Goal: Task Accomplishment & Management: Manage account settings

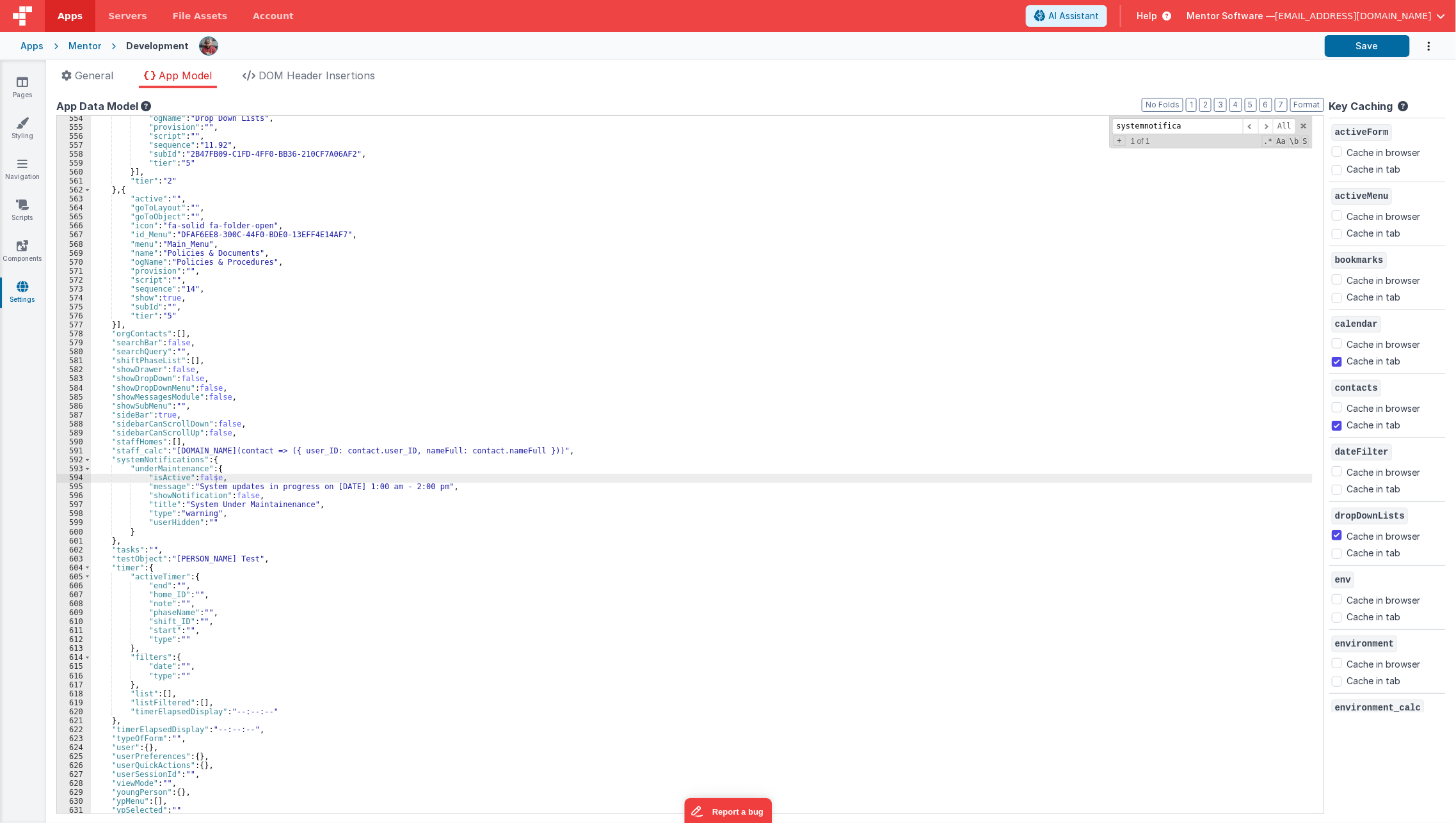
scroll to position [1735, 0]
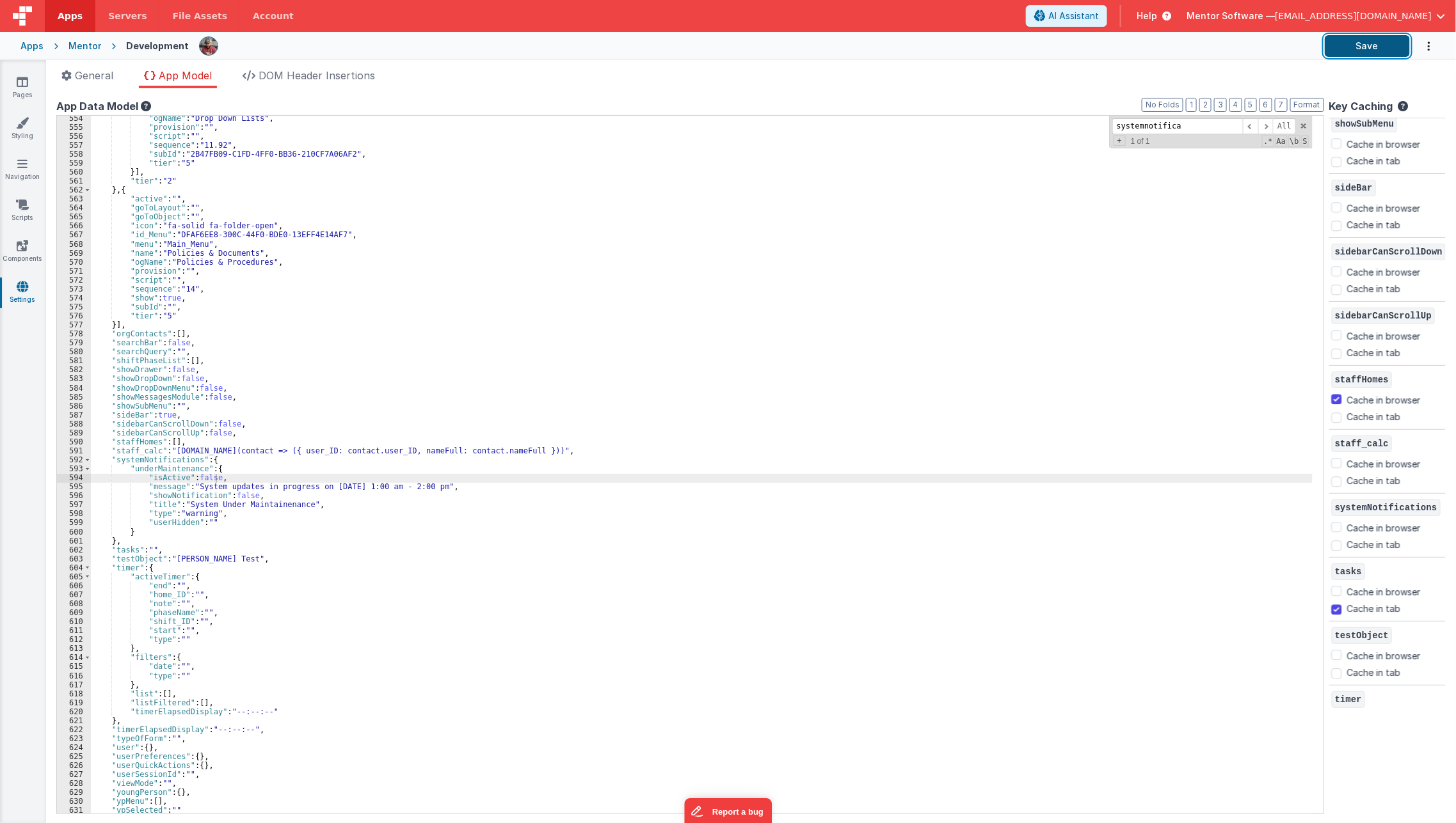
click at [1366, 48] on button "Save" at bounding box center [1367, 46] width 85 height 22
click at [370, 521] on div ""ogName" : "Drop Down Lists" , "provision" : "" , "script" : "" , "sequence" : …" at bounding box center [702, 472] width 1222 height 716
click at [210, 482] on div ""ogName" : "Drop Down Lists" , "provision" : "" , "script" : "" , "sequence" : …" at bounding box center [702, 472] width 1222 height 716
click at [1367, 45] on button "Save" at bounding box center [1367, 46] width 85 height 22
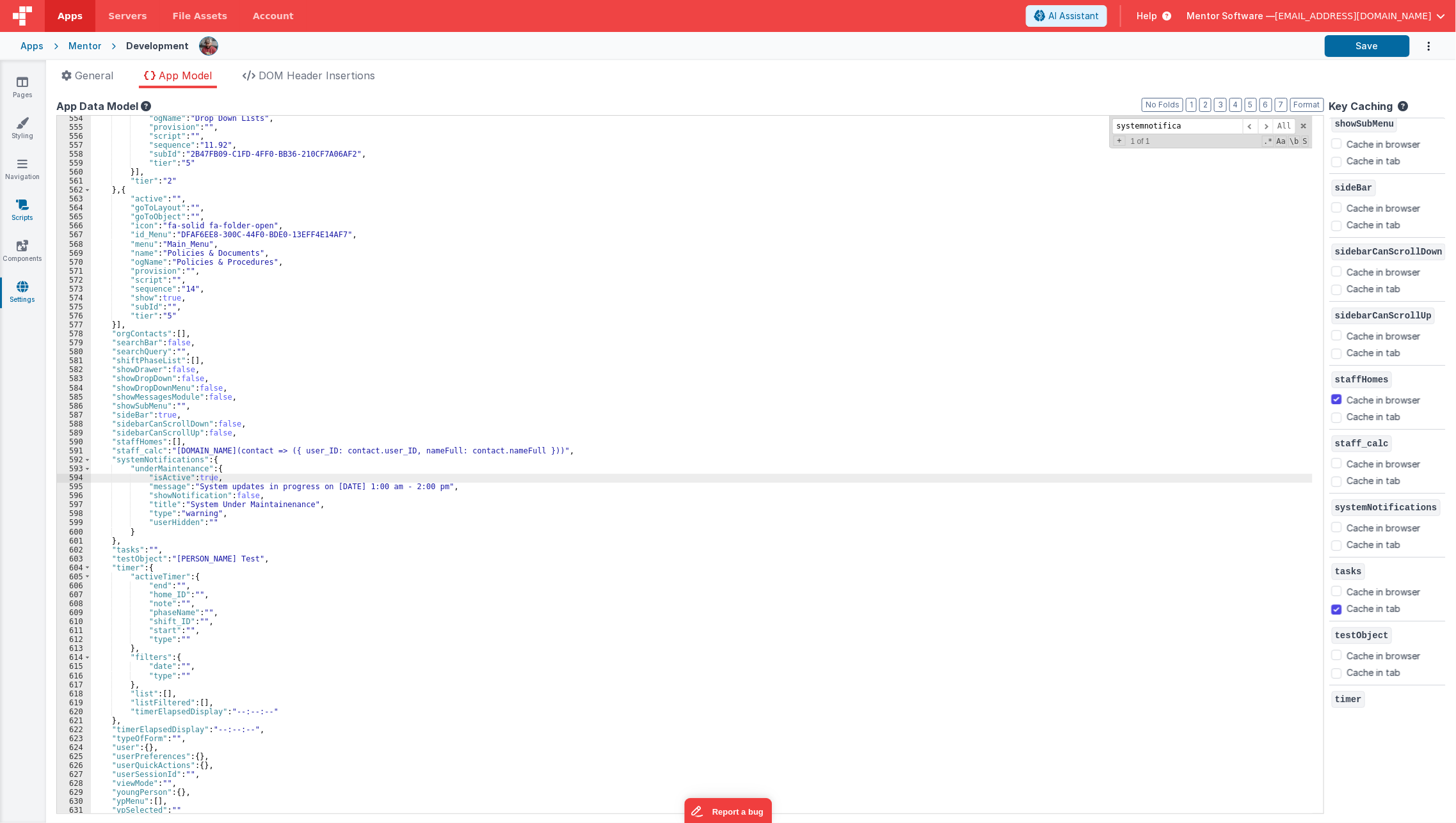
click at [29, 220] on link "Scripts" at bounding box center [22, 211] width 46 height 26
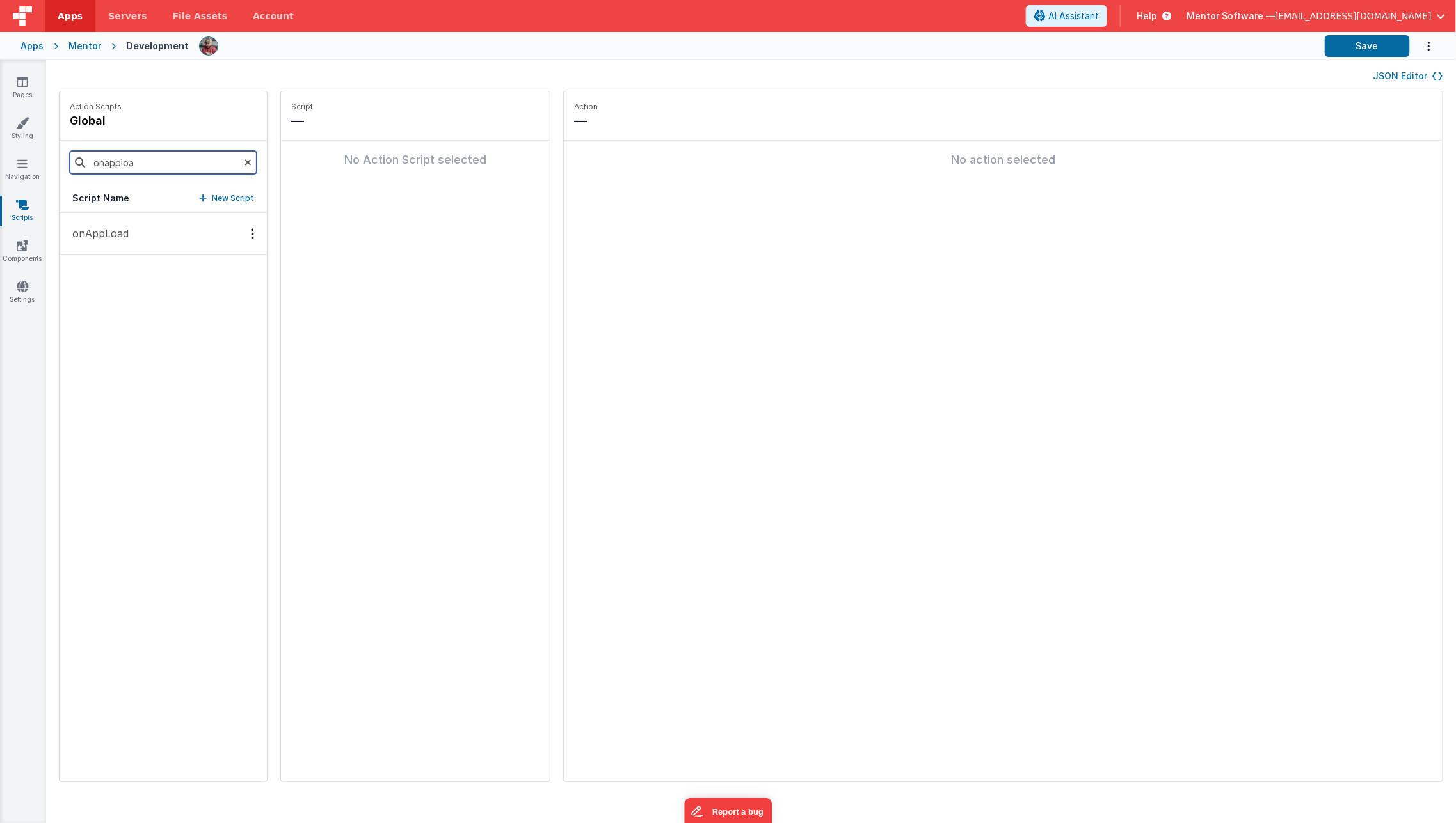
click at [130, 164] on input "onapploa" at bounding box center [163, 163] width 187 height 23
click at [156, 240] on button "onAppLoad" at bounding box center [164, 234] width 207 height 42
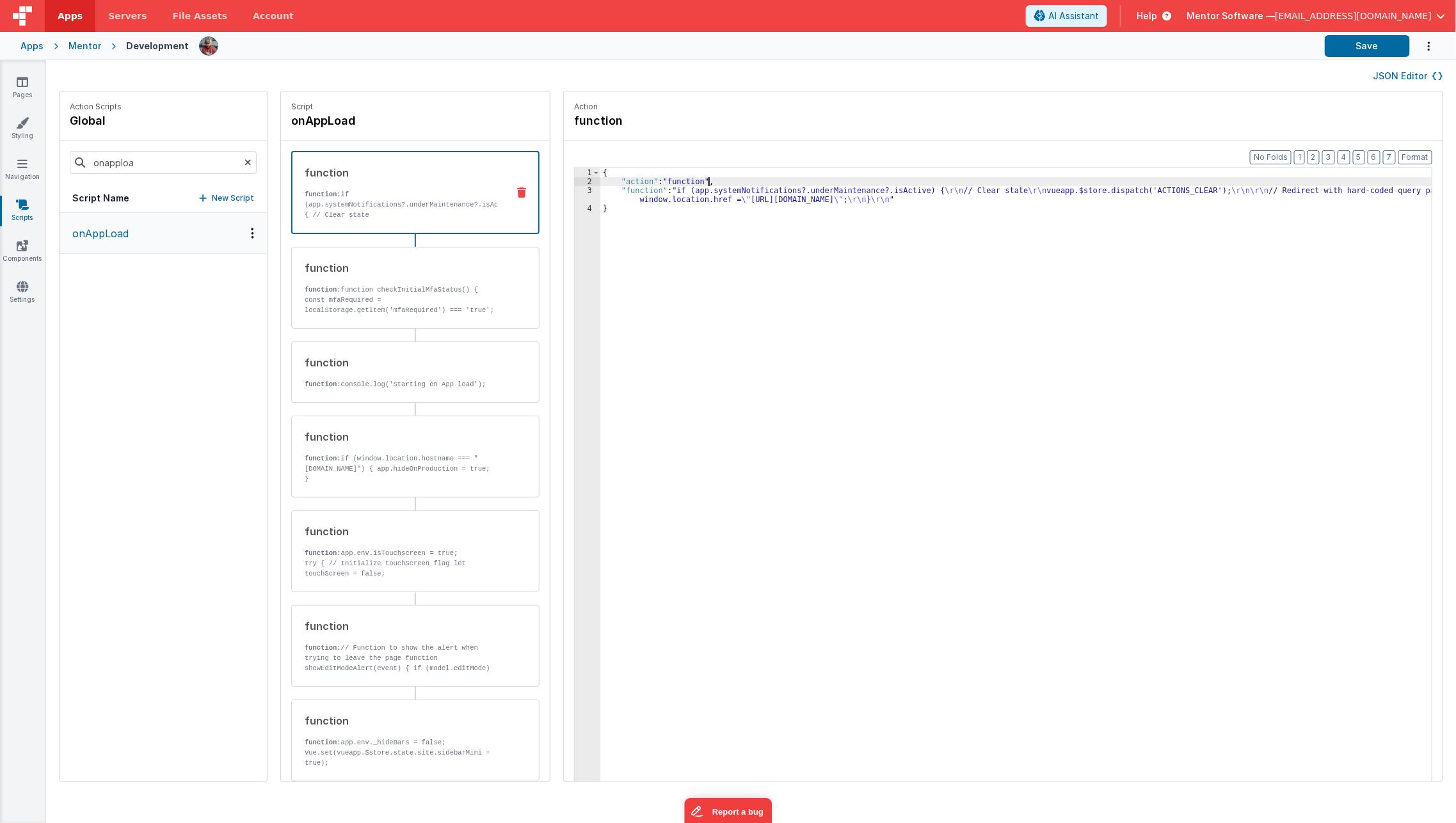
click at [748, 179] on div "{ "action" : "function" , "function" : "if (app.systemNotifications?.underMaint…" at bounding box center [1025, 504] width 850 height 672
click at [740, 189] on div "{ "action" : "function" , "function" : "if (app.systemNotifications?.underMaint…" at bounding box center [1025, 504] width 850 height 672
click at [575, 199] on div "3" at bounding box center [588, 195] width 26 height 18
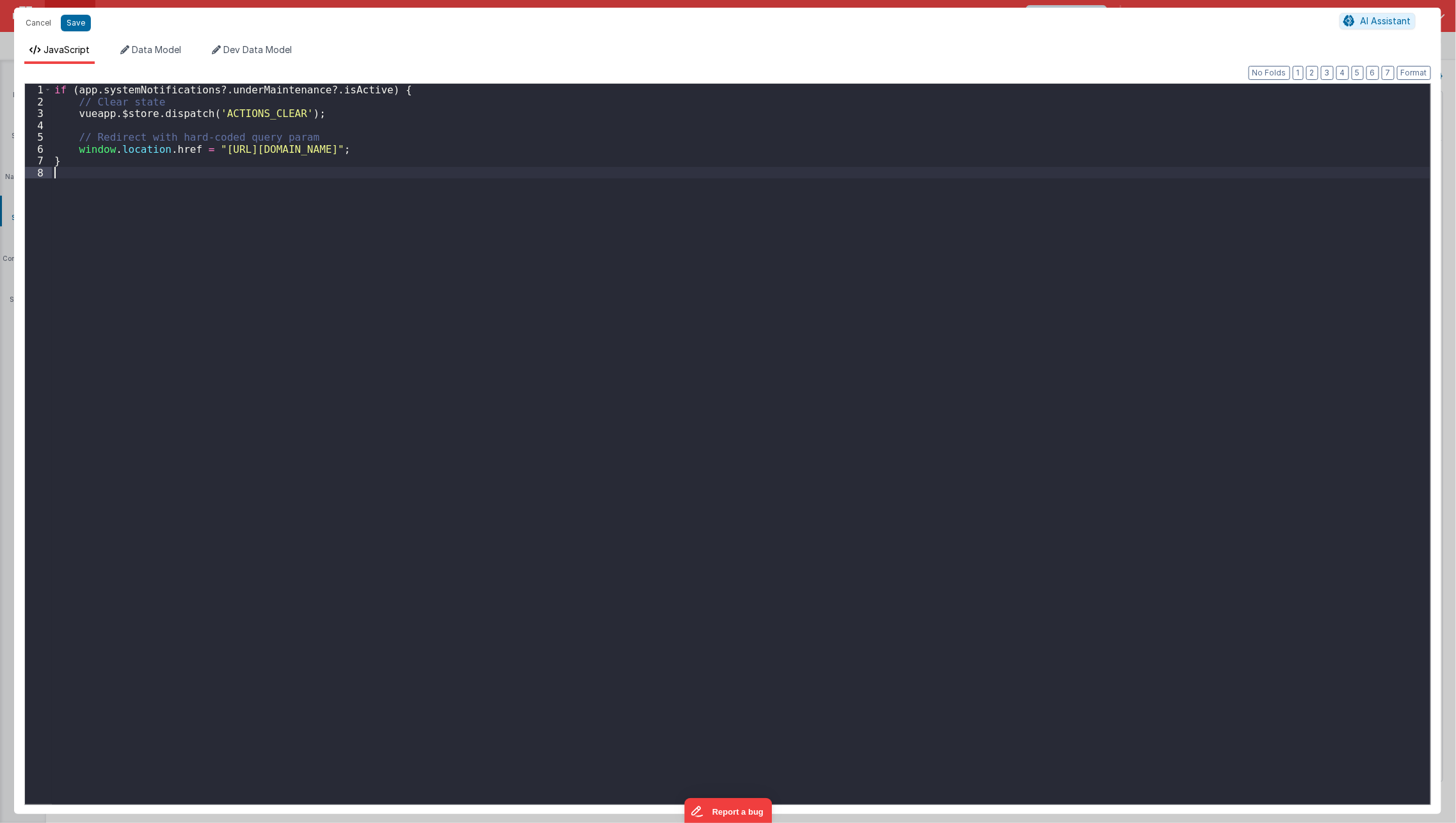
click at [566, 197] on div "if ( app . systemNotifications ?. underMaintenance ?. isActive ) { // Clear sta…" at bounding box center [741, 456] width 1378 height 745
click at [617, 154] on div "if ( app . systemNotifications ?. underMaintenance ?. isActive ) { // Clear sta…" at bounding box center [741, 456] width 1378 height 745
click at [41, 24] on button "Cancel" at bounding box center [38, 23] width 38 height 18
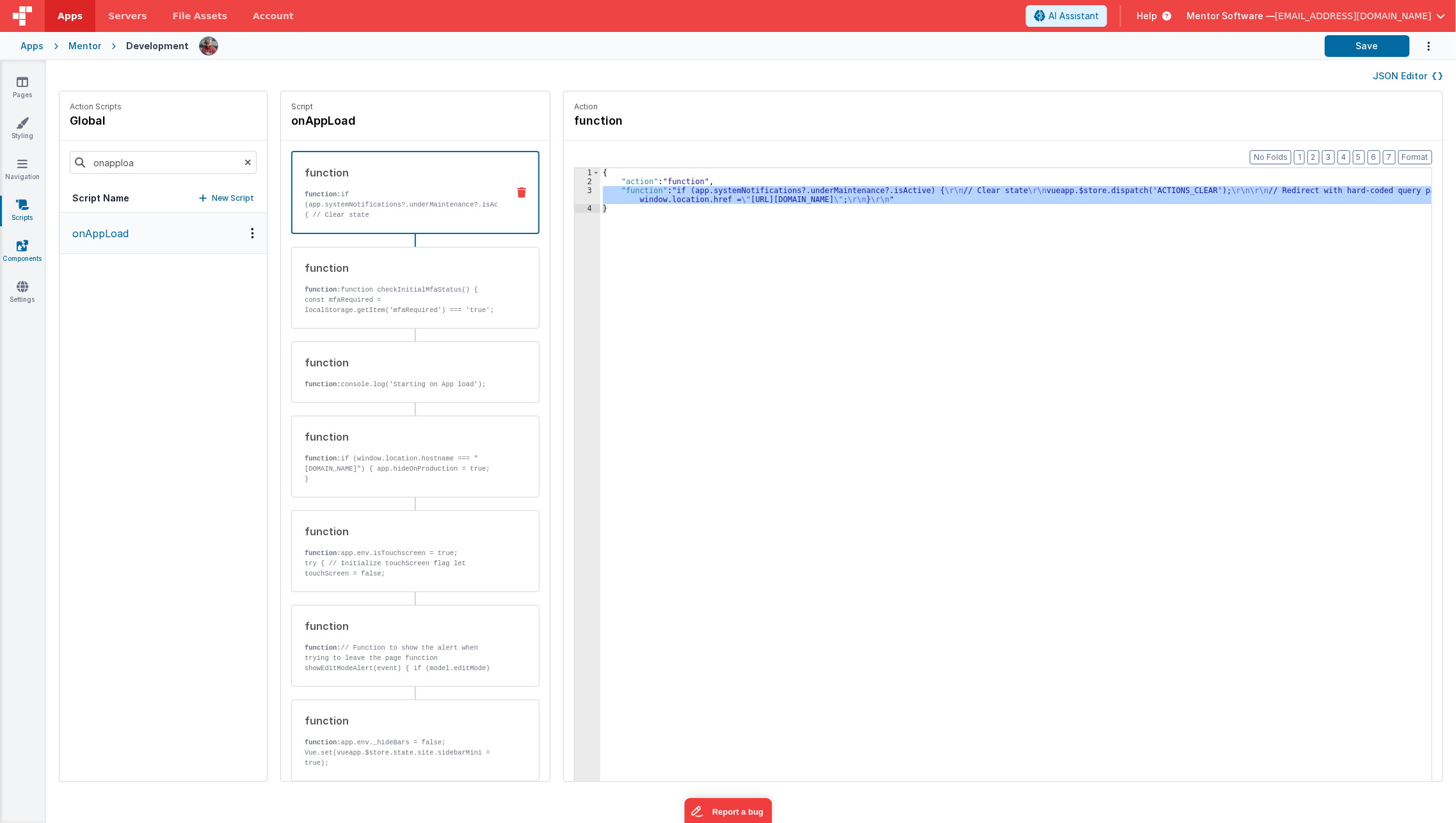
click at [26, 264] on link "Components" at bounding box center [22, 252] width 46 height 26
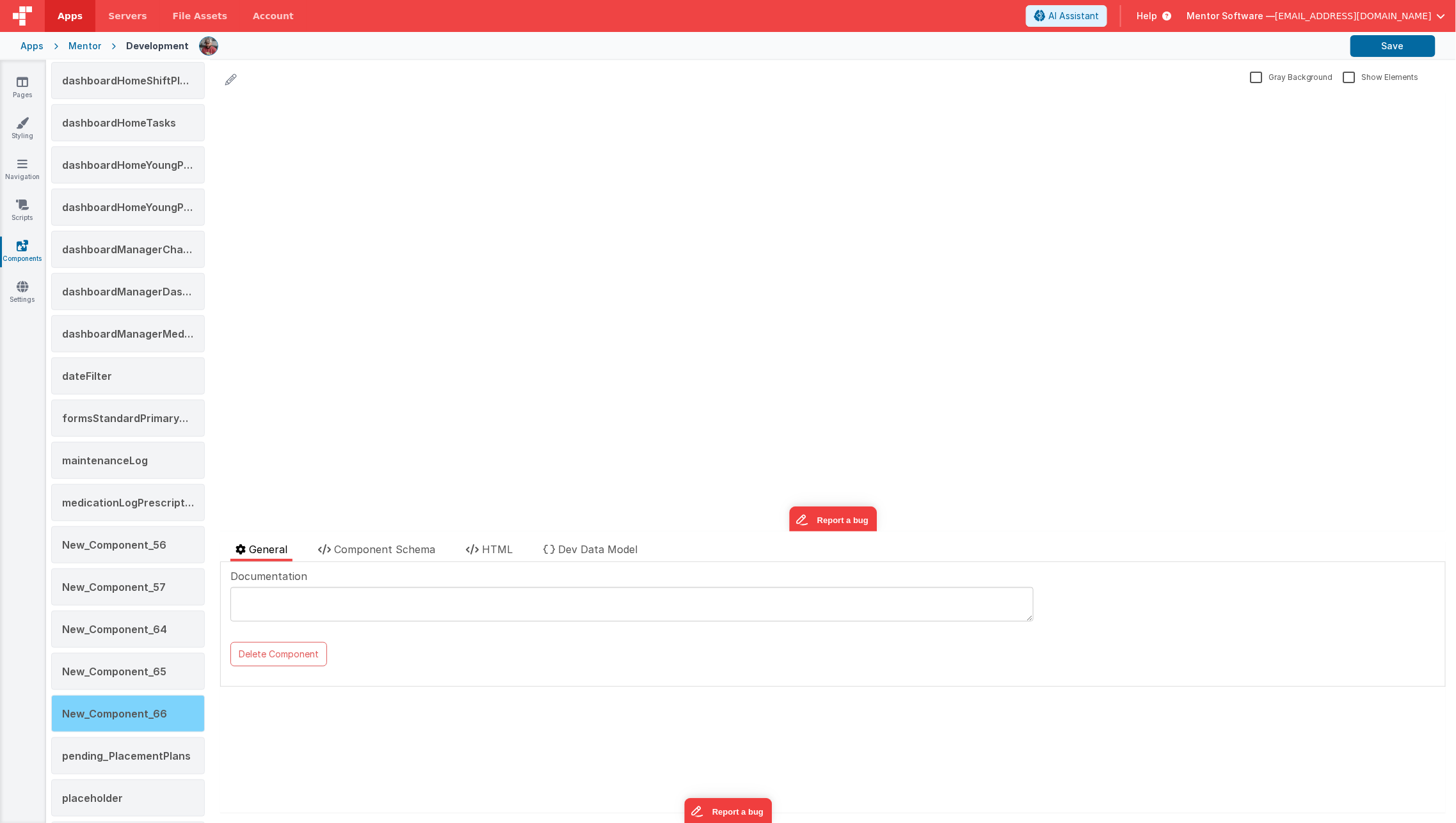
scroll to position [355, 0]
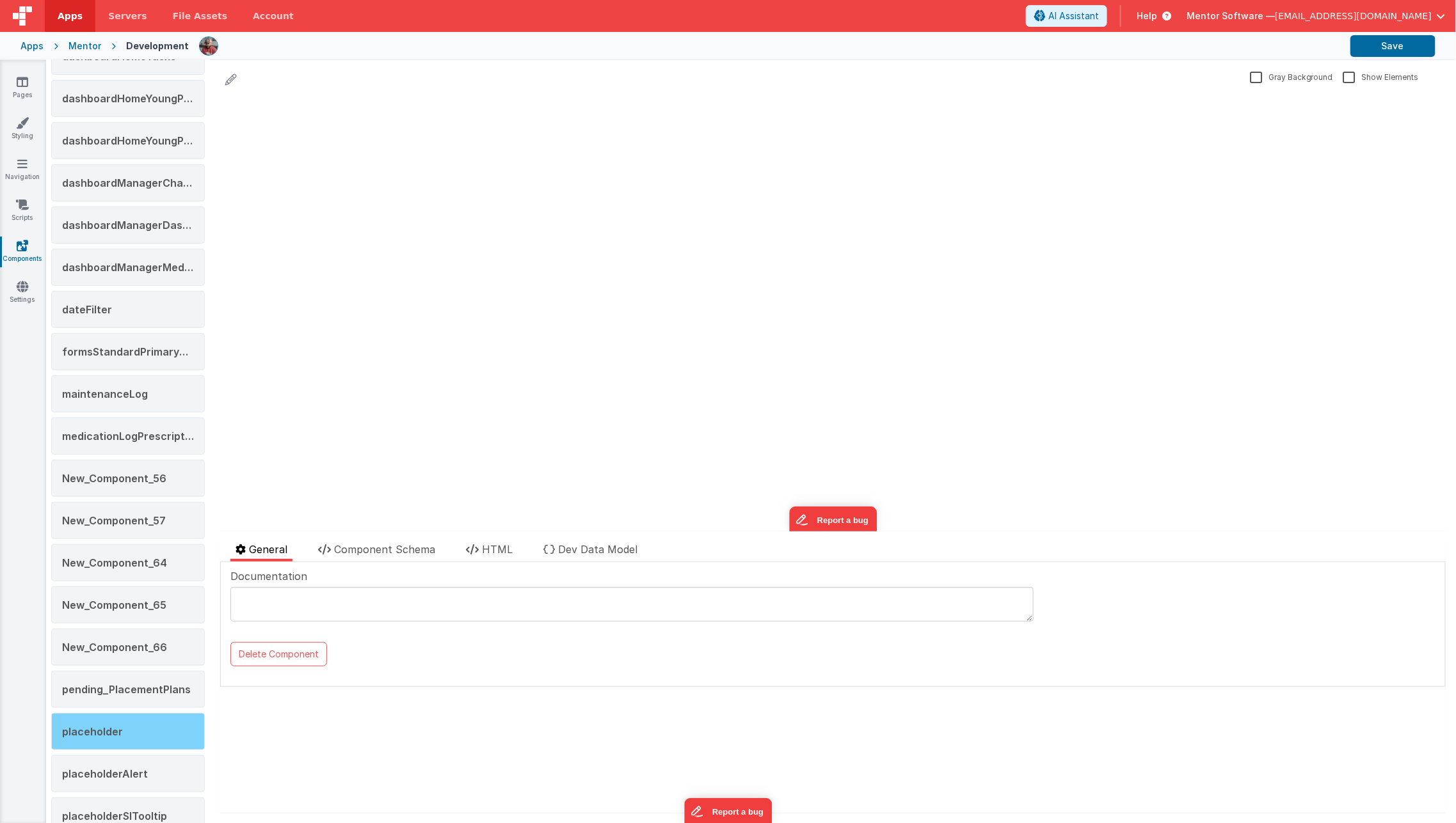
click at [117, 734] on div "placeholder" at bounding box center [128, 732] width 153 height 37
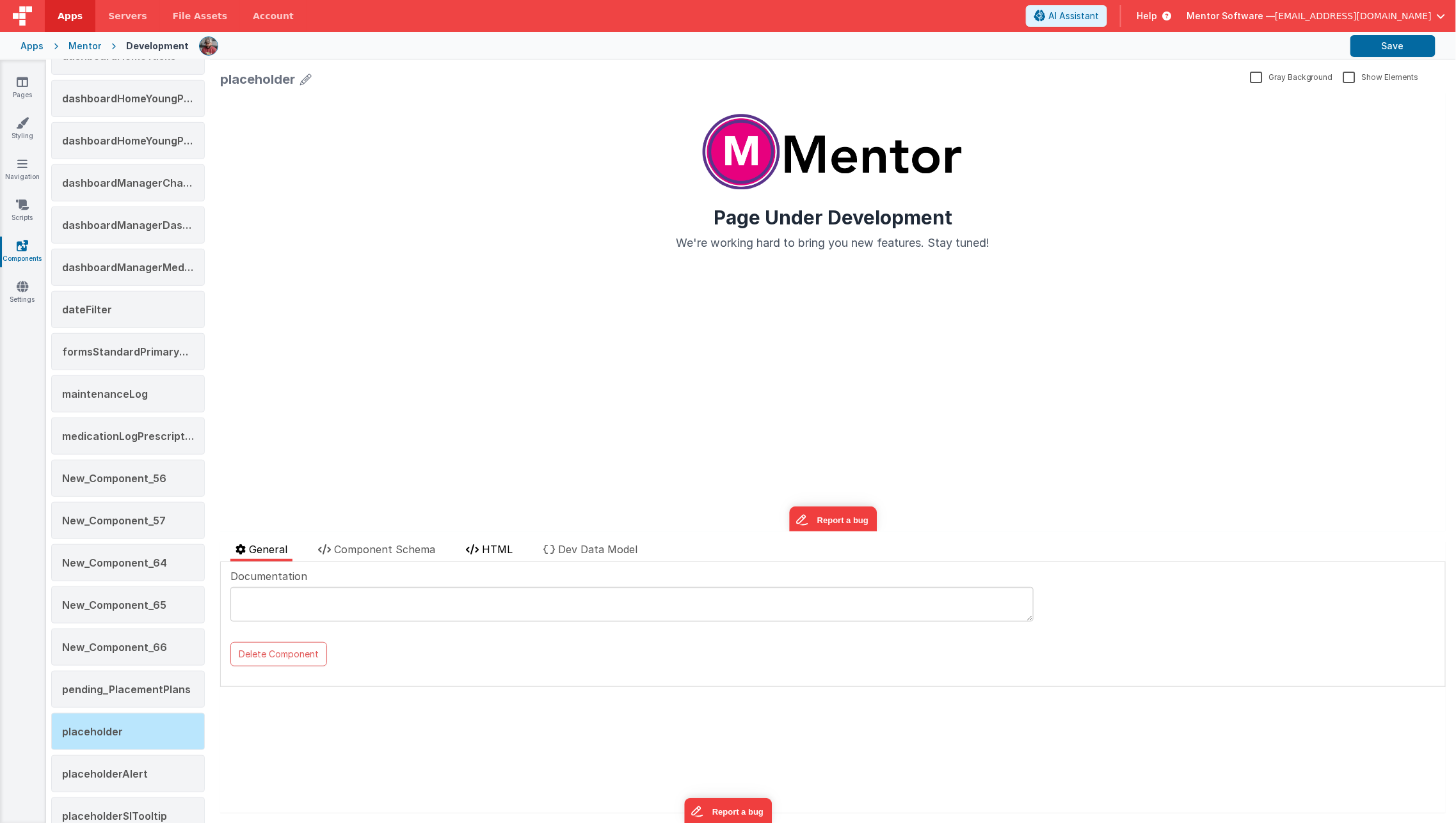
click at [506, 554] on span "HTML" at bounding box center [497, 549] width 31 height 13
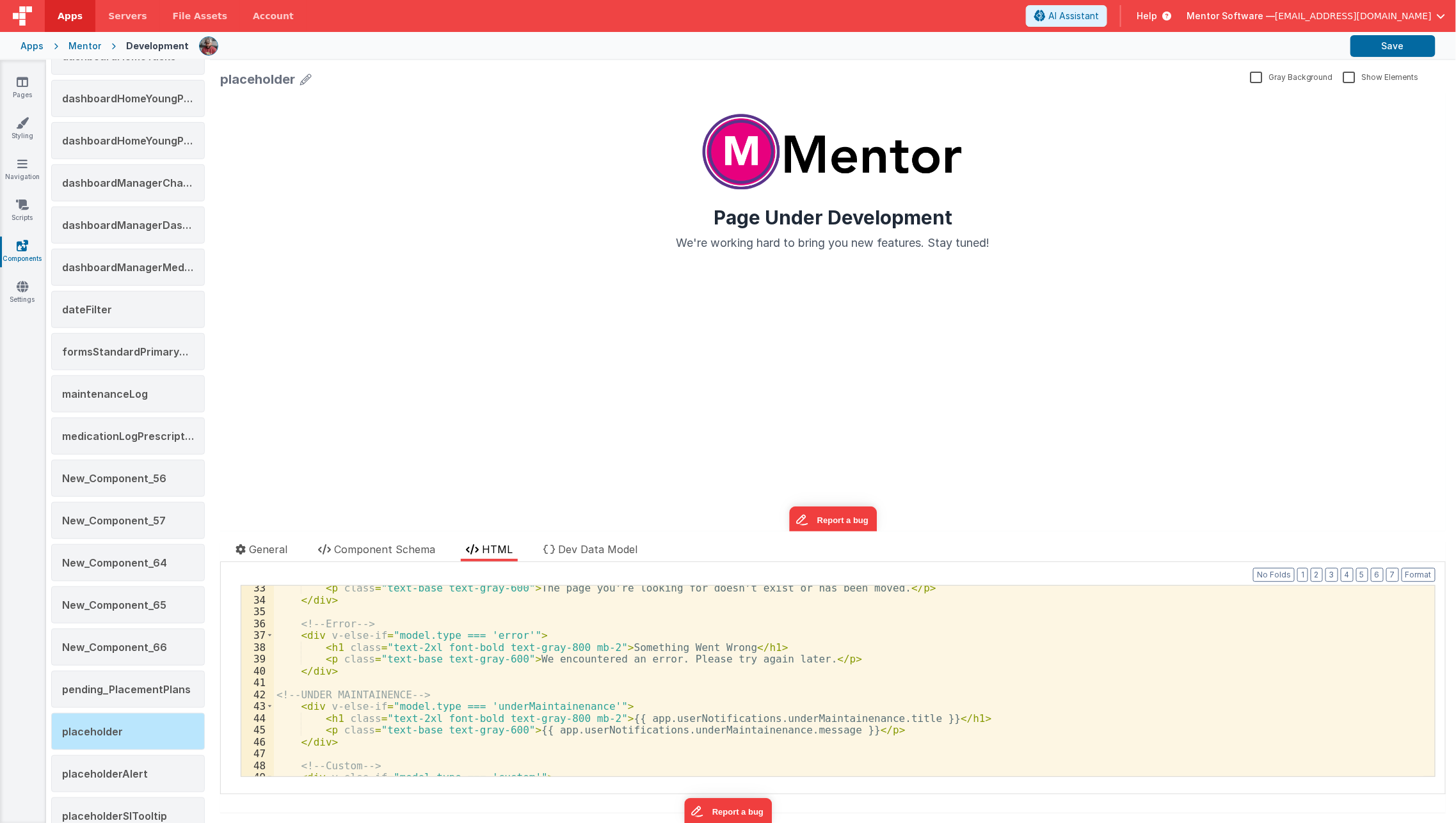
scroll to position [382, 0]
click at [517, 707] on div "< p class = "text-base text-gray-600" > The page you’re looking for doesn’t exi…" at bounding box center [849, 689] width 1150 height 215
click at [726, 734] on div "< p class = "text-base text-gray-600" > The page you’re looking for doesn’t exi…" at bounding box center [849, 689] width 1150 height 215
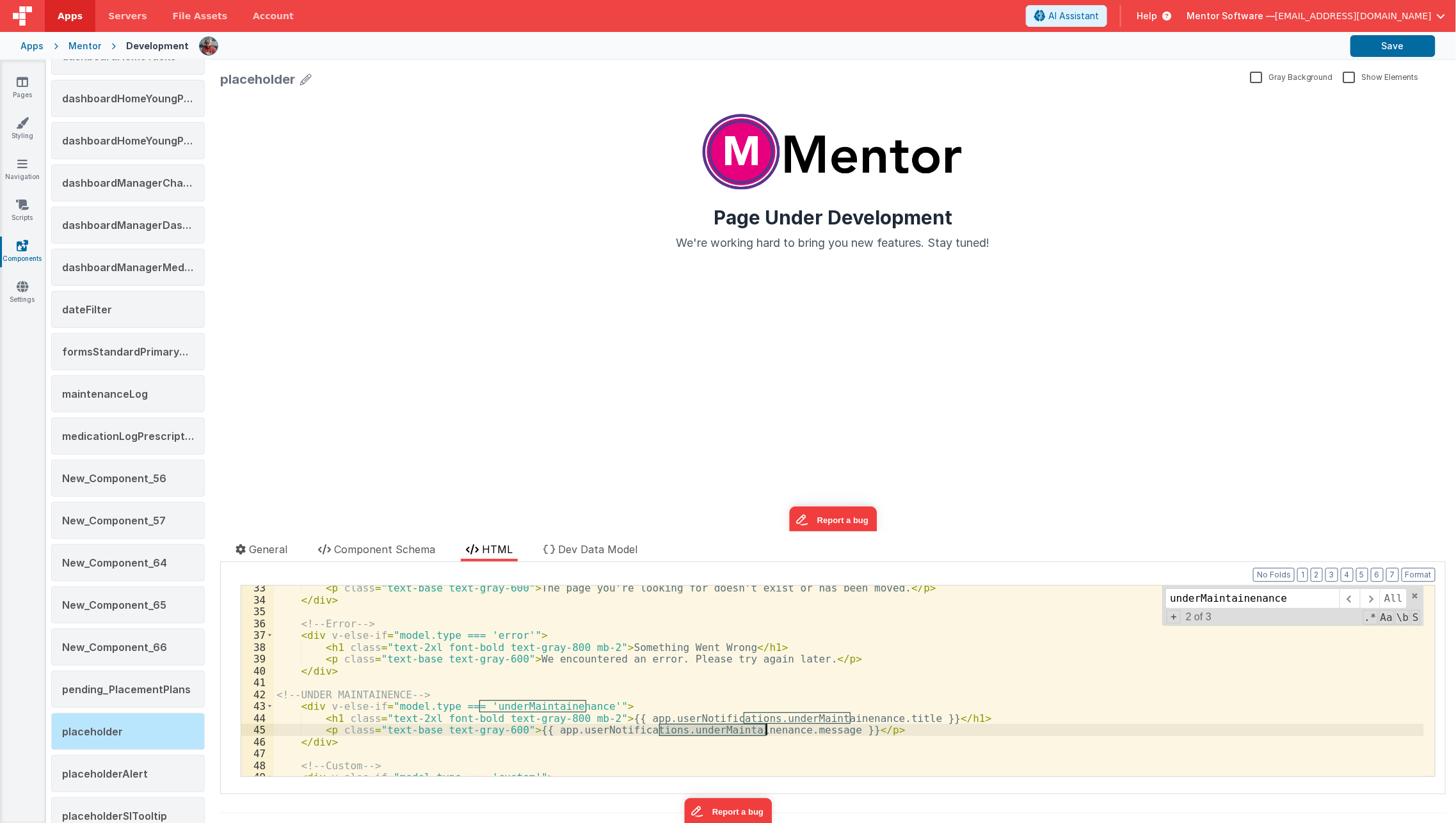
click at [726, 734] on div "< p class = "text-base text-gray-600" > The page you’re looking for doesn’t exi…" at bounding box center [849, 689] width 1150 height 215
click at [874, 693] on div "< p class = "text-base text-gray-600" > The page you’re looking for doesn’t exi…" at bounding box center [849, 689] width 1150 height 215
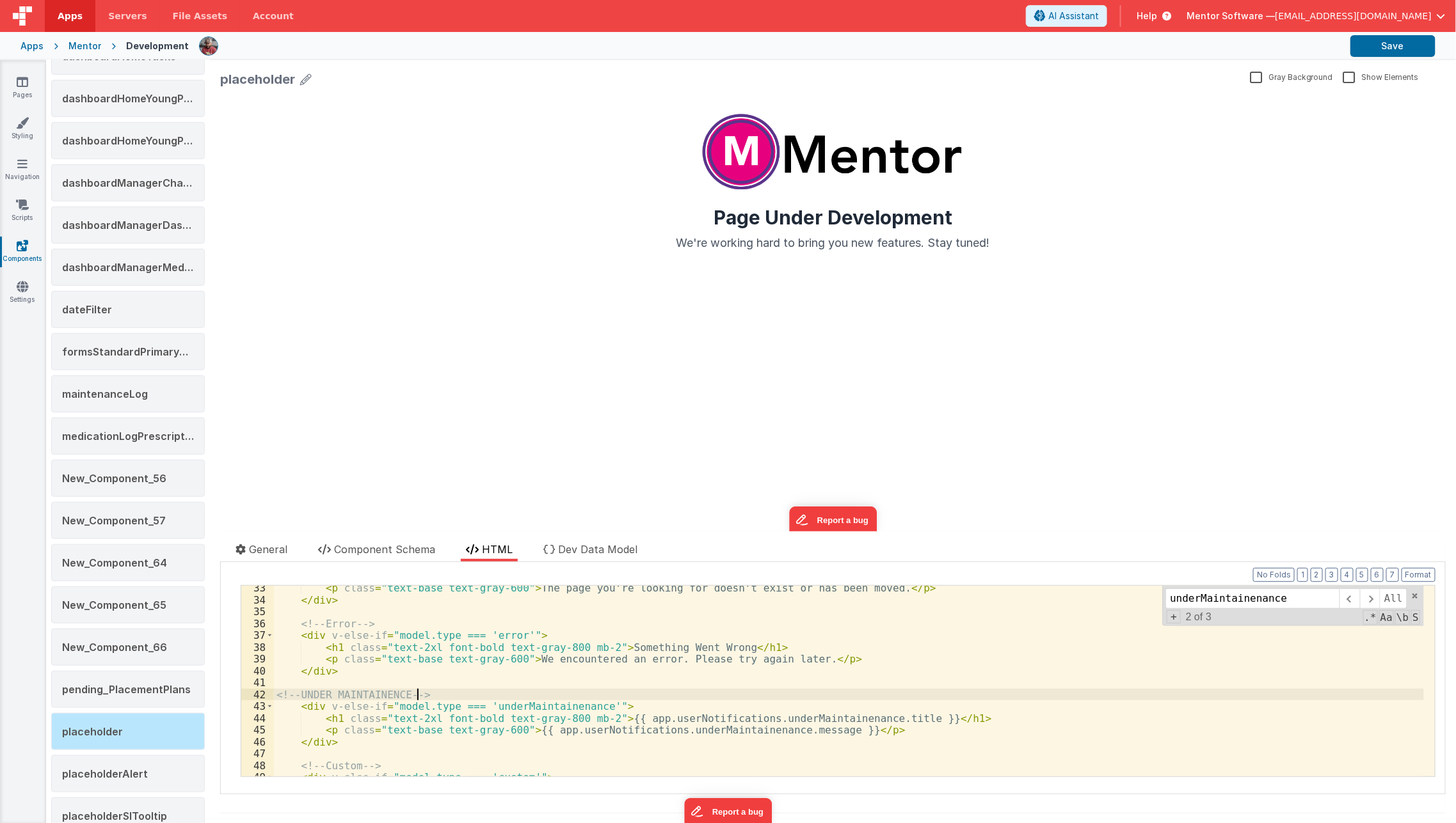
click at [1399, 58] on div "Apps Mentor Development Save" at bounding box center [728, 45] width 1456 height 28
click at [1380, 48] on button "Save" at bounding box center [1393, 46] width 85 height 22
click at [1408, 49] on button "Save" at bounding box center [1393, 46] width 85 height 22
click at [702, 691] on div "< p class = "text-base text-gray-600" > The page you’re looking for doesn’t exi…" at bounding box center [849, 689] width 1150 height 215
click at [517, 704] on div "< p class = "text-base text-gray-600" > The page you’re looking for doesn’t exi…" at bounding box center [849, 689] width 1150 height 215
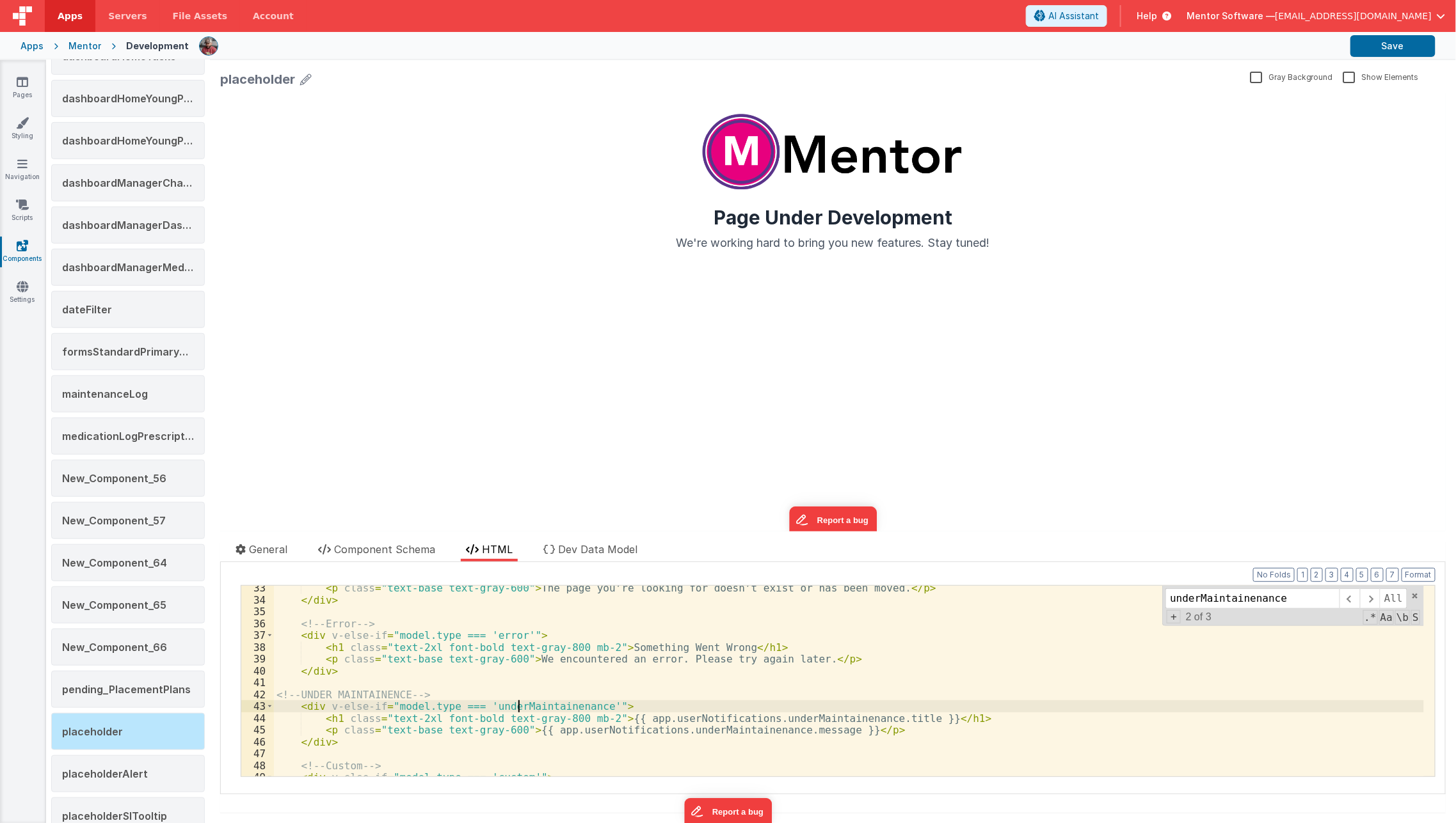
click at [517, 704] on div "< p class = "text-base text-gray-600" > The page you’re looking for doesn’t exi…" at bounding box center [849, 689] width 1150 height 215
paste input ";"
type input "underMaintainenance"
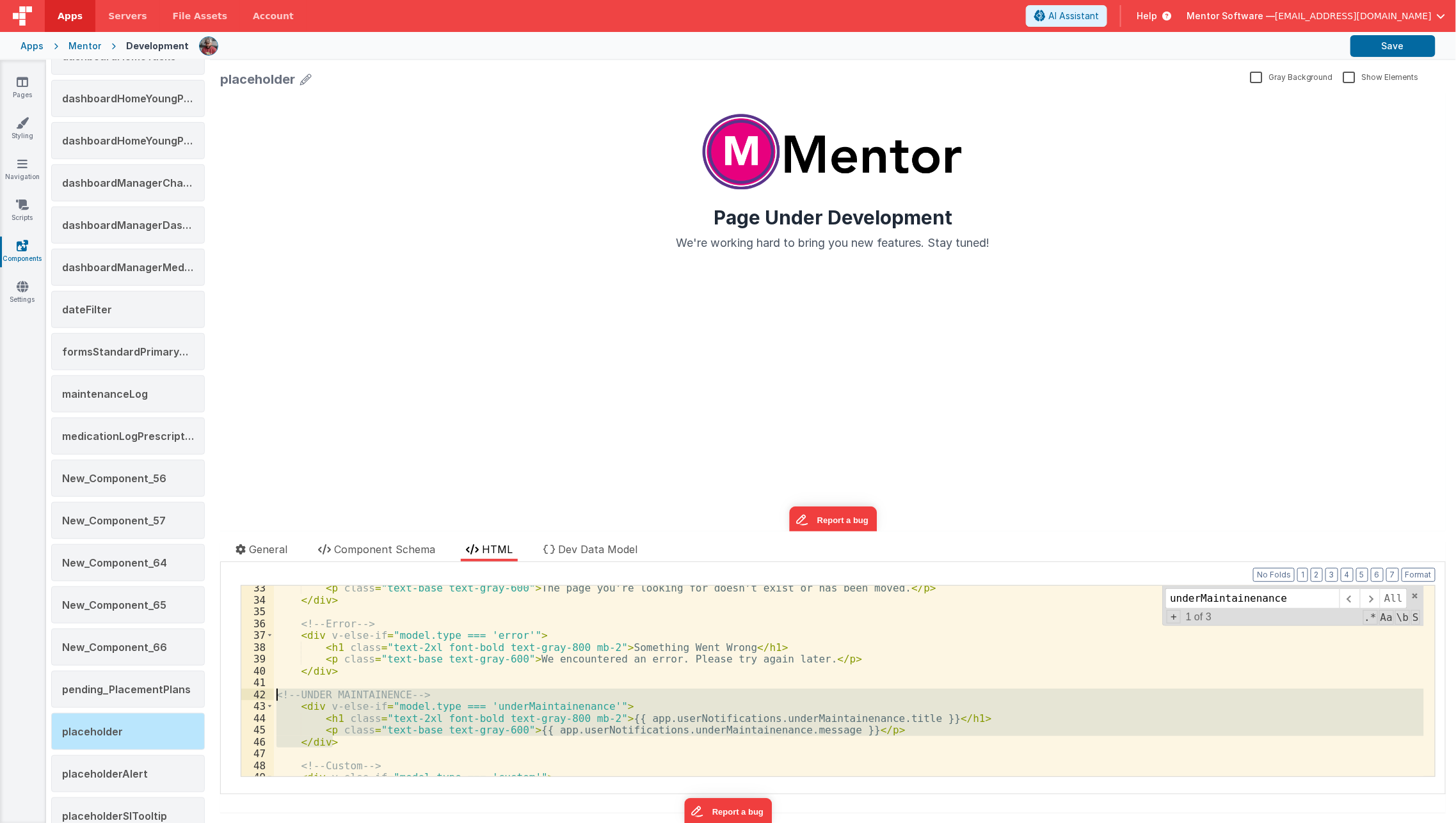
drag, startPoint x: 354, startPoint y: 737, endPoint x: 272, endPoint y: 693, distance: 93.1
click at [272, 693] on div "33 34 35 36 37 38 39 40 41 42 43 44 45 46 47 48 49 50 51 < p class = "text-base…" at bounding box center [838, 681] width 1195 height 192
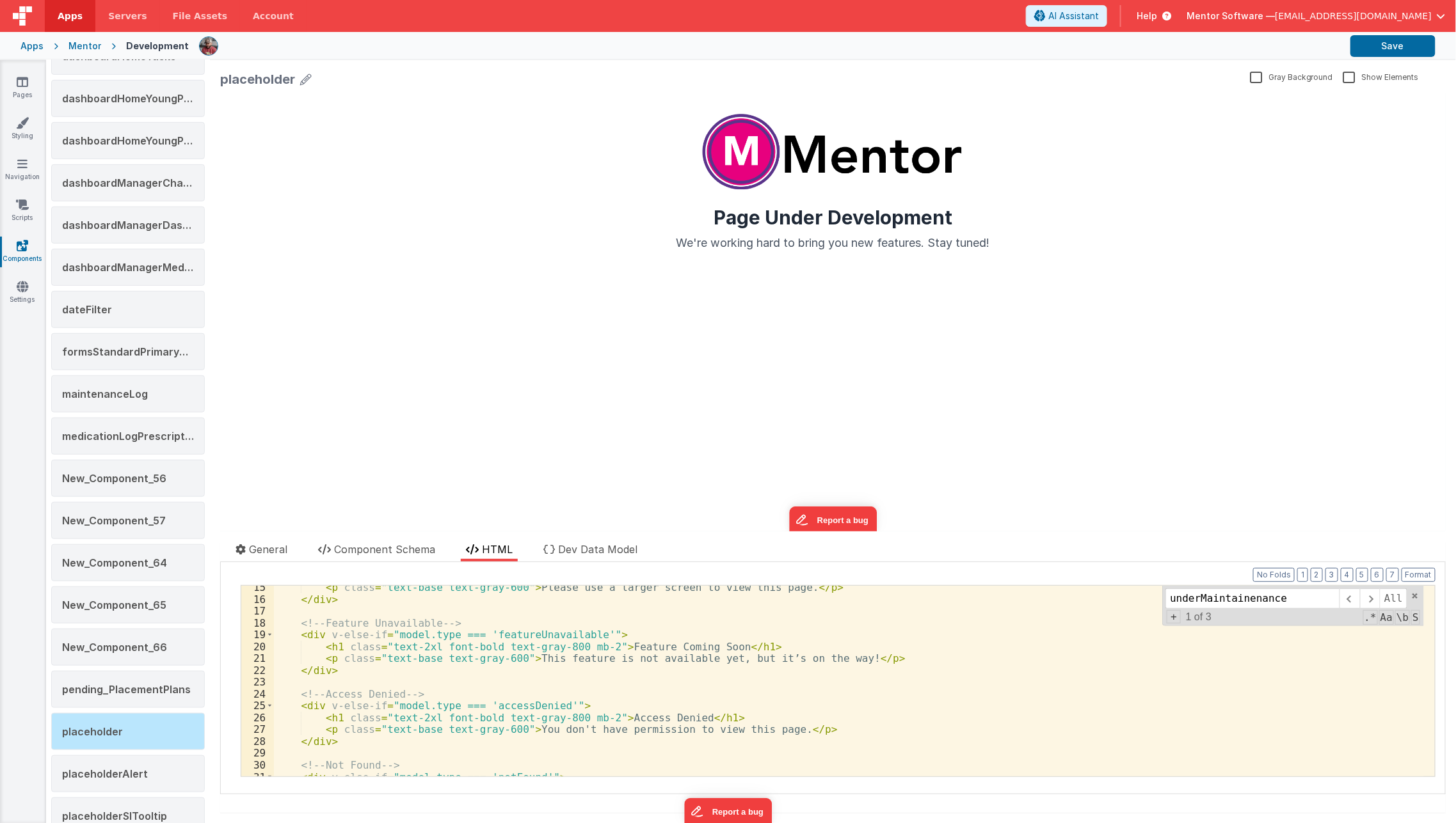
scroll to position [169, 0]
click at [410, 662] on div "< p class = "text-base text-gray-600" > Please use a larger screen to view this…" at bounding box center [849, 688] width 1150 height 215
click at [407, 670] on div "< p class = "text-base text-gray-600" > Please use a larger screen to view this…" at bounding box center [849, 688] width 1150 height 215
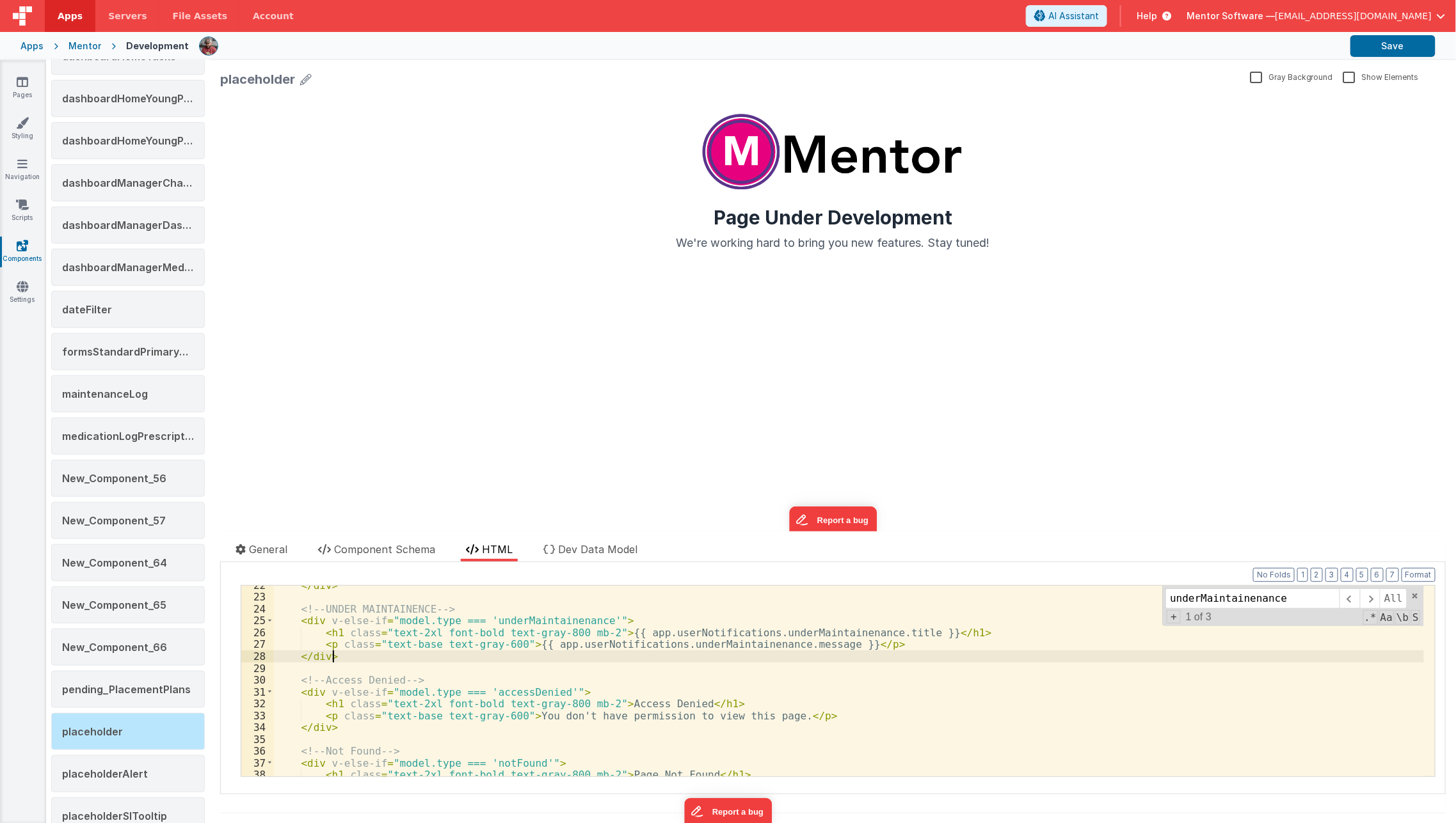
scroll to position [255, 0]
click at [1388, 44] on button "Save" at bounding box center [1393, 46] width 85 height 22
click at [621, 550] on span "Dev Data Model" at bounding box center [598, 549] width 79 height 13
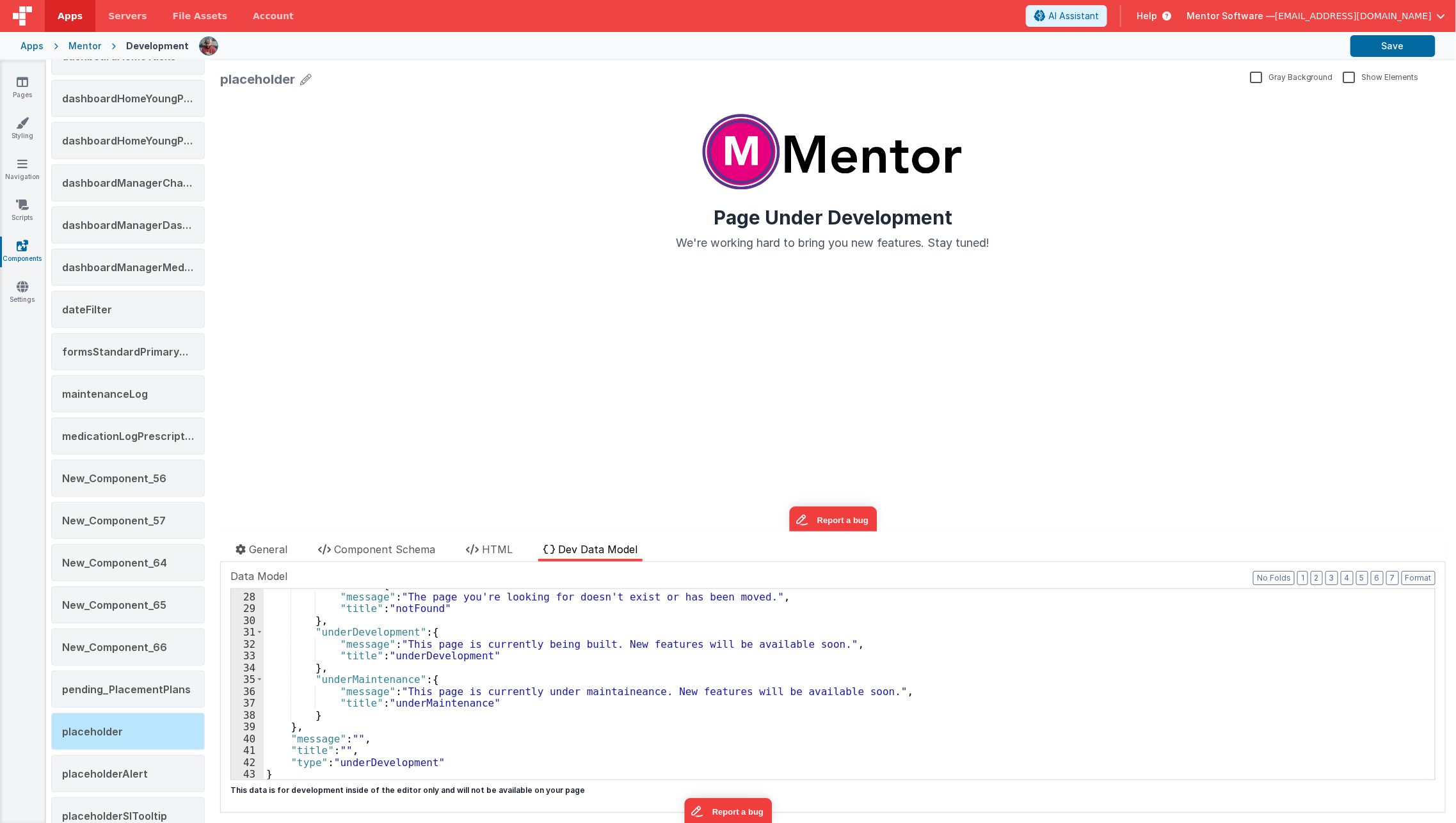
scroll to position [318, 0]
click at [363, 683] on div ""notFound" : { "message" : "The page you're looking for doesn't exist or has be…" at bounding box center [844, 686] width 1161 height 215
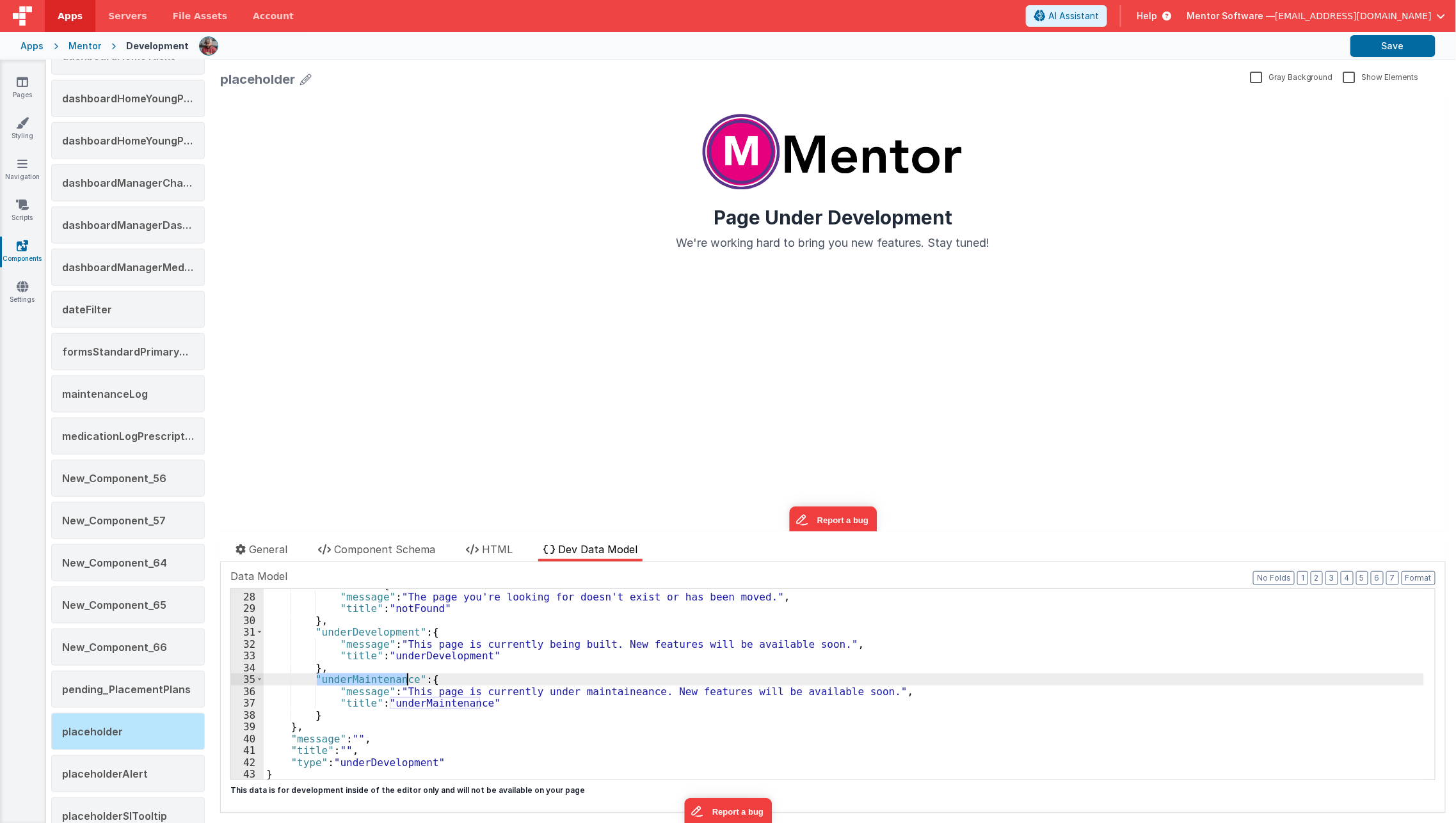
click at [498, 562] on div "Documentation Delete Component Data Model Format 7 6 5 4 3 2 1 No Folds XXXXXXX…" at bounding box center [833, 688] width 1225 height 251
click at [504, 547] on span "HTML" at bounding box center [497, 549] width 31 height 13
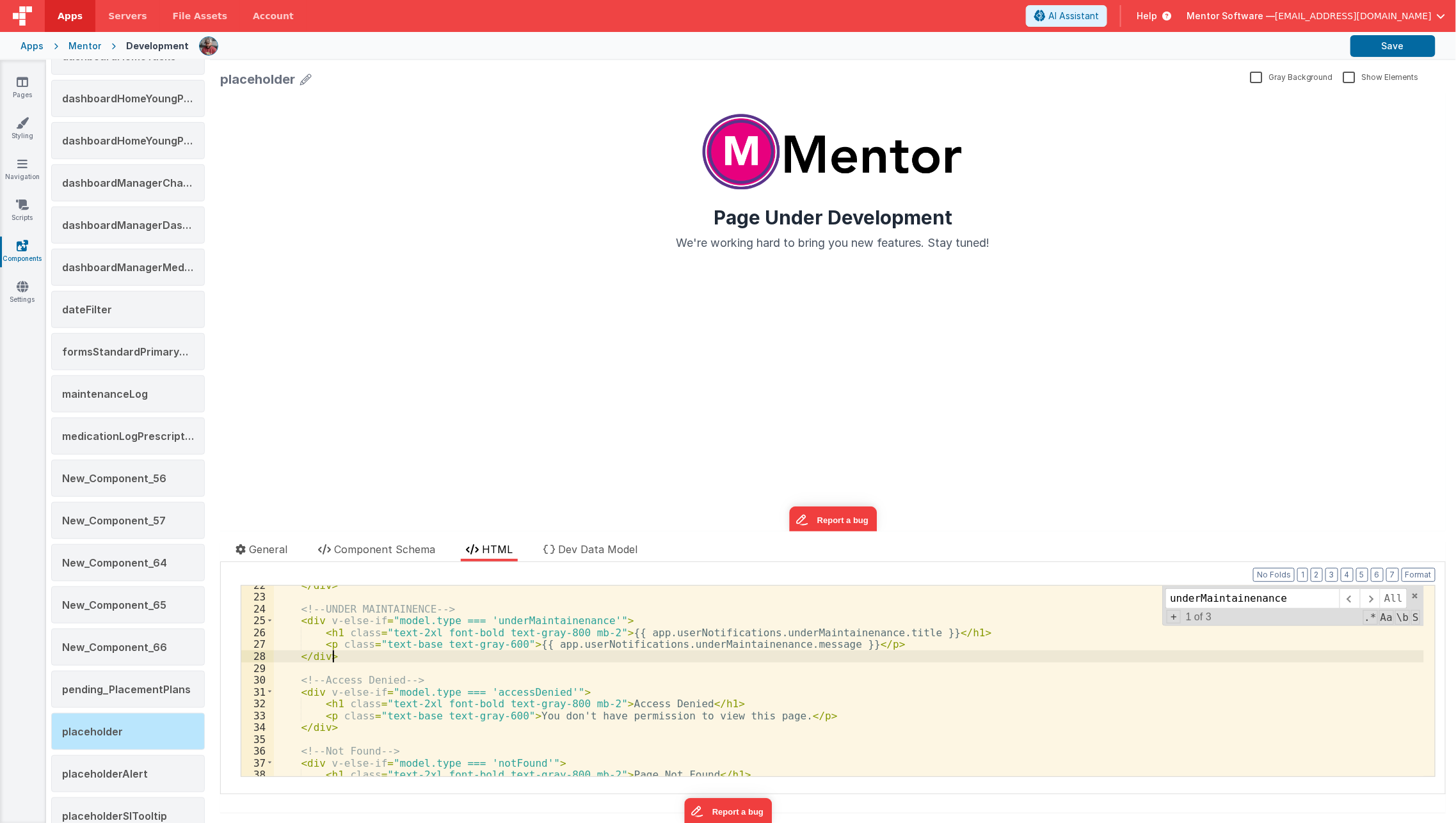
click at [527, 660] on div "</ div > <!-- UNDER MAINTAINENCE --> < div v-else-if = "model.type === 'underMa…" at bounding box center [849, 687] width 1150 height 215
paste input
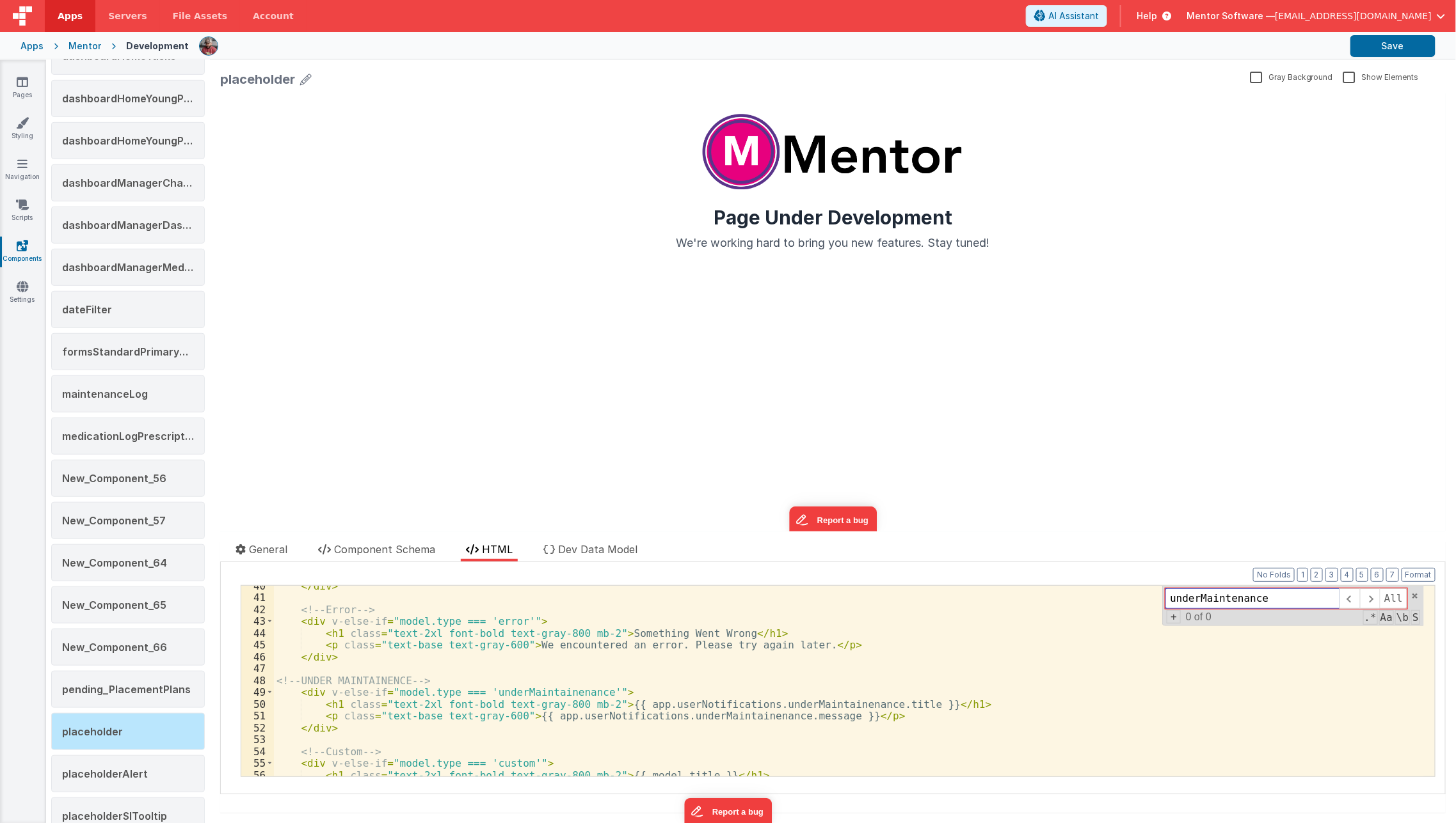
scroll to position [467, 0]
click at [561, 693] on div "</ div > <!-- Error --> < div v-else-if = "model.type === 'error'" > < h1 class…" at bounding box center [849, 688] width 1150 height 215
click at [1230, 598] on input "underMaintenance" at bounding box center [1253, 598] width 174 height 20
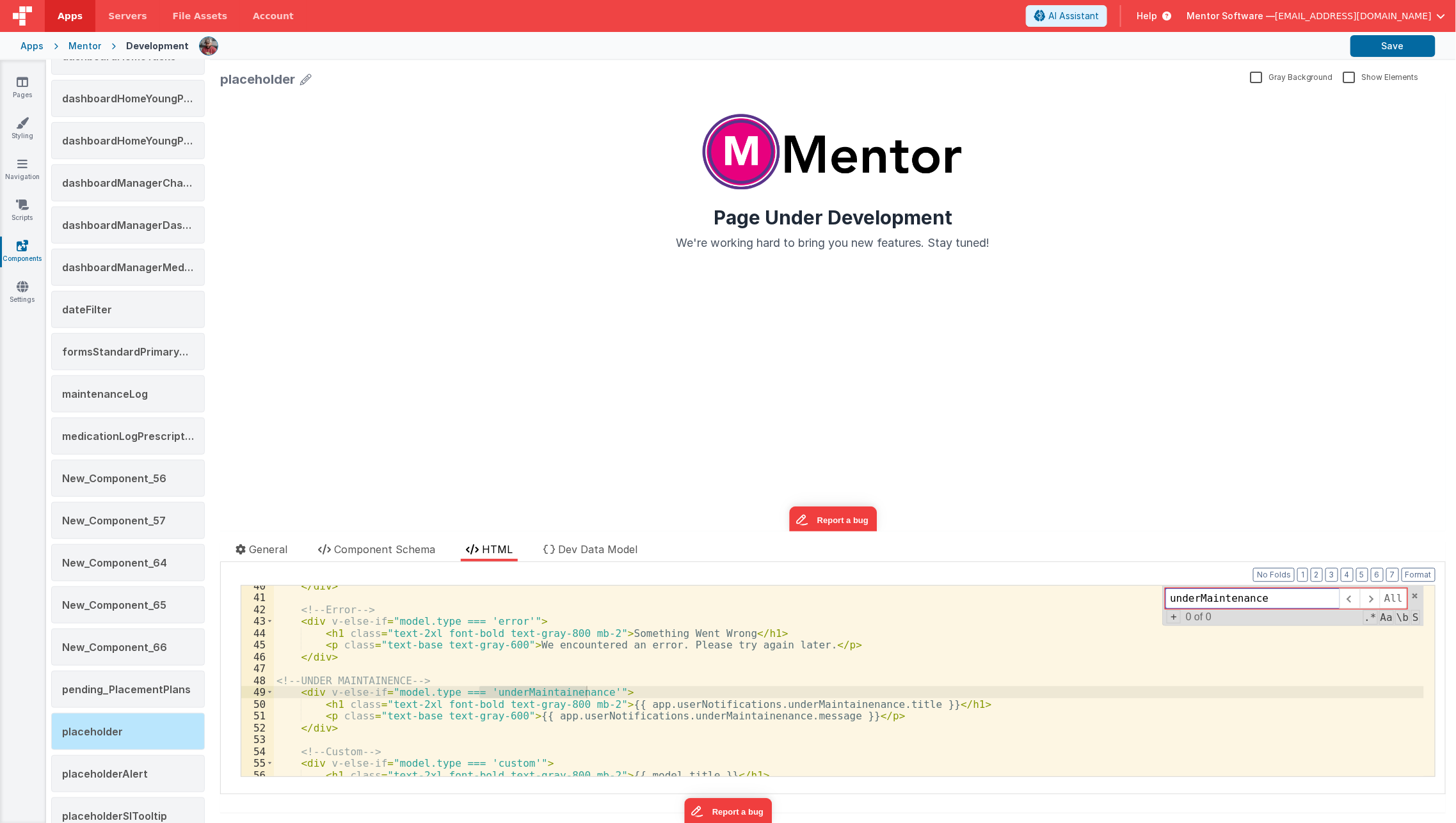
paste input "ain"
type input "underMaintainenance"
click at [576, 553] on span "Dev Data Model" at bounding box center [598, 549] width 79 height 13
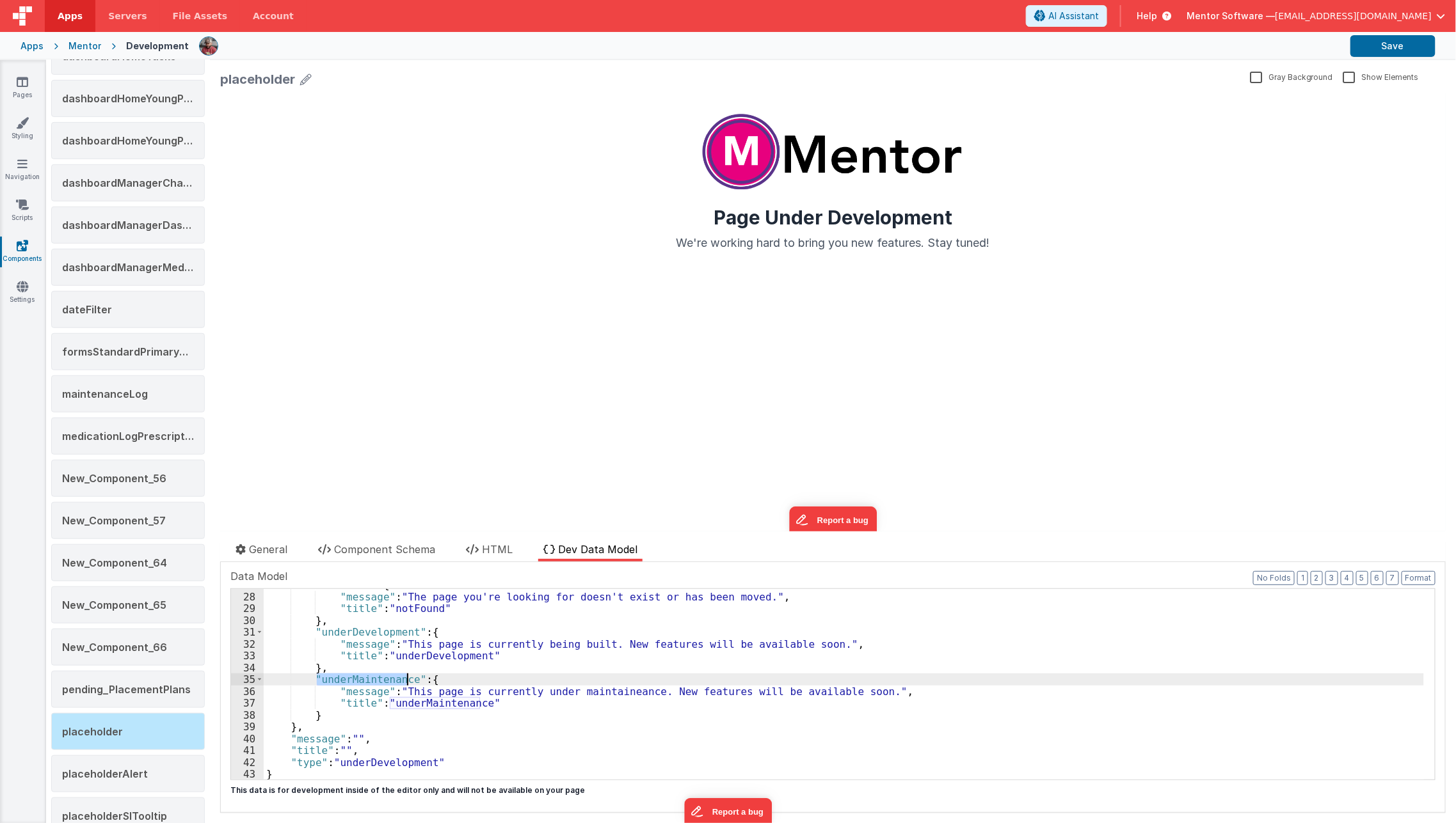
click at [362, 673] on div ""notFound" : { "message" : "The page you're looking for doesn't exist or has be…" at bounding box center [844, 684] width 1161 height 191
click at [362, 673] on div ""notFound" : { "message" : "The page you're looking for doesn't exist or has be…" at bounding box center [844, 686] width 1161 height 215
click at [1390, 39] on button "Save" at bounding box center [1393, 46] width 85 height 22
drag, startPoint x: 650, startPoint y: 691, endPoint x: 848, endPoint y: 690, distance: 198.0
click at [848, 690] on div ""notFound" : { "message" : "The page you're looking for doesn't exist or has be…" at bounding box center [844, 686] width 1161 height 215
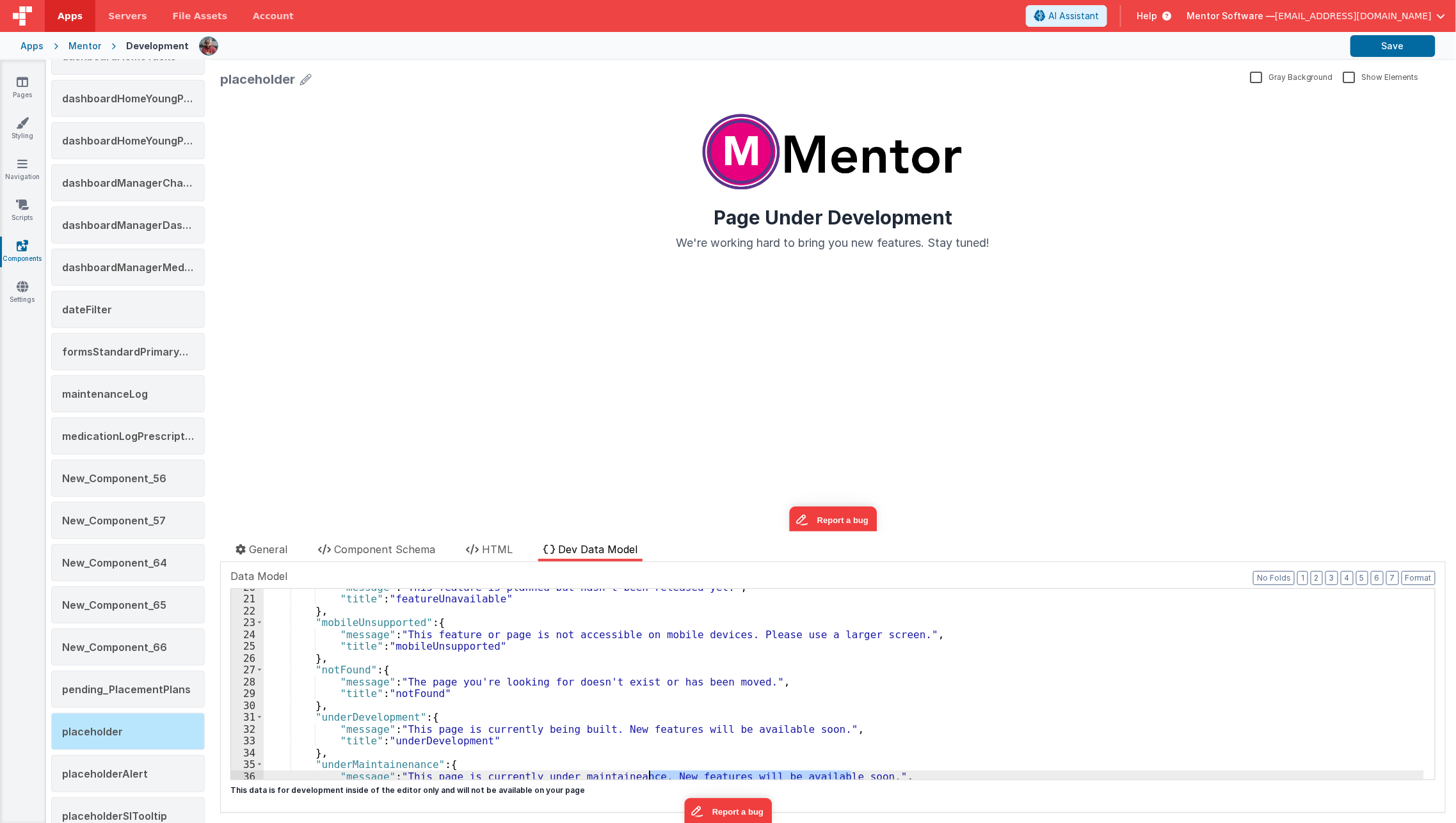
scroll to position [190, 0]
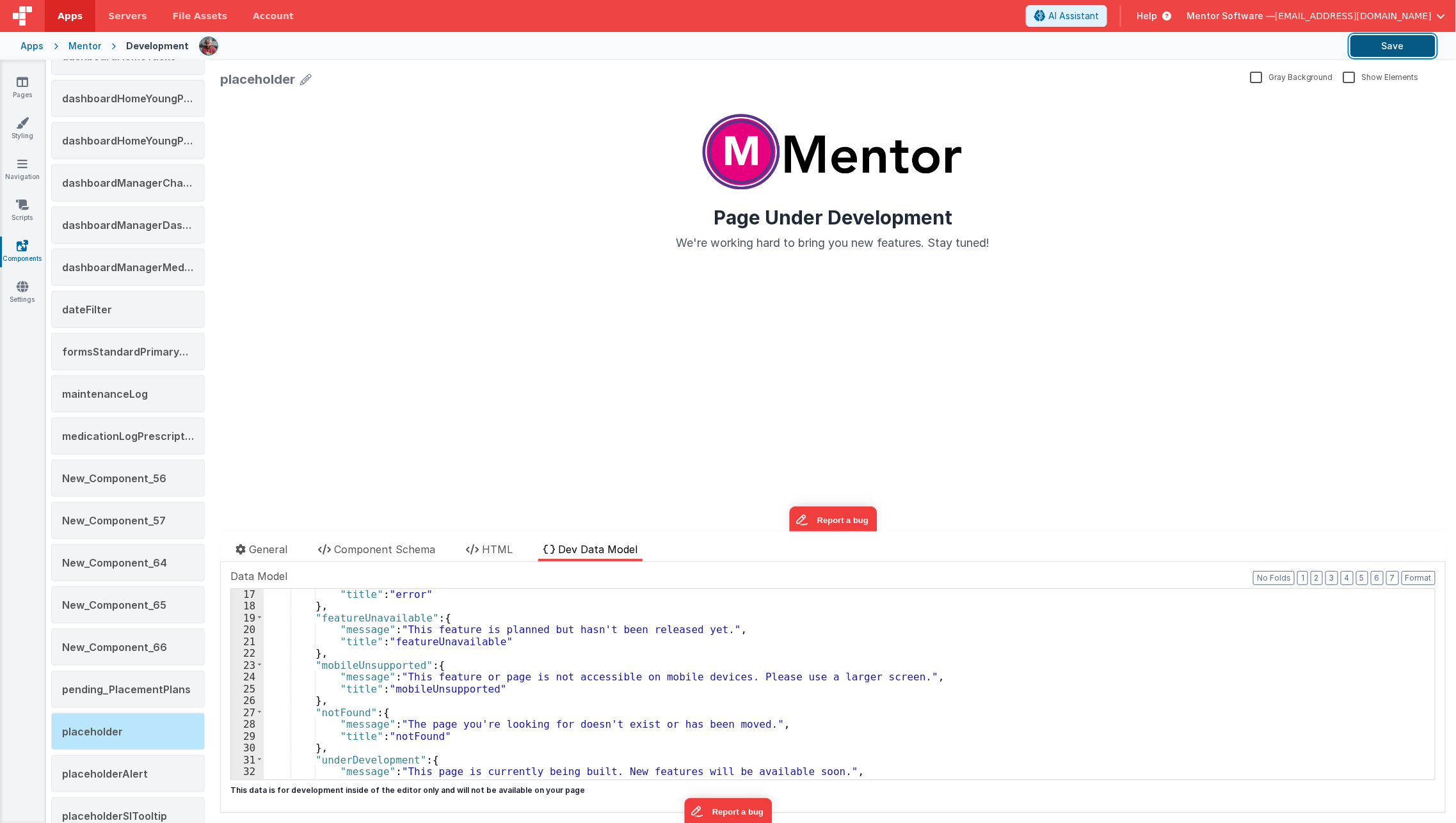
click at [1425, 48] on button "Save" at bounding box center [1393, 46] width 85 height 22
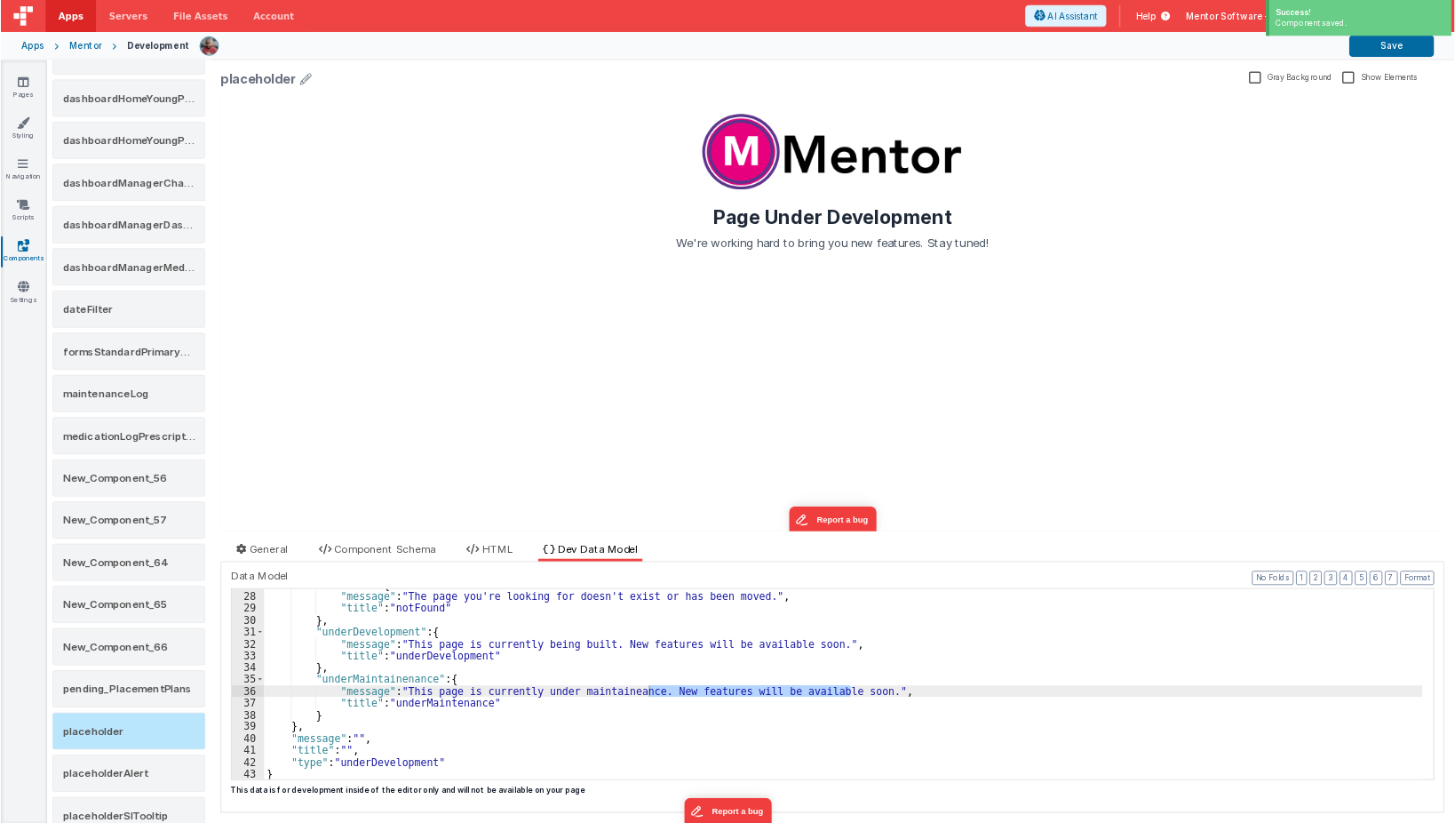
scroll to position [442, 0]
click at [666, 767] on li "HTML" at bounding box center [679, 766] width 79 height 28
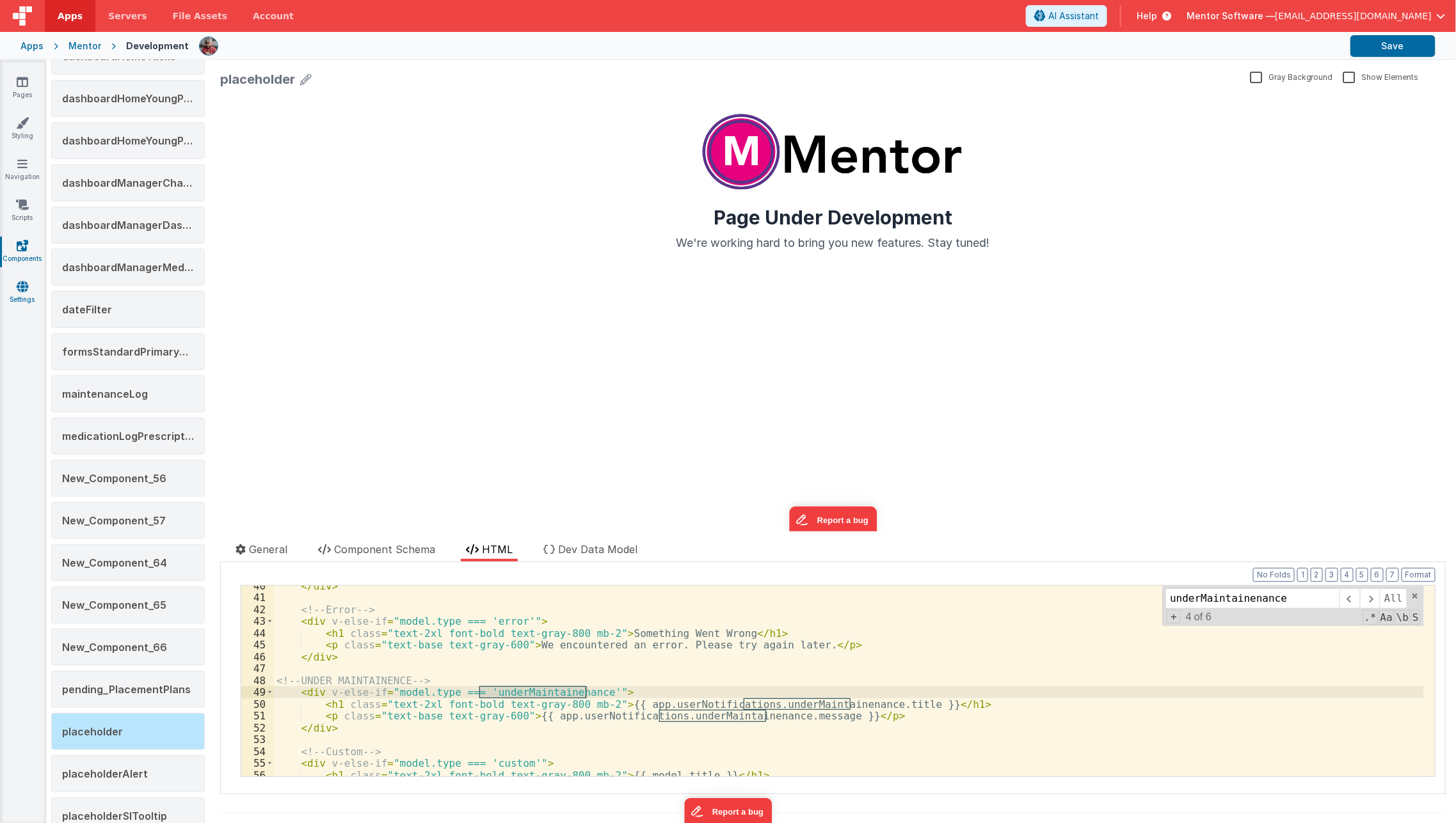
click at [24, 294] on link "Settings" at bounding box center [22, 293] width 46 height 26
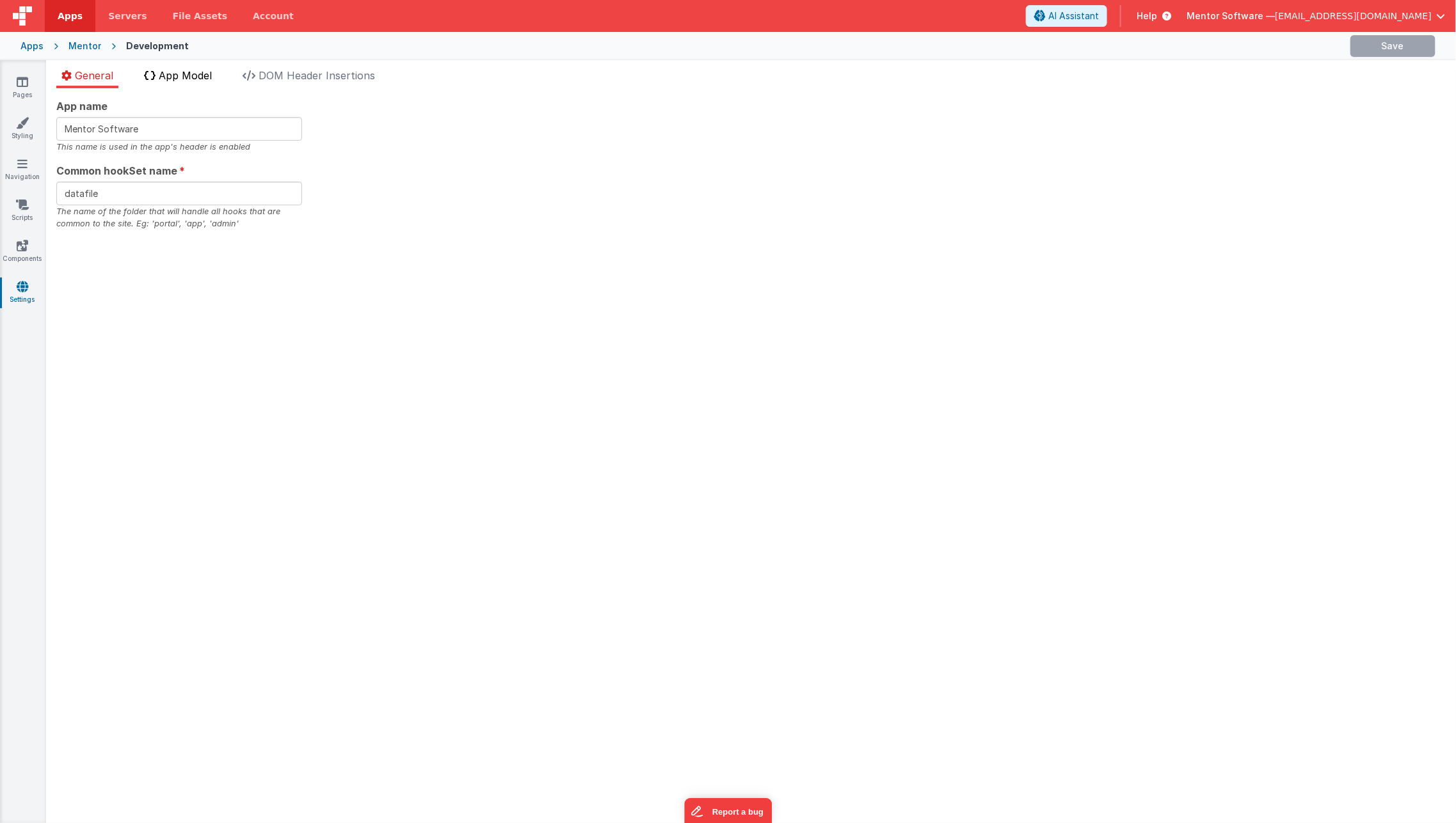
click at [188, 73] on span "App Model" at bounding box center [185, 76] width 53 height 13
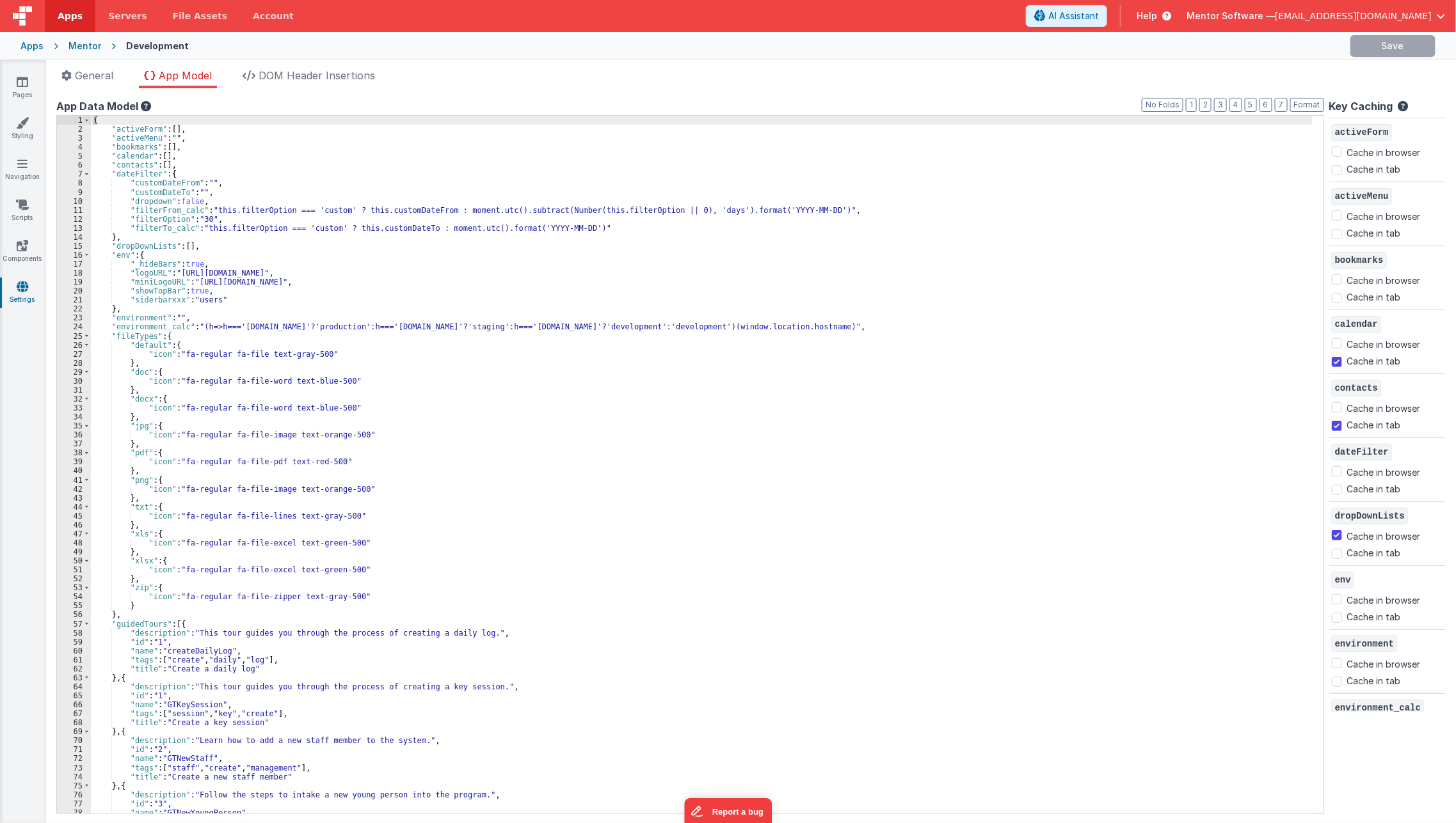
click at [542, 296] on div "{ "activeForm" : [ ] , "activeMenu" : "" , "bookmarks" : [ ] , "calendar" : [ ]…" at bounding box center [702, 474] width 1222 height 716
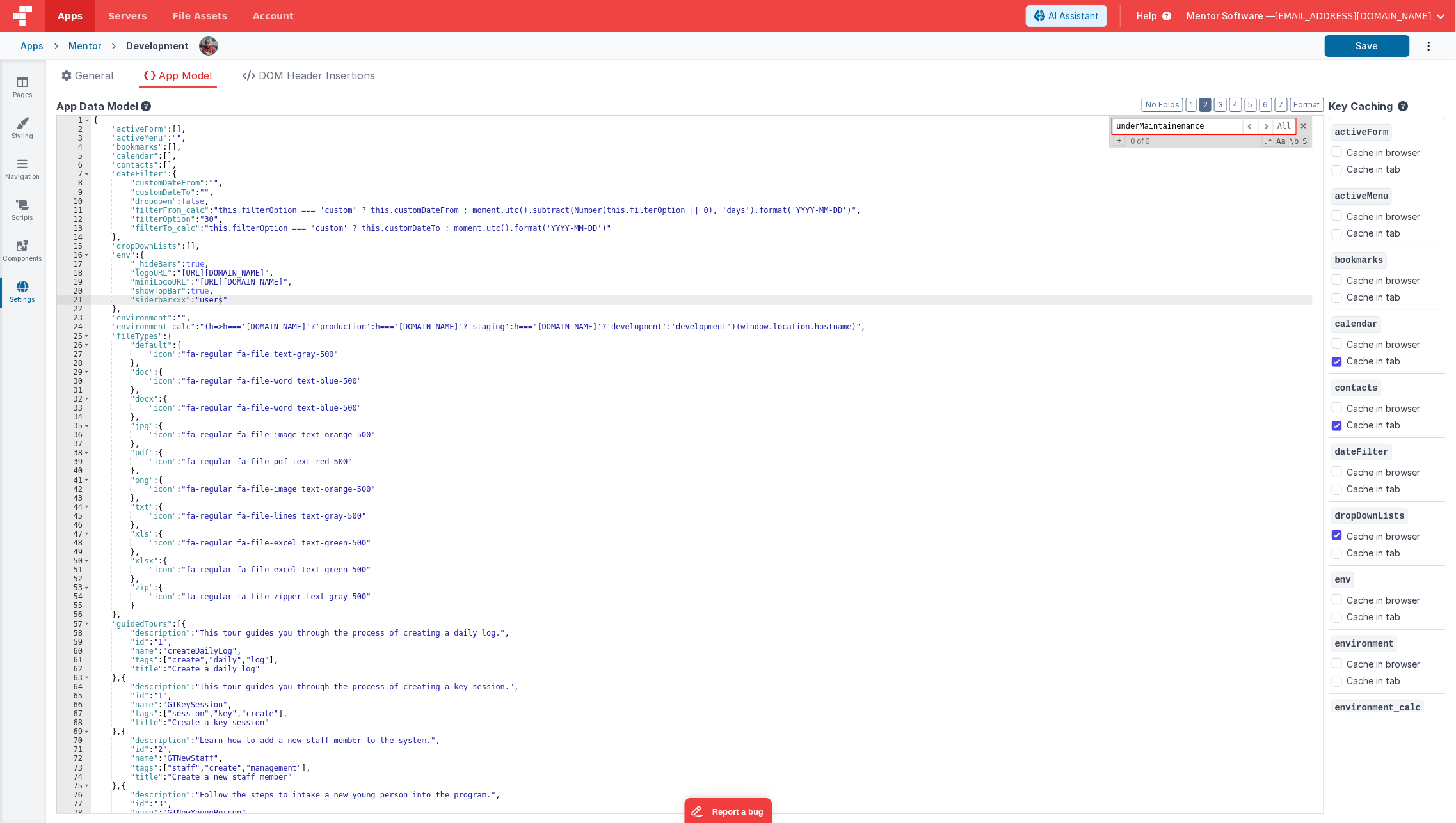
click at [1212, 109] on button "2" at bounding box center [1205, 105] width 12 height 14
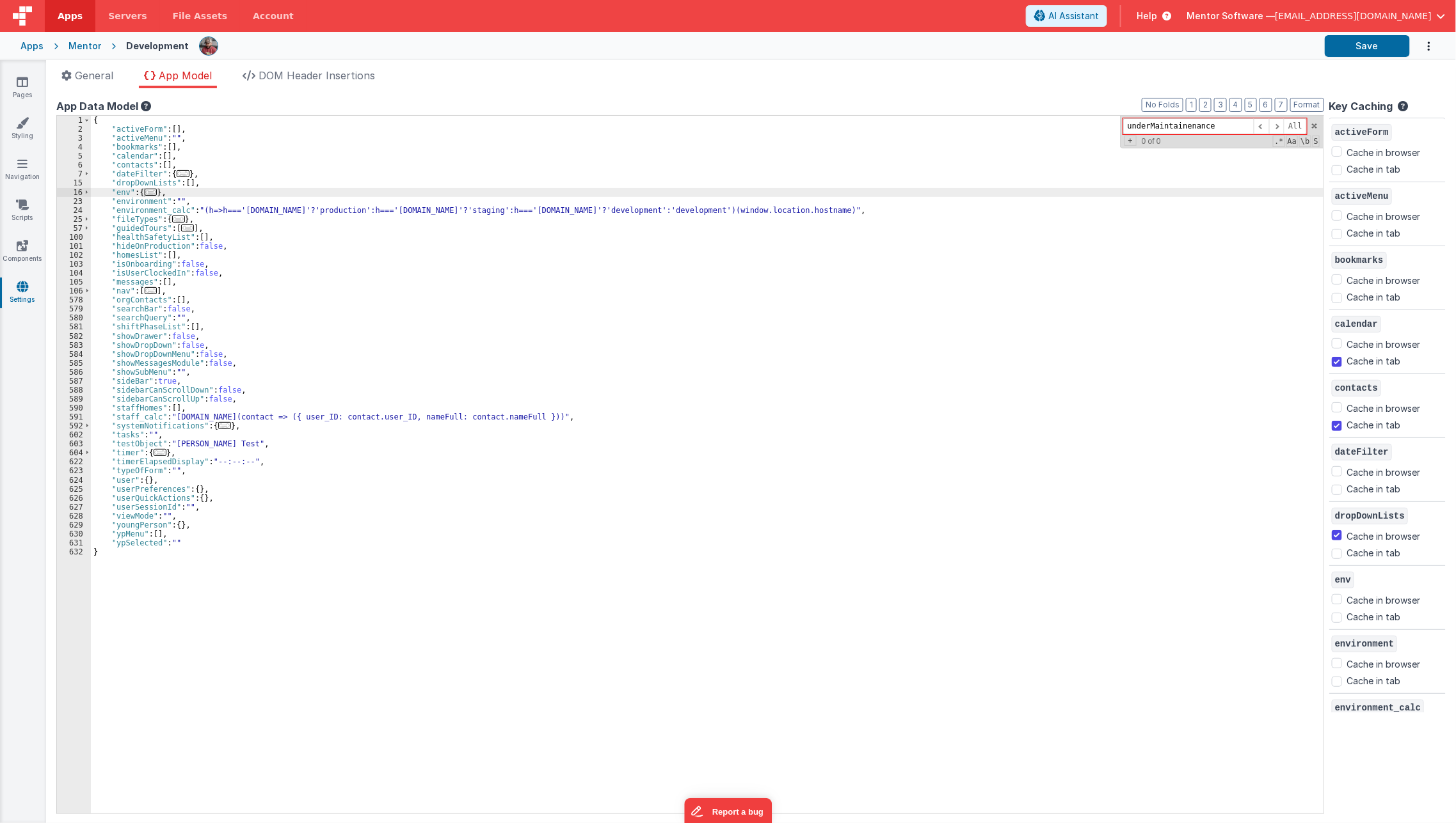
click at [219, 423] on span "..." at bounding box center [225, 426] width 13 height 7
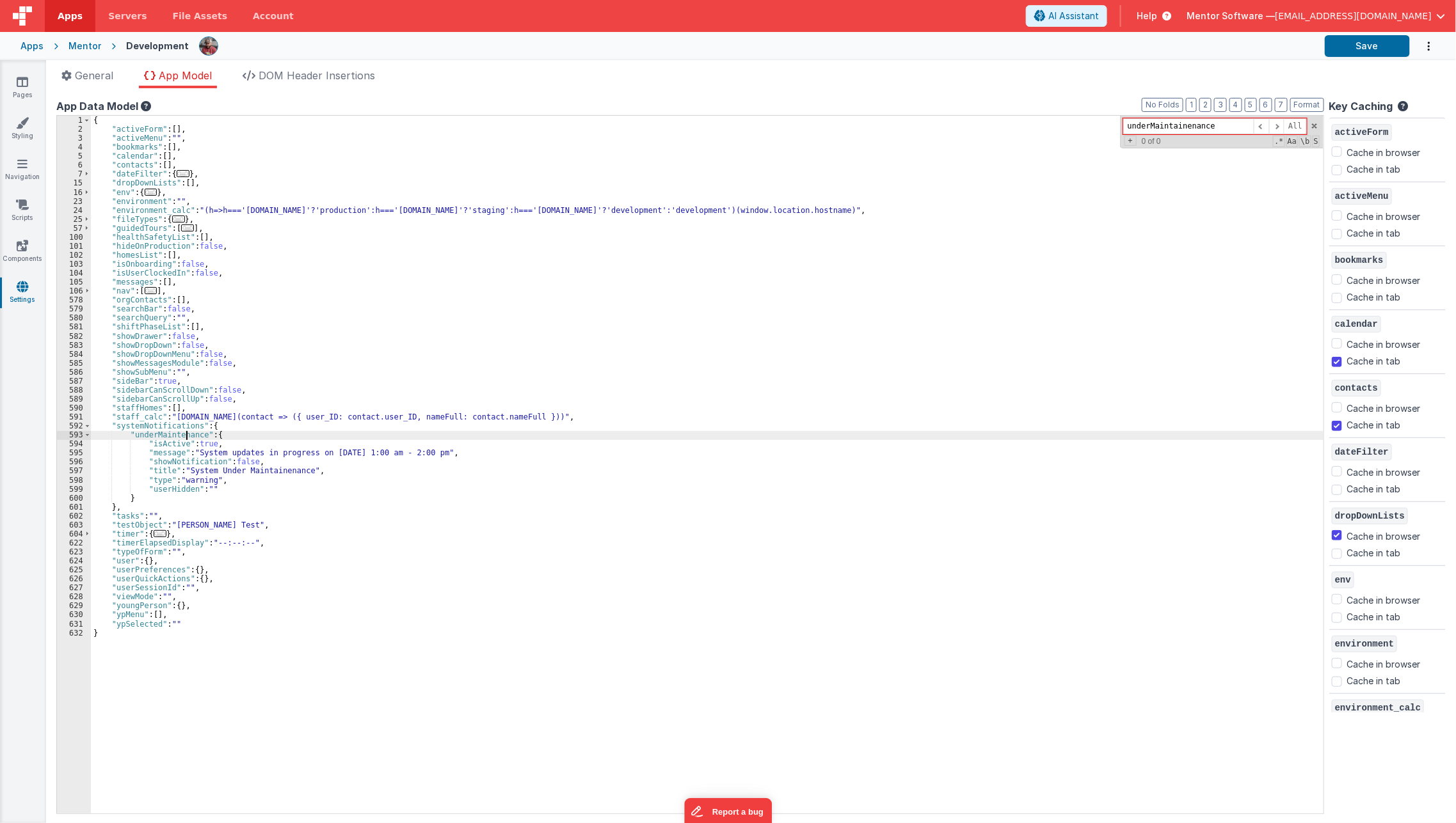
click at [187, 437] on div "{ "activeForm" : [ ] , "activeMenu" : "" , "bookmarks" : [ ] , "calendar" : [ ]…" at bounding box center [707, 474] width 1233 height 716
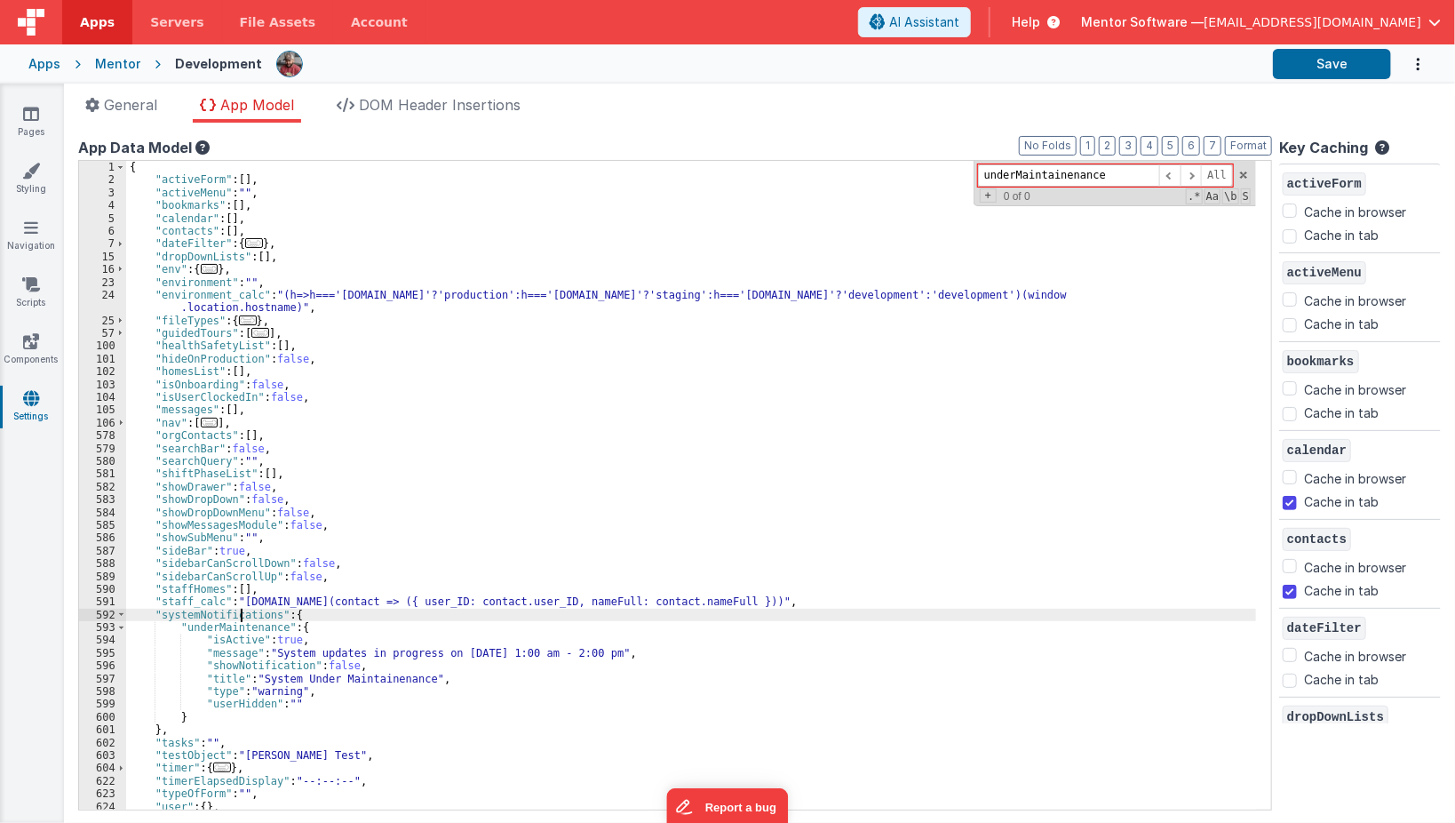
click at [243, 618] on div "{ "activeForm" : [ ] , "activeMenu" : "" , "bookmarks" : [ ] , "calendar" : [ ]…" at bounding box center [693, 498] width 1134 height 675
click at [229, 628] on div "{ "activeForm" : [ ] , "activeMenu" : "" , "bookmarks" : [ ] , "calendar" : [ ]…" at bounding box center [693, 498] width 1134 height 675
click at [216, 625] on div "{ "activeForm" : [ ] , "activeMenu" : "" , "bookmarks" : [ ] , "calendar" : [ ]…" at bounding box center [691, 485] width 1130 height 648
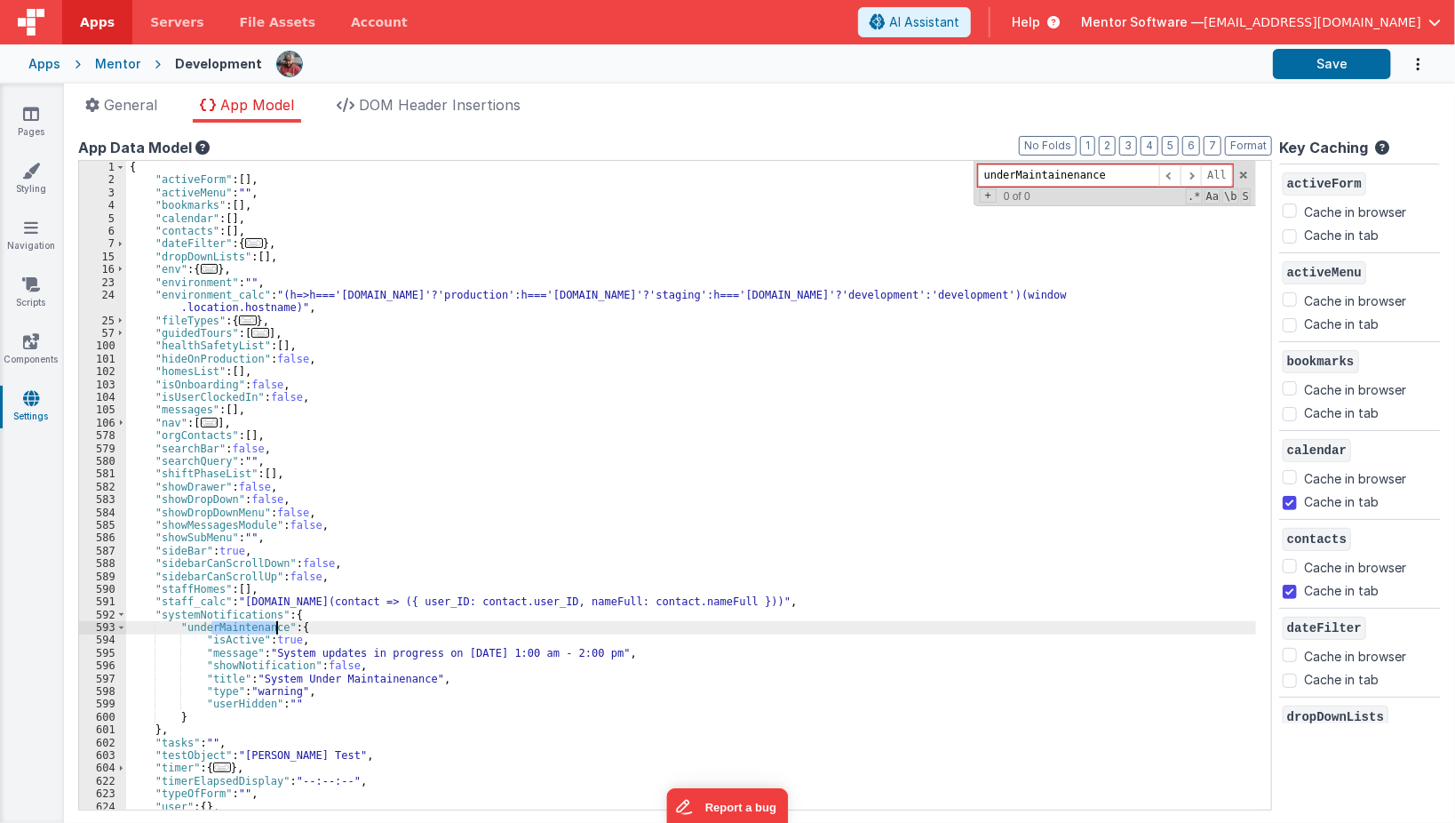
drag, startPoint x: 209, startPoint y: 625, endPoint x: 274, endPoint y: 622, distance: 64.9
click at [274, 622] on div "{ "activeForm" : [ ] , "activeMenu" : "" , "bookmarks" : [ ] , "calendar" : [ ]…" at bounding box center [693, 498] width 1134 height 675
type input "Maintenance"
click at [993, 199] on span "+" at bounding box center [988, 195] width 17 height 14
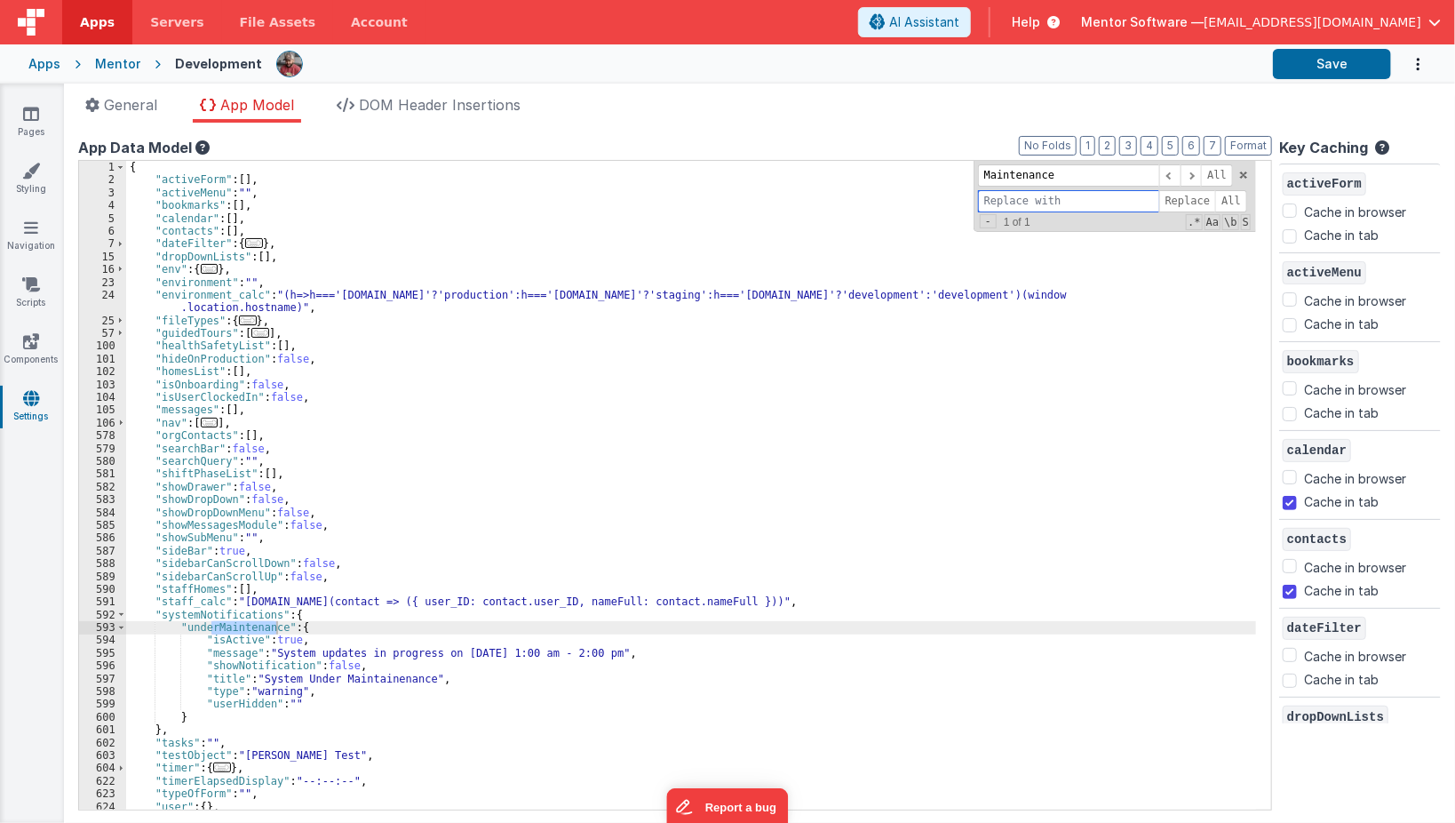
click at [1094, 192] on input at bounding box center [1068, 201] width 181 height 22
paste input "Maintenance"
type input "Maintenance"
click at [1205, 204] on span "Replace" at bounding box center [1187, 201] width 57 height 22
click at [1199, 176] on span at bounding box center [1191, 175] width 21 height 22
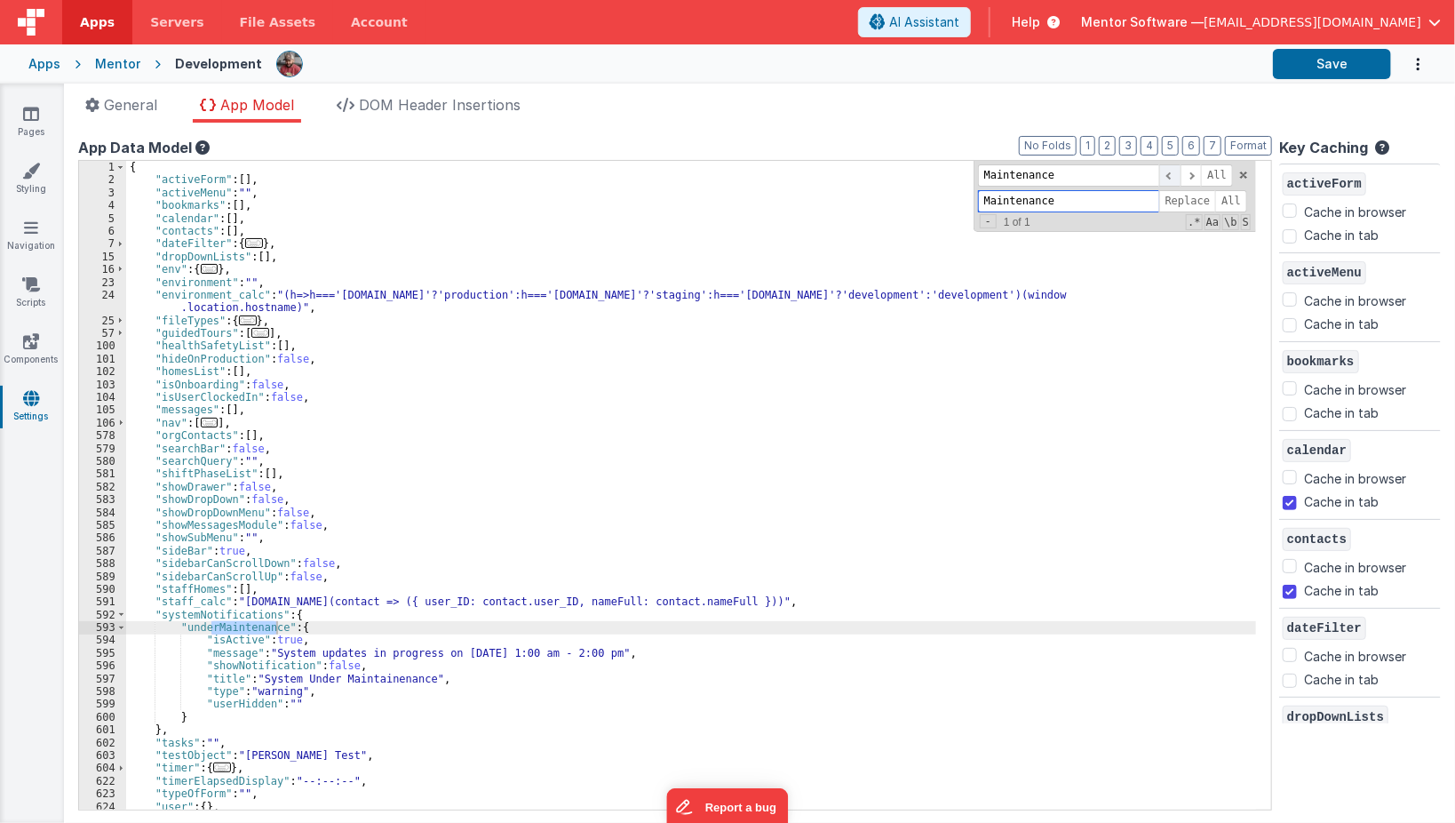
click at [1178, 179] on span at bounding box center [1169, 175] width 21 height 22
click at [1191, 195] on span "Replace" at bounding box center [1187, 201] width 57 height 22
click at [1176, 177] on span at bounding box center [1169, 175] width 21 height 22
click at [1244, 171] on span at bounding box center [1243, 175] width 12 height 12
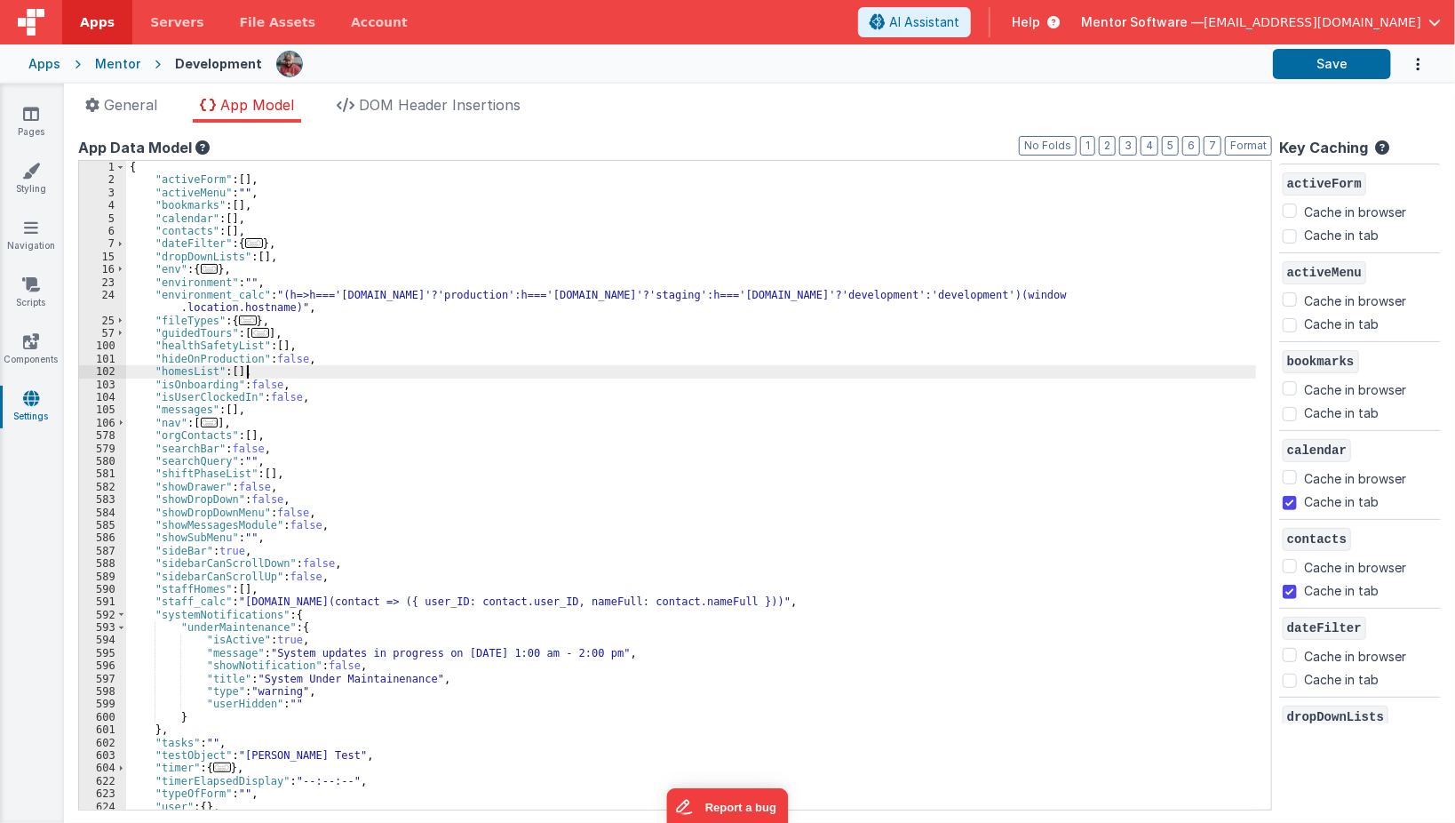
click at [770, 370] on div "{ "activeForm" : [ ] , "activeMenu" : "" , "bookmarks" : [ ] , "calendar" : [ ]…" at bounding box center [693, 498] width 1134 height 675
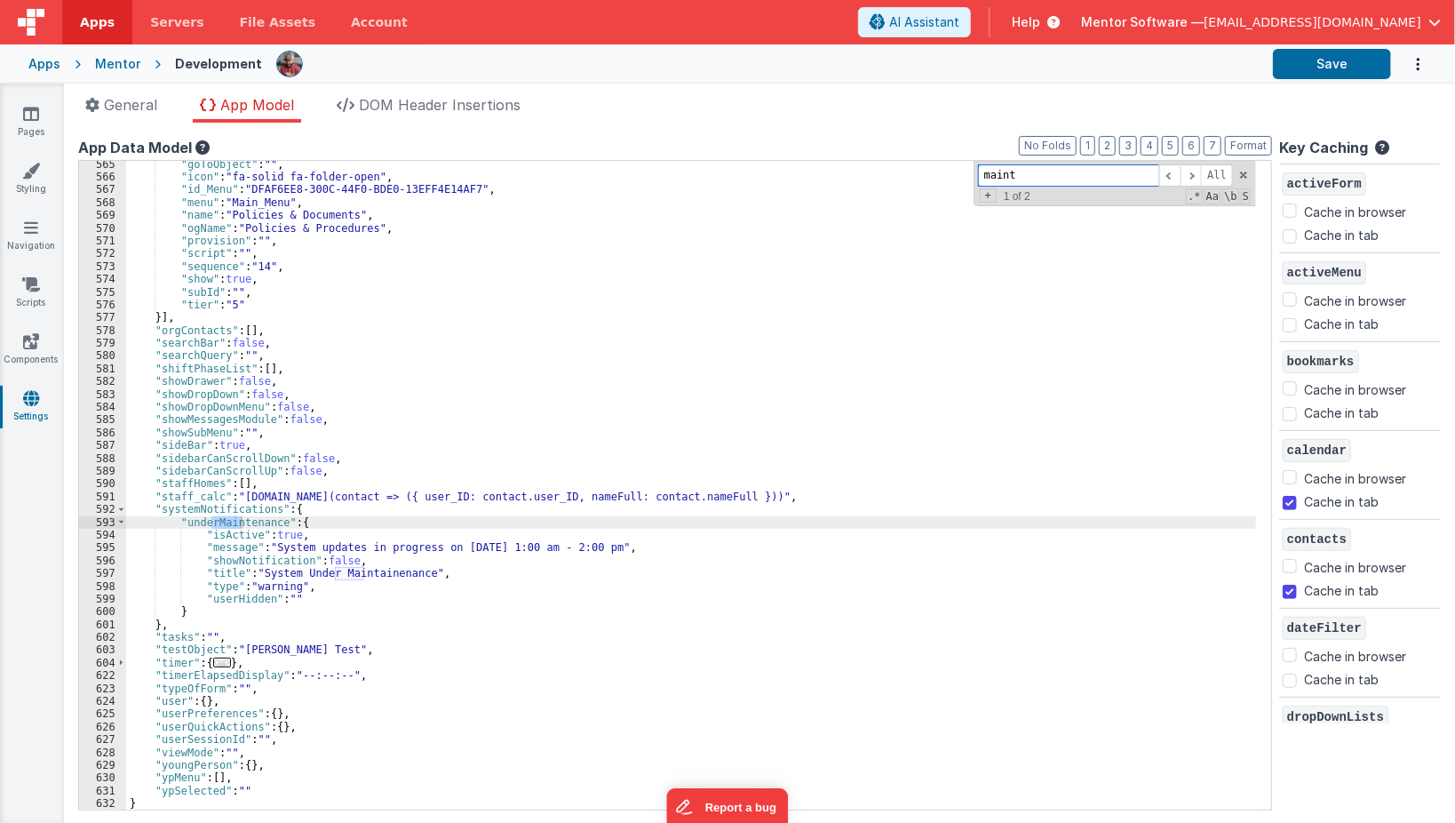
scroll to position [6130, 0]
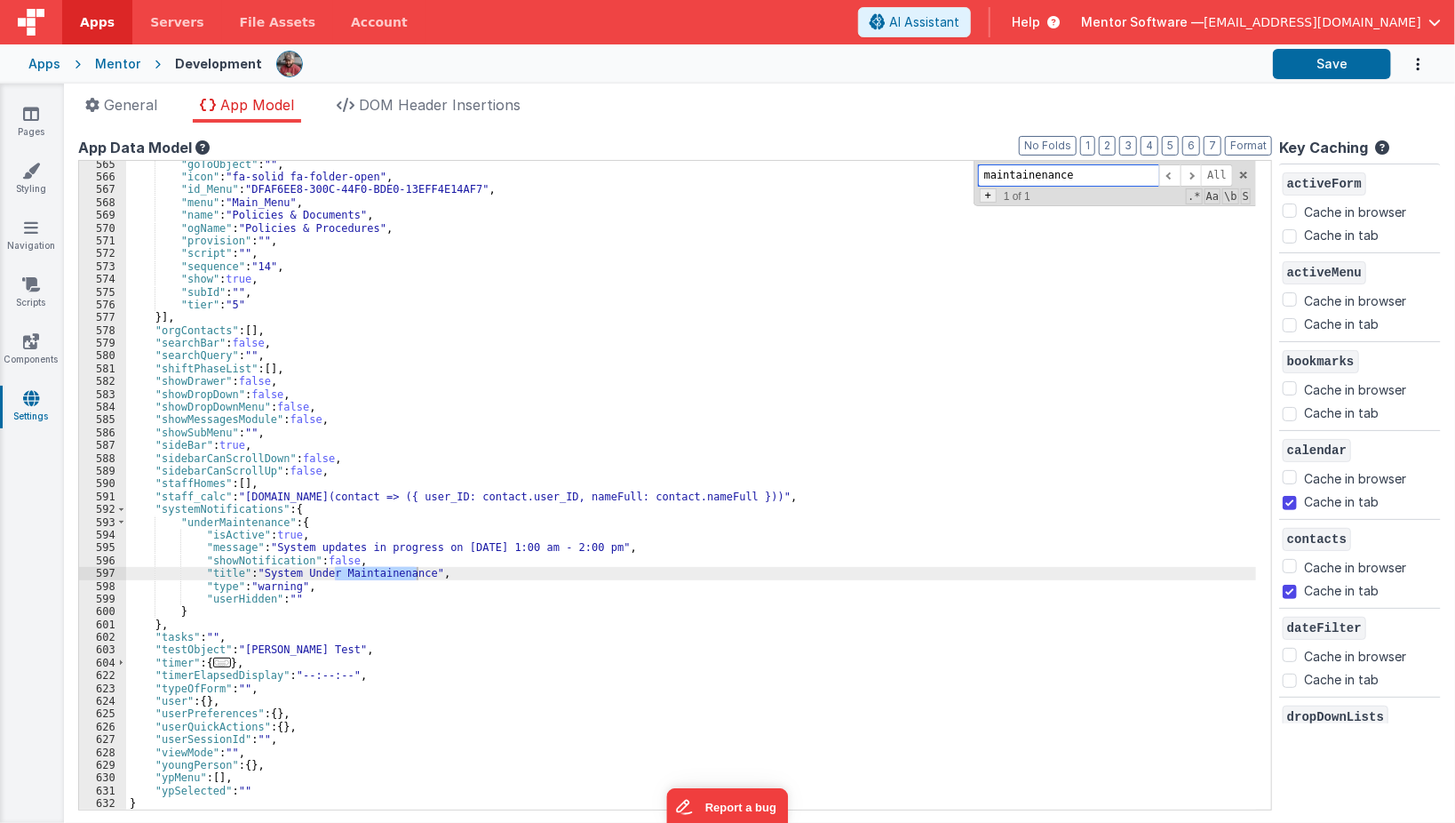
type input "maintainenance"
click at [997, 193] on span "+" at bounding box center [988, 195] width 17 height 14
click at [998, 193] on input "Maintenance" at bounding box center [1068, 201] width 181 height 22
click at [1178, 195] on span "Replace" at bounding box center [1187, 201] width 57 height 22
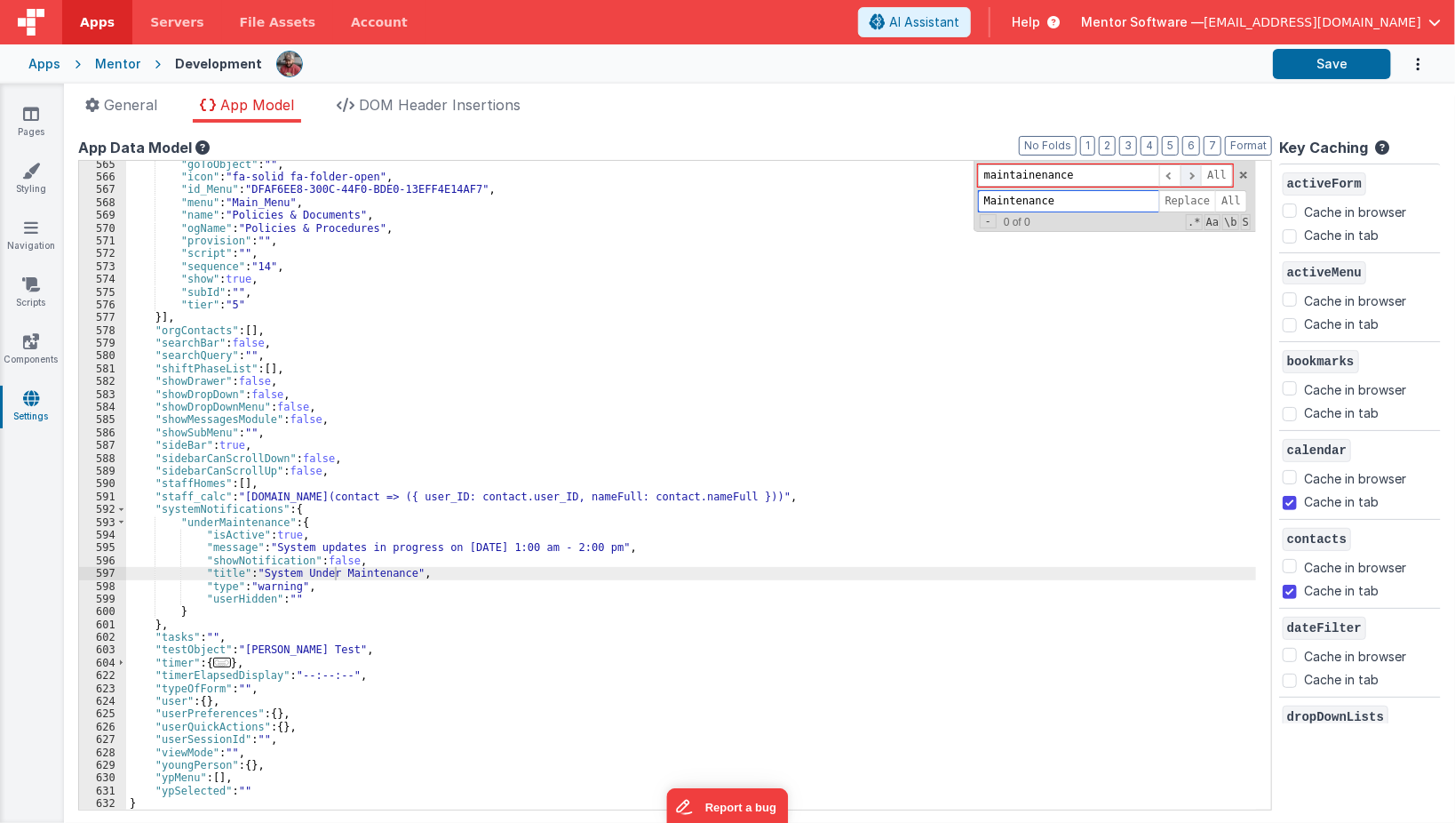
click at [1202, 174] on span at bounding box center [1191, 175] width 21 height 22
click at [1339, 70] on button "Save" at bounding box center [1332, 64] width 118 height 30
click at [38, 288] on icon at bounding box center [31, 284] width 18 height 18
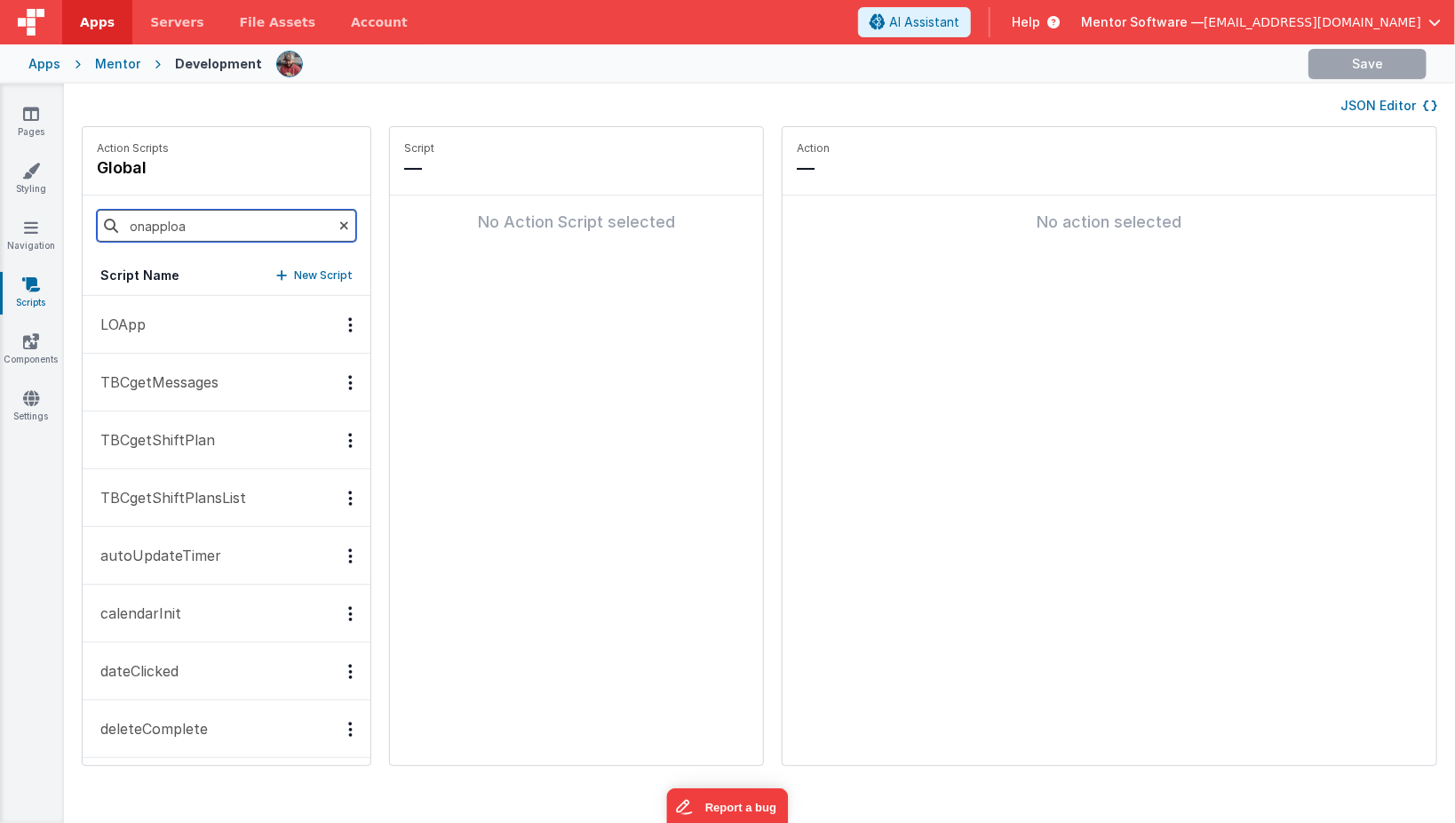
click at [211, 222] on input "onapploa" at bounding box center [226, 226] width 259 height 32
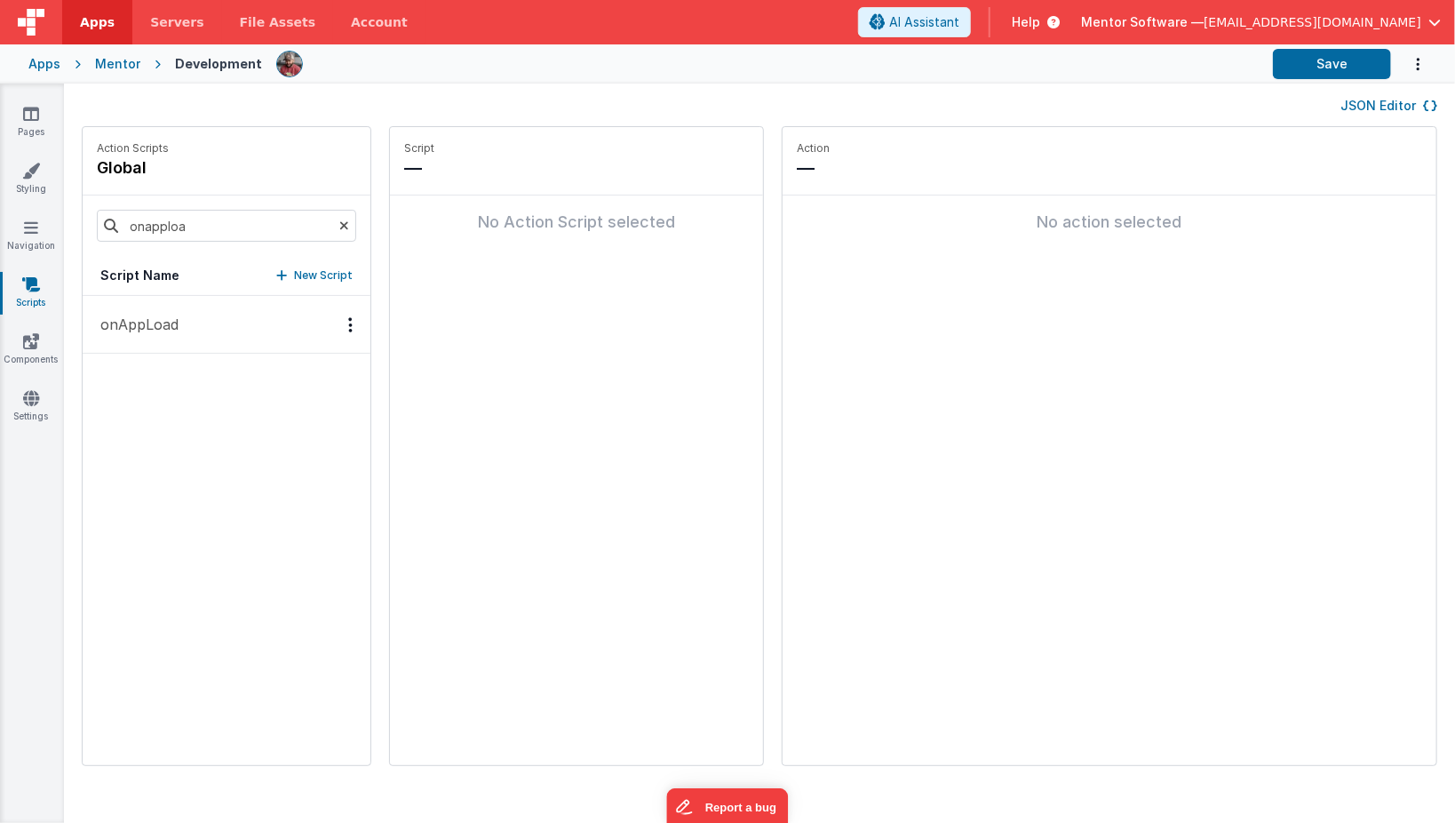
click at [174, 329] on p "onAppLoad" at bounding box center [134, 324] width 89 height 21
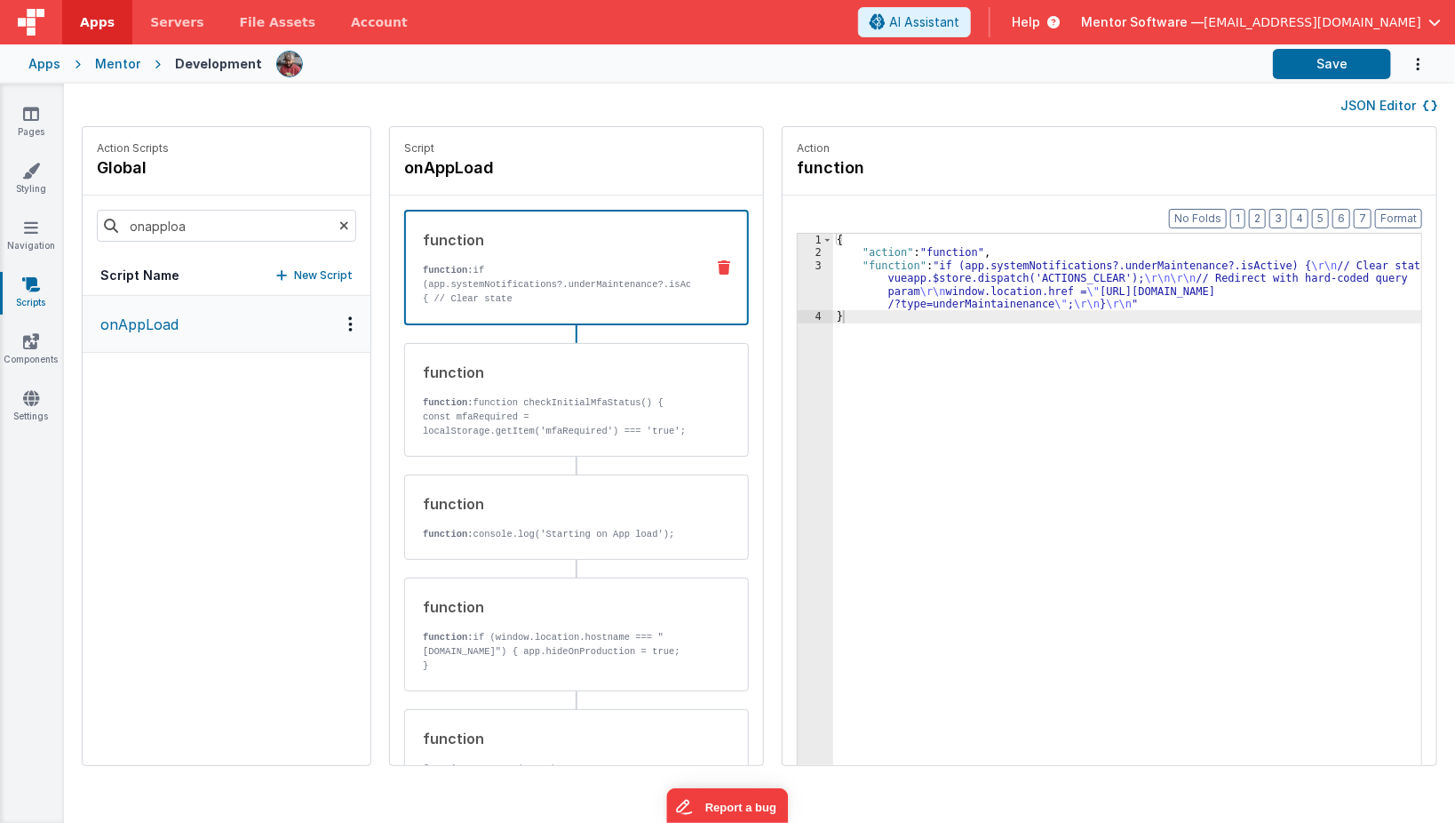
click at [935, 276] on div "{ "action" : "function" , "function" : "if (app.systemNotifications?.underMaint…" at bounding box center [1140, 541] width 615 height 614
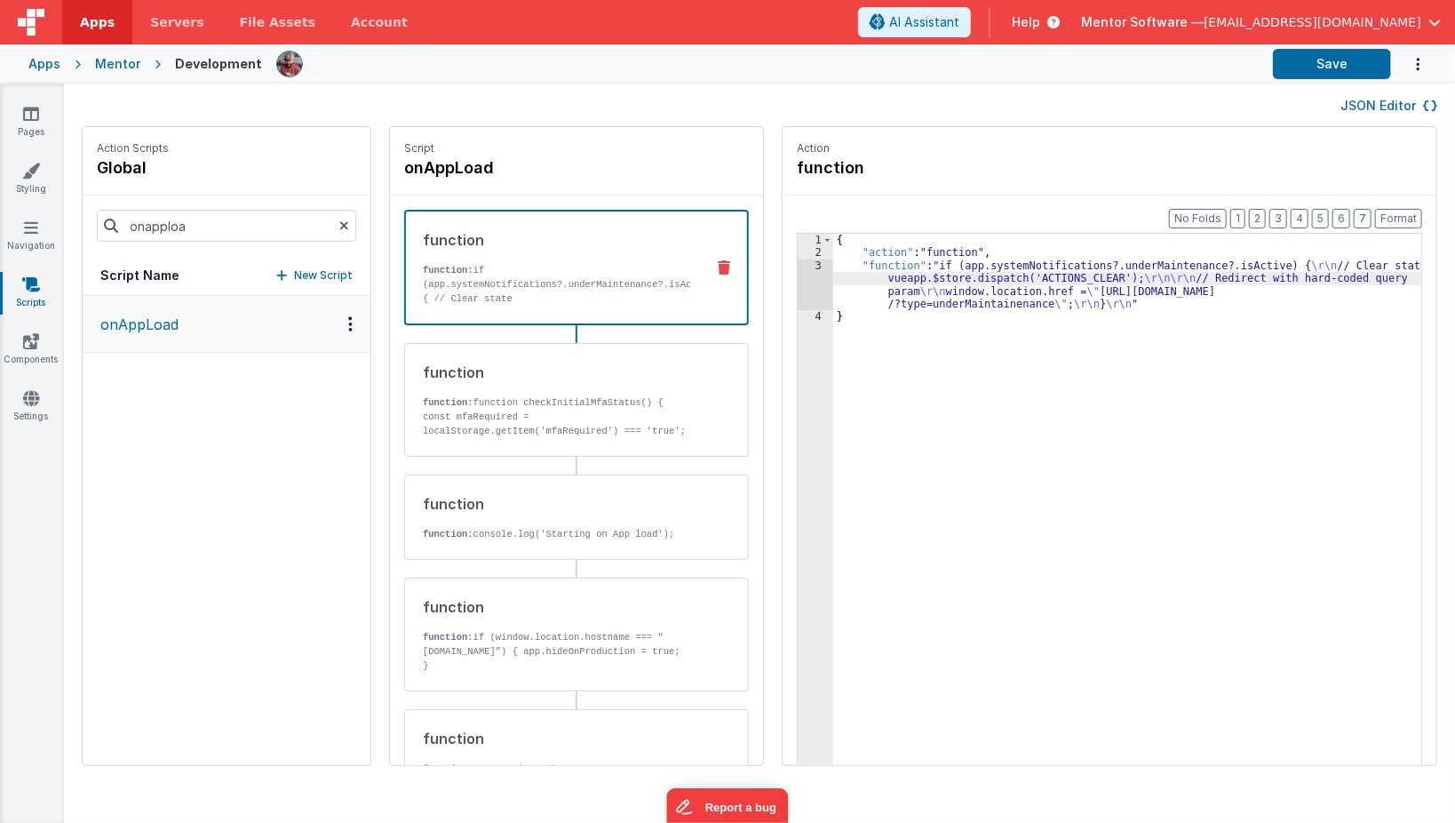
click at [798, 279] on div "3" at bounding box center [816, 285] width 36 height 52
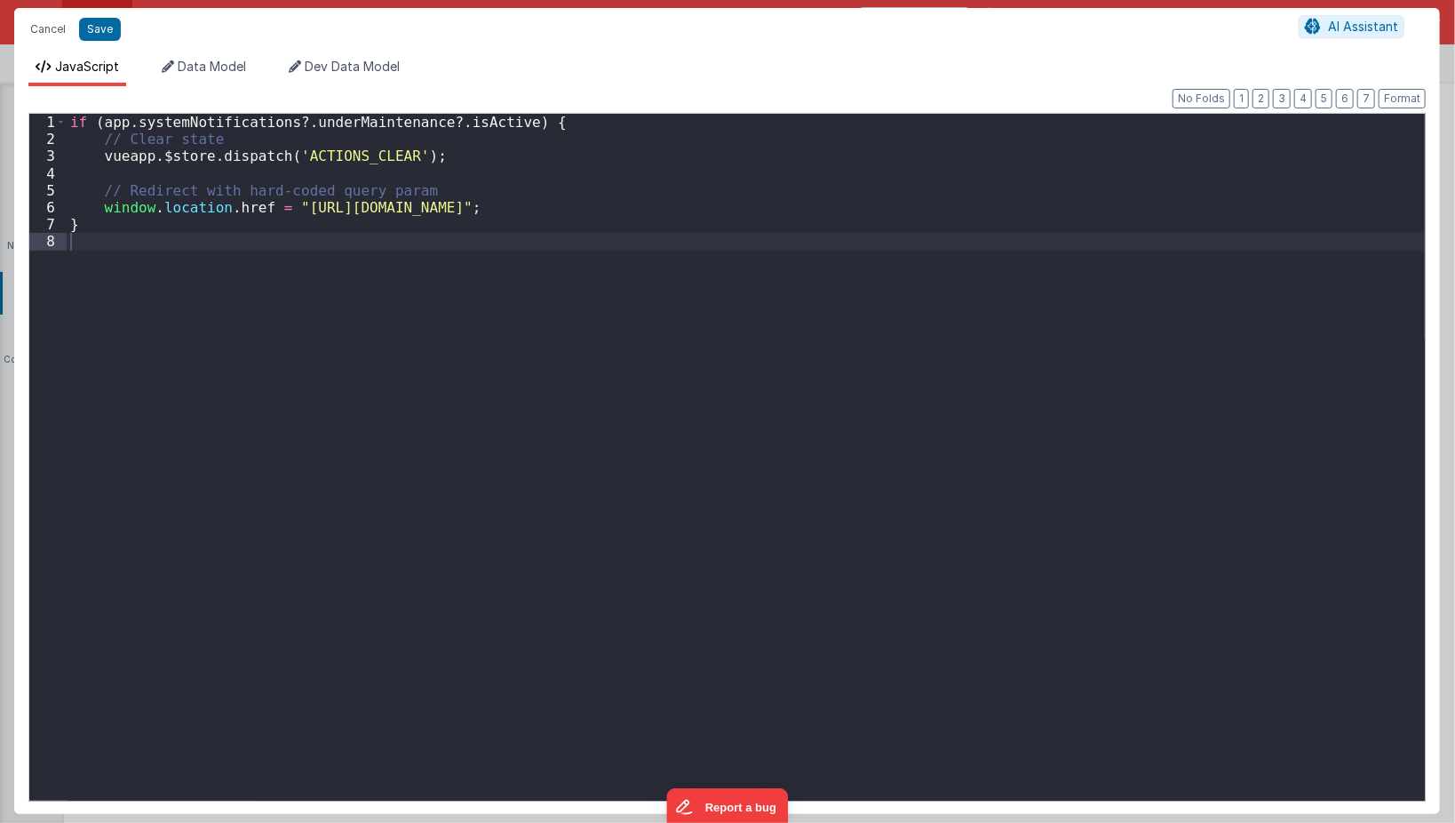
click at [790, 279] on div "Cancel Save AI Assistant JavaScript Data Model Dev Data Model Format 7 6 5 4 3 …" at bounding box center [727, 411] width 1455 height 823
click at [871, 203] on div "if ( app . systemNotifications ?. underMaintenance ?. isActive ) { // Clear sta…" at bounding box center [746, 474] width 1359 height 721
click at [881, 179] on div "if ( app . systemNotifications ?. underMaintenance ?. isActive ) { // Clear sta…" at bounding box center [746, 474] width 1359 height 721
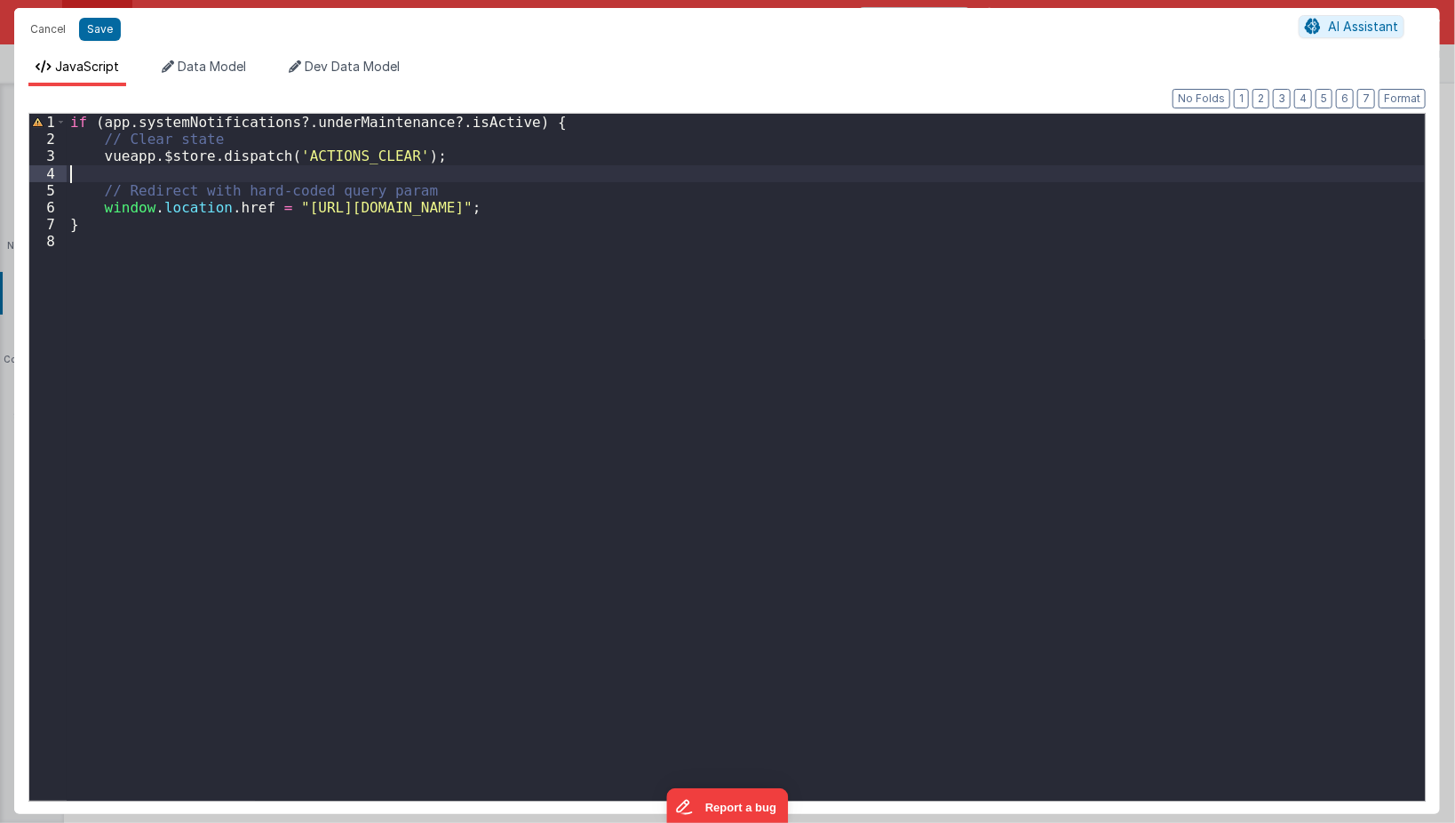
click at [848, 218] on div "if ( app . systemNotifications ?. underMaintenance ?. isActive ) { // Clear sta…" at bounding box center [746, 474] width 1359 height 721
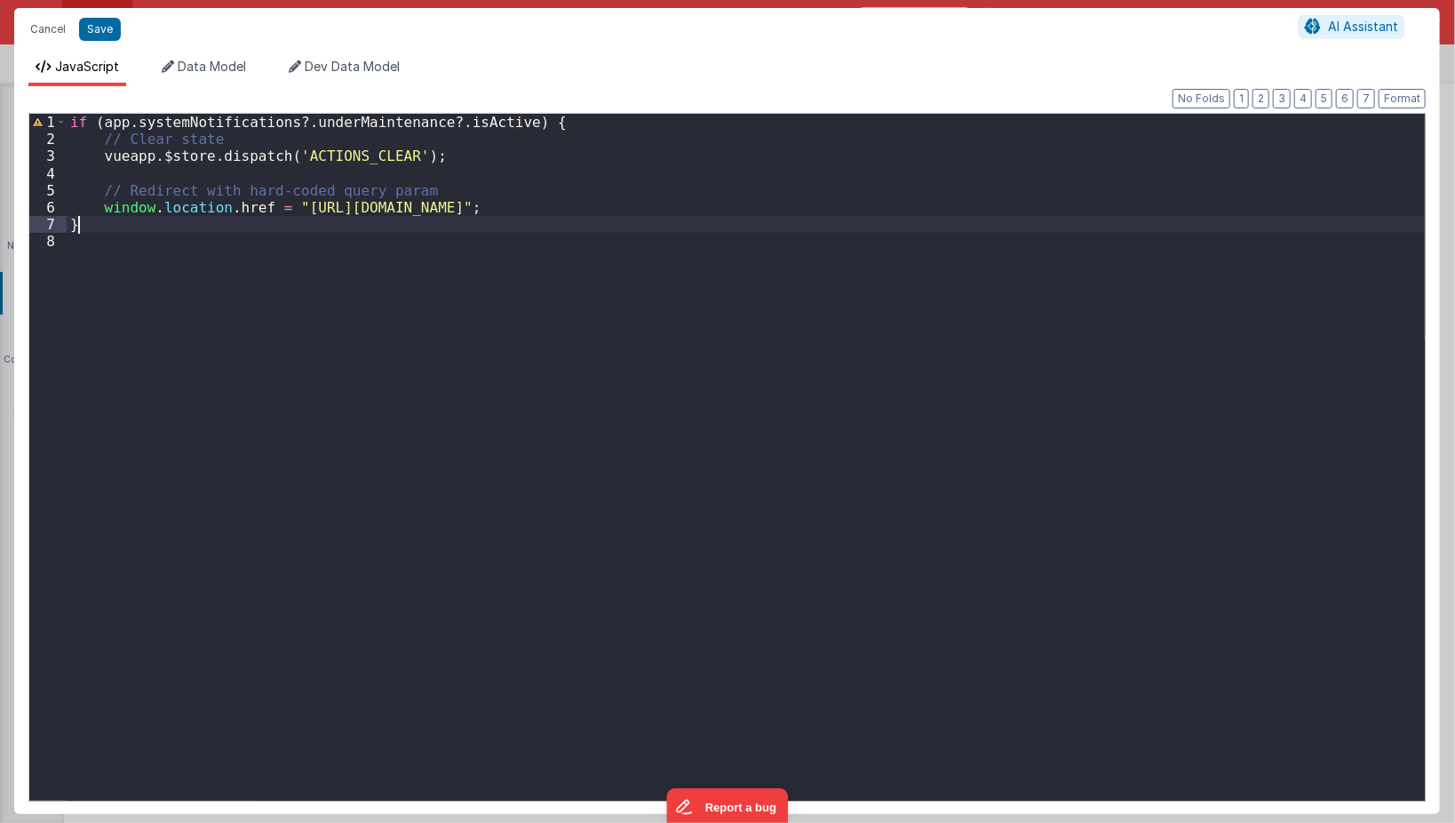
click at [857, 203] on div "if ( app . systemNotifications ?. underMaintenance ?. isActive ) { // Clear sta…" at bounding box center [746, 474] width 1359 height 721
click at [857, 185] on div "if ( app . systemNotifications ?. underMaintenance ?. isActive ) { // Clear sta…" at bounding box center [746, 474] width 1359 height 721
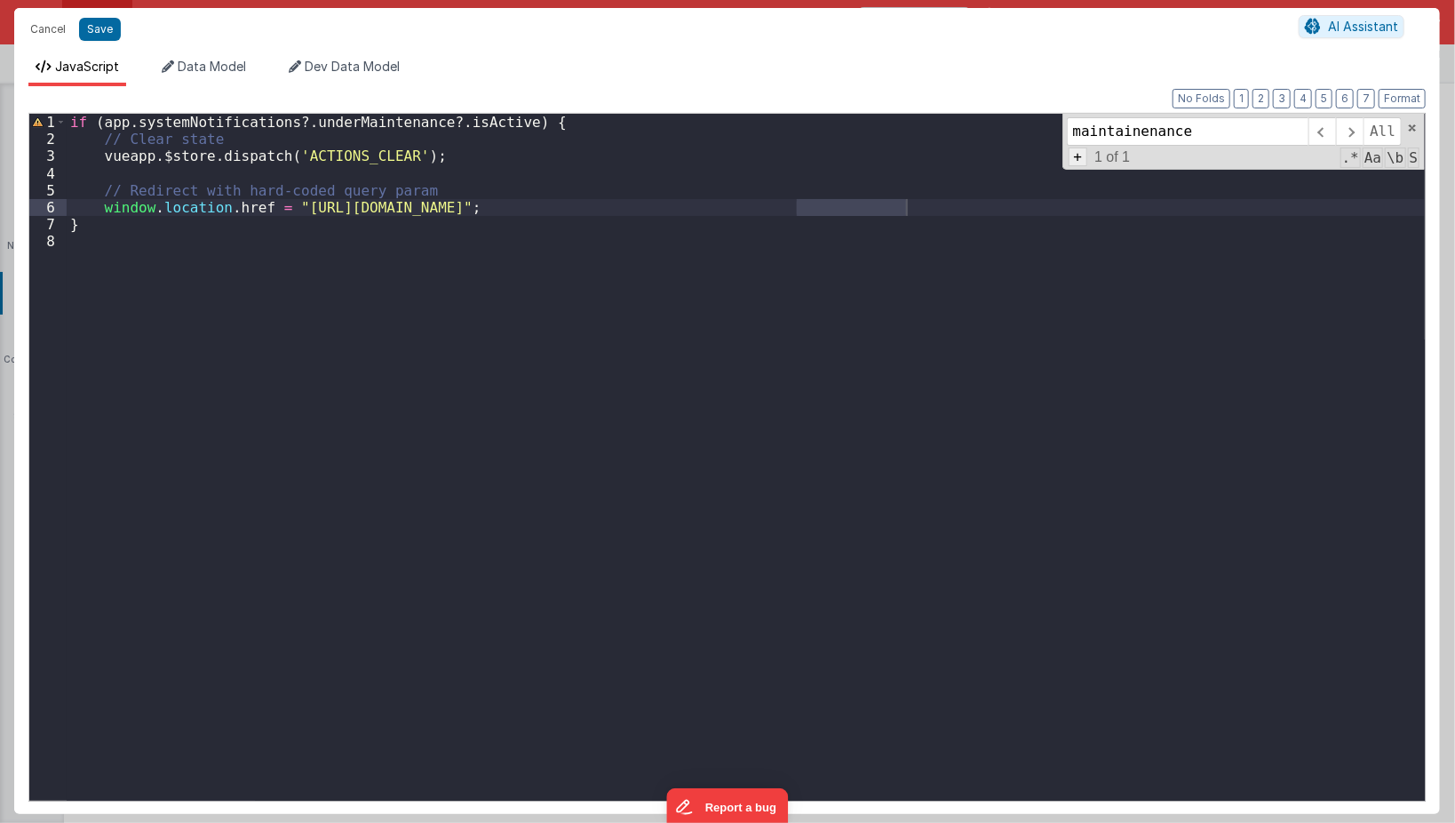
type input "maintainenance"
click at [1083, 156] on span "+" at bounding box center [1079, 156] width 20 height 19
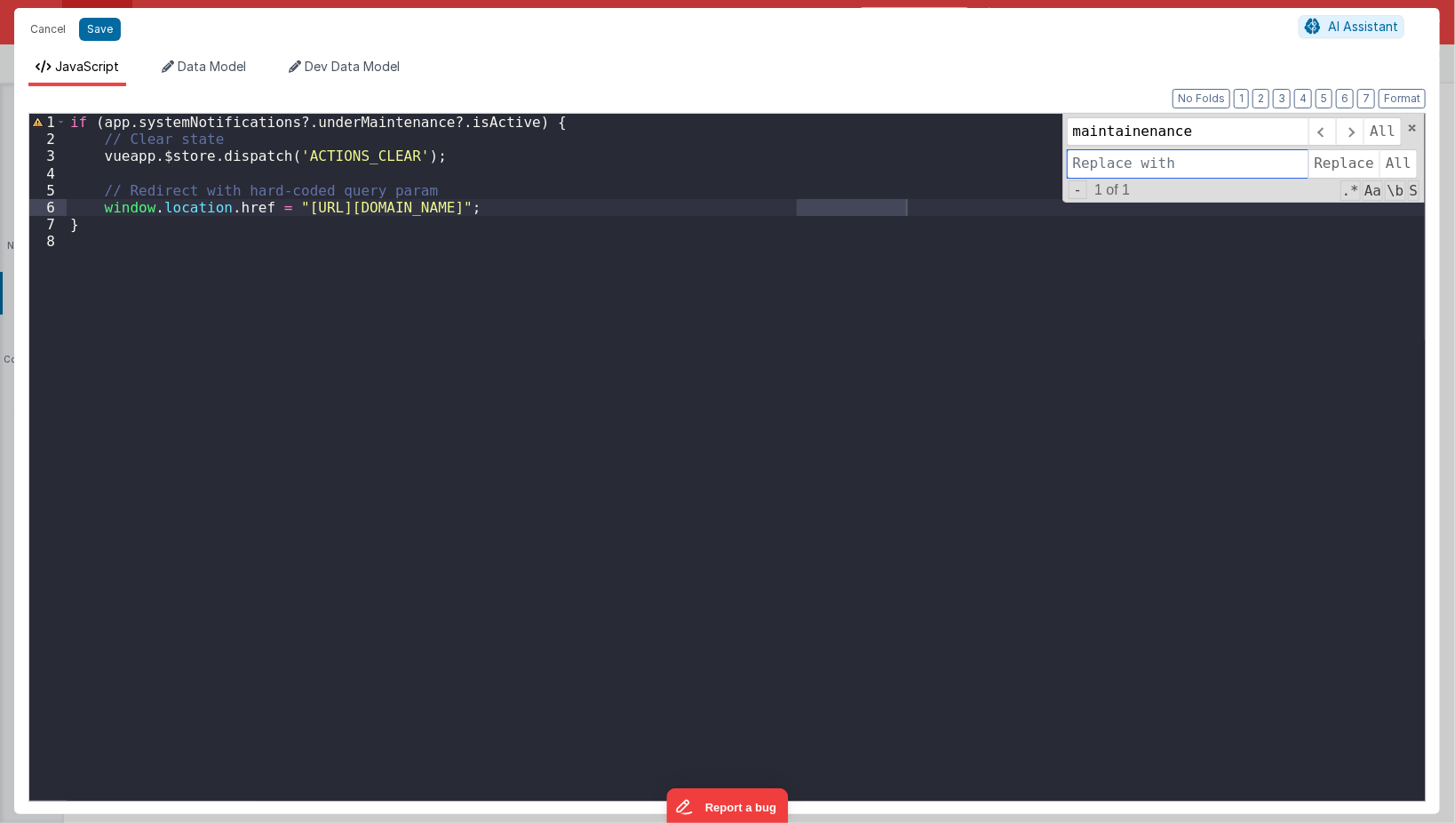
click at [1088, 158] on input at bounding box center [1188, 163] width 242 height 28
paste input "Maintenance"
type input "Maintenance"
click at [1384, 162] on span "All" at bounding box center [1399, 163] width 38 height 28
click at [1348, 134] on span at bounding box center [1350, 131] width 28 height 28
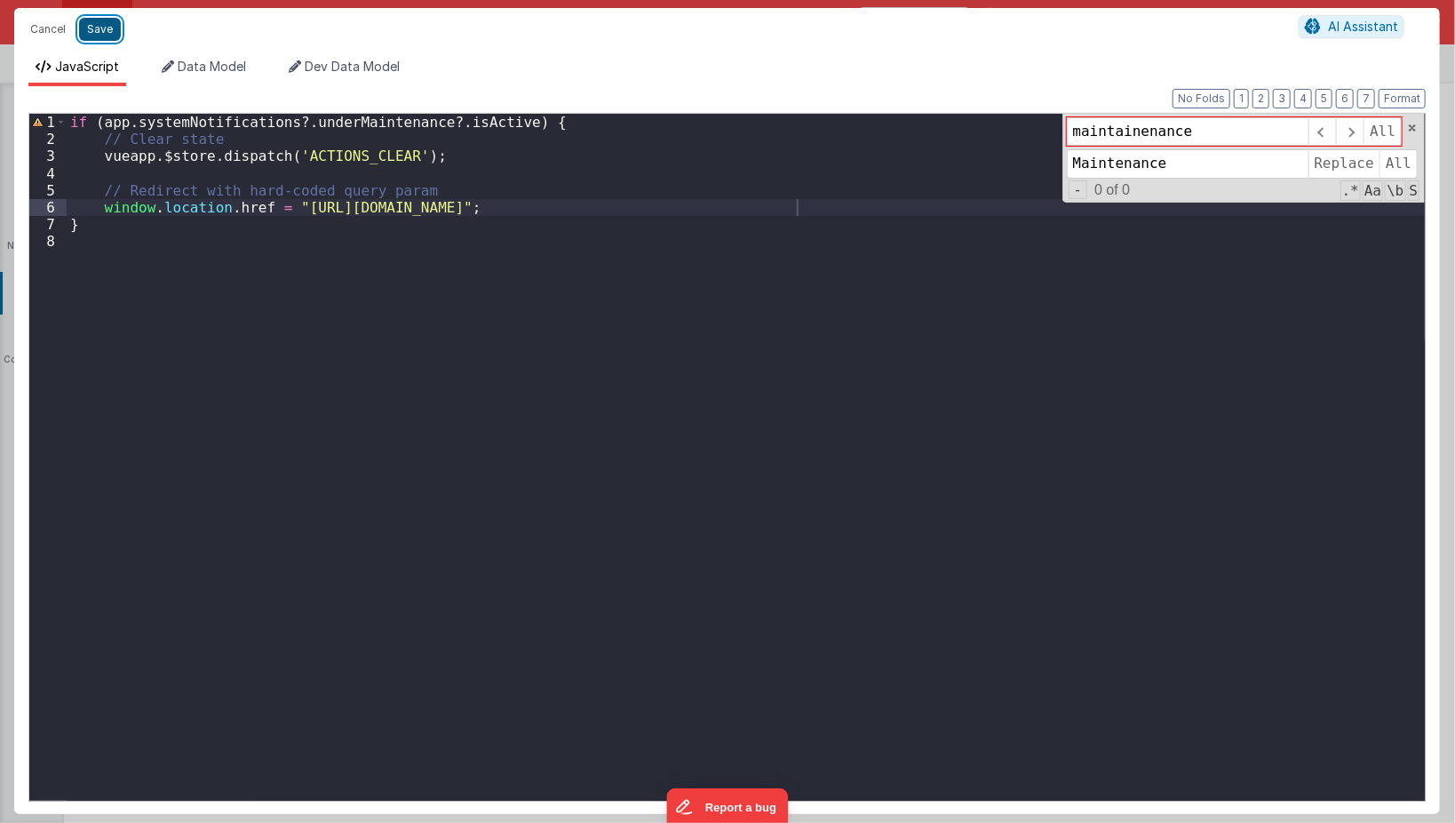
click at [97, 39] on button "Save" at bounding box center [100, 29] width 42 height 23
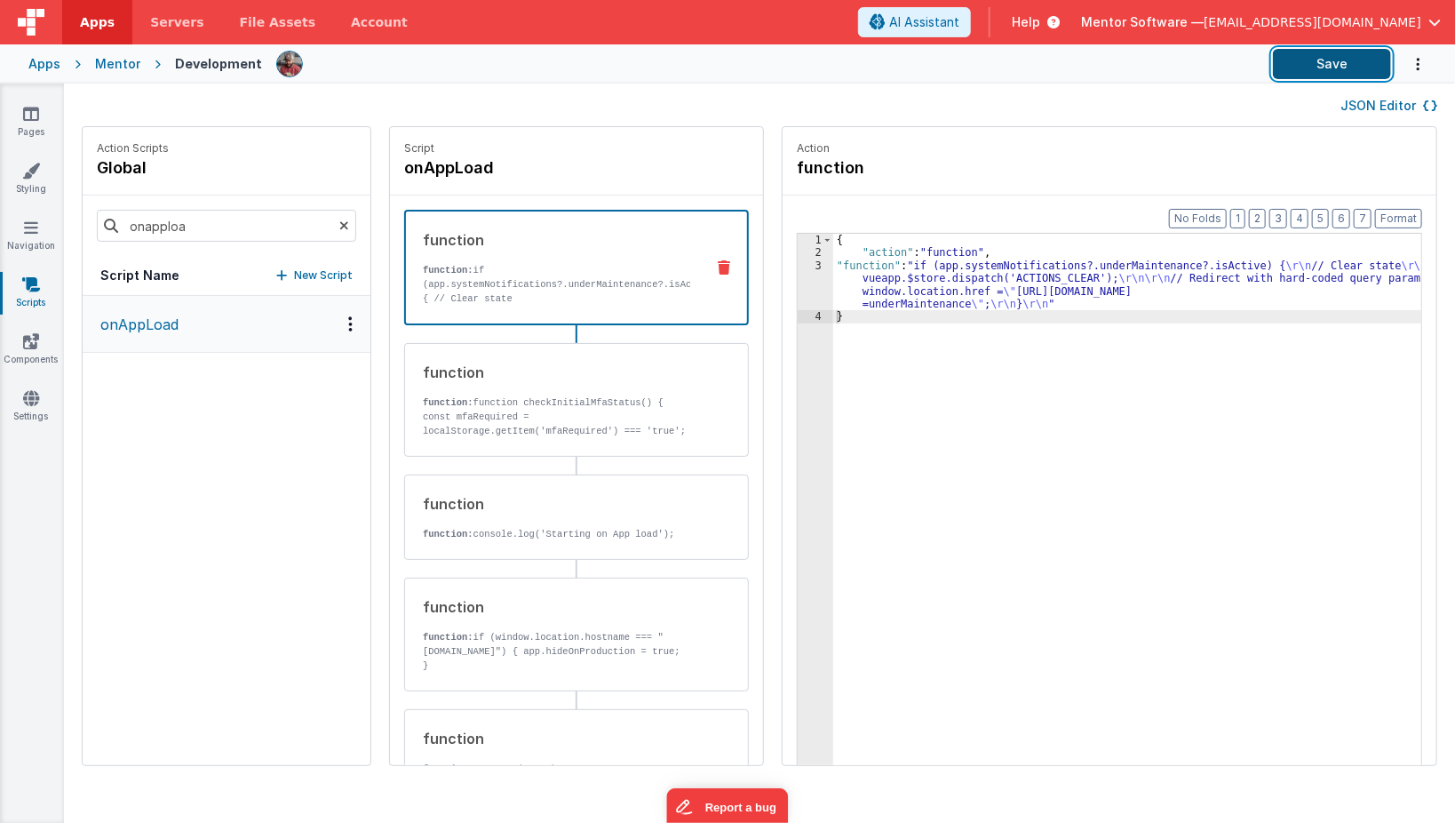
click at [1297, 60] on button "Save" at bounding box center [1332, 64] width 118 height 30
click at [25, 343] on icon at bounding box center [31, 341] width 16 height 18
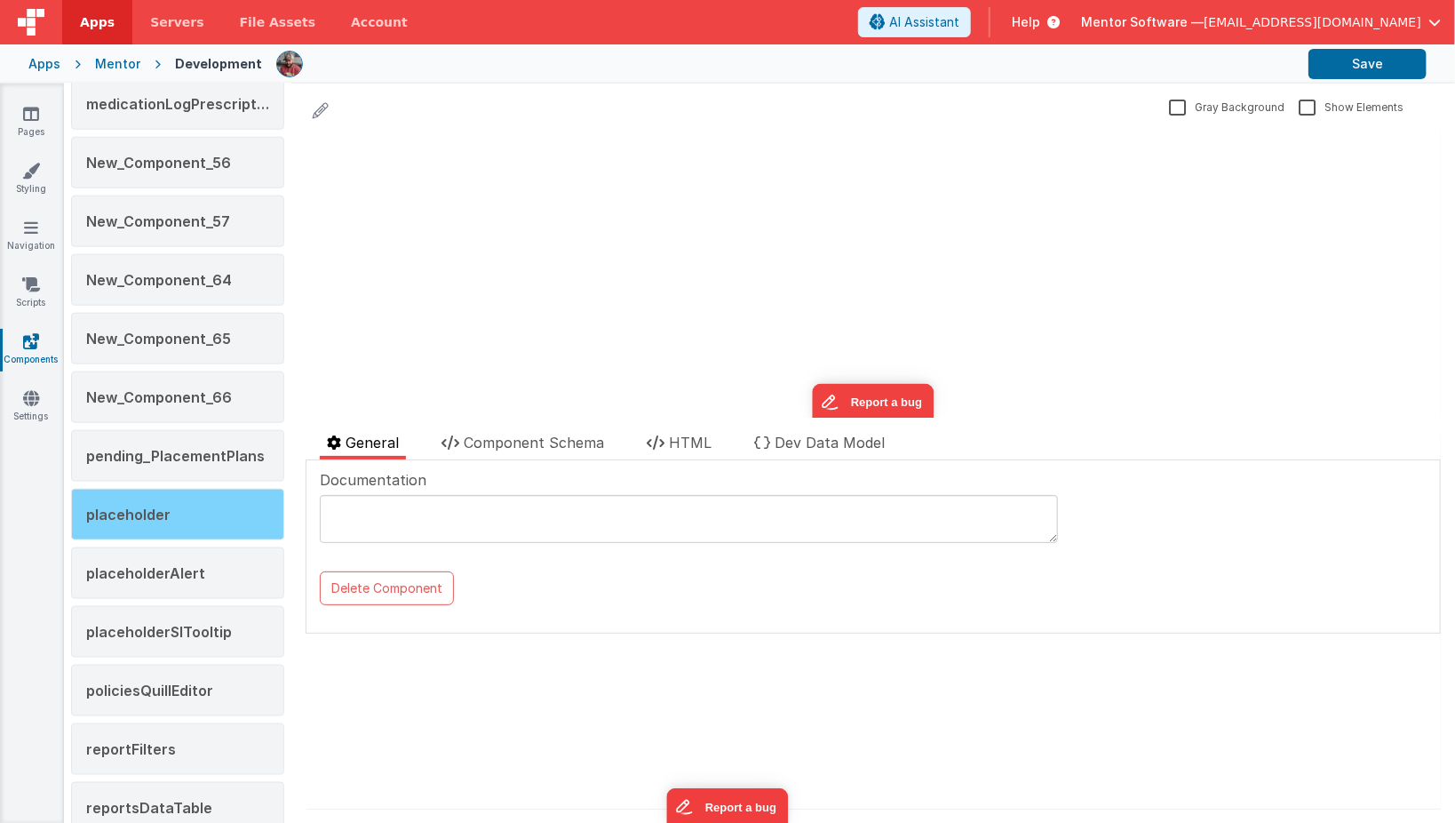
click at [152, 504] on div "placeholder" at bounding box center [177, 515] width 213 height 52
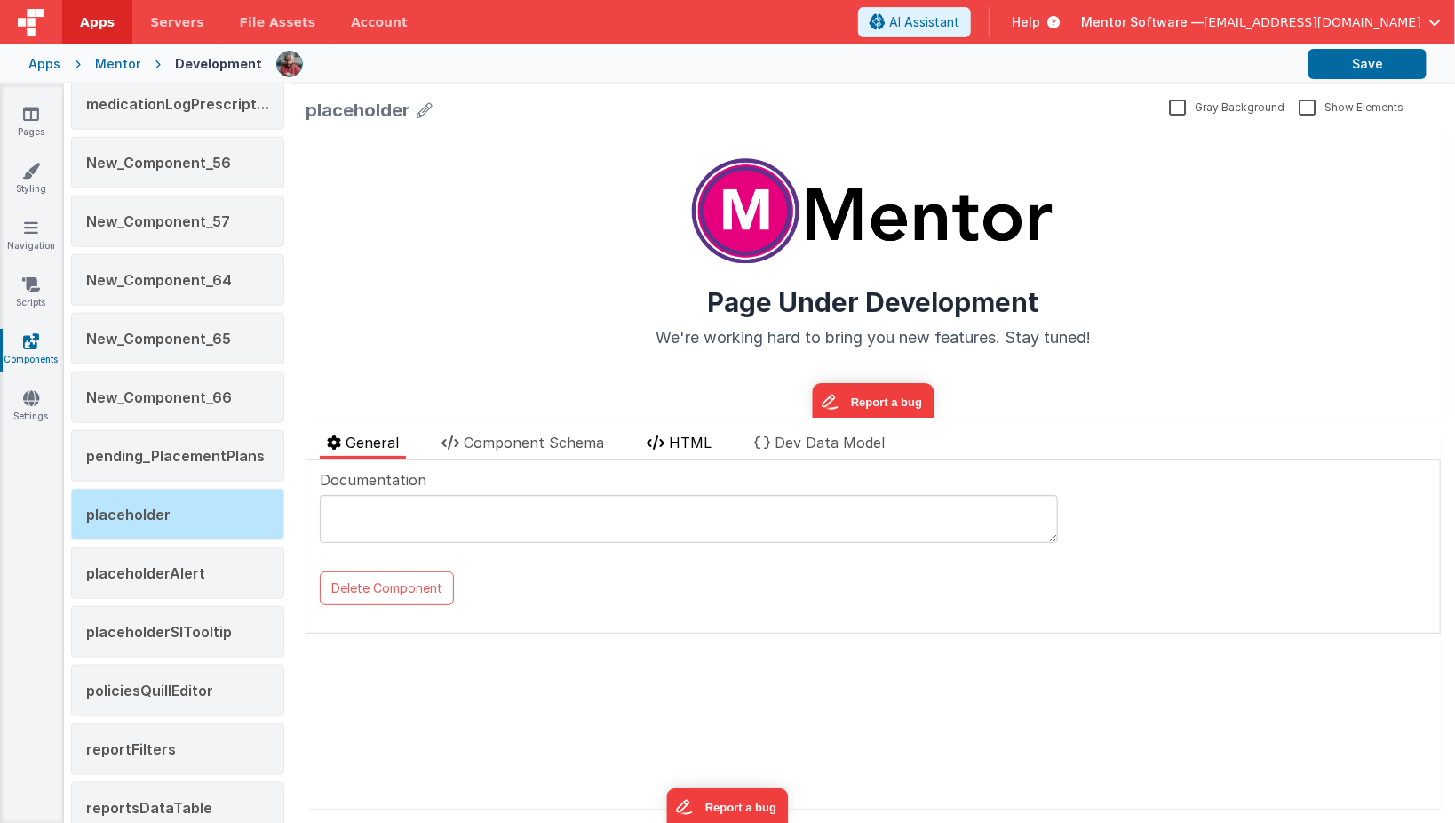
click at [678, 458] on li "HTML" at bounding box center [679, 446] width 79 height 28
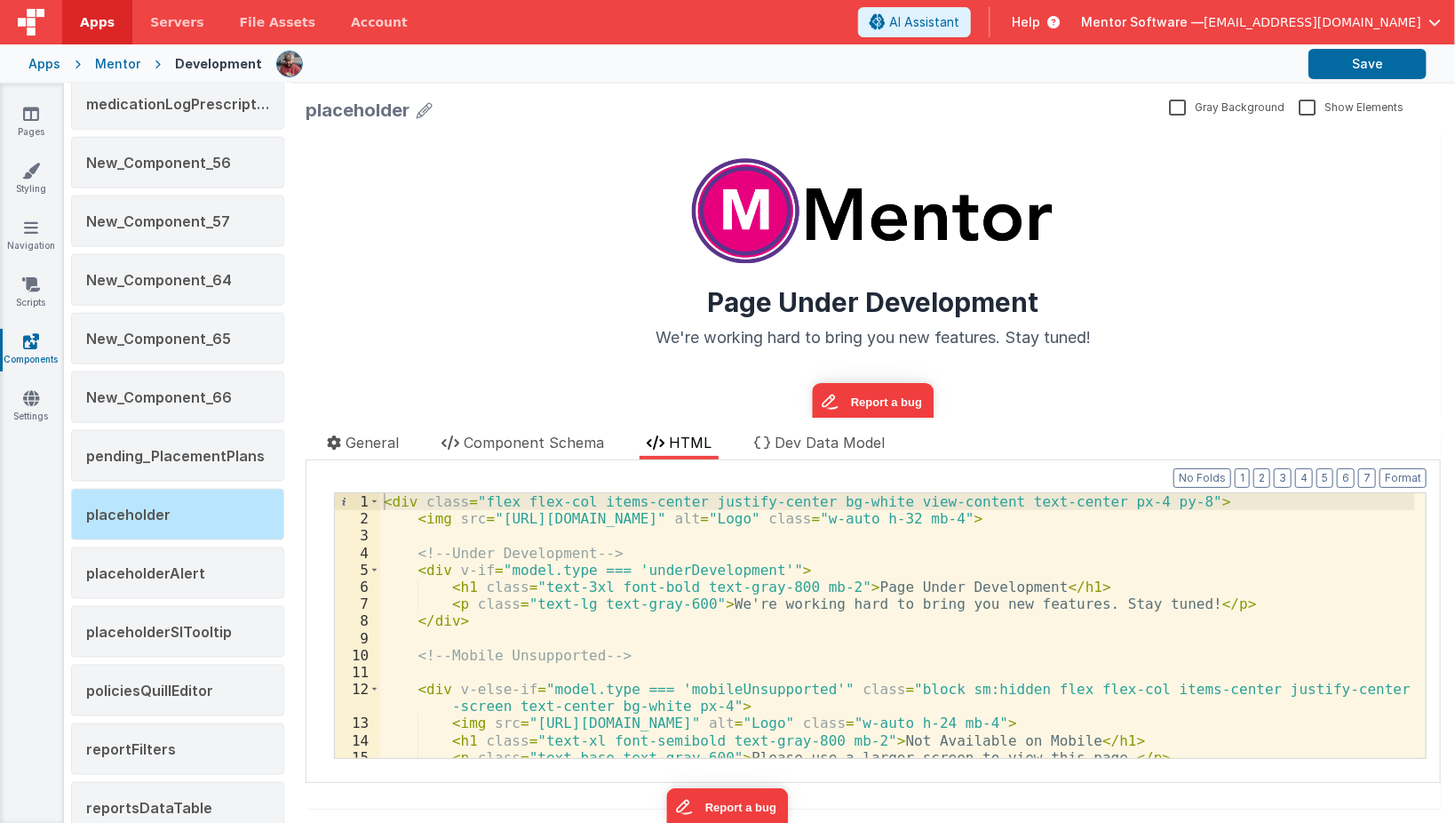
click at [678, 446] on span "HTML" at bounding box center [690, 443] width 43 height 18
click at [629, 525] on div "< div class = "flex flex-col items-center justify-center bg-white view-content …" at bounding box center [897, 642] width 1035 height 299
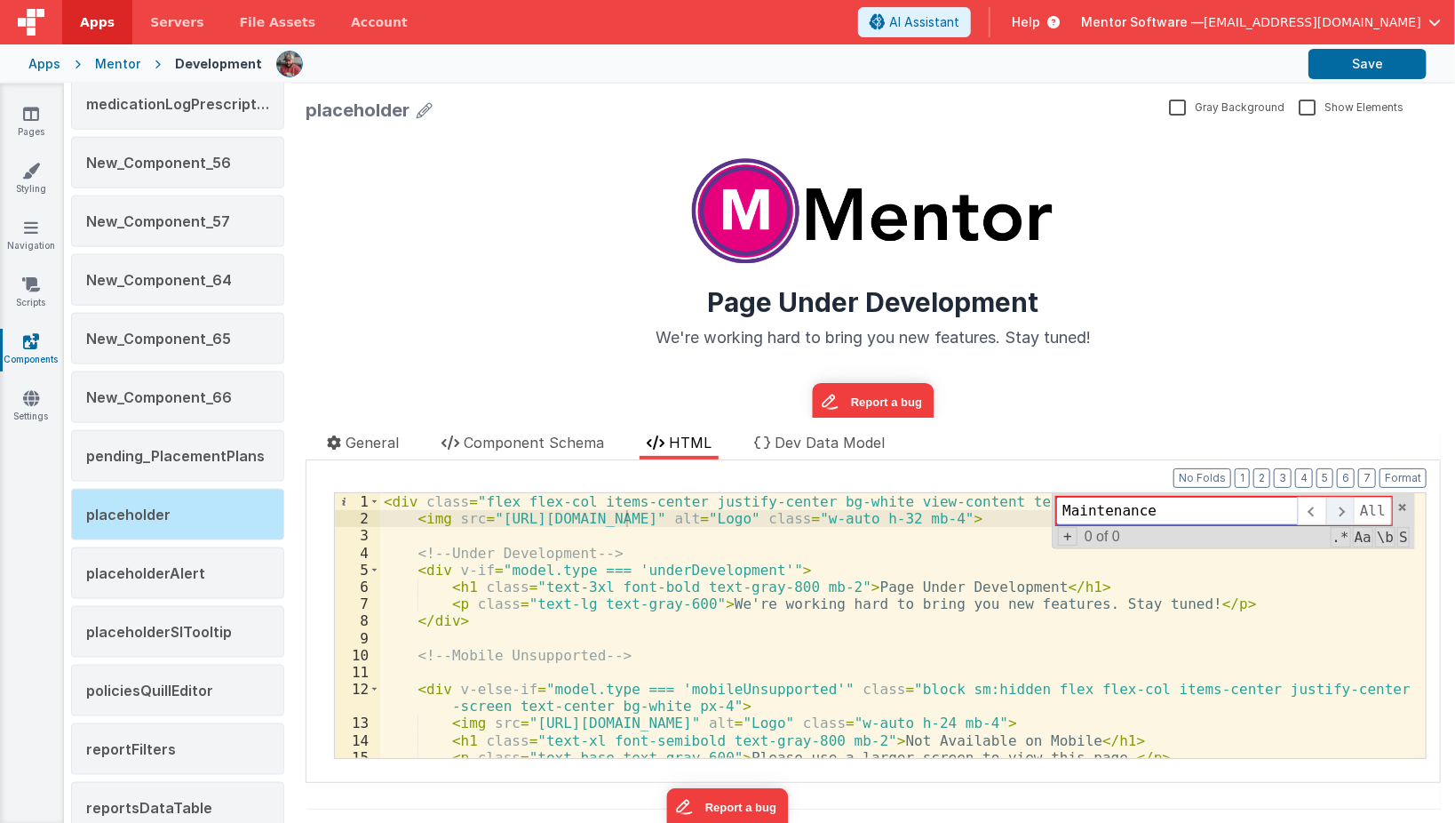
click at [1340, 517] on span at bounding box center [1340, 511] width 28 height 28
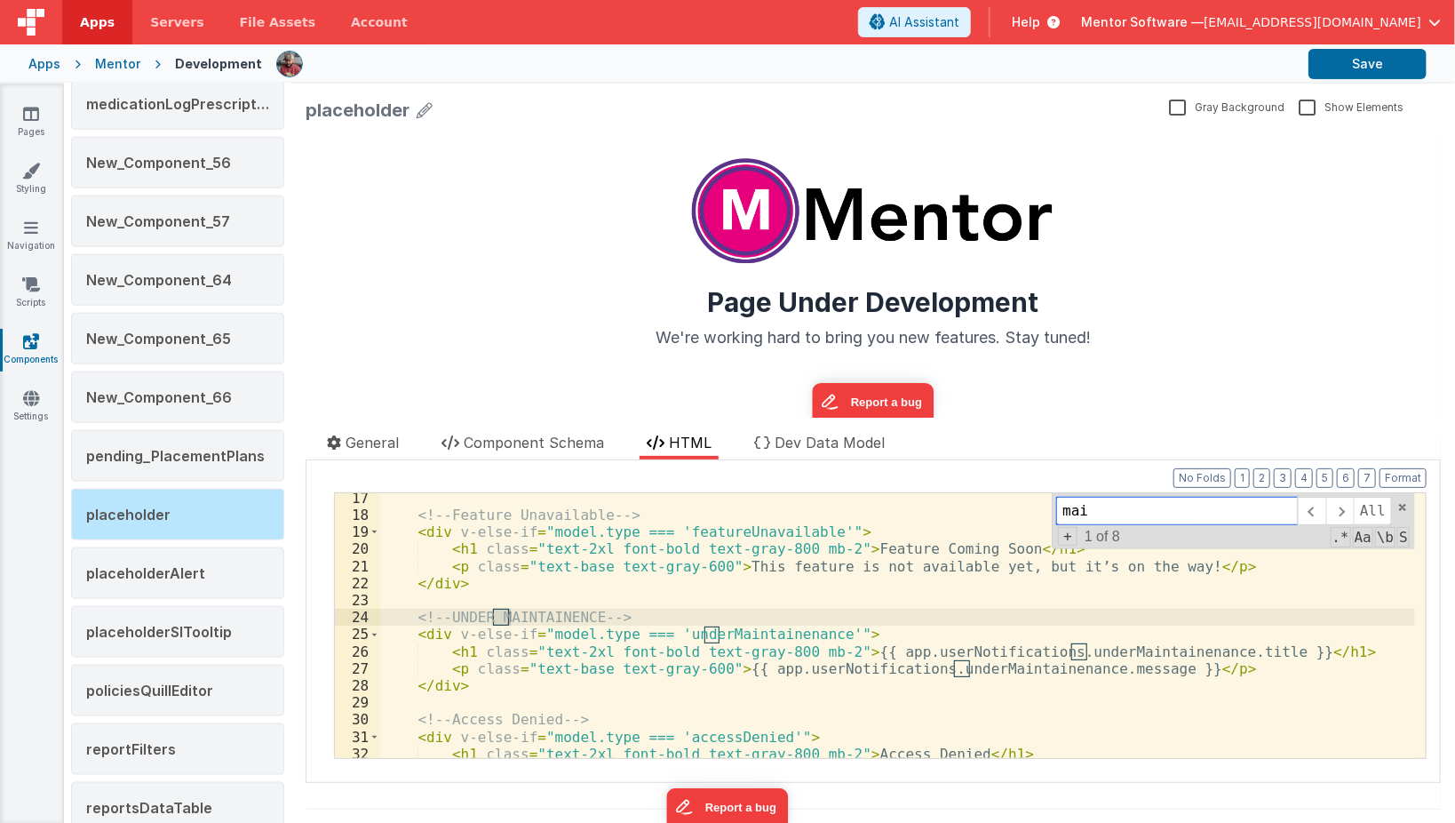
scroll to position [293, 0]
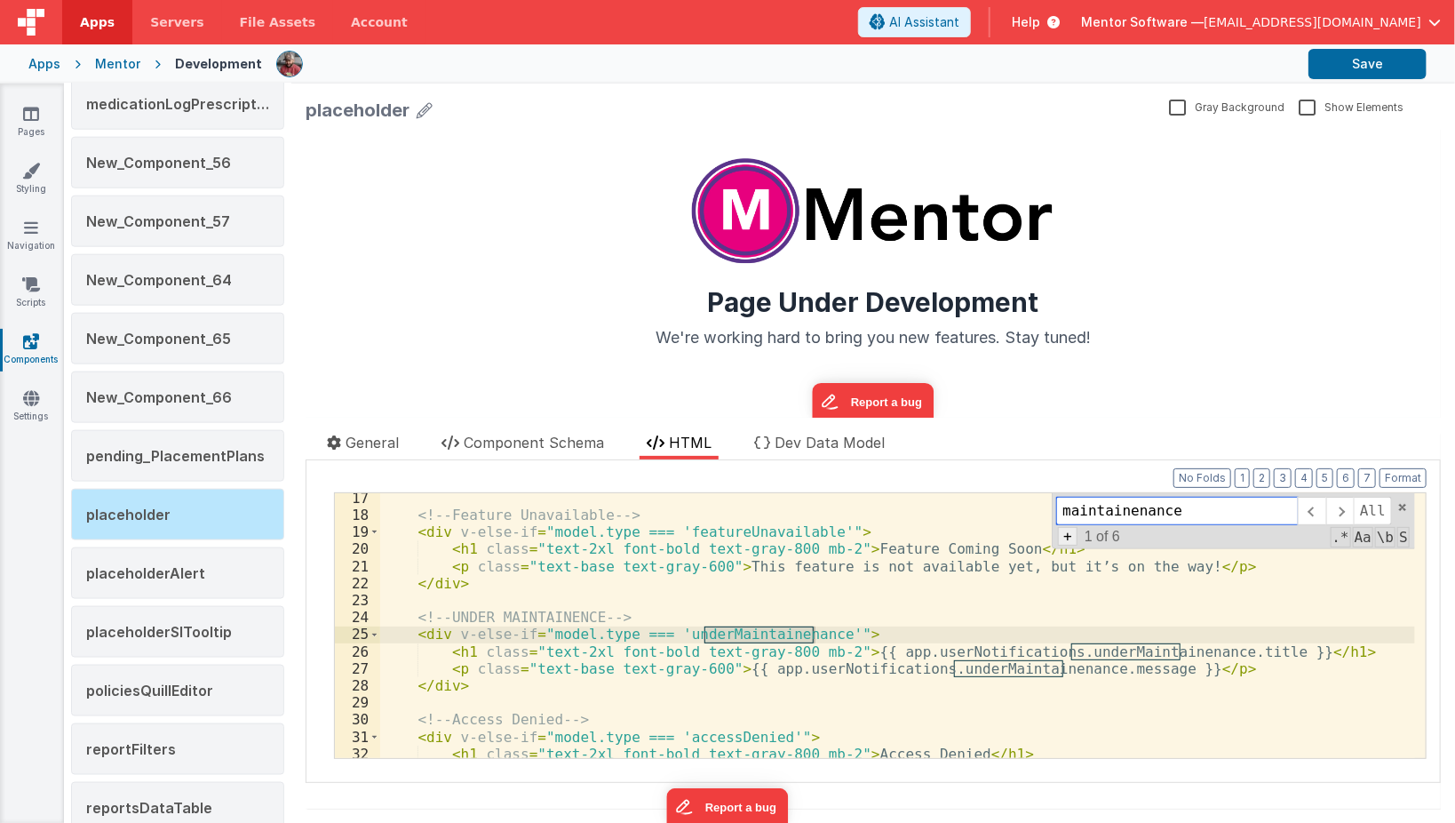
type input "maintainenance"
click at [1058, 532] on span "+" at bounding box center [1068, 536] width 20 height 19
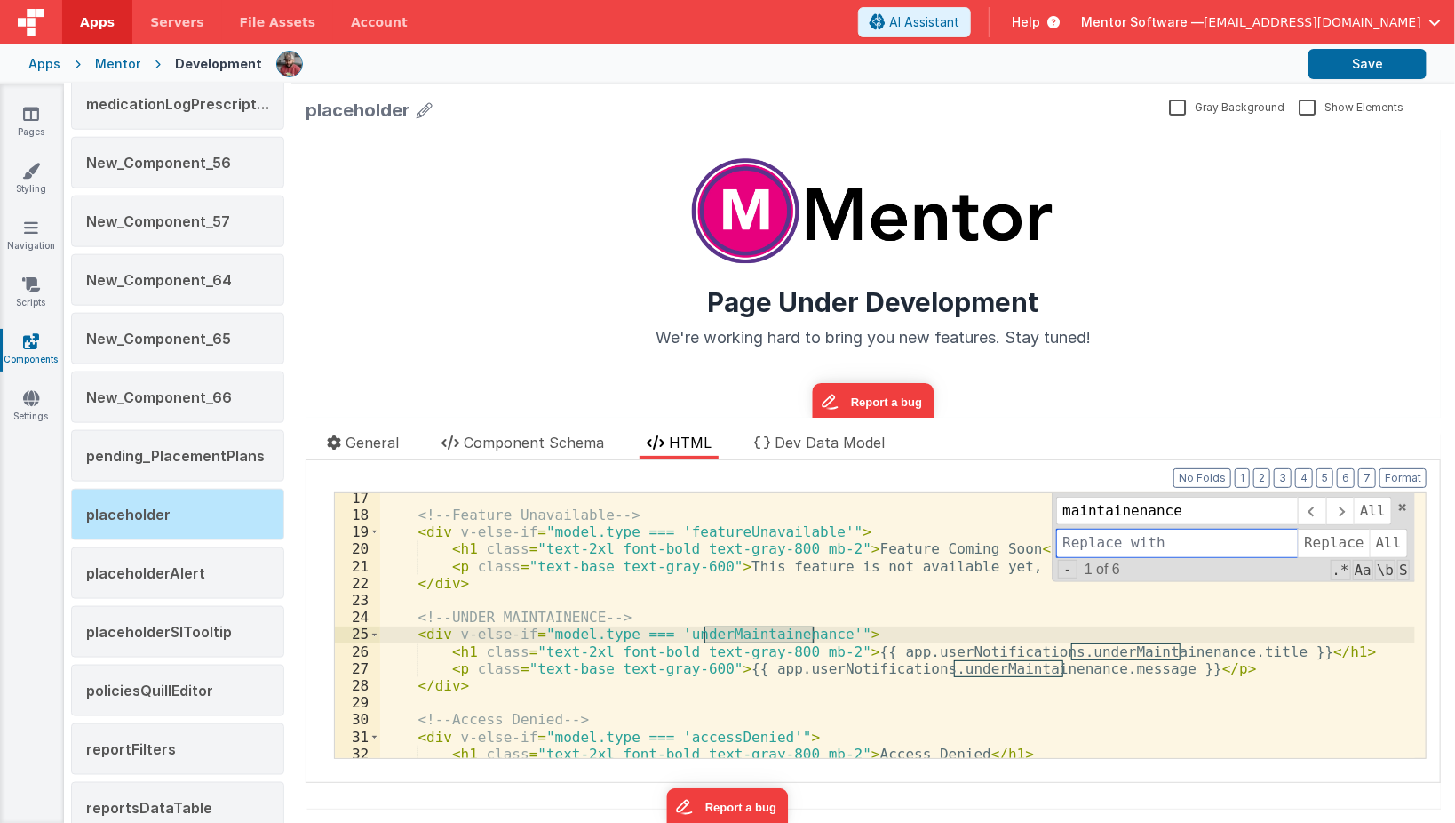
click at [1065, 537] on input at bounding box center [1177, 543] width 242 height 28
paste input "Maintenance"
type input "Maintenance"
click at [1370, 551] on span "All" at bounding box center [1389, 543] width 38 height 28
click at [1337, 504] on span at bounding box center [1340, 511] width 28 height 28
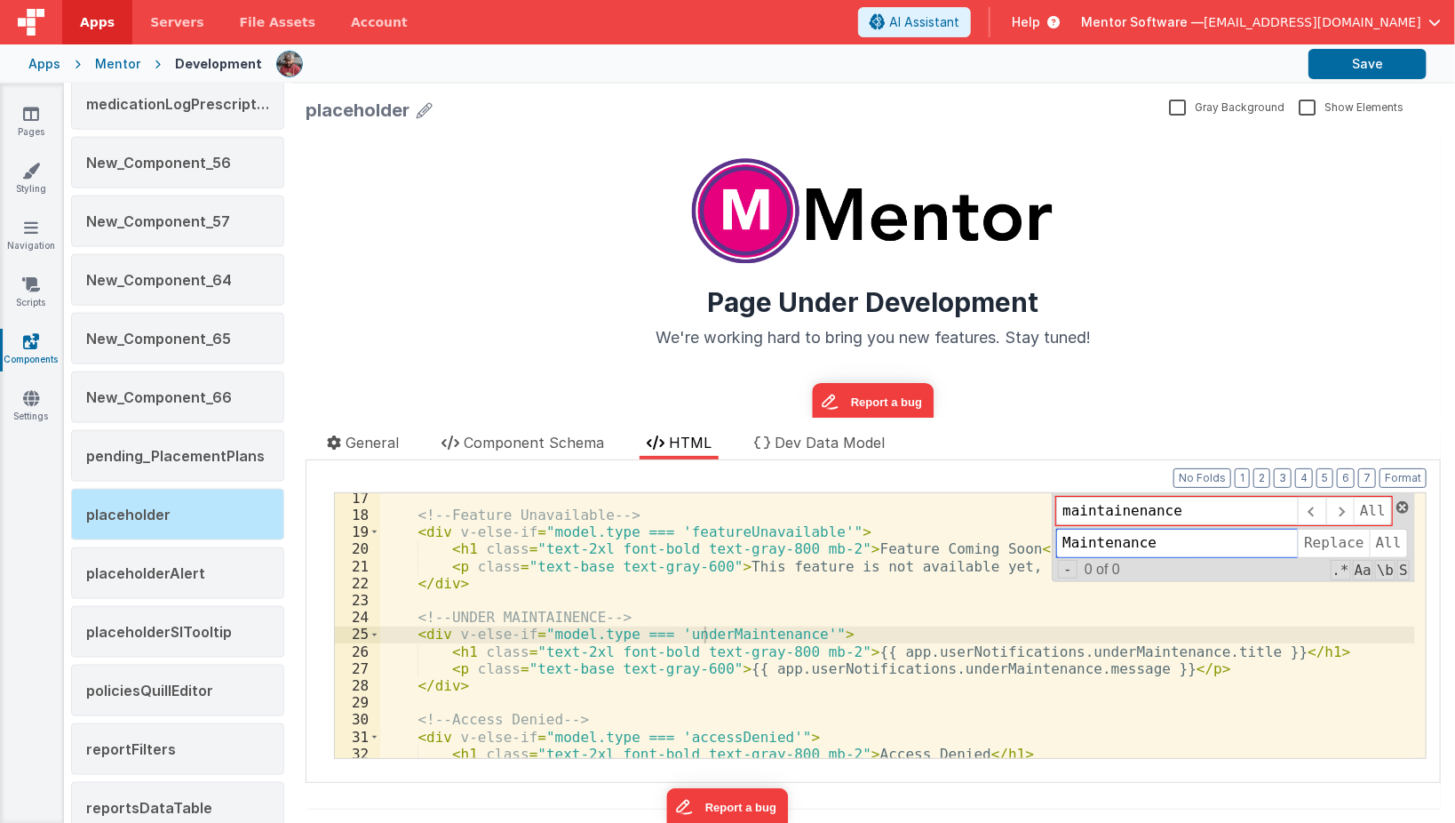
click at [1396, 505] on span at bounding box center [1402, 507] width 12 height 12
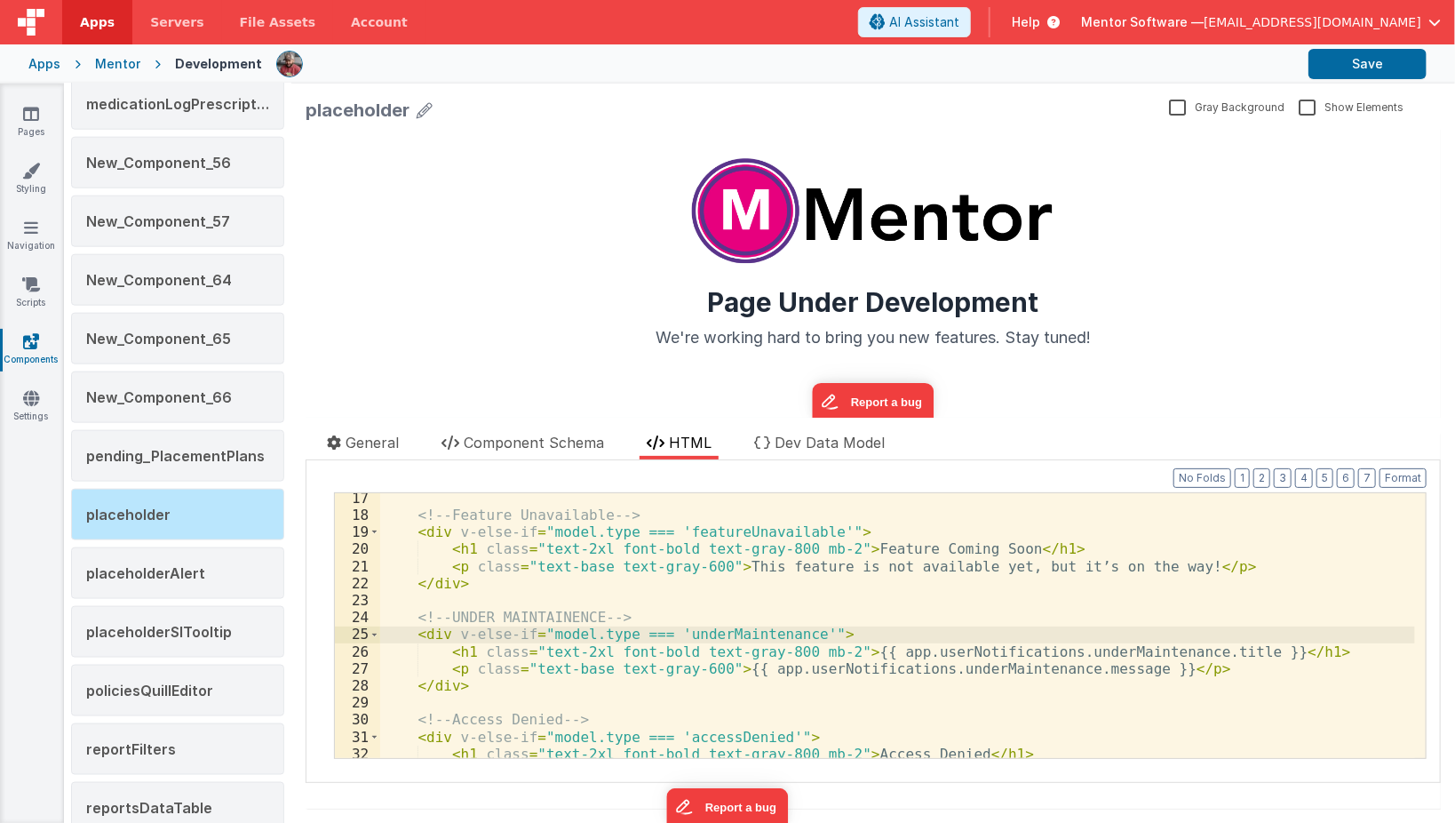
click at [735, 637] on div "<!-- Feature Unavailable --> < div v-else-if = "model.type === 'featureUnavaila…" at bounding box center [897, 638] width 1035 height 299
type input "underMaintenance"
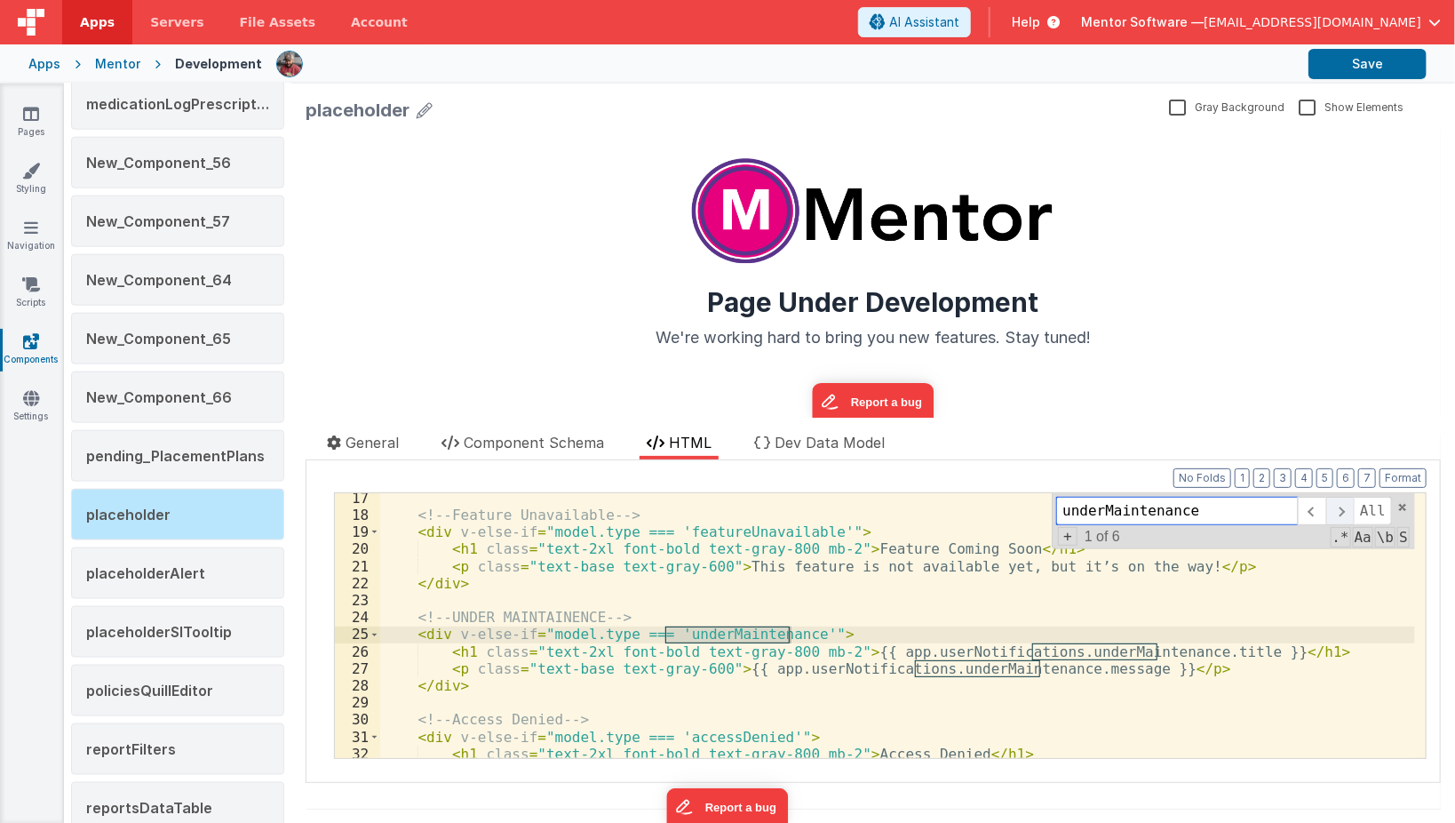
click at [1333, 508] on span at bounding box center [1340, 511] width 28 height 28
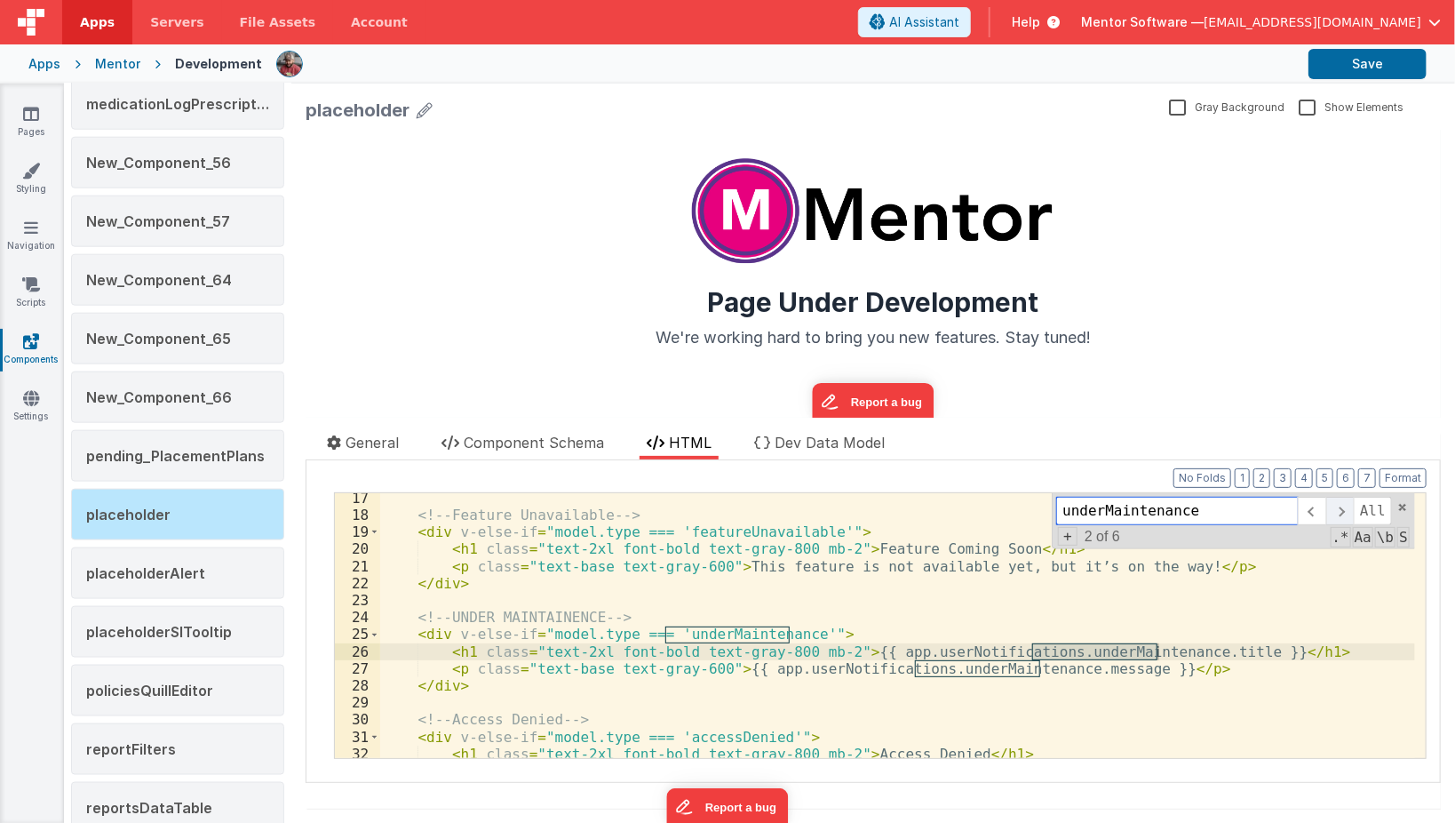
click at [1333, 508] on span at bounding box center [1340, 511] width 28 height 28
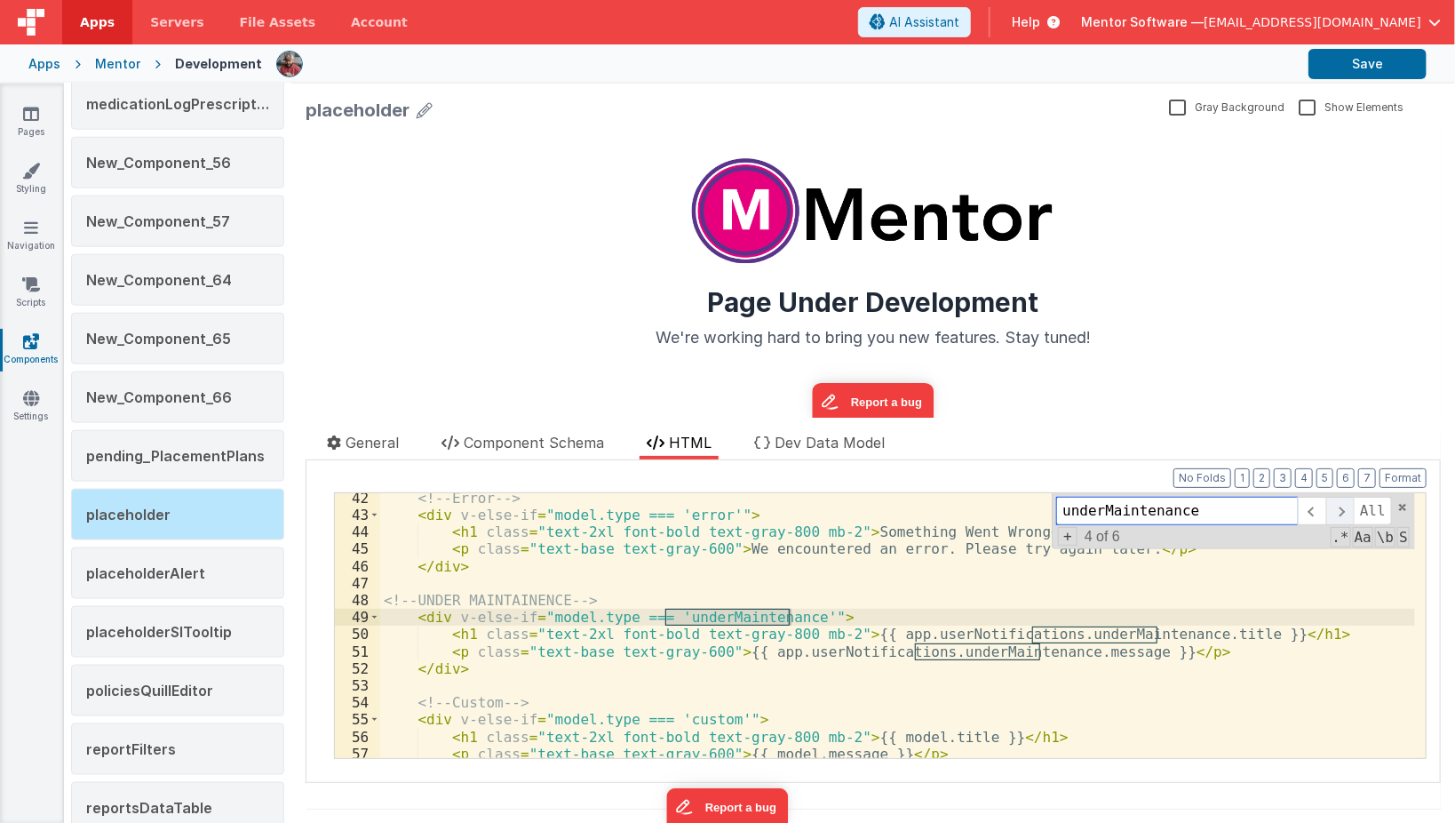
scroll to position [720, 0]
click at [1333, 508] on span at bounding box center [1340, 511] width 28 height 28
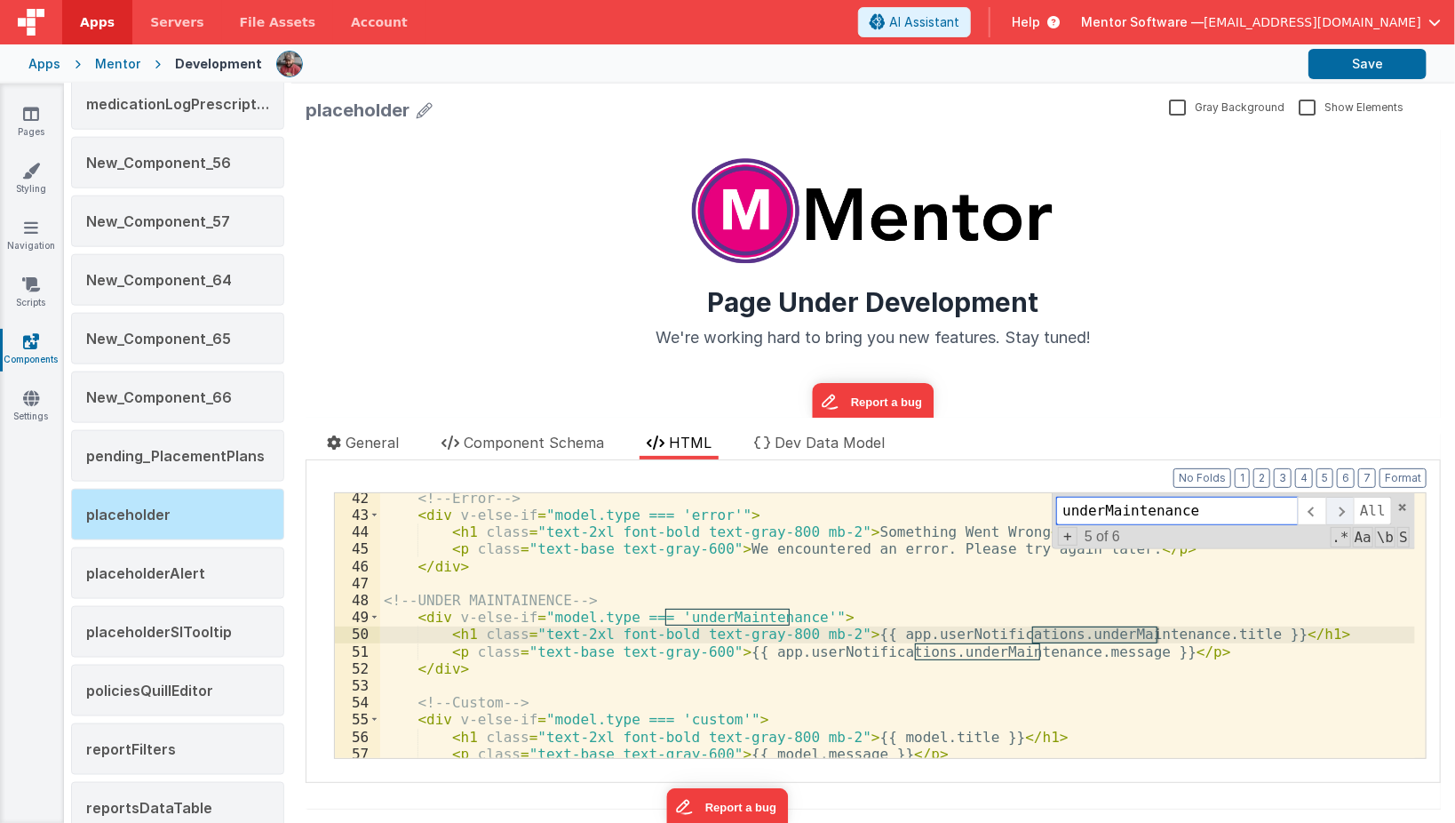
click at [1333, 508] on span at bounding box center [1340, 511] width 28 height 28
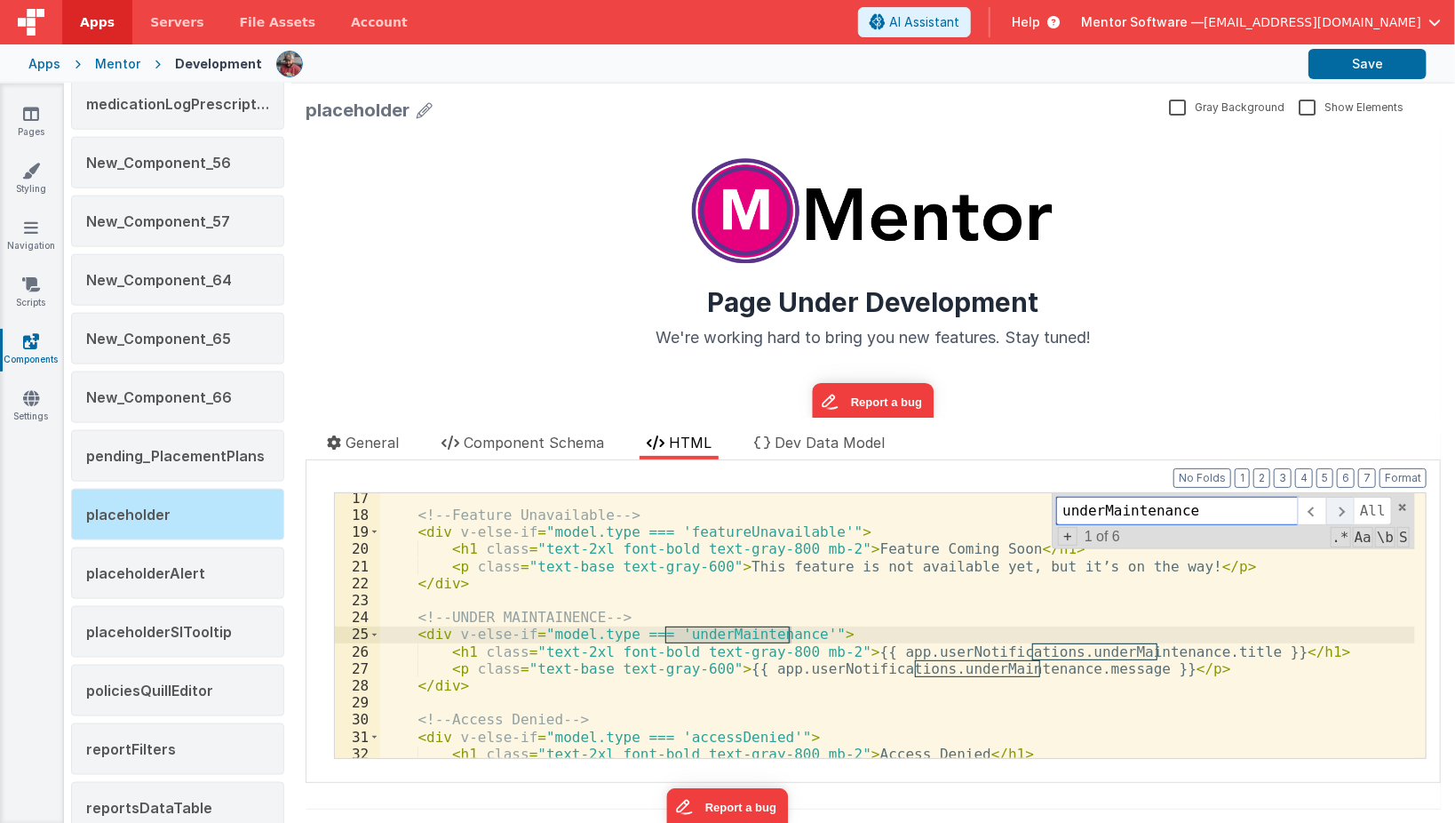
scroll to position [293, 0]
click at [1333, 508] on span at bounding box center [1340, 511] width 28 height 28
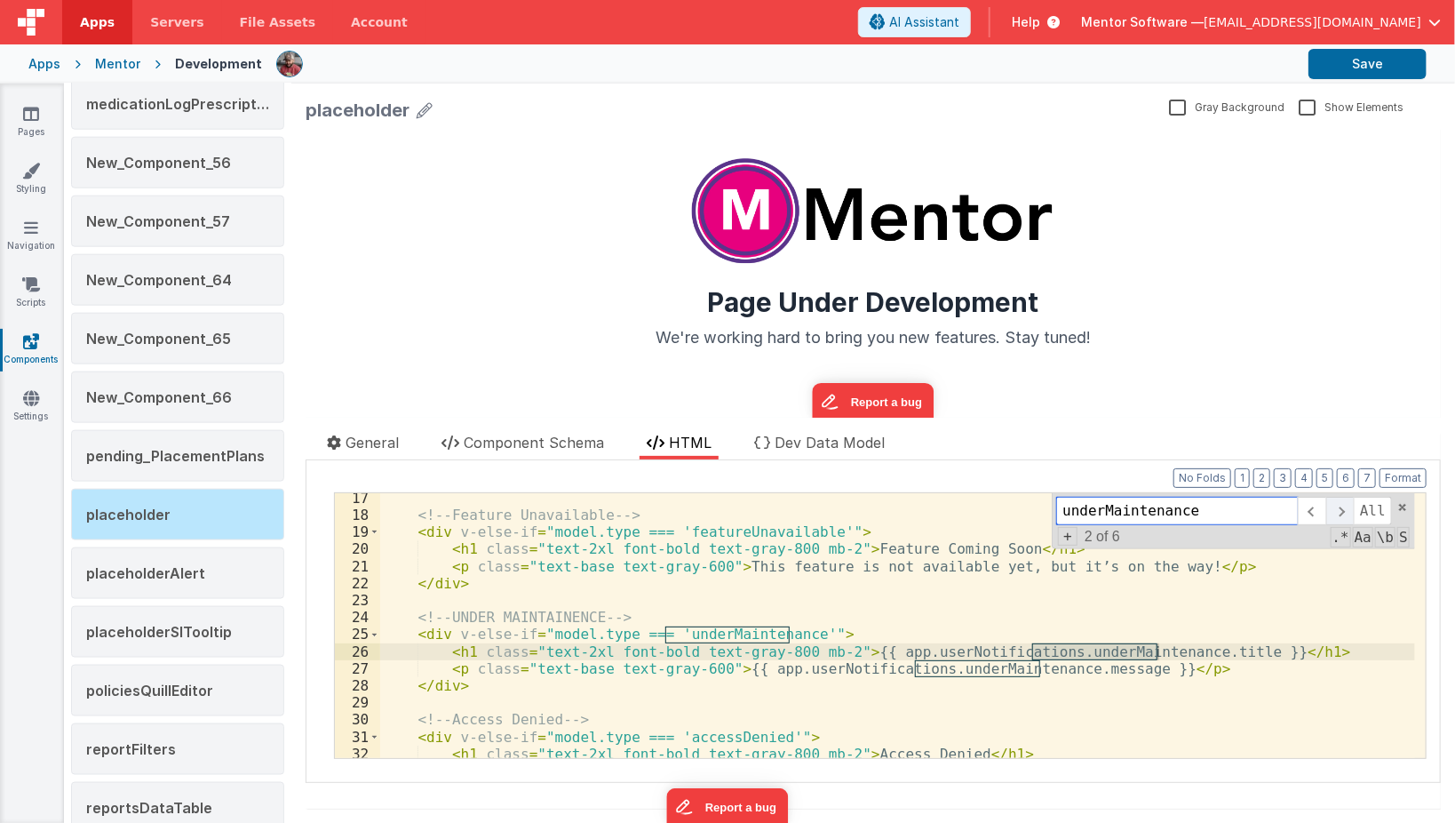
click at [1333, 508] on span at bounding box center [1340, 511] width 28 height 28
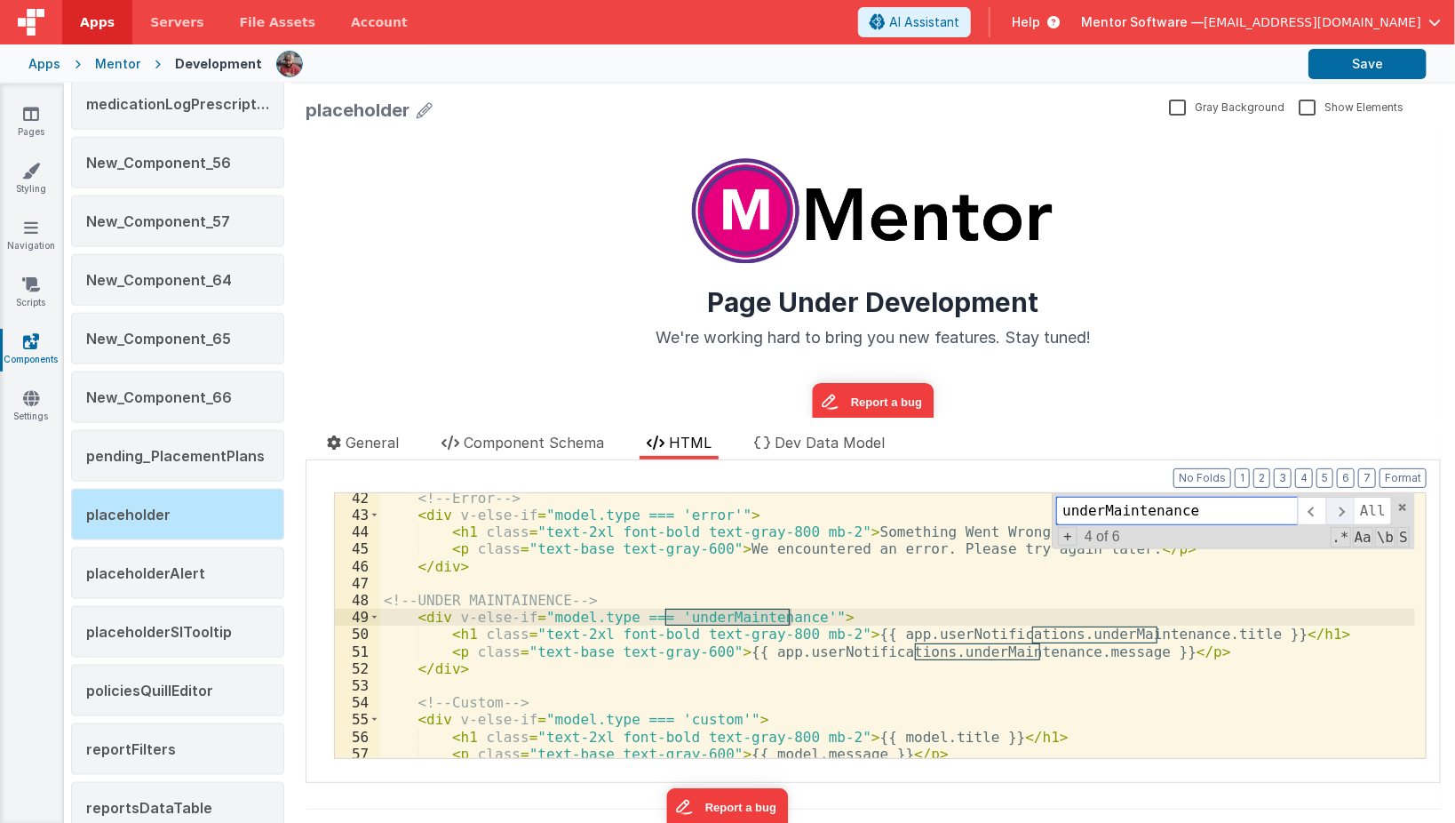
click at [1333, 508] on span at bounding box center [1340, 511] width 28 height 28
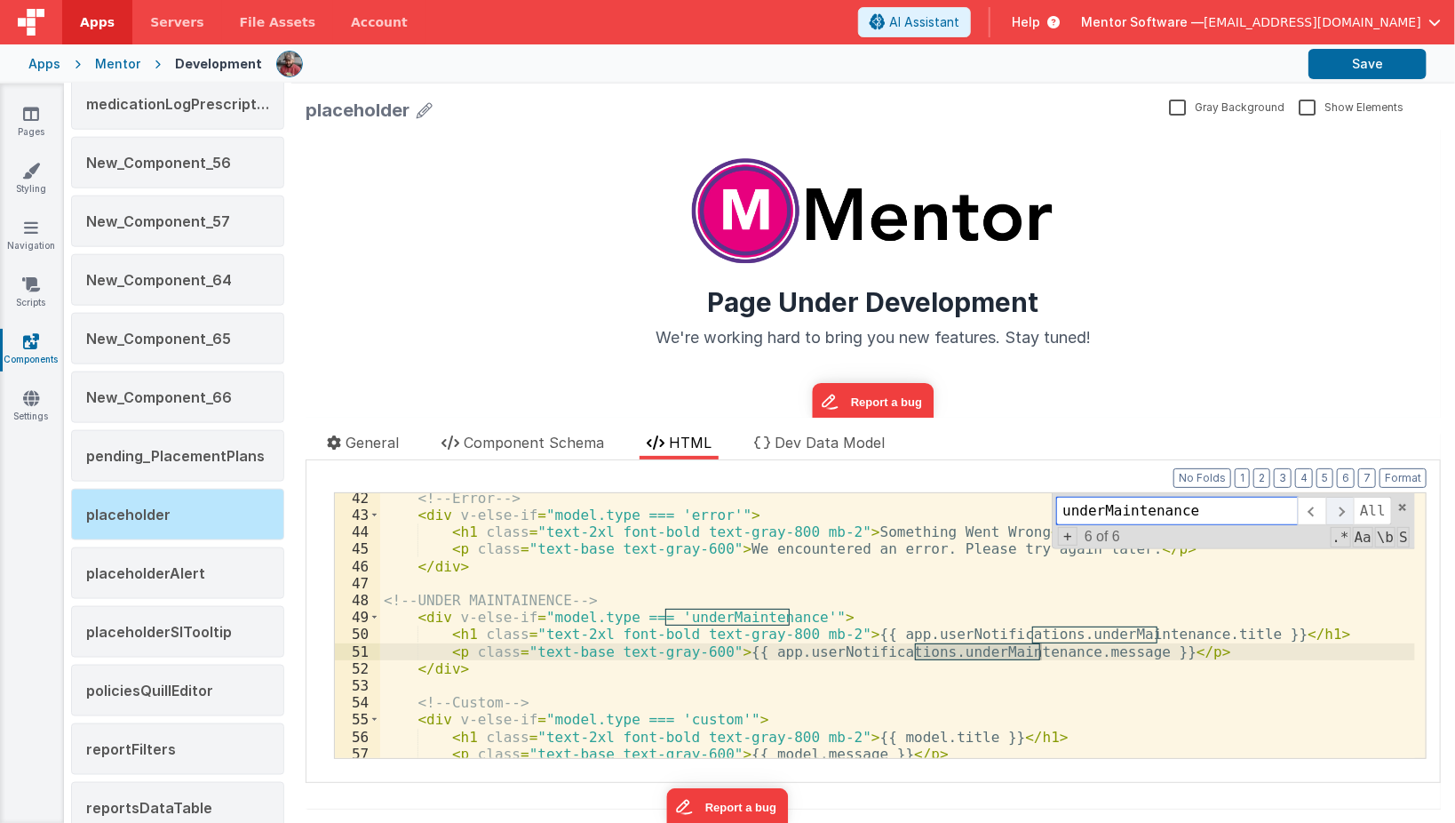
click at [1333, 508] on span at bounding box center [1340, 511] width 28 height 28
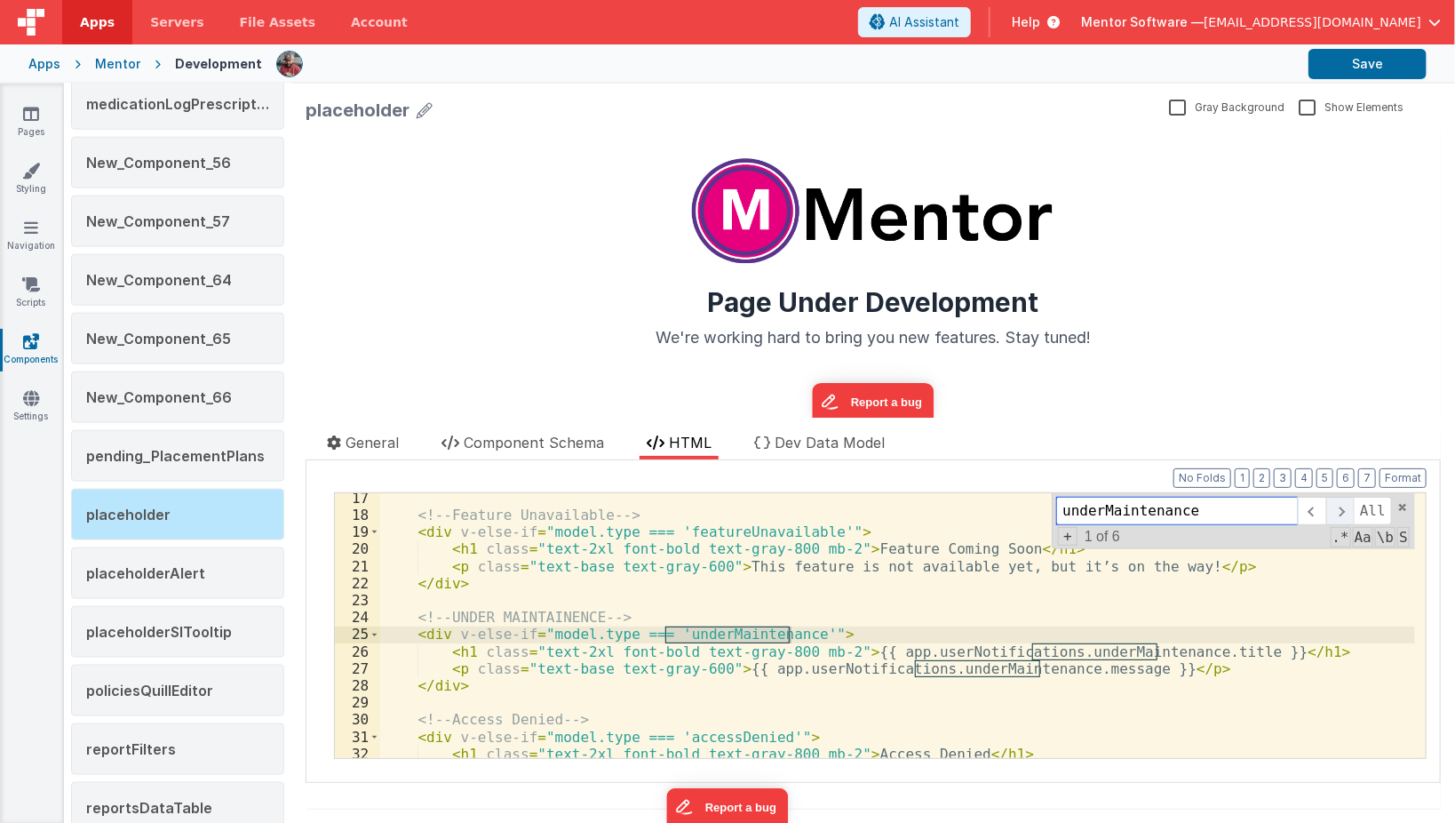
click at [1338, 521] on span at bounding box center [1340, 511] width 28 height 28
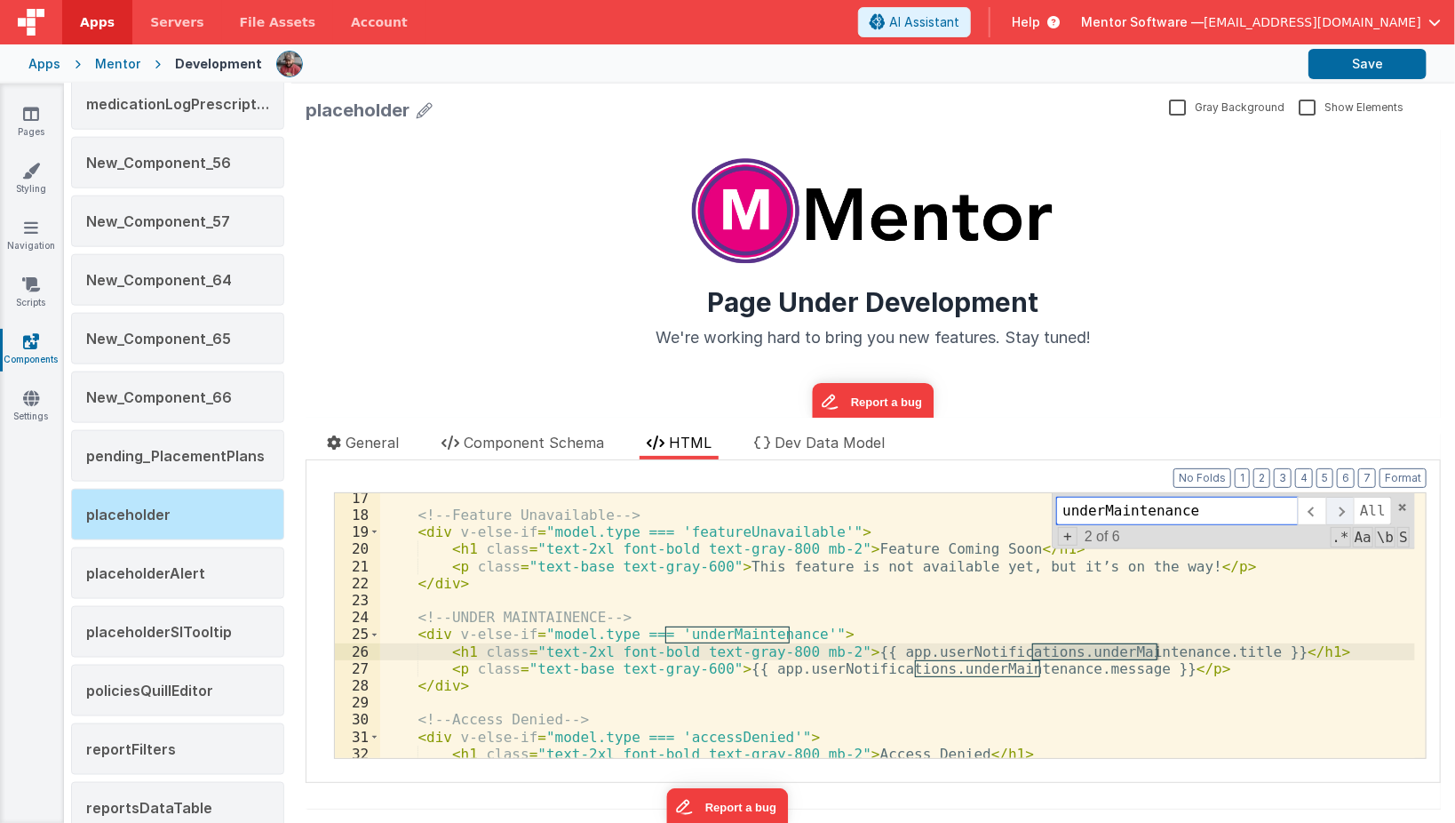
click at [1338, 521] on span at bounding box center [1340, 511] width 28 height 28
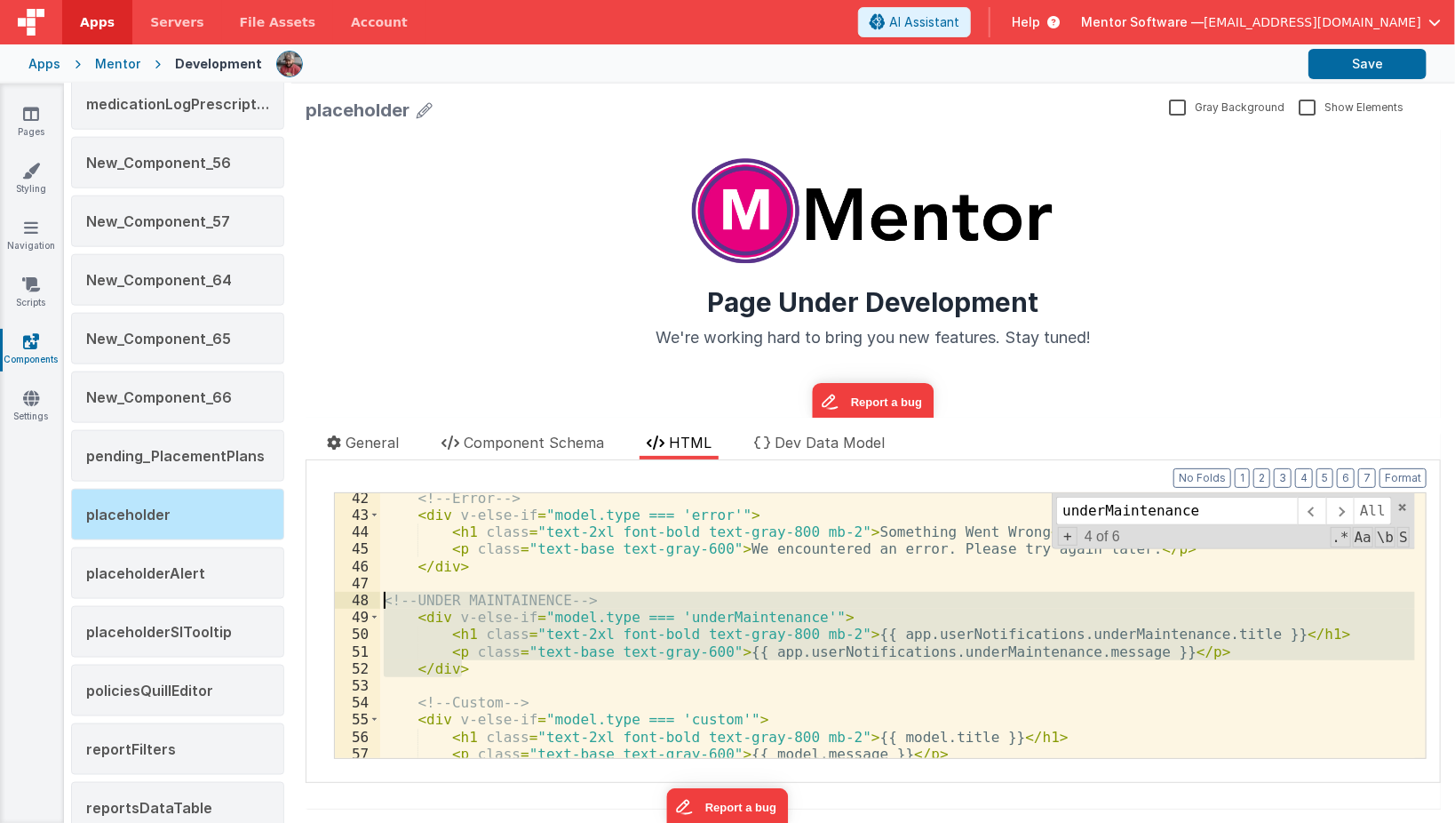
drag, startPoint x: 495, startPoint y: 659, endPoint x: 306, endPoint y: 590, distance: 201.5
click at [306, 590] on div "Documentation Delete Component Data Model Format 7 6 5 4 3 2 1 No Folds XXXXXXX…" at bounding box center [873, 621] width 1135 height 322
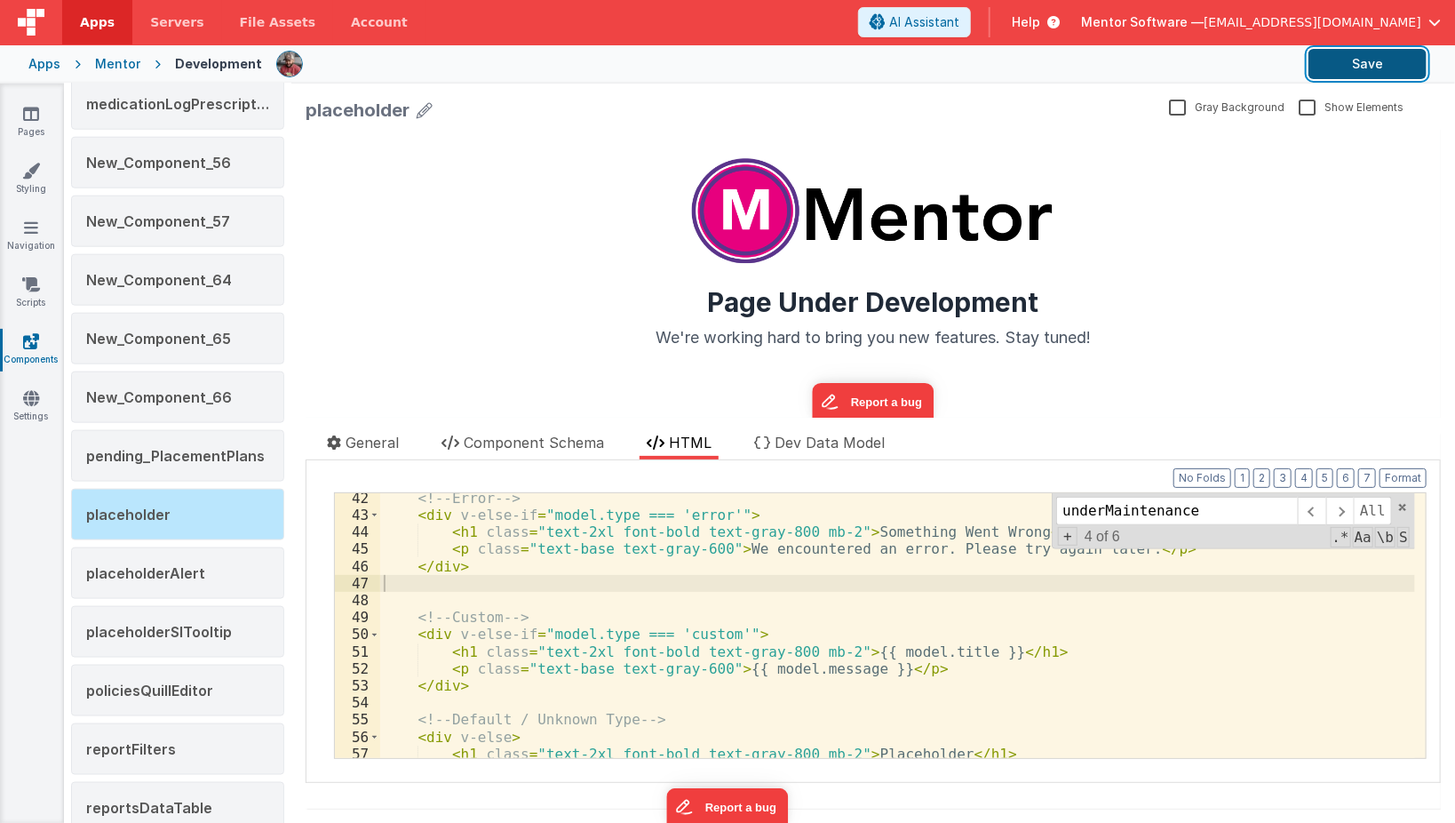
click at [1343, 69] on button "Save" at bounding box center [1368, 64] width 118 height 30
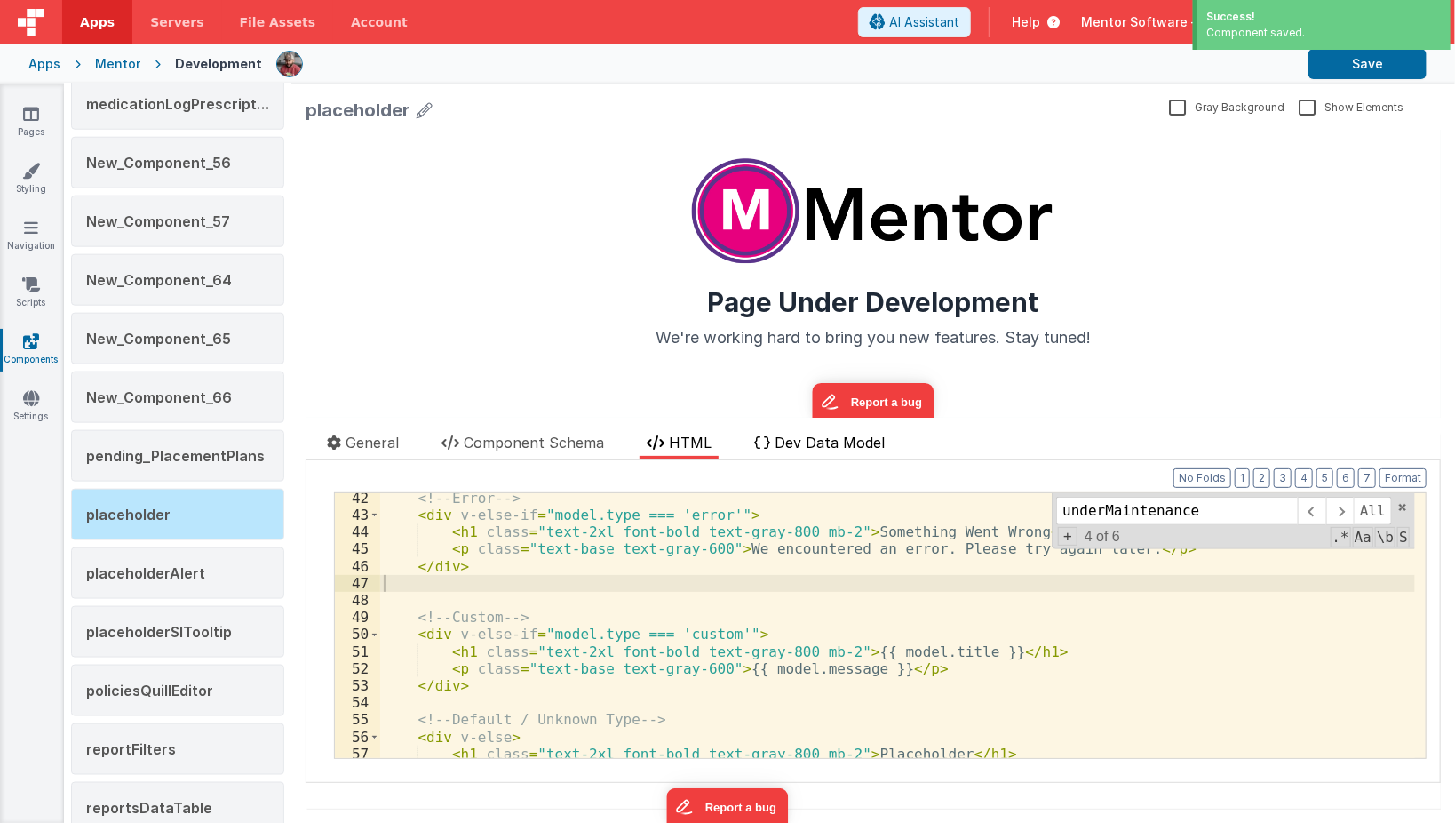
click at [792, 441] on span "Dev Data Model" at bounding box center [830, 443] width 110 height 18
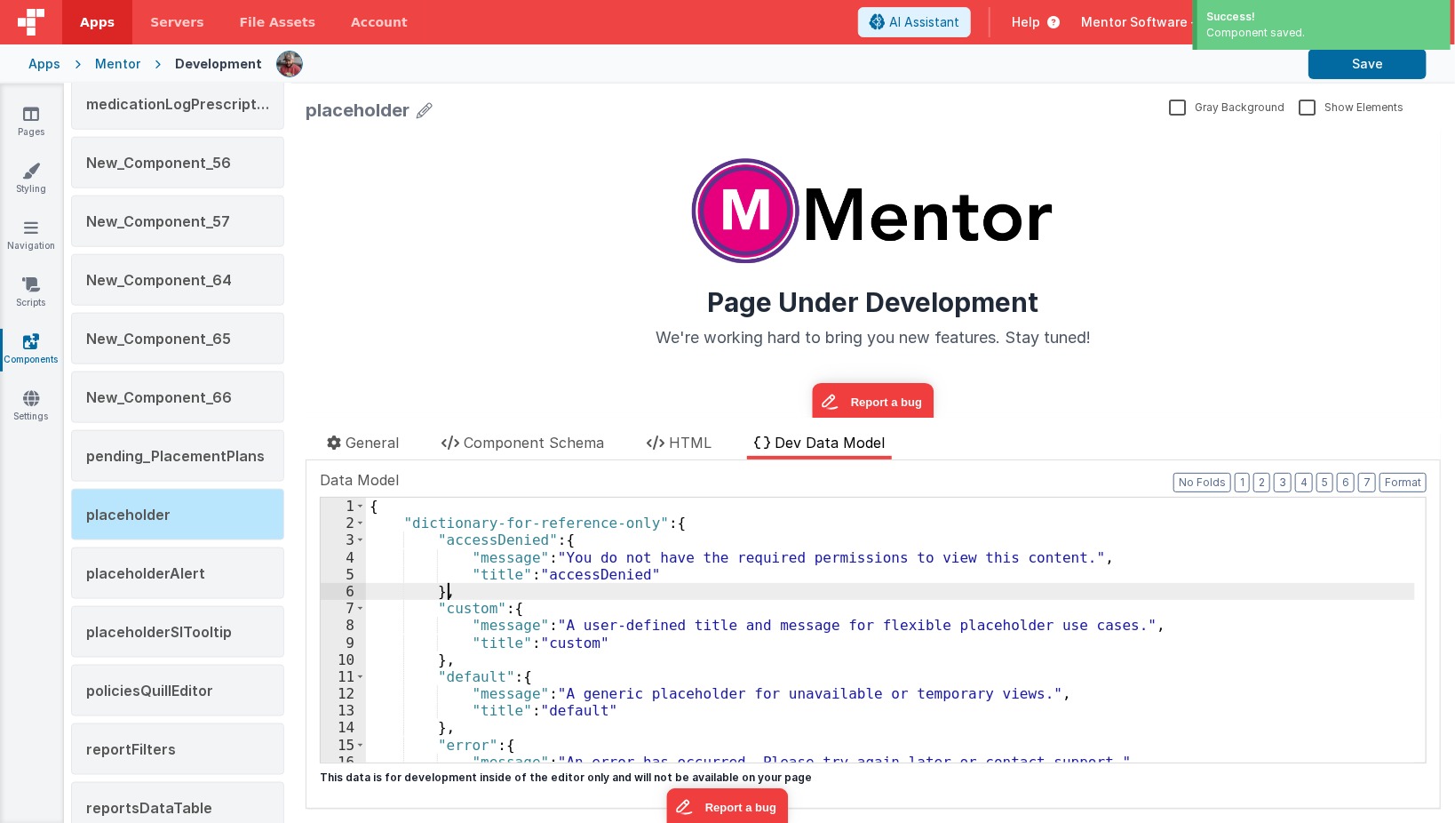
click at [769, 593] on div "{ "dictionary-for-reference-only" : { "accessDenied" : { "message" : "You do no…" at bounding box center [890, 646] width 1049 height 299
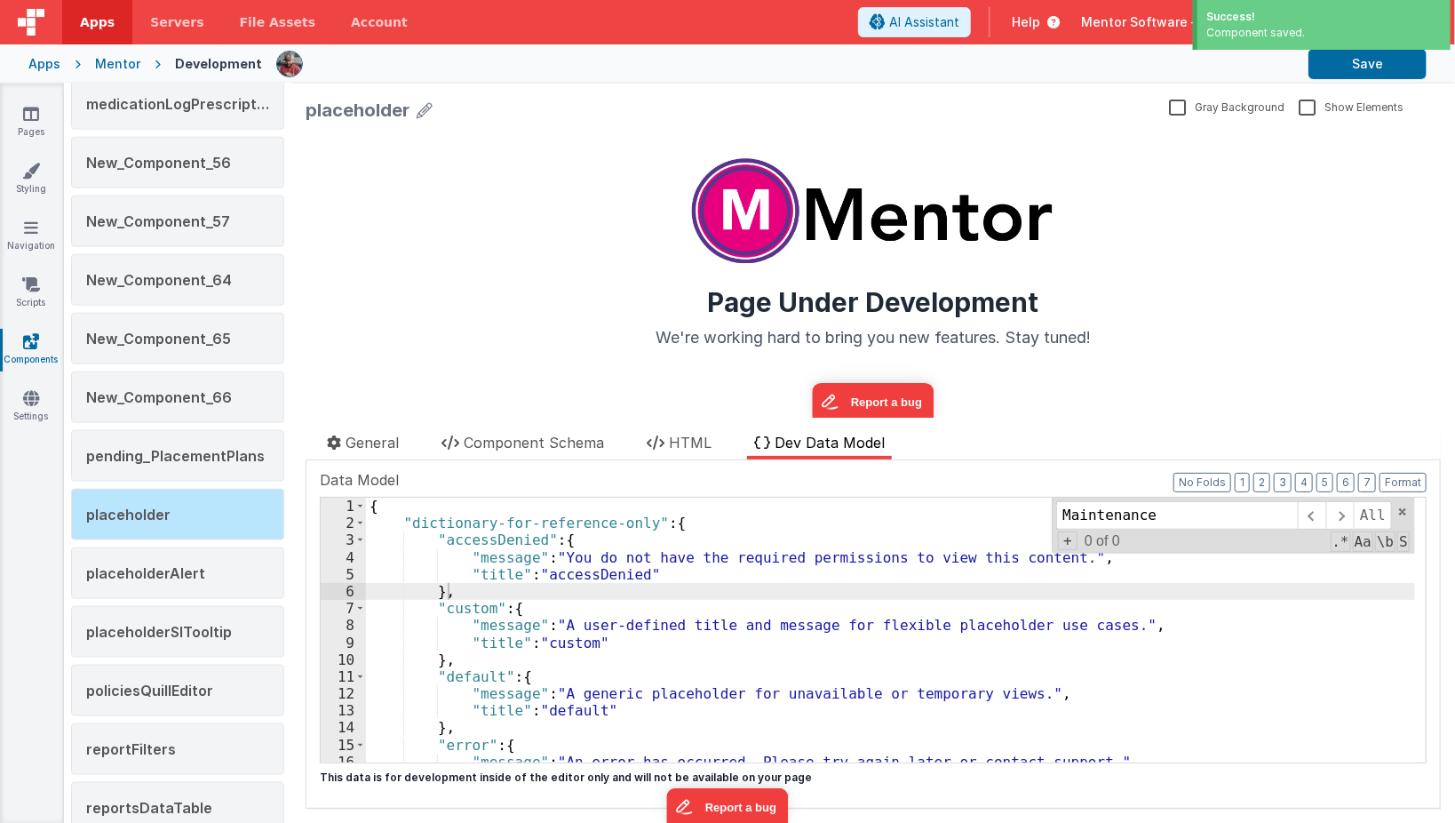
scroll to position [467, 0]
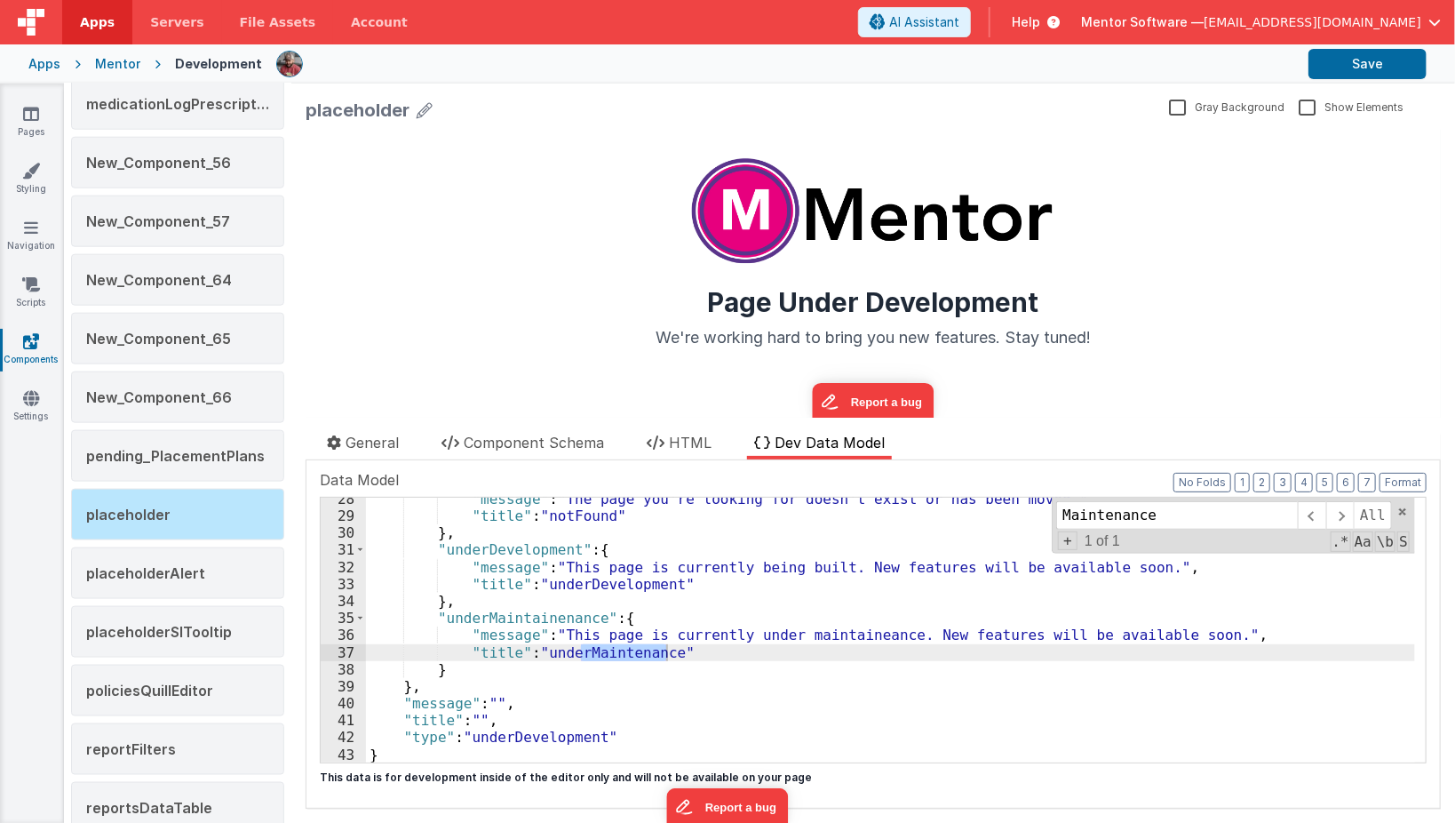
type input "Maintenance"
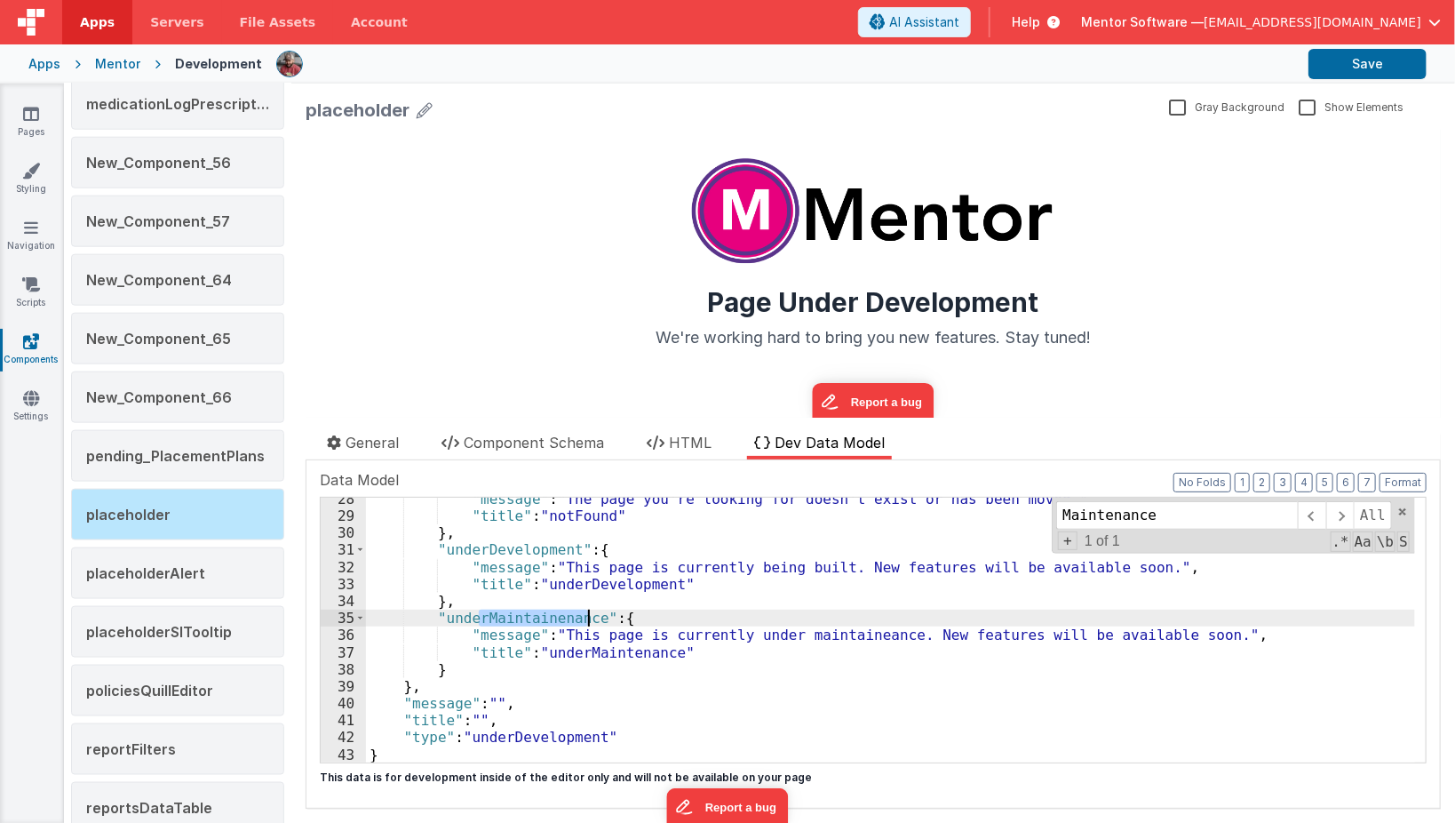
drag, startPoint x: 476, startPoint y: 615, endPoint x: 585, endPoint y: 617, distance: 109.3
click at [585, 617] on div ""message" : "The page you're looking for doesn't exist or has been moved." , "t…" at bounding box center [890, 639] width 1049 height 299
click at [1339, 64] on button "Save" at bounding box center [1368, 64] width 118 height 30
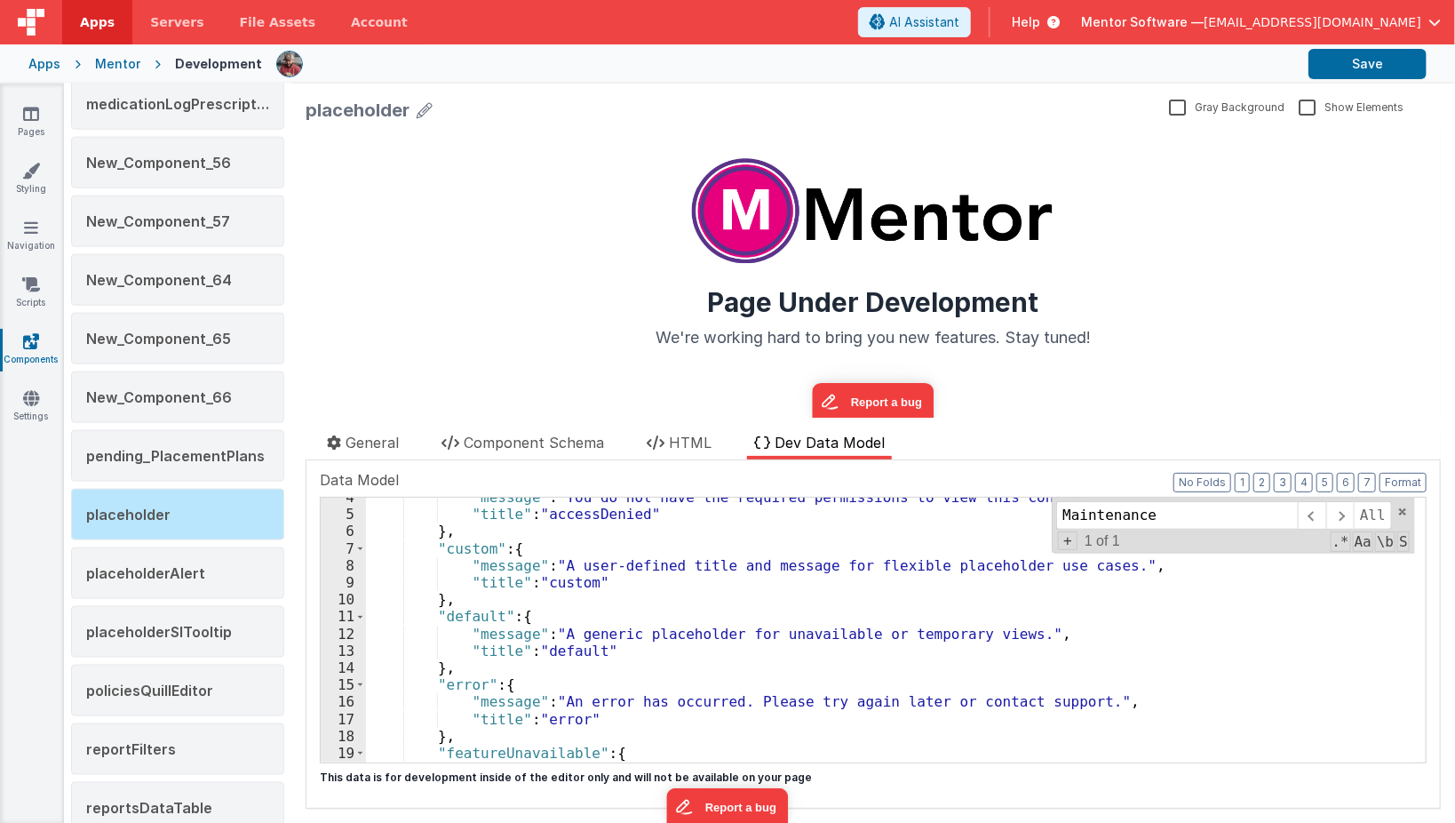
scroll to position [87, 0]
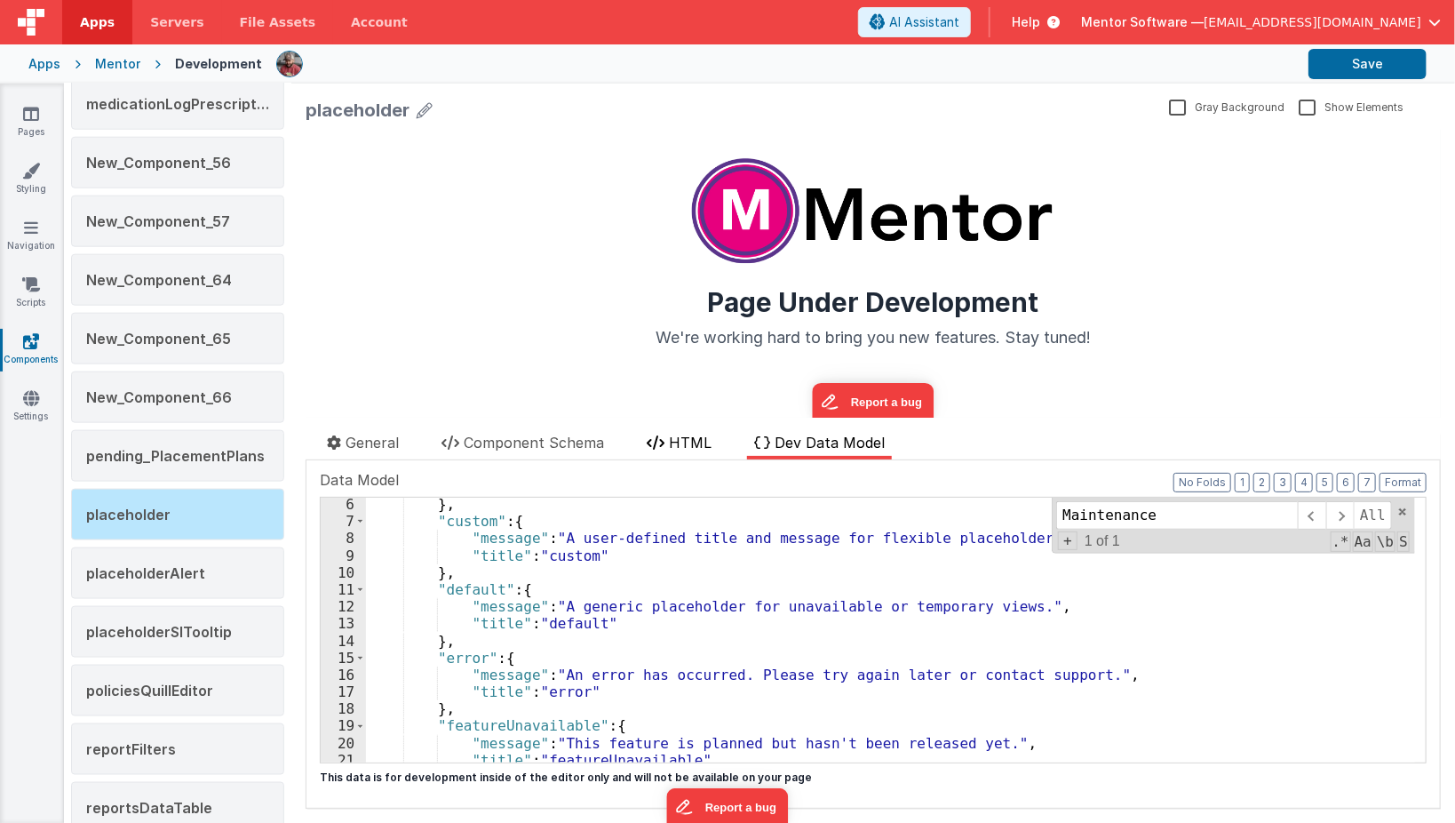
click at [656, 443] on icon at bounding box center [656, 442] width 18 height 14
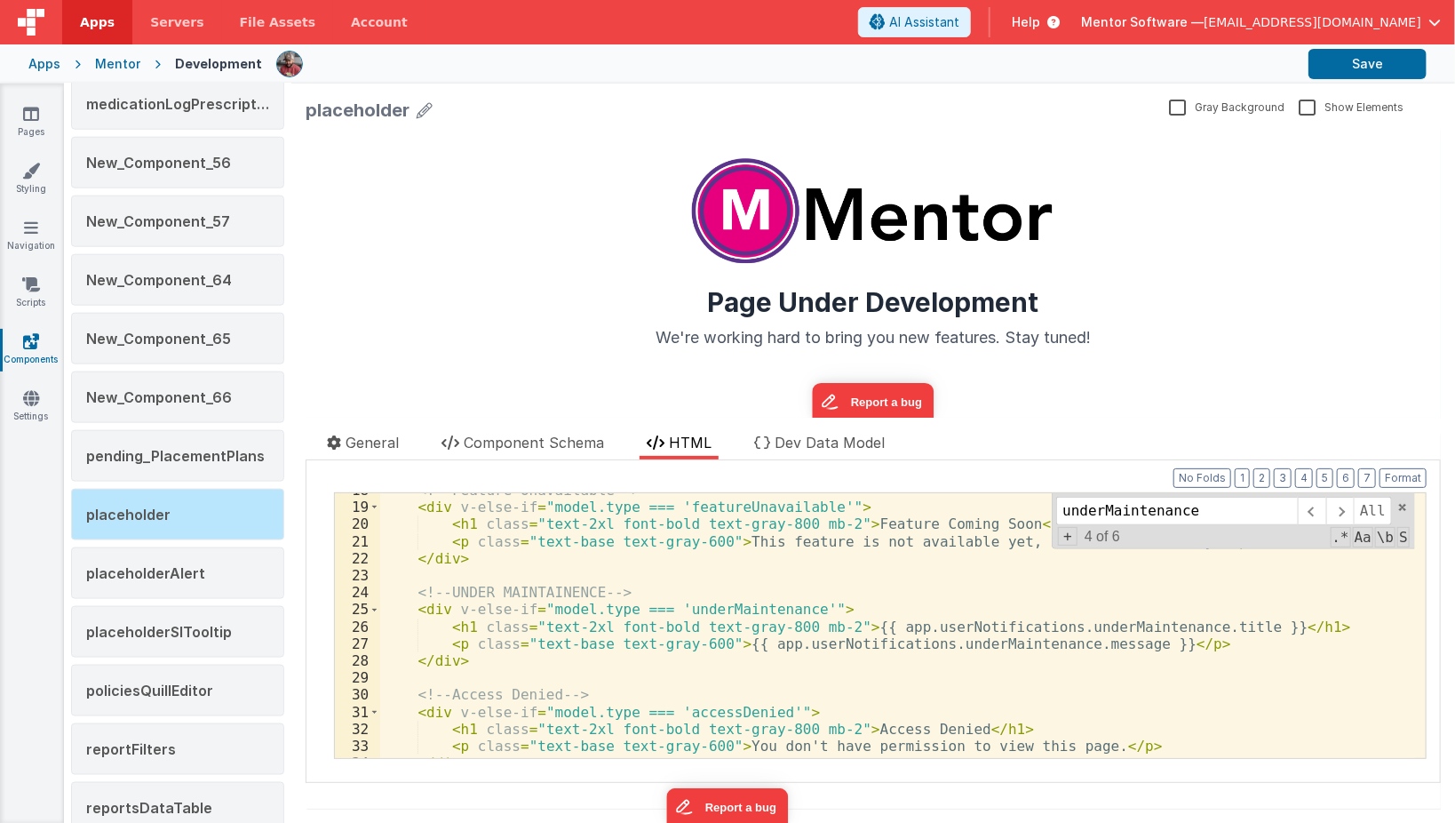
scroll to position [317, 0]
click at [415, 647] on div "<!-- Feature Unavailable --> < div v-else-if = "model.type === 'featureUnavaila…" at bounding box center [897, 631] width 1035 height 299
click at [1355, 69] on button "Save" at bounding box center [1368, 64] width 118 height 30
click at [559, 632] on div "<!-- Feature Unavailable --> < div v-else-if = "model.type === 'featureUnavaila…" at bounding box center [897, 631] width 1035 height 299
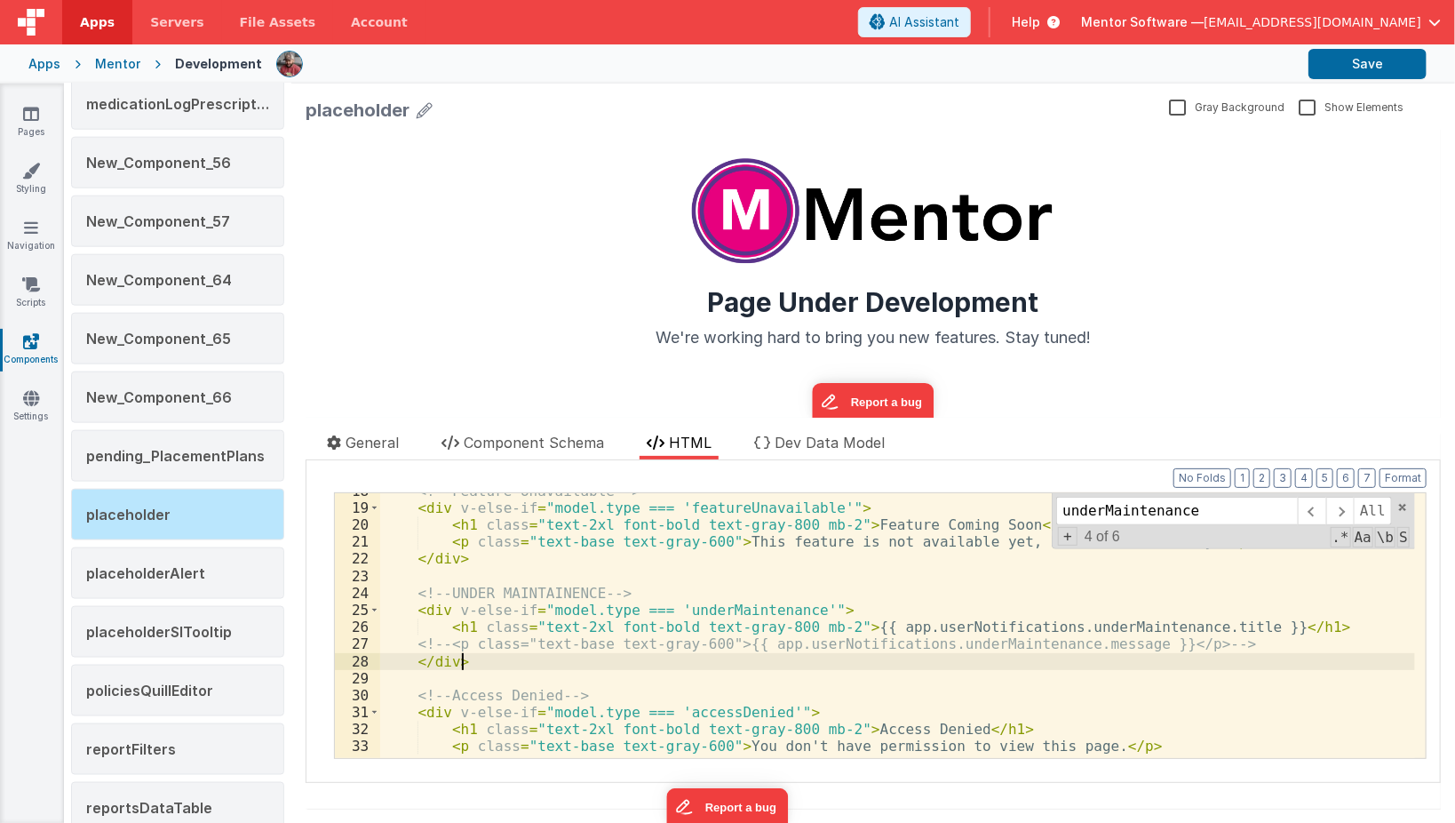
click at [552, 660] on div "<!-- Feature Unavailable --> < div v-else-if = "model.type === 'featureUnavaila…" at bounding box center [897, 631] width 1035 height 299
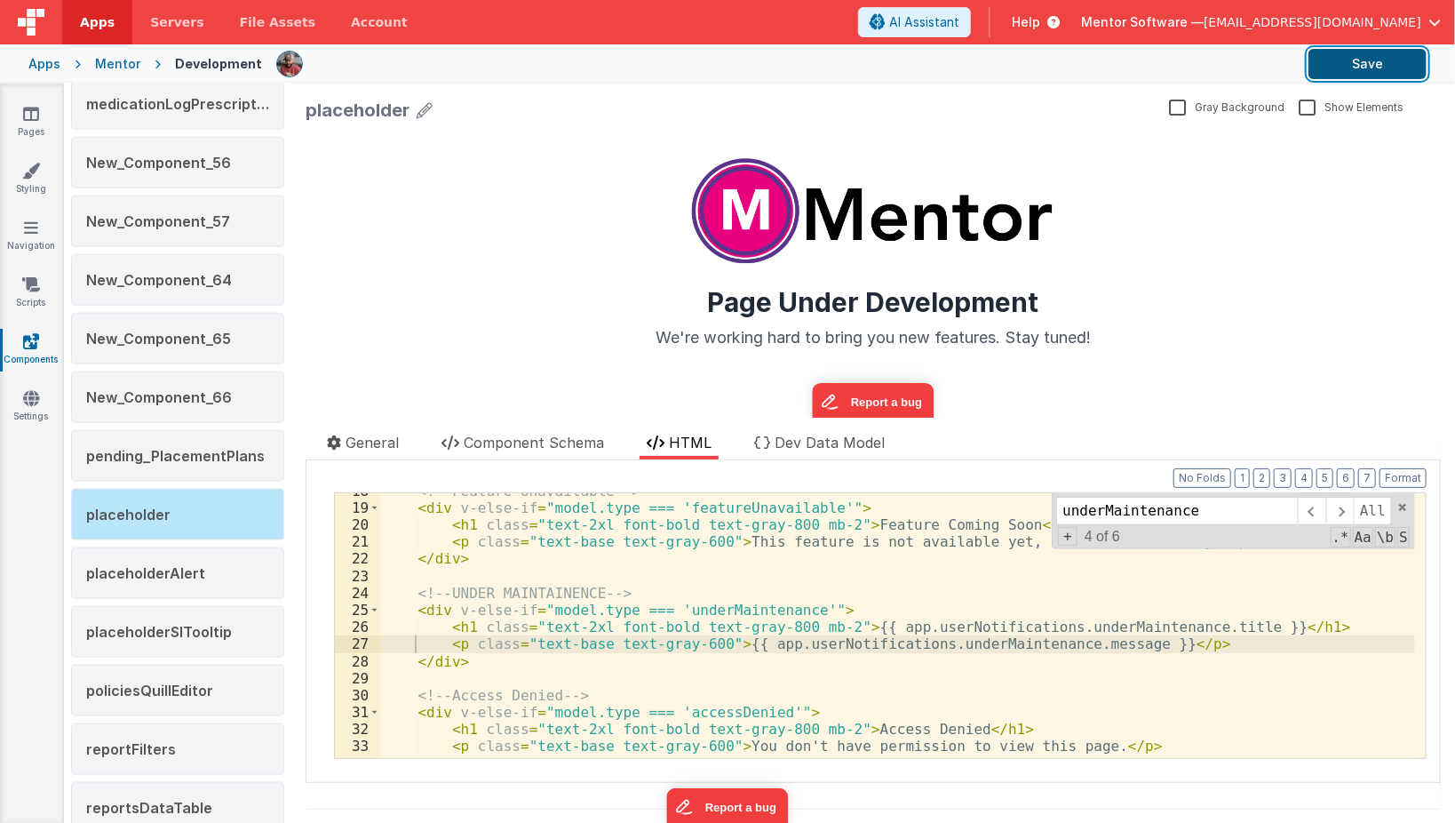
click at [1366, 69] on button "Save" at bounding box center [1368, 64] width 118 height 30
click at [39, 278] on icon at bounding box center [31, 284] width 18 height 18
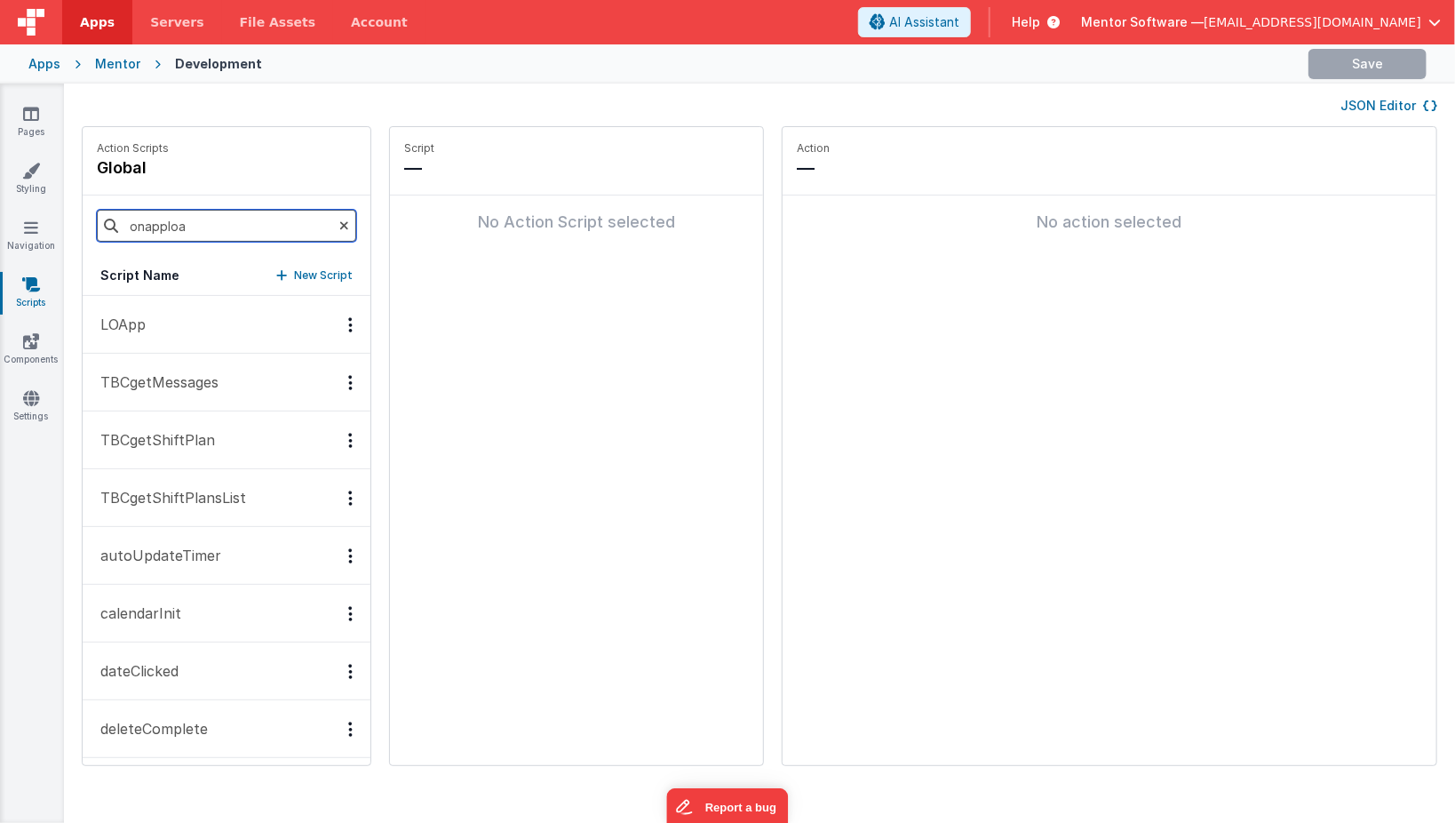
click at [250, 225] on input "onapploa" at bounding box center [226, 226] width 259 height 32
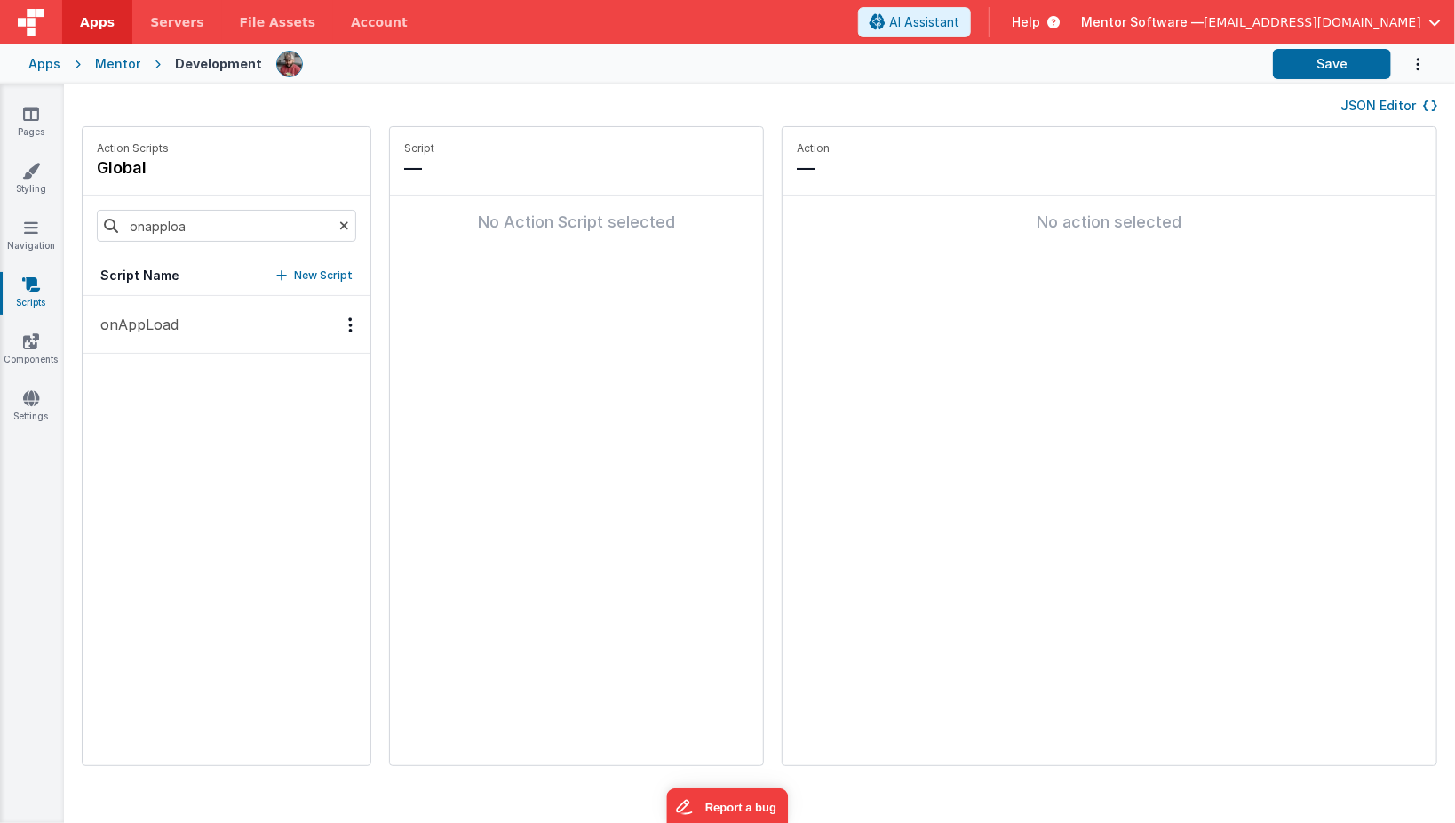
click at [217, 334] on button "onAppLoad" at bounding box center [227, 325] width 288 height 58
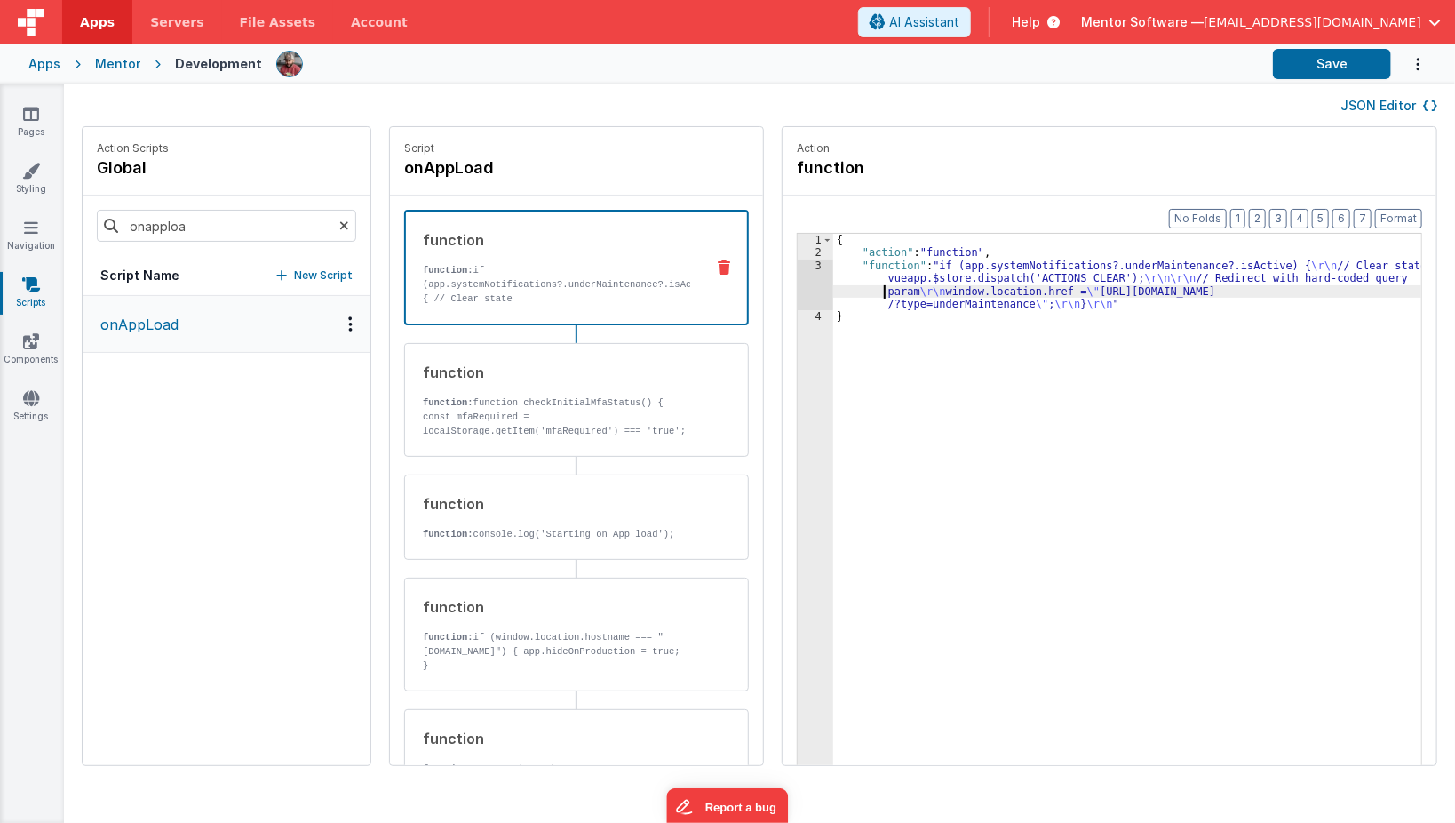
click at [833, 285] on div "{ "action" : "function" , "function" : "if (app.systemNotifications?.underMaint…" at bounding box center [1140, 541] width 615 height 614
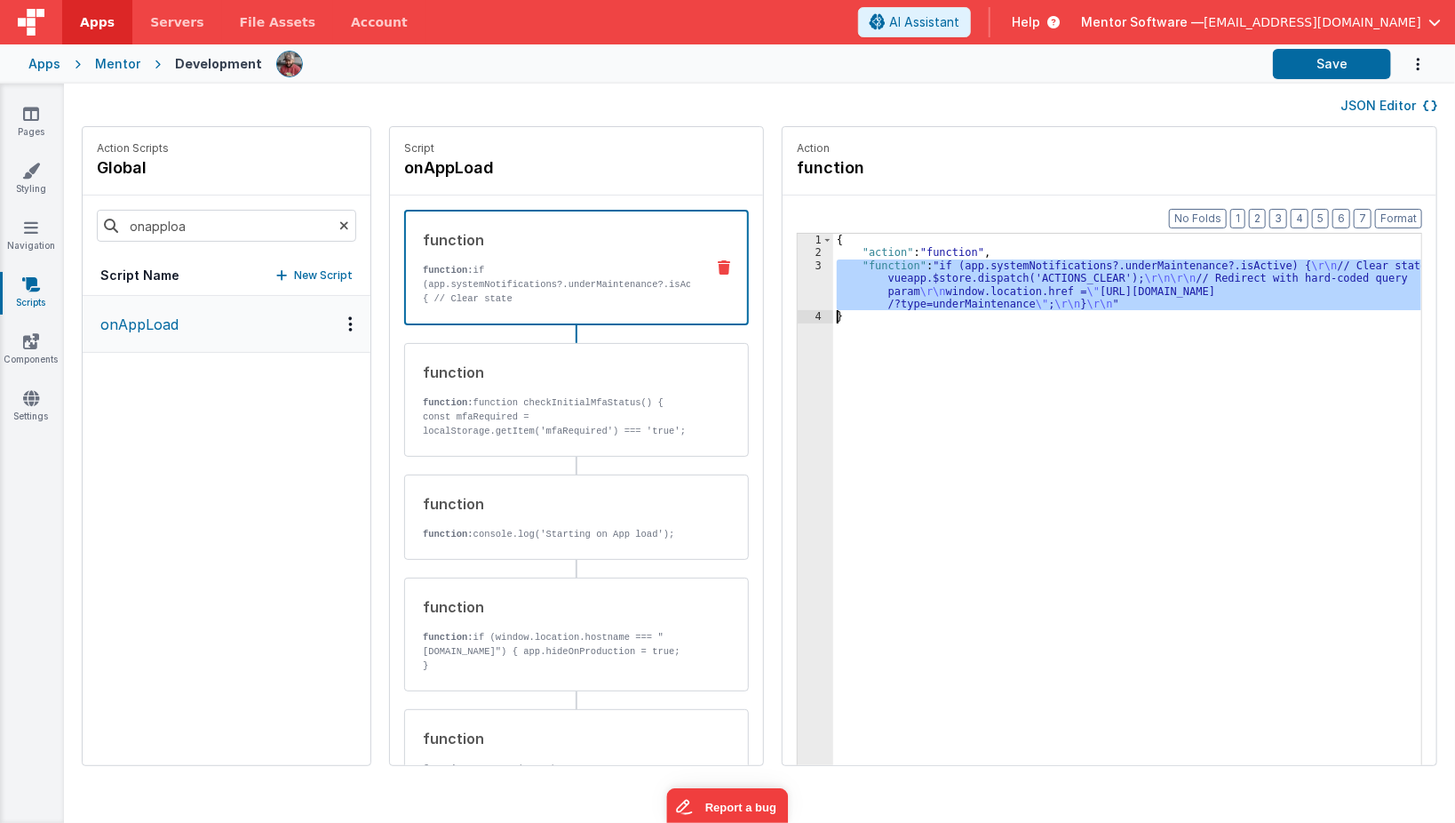
click at [798, 292] on div "3" at bounding box center [816, 285] width 36 height 52
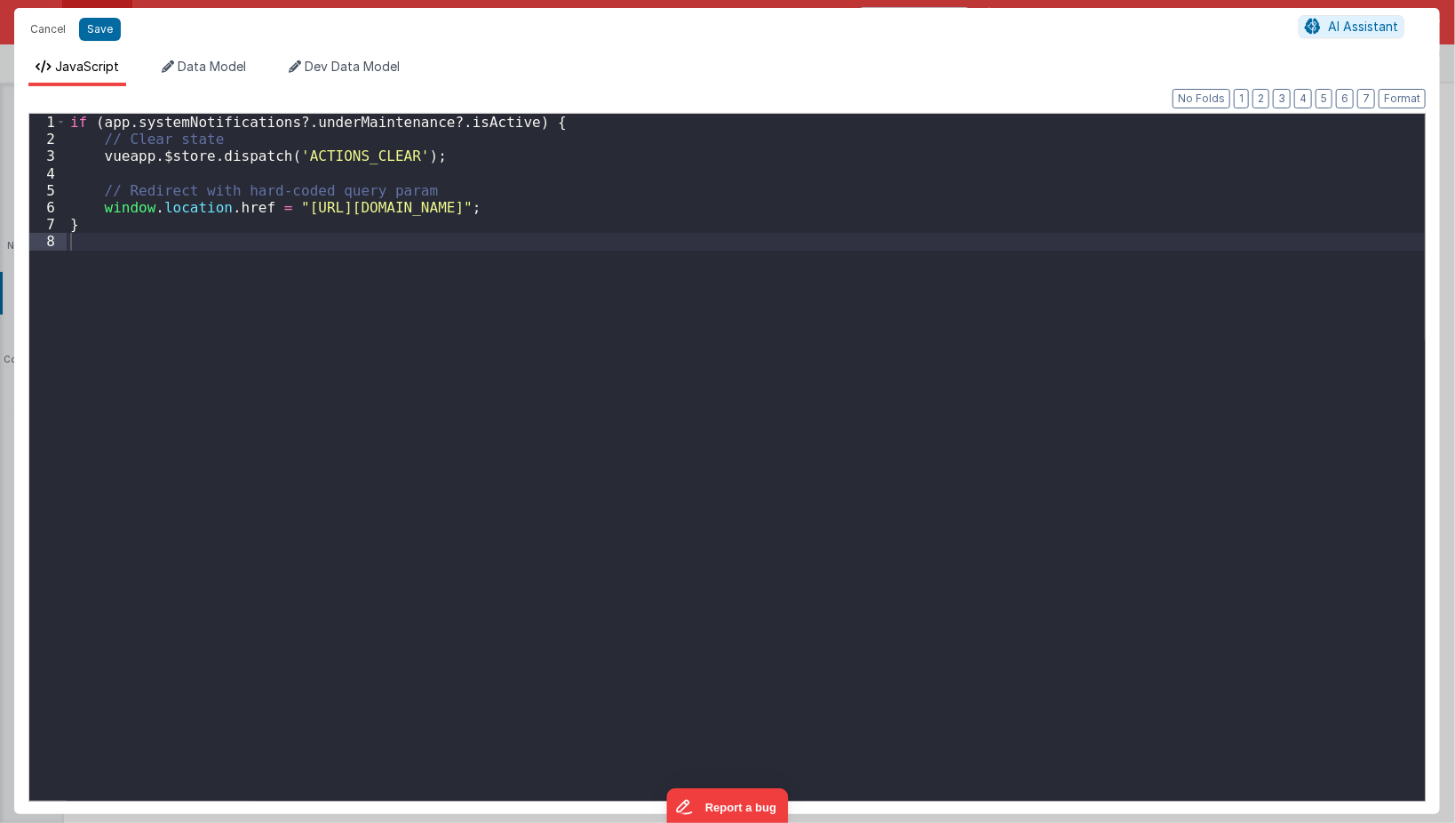
click at [780, 292] on div "Cancel Save AI Assistant JavaScript Data Model Dev Data Model Format 7 6 5 4 3 …" at bounding box center [727, 411] width 1455 height 823
click at [95, 28] on button "Save" at bounding box center [100, 29] width 42 height 23
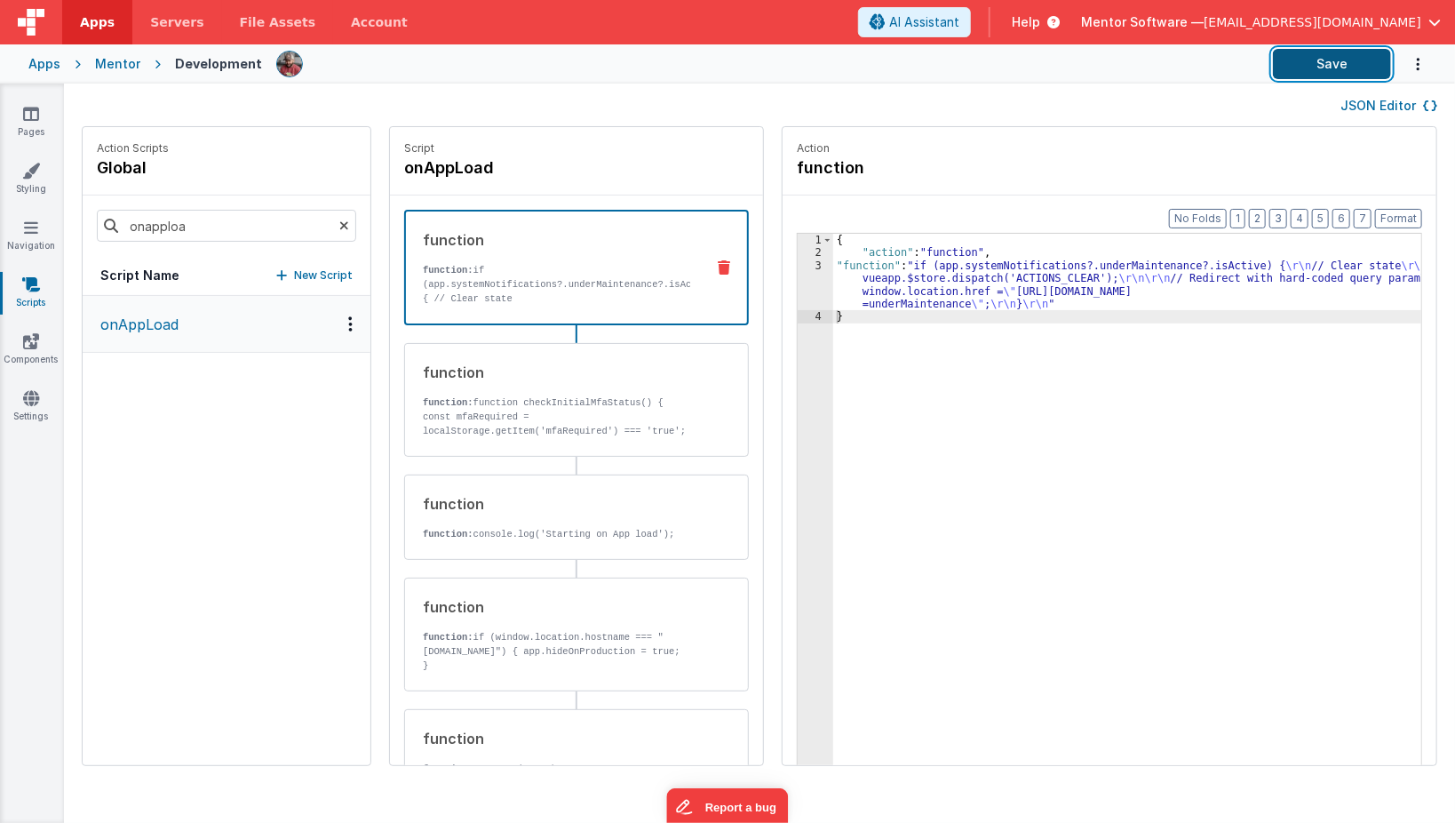
click at [1304, 64] on button "Save" at bounding box center [1332, 64] width 118 height 30
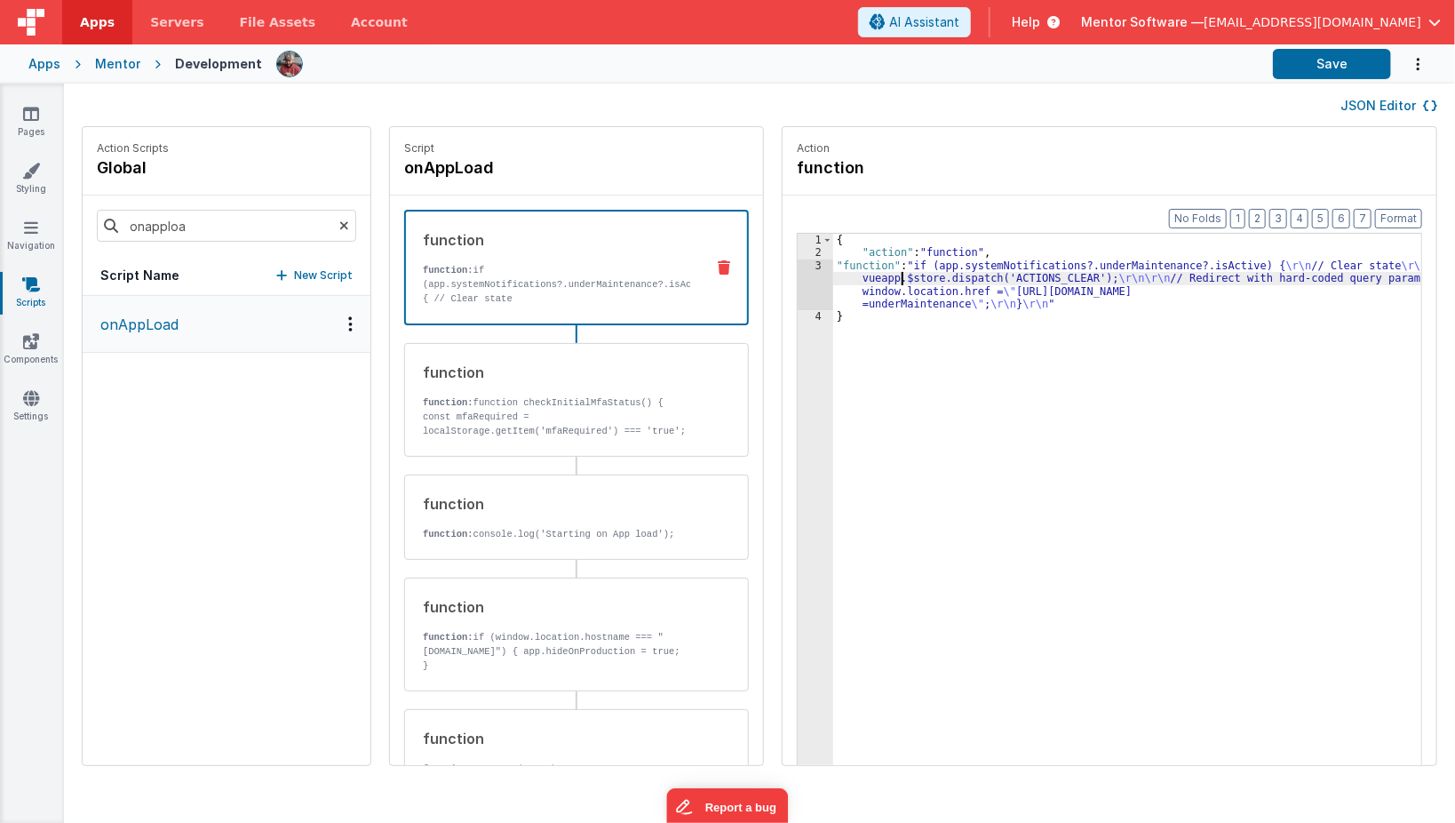
click at [878, 275] on div "{ "action" : "function" , "function" : "if (app.systemNotifications?.underMaint…" at bounding box center [1140, 541] width 615 height 614
click at [27, 342] on icon at bounding box center [31, 341] width 16 height 18
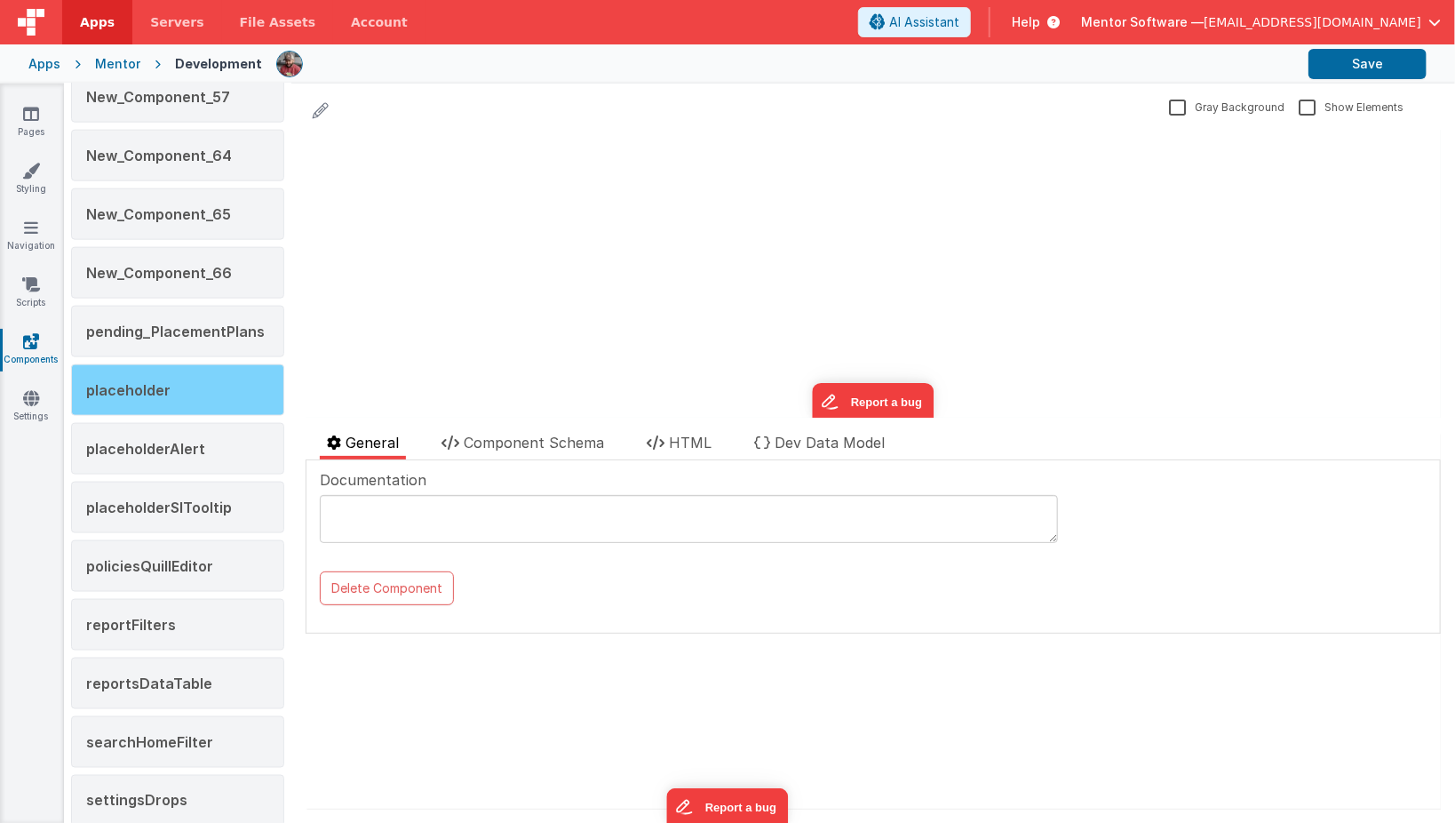
click at [213, 377] on div "placeholder" at bounding box center [177, 390] width 213 height 52
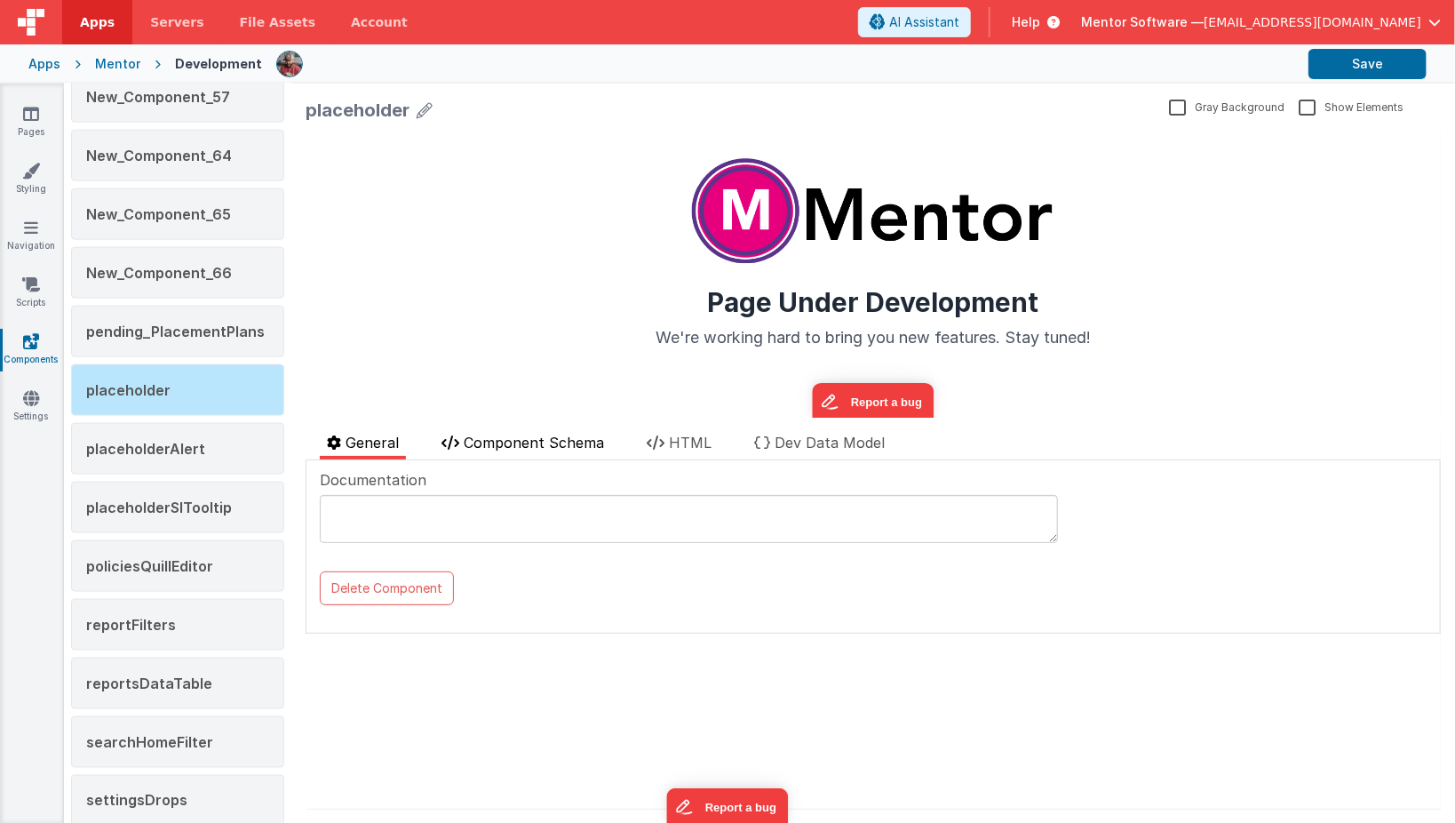
click at [549, 444] on span "Component Schema" at bounding box center [534, 443] width 140 height 18
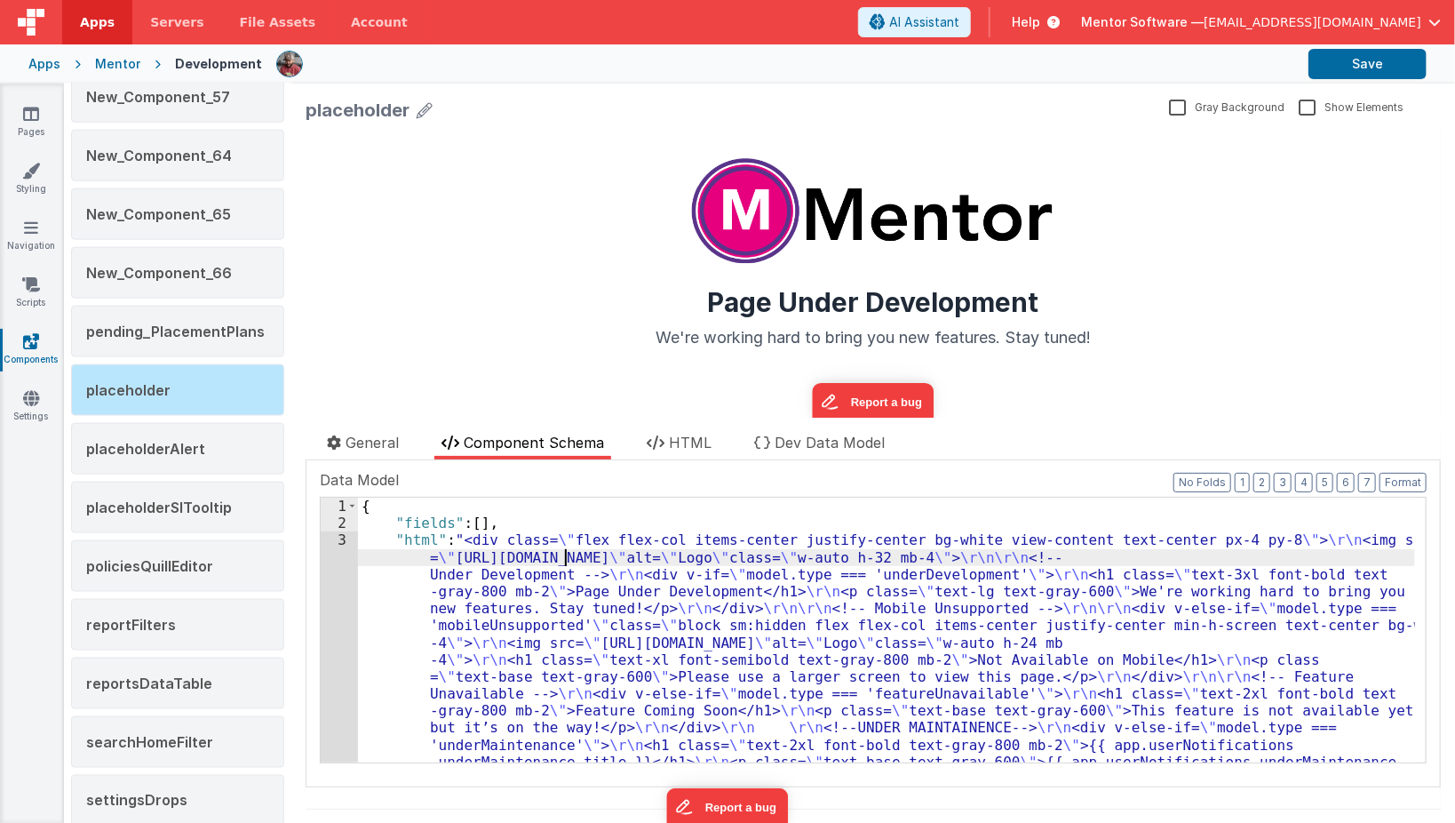
click at [710, 432] on li "HTML" at bounding box center [679, 446] width 79 height 28
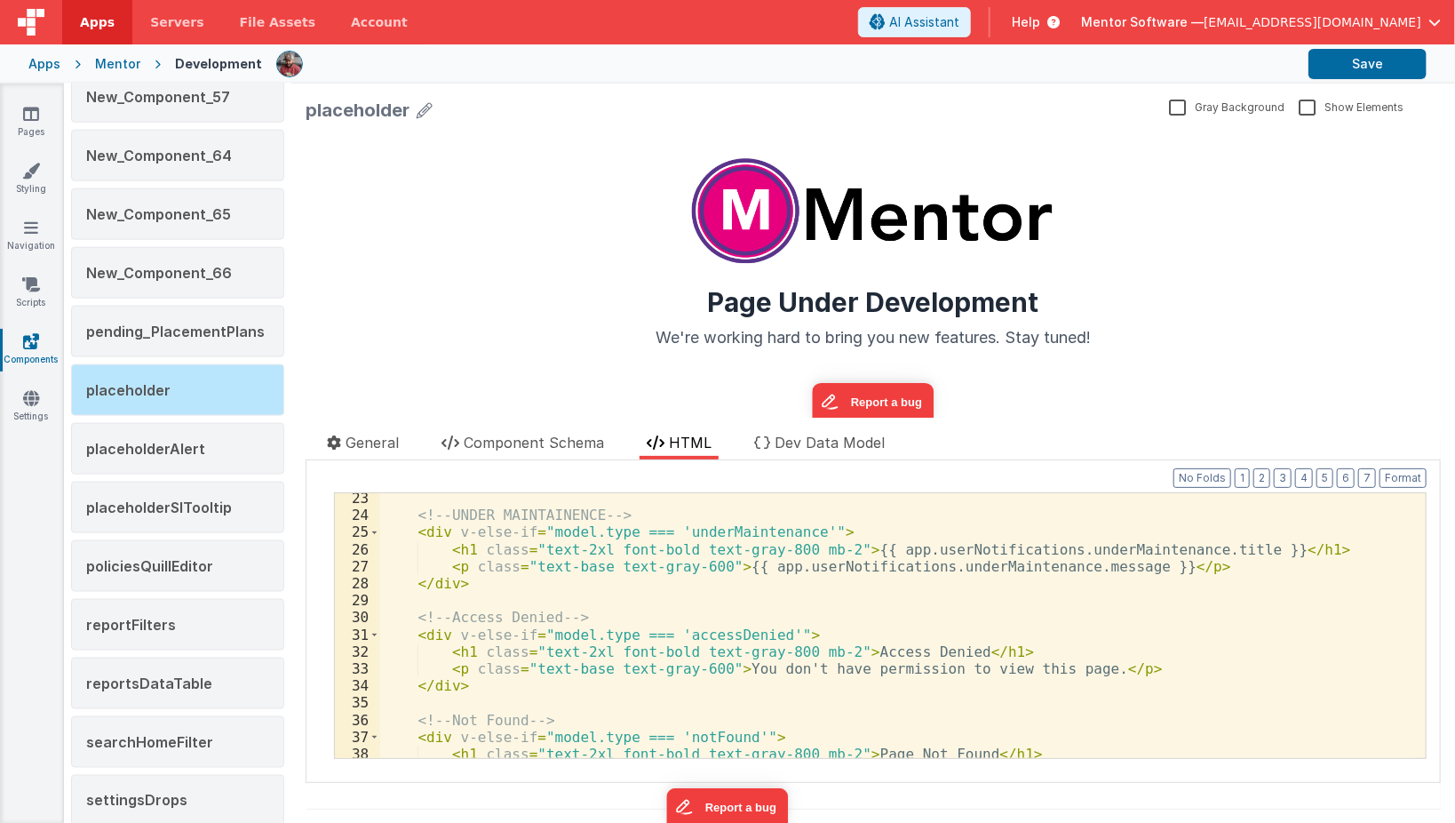
scroll to position [394, 0]
click at [950, 547] on div "<!-- UNDER MAINTAINENCE --> < div v-else-if = "model.type === 'underMaintenance…" at bounding box center [897, 639] width 1035 height 299
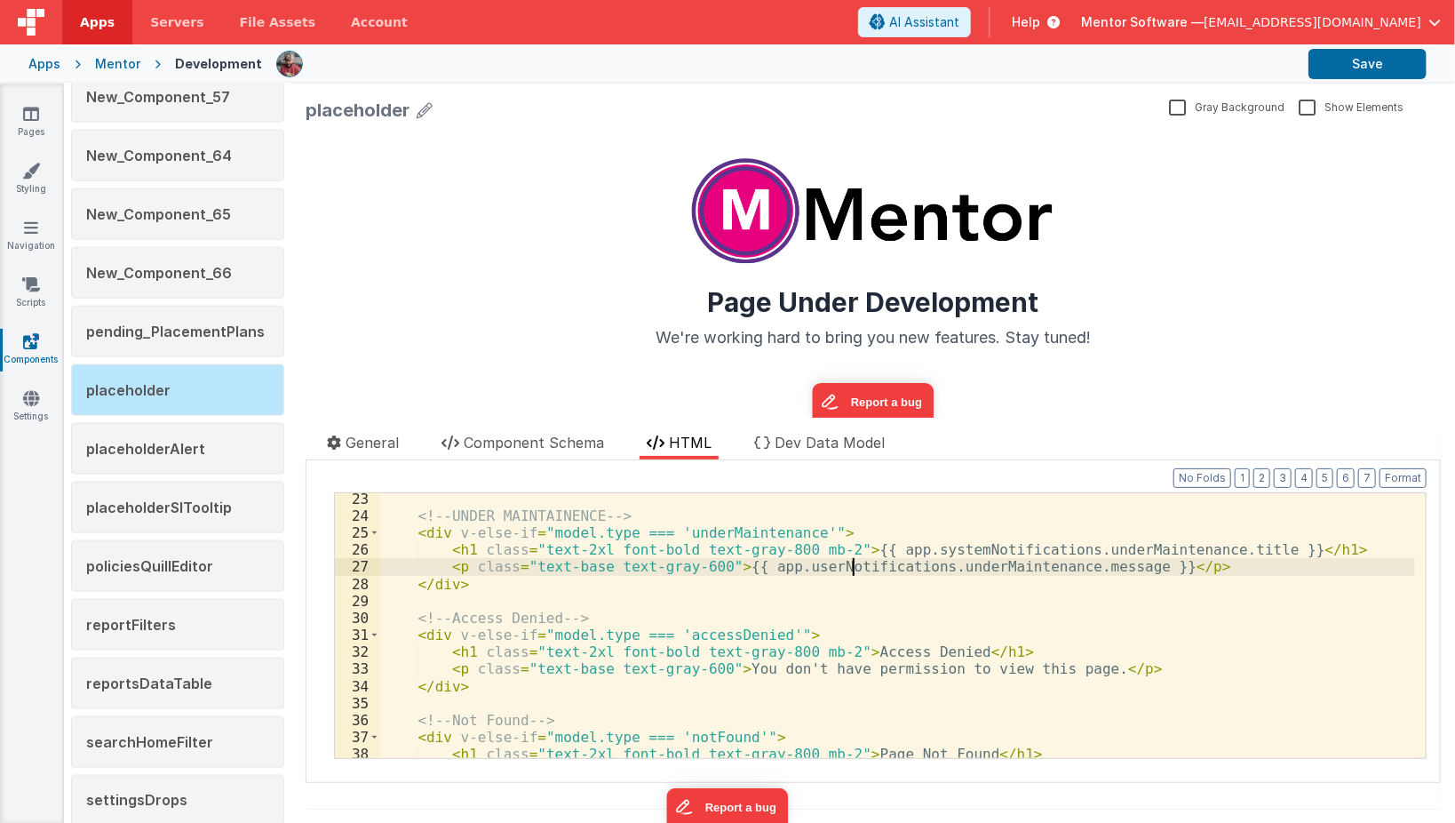
click at [854, 565] on div "<!-- UNDER MAINTAINENCE --> < div v-else-if = "model.type === 'underMaintenance…" at bounding box center [897, 639] width 1035 height 299
click at [1369, 60] on button "Save" at bounding box center [1368, 64] width 118 height 30
click at [39, 123] on link "Pages" at bounding box center [31, 123] width 64 height 36
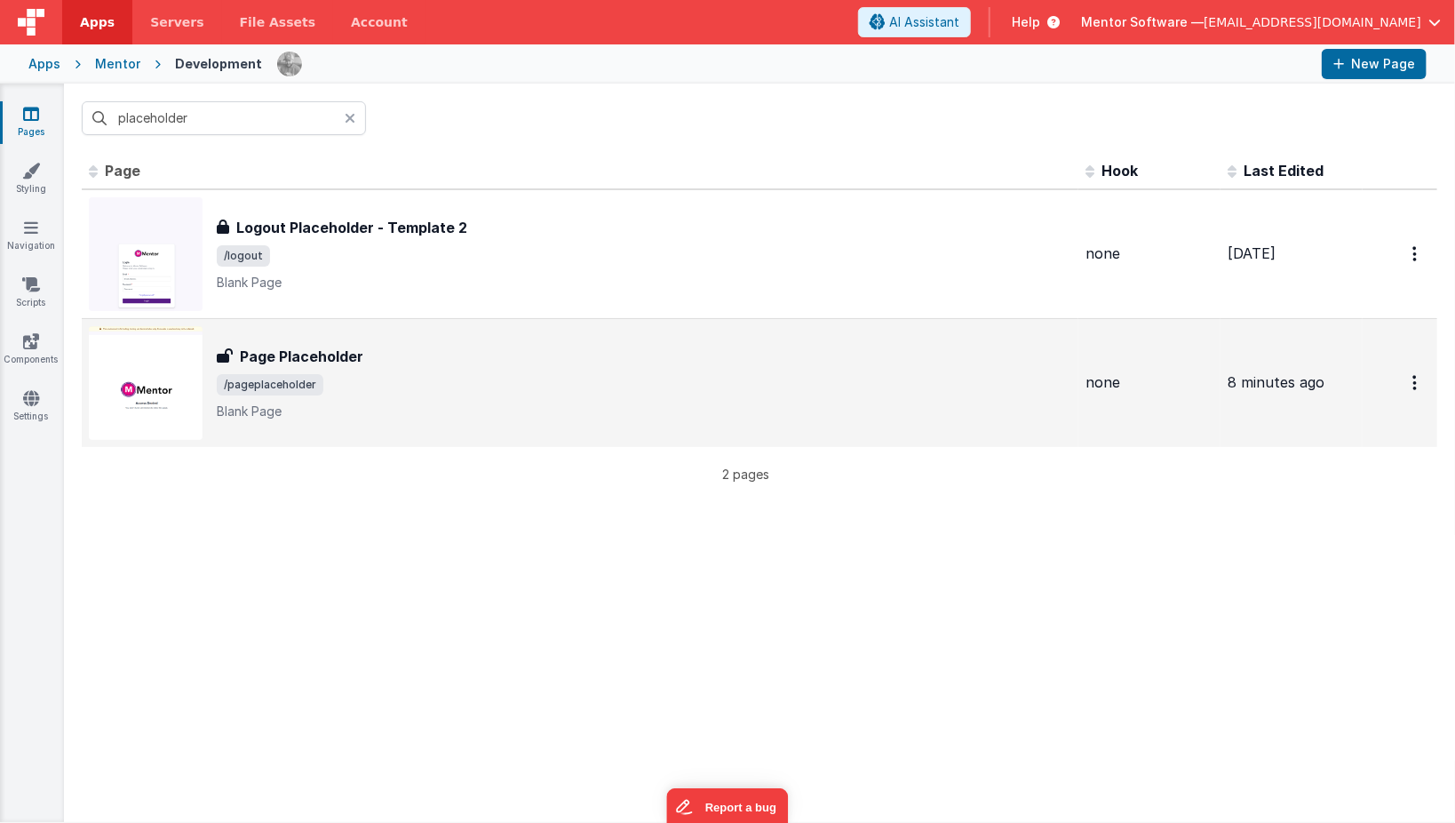
click at [322, 395] on div "Page Placeholder Page Placeholder /pageplaceholder Blank Page" at bounding box center [644, 383] width 855 height 75
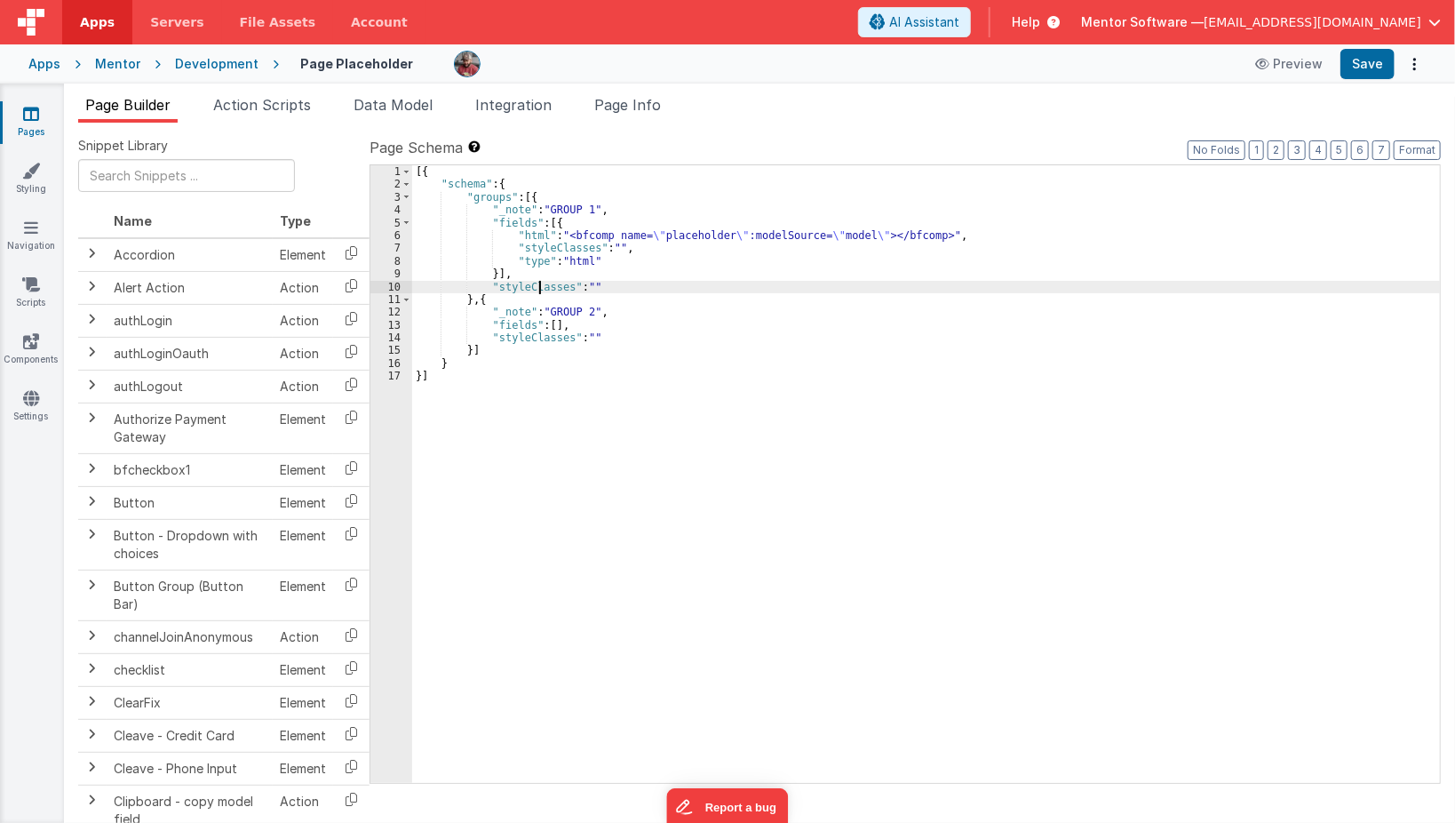
click at [536, 287] on div "[{ "schema" : { "groups" : [{ "_note" : "GROUP 1" , "fields" : [{ "html" : "<bf…" at bounding box center [926, 487] width 1029 height 644
click at [630, 98] on span "Page Info" at bounding box center [627, 105] width 67 height 18
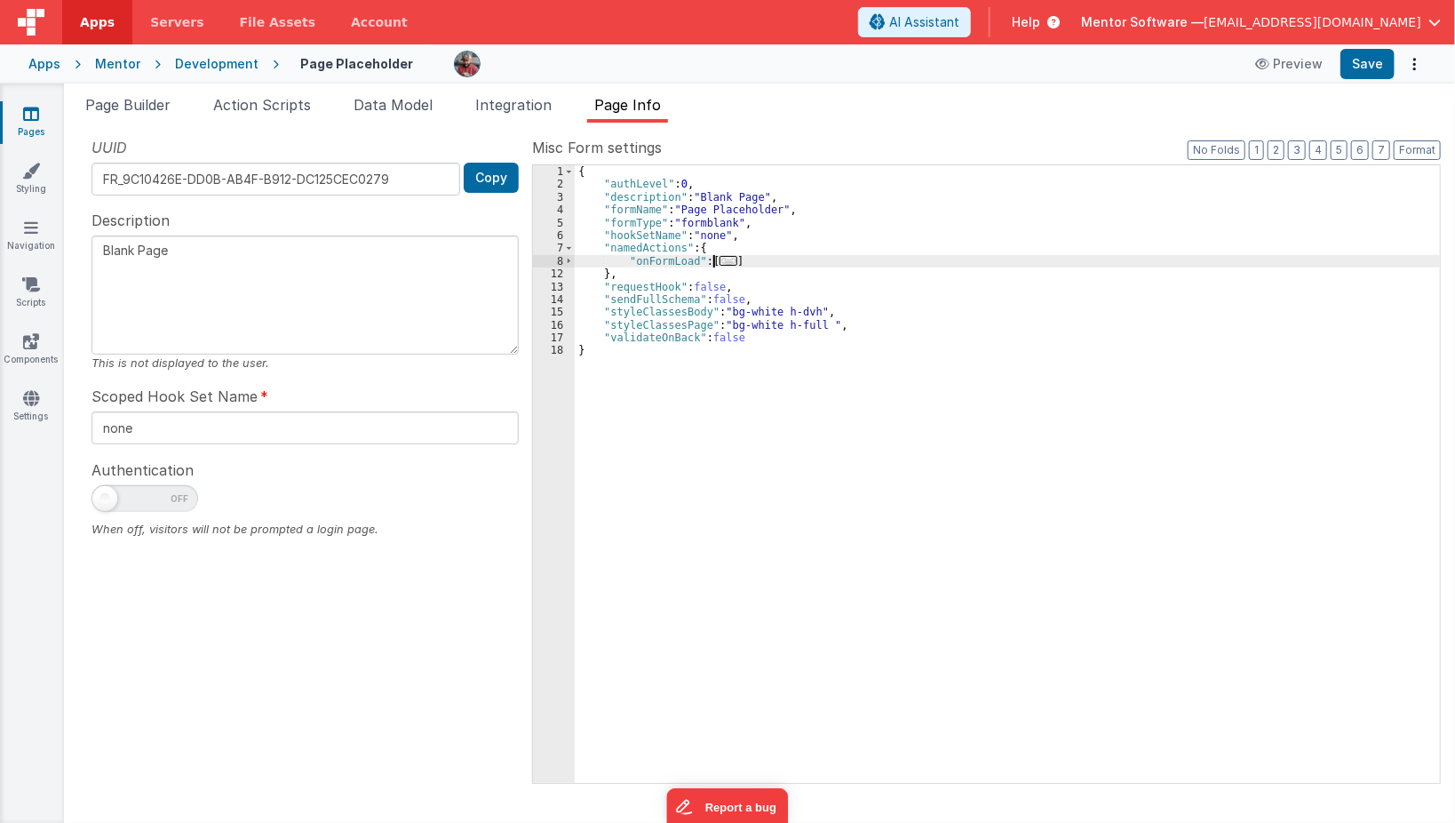
click at [724, 263] on span "..." at bounding box center [729, 261] width 18 height 10
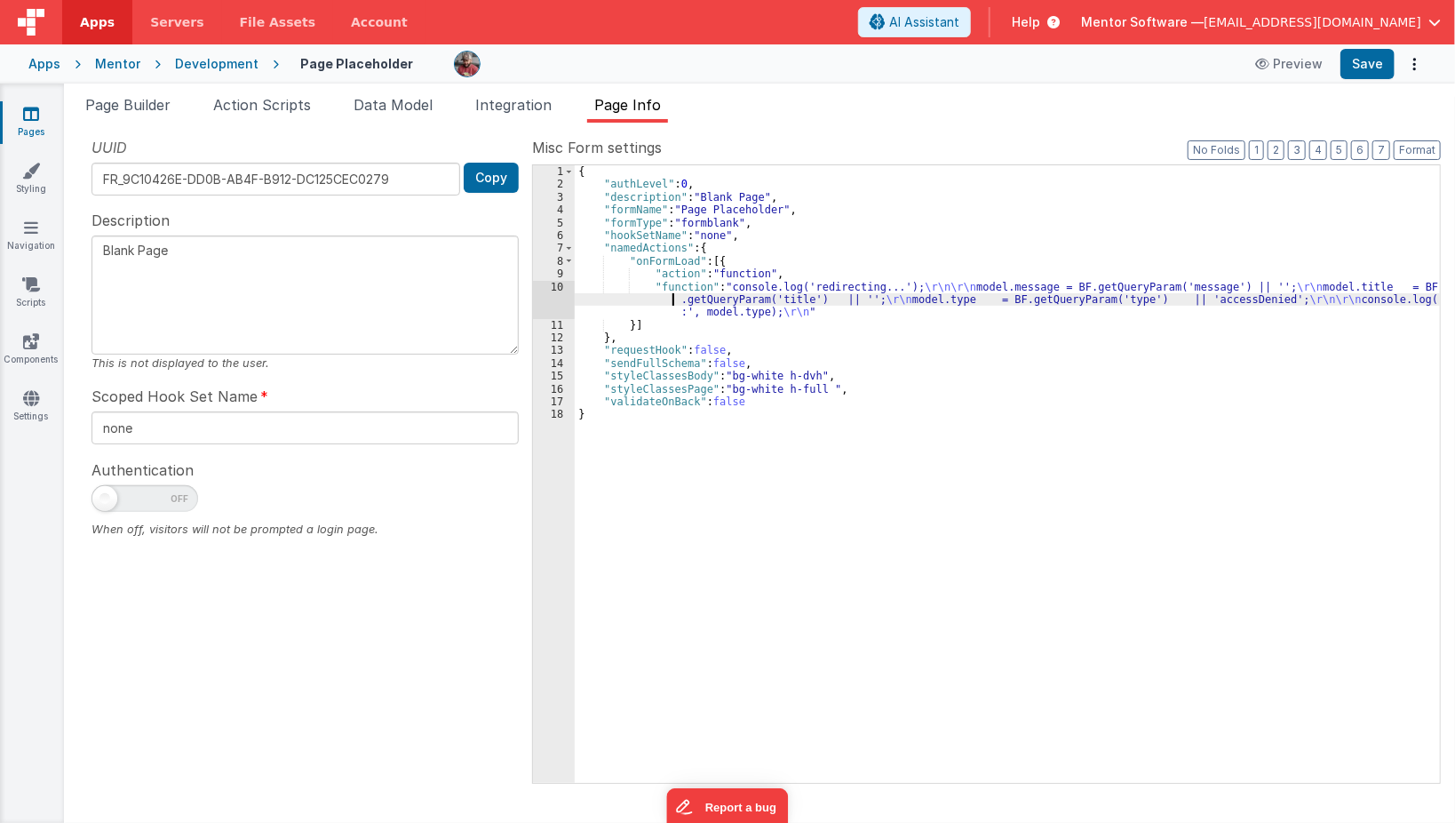
click at [581, 297] on div "{ "authLevel" : 0 , "description" : "Blank Page" , "formName" : "Page Placehold…" at bounding box center [1008, 487] width 866 height 644
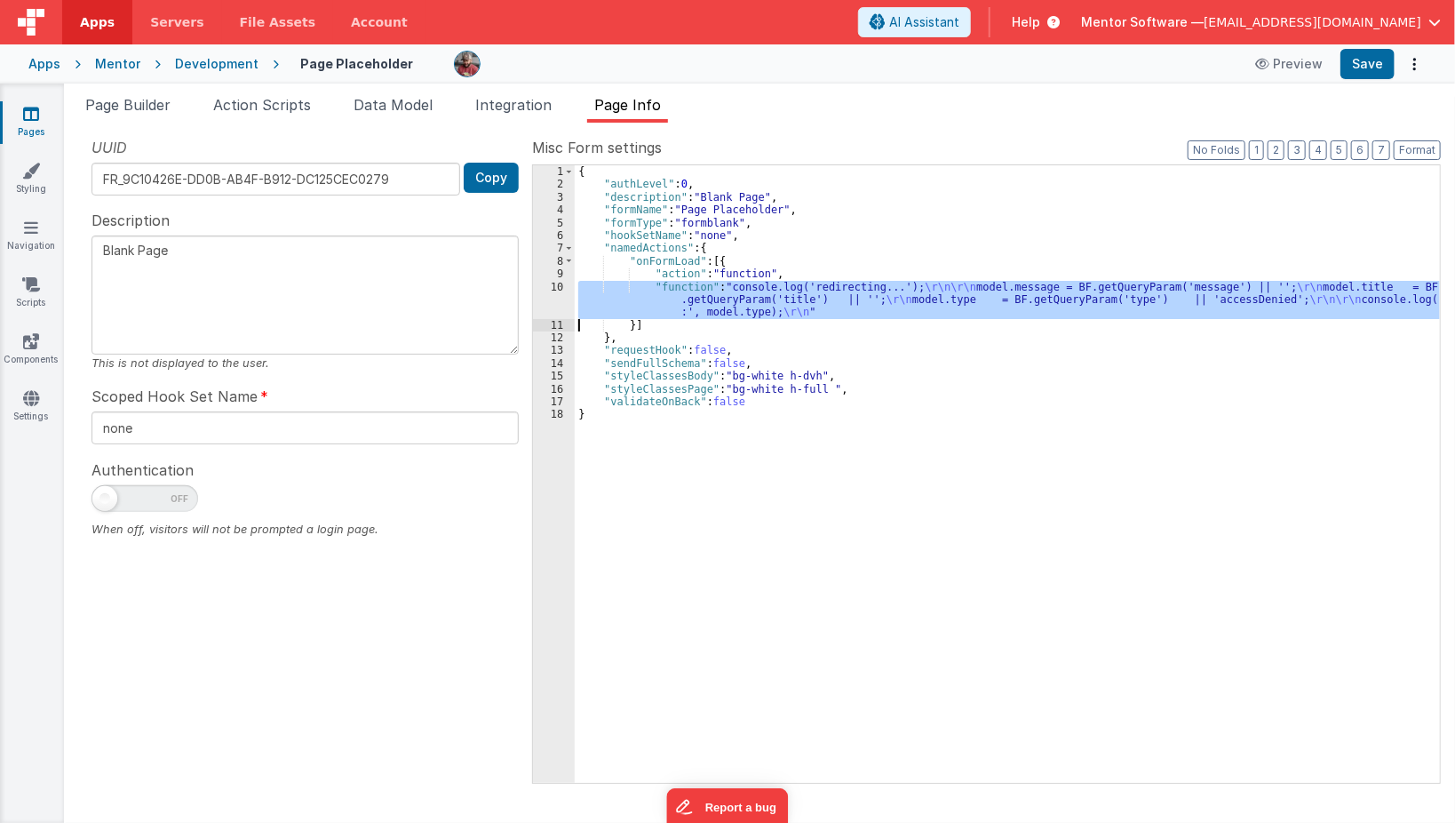
click at [558, 293] on div "10" at bounding box center [554, 300] width 42 height 38
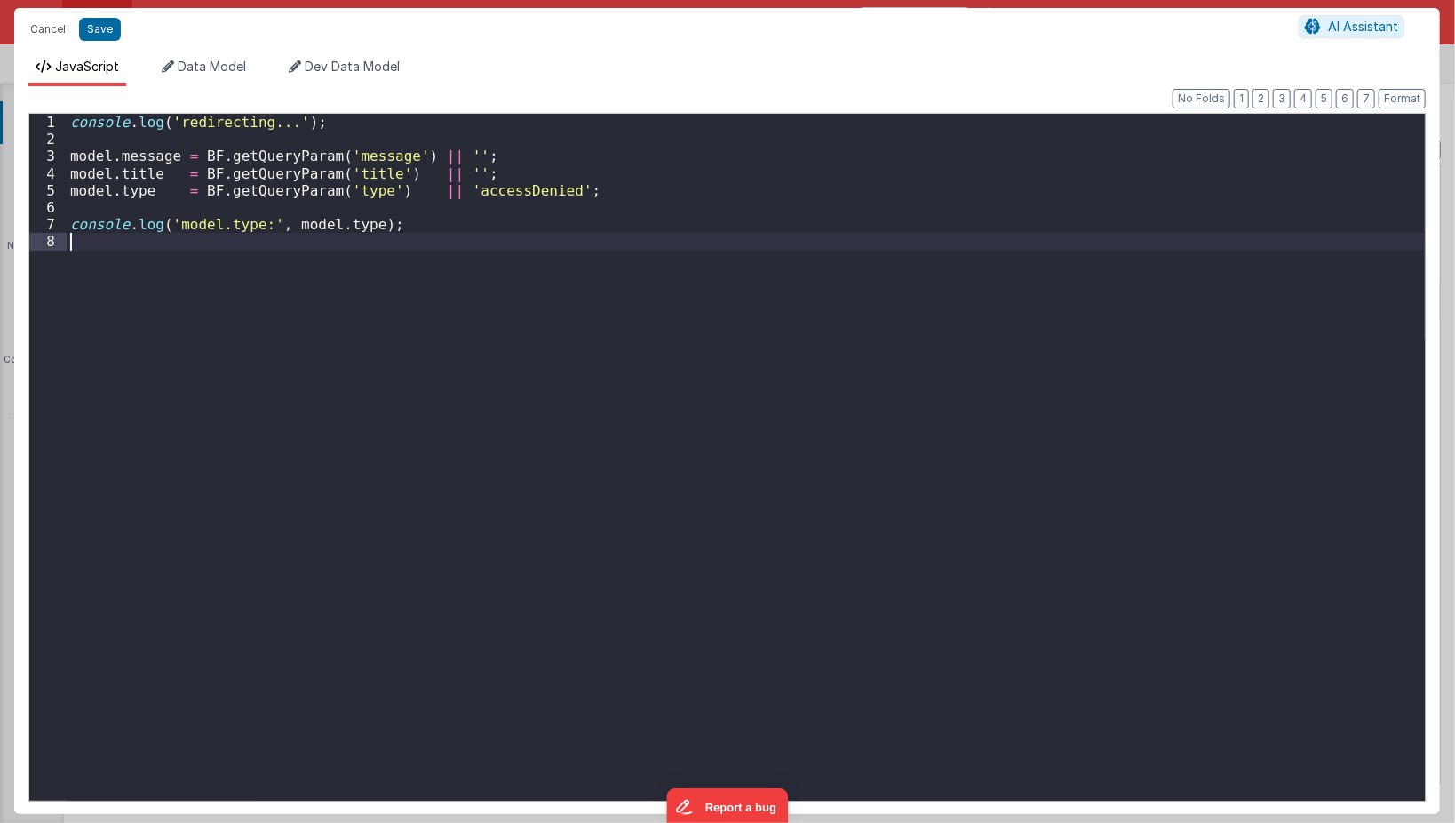
click at [434, 381] on div "console . log ( 'redirecting...' ) ; model . message = BF . getQueryParam ( 'me…" at bounding box center [746, 474] width 1359 height 721
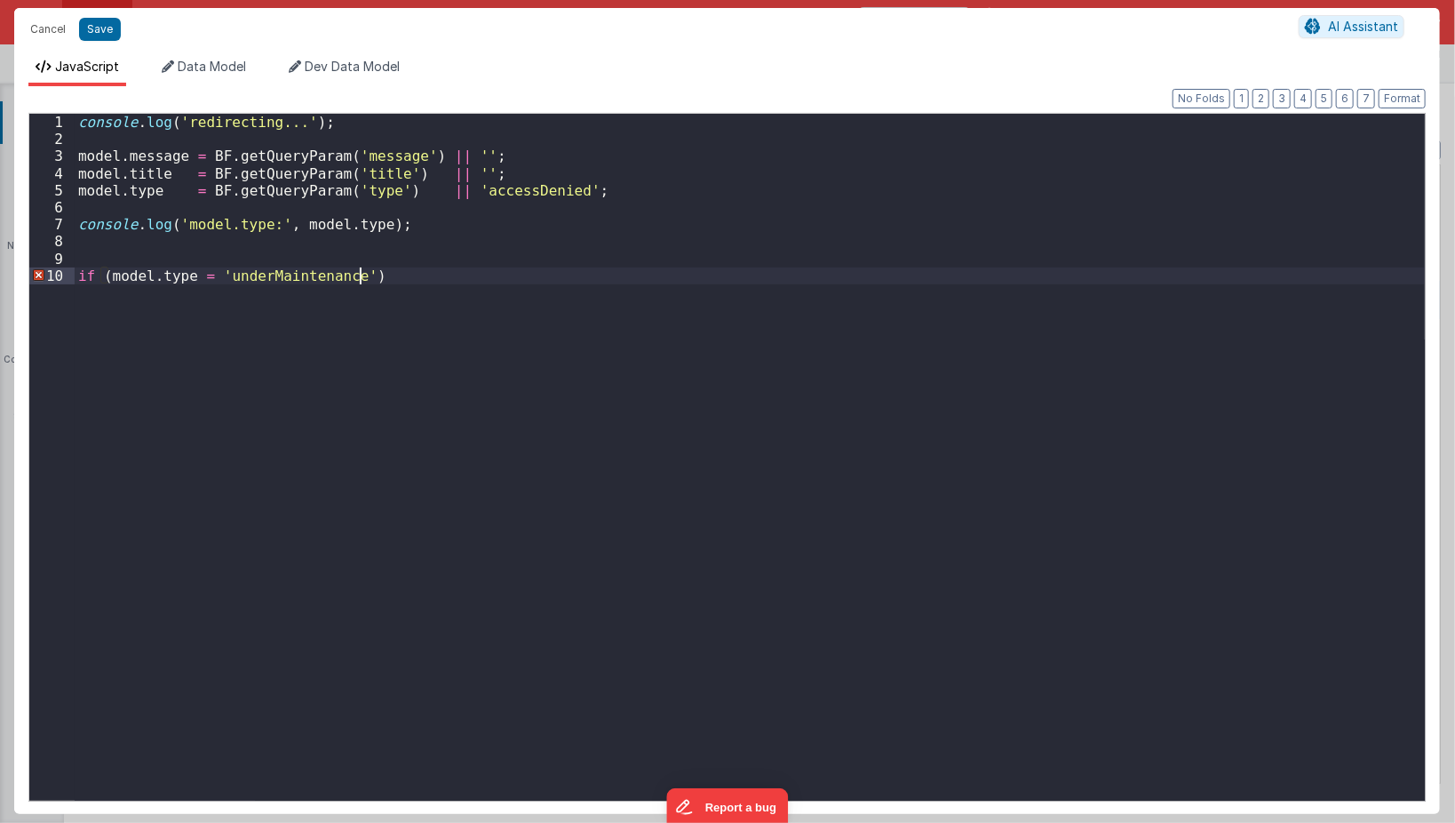
paste textarea
click at [189, 277] on div "console . log ( 'redirecting...' ) ; model . message = BF . getQueryParam ( 'me…" at bounding box center [750, 474] width 1351 height 721
click at [107, 32] on button "Save" at bounding box center [100, 29] width 42 height 23
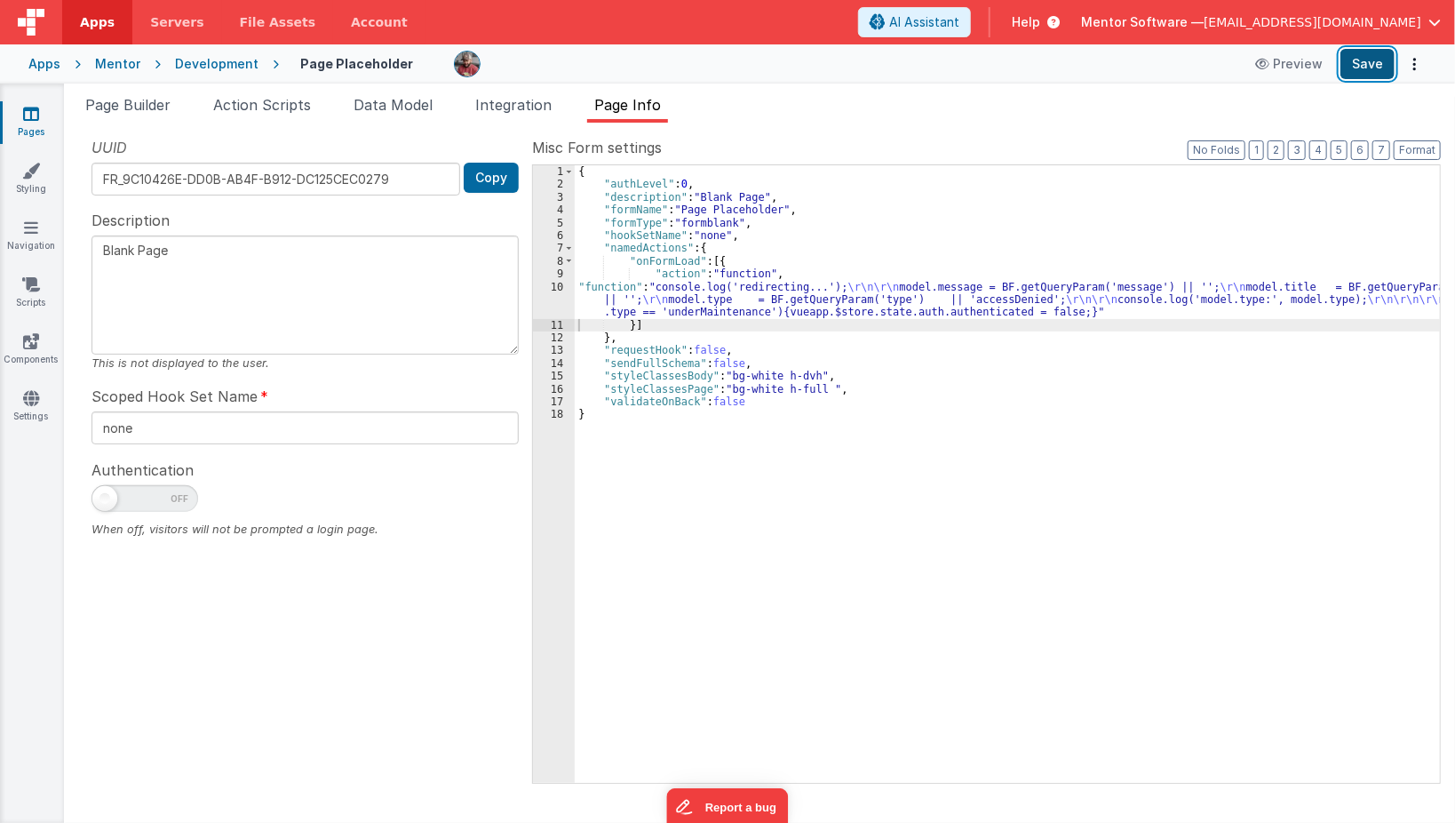
click at [1348, 66] on button "Save" at bounding box center [1368, 64] width 54 height 30
click at [141, 103] on span "Page Builder" at bounding box center [127, 105] width 85 height 18
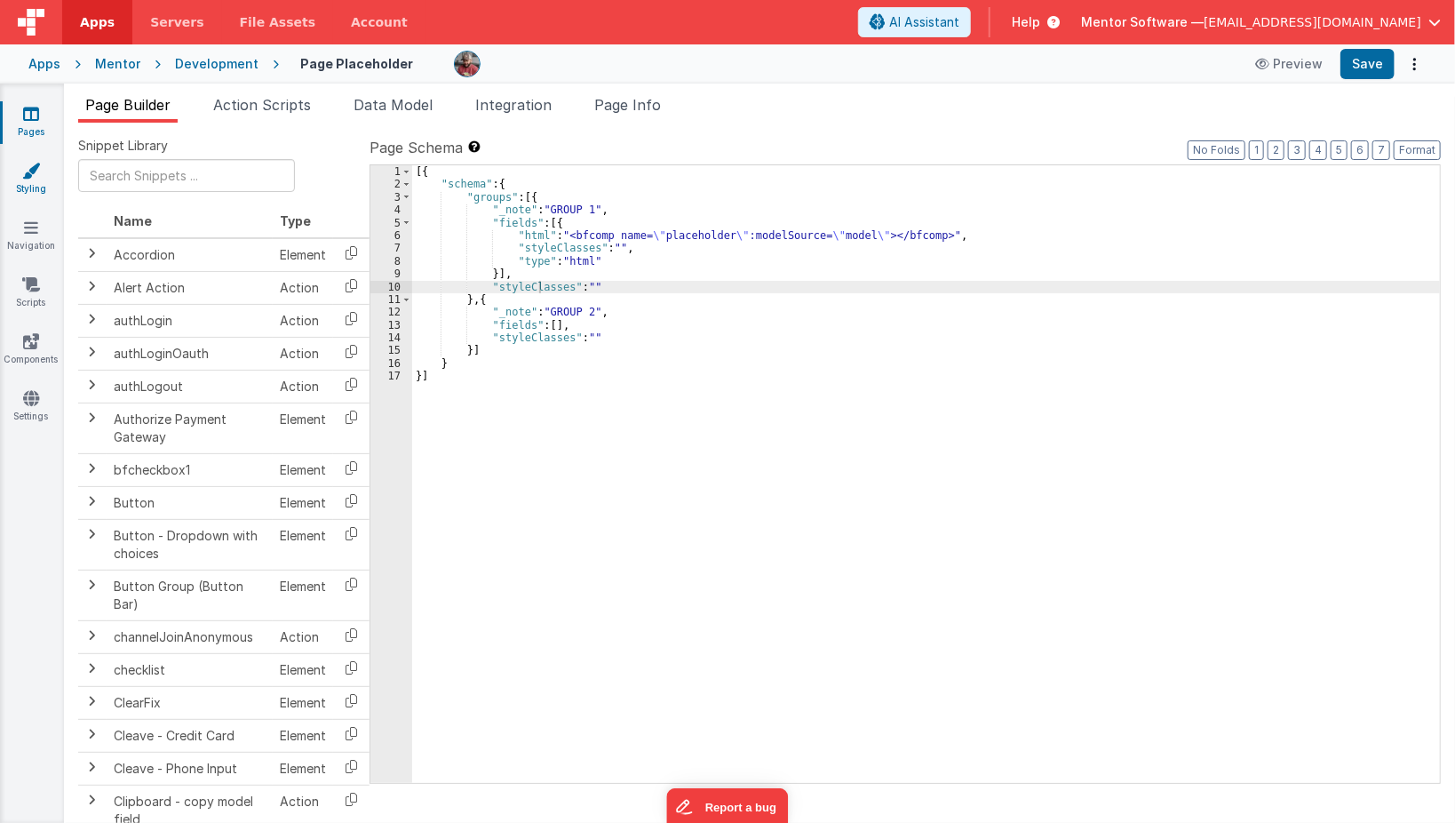
click at [28, 183] on link "Styling" at bounding box center [31, 180] width 64 height 36
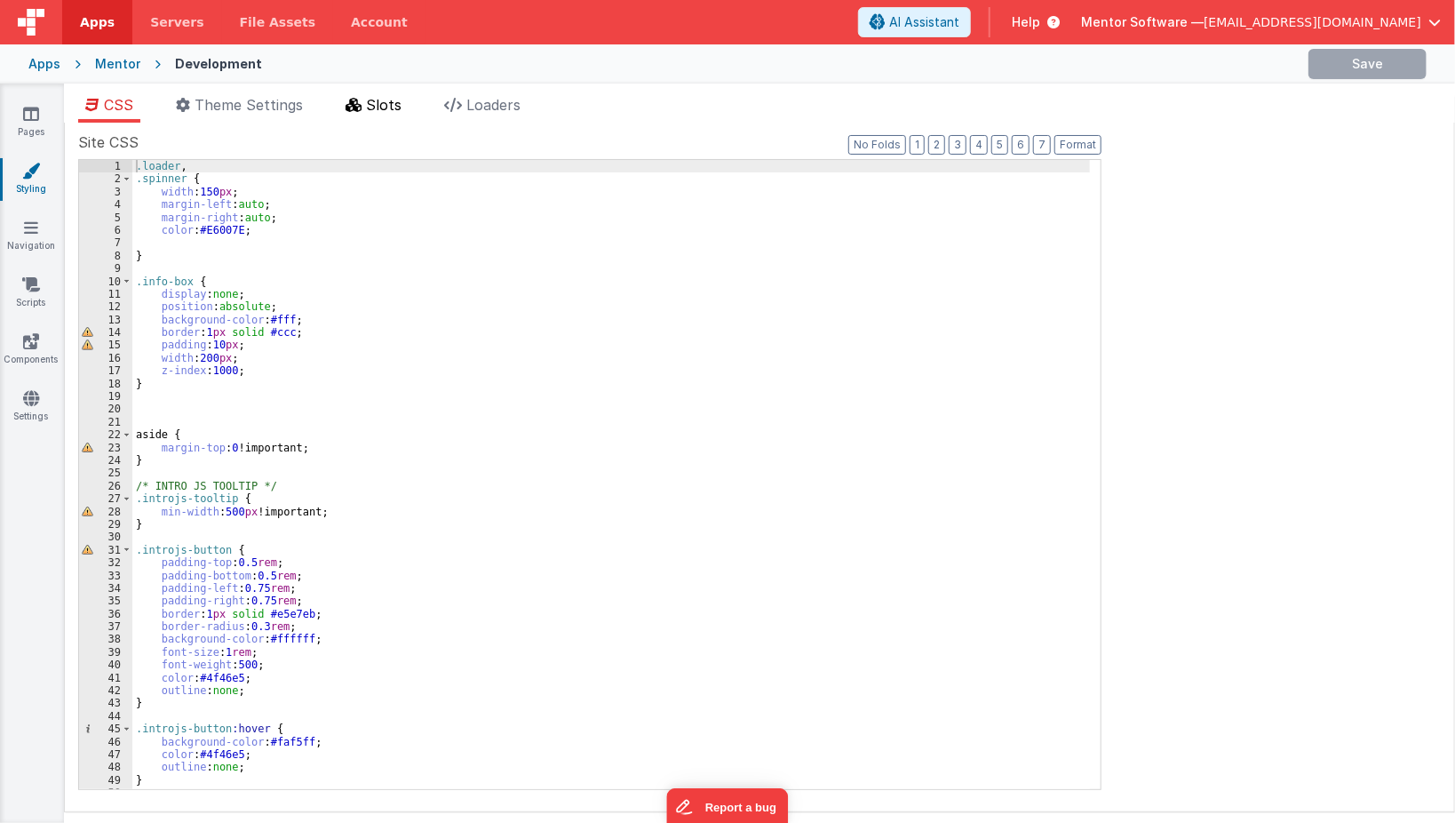
click at [379, 107] on span "Slots" at bounding box center [384, 105] width 36 height 18
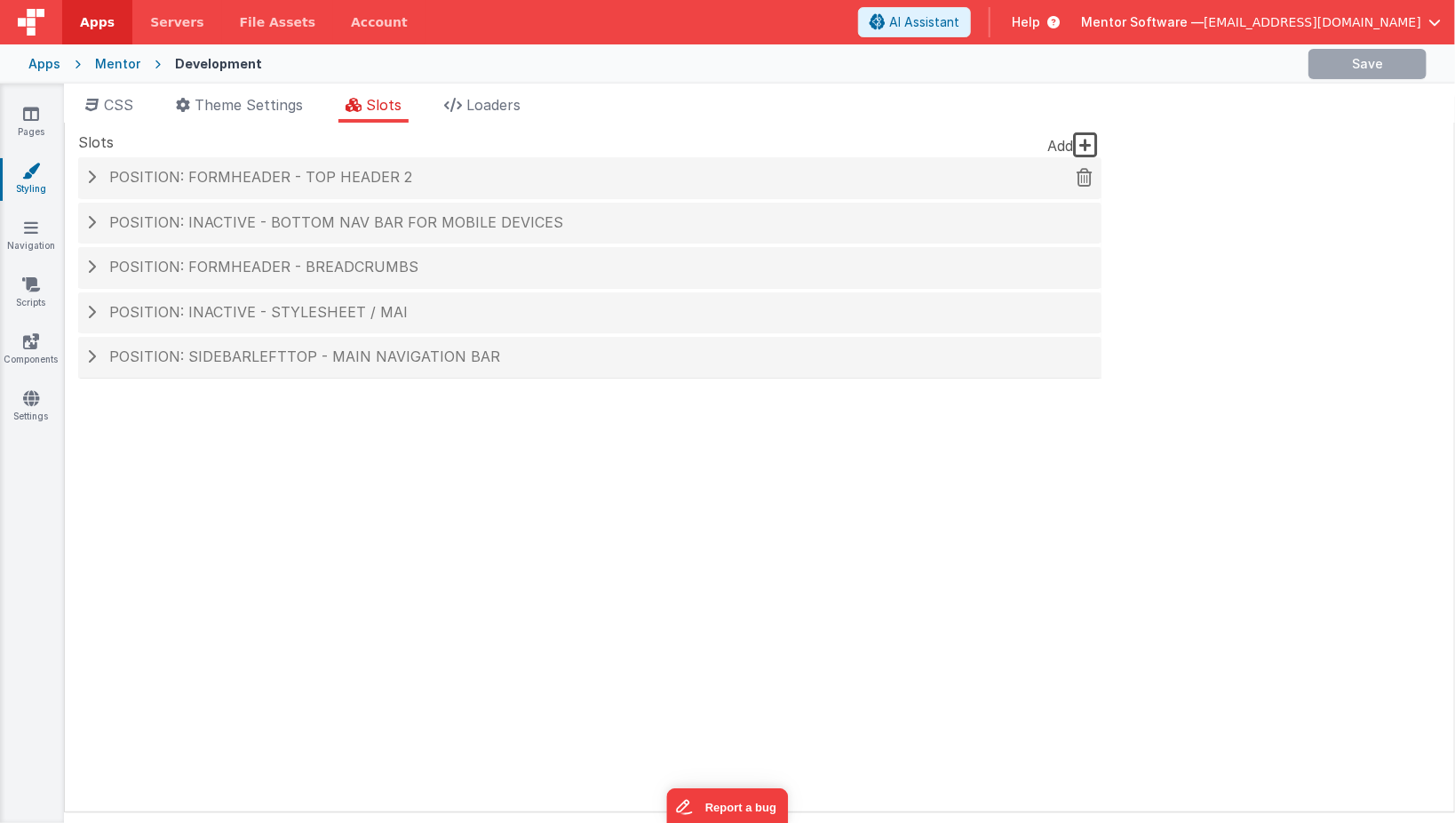
click at [387, 179] on span "Position: formHeader - top header 2" at bounding box center [260, 177] width 303 height 18
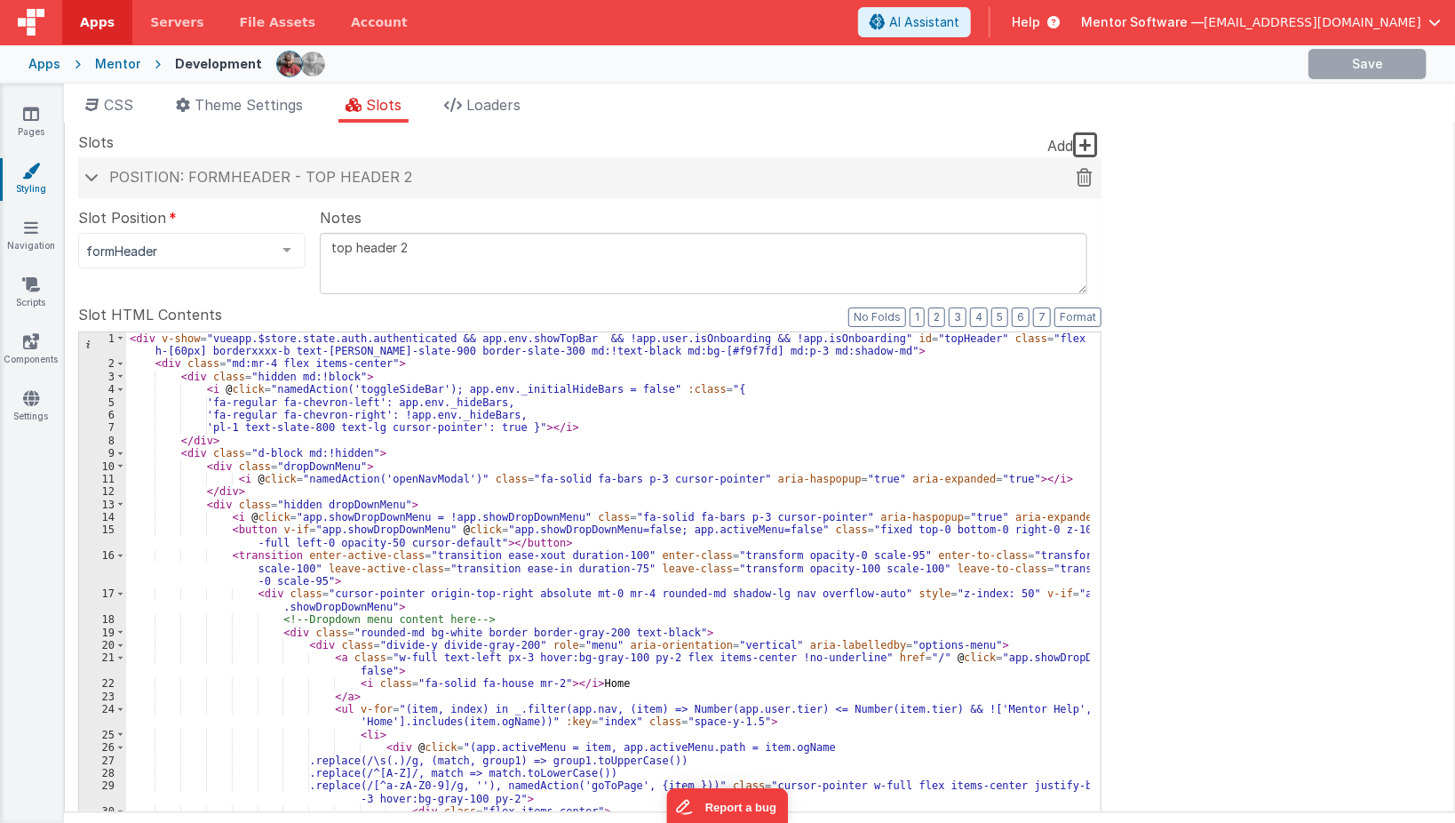
click at [257, 180] on span "Position: formHeader - top header 2" at bounding box center [260, 177] width 303 height 18
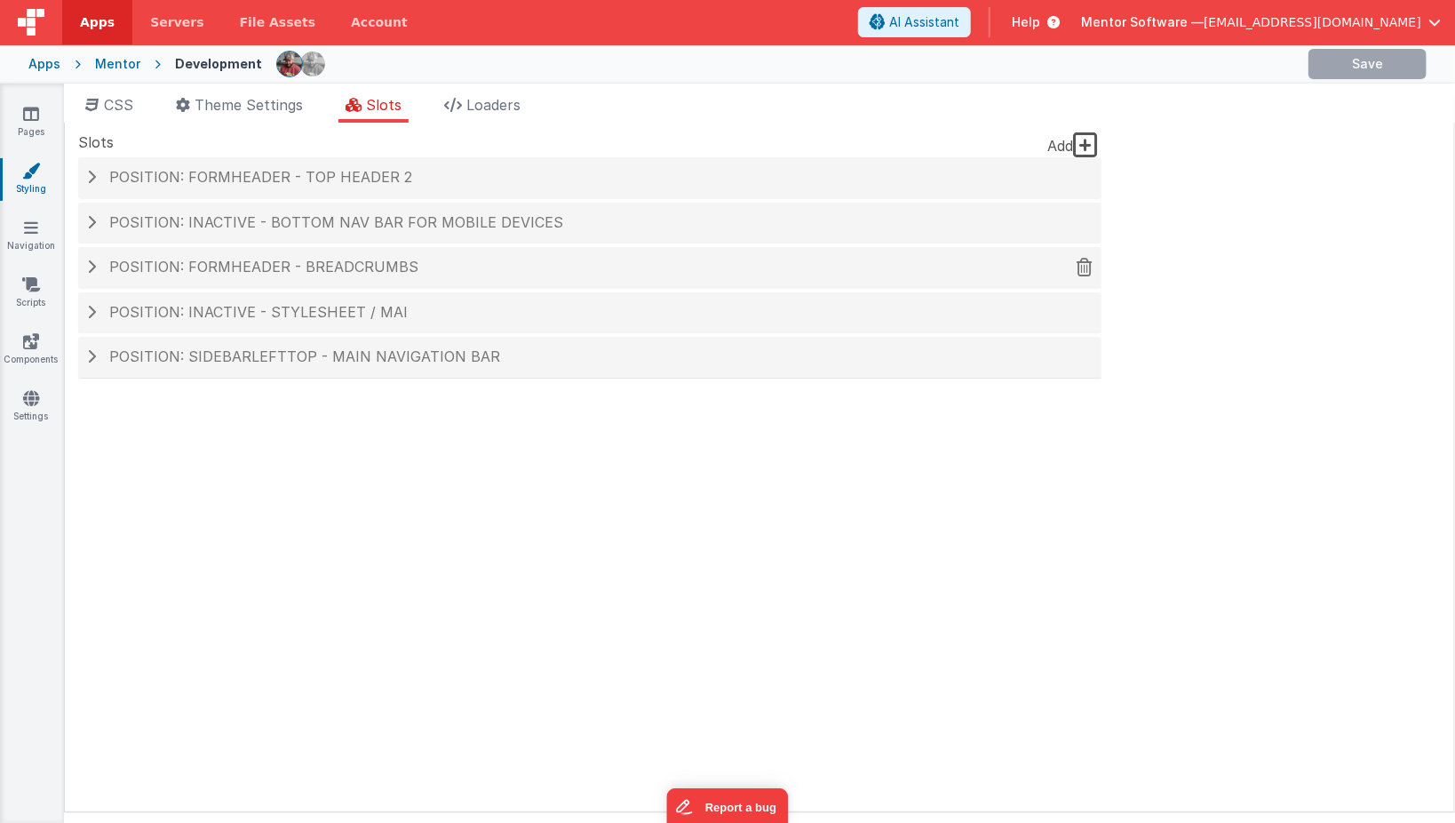
click at [307, 267] on span "Position: formHeader - Breadcrumbs" at bounding box center [263, 267] width 309 height 18
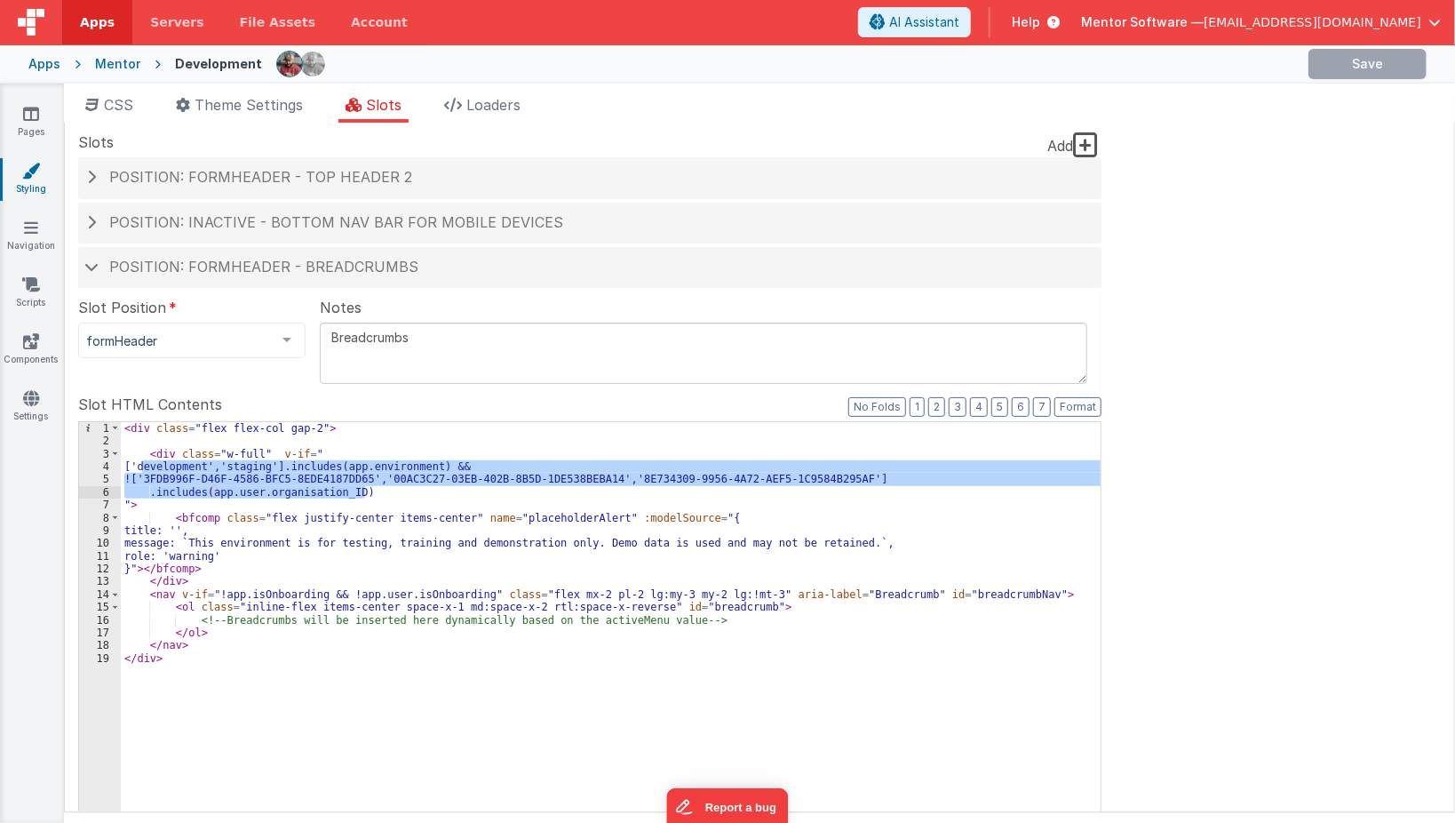
drag, startPoint x: 142, startPoint y: 466, endPoint x: 383, endPoint y: 494, distance: 242.3
click at [383, 494] on div "< div class = "flex flex-col gap-2" > < div class = "w-full" v-if = " ['develop…" at bounding box center [611, 723] width 981 height 602
click at [31, 119] on icon at bounding box center [31, 114] width 16 height 18
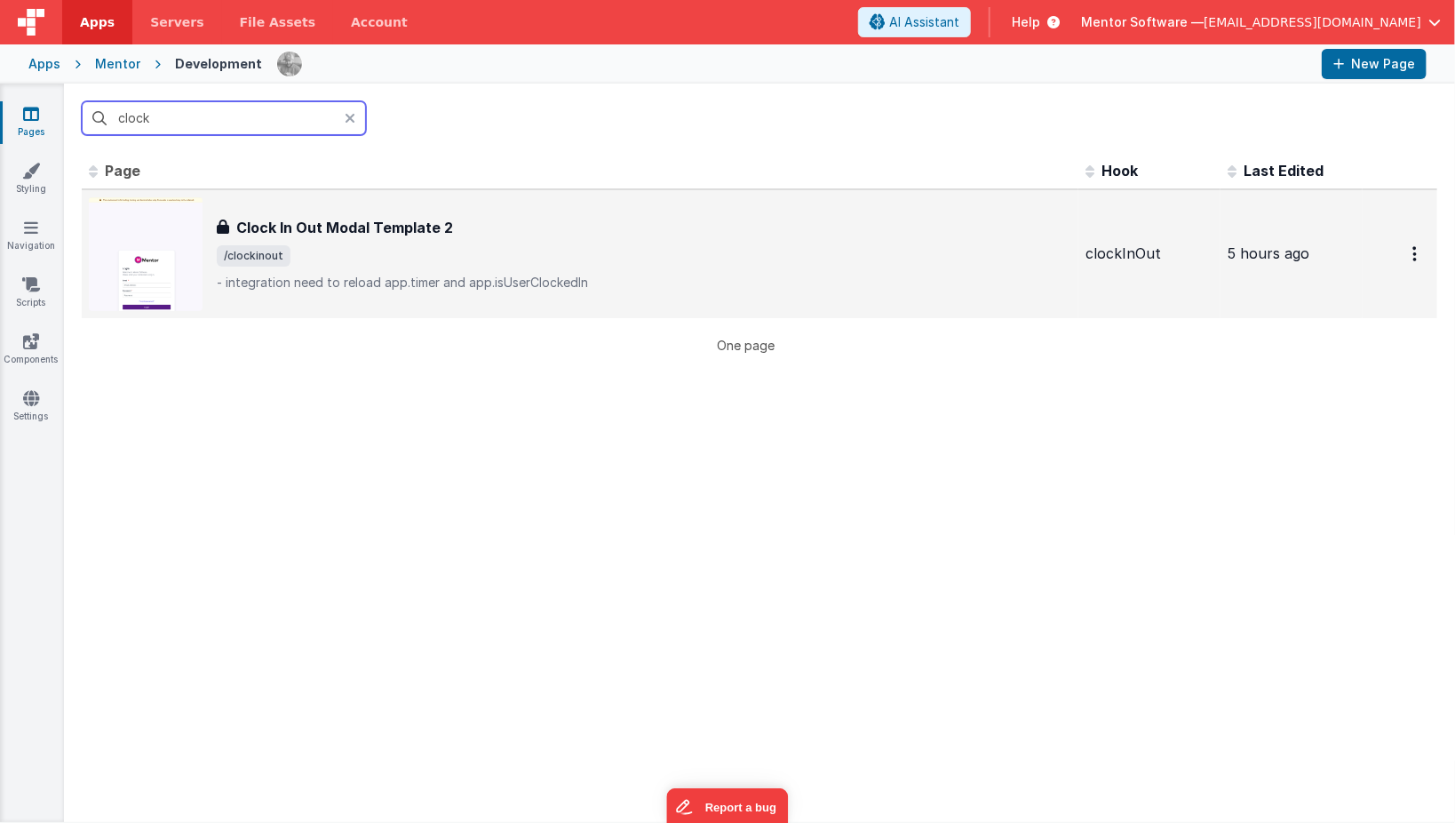
type input "clock"
click at [548, 256] on span "/clockinout" at bounding box center [644, 255] width 855 height 21
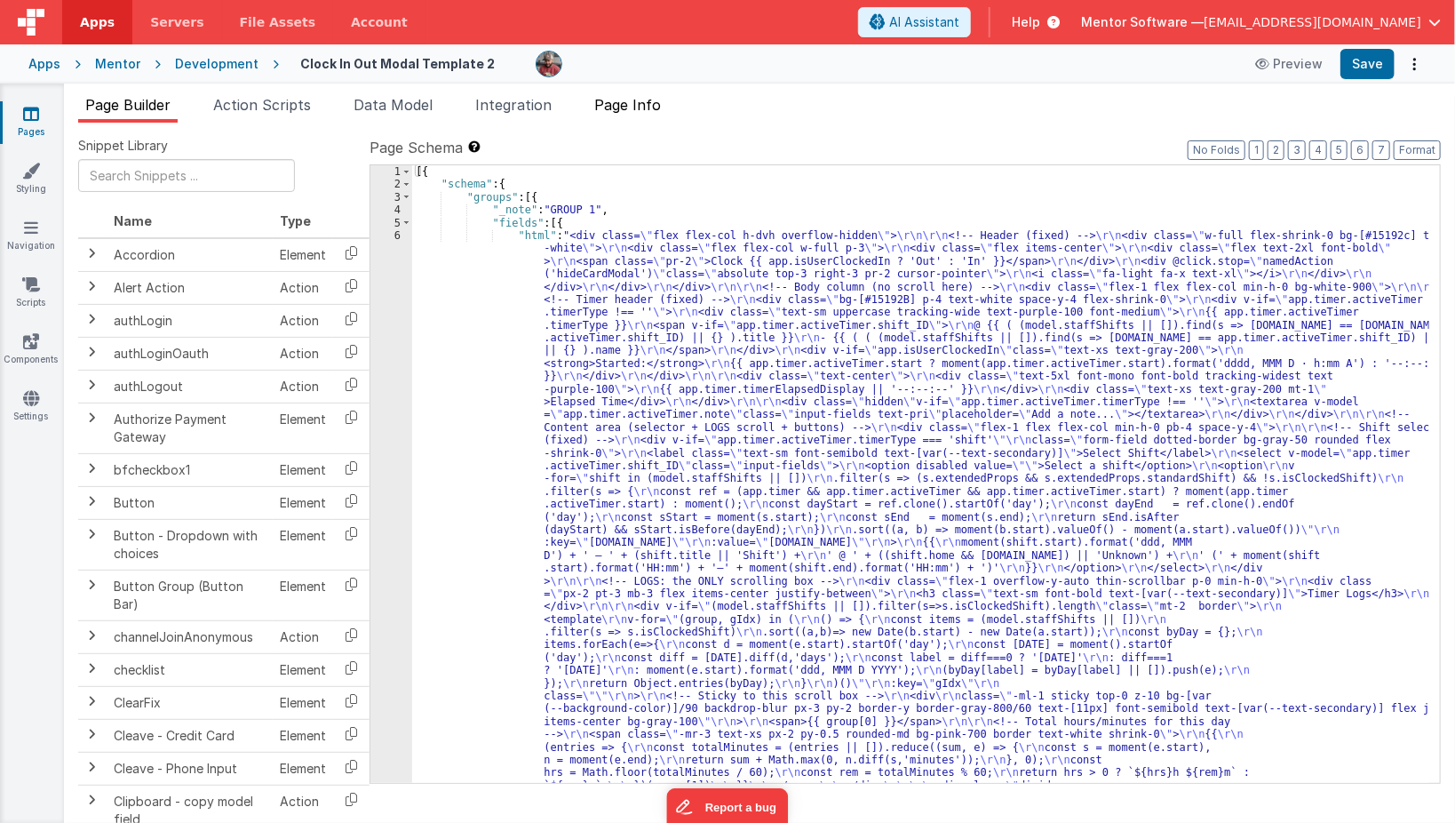
click at [627, 94] on li "Page Info" at bounding box center [627, 108] width 81 height 28
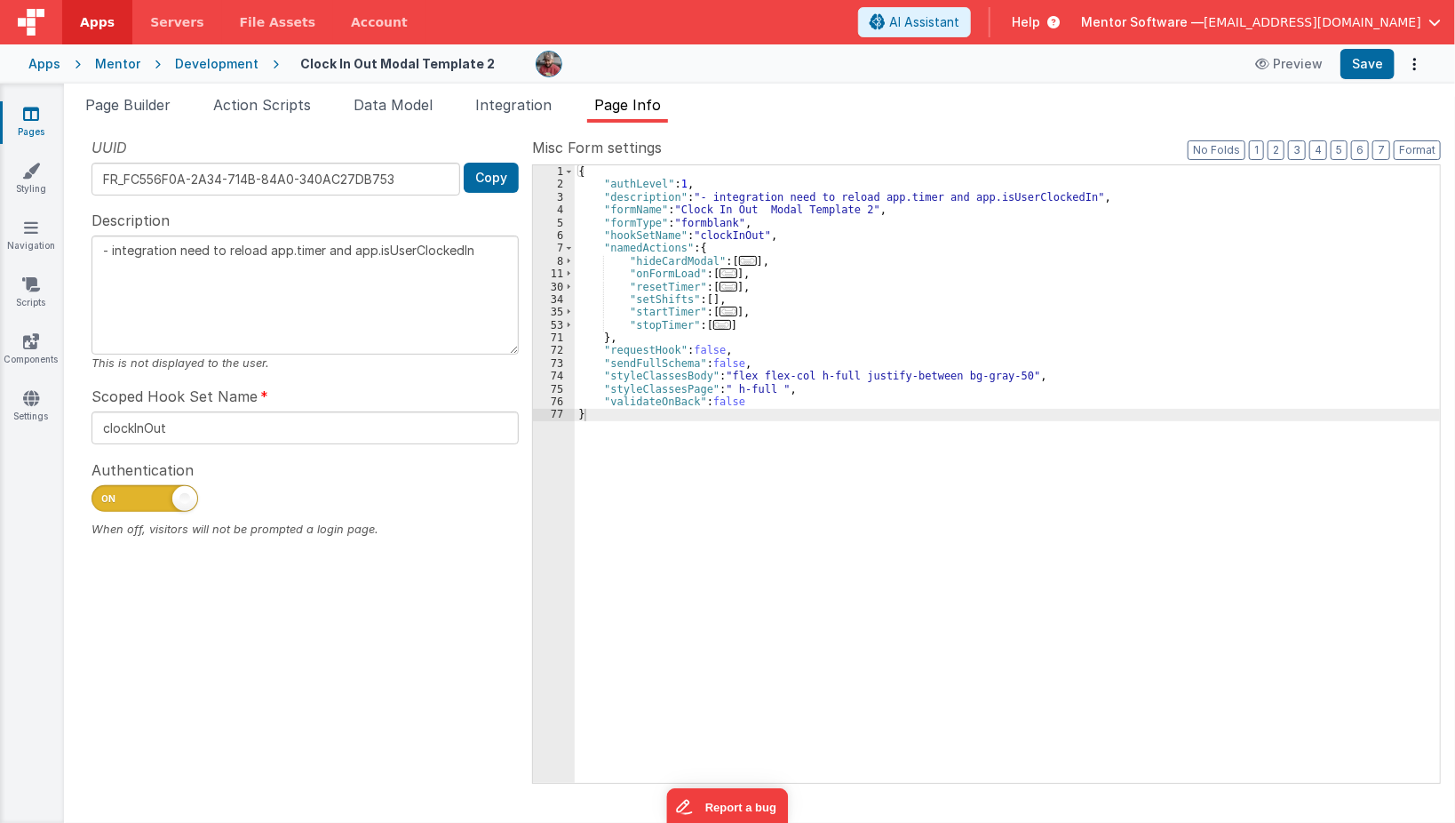
click at [720, 272] on span "..." at bounding box center [729, 273] width 18 height 10
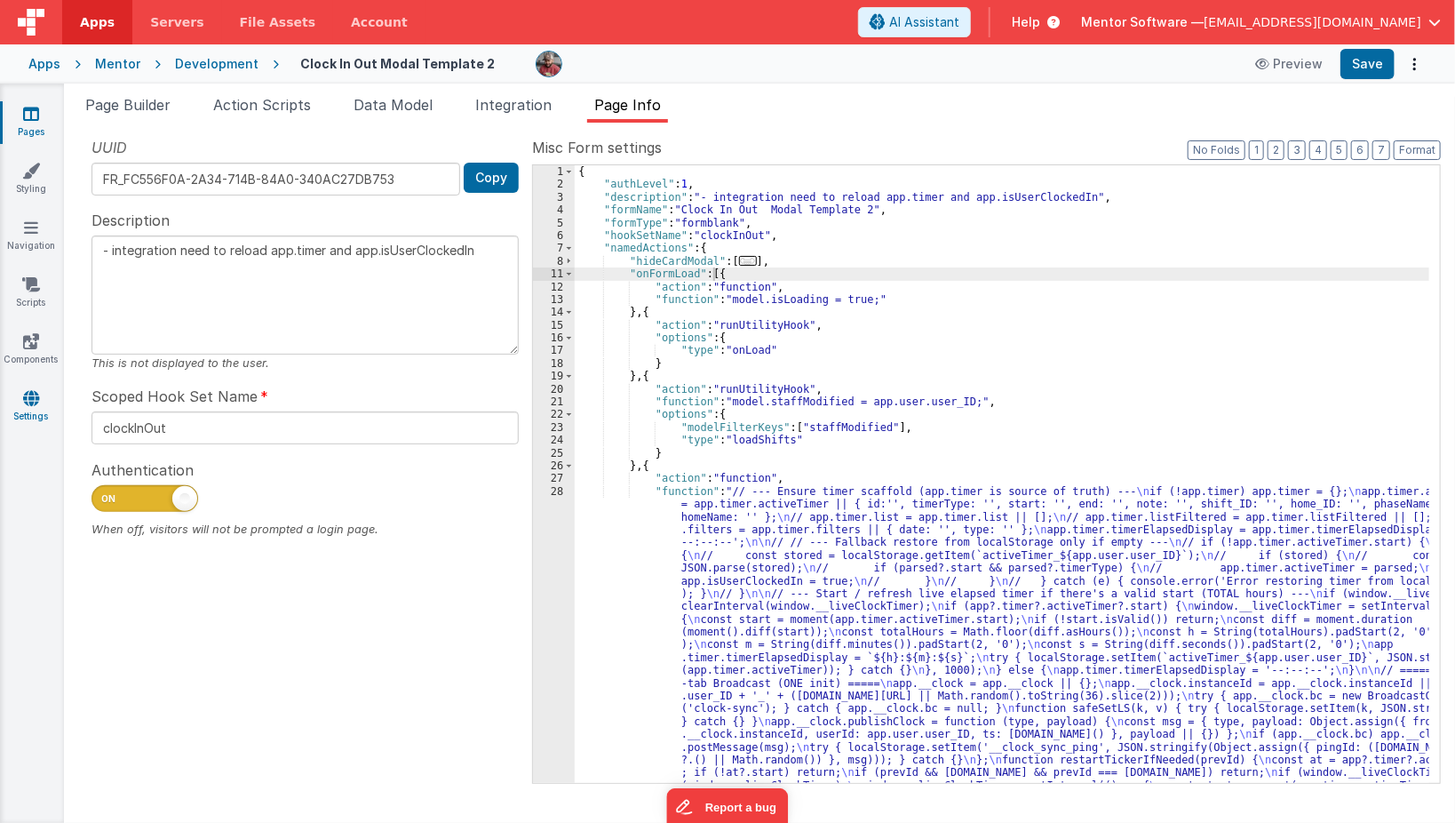
click at [24, 410] on link "Settings" at bounding box center [31, 407] width 64 height 36
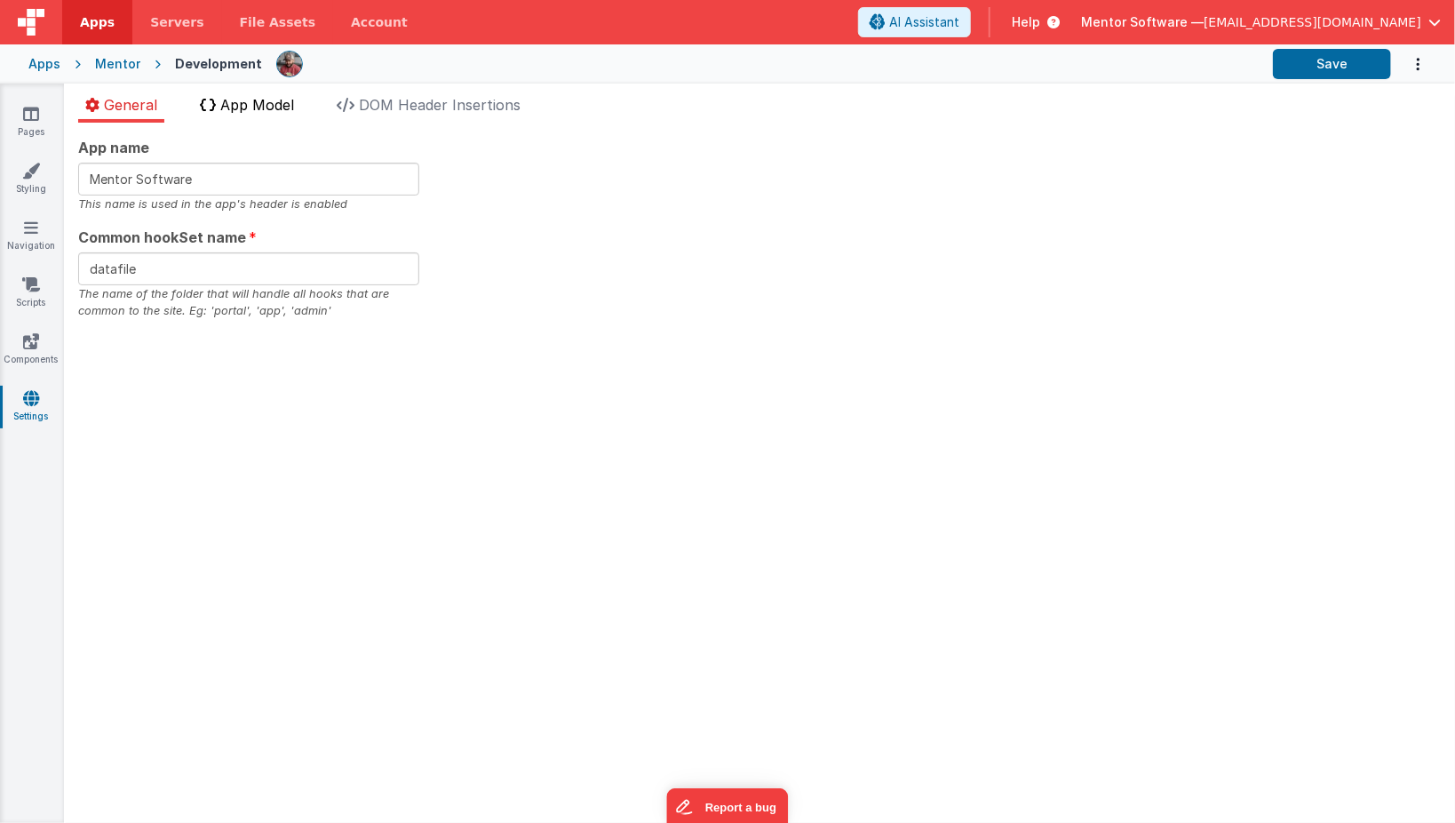
click at [272, 100] on span "App Model" at bounding box center [257, 105] width 74 height 18
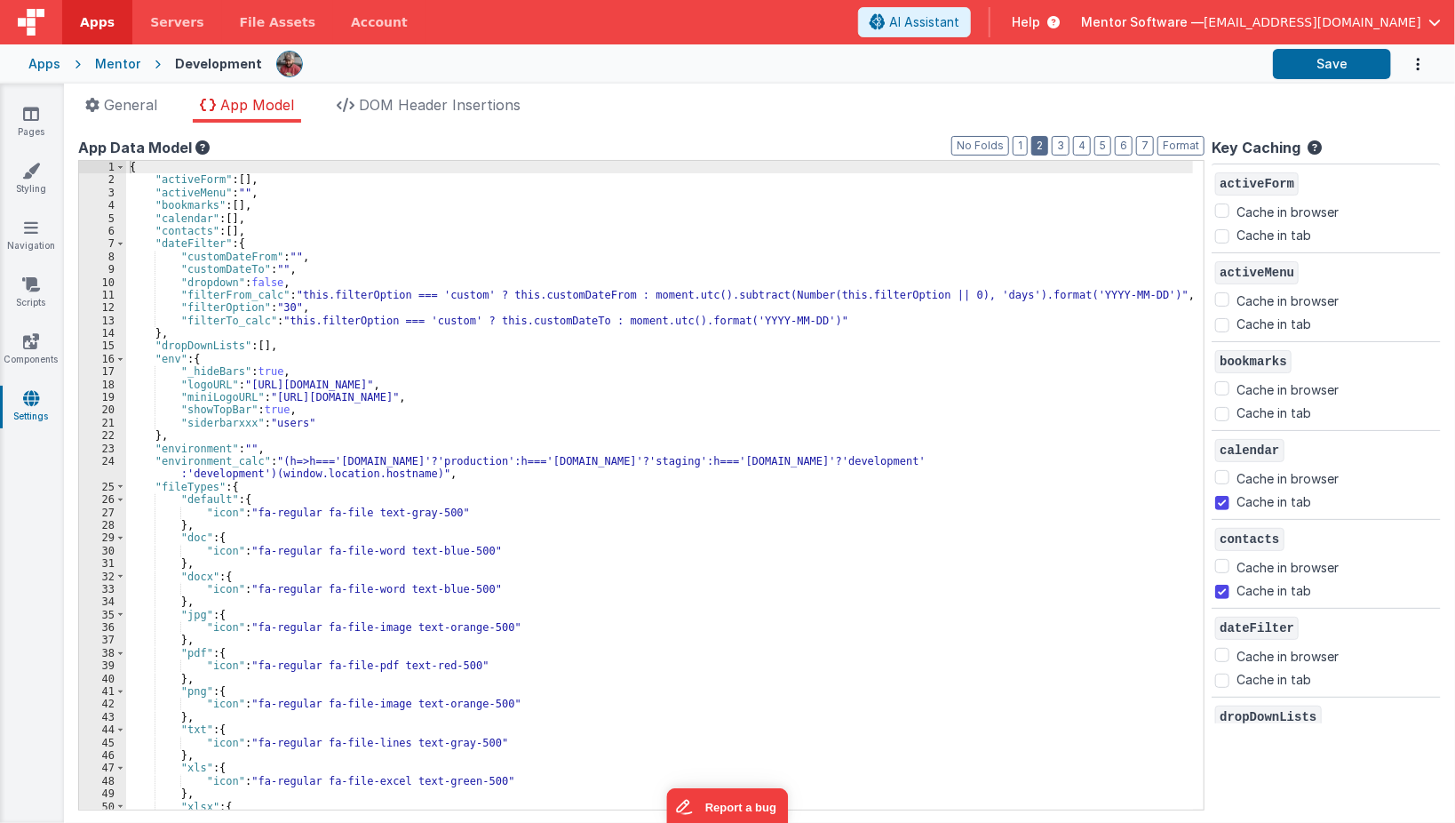
click at [1048, 148] on button "2" at bounding box center [1039, 146] width 17 height 20
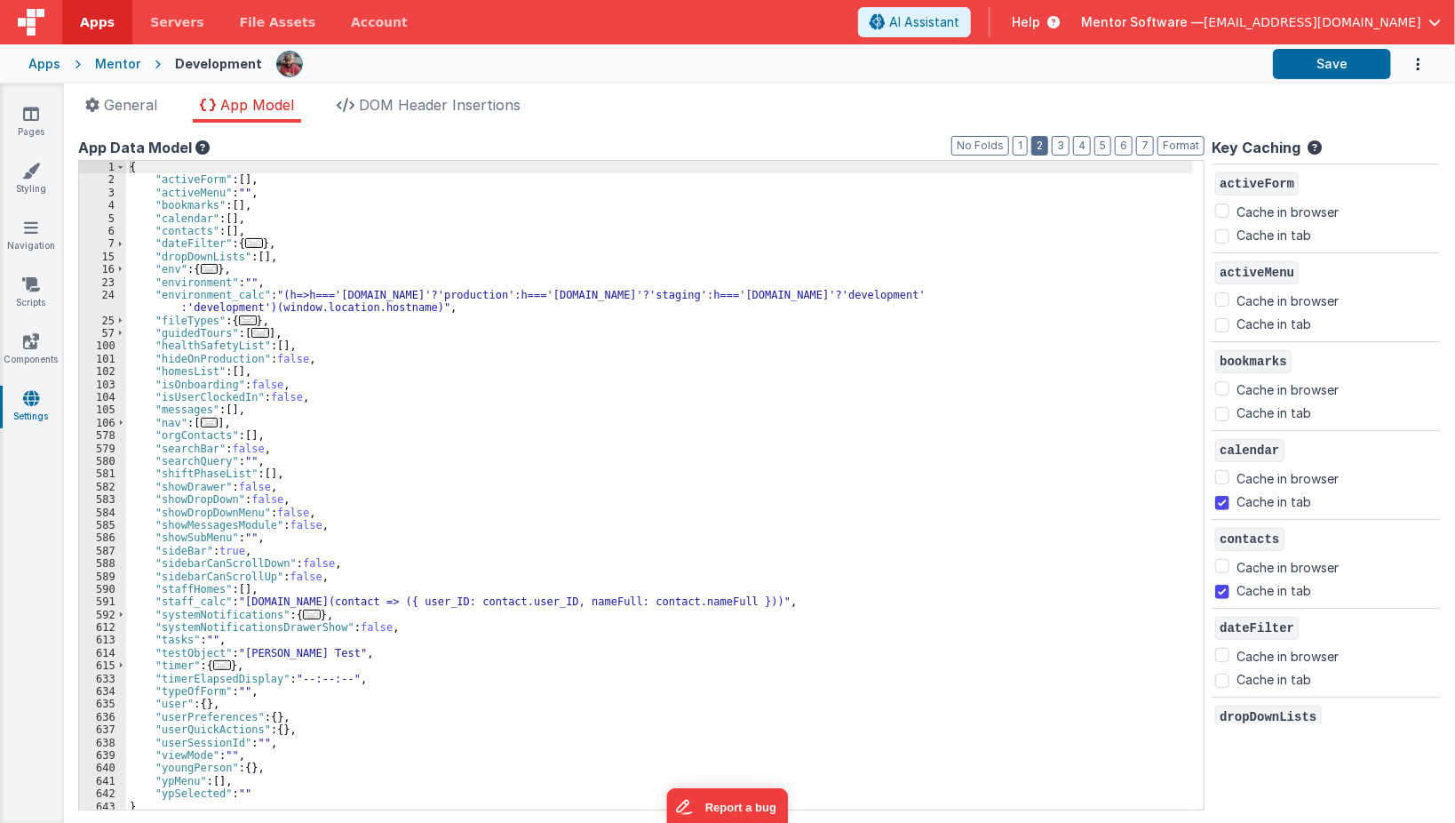
scroll to position [3, 0]
click at [296, 608] on div "{ "activeForm" : [ ] , "activeMenu" : "" , "bookmarks" : [ ] , "calendar" : [ ]…" at bounding box center [664, 495] width 1077 height 675
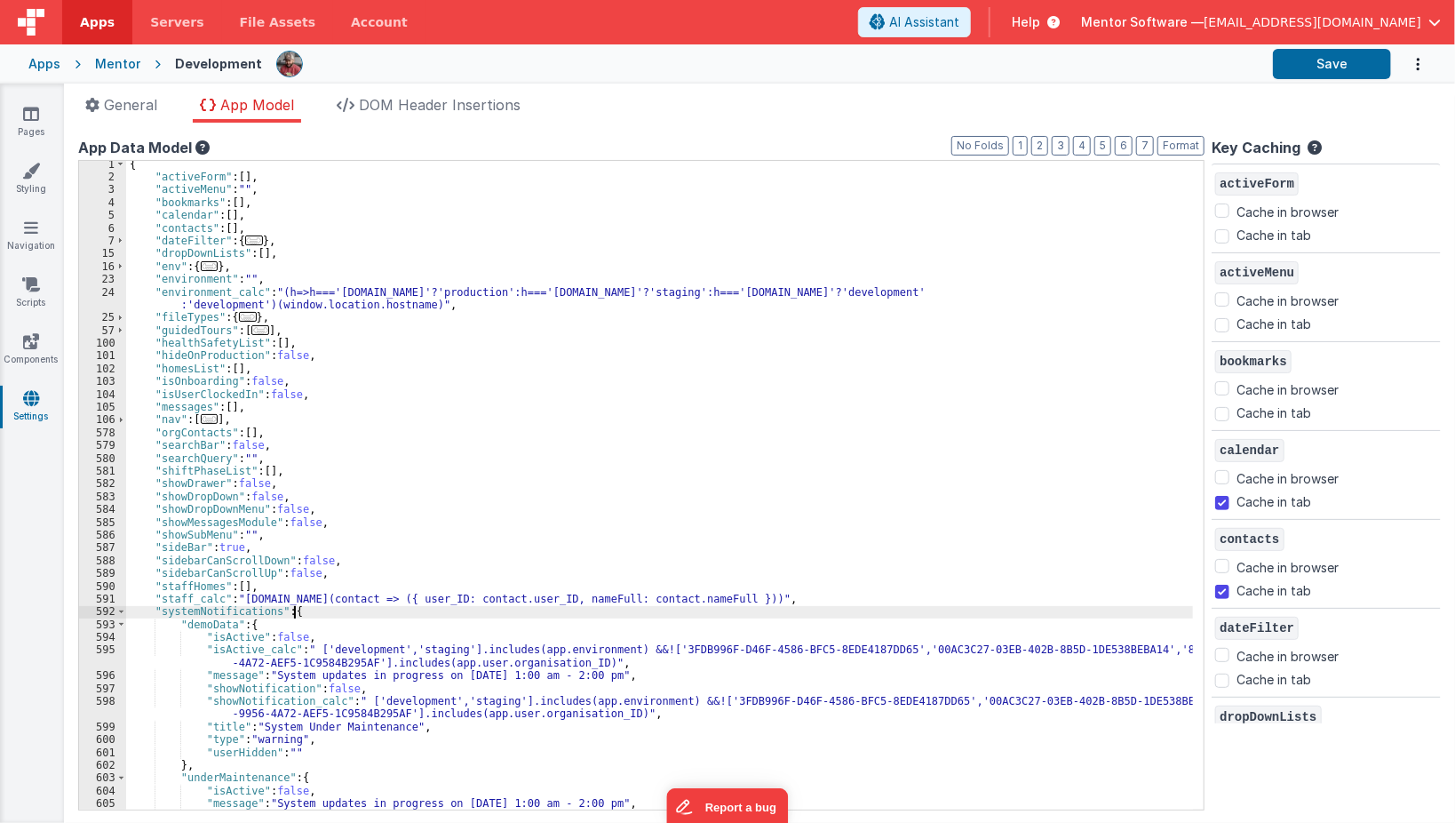
scroll to position [173, 0]
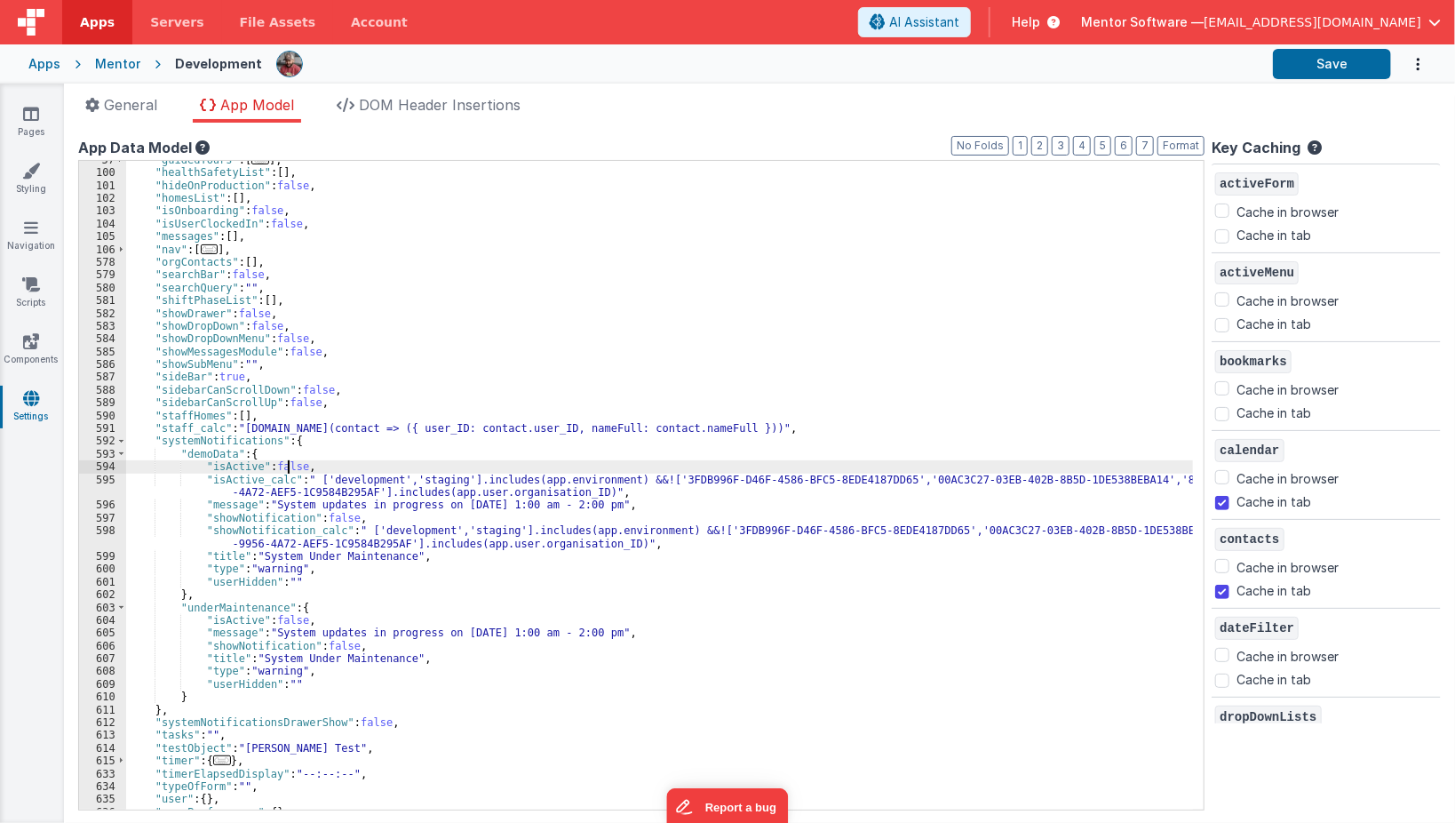
click at [289, 462] on div ""guidedTours" : [ ... ] , "healthSafetyList" : [ ] , "hideOnProduction" : false…" at bounding box center [664, 491] width 1077 height 675
click at [1341, 59] on button "Save" at bounding box center [1332, 64] width 118 height 30
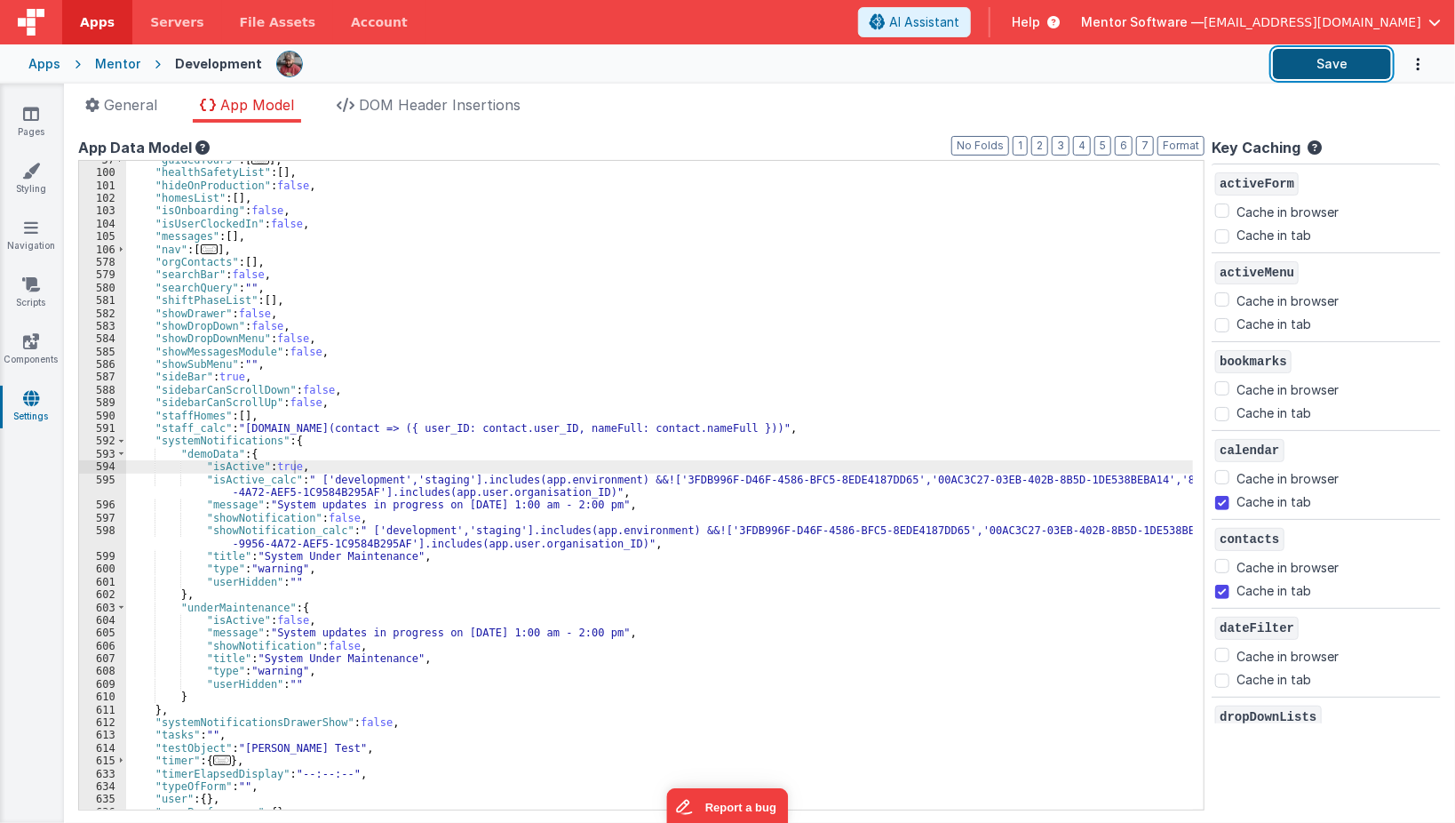
click at [1332, 70] on button "Save" at bounding box center [1332, 64] width 118 height 30
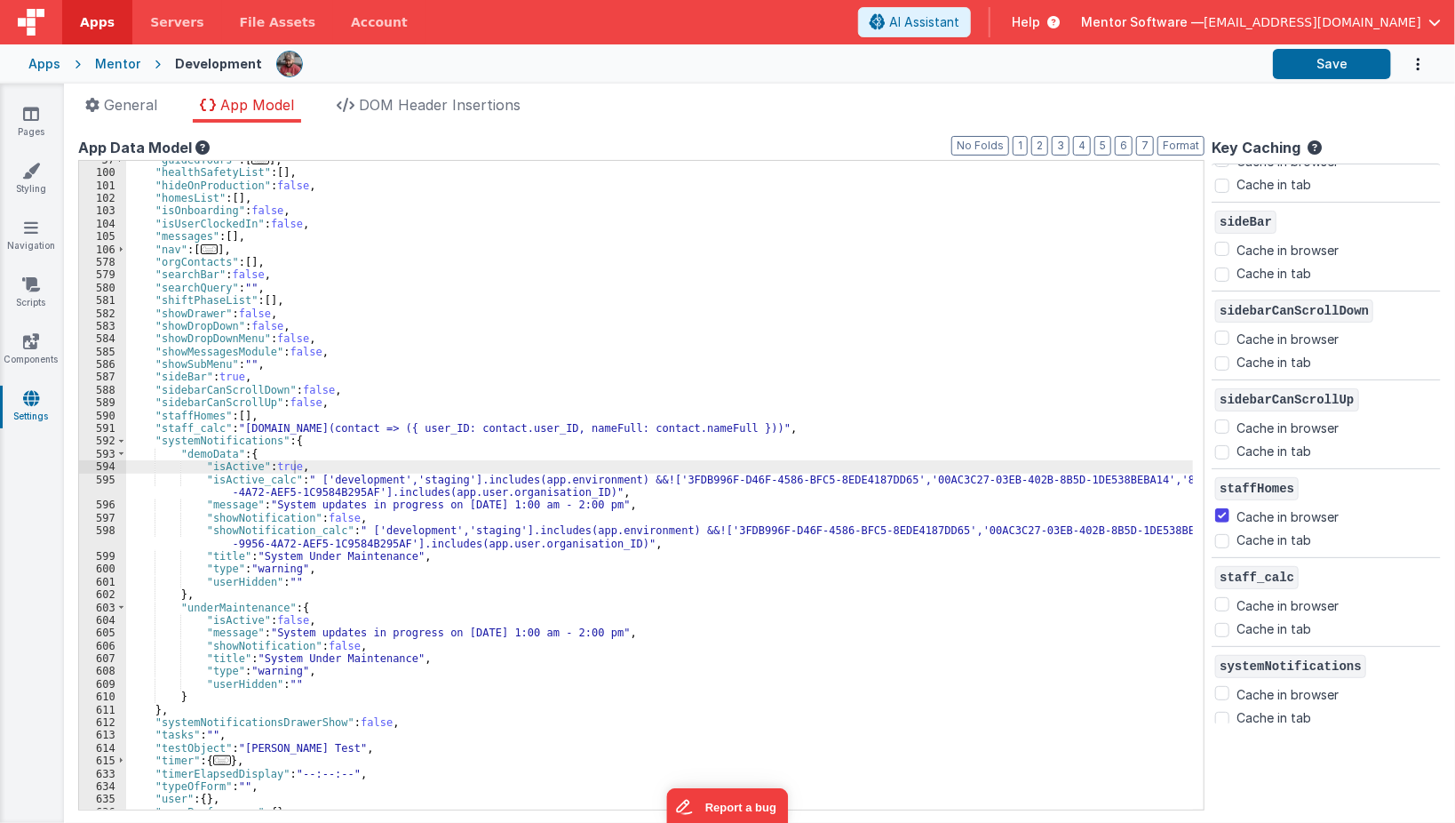
scroll to position [2558, 0]
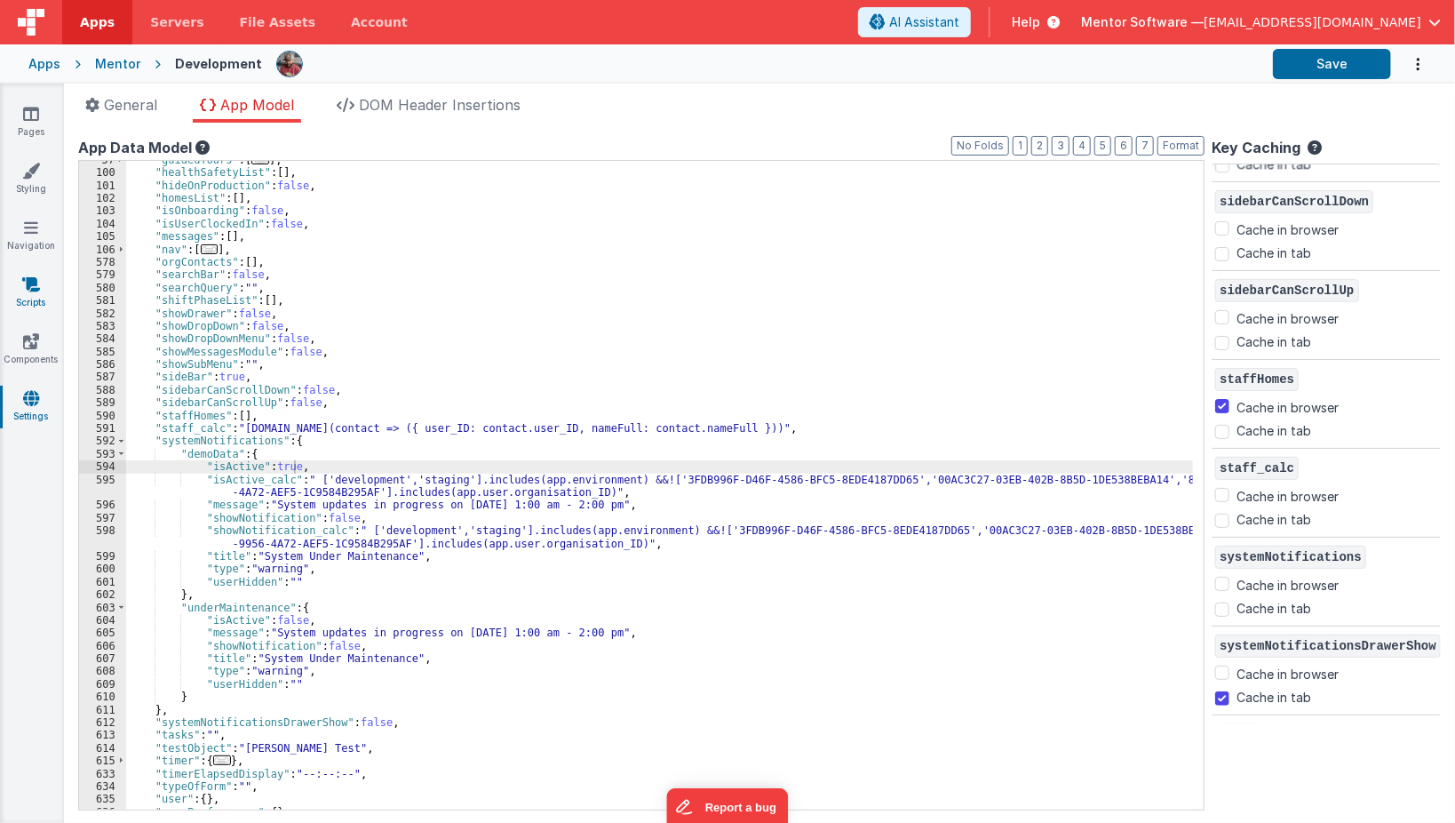
click at [29, 283] on icon at bounding box center [31, 284] width 18 height 18
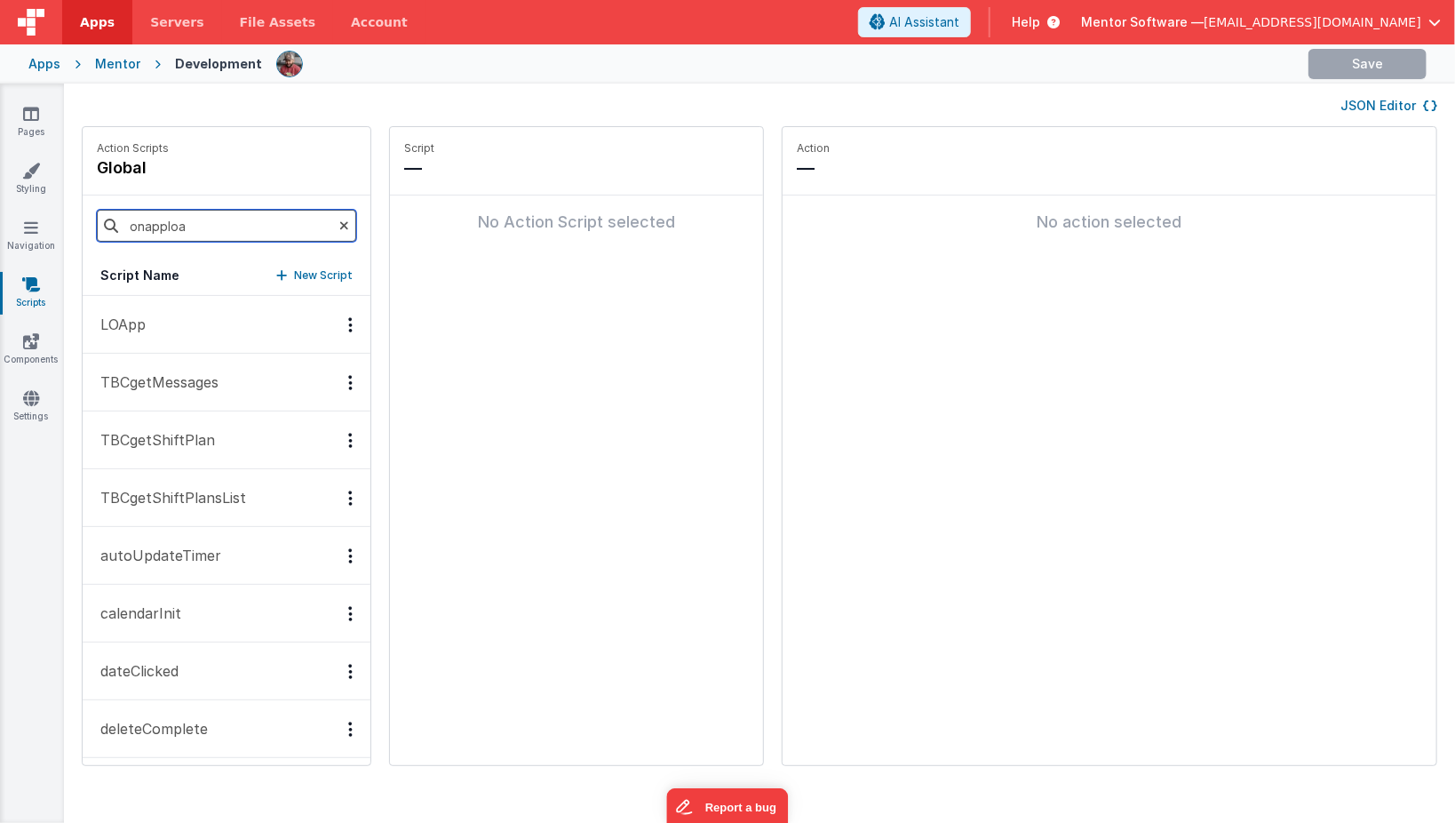
click at [217, 231] on input "onapploa" at bounding box center [226, 226] width 259 height 32
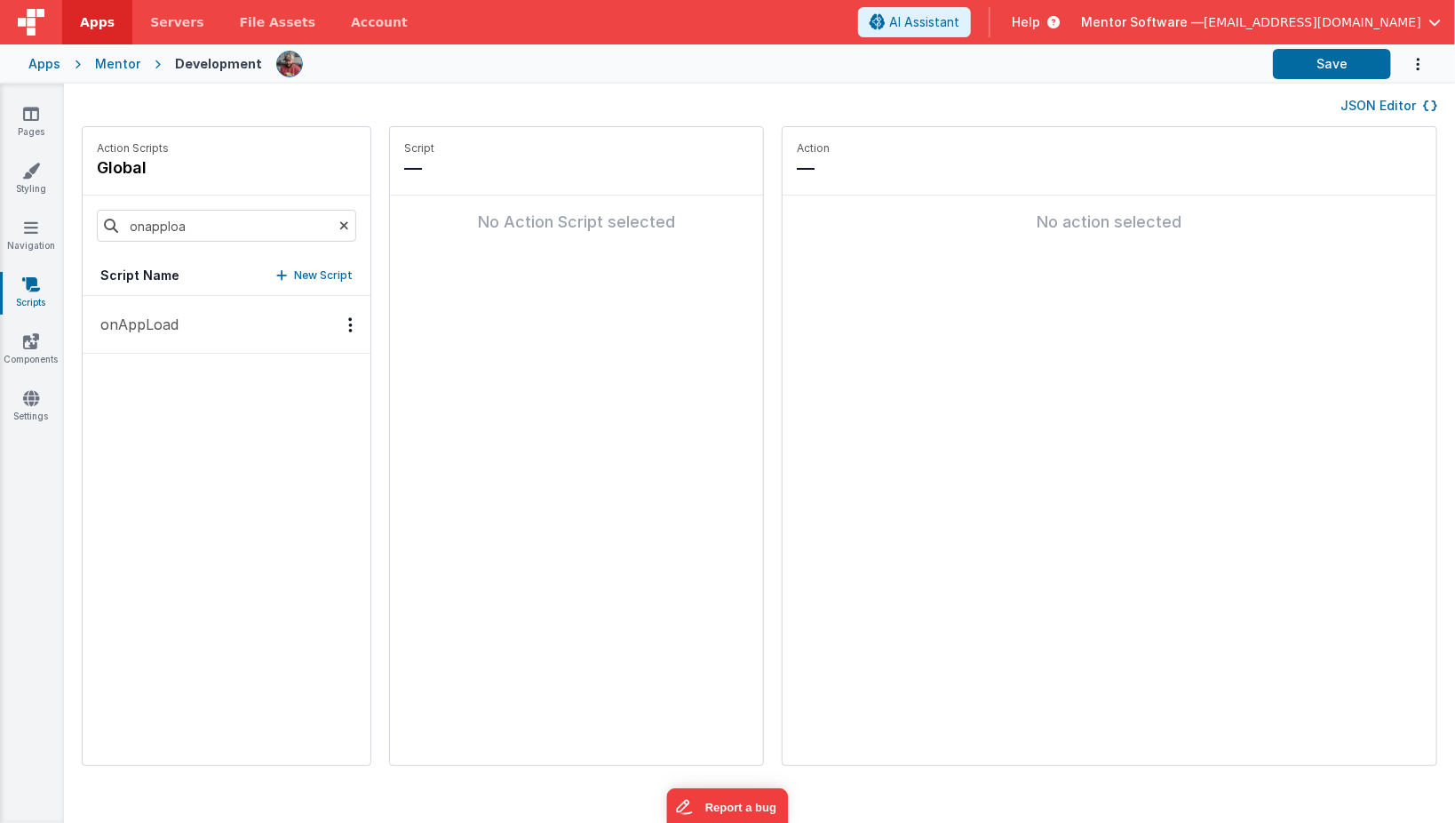
click at [168, 318] on p "onAppLoad" at bounding box center [134, 324] width 89 height 21
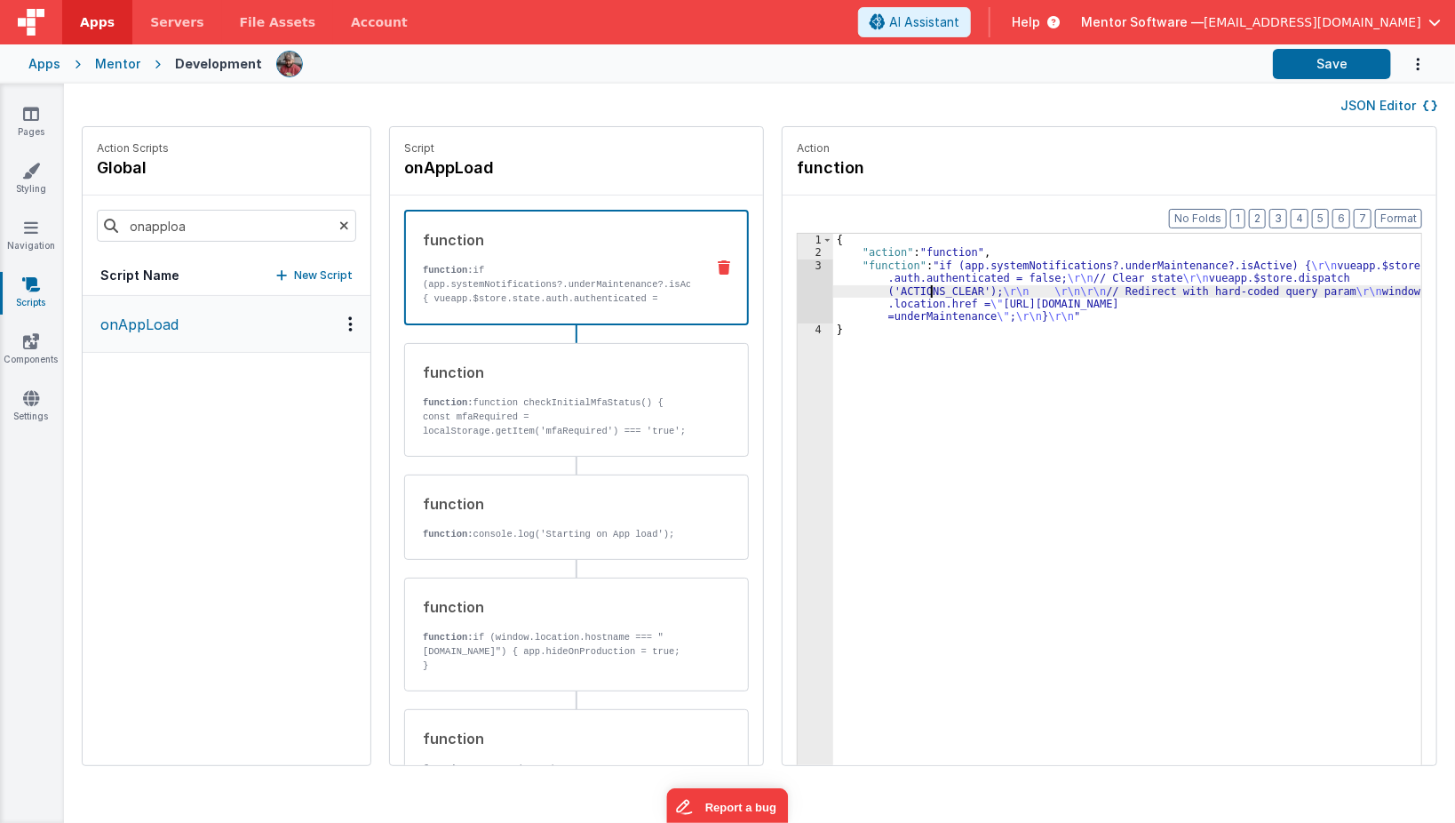
click at [905, 290] on div "{ "action" : "function" , "function" : "if (app.systemNotifications?.underMaint…" at bounding box center [1140, 541] width 615 height 614
click at [798, 291] on div "3" at bounding box center [816, 291] width 36 height 64
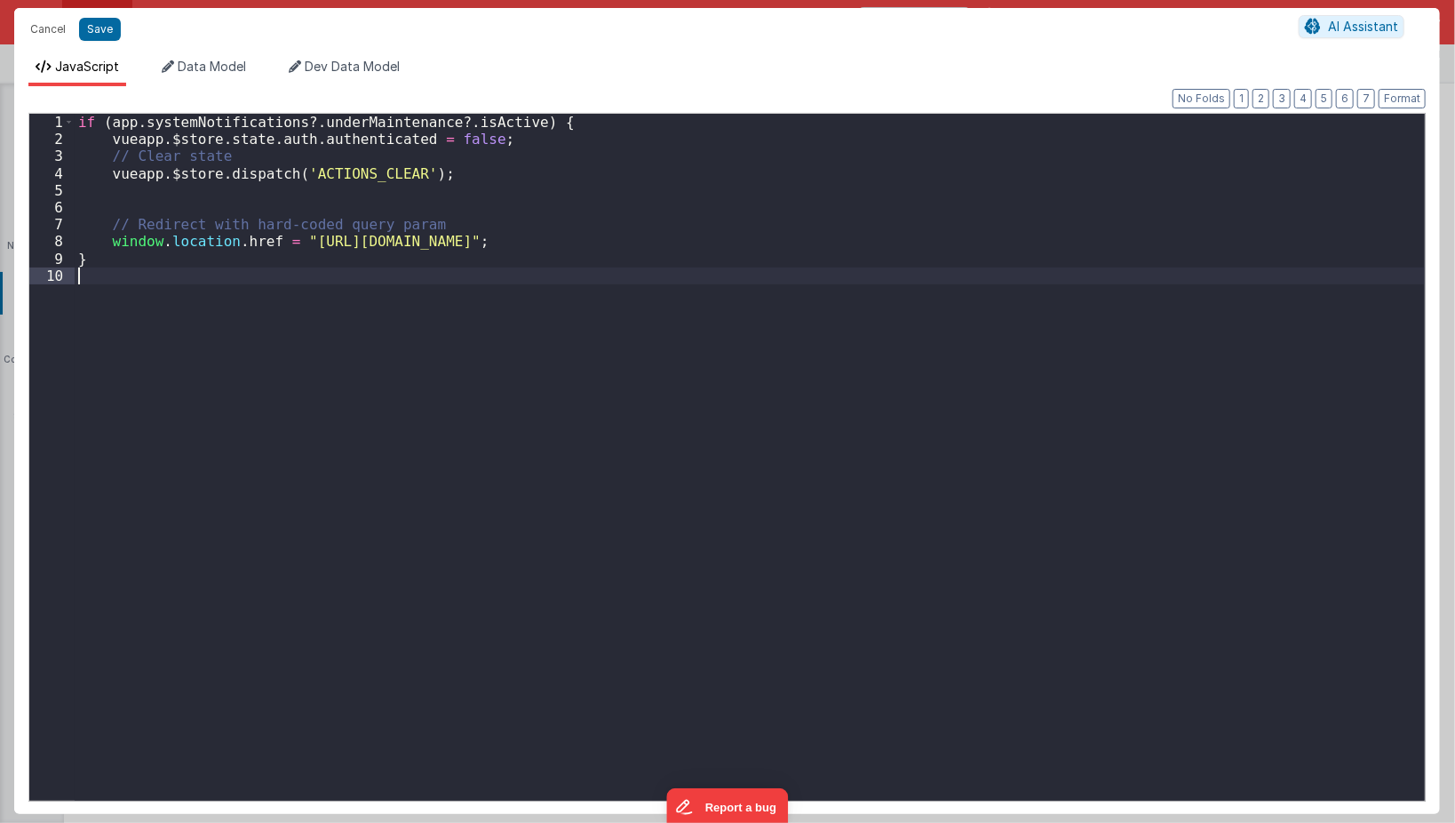
click at [782, 291] on div "if ( app . systemNotifications ?. underMaintenance ?. isActive ) { vueapp . $st…" at bounding box center [750, 474] width 1351 height 721
click at [707, 410] on div "if ( app . systemNotifications ?. underMaintenance ?. isActive ) { vueapp . $st…" at bounding box center [750, 474] width 1351 height 721
click at [79, 155] on div "if ( app . systemNotifications ?. underMaintenance ?. isActive ) { vueapp . $st…" at bounding box center [750, 474] width 1351 height 721
click at [80, 128] on div "if ( app . systemNotifications ?. underMaintenance ?. isActive ) { vueapp . $st…" at bounding box center [750, 474] width 1351 height 721
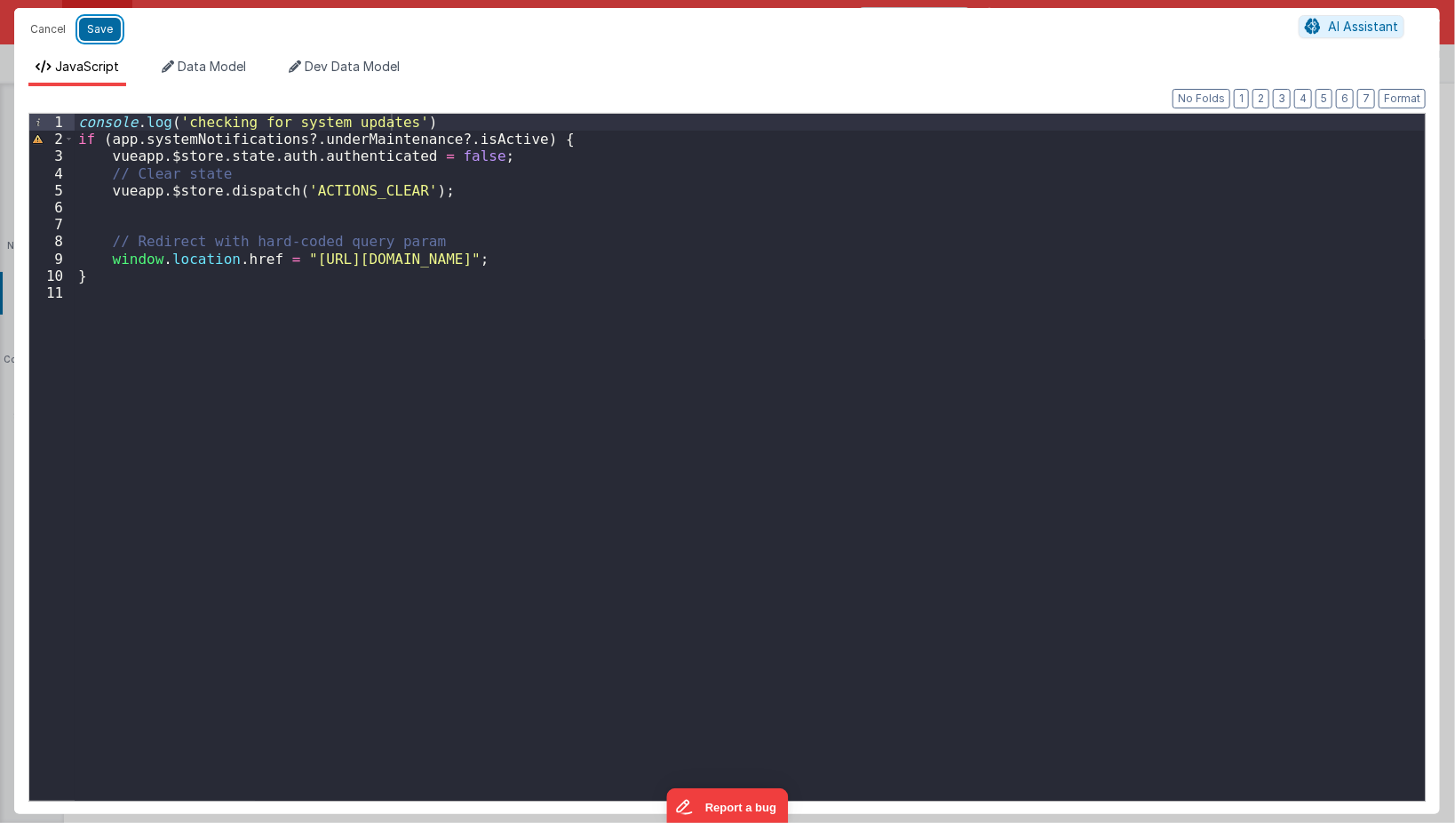
drag, startPoint x: 97, startPoint y: 29, endPoint x: 374, endPoint y: 181, distance: 316.1
click at [247, 220] on div "Cancel Save AI Assistant JavaScript Data Model Dev Data Model Format 7 6 5 4 3 …" at bounding box center [727, 411] width 1426 height 806
click at [387, 128] on div "console . log ( 'checking for system updates' ) if ( app . systemNotifications …" at bounding box center [750, 474] width 1351 height 721
click at [107, 29] on button "Save" at bounding box center [100, 29] width 42 height 23
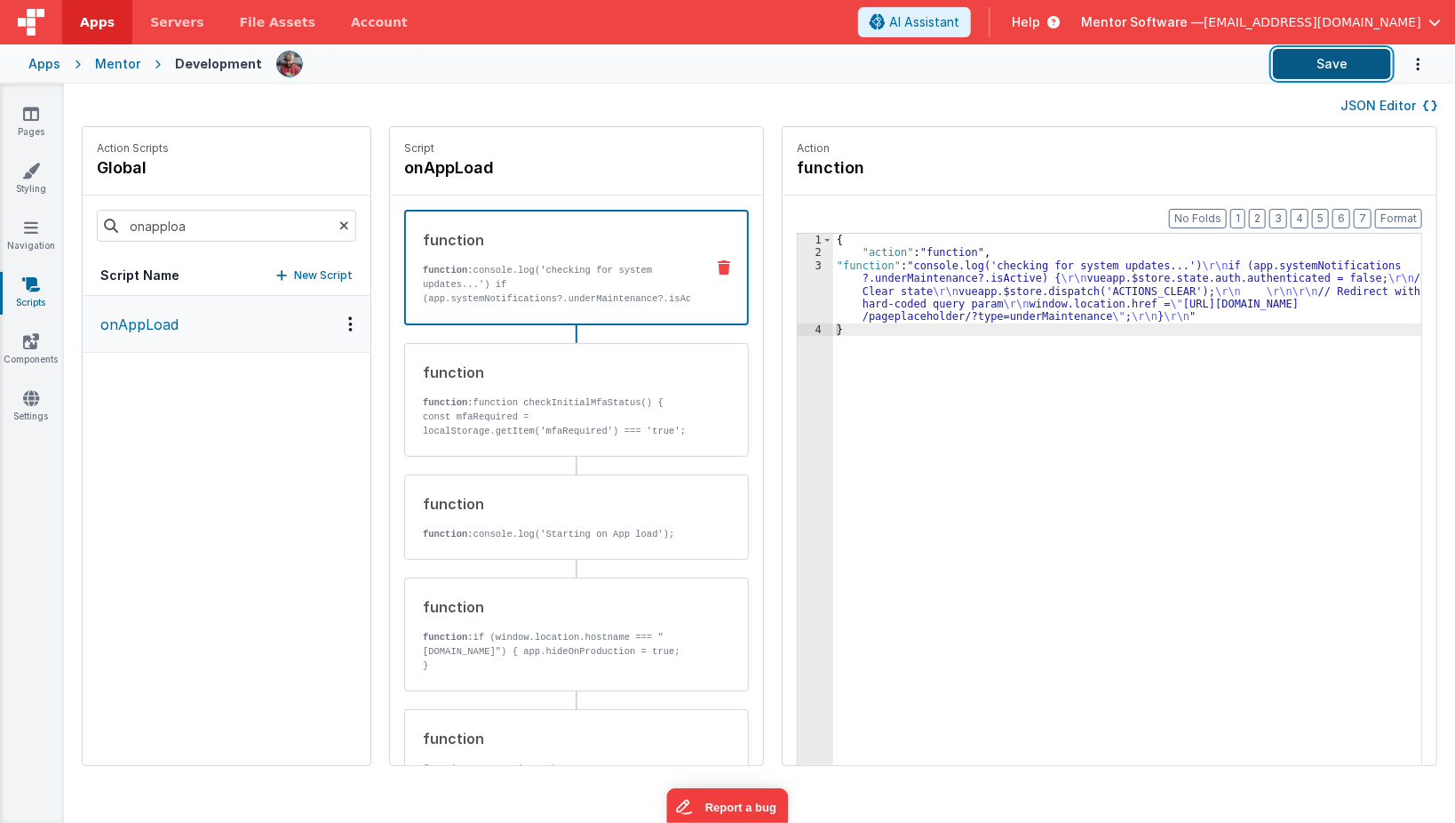
click at [1305, 62] on button "Save" at bounding box center [1332, 64] width 118 height 30
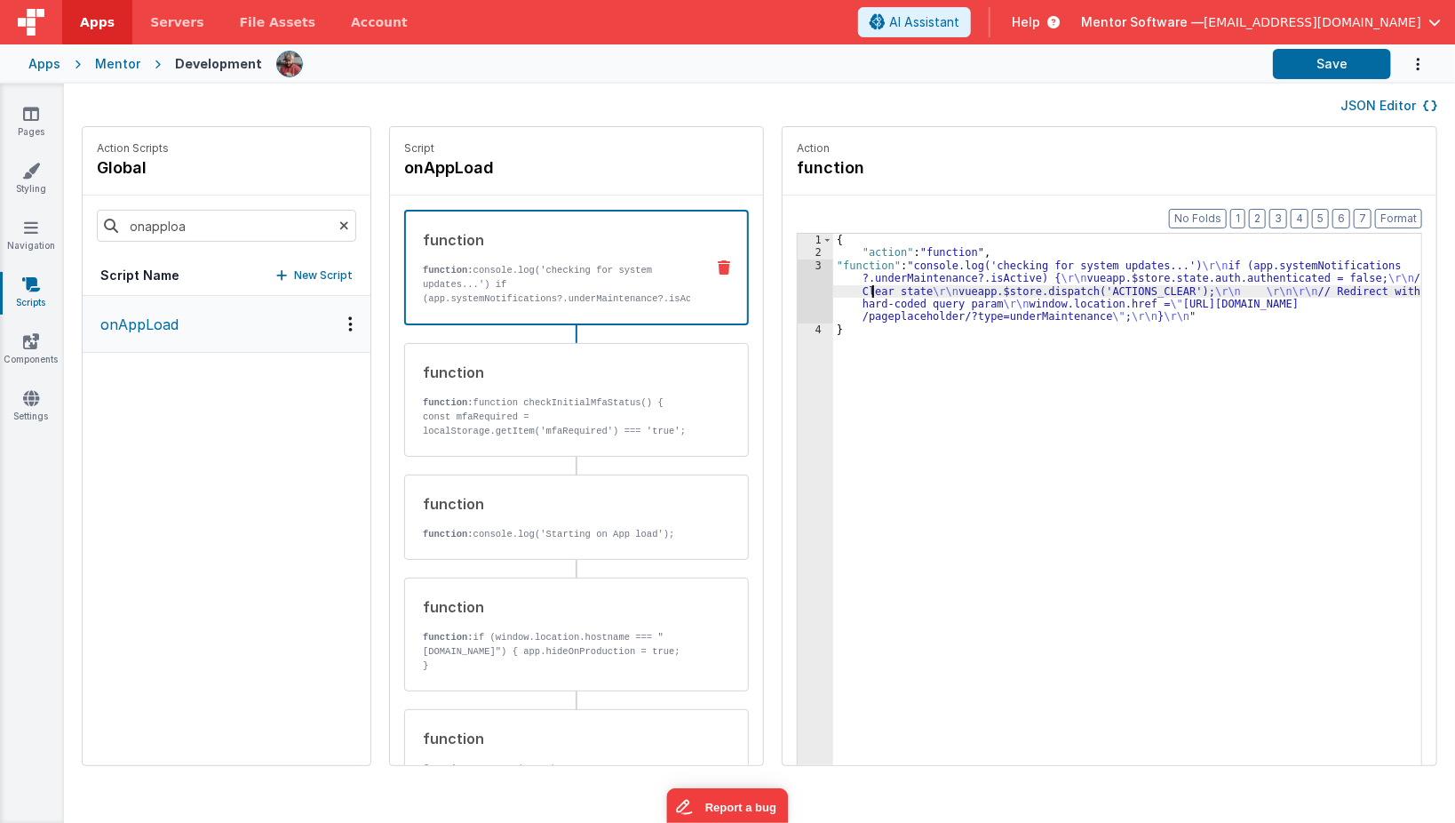
click at [846, 286] on div "{ "action" : "function" , "function" : "console.log('checking for system update…" at bounding box center [1140, 541] width 615 height 614
click at [798, 287] on div "3" at bounding box center [816, 291] width 36 height 64
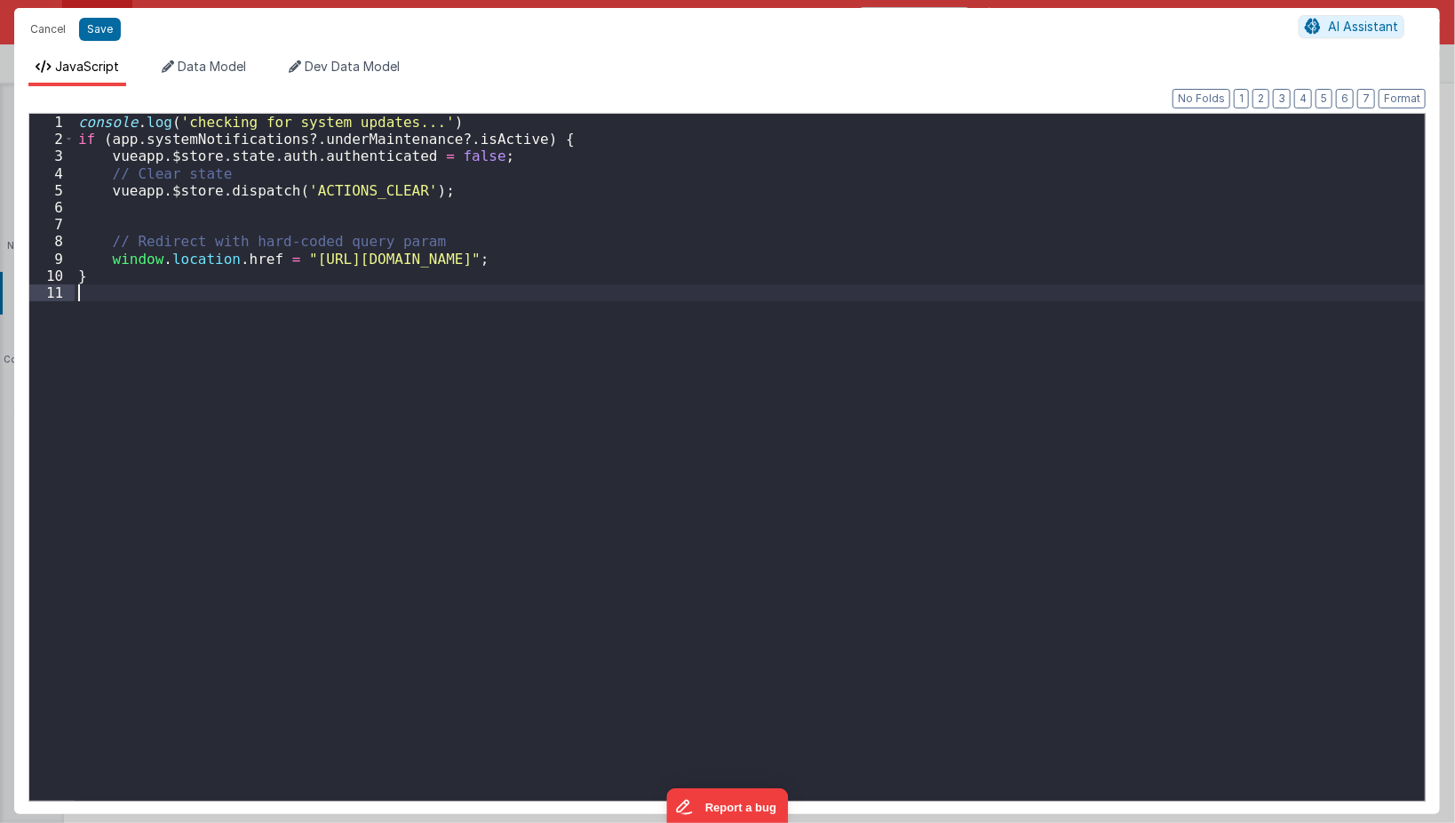
click at [782, 287] on div "console . log ( 'checking for system updates...' ) if ( app . systemNotificatio…" at bounding box center [750, 474] width 1351 height 721
drag, startPoint x: 110, startPoint y: 139, endPoint x: 510, endPoint y: 132, distance: 399.8
click at [510, 132] on div "console . log ( 'checking for system updates...' ) if ( app . systemNotificatio…" at bounding box center [750, 474] width 1351 height 721
click at [234, 312] on div "console . log ( 'checking for system updates...' ) if ( app . systemNotificatio…" at bounding box center [750, 474] width 1351 height 721
click at [451, 116] on div "console . log ( 'checking for system updates...' ) if ( app . systemNotificatio…" at bounding box center [750, 474] width 1351 height 721
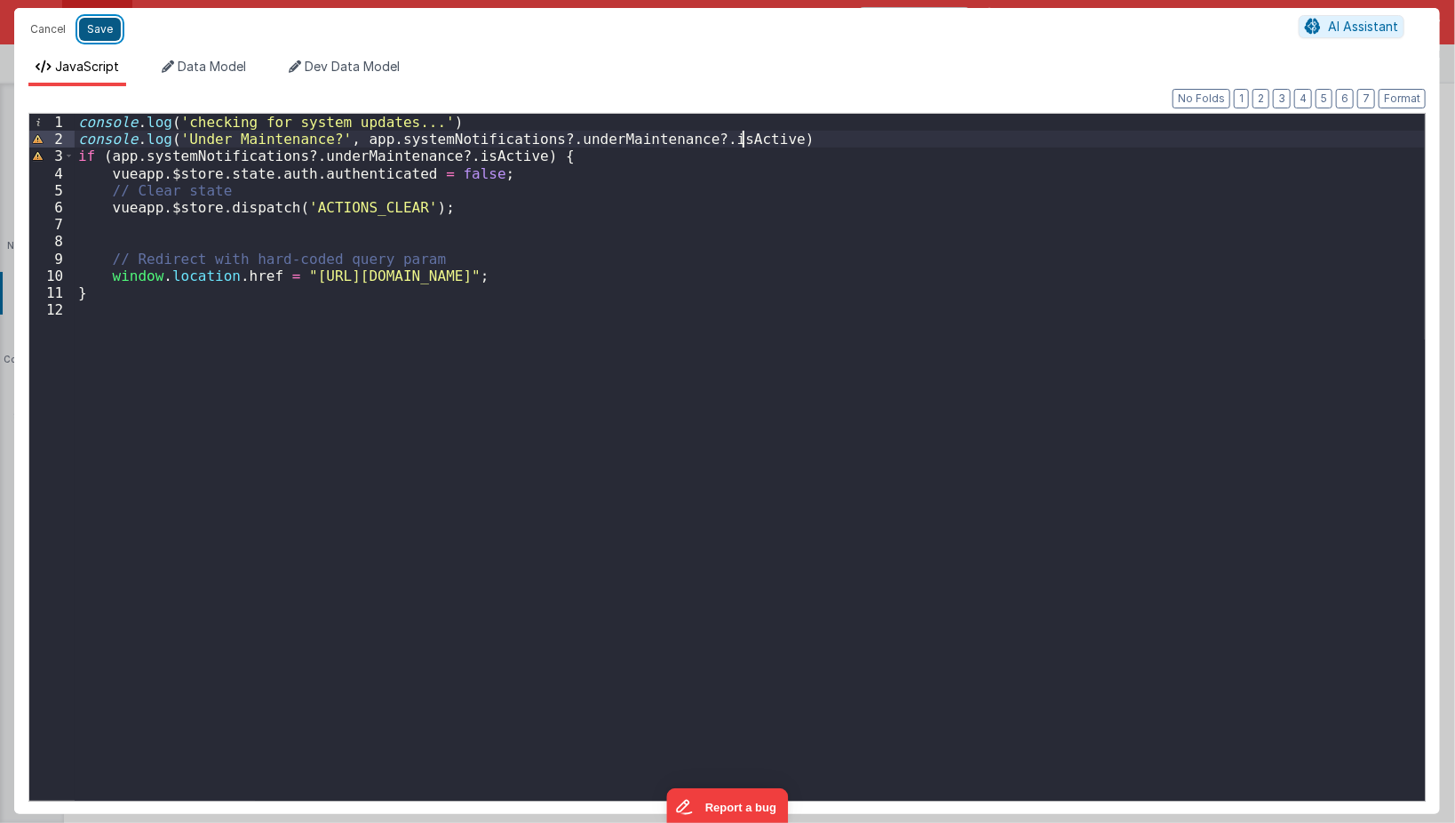
click at [104, 30] on button "Save" at bounding box center [100, 29] width 42 height 23
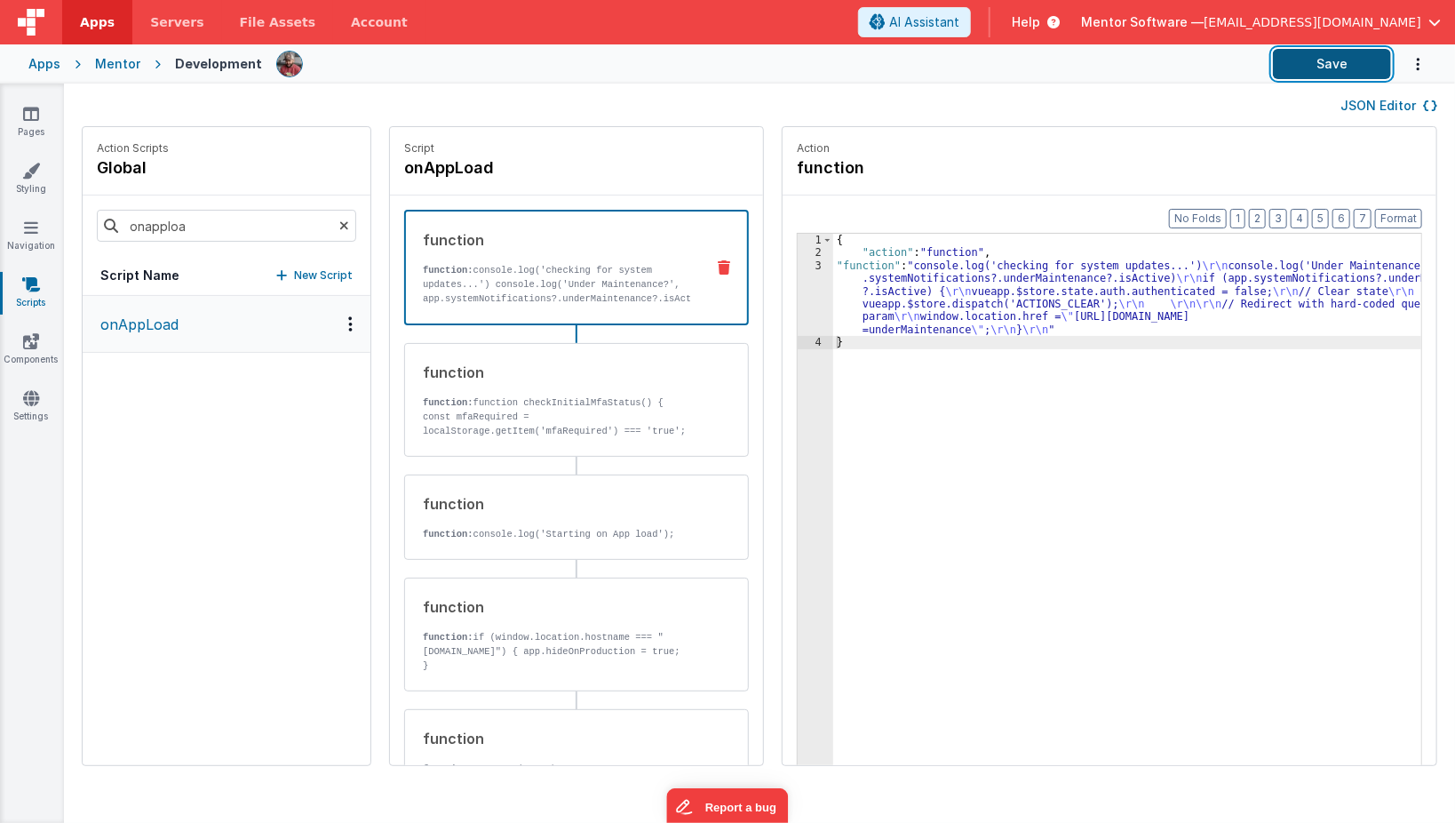
click at [1283, 64] on button "Save" at bounding box center [1332, 64] width 118 height 30
click at [28, 405] on icon at bounding box center [31, 398] width 16 height 18
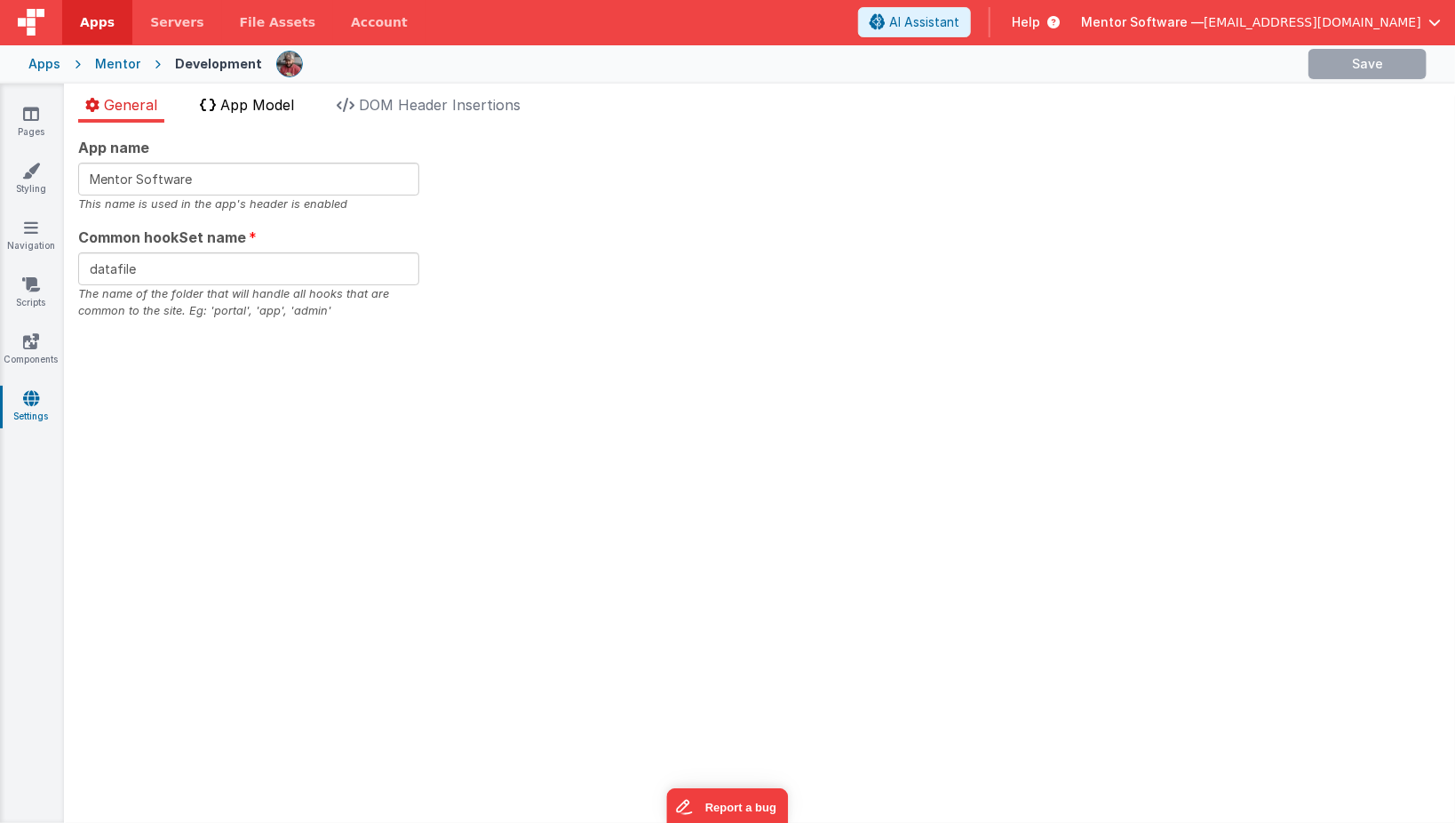
click at [268, 97] on span "App Model" at bounding box center [257, 105] width 74 height 18
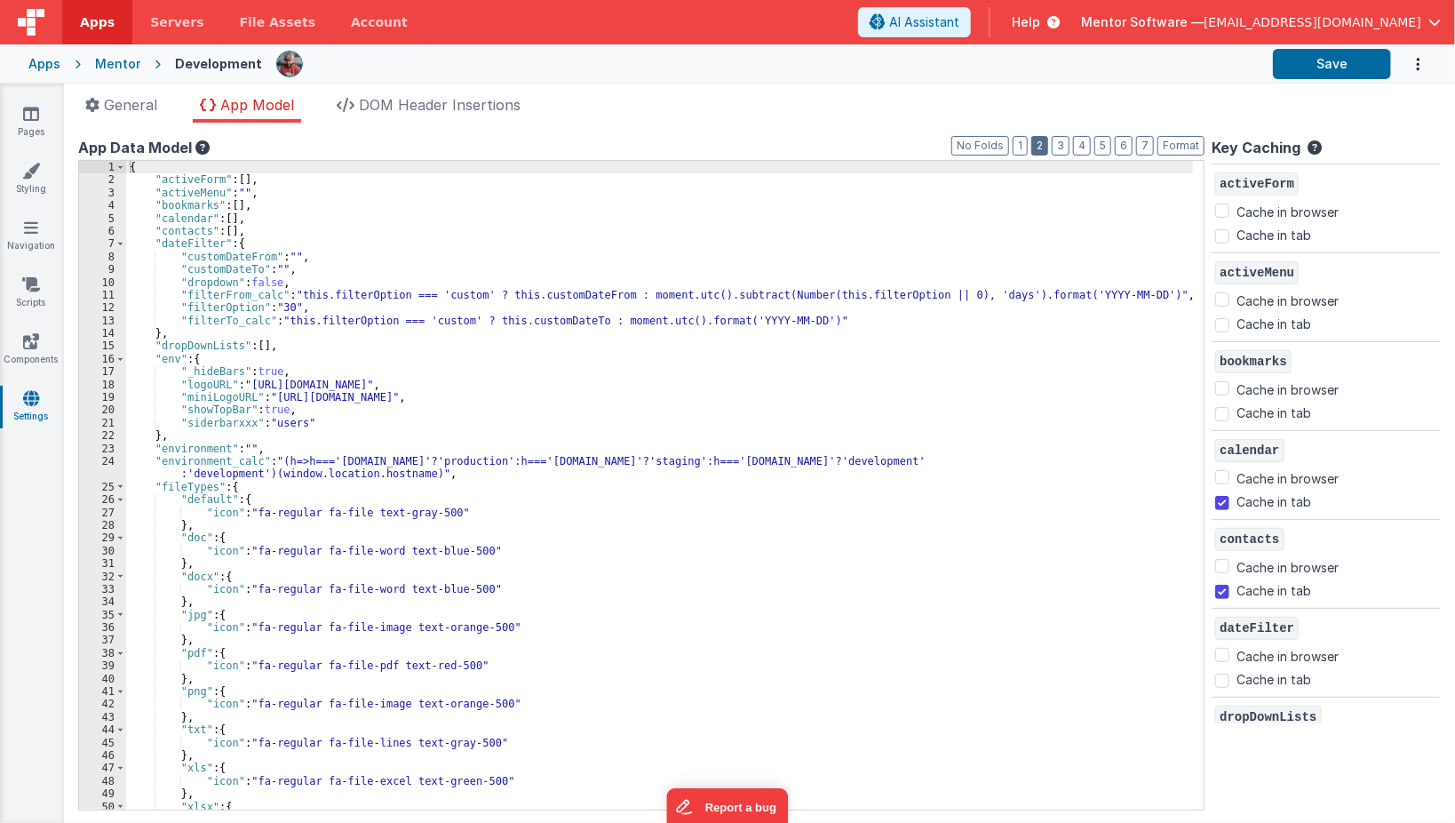
click at [1048, 146] on button "2" at bounding box center [1039, 146] width 17 height 20
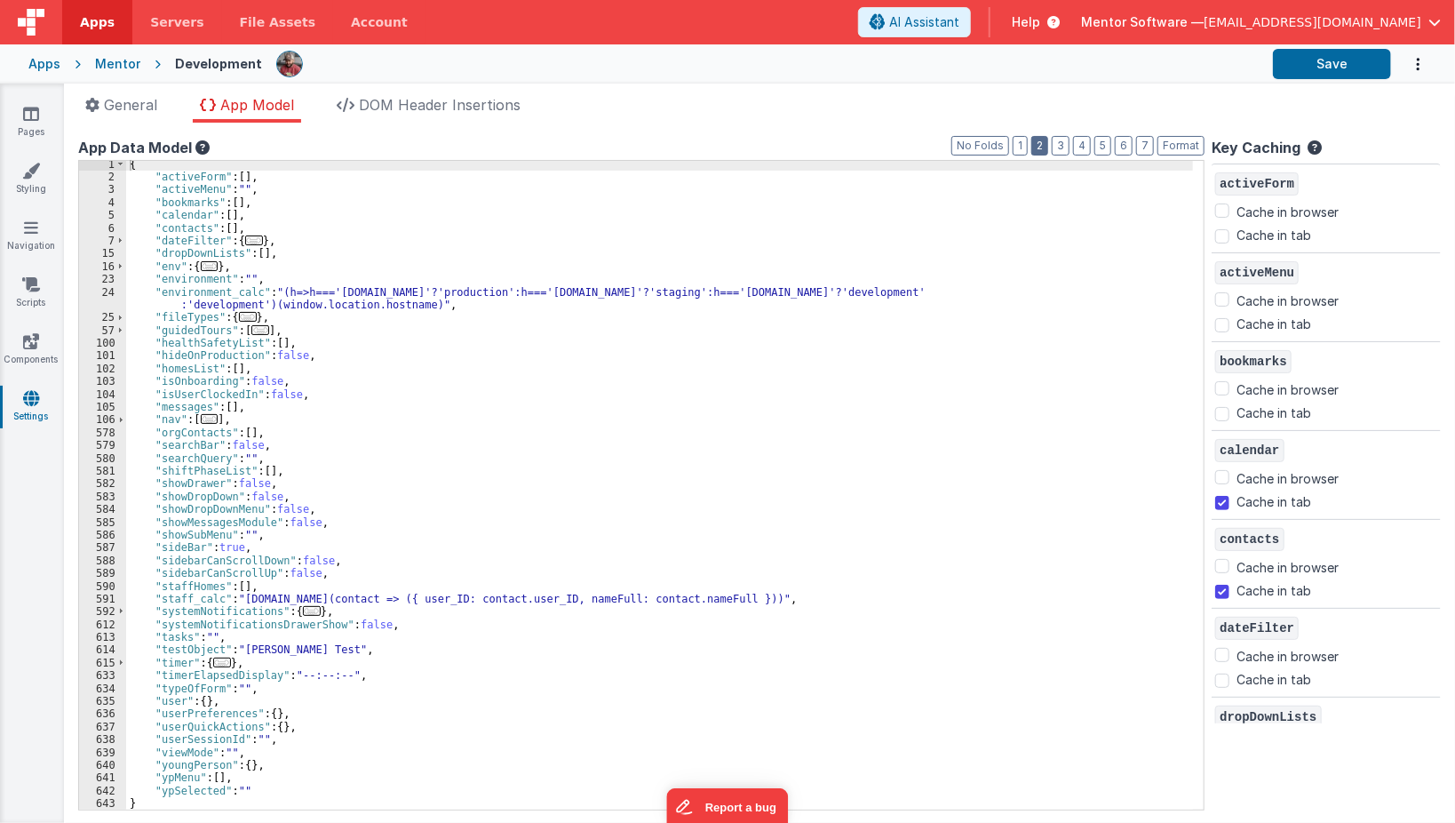
scroll to position [3, 0]
click at [308, 610] on span "..." at bounding box center [312, 611] width 18 height 10
click at [303, 616] on span "..." at bounding box center [312, 611] width 18 height 10
click at [303, 607] on span "..." at bounding box center [312, 611] width 18 height 10
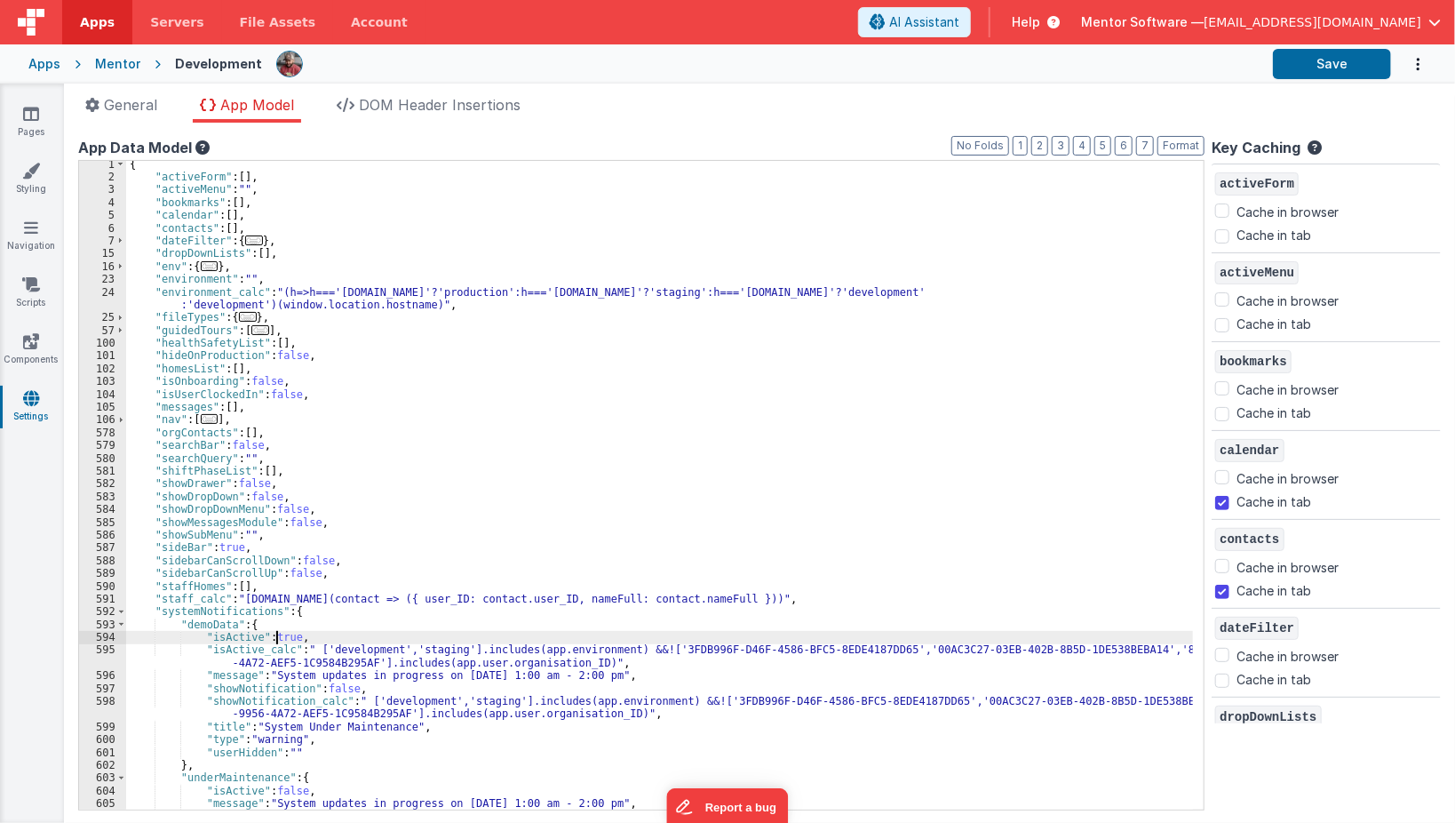
click at [274, 633] on div "{ "activeForm" : [ ] , "activeMenu" : "" , "bookmarks" : [ ] , "calendar" : [ ]…" at bounding box center [664, 495] width 1077 height 675
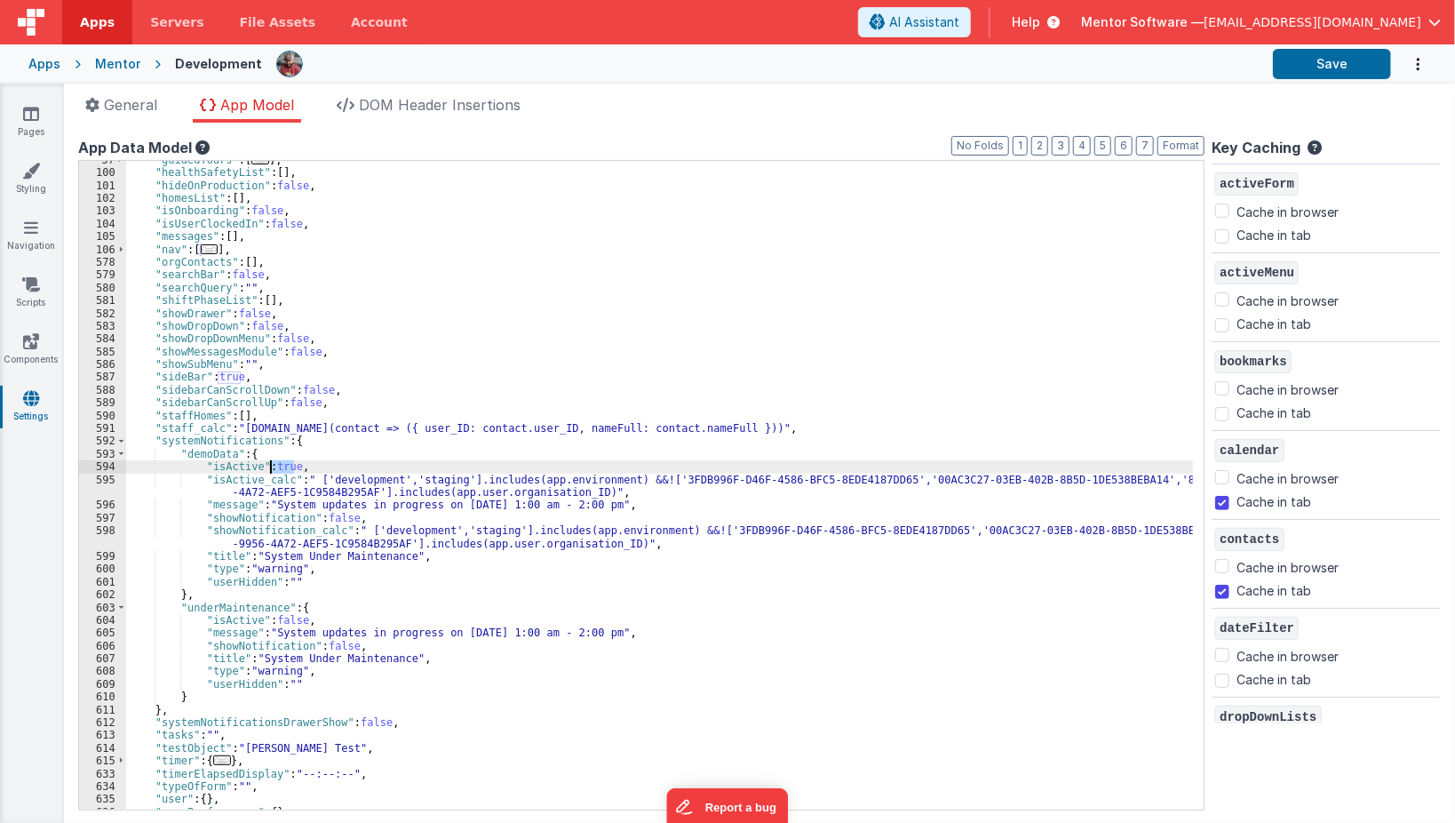
scroll to position [216, 0]
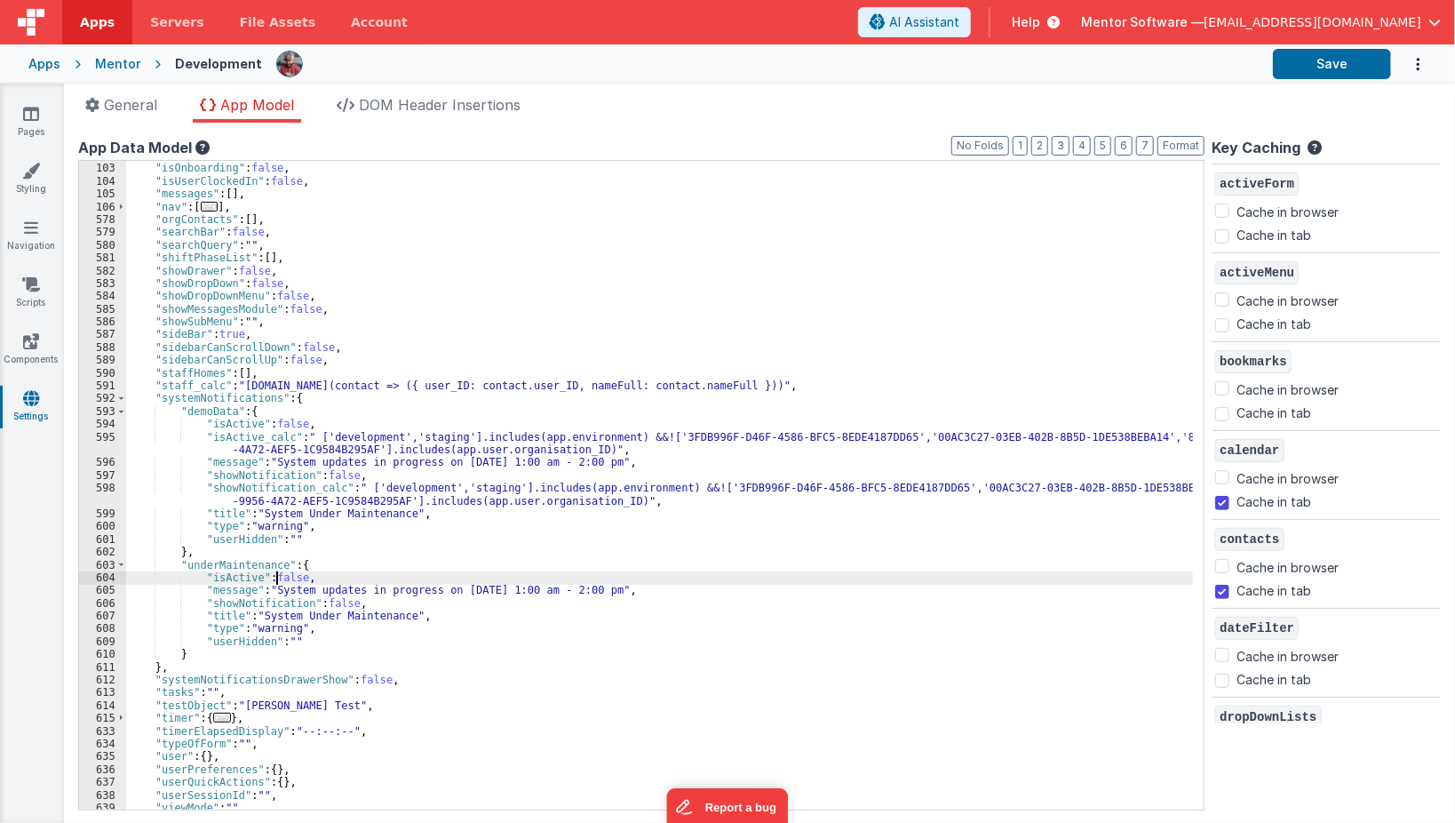
click at [274, 574] on div ""homesList" : [ ] , "isOnboarding" : false , "isUserClockedIn" : false , "messa…" at bounding box center [664, 486] width 1077 height 675
click at [1353, 68] on button "Save" at bounding box center [1332, 64] width 118 height 30
click at [280, 576] on div ""homesList" : [ ] , "isOnboarding" : false , "isUserClockedIn" : false , "messa…" at bounding box center [664, 486] width 1077 height 675
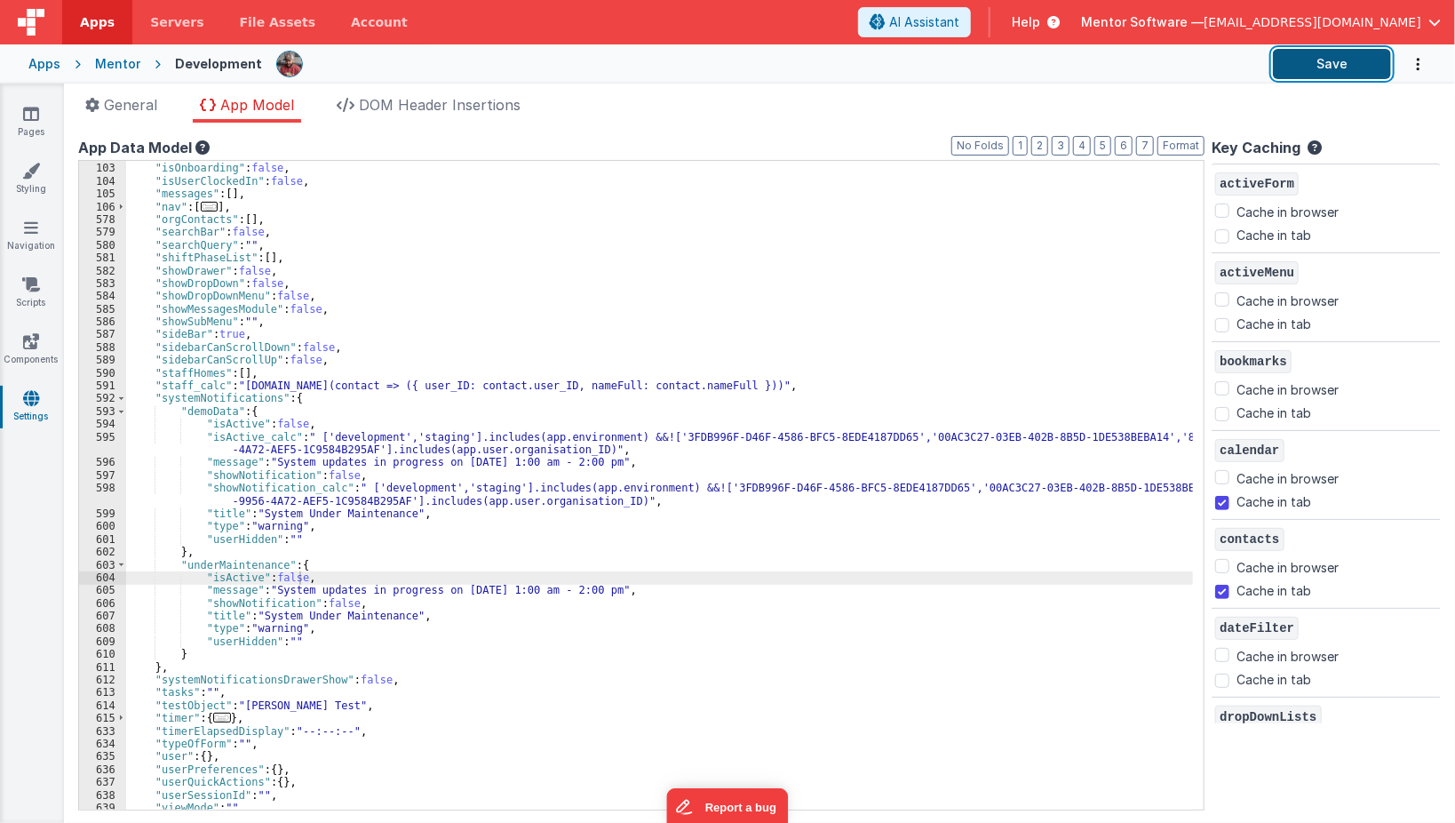
click at [1317, 77] on button "Save" at bounding box center [1332, 64] width 118 height 30
click at [36, 187] on link "Styling" at bounding box center [31, 180] width 64 height 36
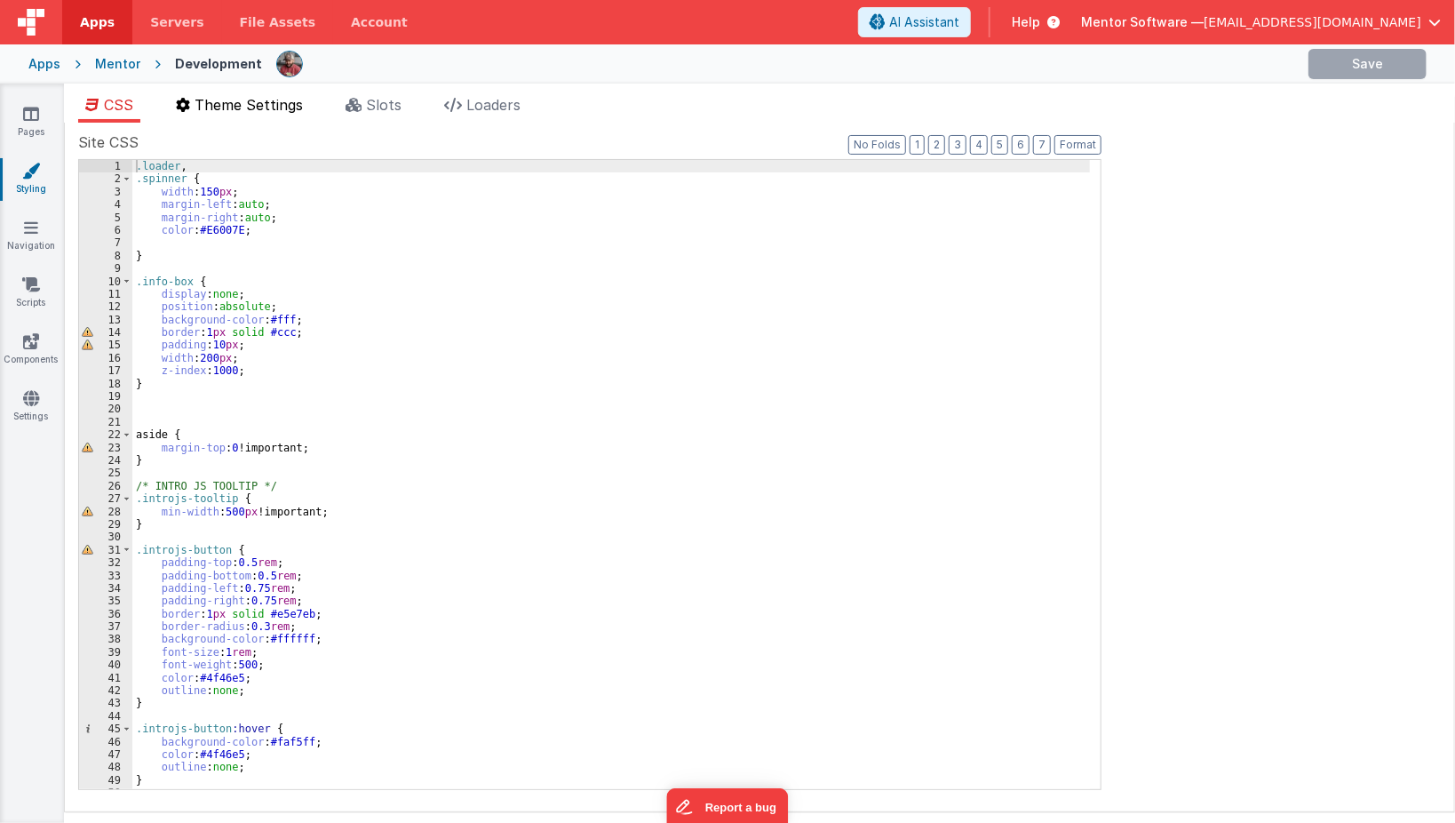
click at [253, 108] on span "Theme Settings" at bounding box center [249, 105] width 108 height 18
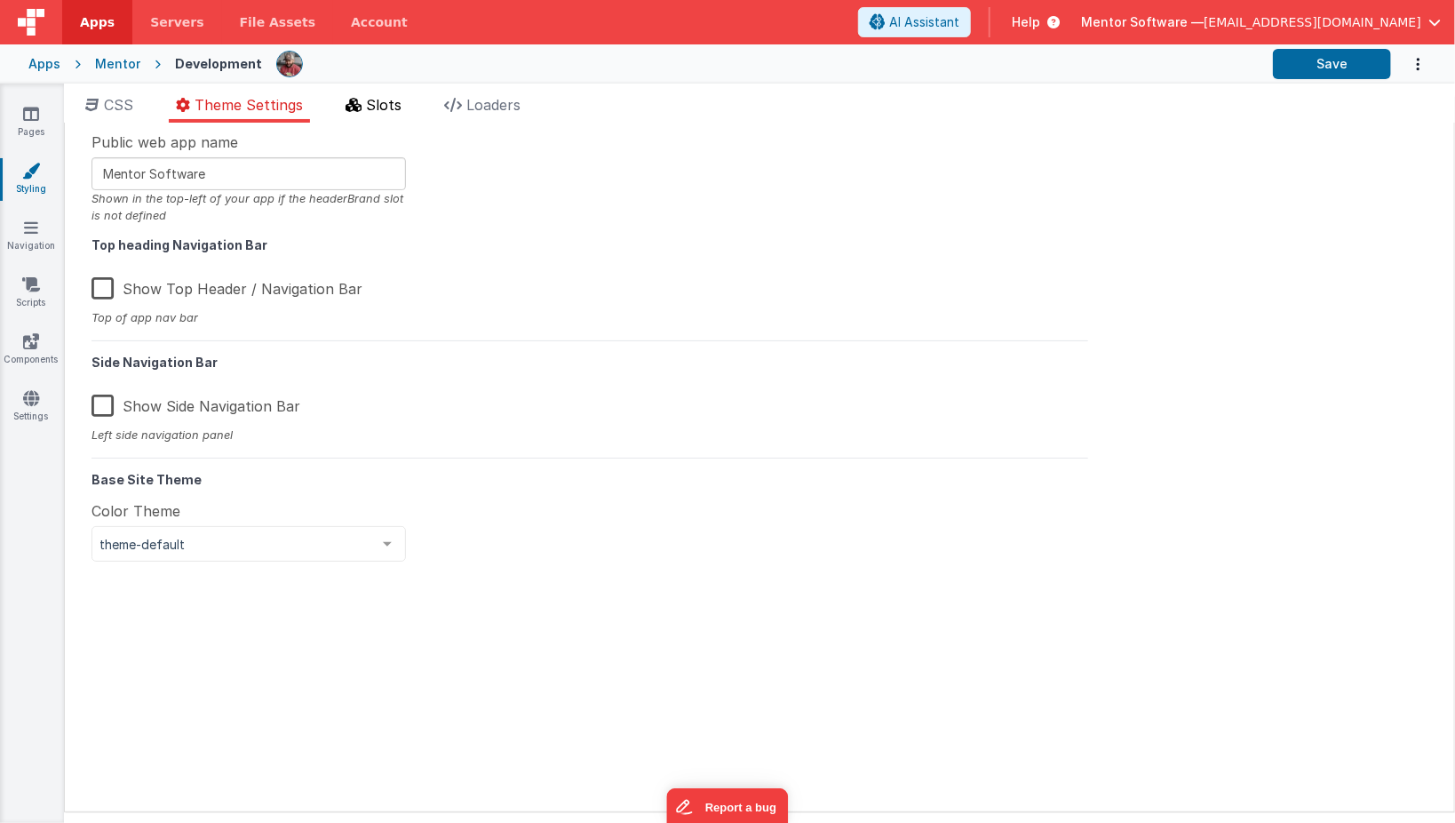
click at [370, 101] on span "Slots" at bounding box center [384, 105] width 36 height 18
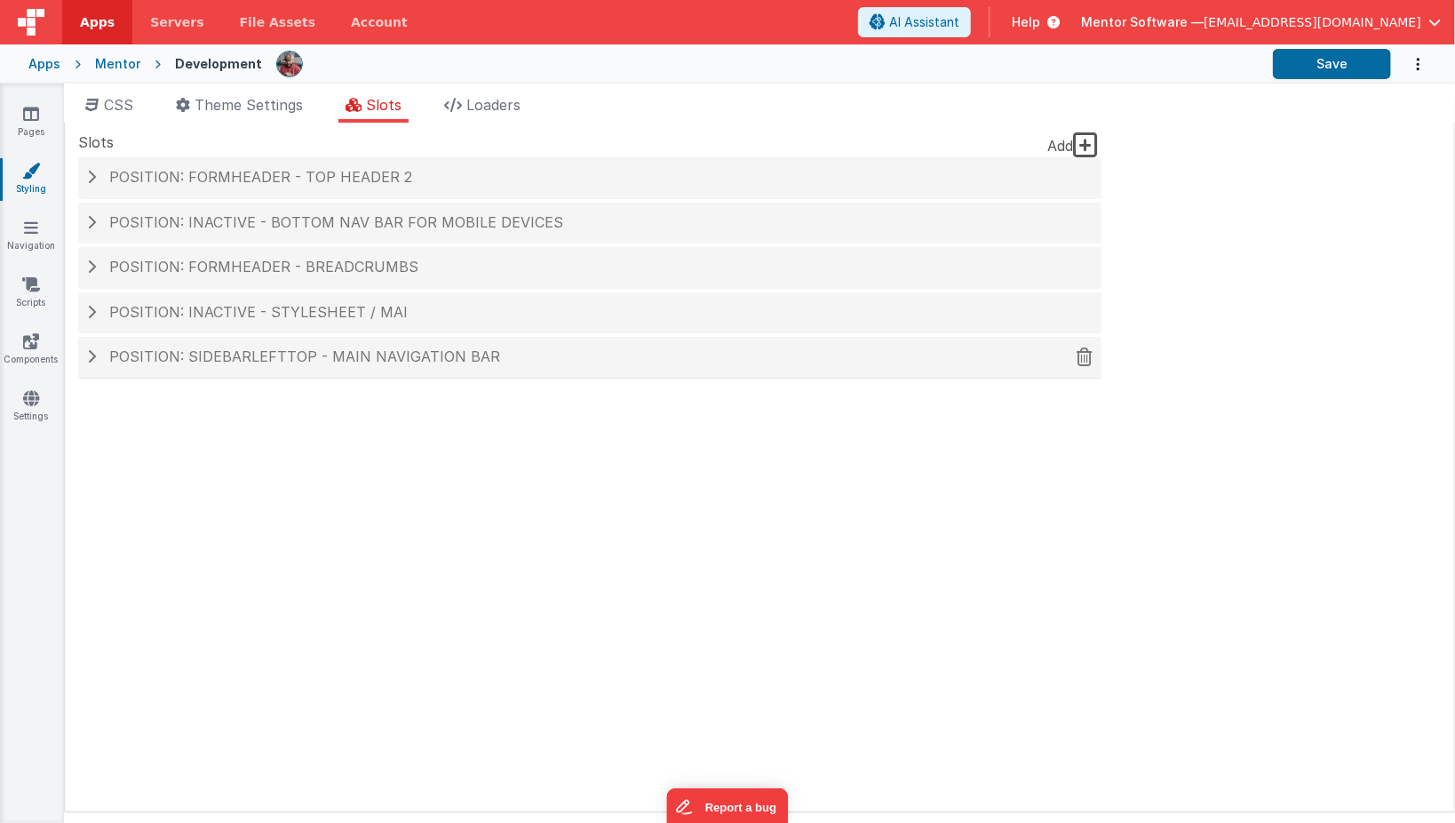
click at [350, 367] on div "Position: sidebarLeftTop - MAIN NAVIGATION BAR" at bounding box center [589, 357] width 1023 height 41
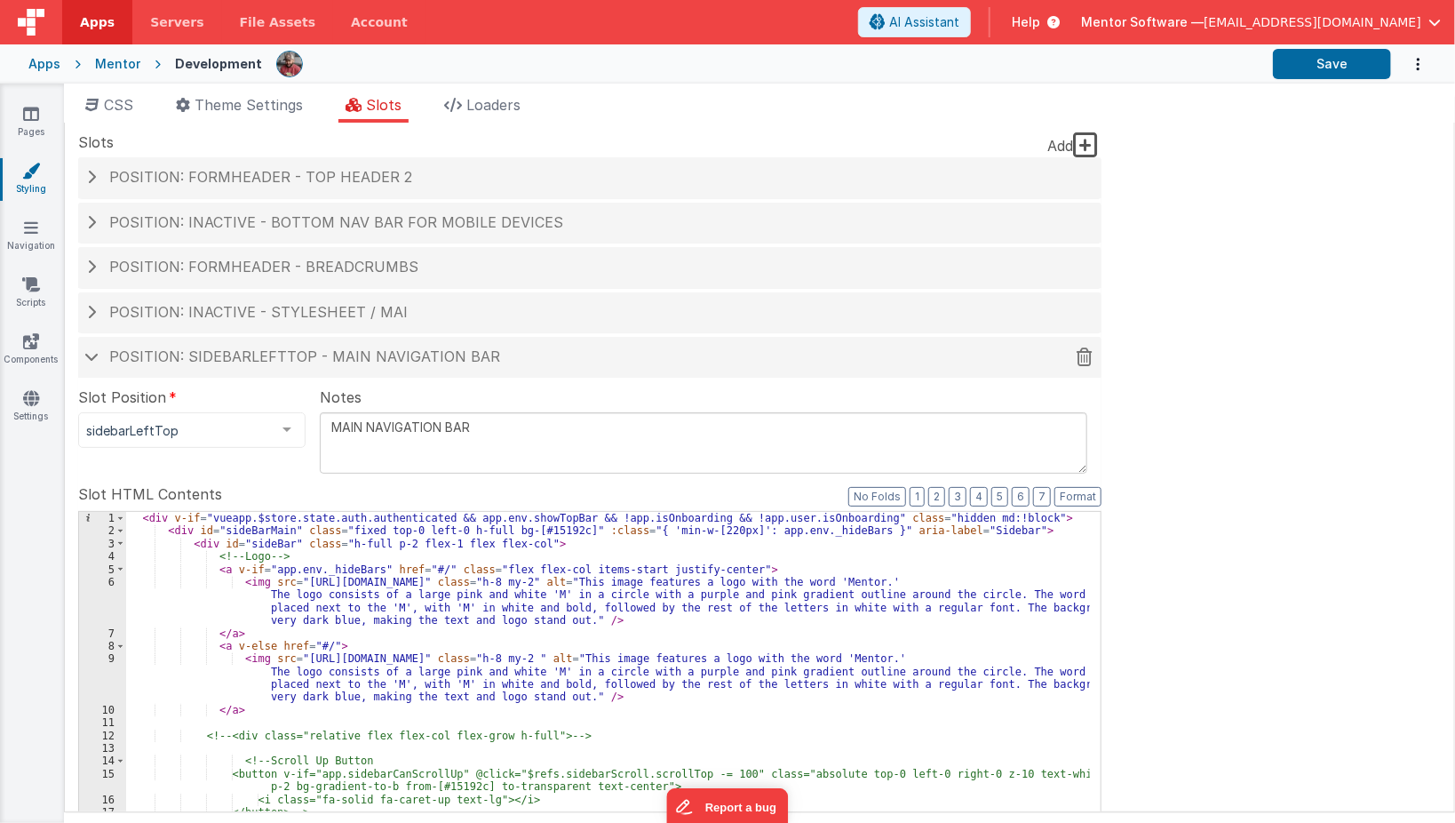
click at [350, 367] on div "Position: sidebarLeftTop - MAIN NAVIGATION BAR" at bounding box center [589, 357] width 1023 height 41
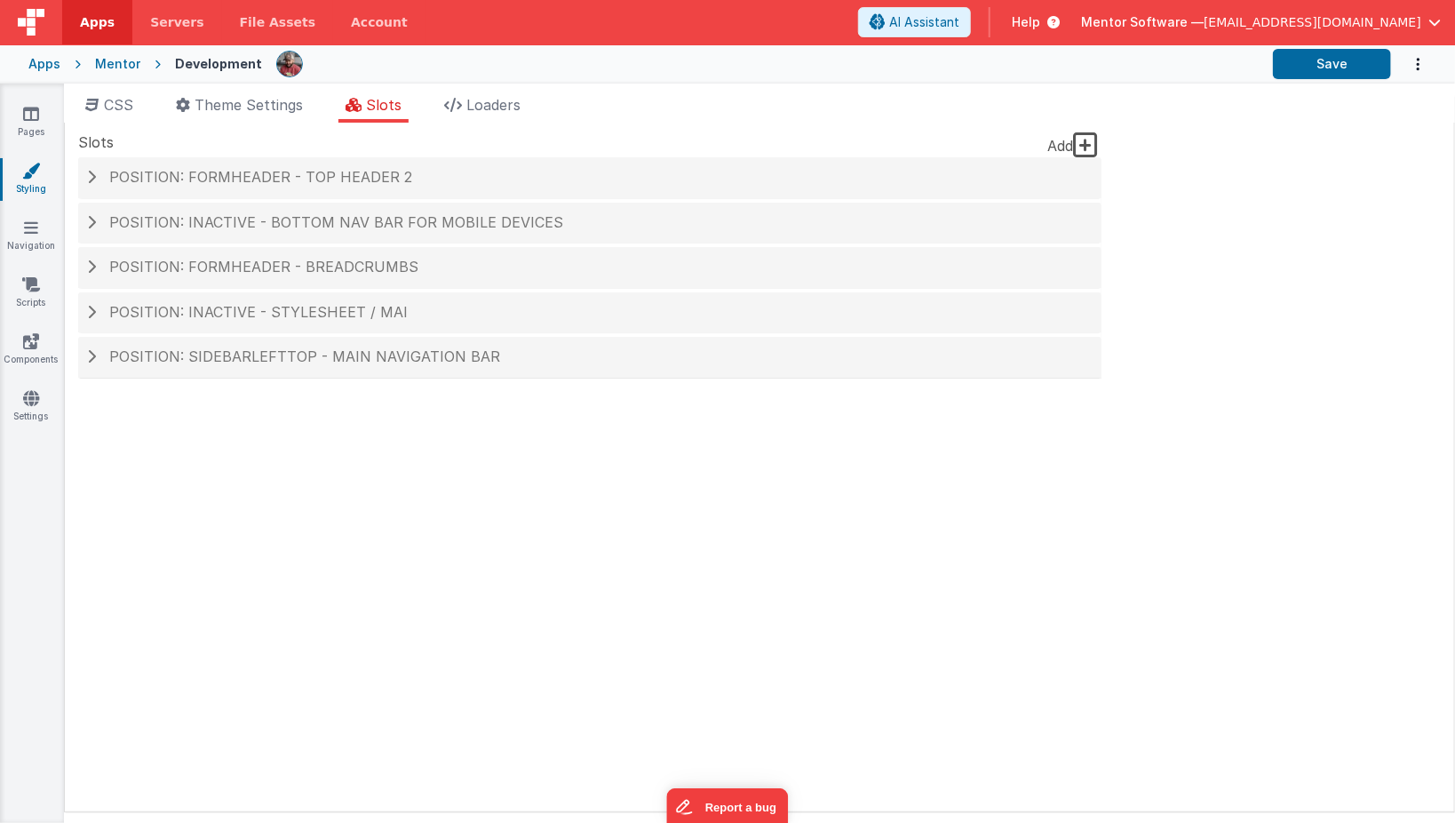
click at [1093, 143] on icon at bounding box center [1085, 145] width 25 height 28
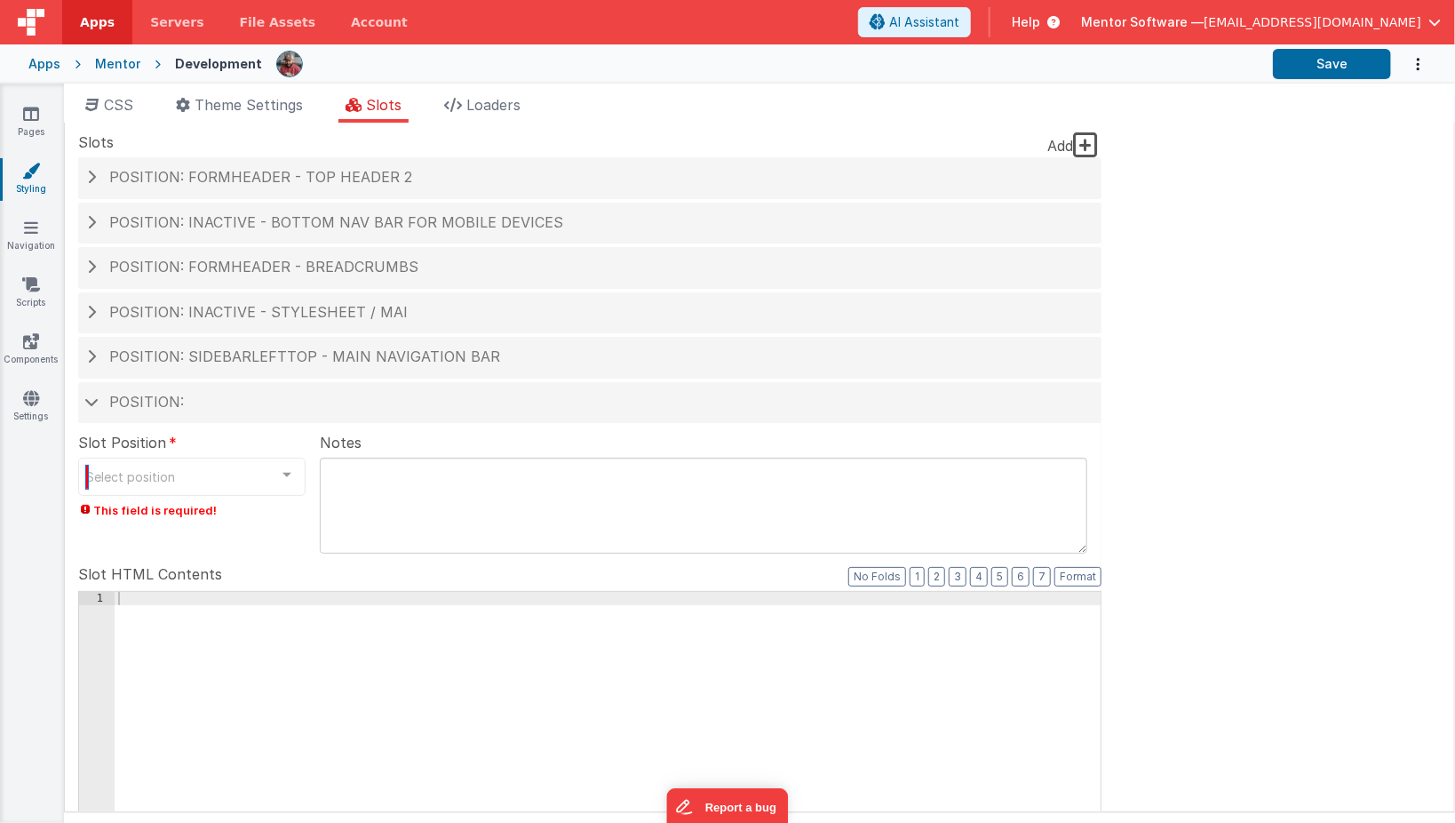
click at [261, 475] on div "Select position" at bounding box center [191, 476] width 227 height 38
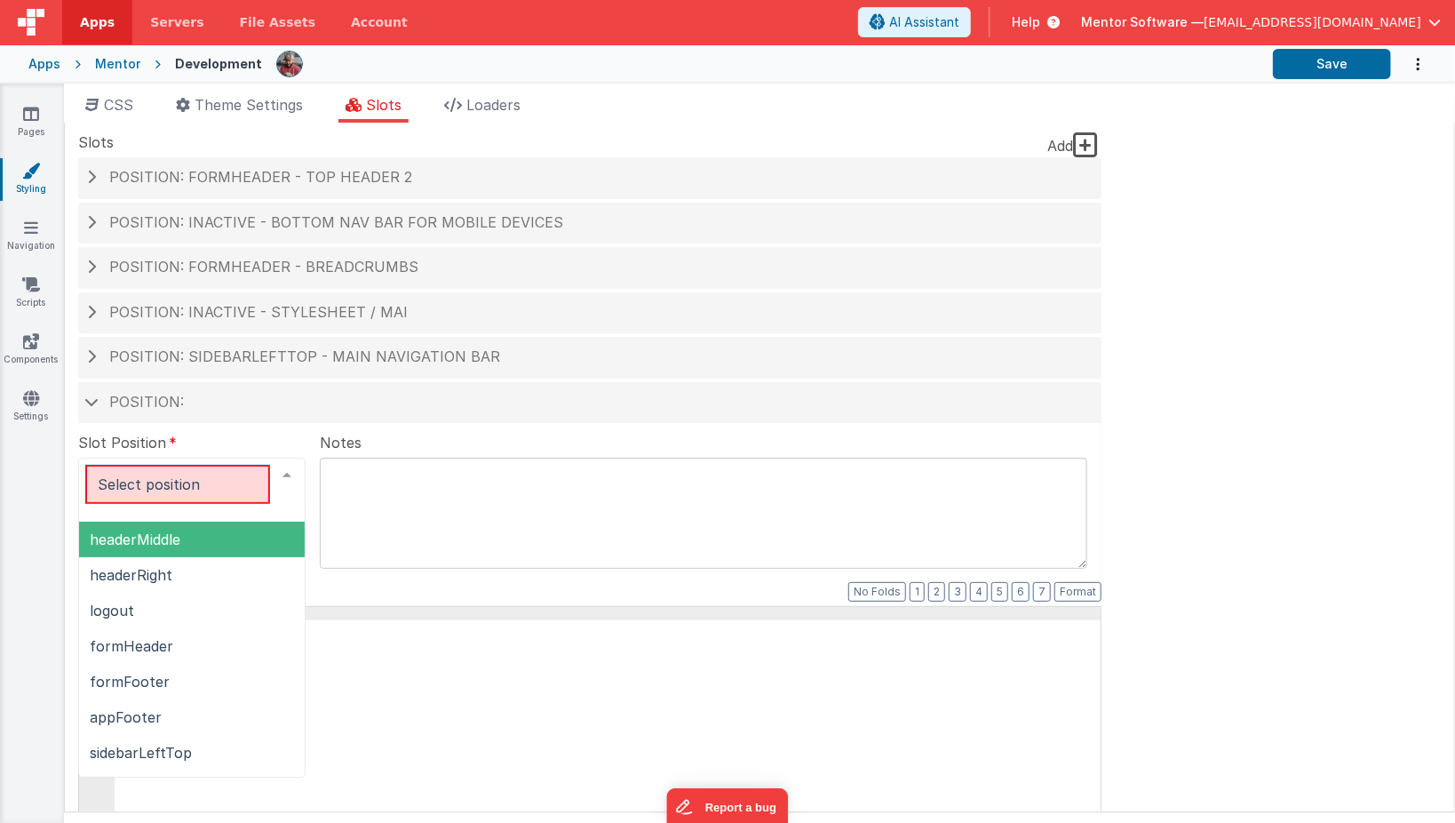
scroll to position [267, 0]
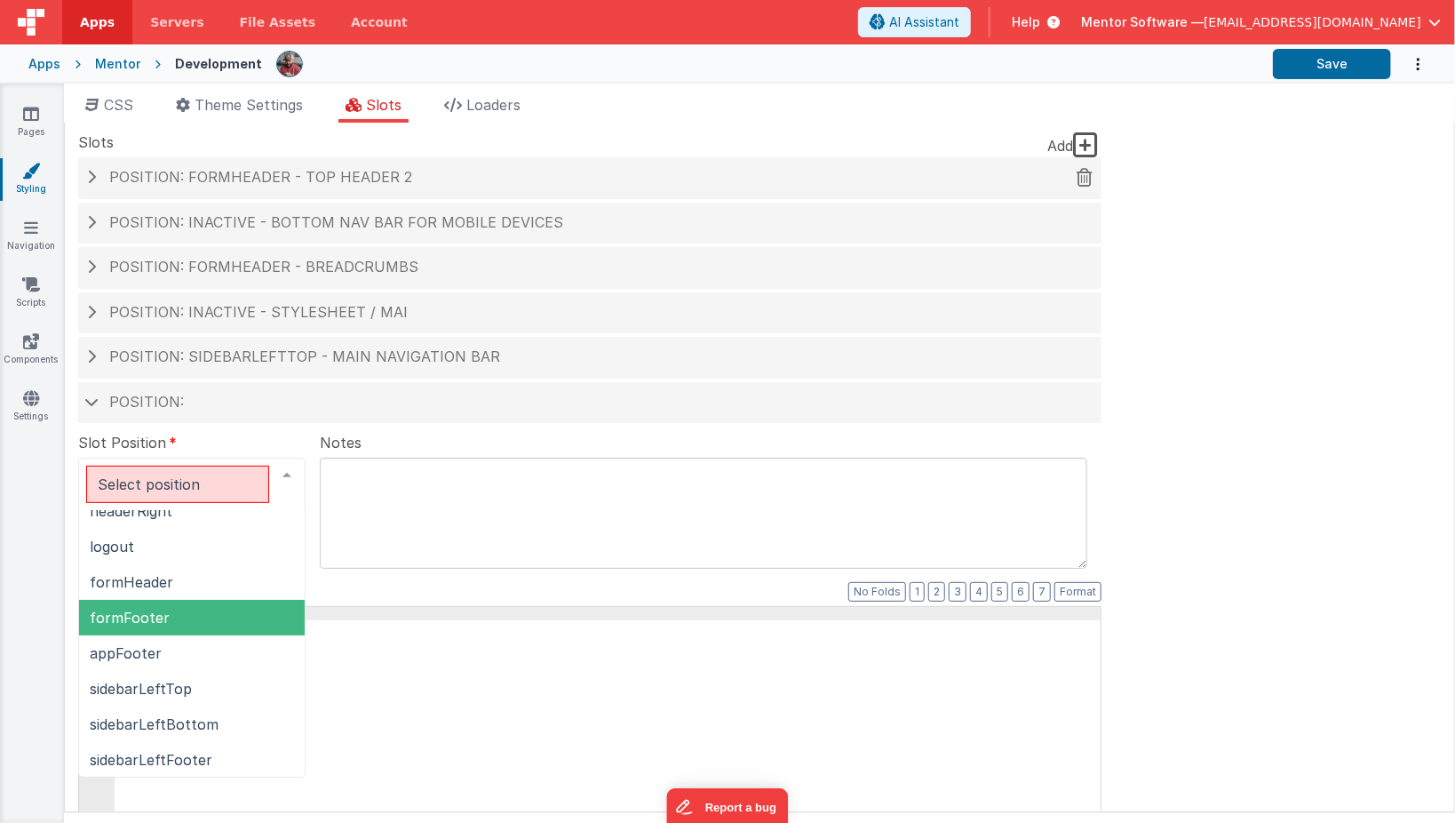
click at [572, 183] on h4 "Position: formHeader - top header 2" at bounding box center [590, 178] width 1006 height 16
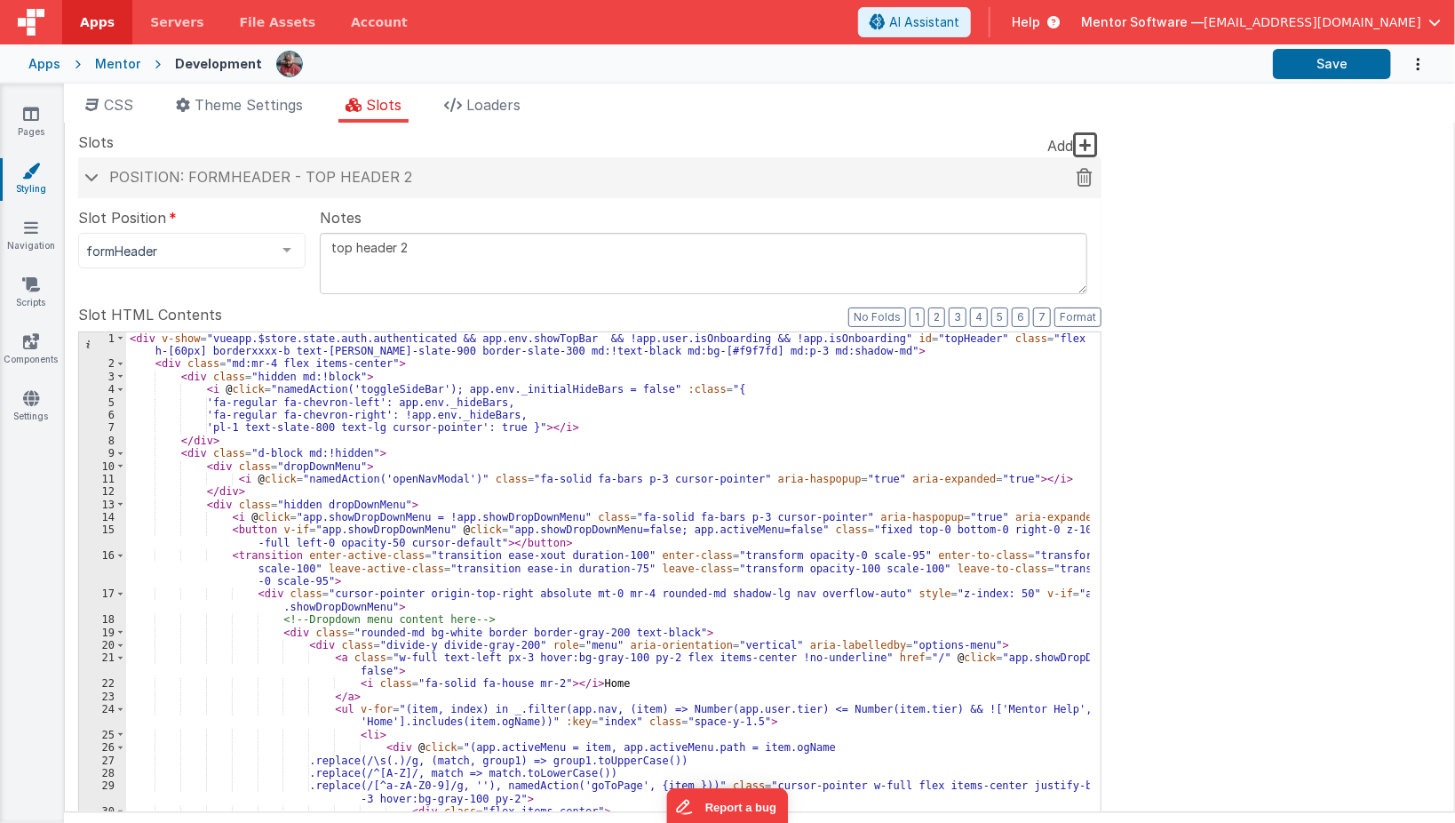
click at [572, 183] on h4 "Position: formHeader - top header 2" at bounding box center [590, 178] width 1006 height 16
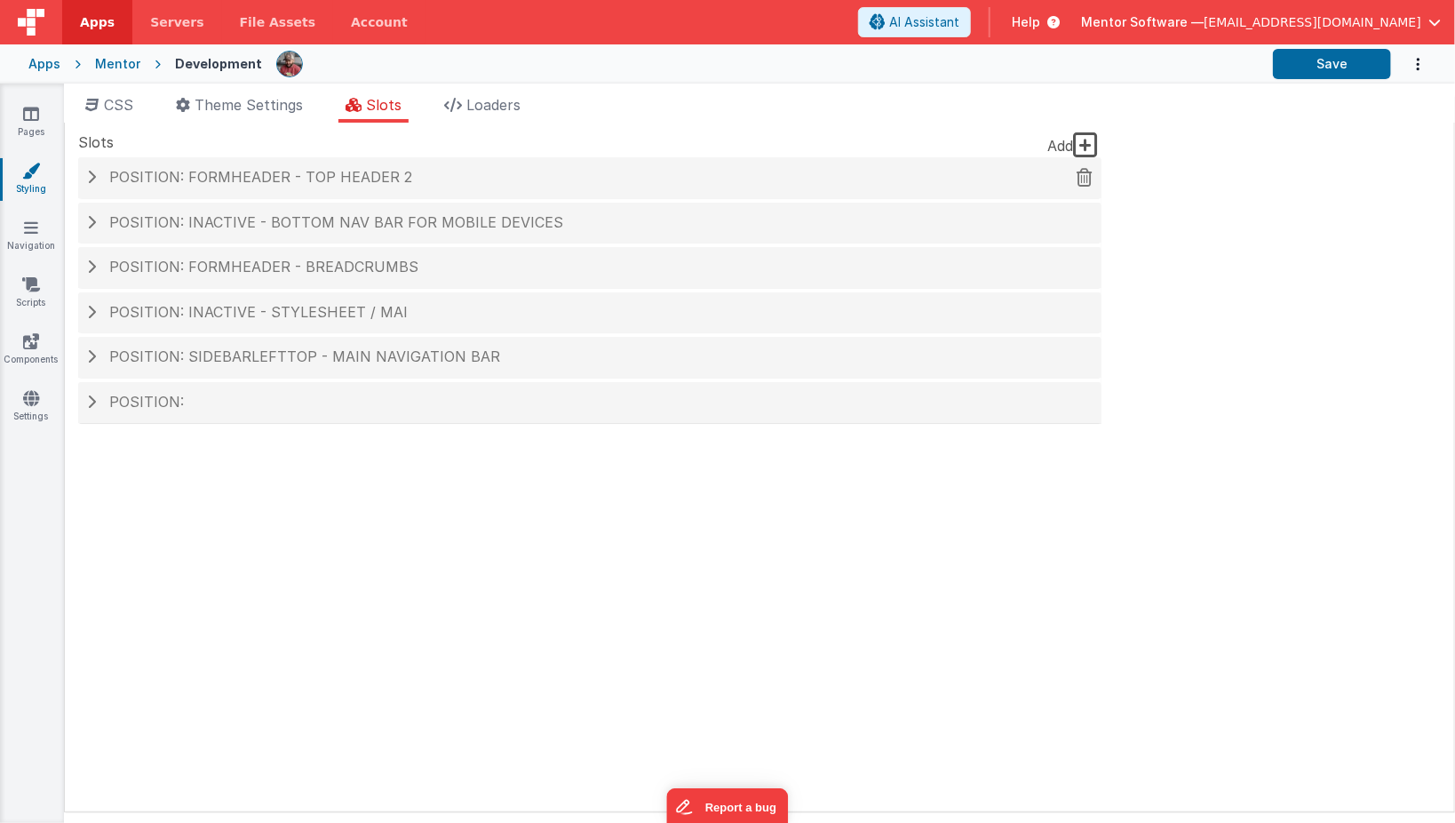
click at [572, 183] on h4 "Position: formHeader - top header 2" at bounding box center [590, 178] width 1006 height 16
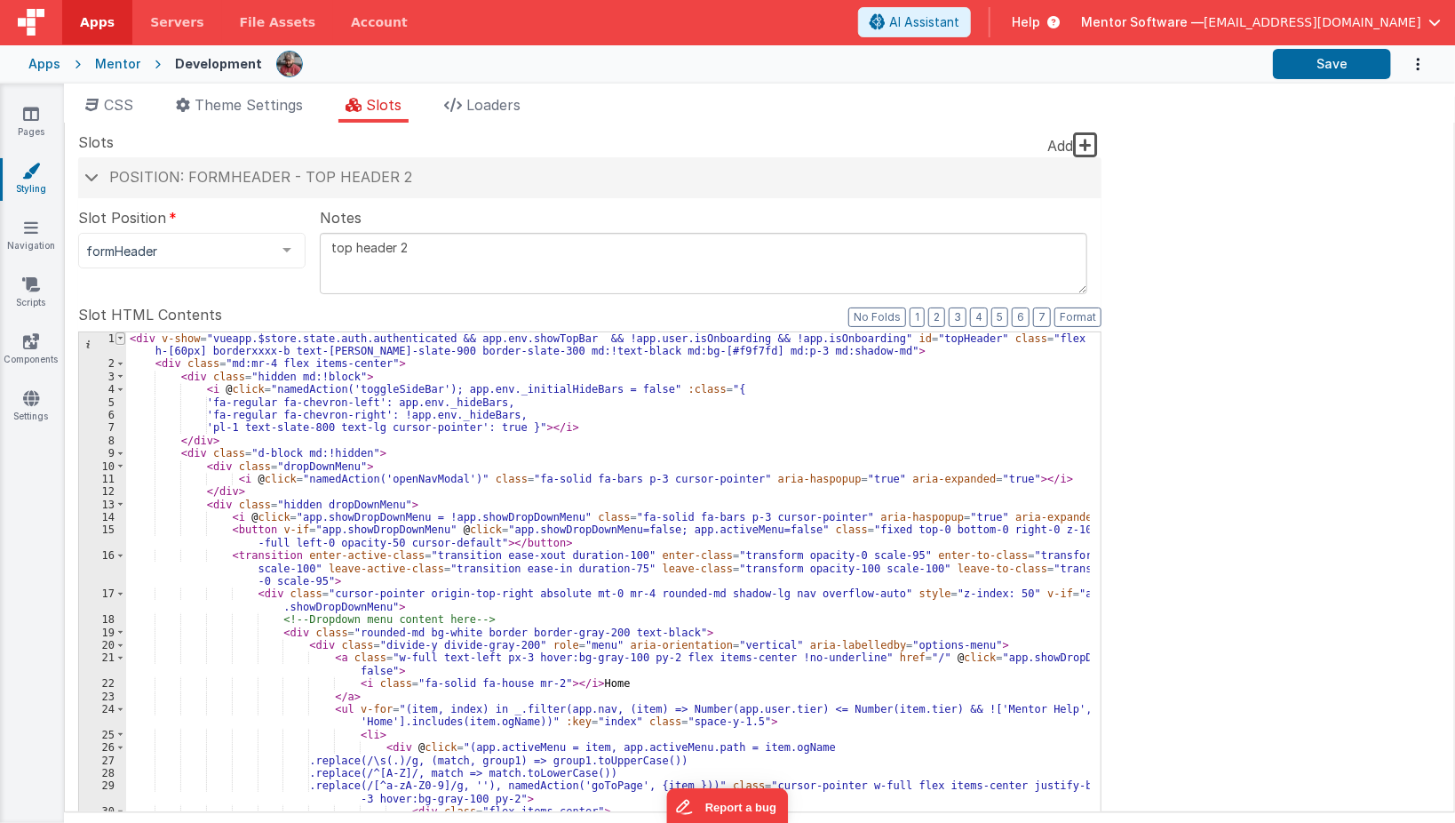
click at [123, 338] on span at bounding box center [120, 338] width 10 height 12
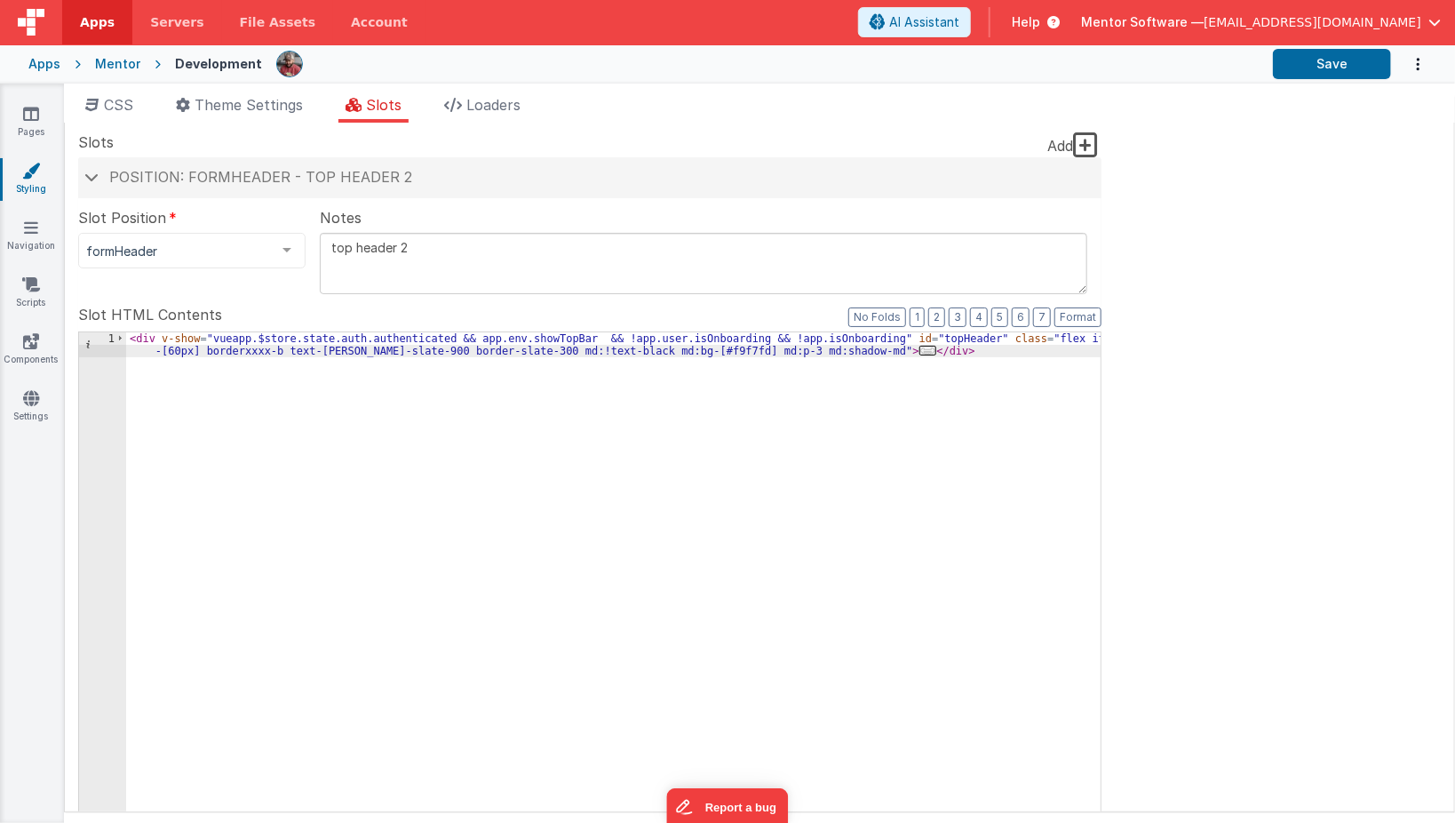
click at [242, 502] on div "< div v-show = "vueapp.$store.state.auth.authenticated && app.env.showTopBar &&…" at bounding box center [613, 639] width 975 height 615
click at [942, 343] on div "< div v-show = "vueapp.$store.state.auth.authenticated && app.env.showTopBar &&…" at bounding box center [613, 639] width 975 height 615
click at [934, 355] on div "< div v-show = "vueapp.$store.state.auth.authenticated && app.env.showTopBar &&…" at bounding box center [613, 639] width 975 height 615
paste textarea
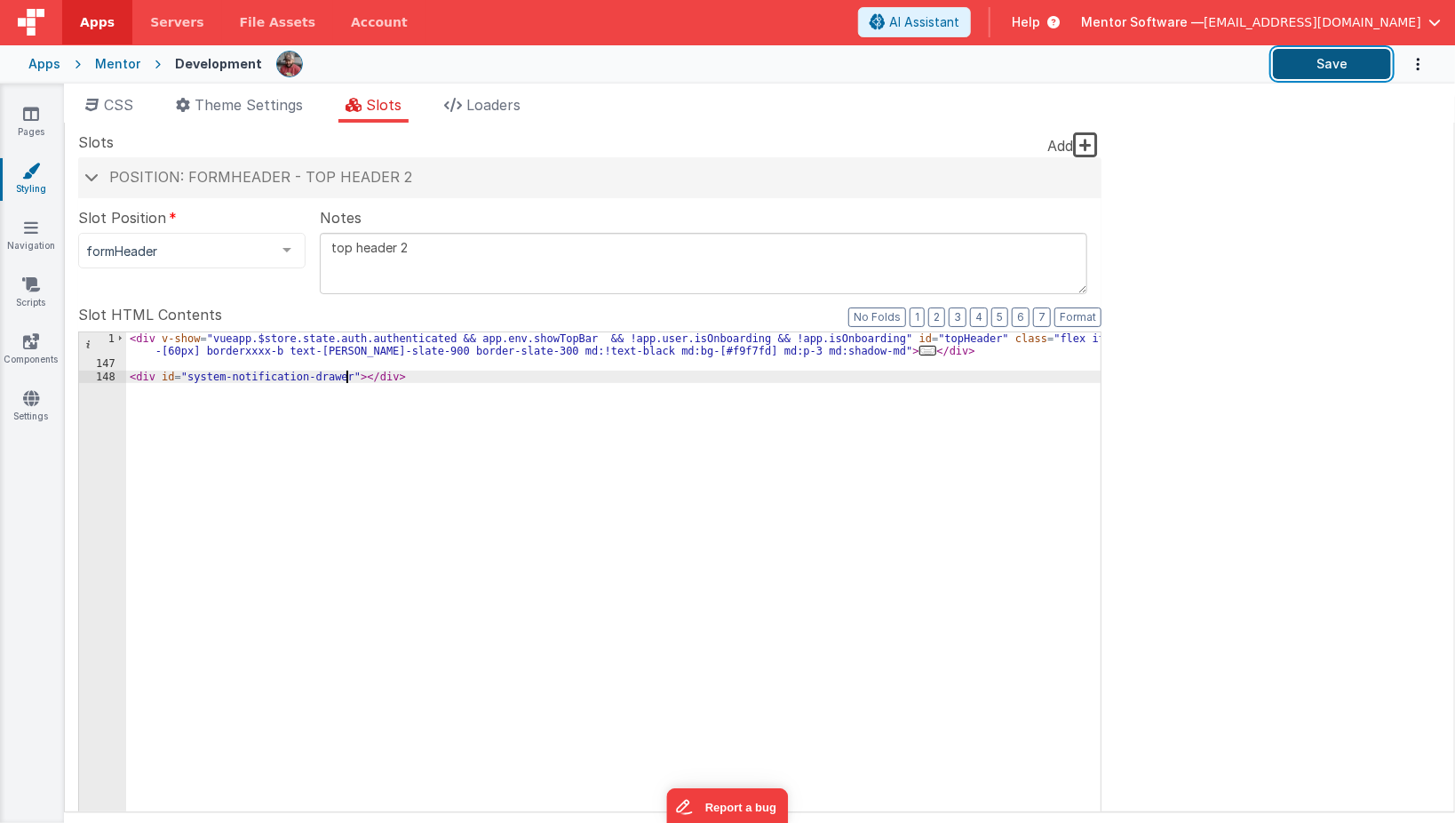
click at [1368, 75] on button "Save" at bounding box center [1332, 64] width 118 height 30
click at [264, 370] on div "< div v-show = "vueapp.$store.state.auth.authenticated && app.env.showTopBar &&…" at bounding box center [613, 639] width 975 height 615
click at [279, 406] on div "< div v-show = "vueapp.$store.state.auth.authenticated && app.env.showTopBar &&…" at bounding box center [613, 639] width 975 height 615
drag, startPoint x: 181, startPoint y: 374, endPoint x: 331, endPoint y: 374, distance: 150.1
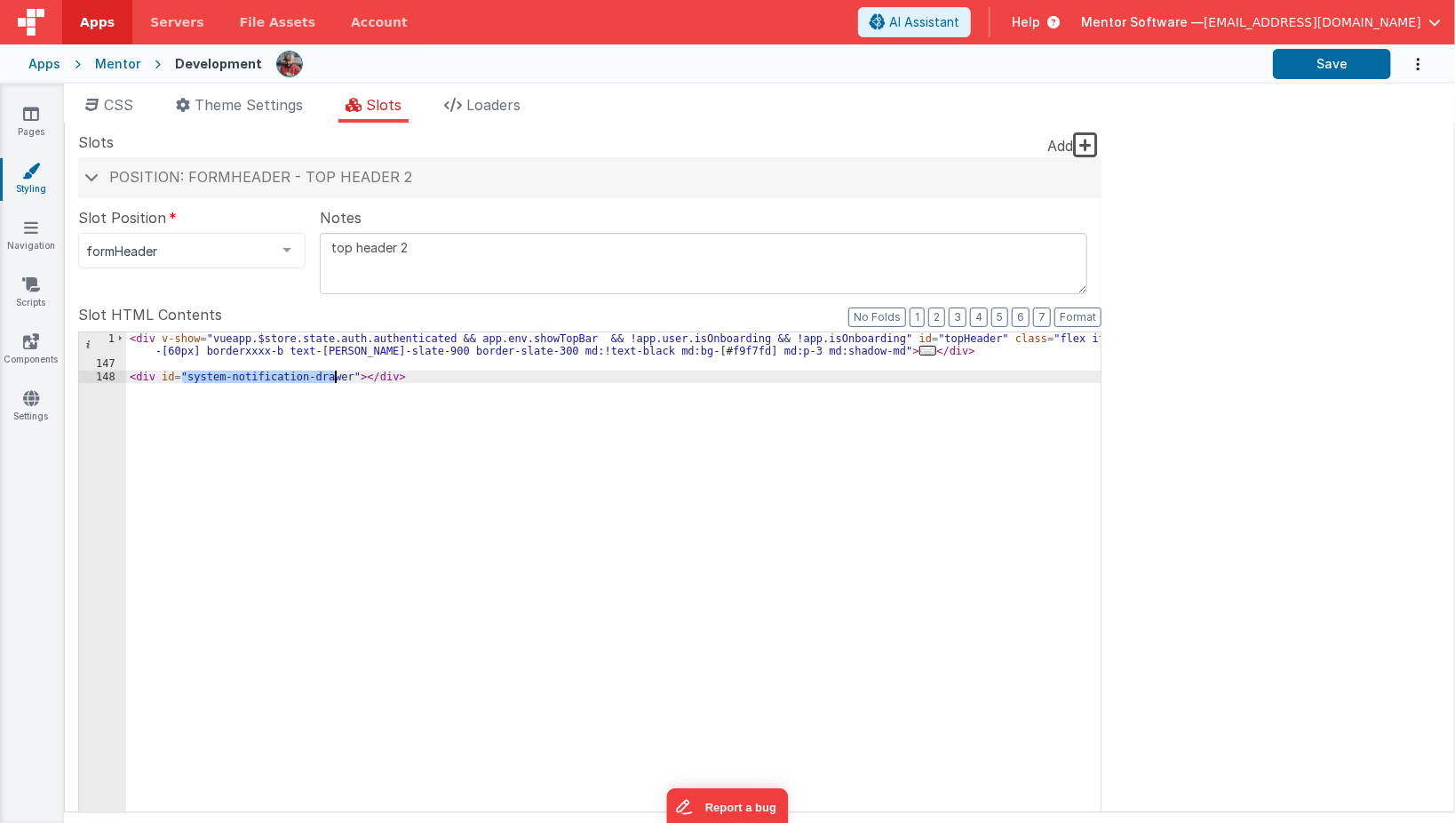
click at [331, 374] on div "< div v-show = "vueapp.$store.state.auth.authenticated && app.env.showTopBar &&…" at bounding box center [613, 639] width 975 height 615
click at [1284, 61] on button "Save" at bounding box center [1332, 64] width 118 height 30
click at [640, 416] on div "< div v-show = "vueapp.$store.state.auth.authenticated && app.env.showTopBar &&…" at bounding box center [613, 639] width 975 height 615
click at [192, 381] on div "< div v-show = "vueapp.$store.state.auth.authenticated && app.env.showTopBar &&…" at bounding box center [613, 639] width 975 height 615
click at [37, 298] on link "Scripts" at bounding box center [31, 293] width 64 height 36
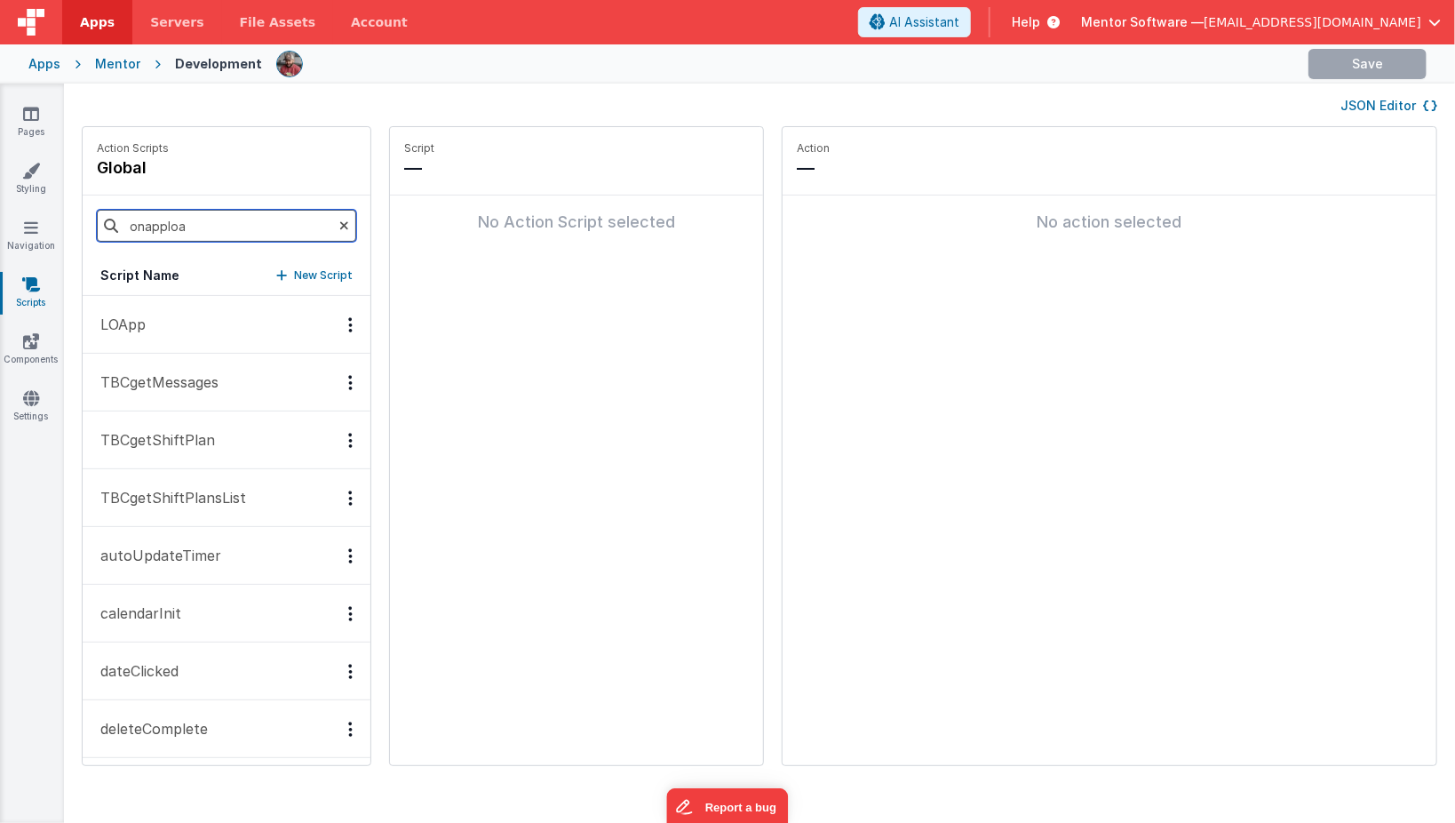
click at [193, 227] on input "onapploa" at bounding box center [226, 226] width 259 height 32
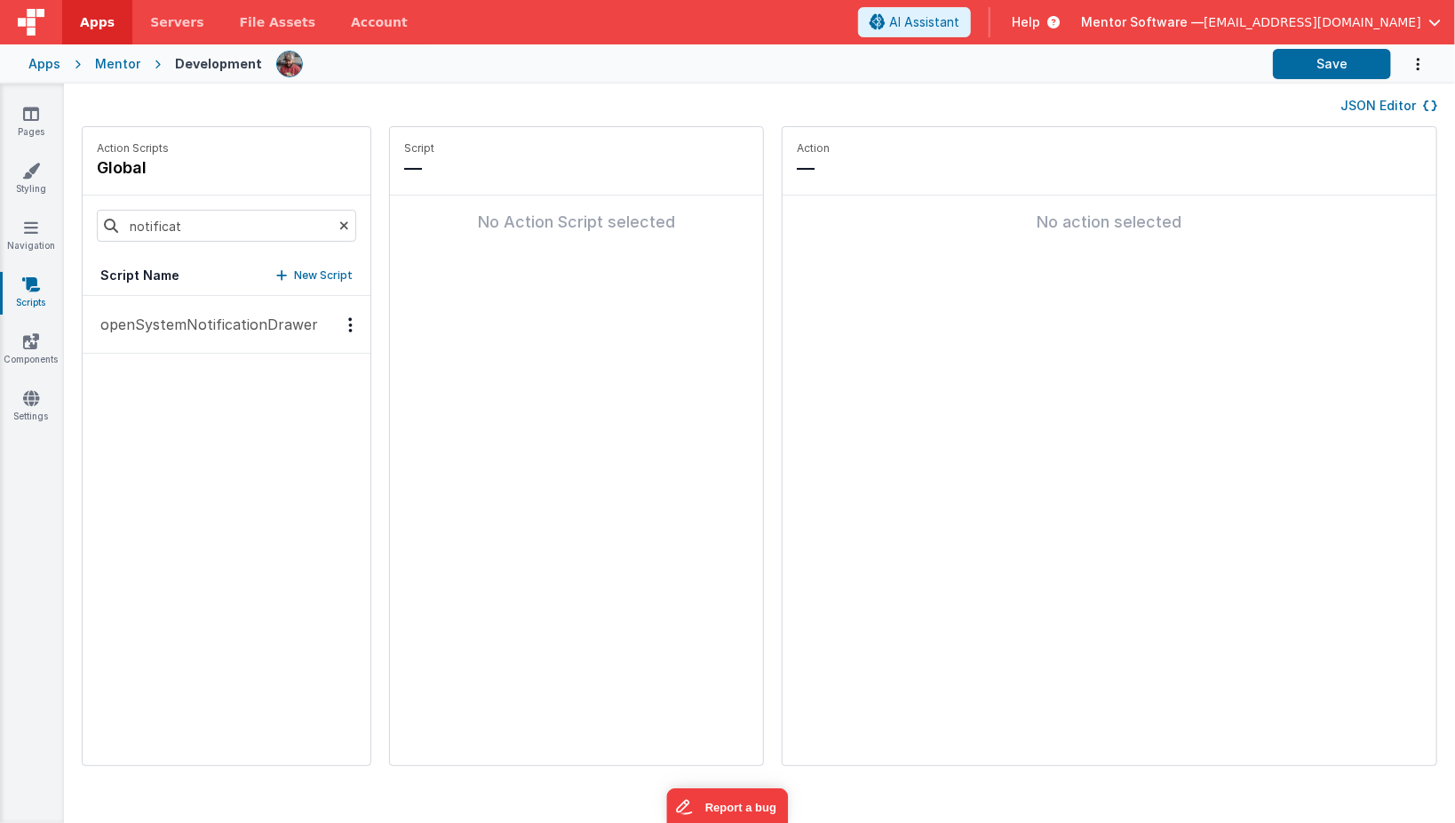
click at [187, 332] on p "openSystemNotificationDrawer" at bounding box center [204, 324] width 228 height 21
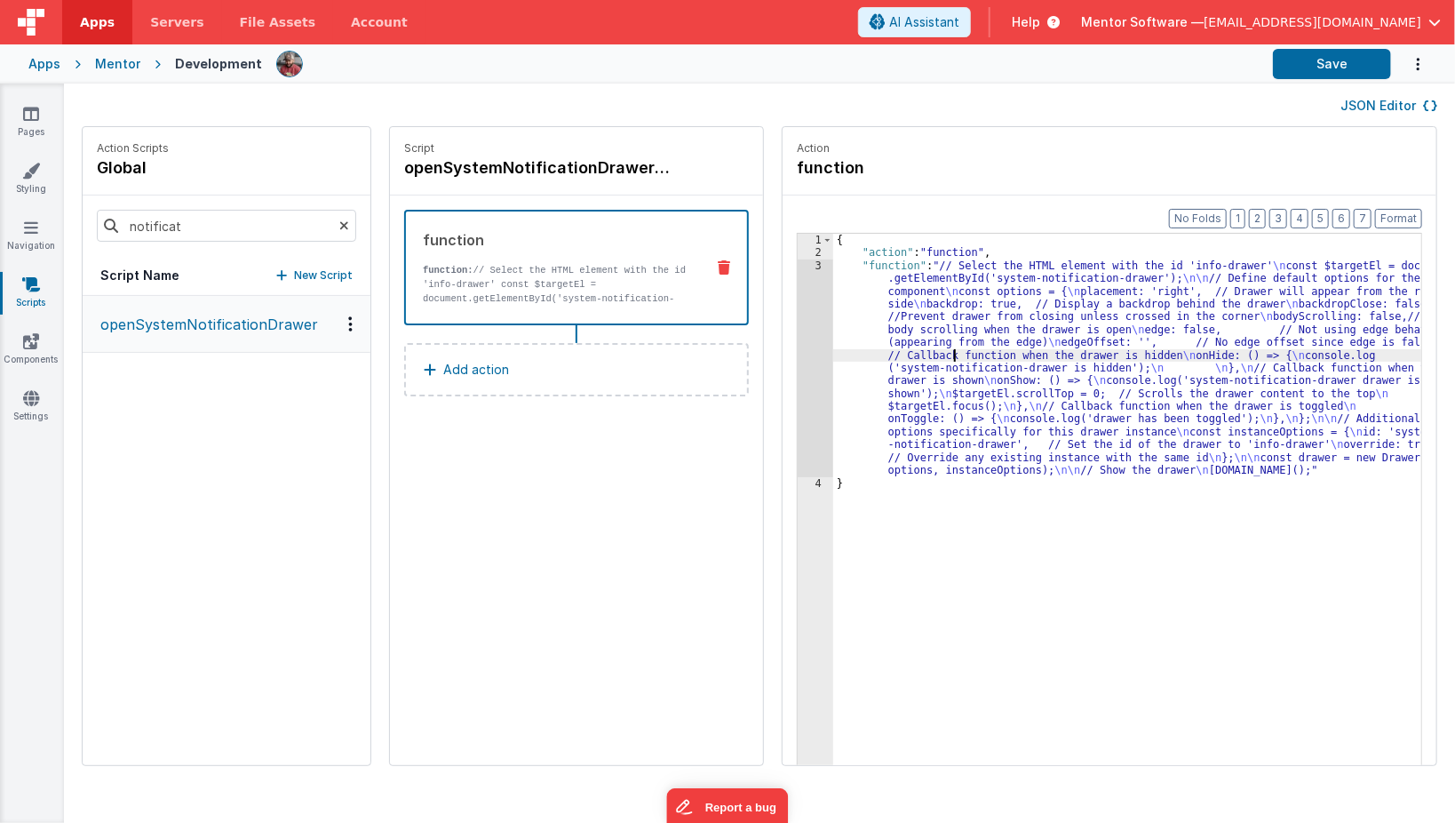
click at [928, 354] on div "{ "action" : "function" , "function" : "// Select the HTML element with the id …" at bounding box center [1140, 541] width 615 height 614
click at [524, 167] on h4 "openSystemNotificationDrawer" at bounding box center [537, 167] width 267 height 25
click at [524, 167] on input "openSystemNotificationDrawer" at bounding box center [493, 167] width 178 height 25
click at [196, 444] on div "openSystemNotificationDrawer" at bounding box center [227, 530] width 288 height 469
click at [616, 171] on icon at bounding box center [621, 167] width 11 height 21
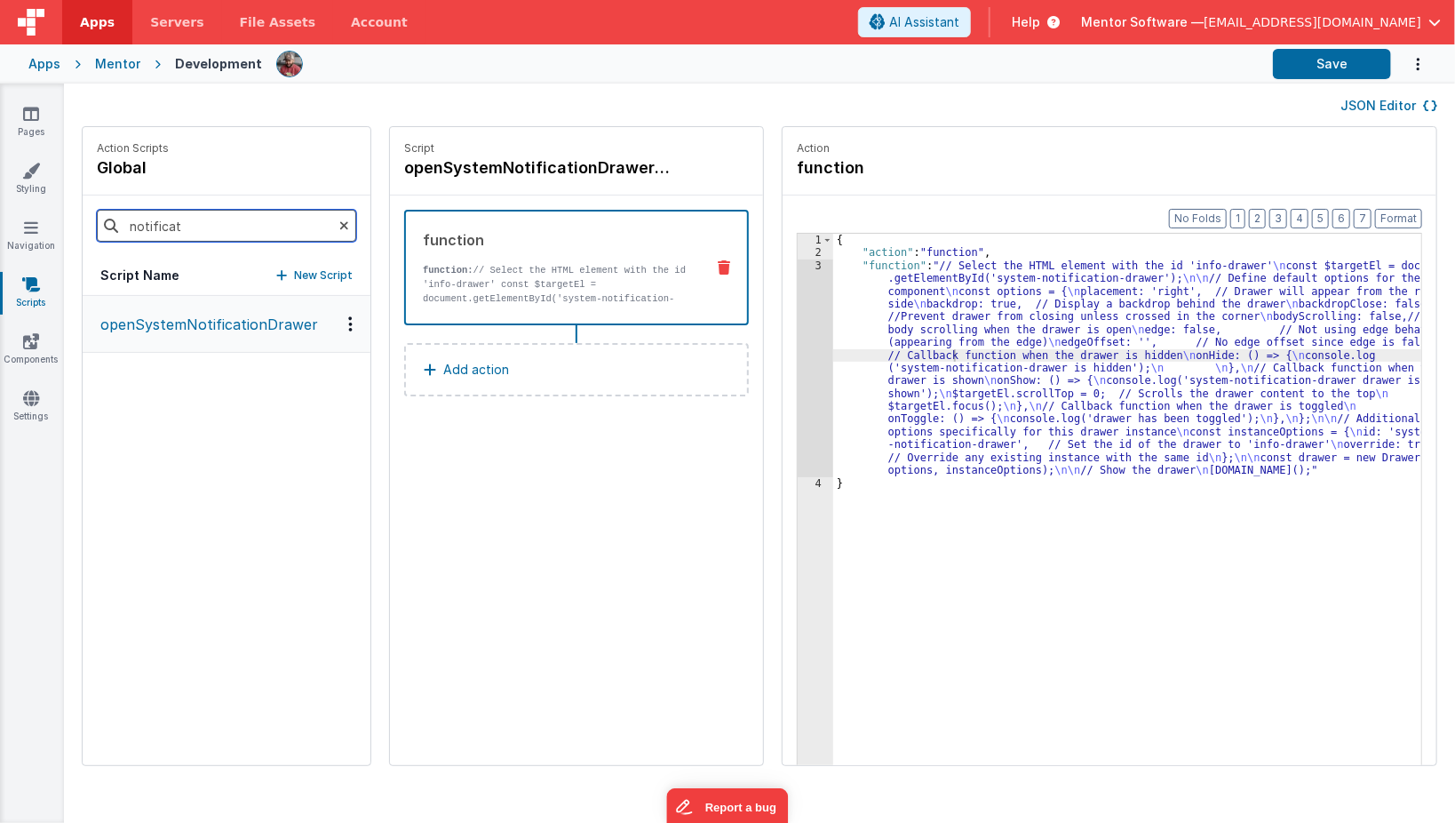
click at [160, 222] on input "notificat" at bounding box center [226, 226] width 259 height 32
type input "onapp"
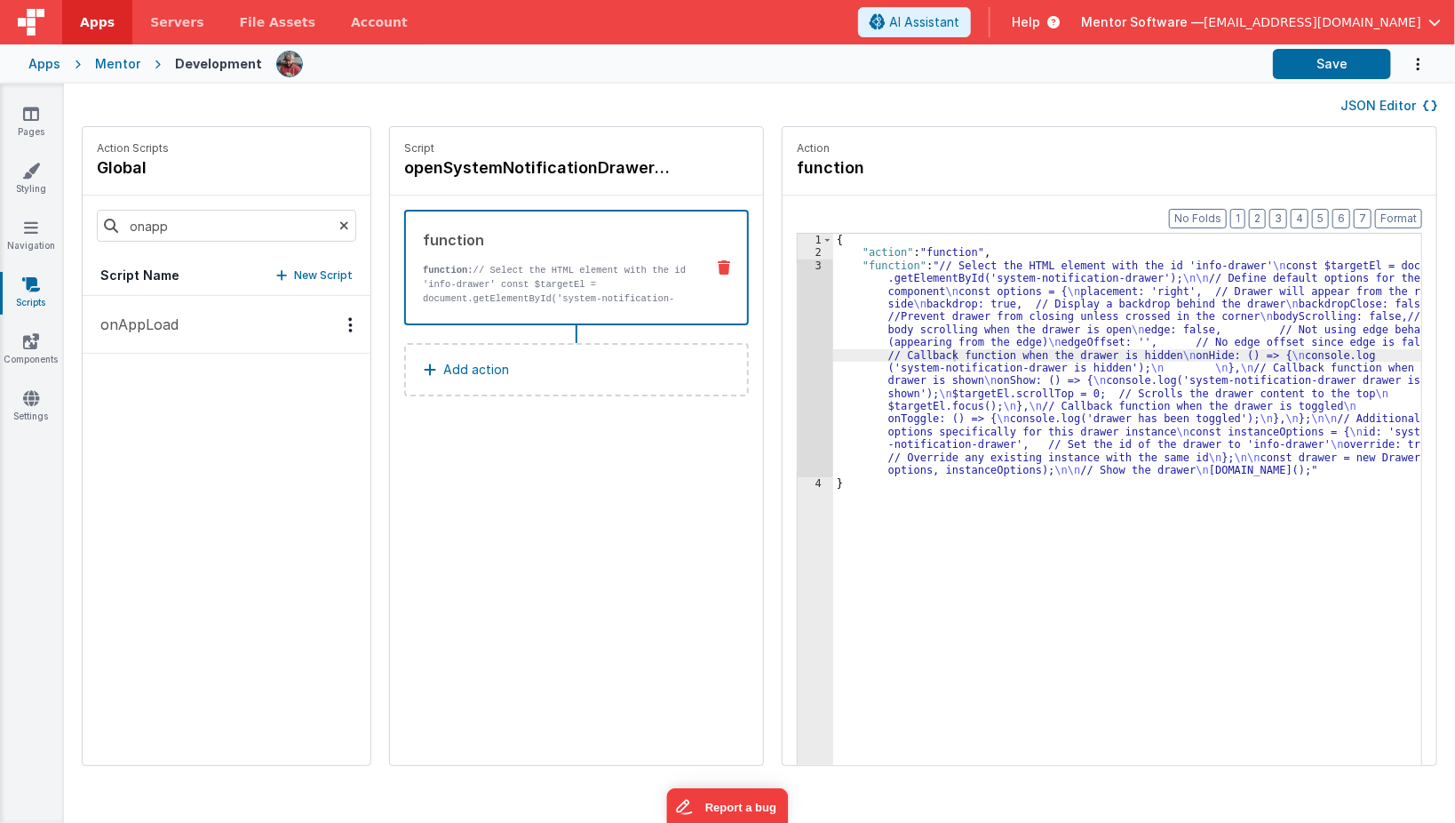
click at [153, 318] on p "onAppLoad" at bounding box center [134, 324] width 89 height 21
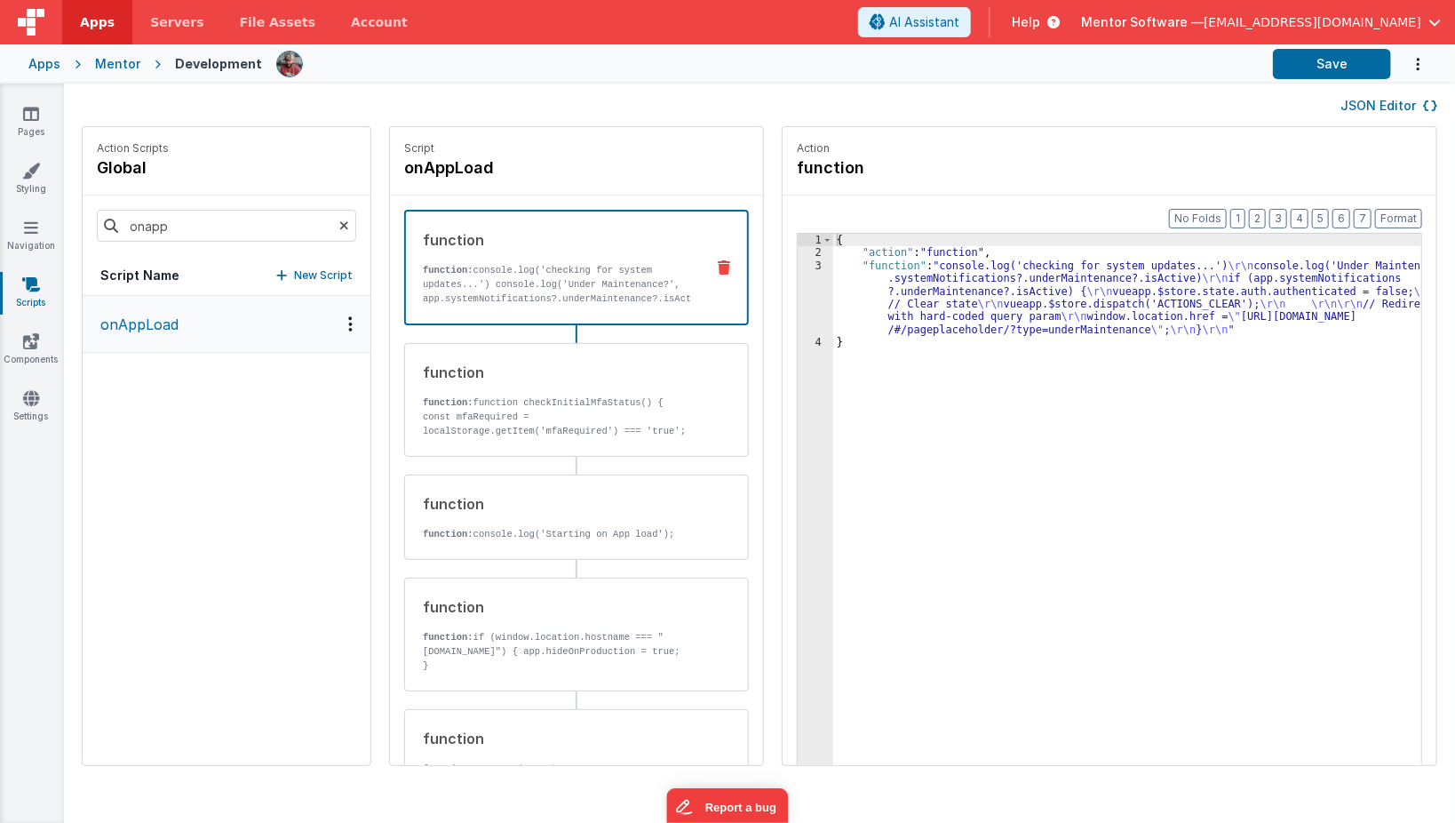
click at [833, 298] on div "{ "action" : "function" , "function" : "console.log('checking for system update…" at bounding box center [1140, 541] width 615 height 614
click at [798, 296] on div "3" at bounding box center [816, 297] width 36 height 76
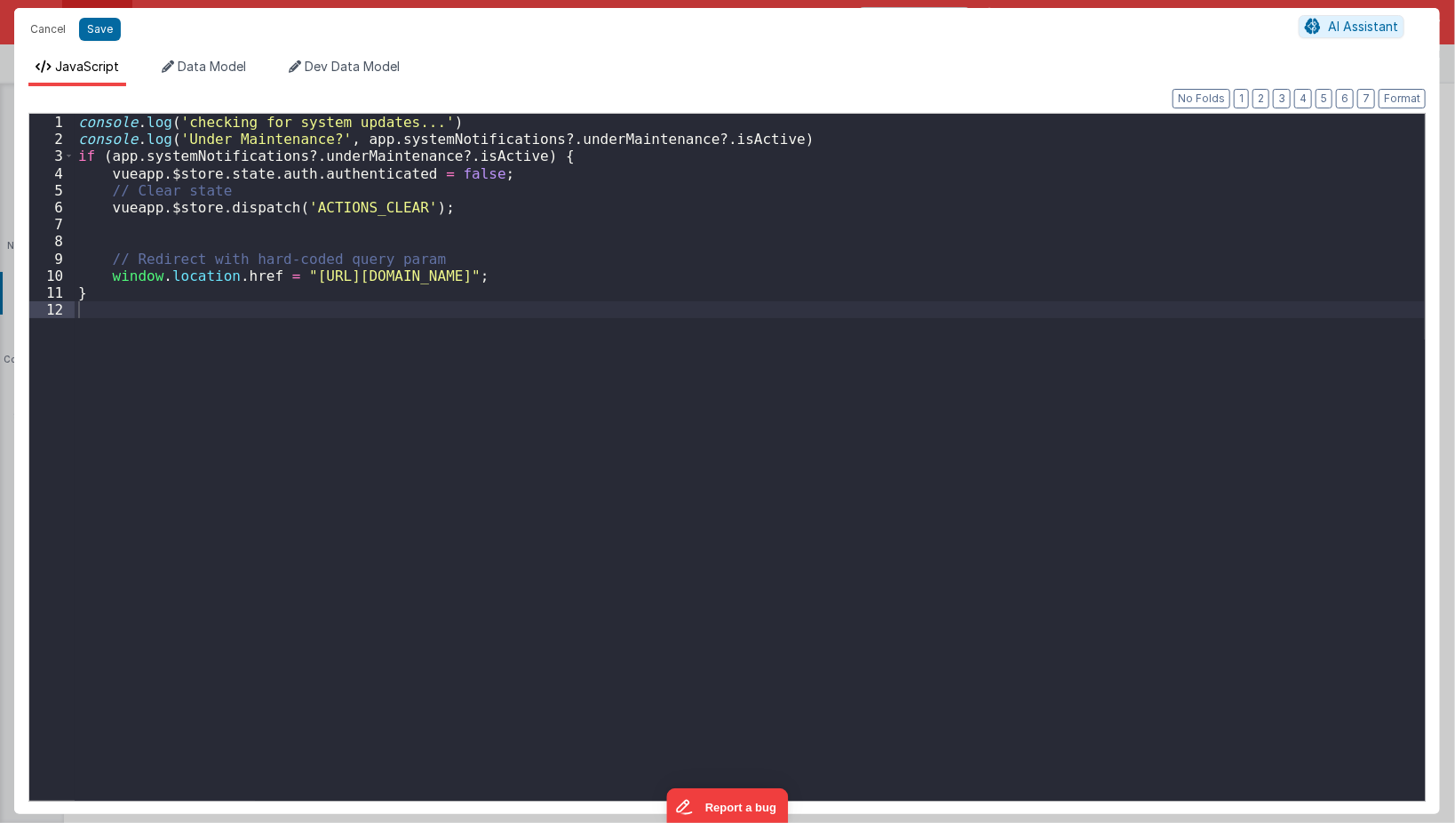
click at [786, 296] on div "console . log ( 'checking for system updates...' ) console . log ( 'Under Maint…" at bounding box center [750, 474] width 1351 height 721
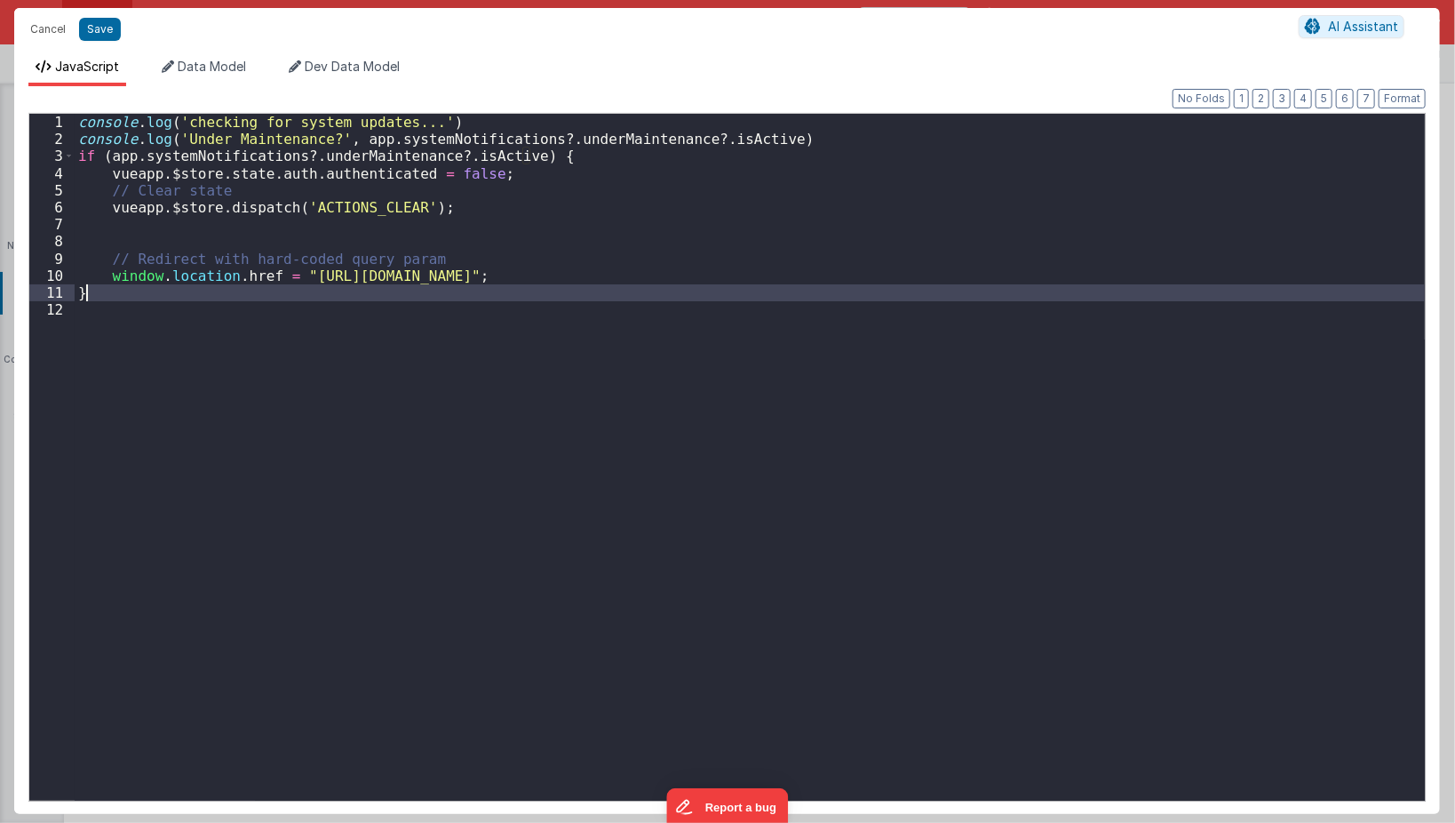
click at [457, 431] on div "console . log ( 'checking for system updates...' ) console . log ( 'Under Maint…" at bounding box center [750, 457] width 1350 height 687
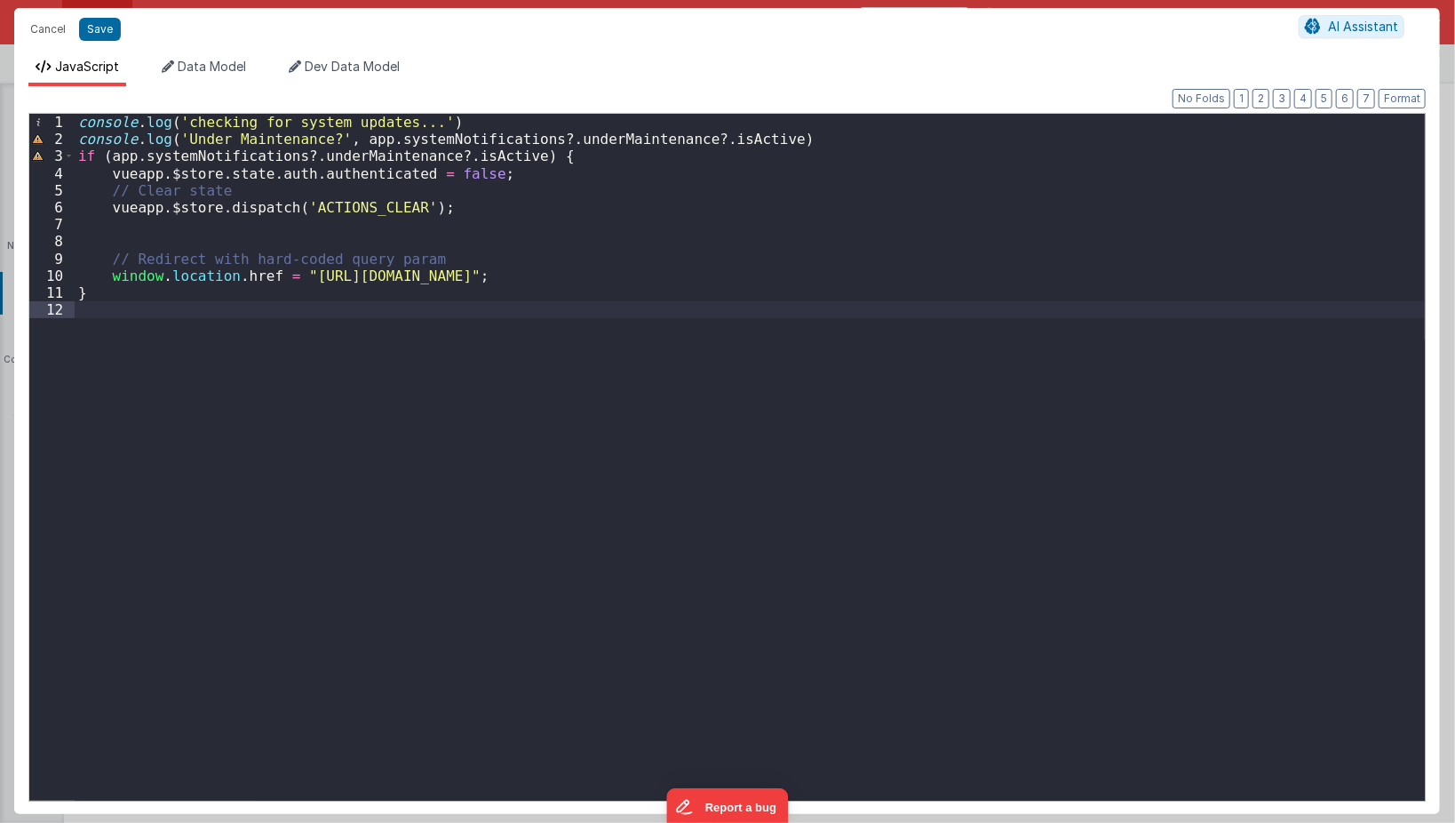
click at [273, 394] on div "console . log ( 'checking for system updates...' ) console . log ( 'Under Maint…" at bounding box center [750, 474] width 1351 height 721
paste textarea
click at [148, 345] on div "console . log ( 'checking for system updates...' ) console . log ( 'Under Maint…" at bounding box center [750, 474] width 1351 height 721
click at [407, 356] on div "console . log ( 'checking for system updates...' ) console . log ( 'Under Maint…" at bounding box center [750, 474] width 1351 height 721
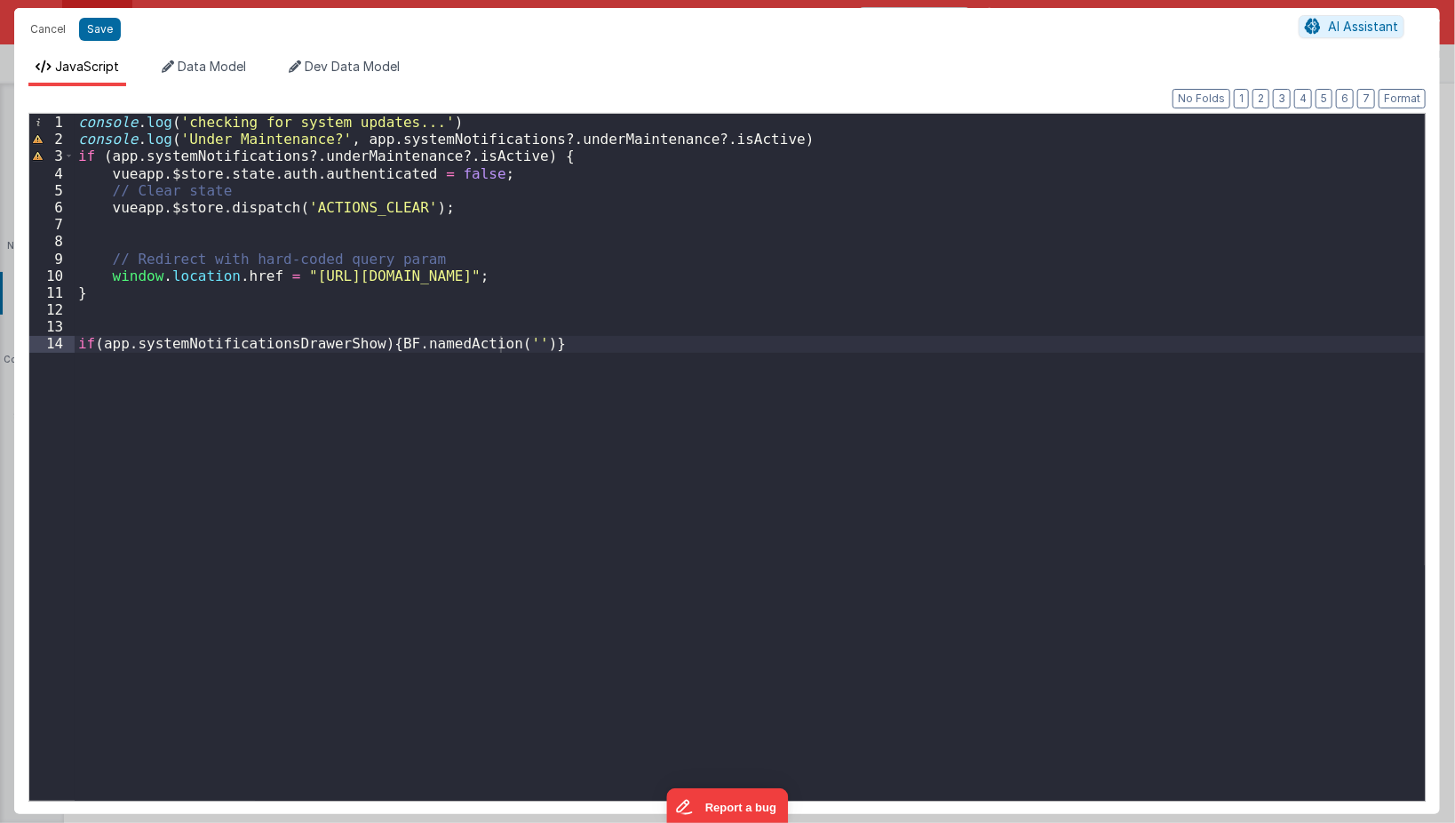
click at [428, 312] on div "console . log ( 'checking for system updates...' ) console . log ( 'Under Maint…" at bounding box center [750, 474] width 1351 height 721
click at [211, 142] on div "console . log ( 'checking for system updates...' ) console . log ( 'Under Maint…" at bounding box center [750, 474] width 1351 height 721
click at [338, 190] on div "console . log ( 'checking for system updates...' ) console . log ( 'Under Maint…" at bounding box center [750, 474] width 1351 height 721
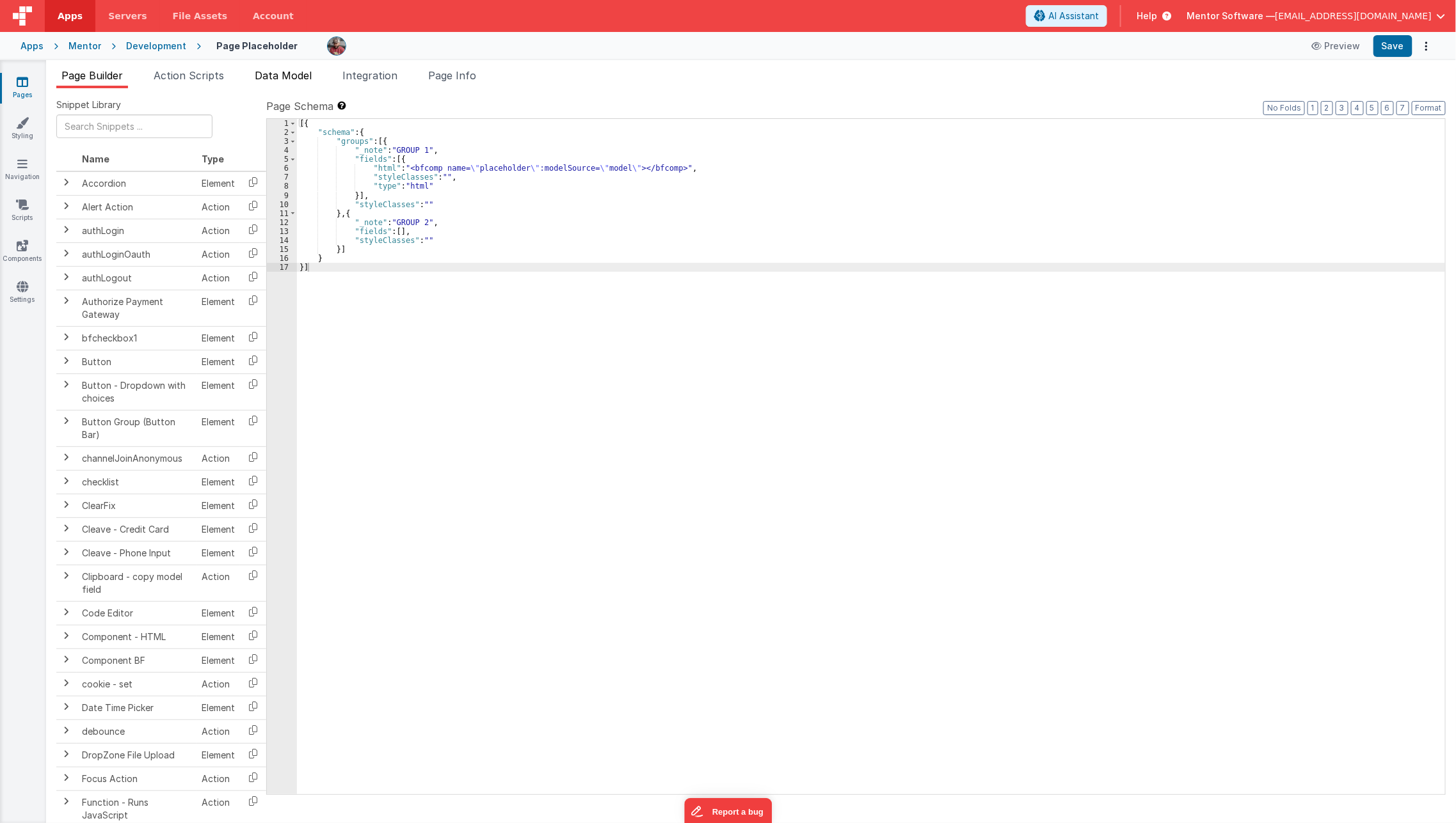
click at [282, 68] on li "Data Model" at bounding box center [282, 78] width 67 height 20
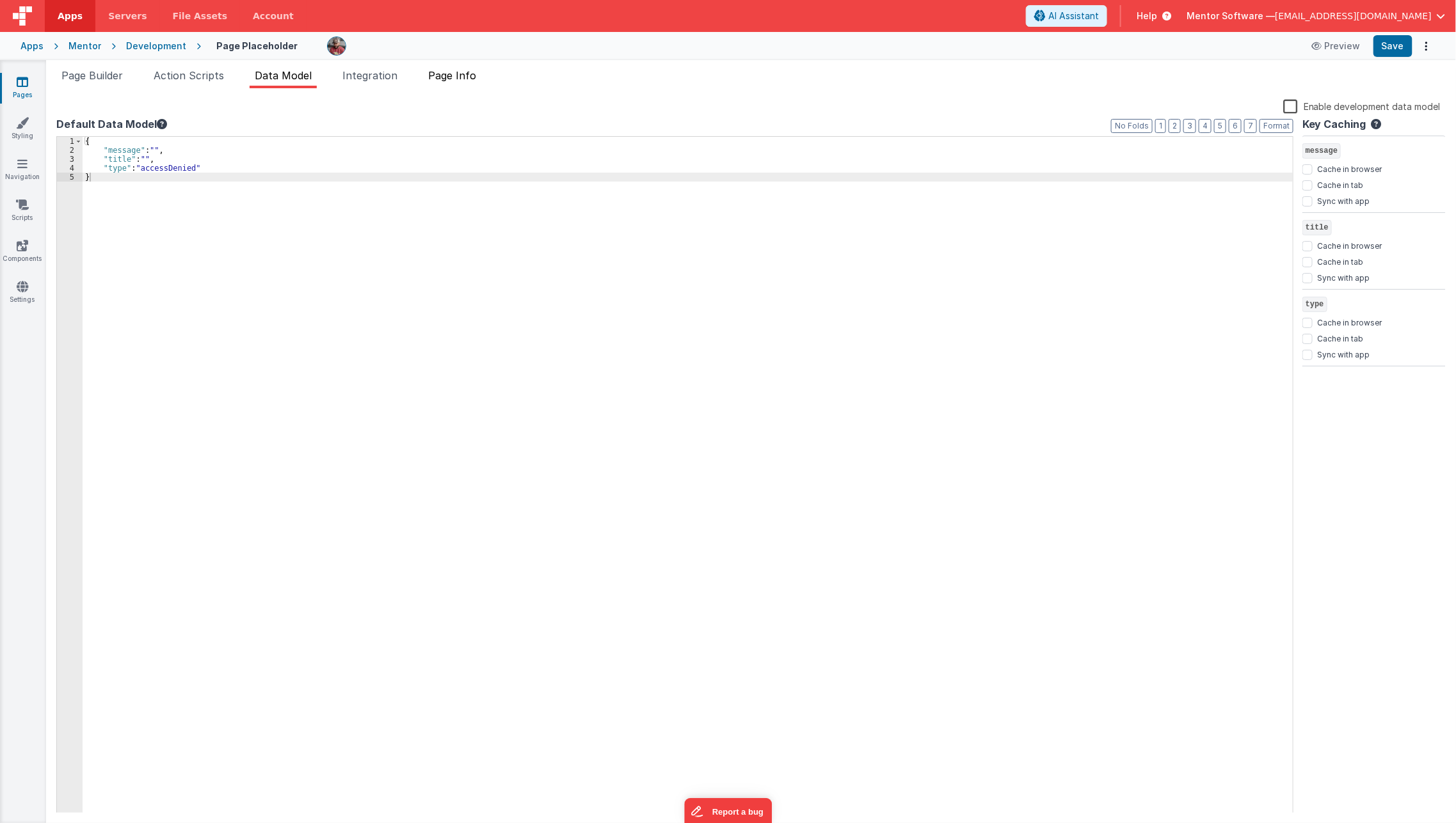
click at [462, 71] on span "Page Info" at bounding box center [452, 76] width 48 height 13
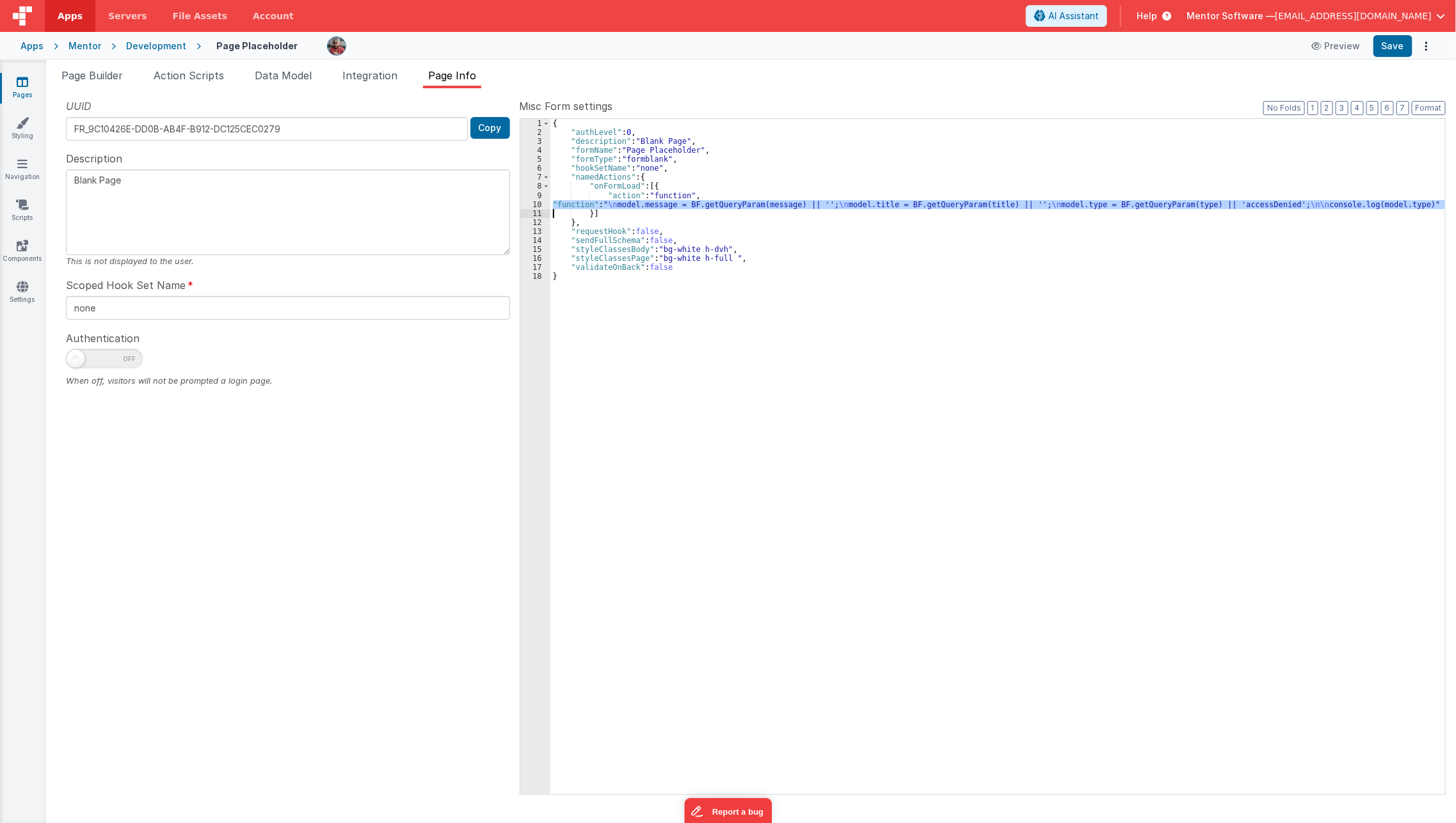
click at [526, 203] on div "10" at bounding box center [535, 204] width 30 height 9
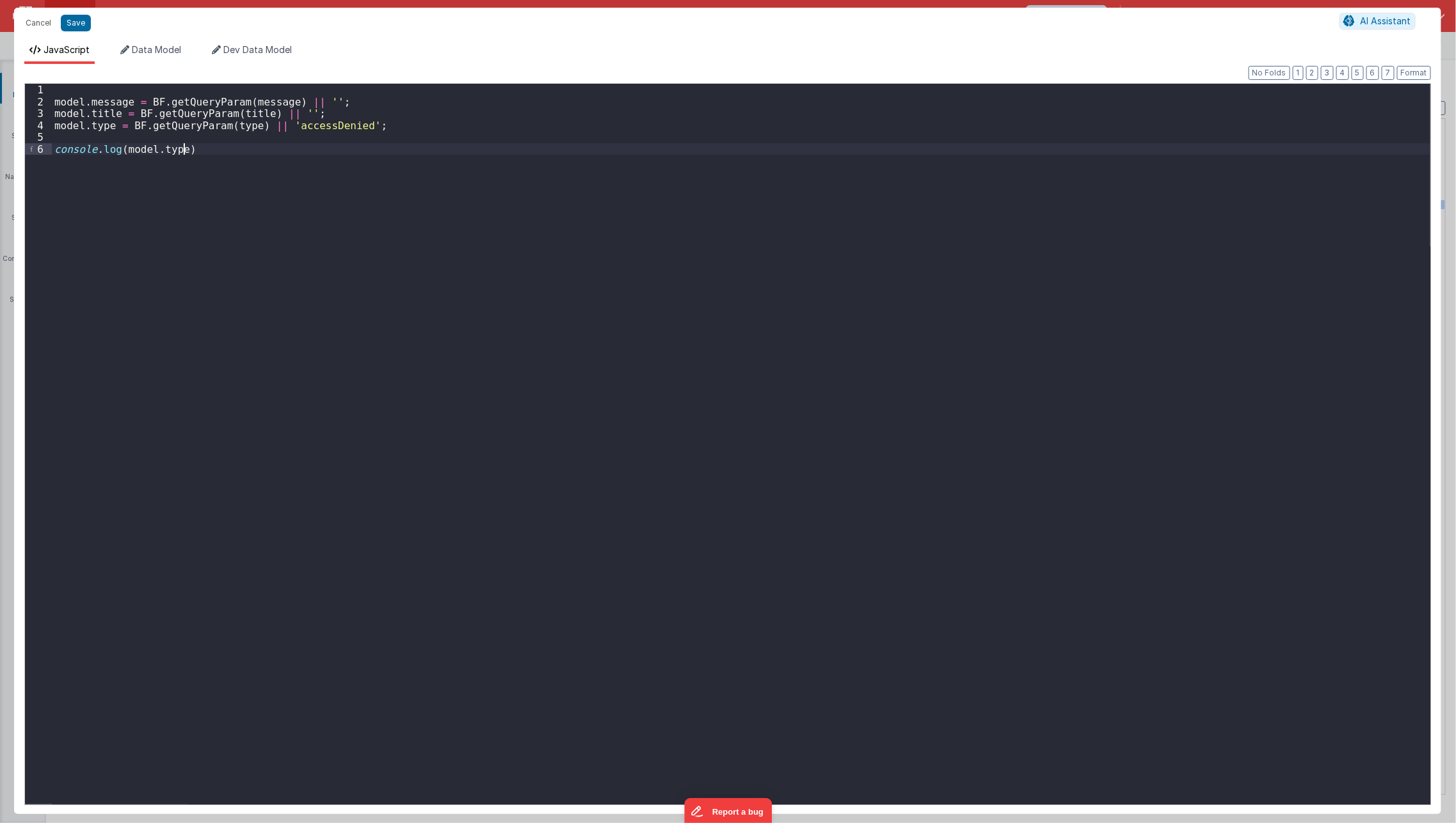
click at [118, 235] on div "model . message = BF . getQueryParam ( message ) || '' ; model . title = BF . g…" at bounding box center [741, 456] width 1378 height 745
click at [120, 152] on div "model . message = BF . getQueryParam ( message ) || '' ; model . title = BF . g…" at bounding box center [741, 456] width 1378 height 745
click at [66, 24] on button "Save" at bounding box center [76, 22] width 30 height 17
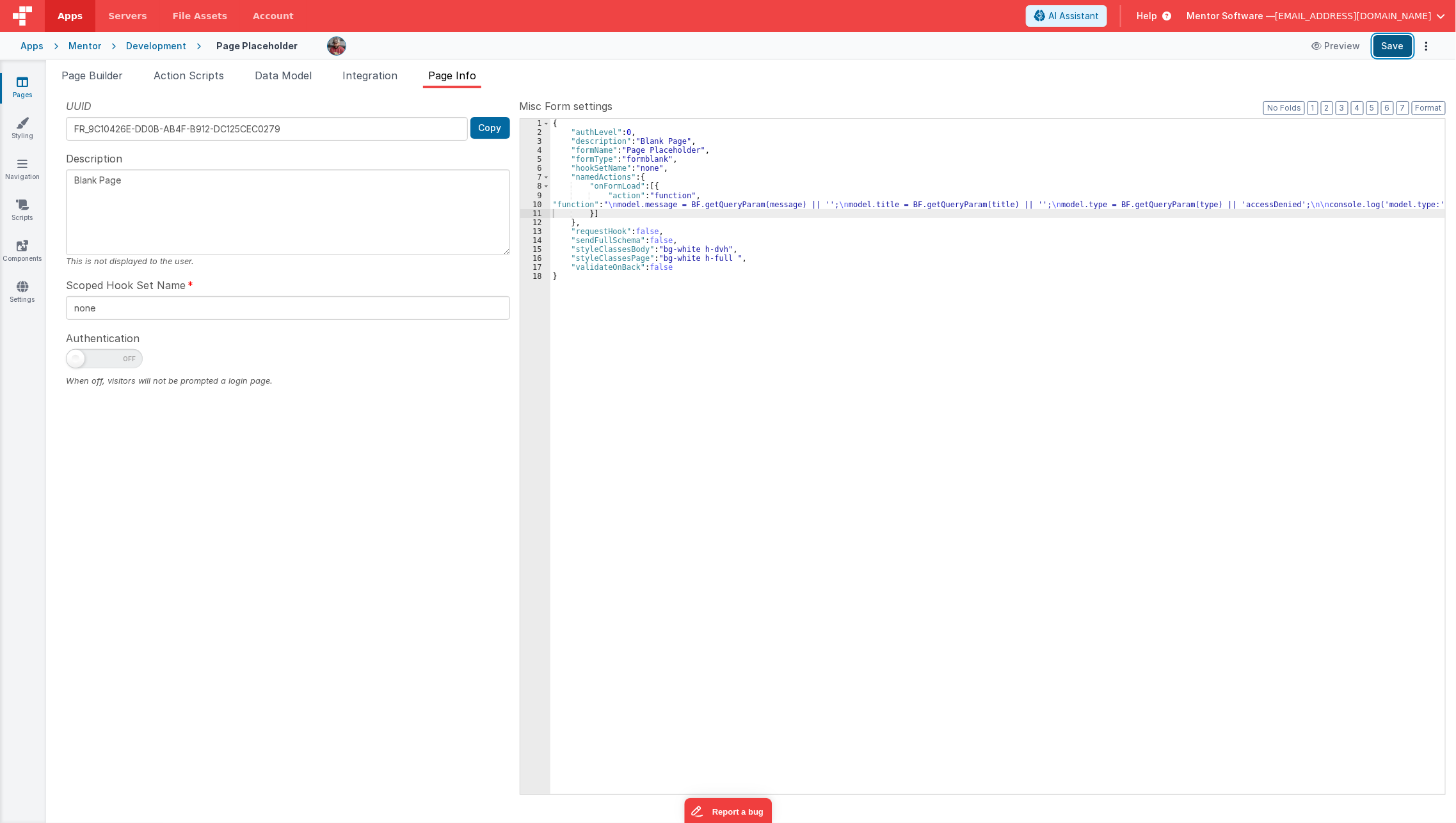
click at [1399, 45] on button "Save" at bounding box center [1393, 46] width 39 height 22
click at [99, 76] on span "Page Builder" at bounding box center [91, 76] width 61 height 13
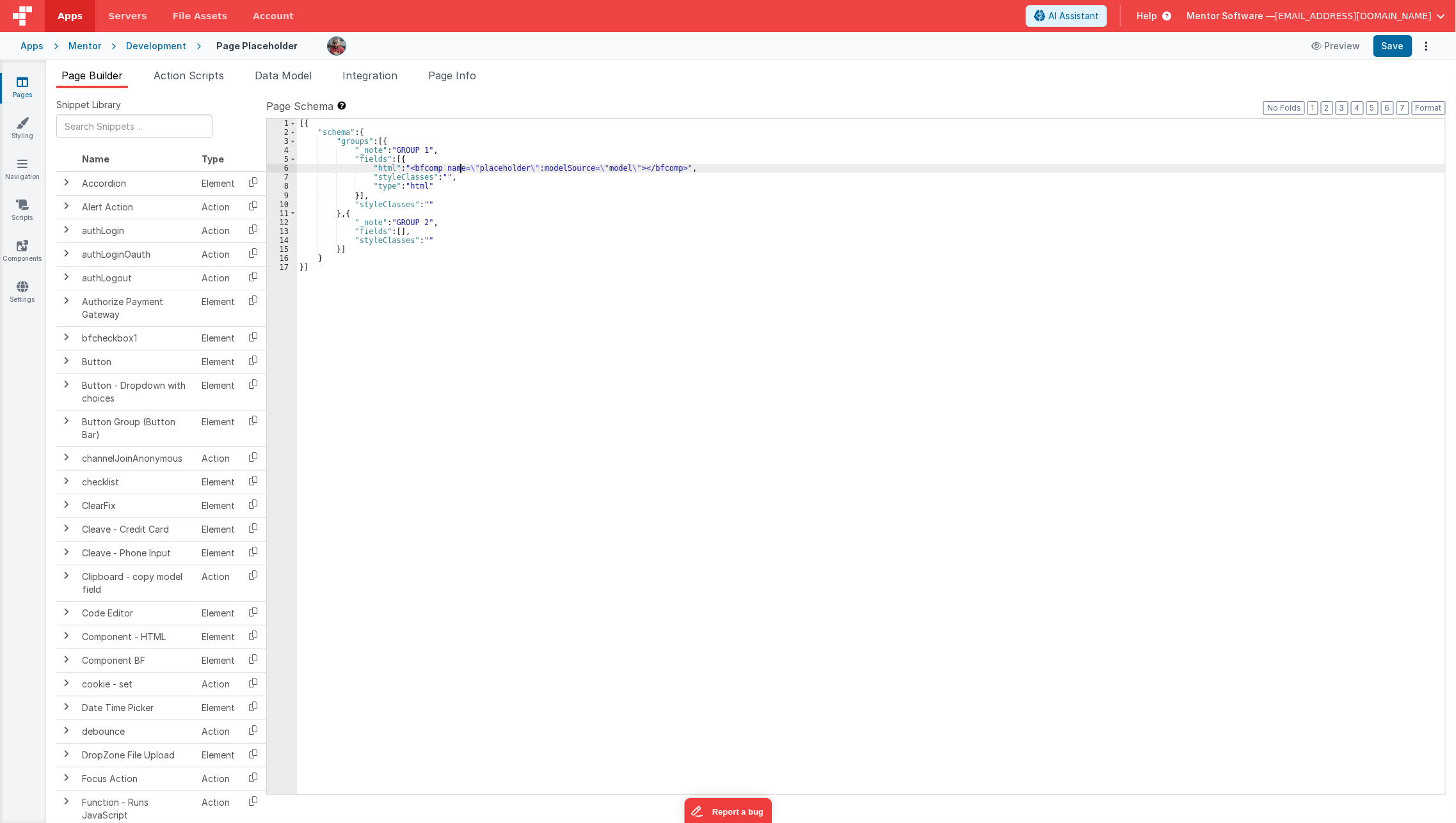
click at [460, 172] on div "[{ "schema" : { "groups" : [{ "_note" : "GROUP 1" , "fields" : [{ "html" : "<bf…" at bounding box center [871, 465] width 1149 height 693
click at [455, 73] on span "Page Info" at bounding box center [452, 76] width 48 height 13
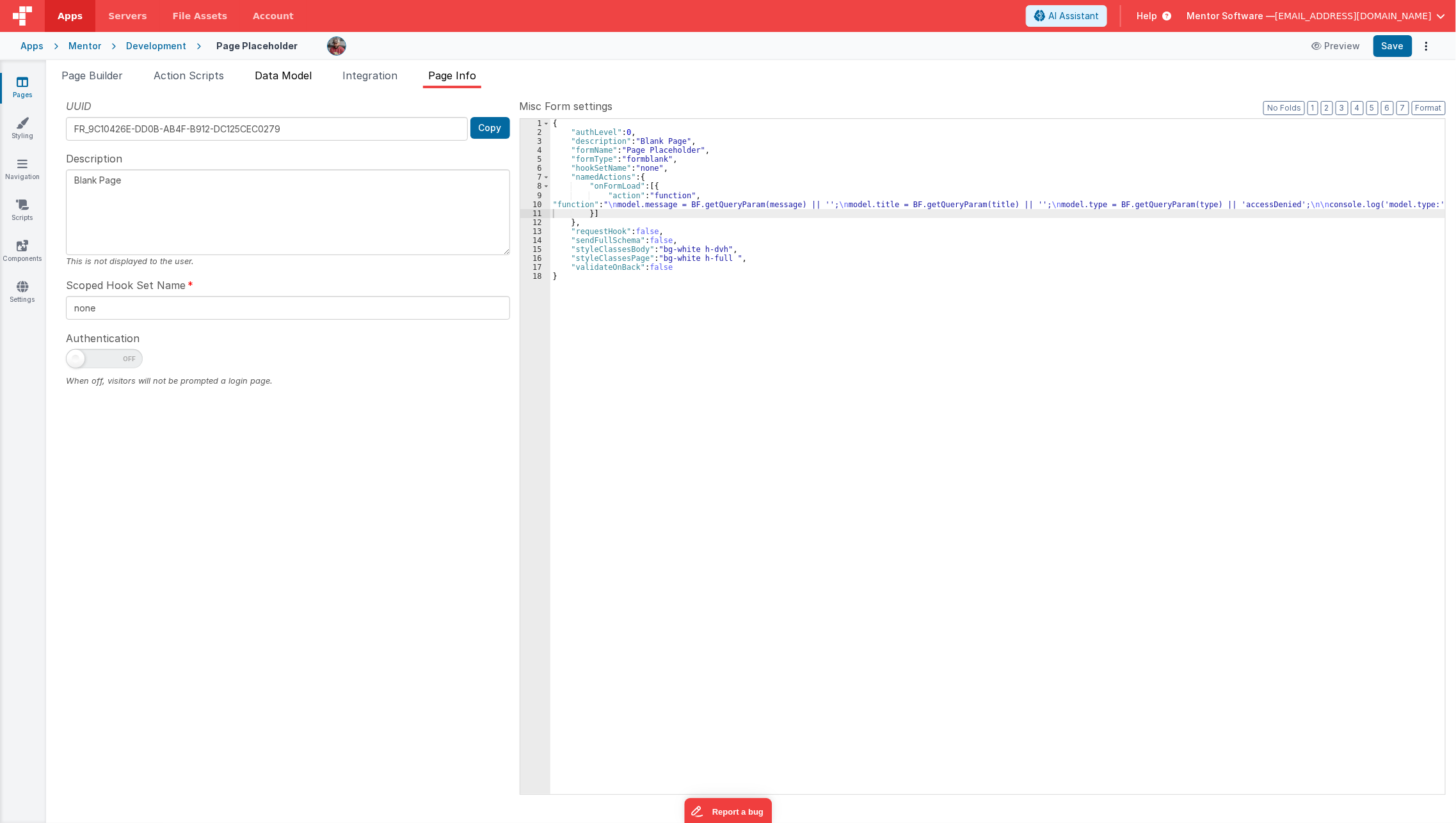
click at [282, 79] on span "Data Model" at bounding box center [283, 76] width 57 height 13
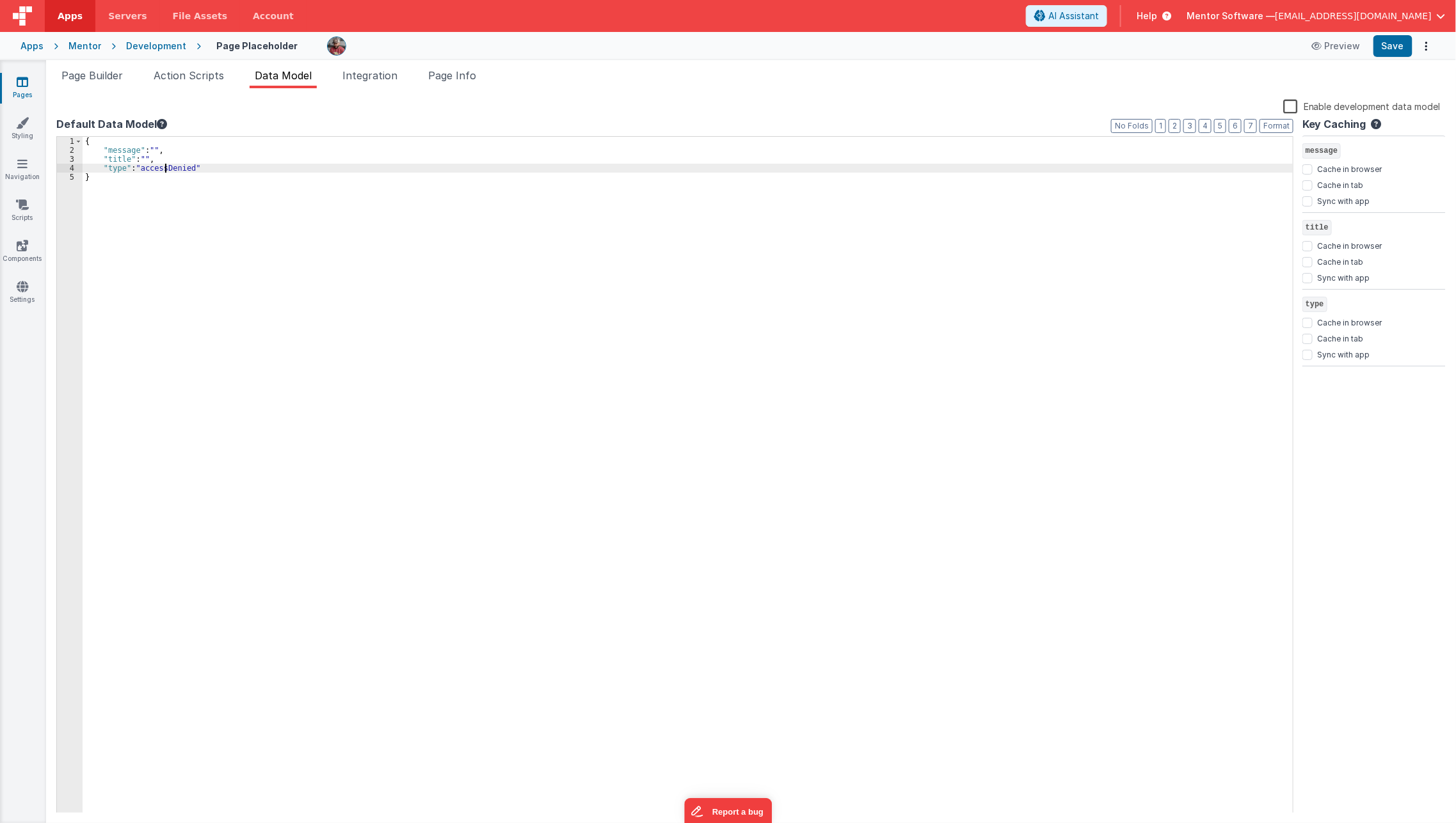
click at [165, 165] on div "{ "message" : "" , "title" : "" , "type" : "accessDenied" }" at bounding box center [688, 484] width 1211 height 695
click at [1384, 46] on button "Save" at bounding box center [1393, 46] width 39 height 22
click at [453, 68] on li "Page Info" at bounding box center [452, 78] width 58 height 20
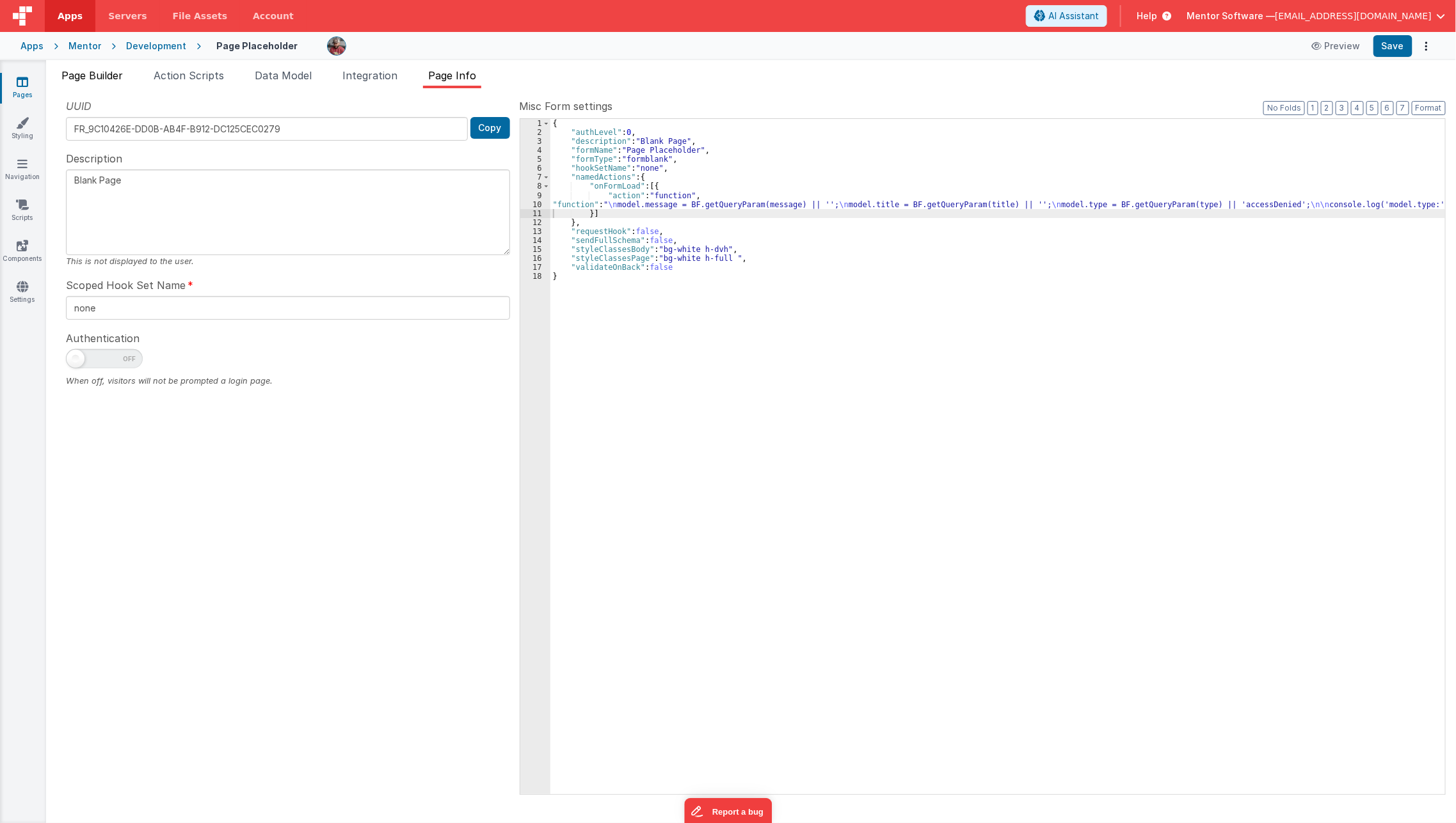
click at [100, 71] on span "Page Builder" at bounding box center [91, 76] width 61 height 13
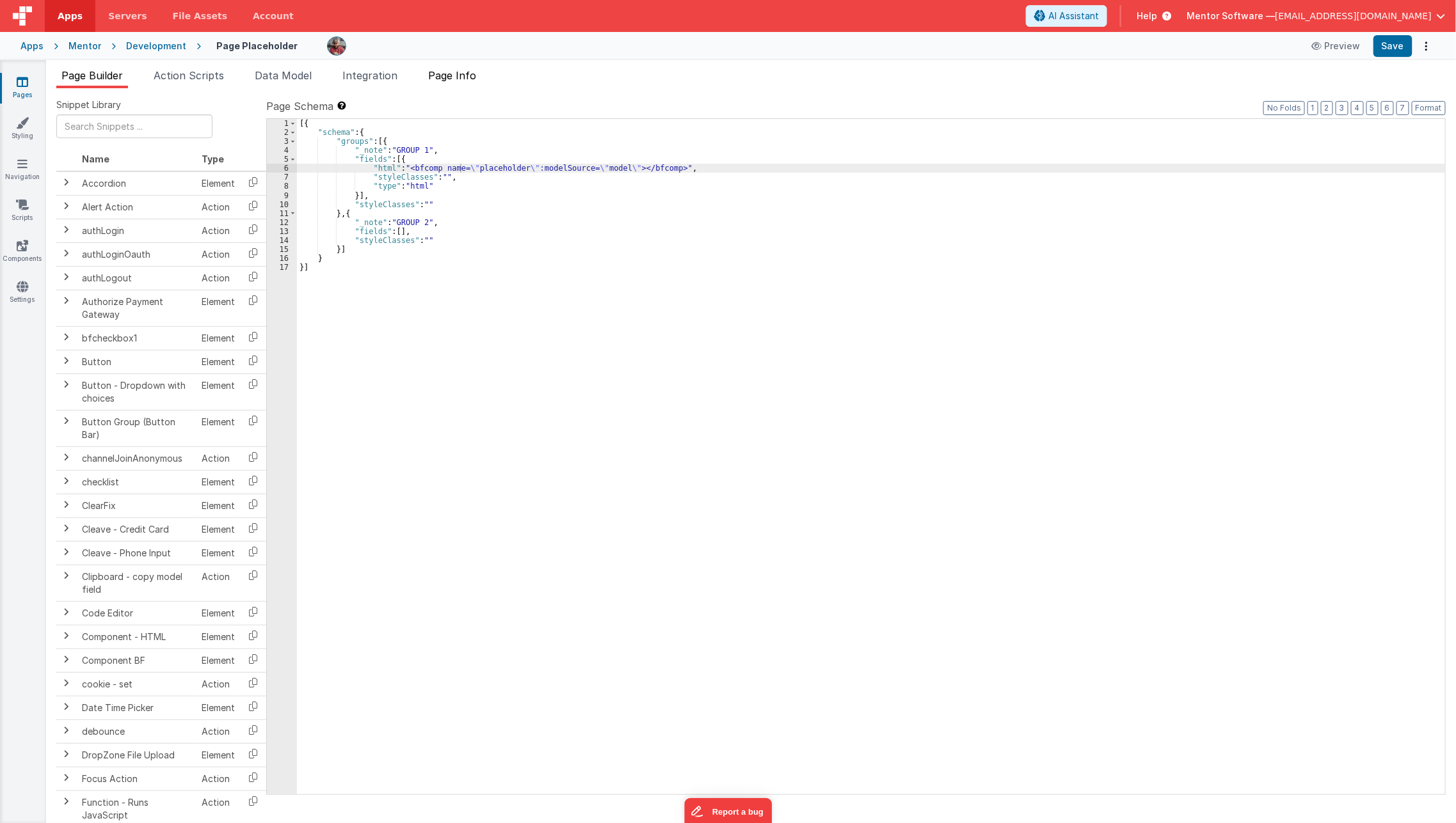
click at [467, 83] on li "Page Info" at bounding box center [452, 78] width 58 height 20
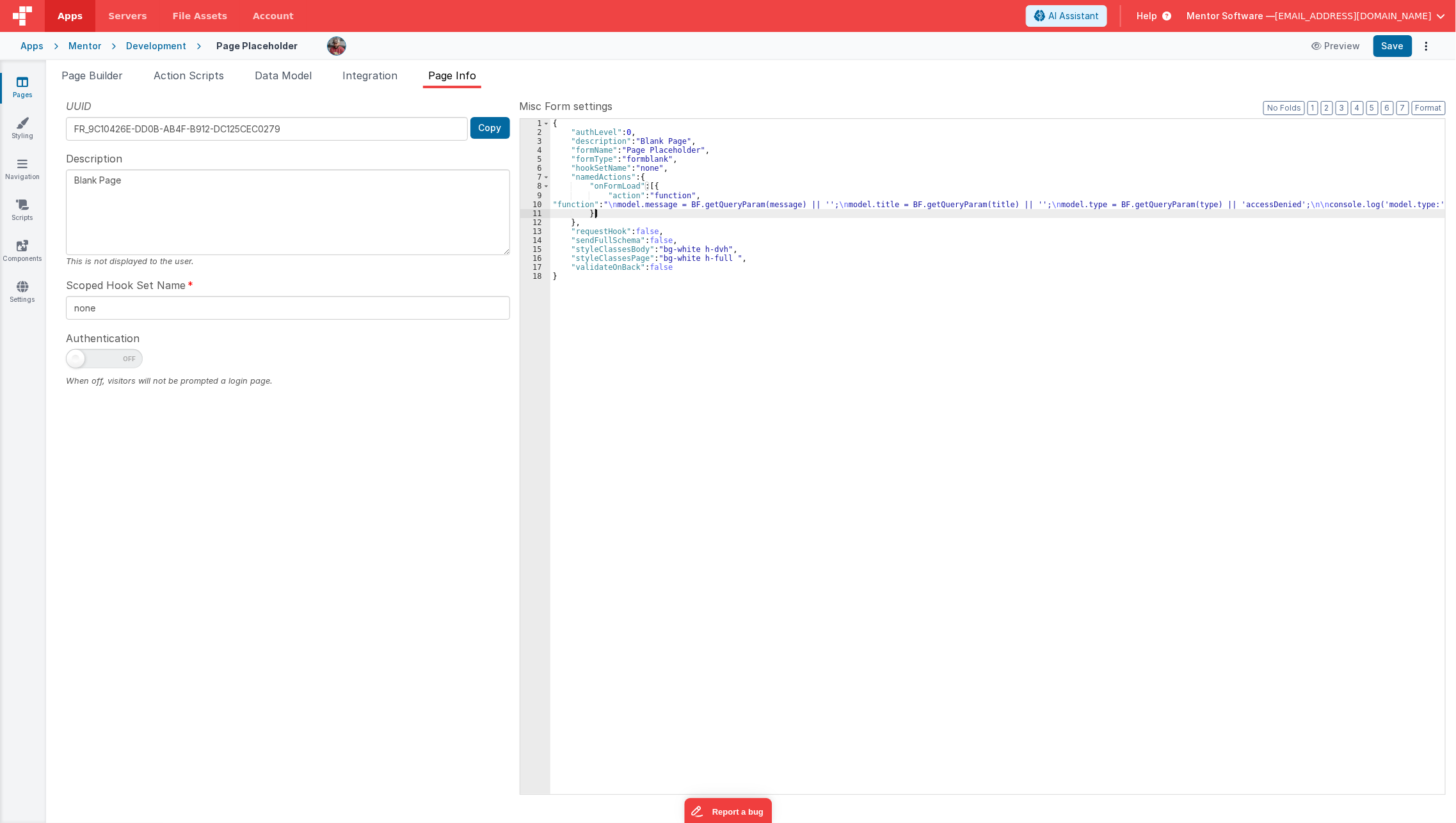
click at [760, 214] on div "{ "authLevel" : 0 , "description" : "Blank Page" , "formName" : "Page Placehold…" at bounding box center [998, 465] width 896 height 693
click at [762, 204] on div "{ "authLevel" : 0 , "description" : "Blank Page" , "formName" : "Page Placehold…" at bounding box center [998, 465] width 896 height 693
click at [530, 201] on div "10" at bounding box center [535, 204] width 30 height 9
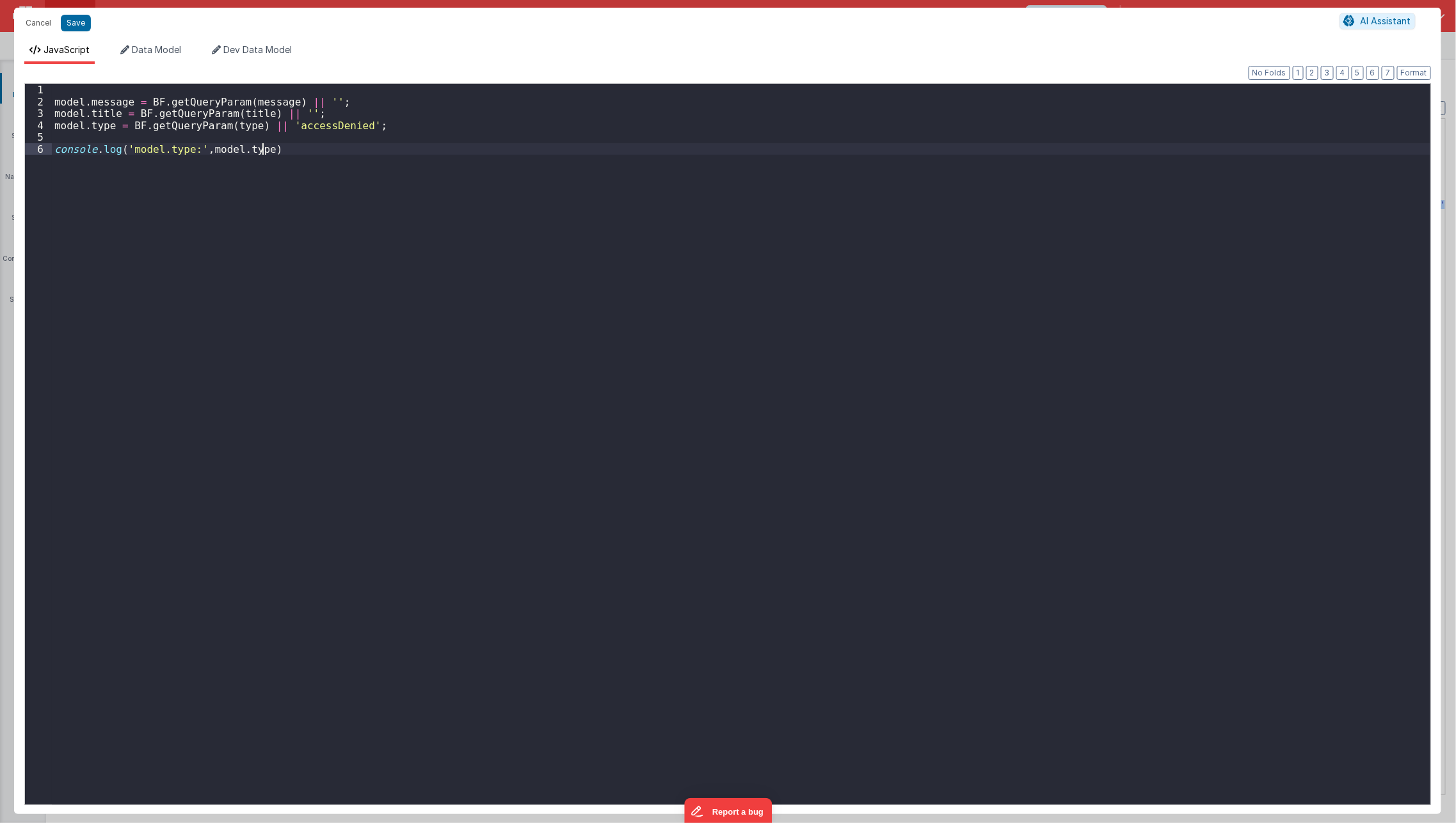
click at [530, 201] on div "model . message = BF . getQueryParam ( message ) || '' ; model . title = BF . g…" at bounding box center [741, 456] width 1378 height 745
click at [94, 79] on div "Format 7 6 5 4 3 2 1 No Folds 1 2 3 4 5 6 model . message = BF . getQueryParam …" at bounding box center [728, 439] width 1407 height 730
click at [97, 84] on div "model . message = BF . getQueryParam ( message ) || '' ; model . title = BF . g…" at bounding box center [741, 456] width 1378 height 745
drag, startPoint x: 79, startPoint y: 29, endPoint x: 1410, endPoint y: 211, distance: 1343.4
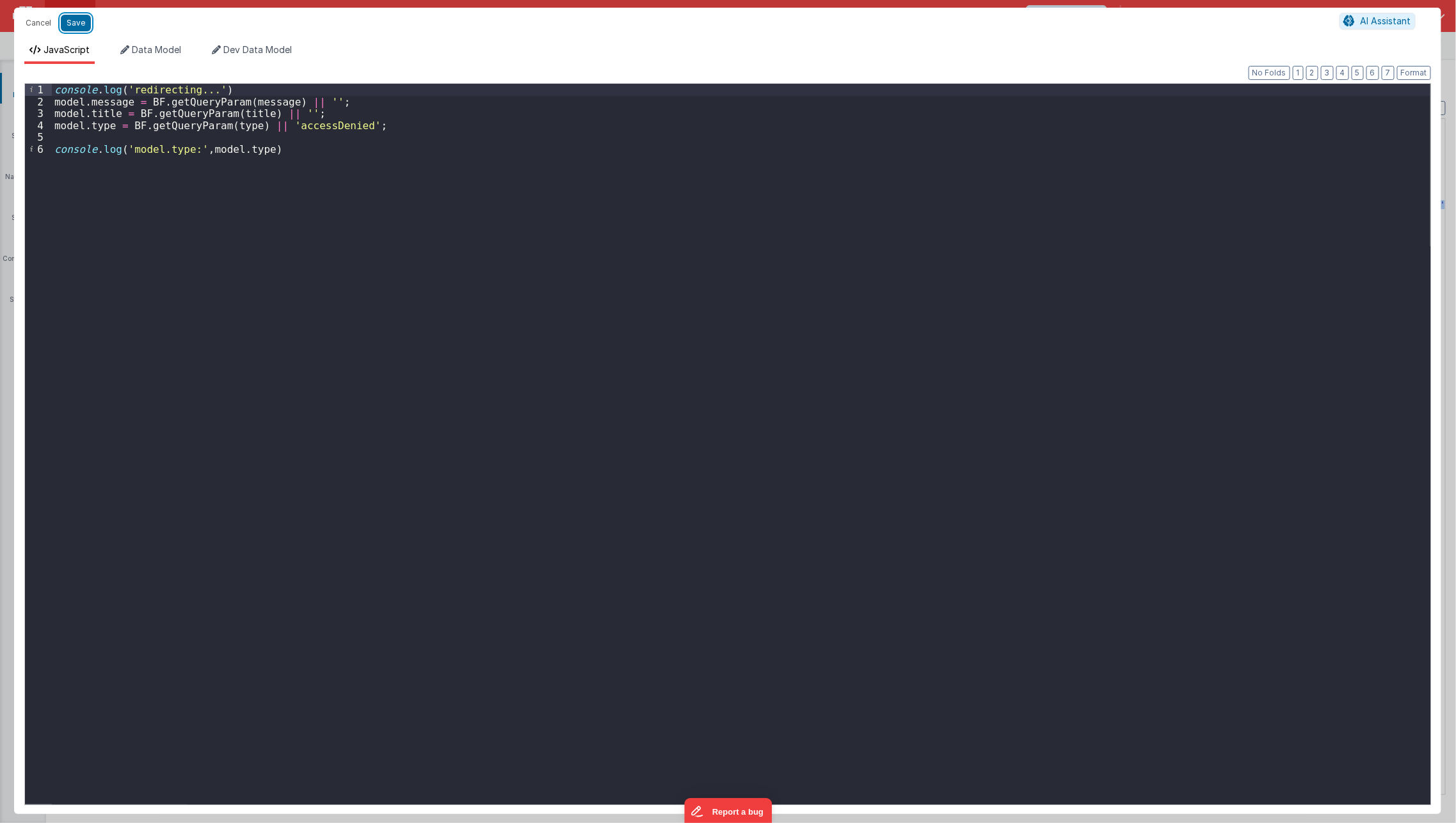
click at [78, 29] on button "Save" at bounding box center [76, 22] width 30 height 17
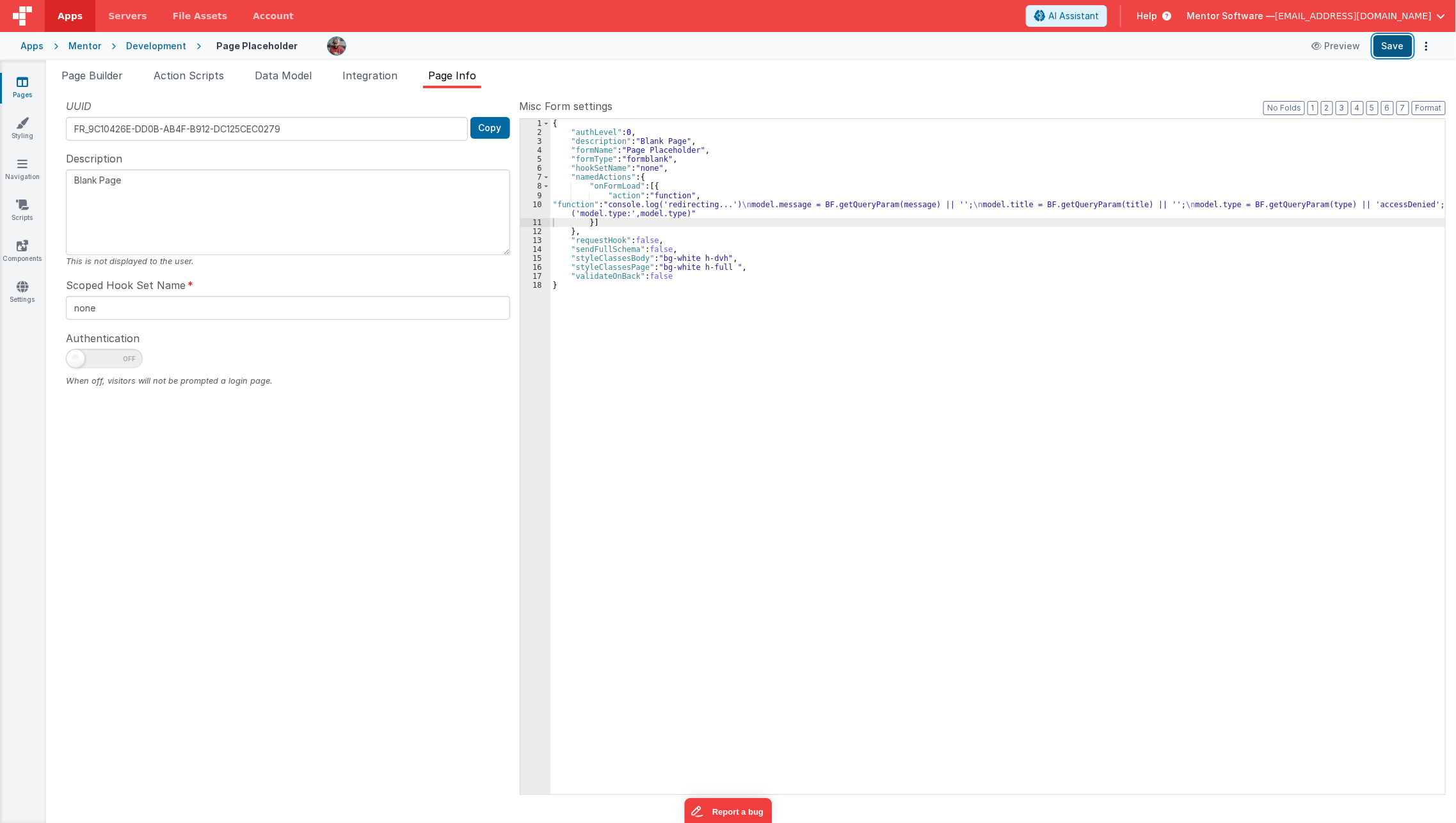
click at [1390, 56] on button "Save" at bounding box center [1393, 46] width 39 height 22
click at [622, 206] on div "{ "authLevel" : 0 , "description" : "Blank Page" , "formName" : "Page Placehold…" at bounding box center [998, 465] width 896 height 693
click at [535, 205] on div "10" at bounding box center [535, 209] width 30 height 18
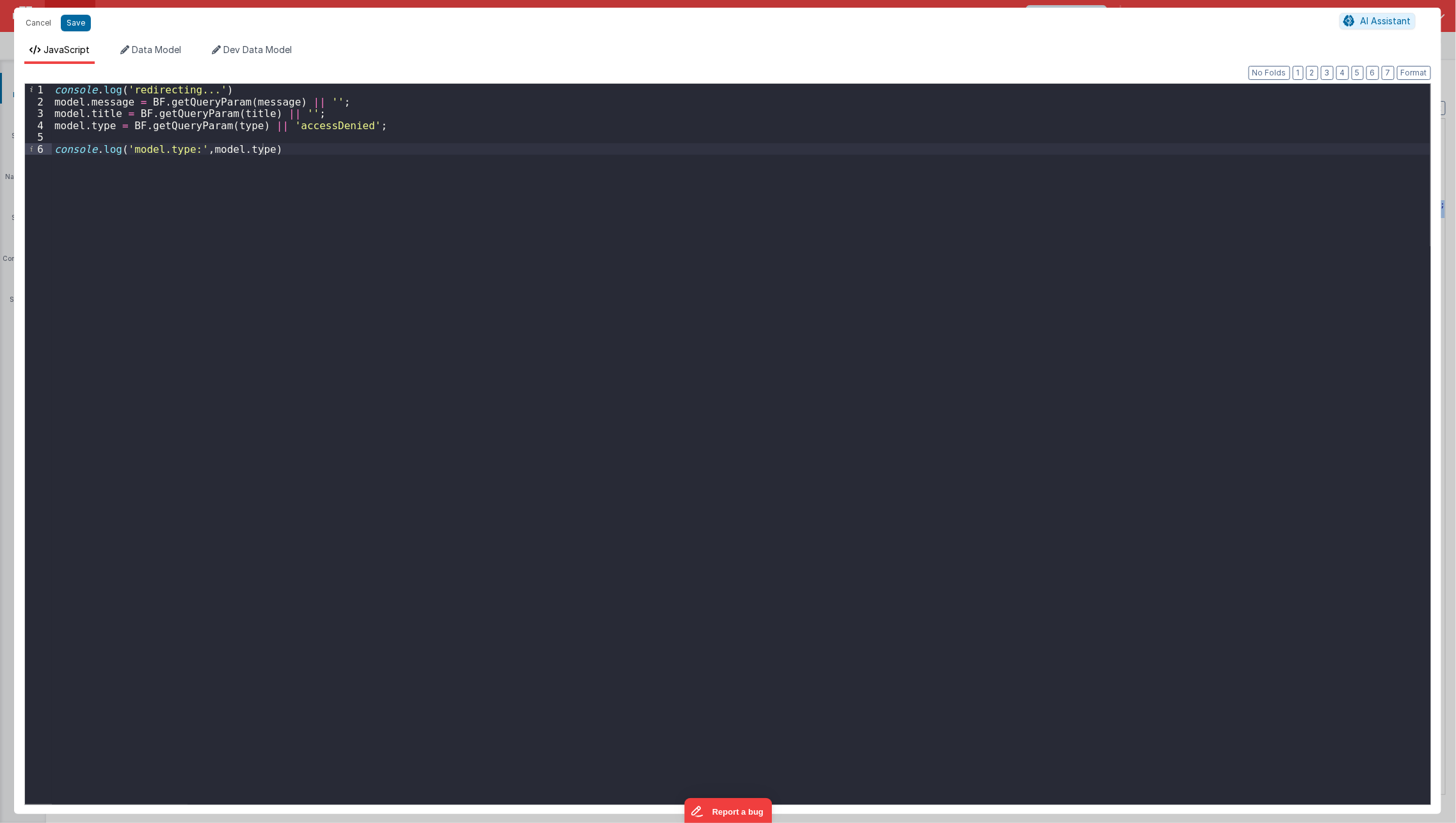
click at [206, 150] on div "console . log ( 'redirecting...' ) model . message = BF . getQueryParam ( messa…" at bounding box center [741, 456] width 1378 height 745
click at [412, 253] on div "console . log ( 'redirecting...' ) model . message = BF . getQueryParam ( messa…" at bounding box center [741, 456] width 1378 height 745
click at [75, 27] on button "Save" at bounding box center [76, 22] width 30 height 17
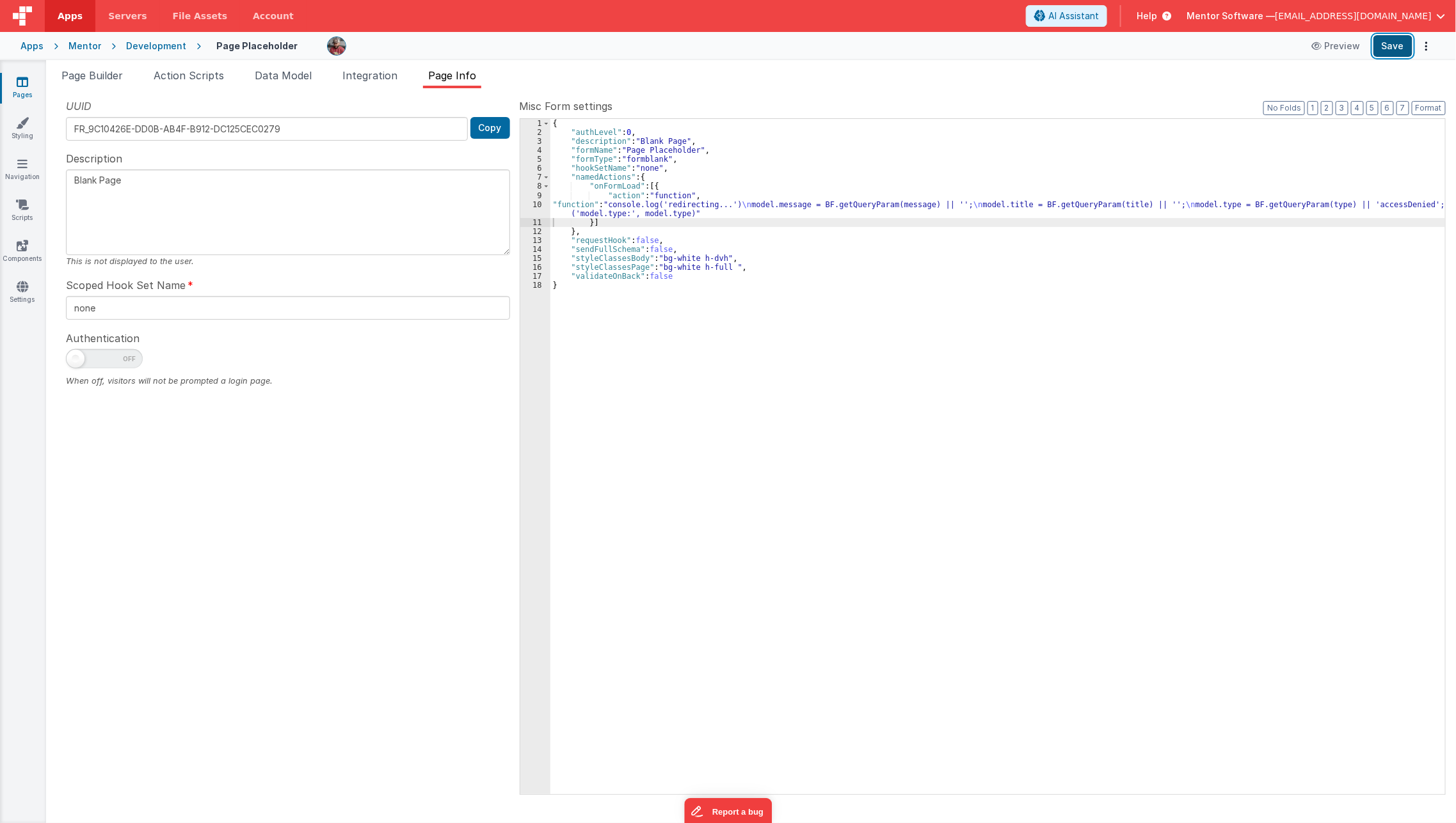
click at [1405, 50] on button "Save" at bounding box center [1393, 46] width 39 height 22
click at [624, 202] on div "{ "authLevel" : 0 , "description" : "Blank Page" , "formName" : "Page Placehold…" at bounding box center [998, 465] width 896 height 693
click at [532, 204] on div "10" at bounding box center [535, 209] width 30 height 18
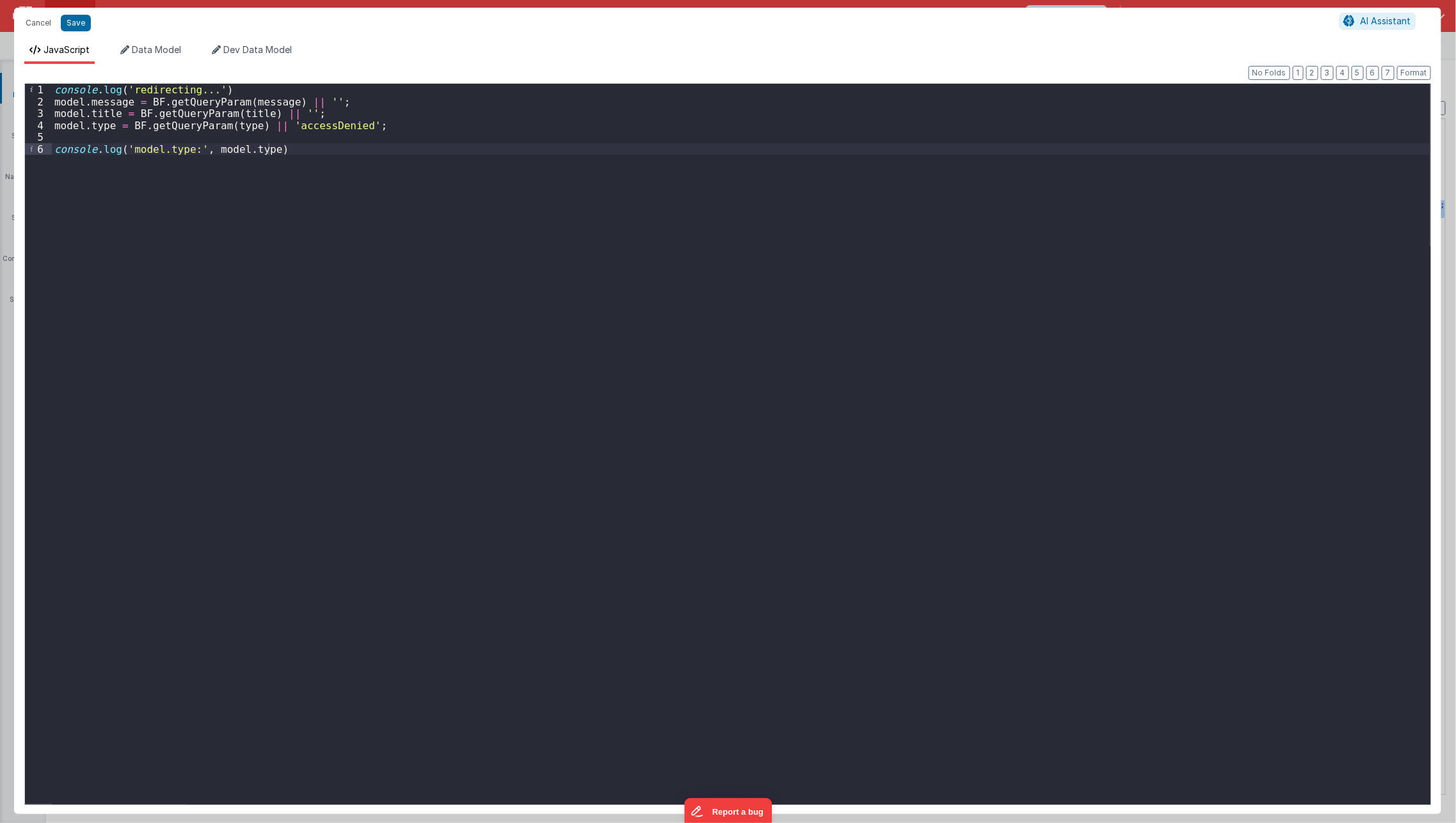
click at [475, 203] on div "console . log ( 'redirecting...' ) model . message = BF . getQueryParam ( messa…" at bounding box center [741, 456] width 1378 height 745
click at [401, 405] on div "console . log ( 'redirecting...' ) model . message = BF . getQueryParam ( messa…" at bounding box center [741, 456] width 1378 height 745
type input "underMaintenance"
click at [426, 325] on div "console . log ( 'redirecting...' ) model . message = BF . getQueryParam ( messa…" at bounding box center [741, 456] width 1378 height 745
click at [331, 192] on div "console . log ( 'redirecting...' ) model . message = BF . getQueryParam ( messa…" at bounding box center [741, 456] width 1378 height 745
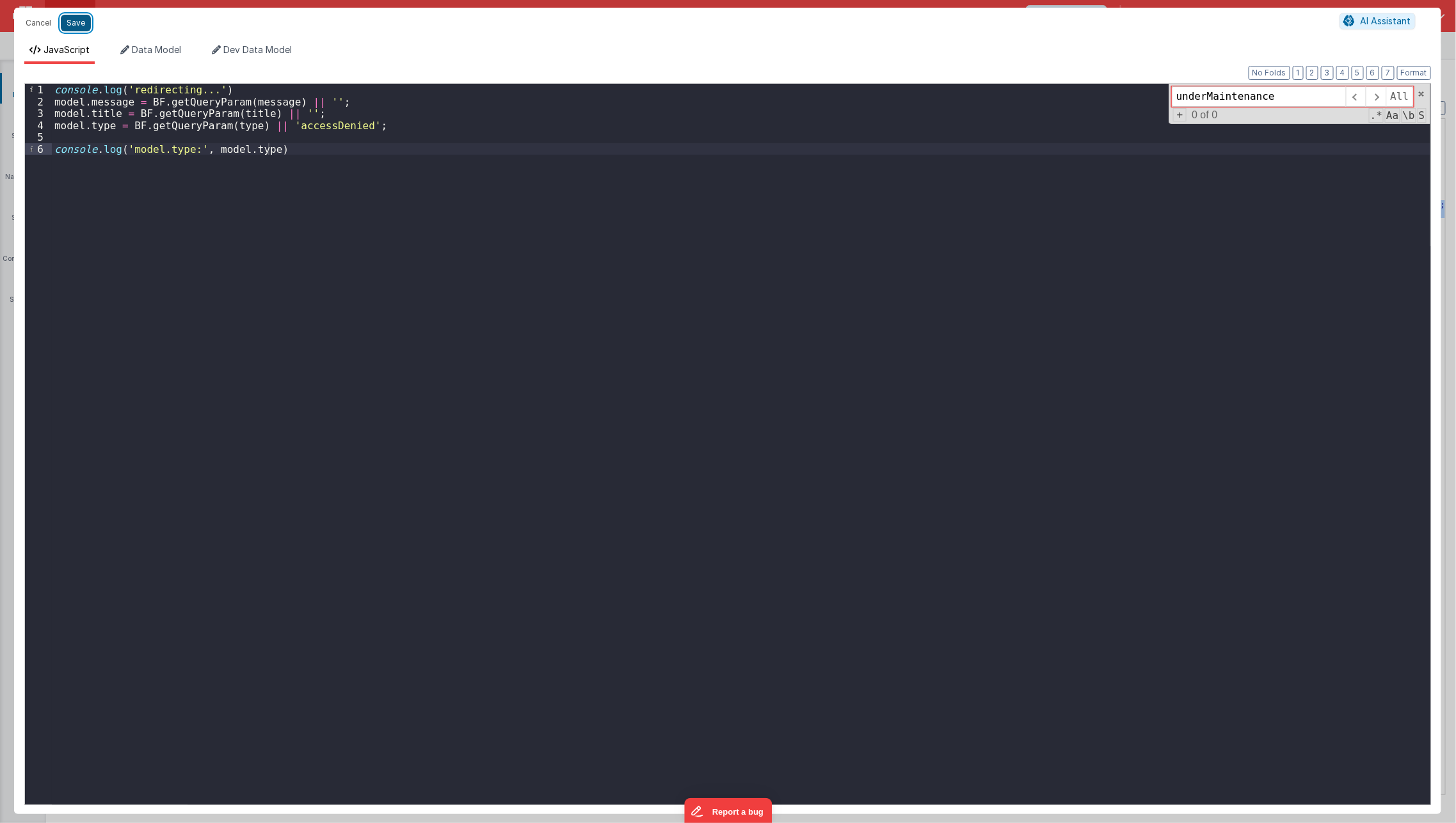
click at [72, 23] on button "Save" at bounding box center [76, 22] width 30 height 17
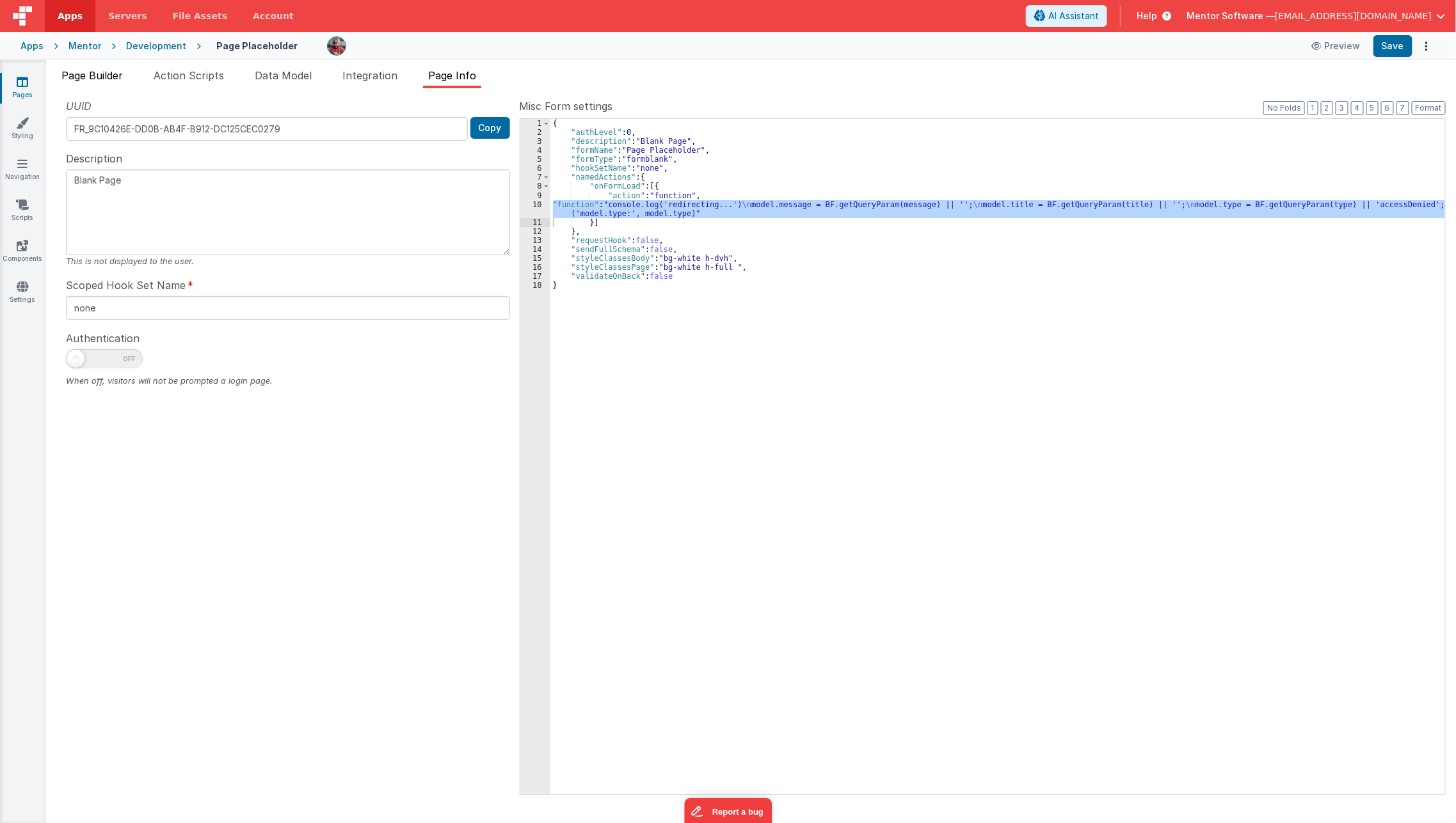
click at [104, 77] on span "Page Builder" at bounding box center [91, 76] width 61 height 13
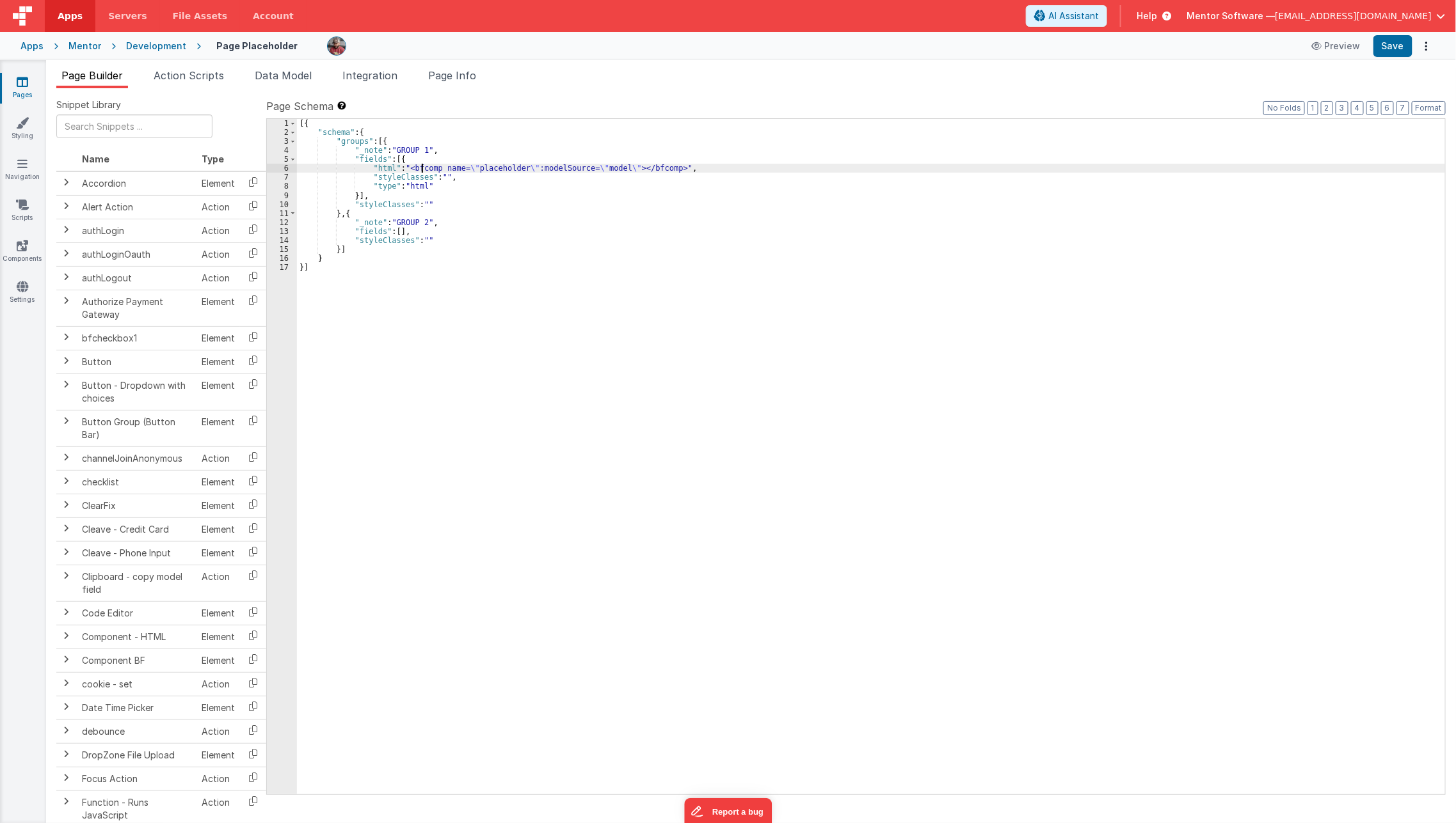
click at [422, 171] on div "[{ "schema" : { "groups" : [{ "_note" : "GROUP 1" , "fields" : [{ "html" : "<bf…" at bounding box center [871, 465] width 1149 height 693
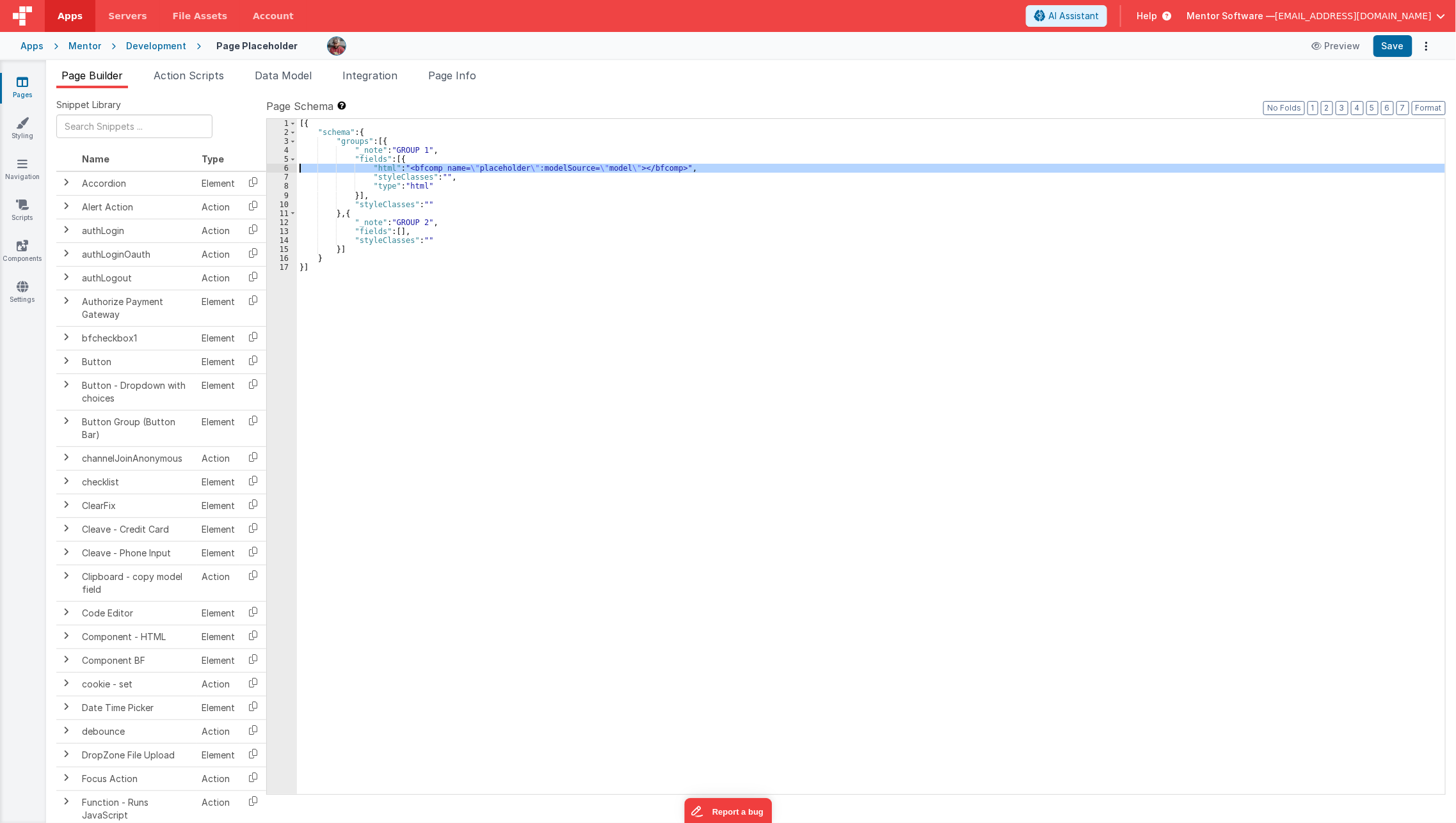
click at [282, 168] on div "6" at bounding box center [282, 168] width 30 height 9
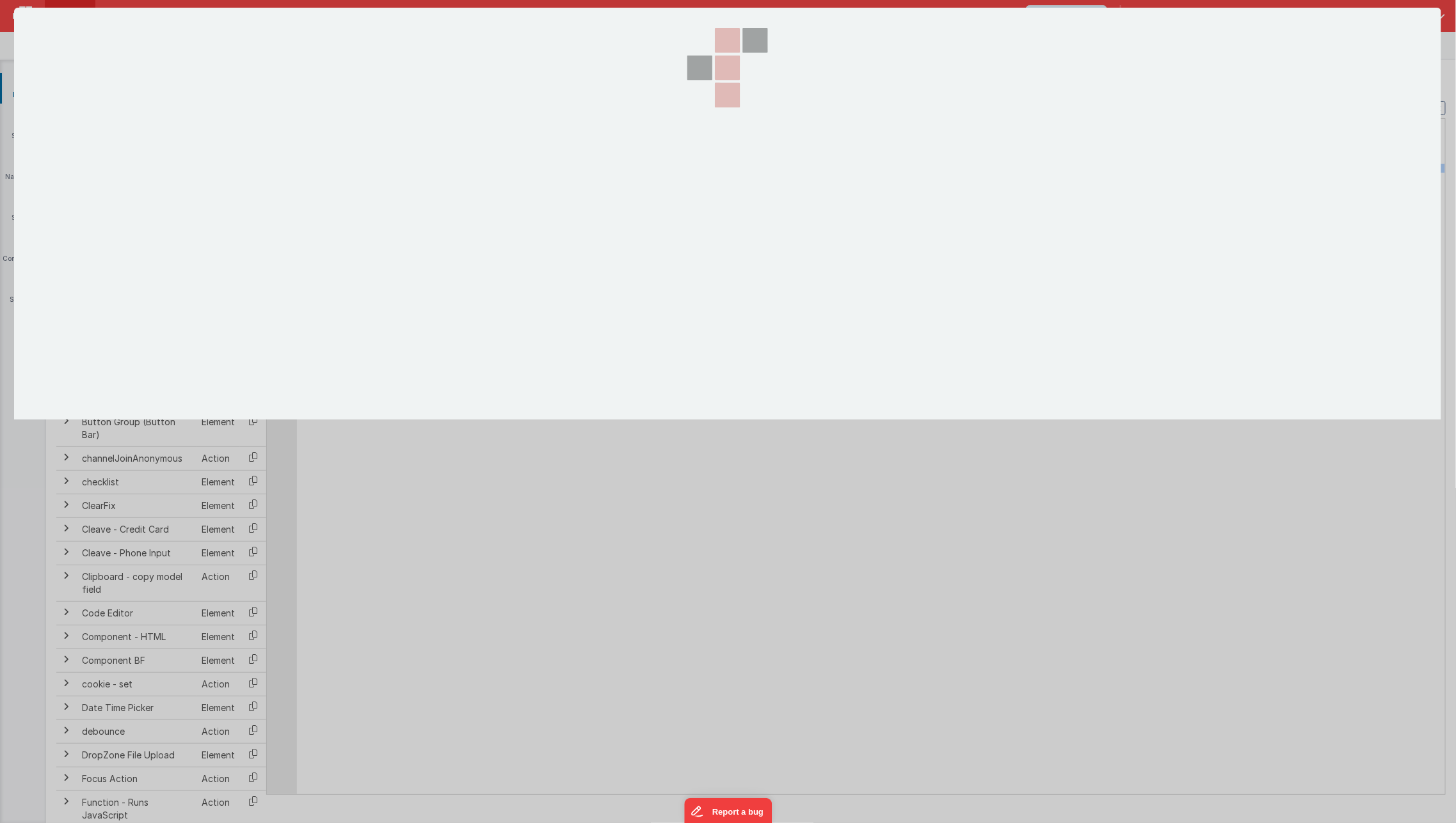
click at [282, 168] on div at bounding box center [728, 411] width 1456 height 823
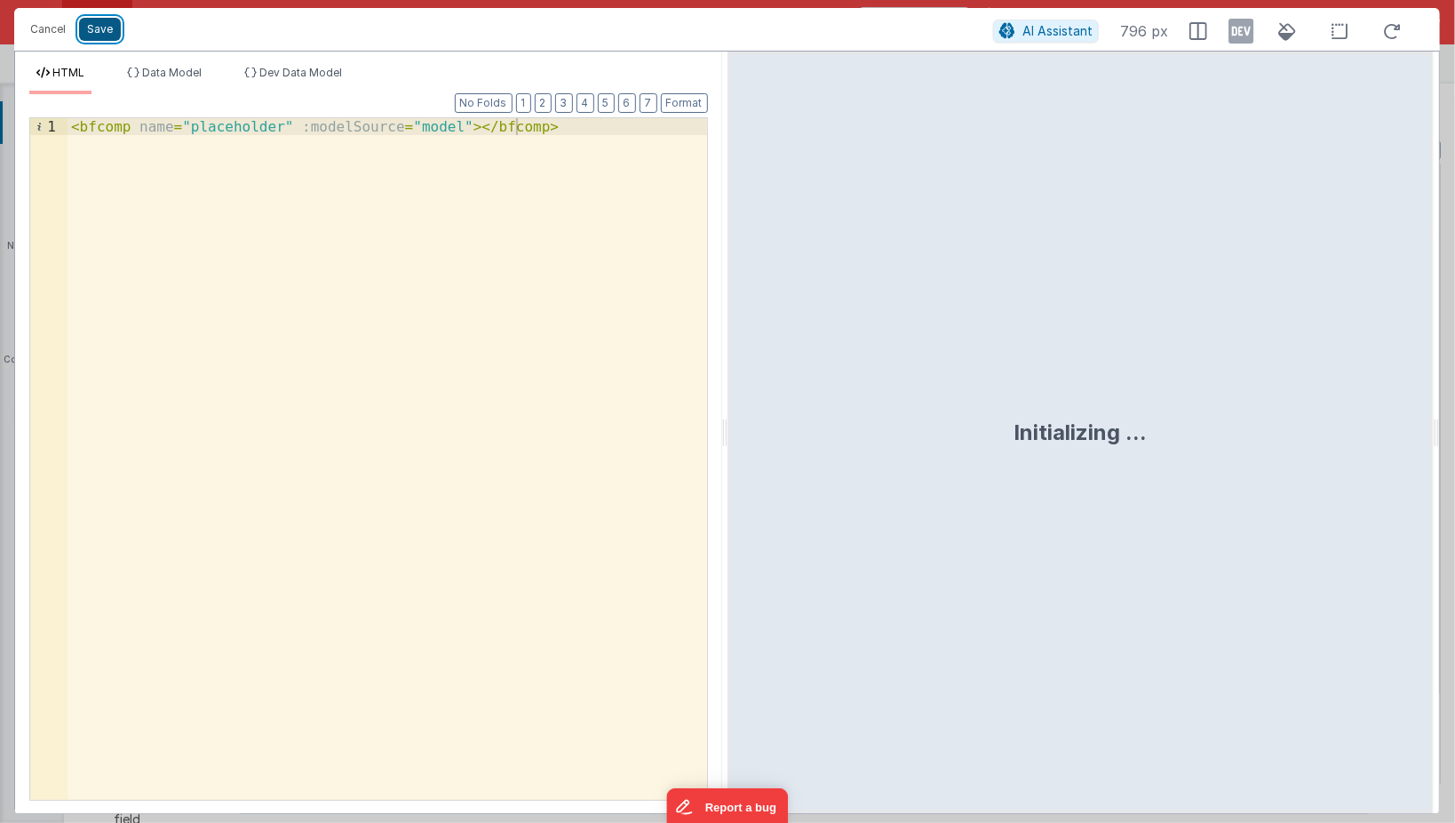
click at [82, 29] on button "Save" at bounding box center [100, 29] width 42 height 23
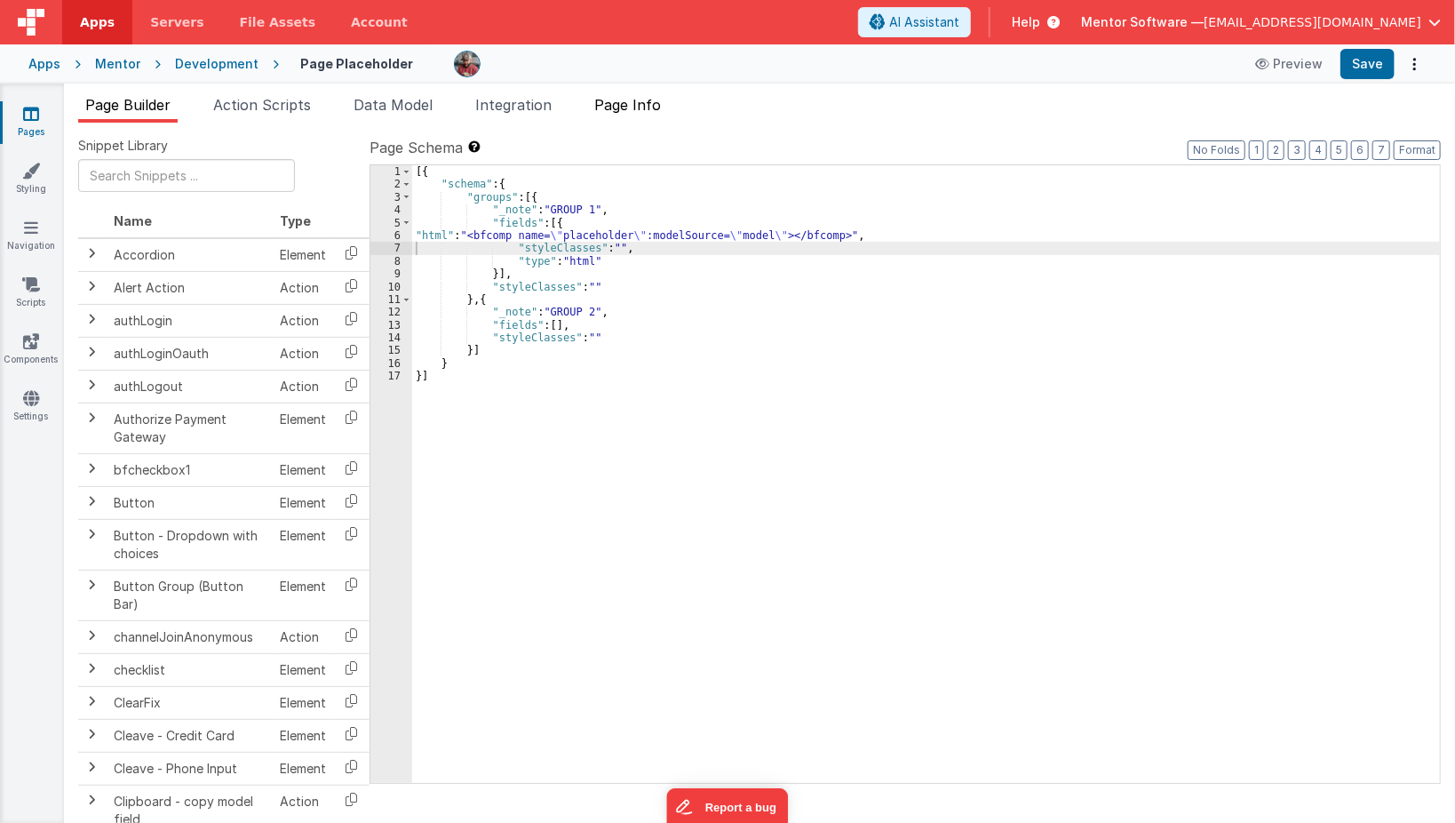
click at [651, 99] on span "Page Info" at bounding box center [627, 105] width 67 height 18
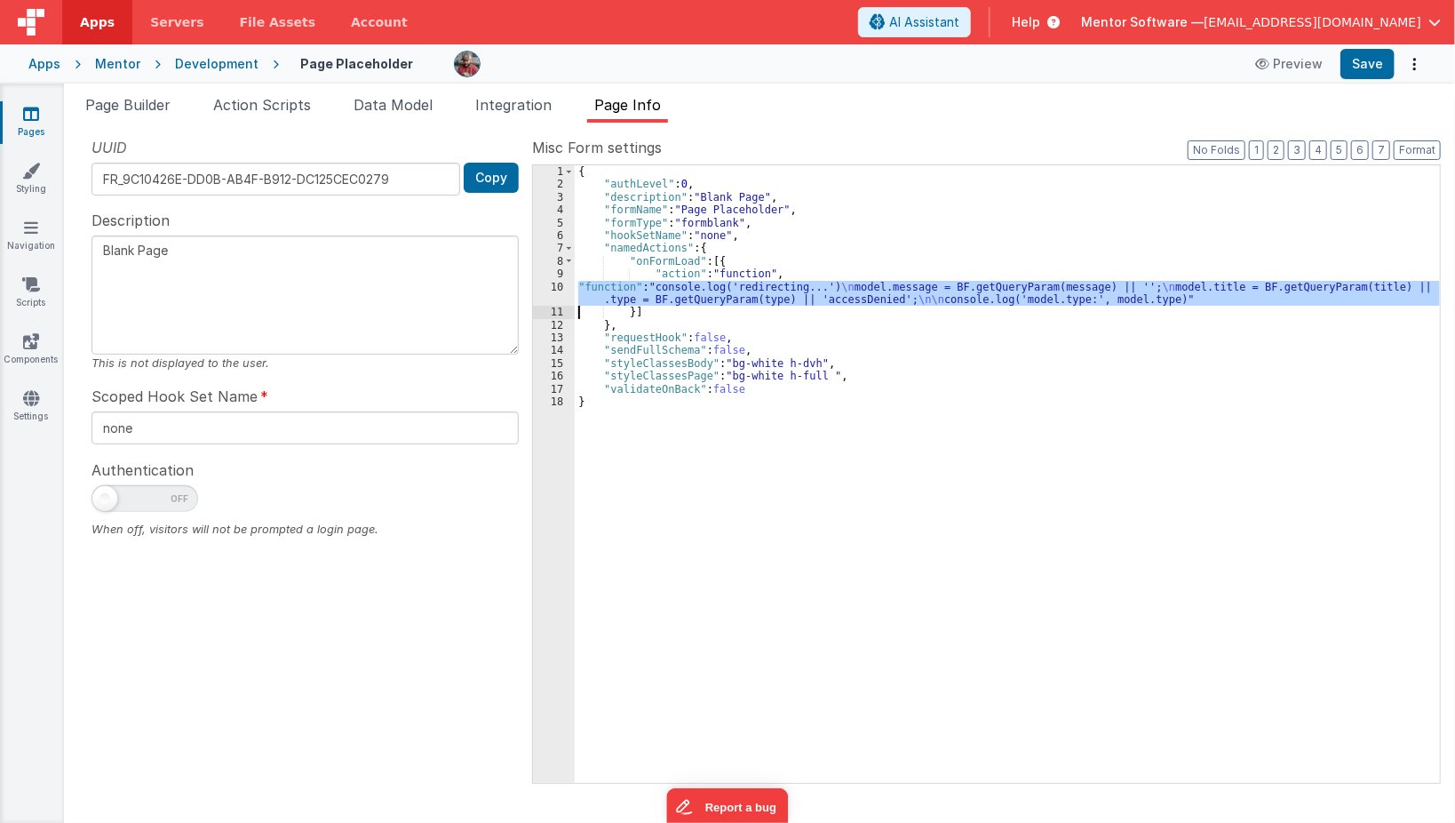
click at [623, 297] on div "{ "authLevel" : 0 , "description" : "Blank Page" , "formName" : "Page Placehold…" at bounding box center [1007, 473] width 865 height 617
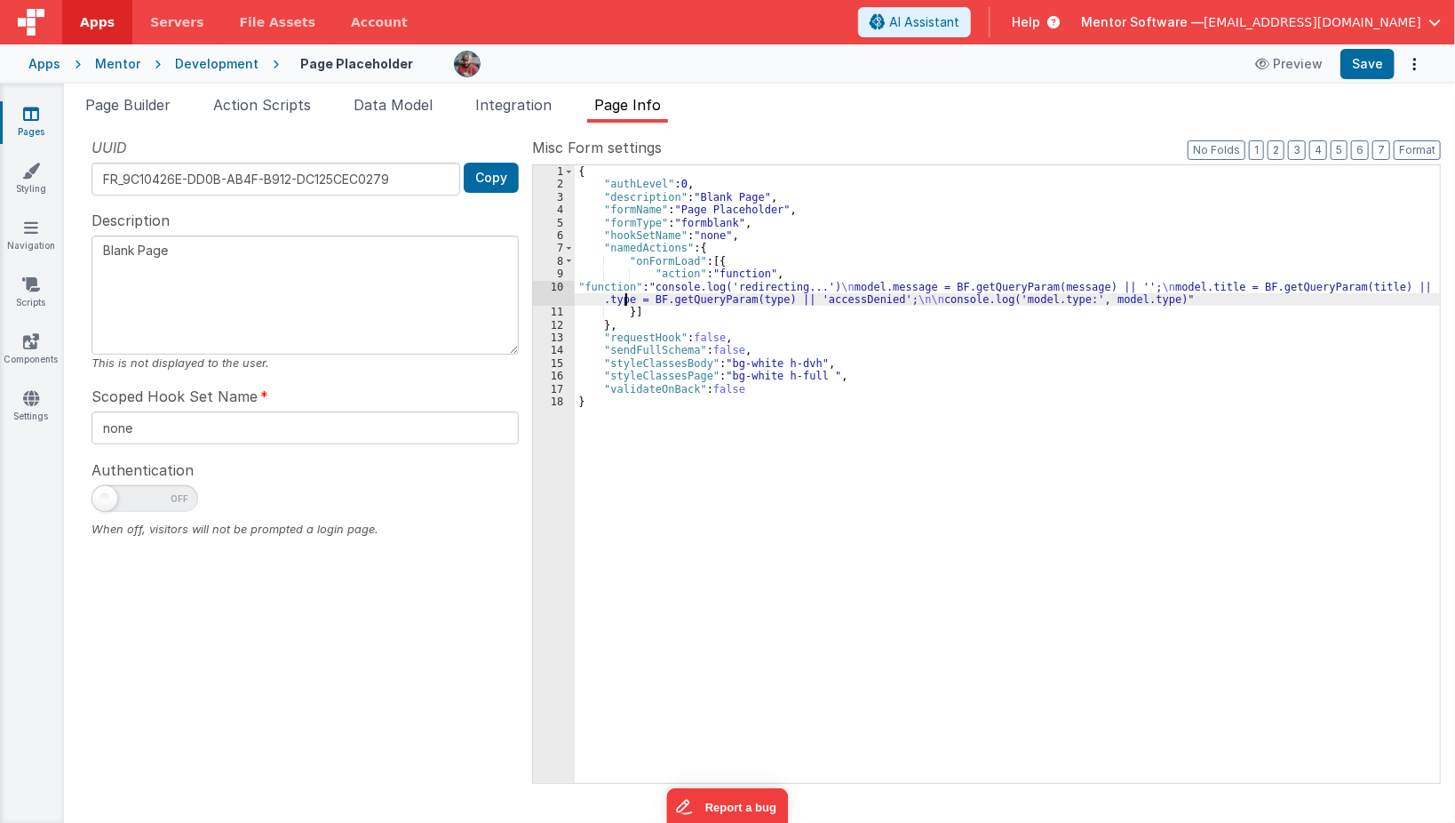
click at [551, 294] on div "10" at bounding box center [554, 294] width 42 height 26
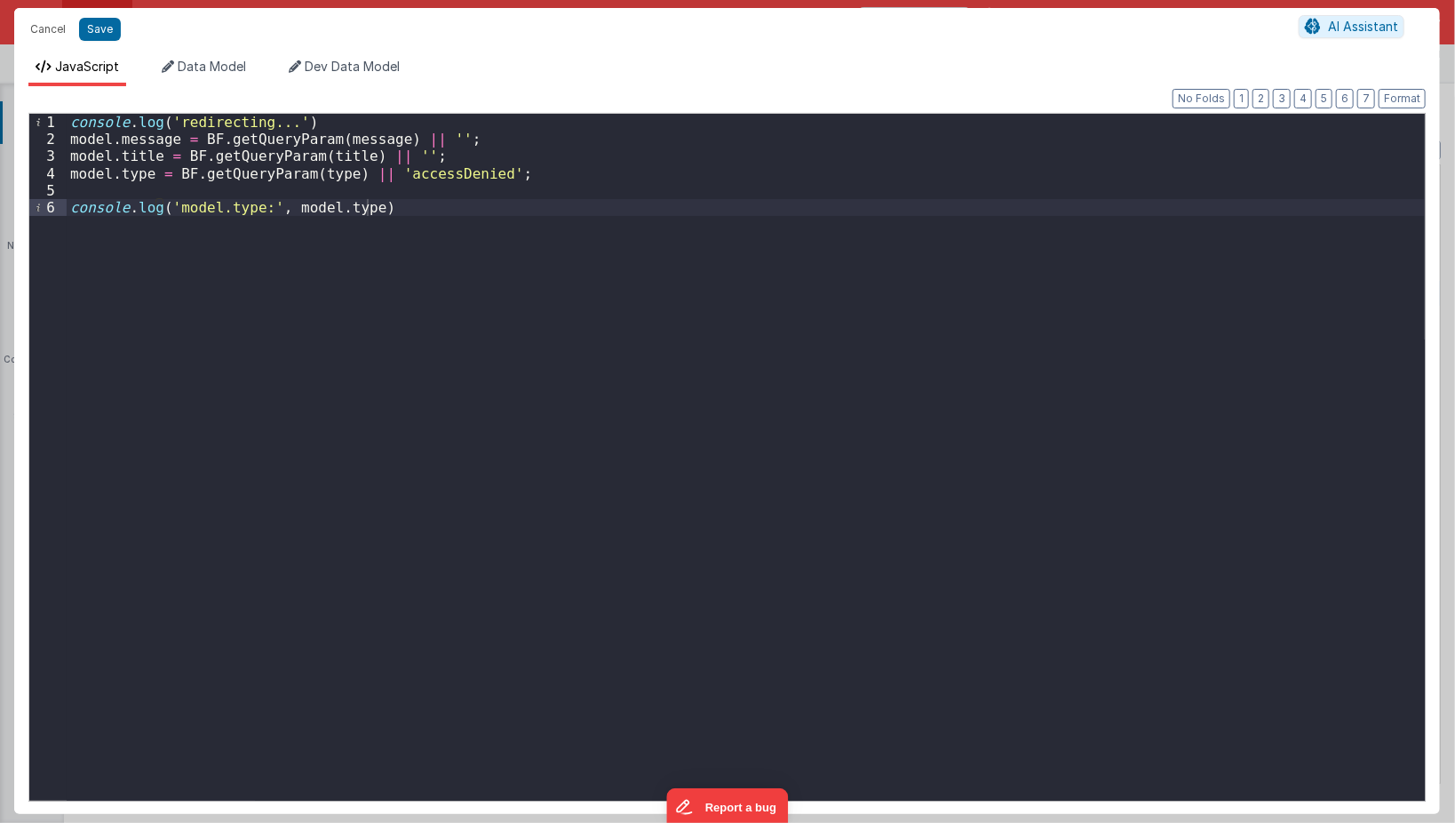
click at [365, 202] on div "console . log ( 'redirecting...' ) model . message = BF . getQueryParam ( messa…" at bounding box center [746, 474] width 1359 height 721
click at [252, 76] on li "Data Model" at bounding box center [204, 72] width 99 height 28
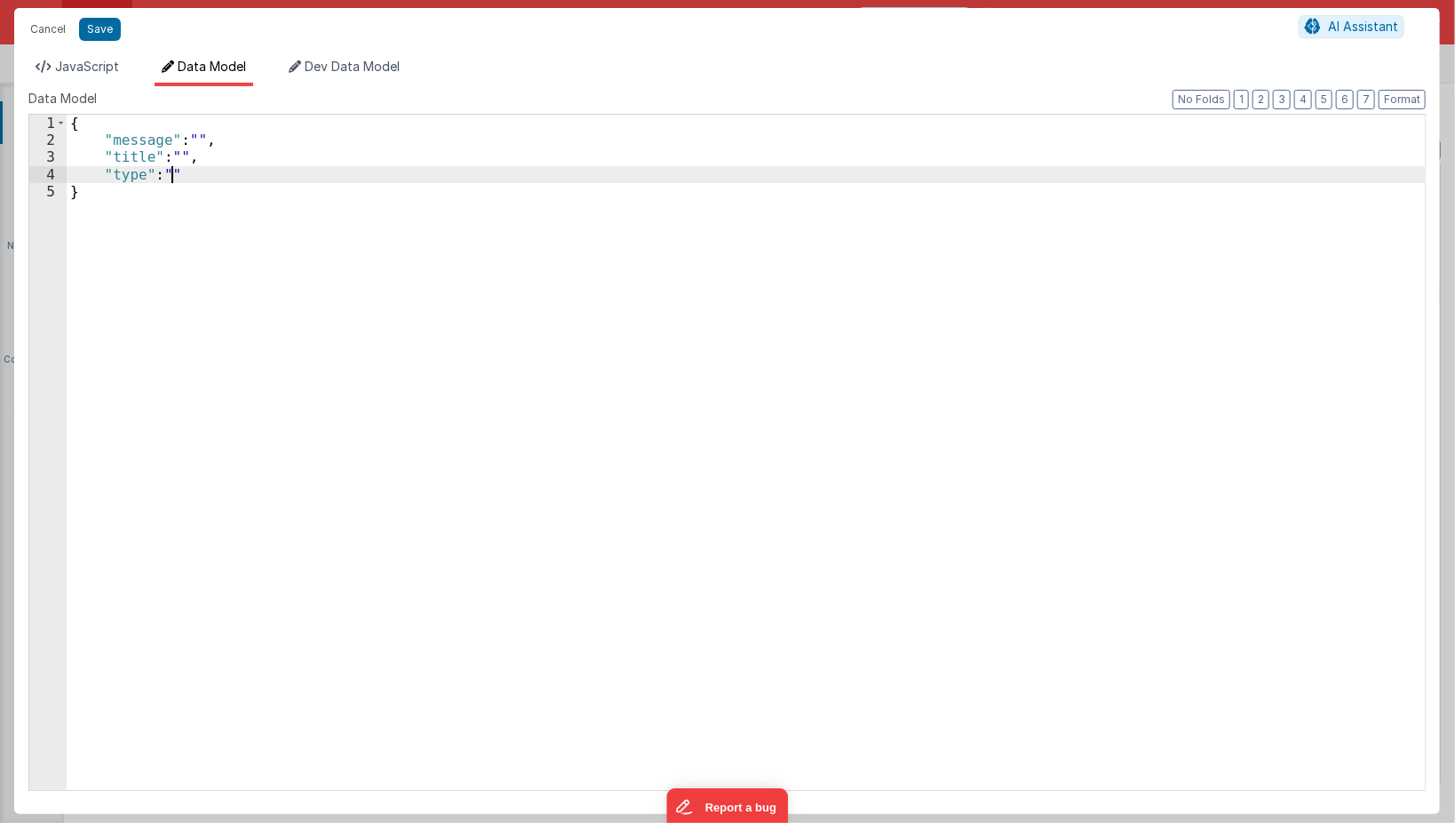
click at [171, 171] on div "{ "message" : "" , "title" : "" , "type" : "" }" at bounding box center [746, 470] width 1359 height 710
click at [110, 28] on button "Save" at bounding box center [100, 29] width 42 height 23
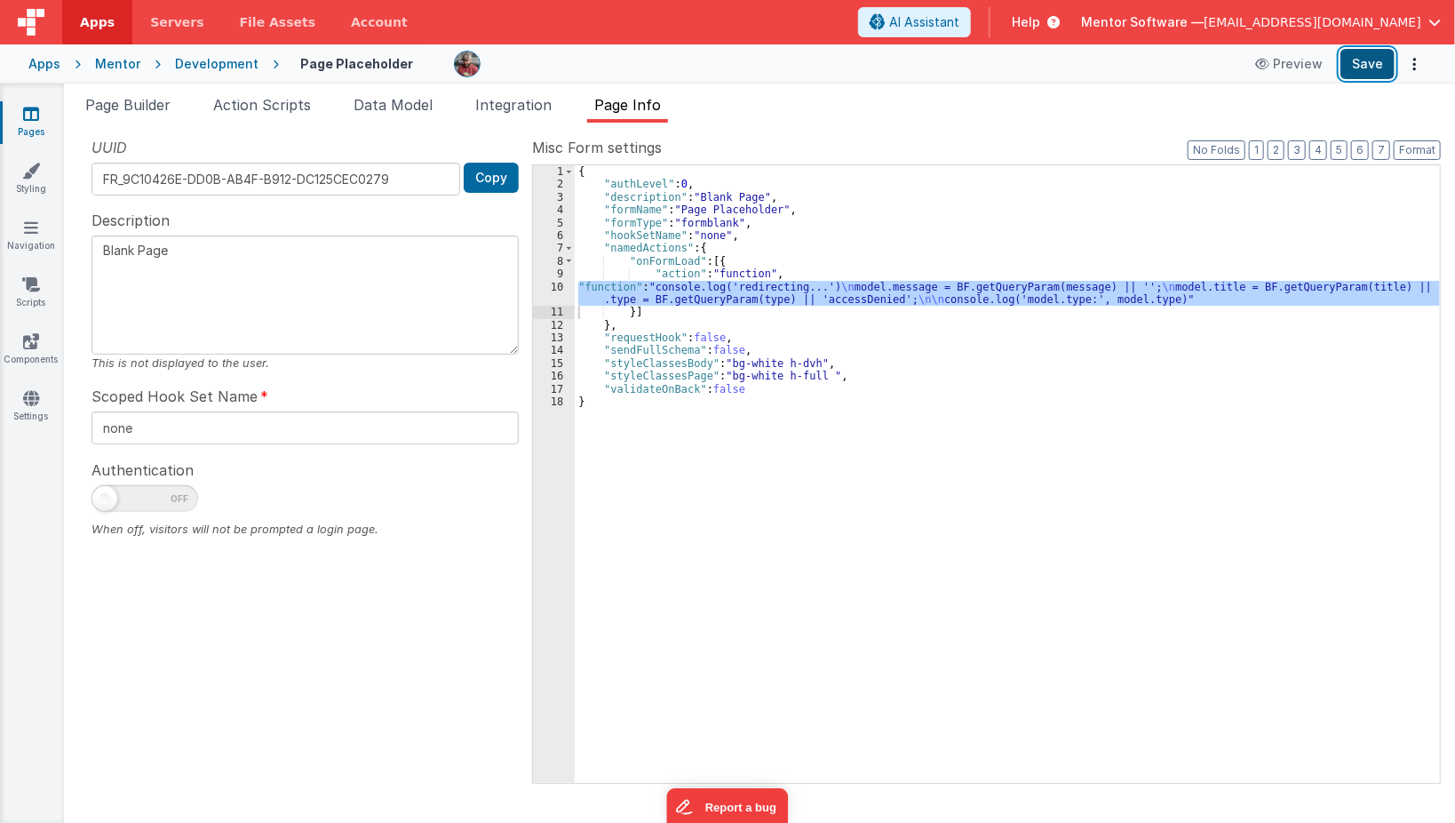
click at [1358, 74] on button "Save" at bounding box center [1368, 64] width 54 height 30
click at [645, 295] on div "{ "authLevel" : 0 , "description" : "Blank Page" , "formName" : "Page Placehold…" at bounding box center [1007, 473] width 865 height 617
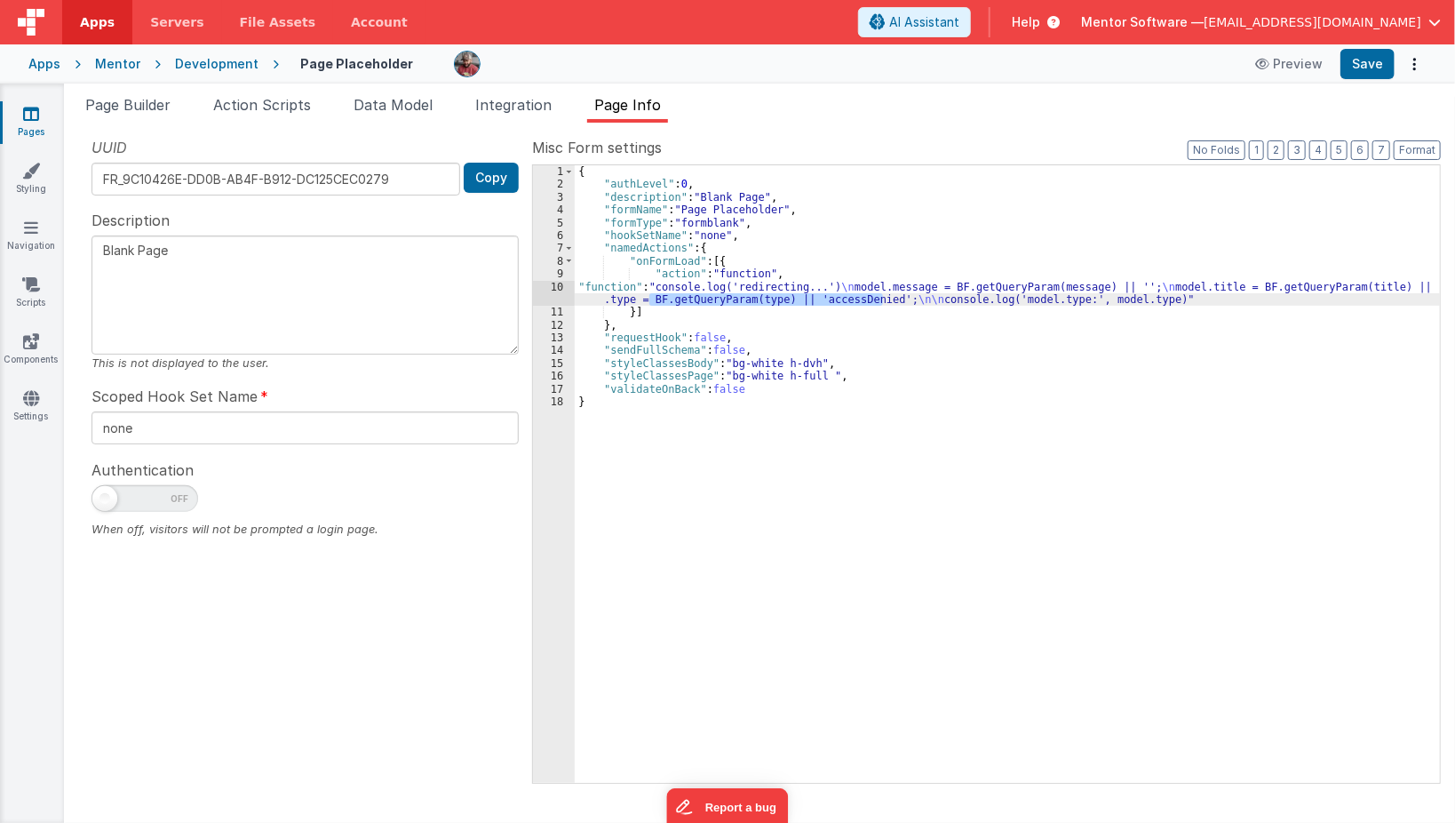
click at [552, 296] on div "10" at bounding box center [554, 294] width 42 height 26
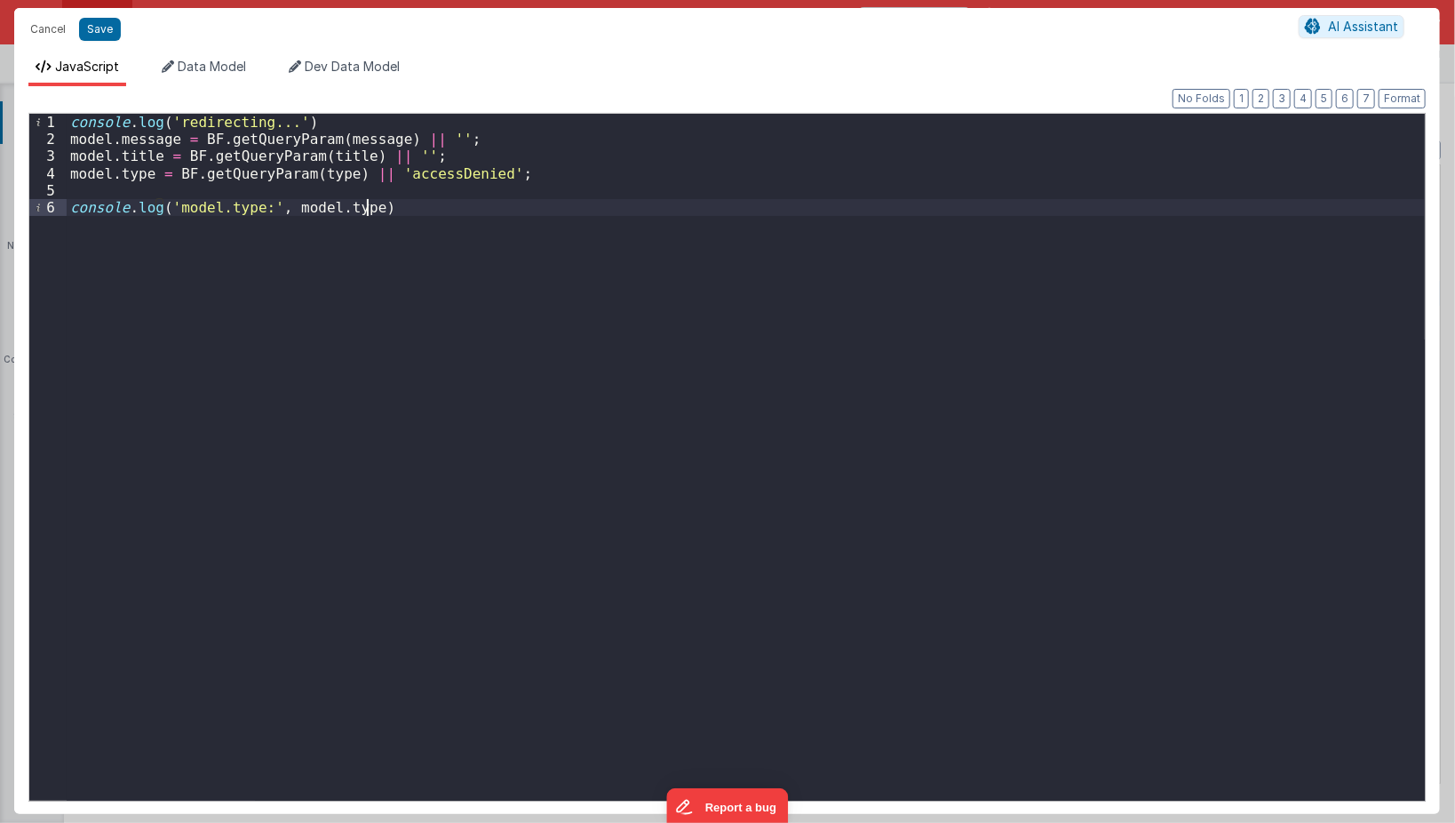
click at [552, 296] on div "console . log ( 'redirecting...' ) model . message = BF . getQueryParam ( messa…" at bounding box center [746, 474] width 1359 height 721
click at [320, 369] on div "console . log ( 'redirecting...' ) model . message = BF . getQueryParam ( messa…" at bounding box center [746, 474] width 1359 height 721
click at [235, 295] on div "console . log ( 'redirecting...' ) model . message = BF . getQueryParam ( messa…" at bounding box center [746, 474] width 1359 height 721
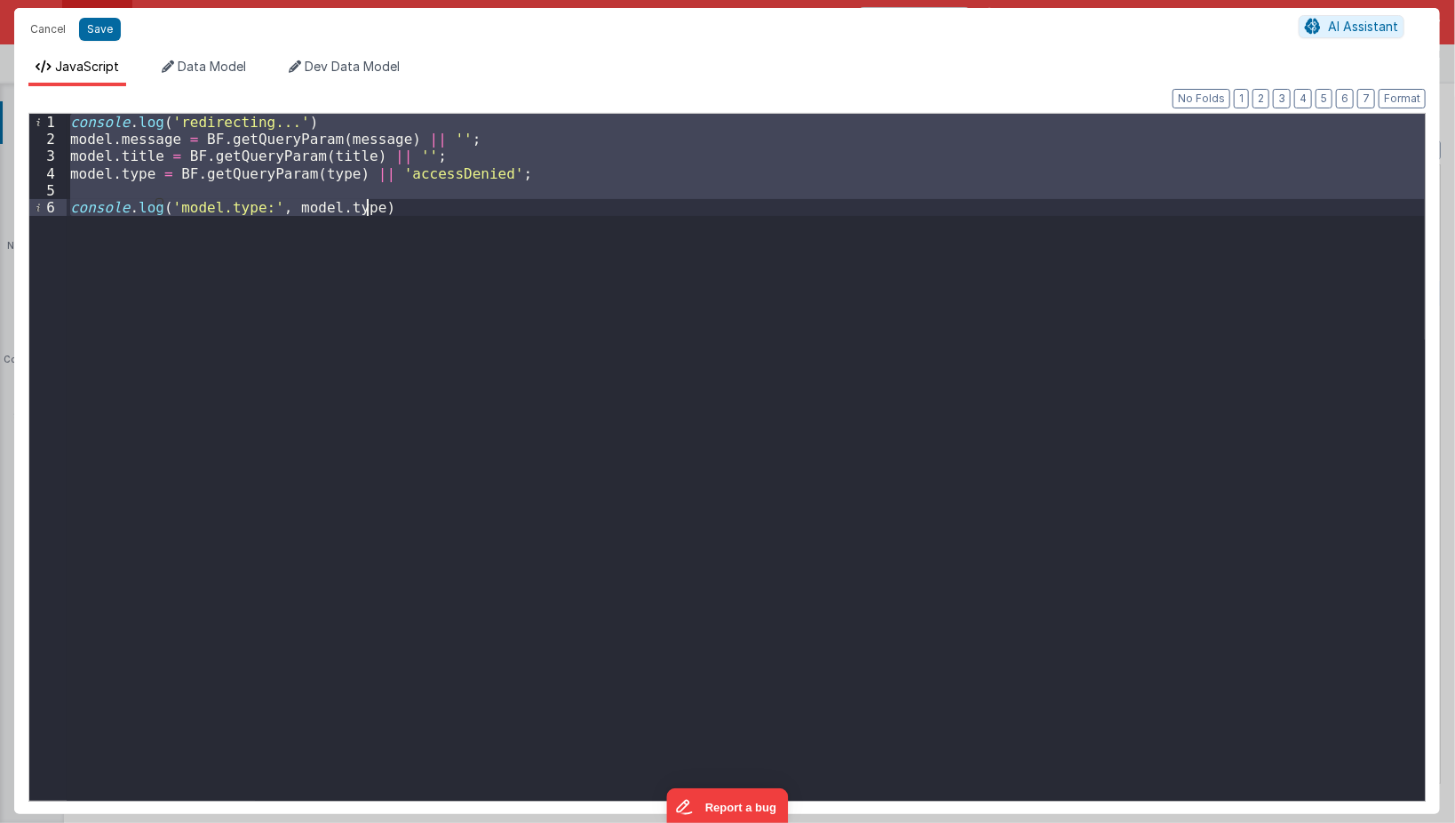
click at [490, 367] on div "console . log ( 'redirecting...' ) model . message = BF . getQueryParam ( messa…" at bounding box center [746, 457] width 1358 height 687
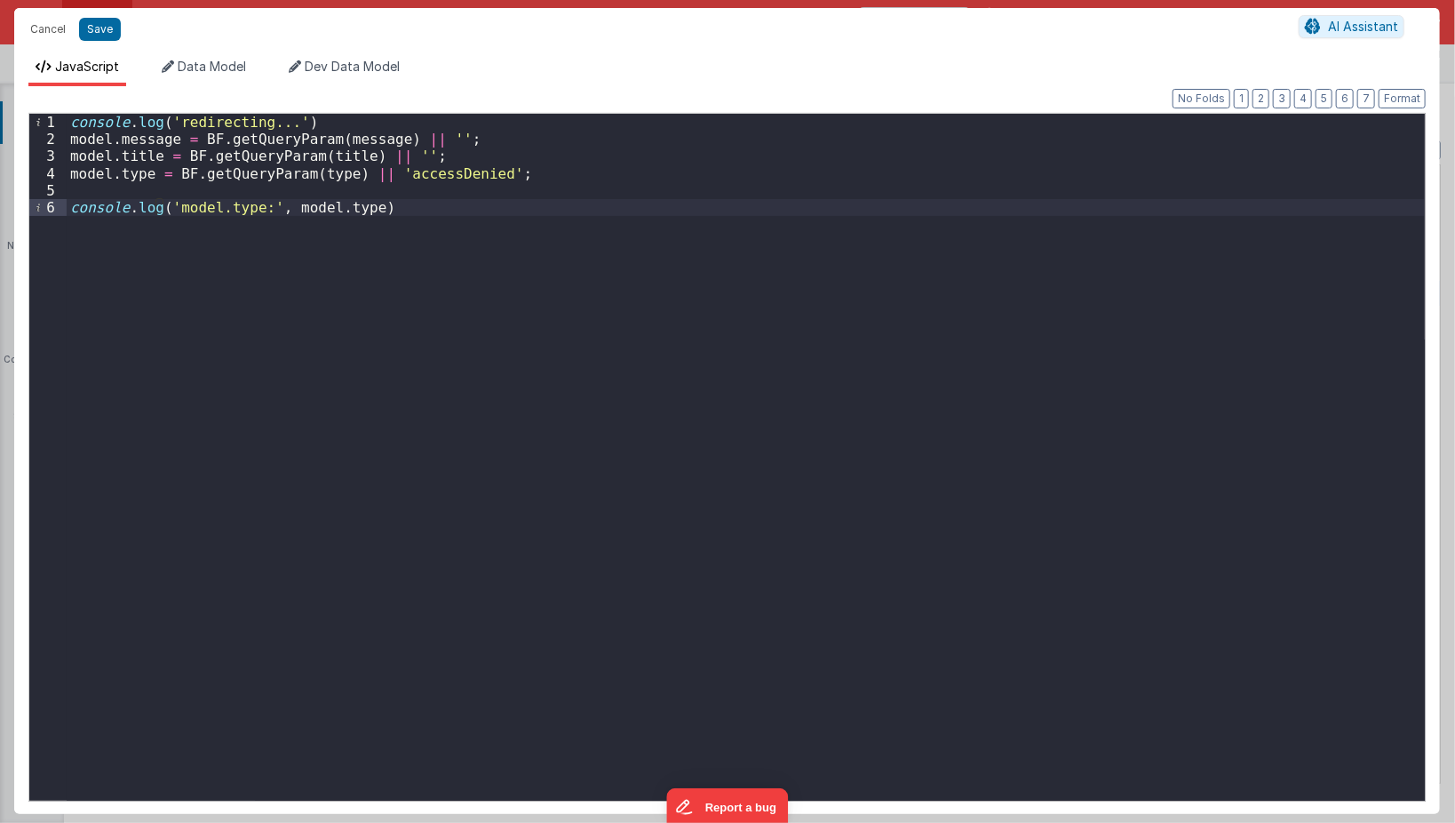
click at [903, 435] on div "console . log ( 'redirecting...' ) model . message = BF . getQueryParam ( messa…" at bounding box center [746, 474] width 1359 height 721
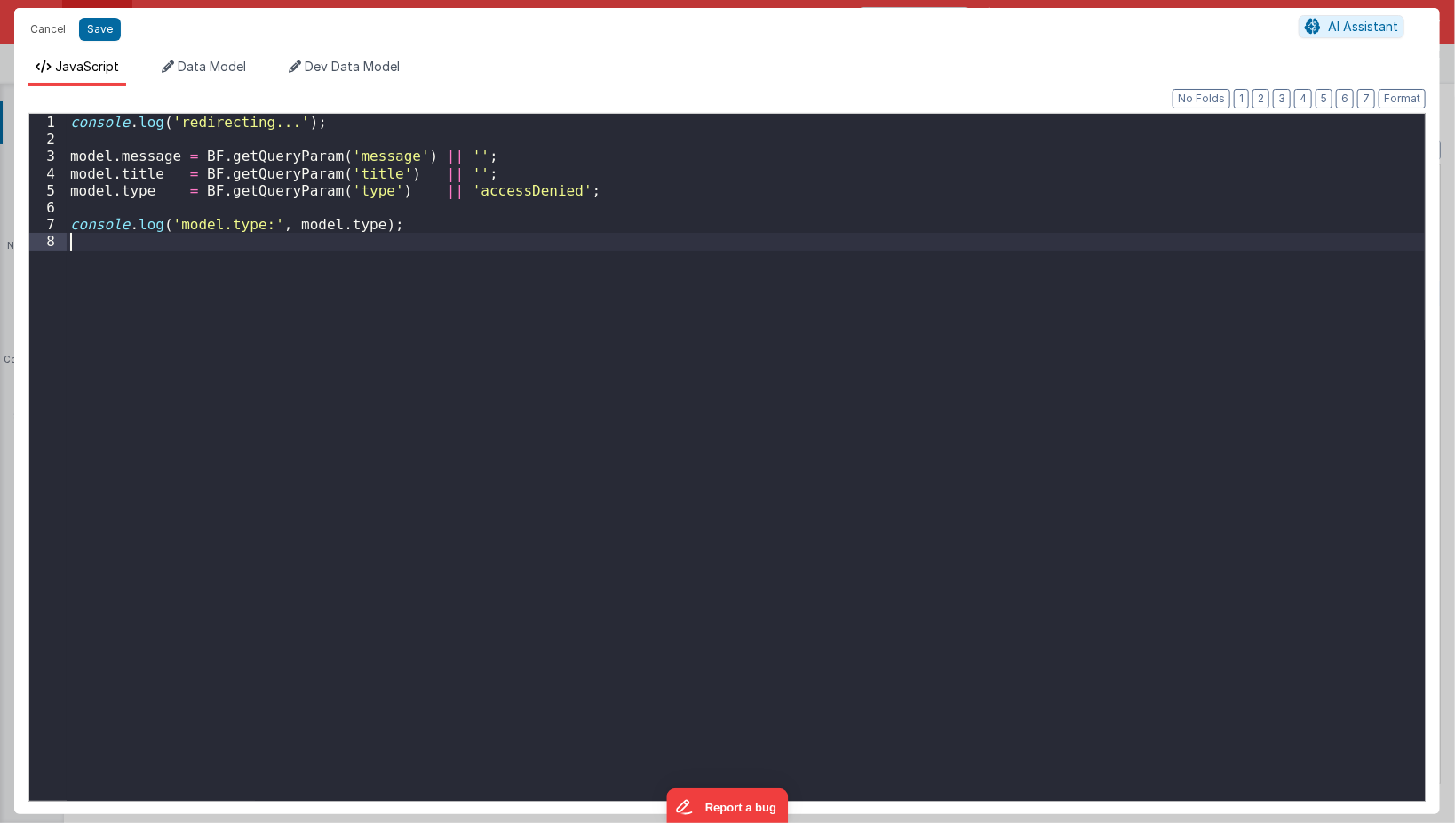
click at [903, 436] on div "console . log ( 'redirecting...' ) ; model . message = BF . getQueryParam ( 'me…" at bounding box center [746, 474] width 1359 height 721
click at [95, 25] on button "Save" at bounding box center [100, 29] width 42 height 23
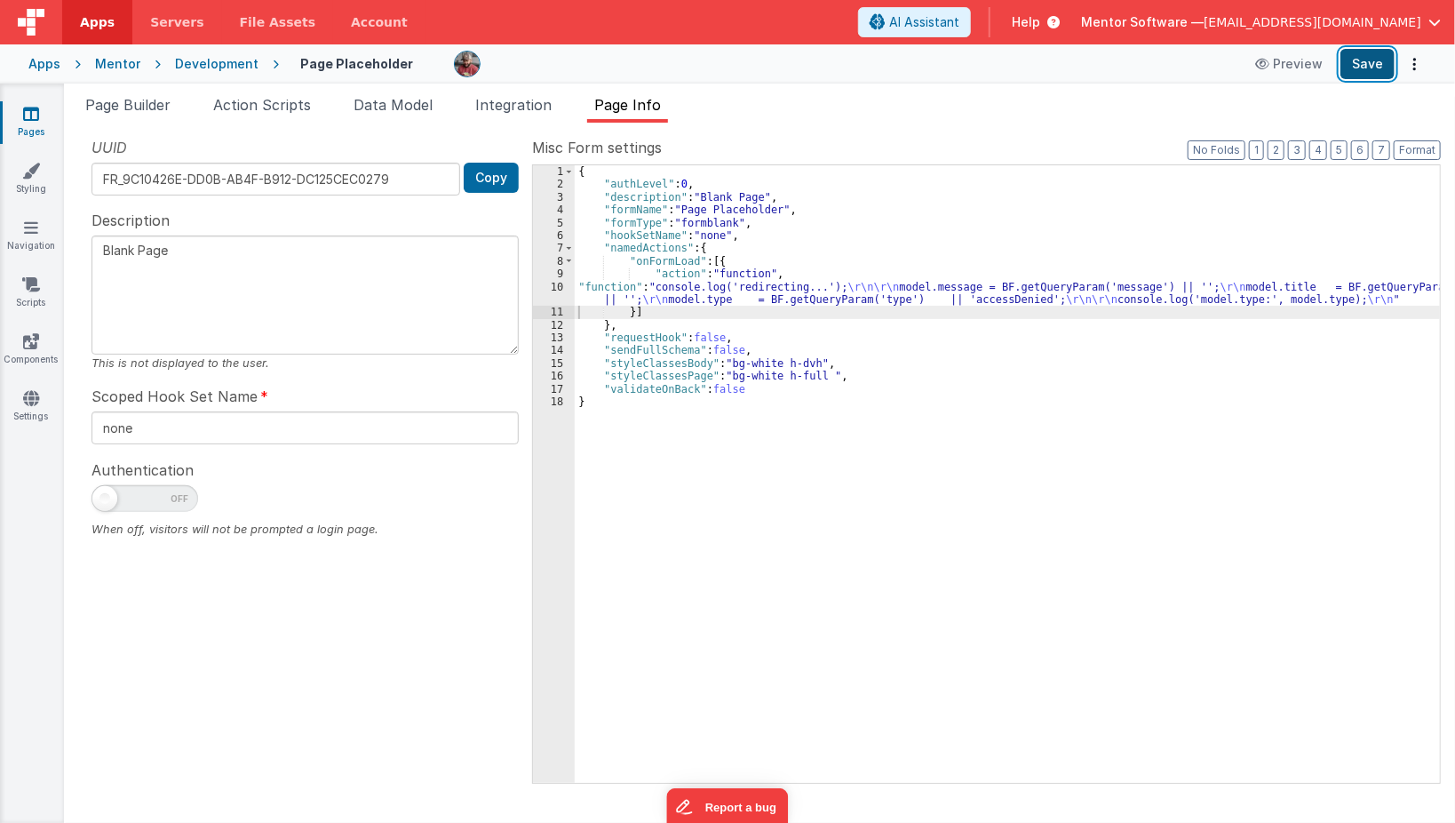
click at [1365, 57] on button "Save" at bounding box center [1368, 64] width 54 height 30
click at [689, 513] on div "{ "authLevel" : 0 , "description" : "Blank Page" , "formName" : "Page Placehold…" at bounding box center [1008, 487] width 866 height 644
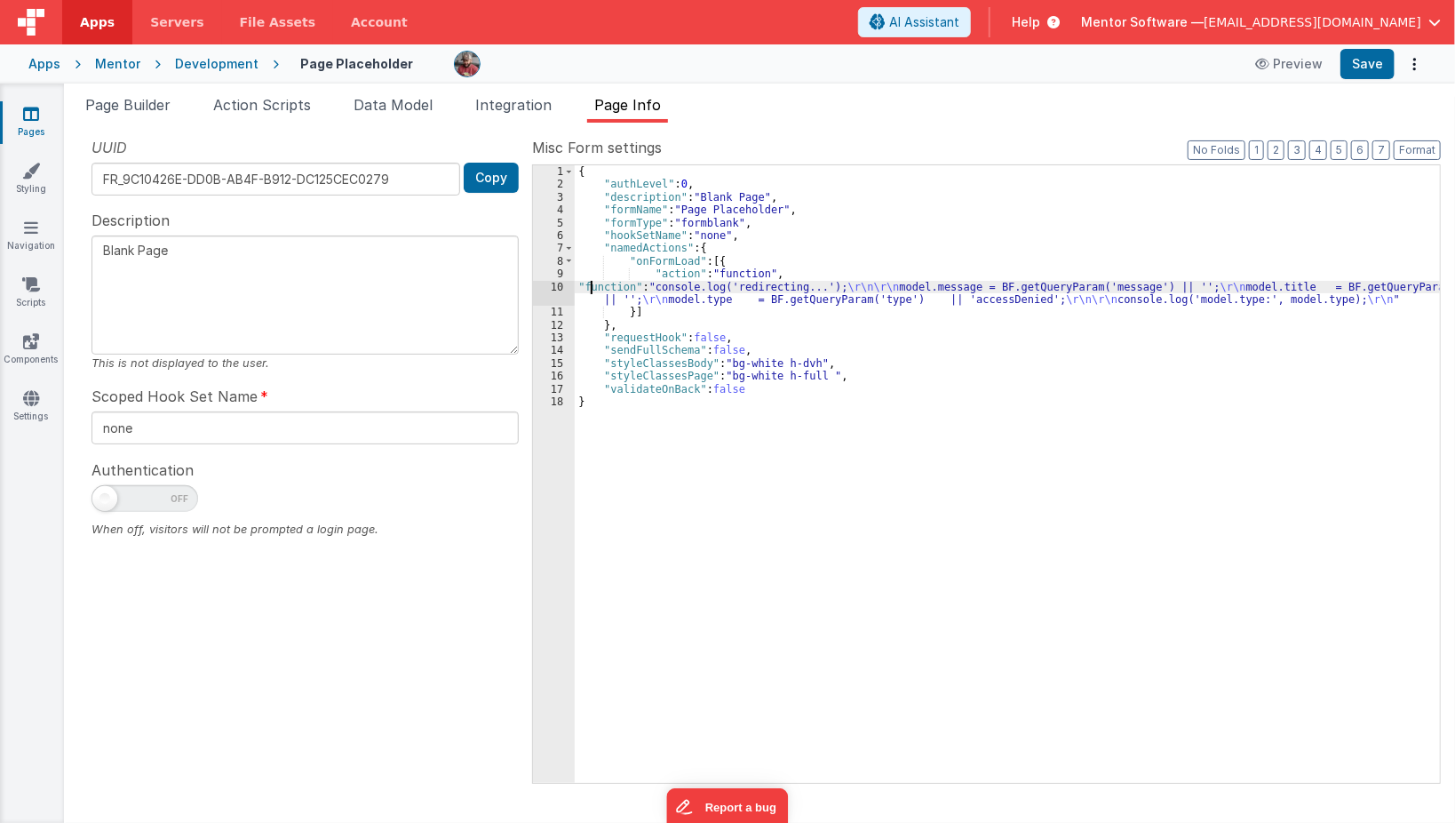
click at [590, 282] on div "{ "authLevel" : 0 , "description" : "Blank Page" , "formName" : "Page Placehold…" at bounding box center [1008, 487] width 866 height 644
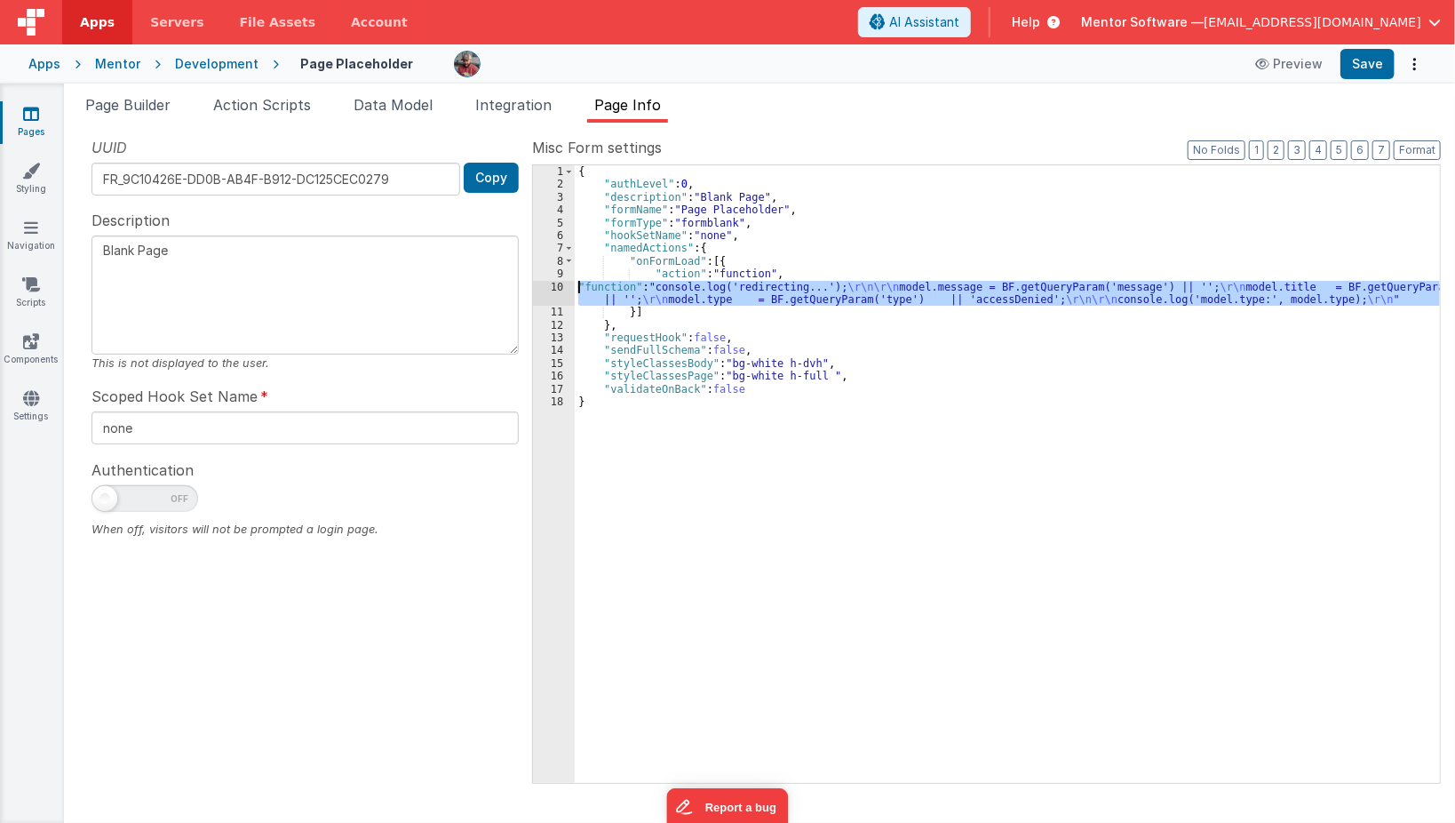
click at [545, 291] on div "10" at bounding box center [554, 294] width 42 height 26
click at [381, 105] on span "Data Model" at bounding box center [393, 105] width 79 height 18
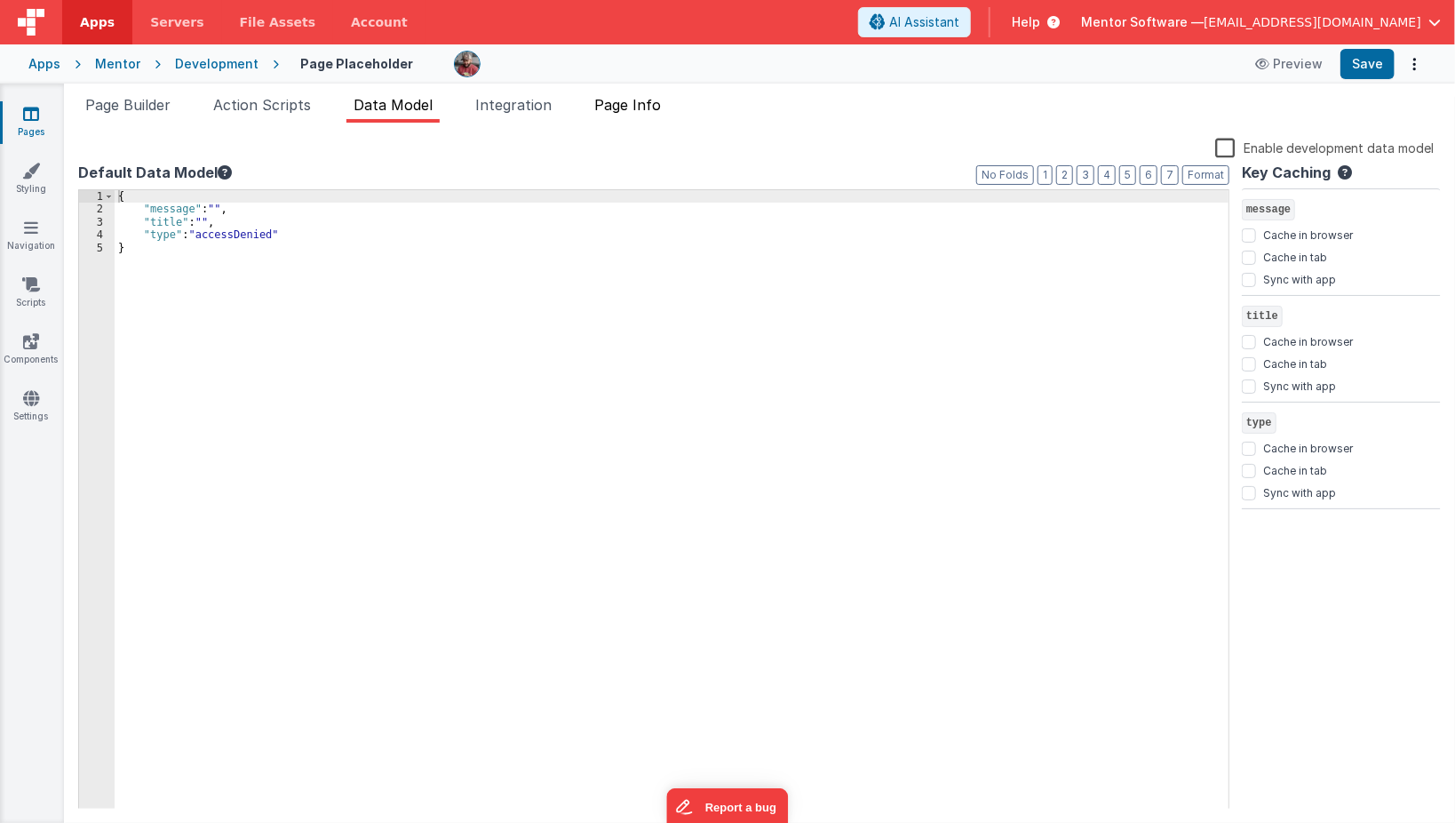
click at [629, 108] on span "Page Info" at bounding box center [627, 105] width 67 height 18
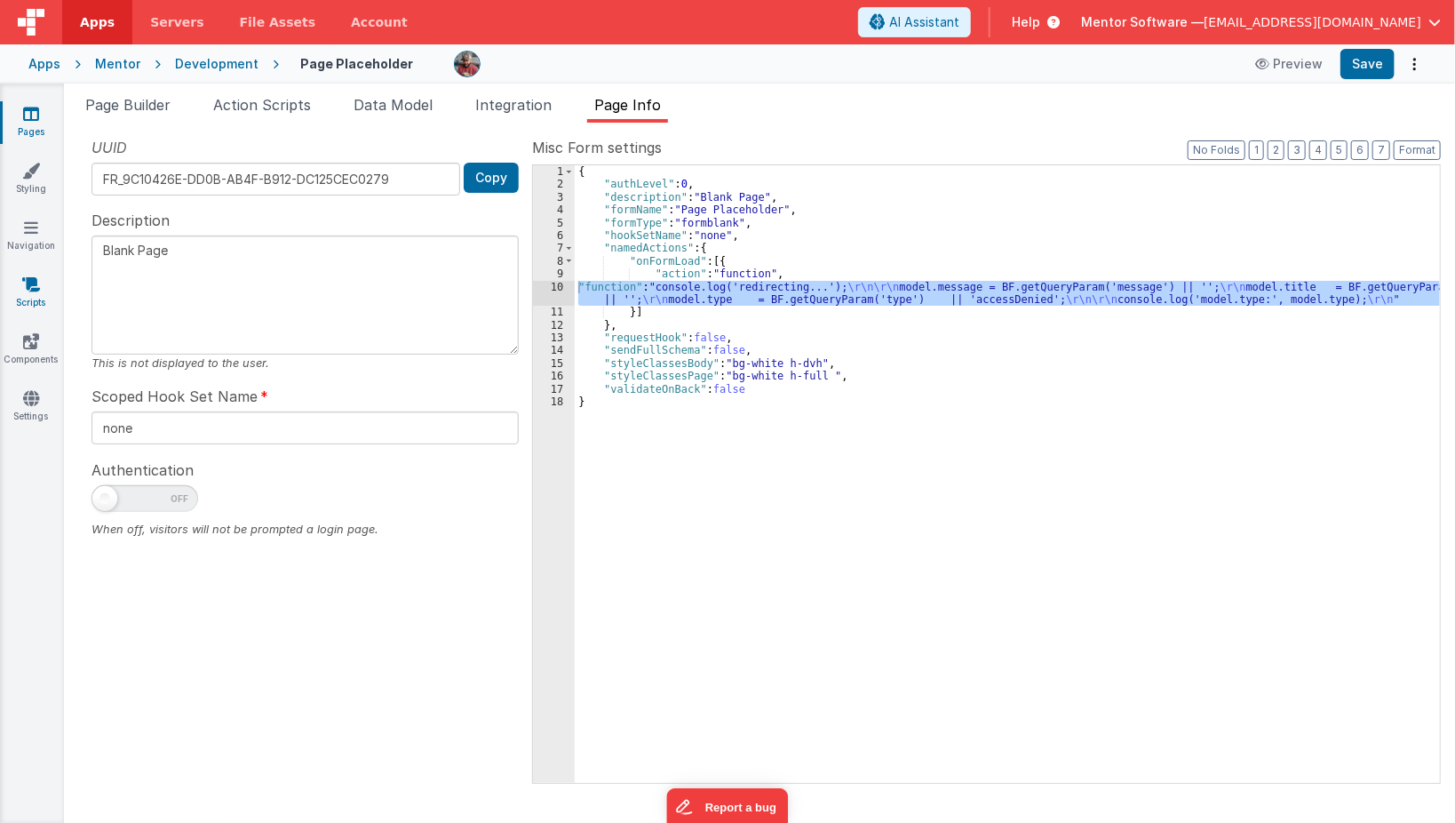
click at [31, 298] on link "Scripts" at bounding box center [31, 293] width 64 height 36
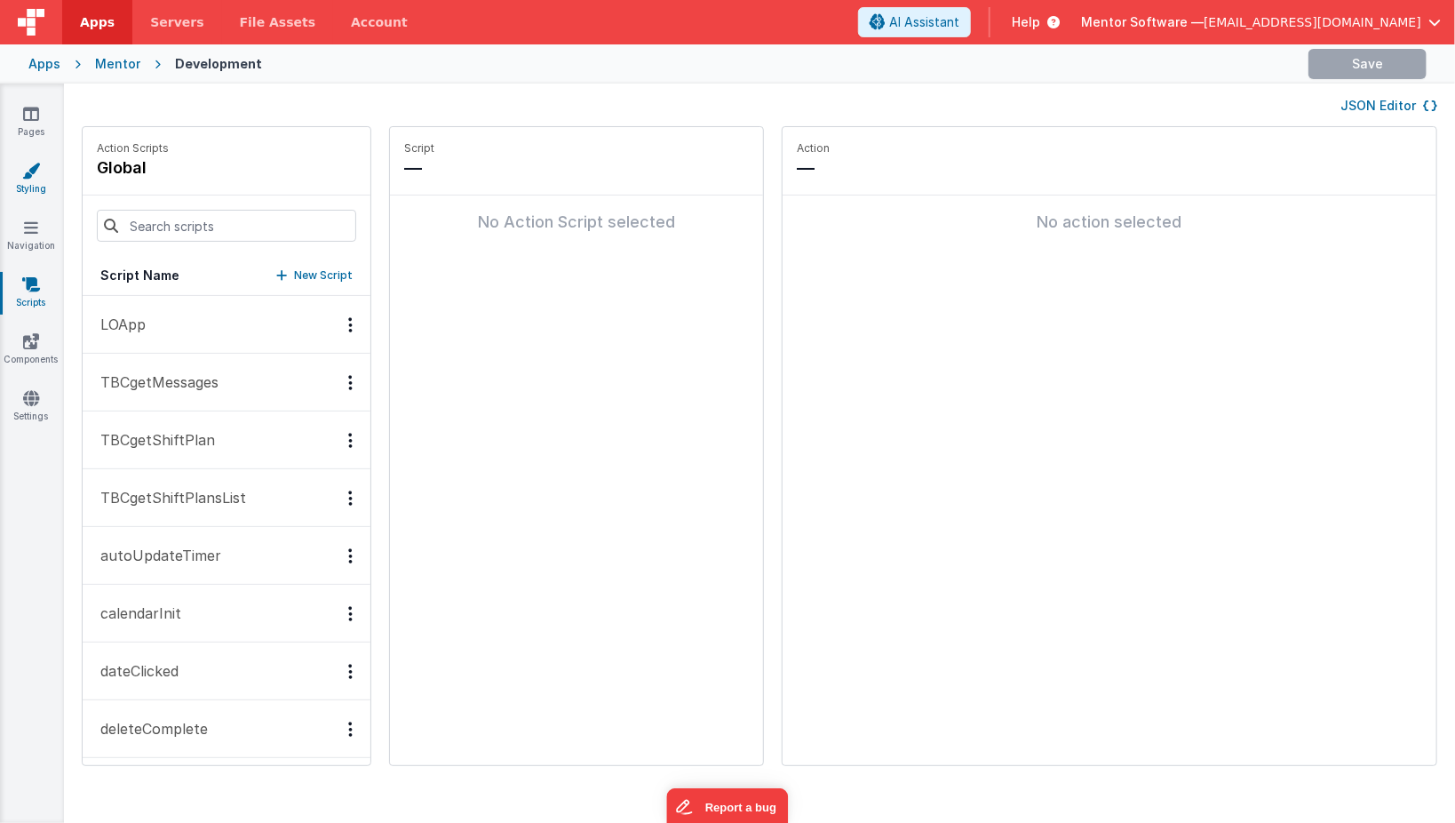
click at [33, 186] on link "Styling" at bounding box center [31, 180] width 64 height 36
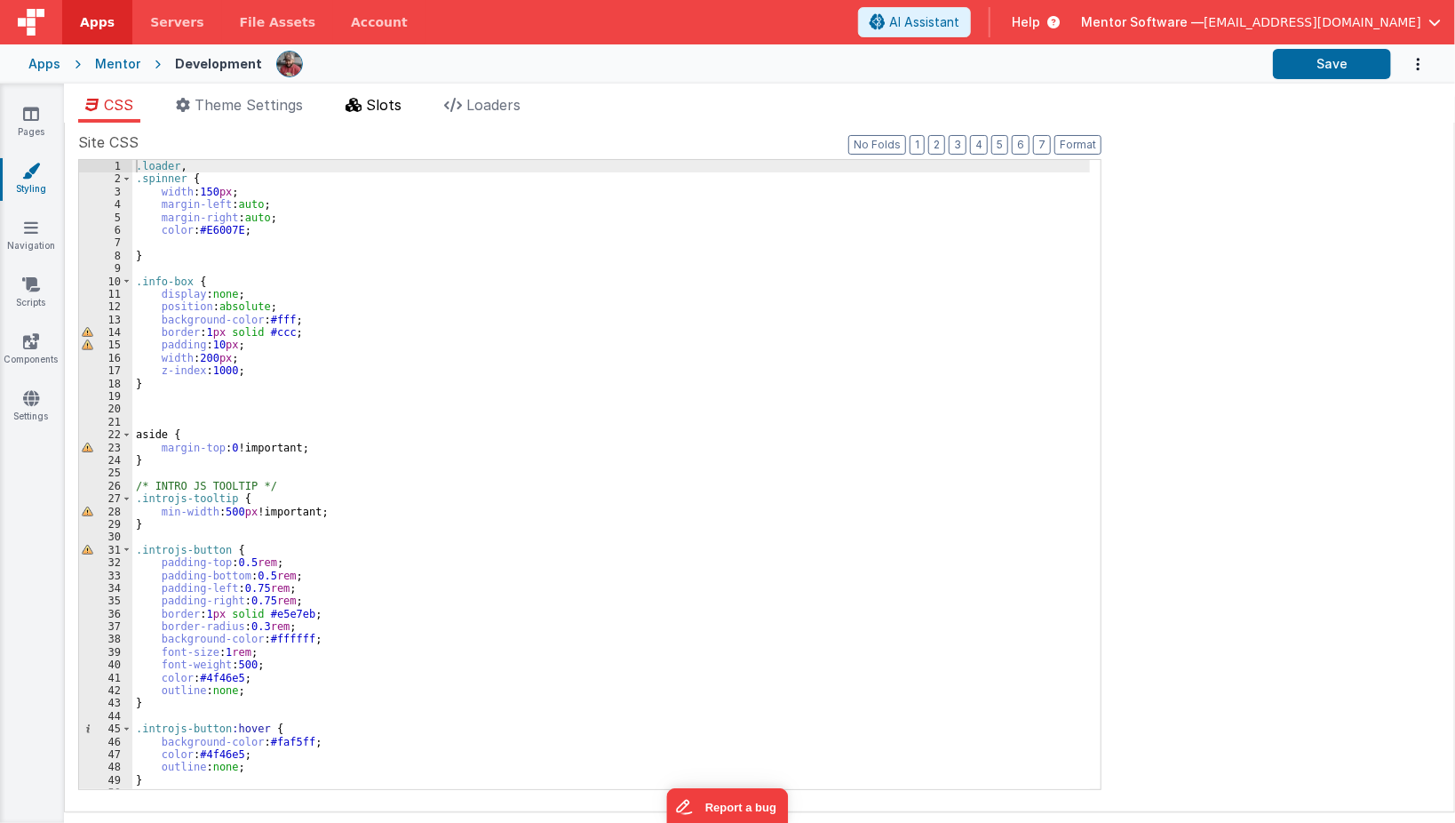
click at [385, 107] on span "Slots" at bounding box center [384, 105] width 36 height 18
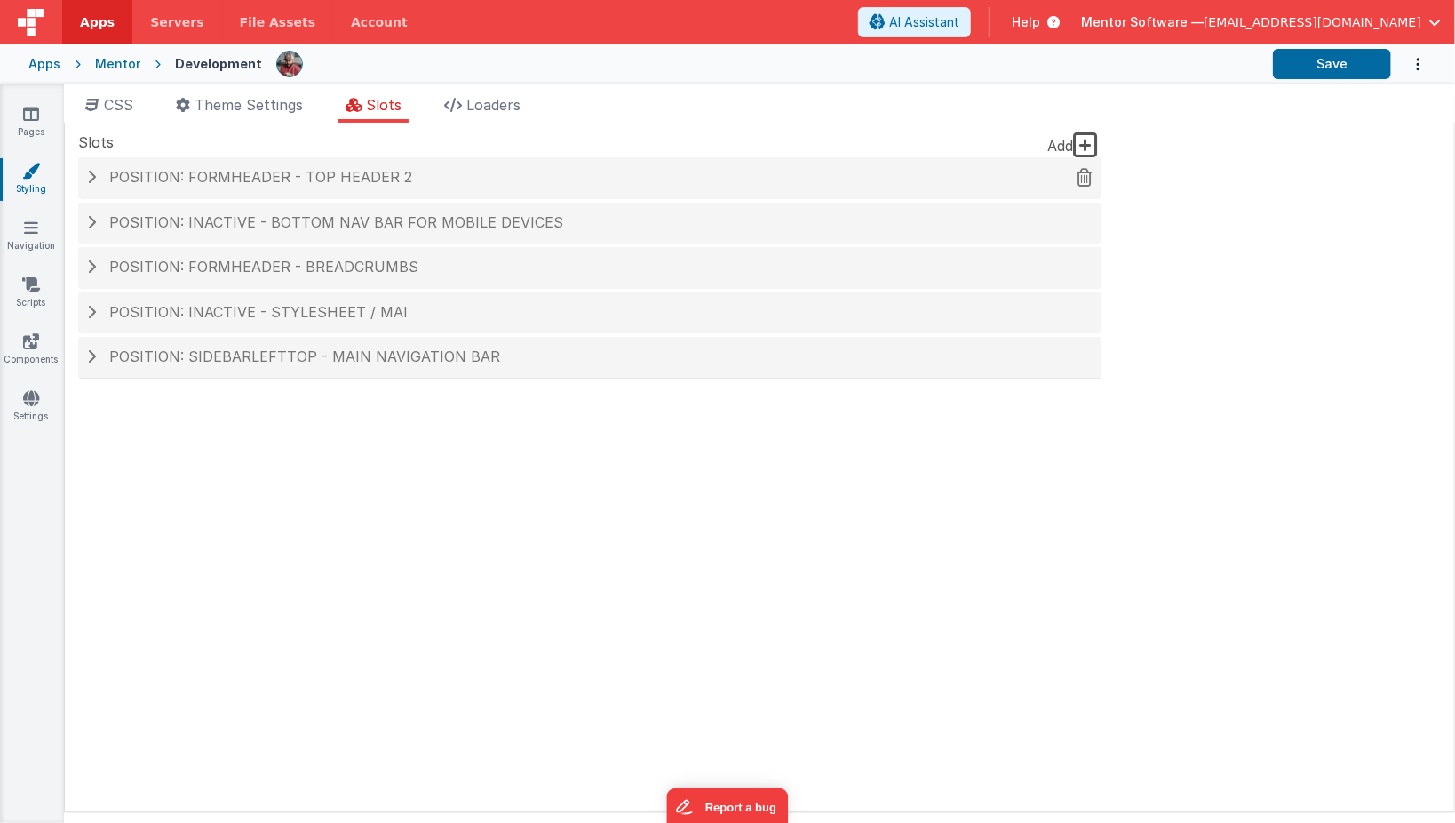
click at [402, 177] on h4 "Position: formHeader - top header 2" at bounding box center [590, 178] width 1006 height 16
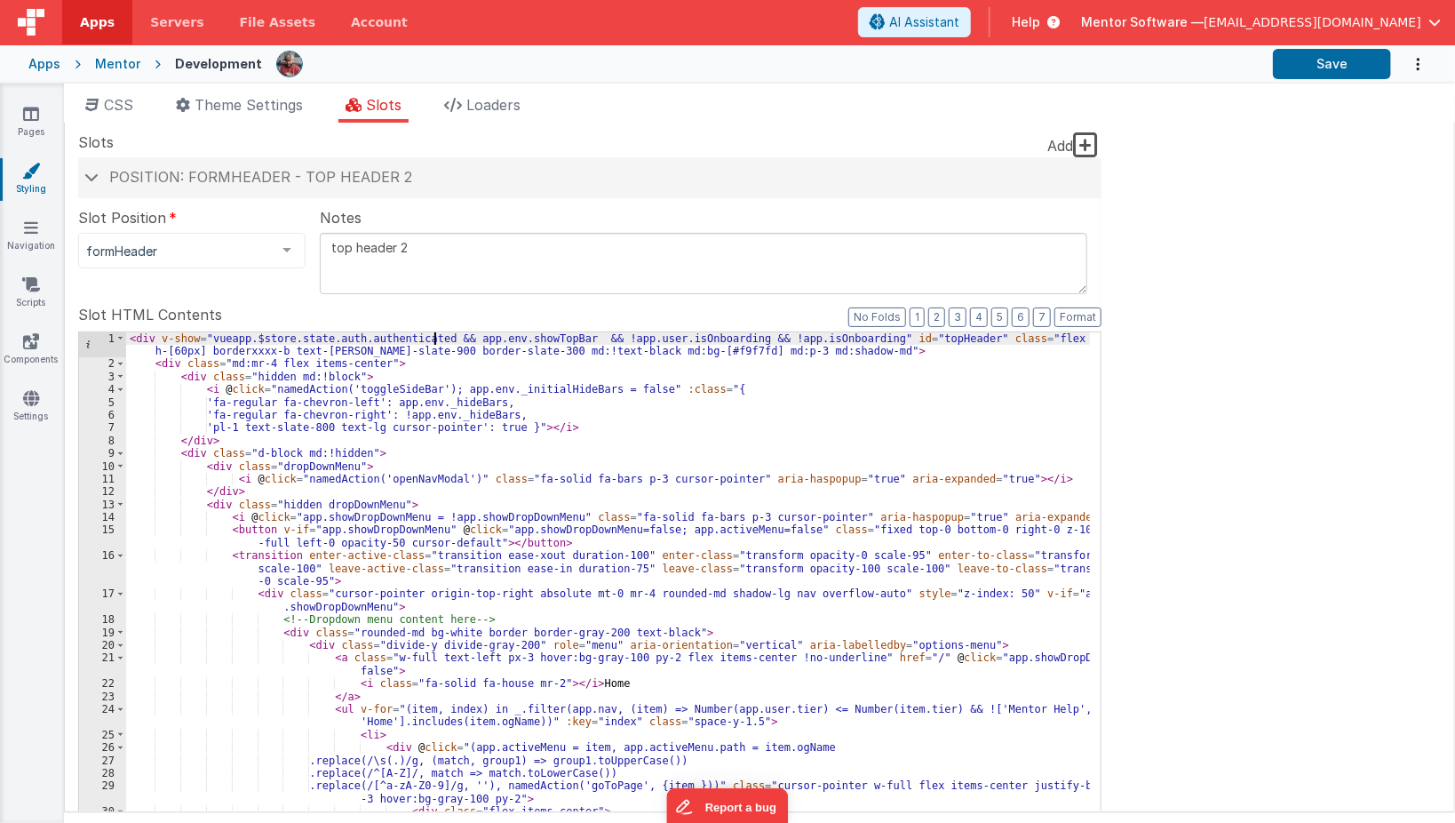
click at [432, 340] on div "< div v-show = "vueapp.$store.state.auth.authenticated && app.env.showTopBar &&…" at bounding box center [608, 639] width 965 height 615
click at [40, 295] on link "Scripts" at bounding box center [31, 293] width 64 height 36
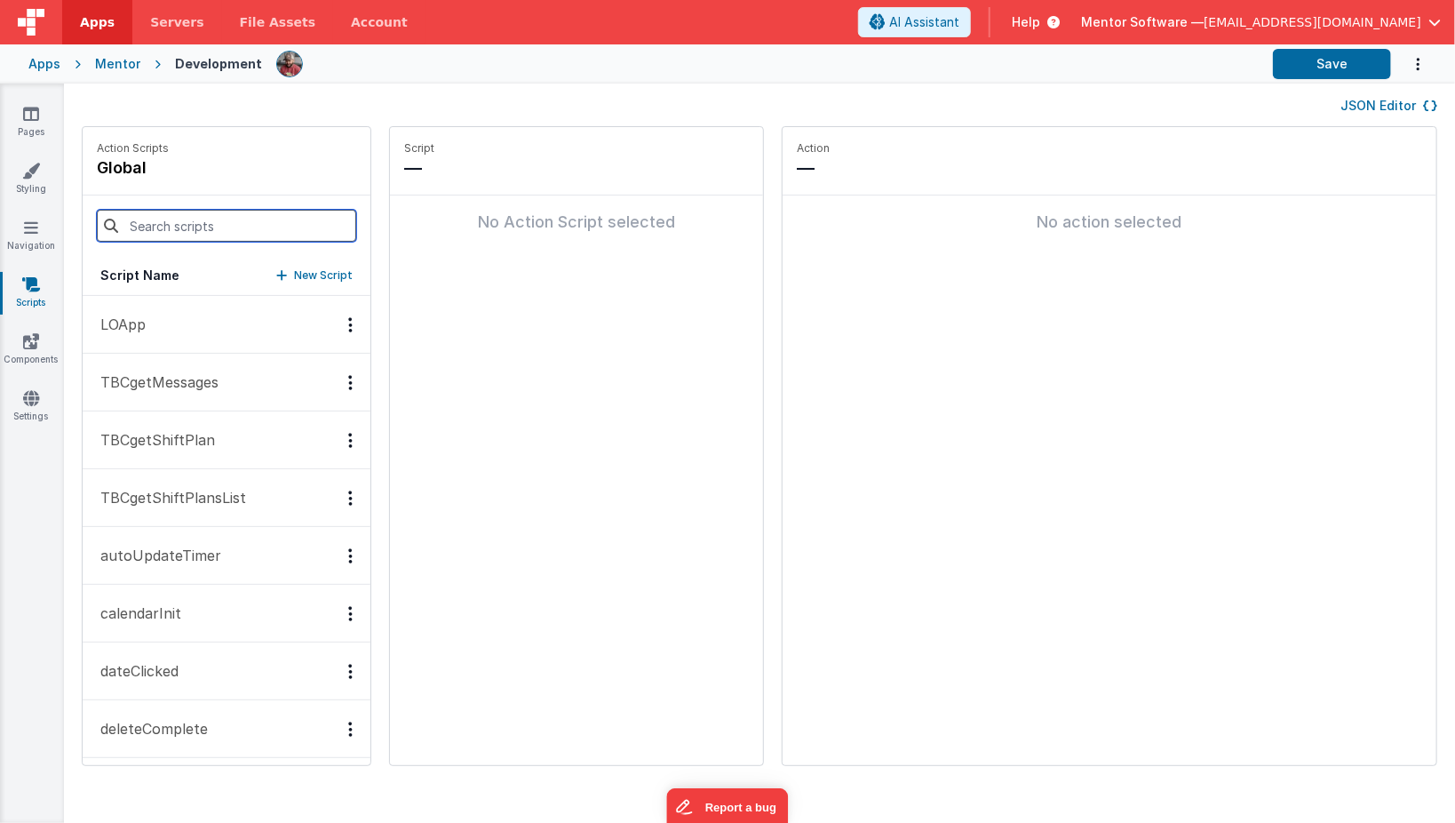
click at [249, 226] on input at bounding box center [226, 226] width 259 height 32
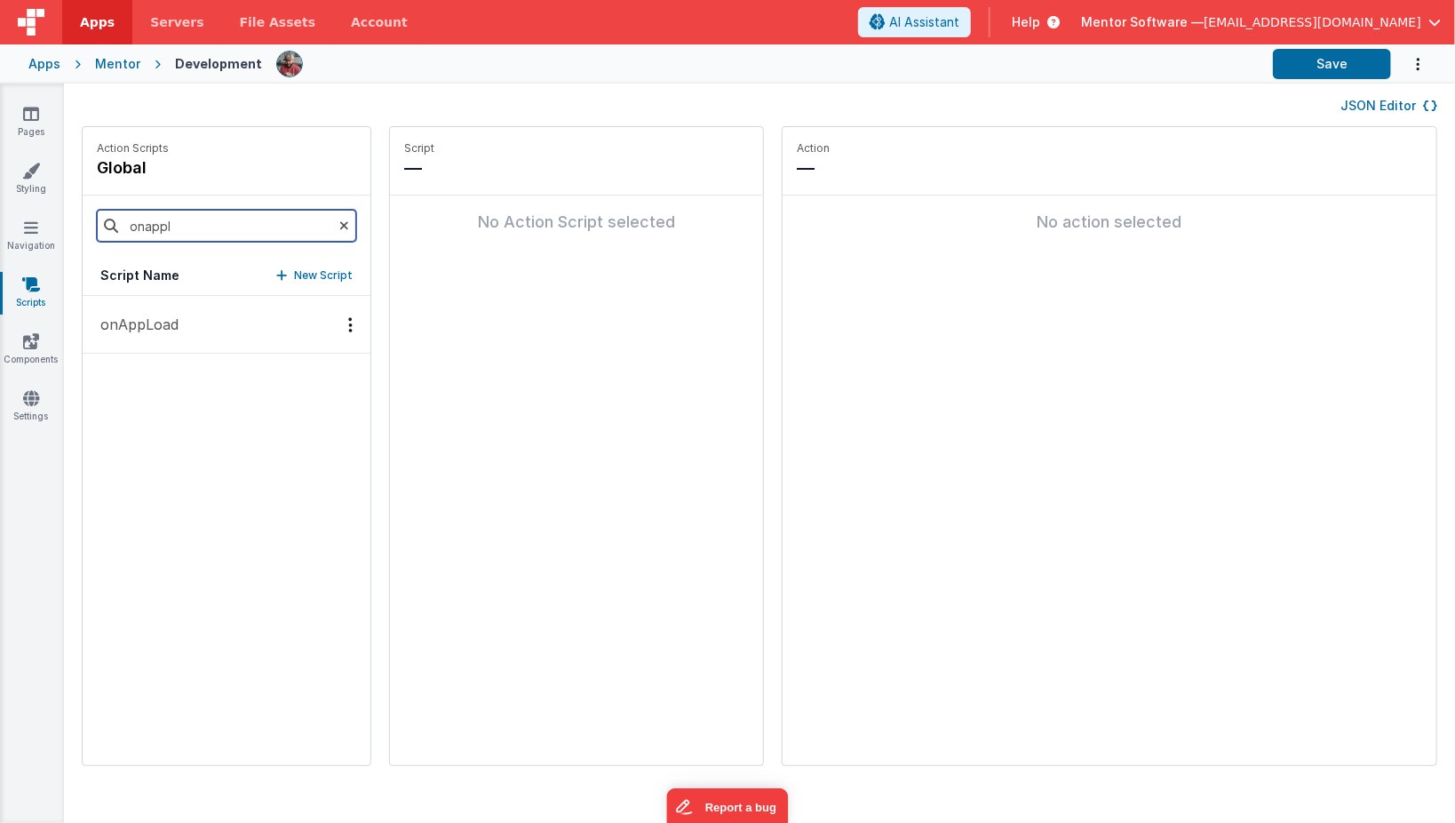
type input "onappl"
click at [243, 332] on button "onAppLoad" at bounding box center [227, 325] width 288 height 58
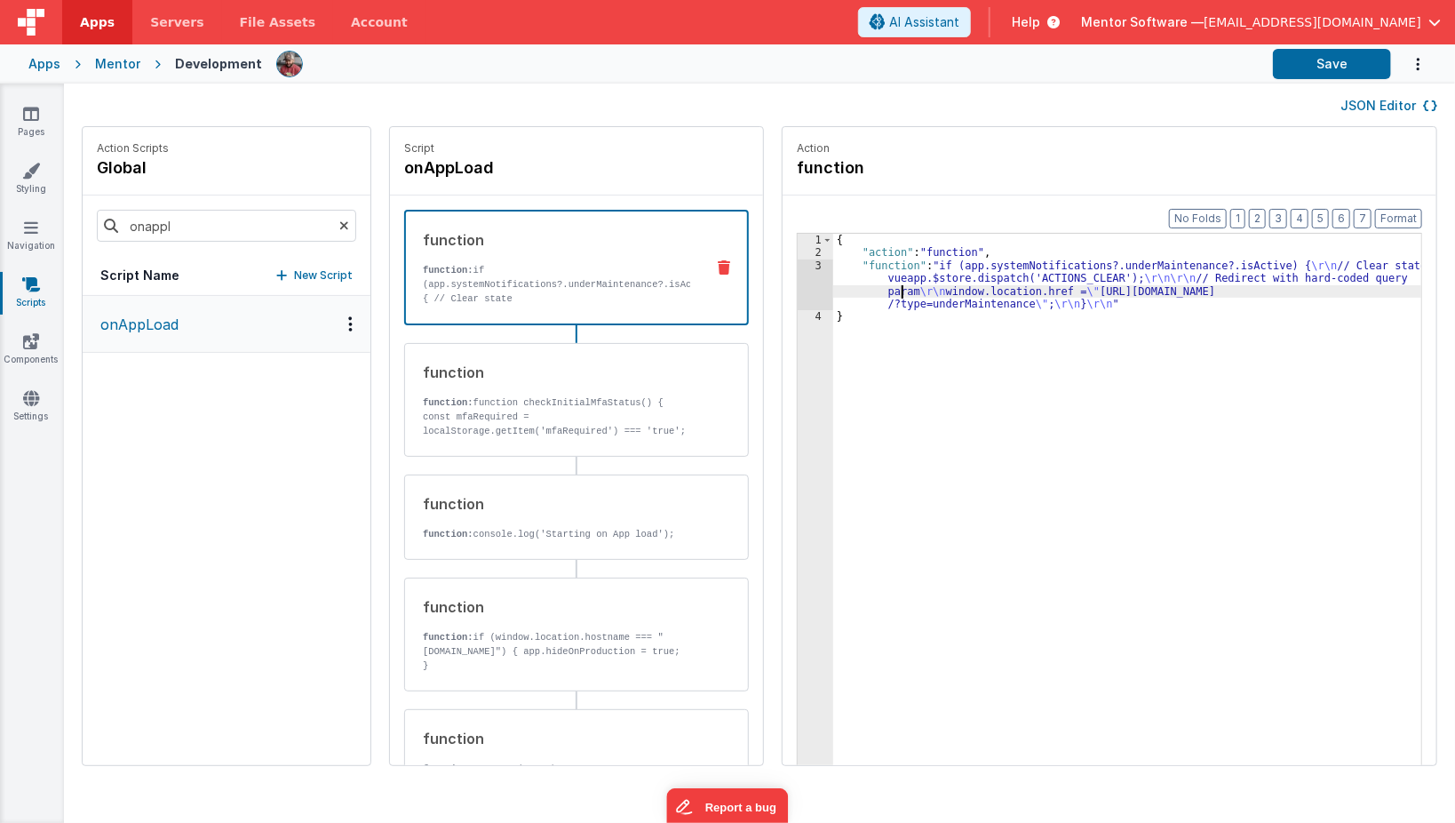
click at [878, 289] on div "{ "action" : "function" , "function" : "if (app.systemNotifications?.underMaint…" at bounding box center [1140, 541] width 615 height 614
click at [798, 291] on div "3" at bounding box center [816, 285] width 36 height 52
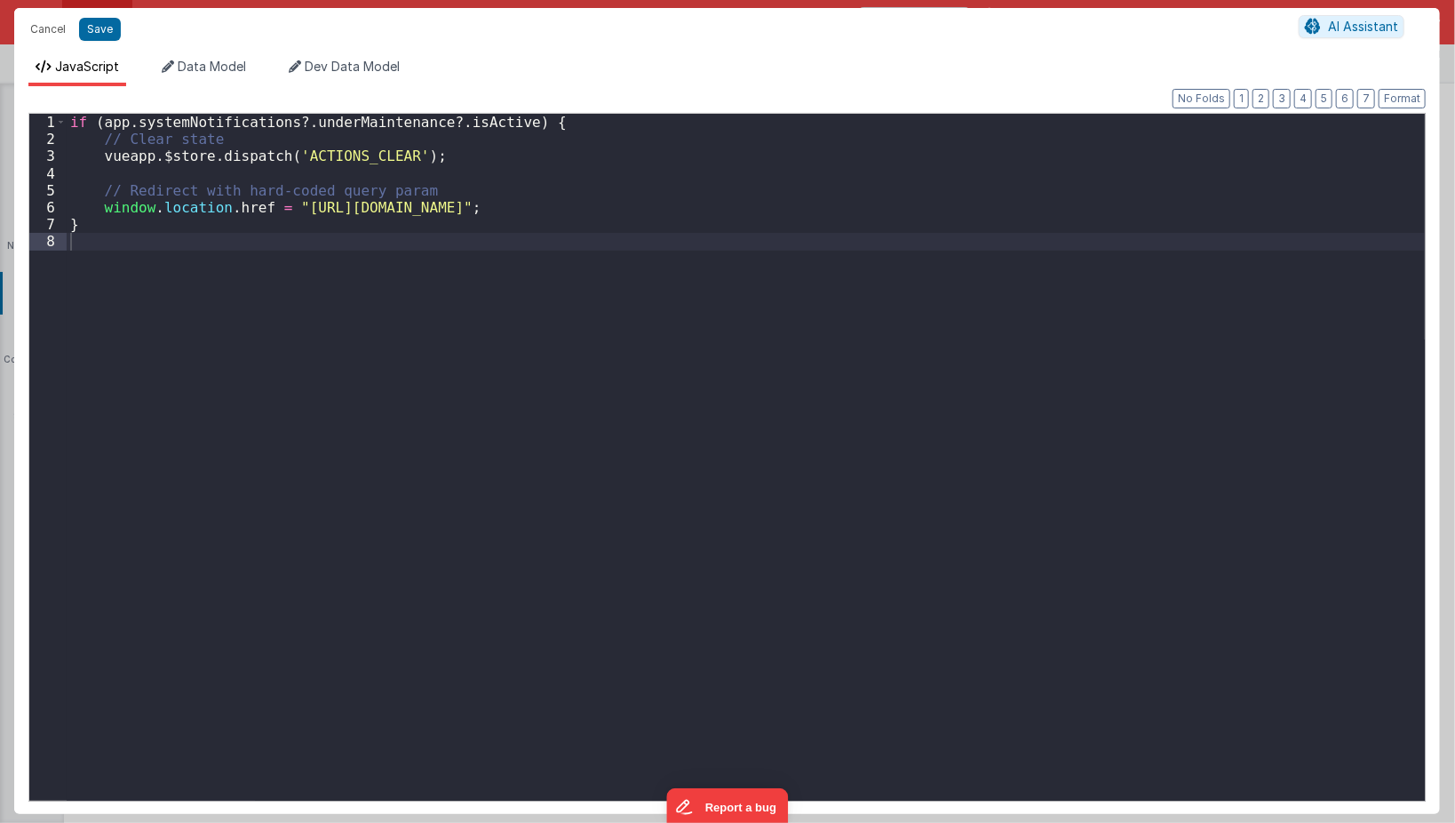
click at [784, 291] on div "Cancel Save AI Assistant JavaScript Data Model Dev Data Model Format 7 6 5 4 3 …" at bounding box center [727, 411] width 1455 height 823
click at [502, 126] on div "if ( app . systemNotifications ?. underMaintenance ?. isActive ) { // Clear sta…" at bounding box center [746, 474] width 1359 height 721
click at [557, 118] on div "if ( app . systemNotifications ?. underMaintenance ?. isActive ) { // Clear sta…" at bounding box center [746, 474] width 1359 height 721
click at [514, 156] on div "if ( app . systemNotifications ?. underMaintenance ?. isActive ) { // Clear sta…" at bounding box center [746, 474] width 1359 height 721
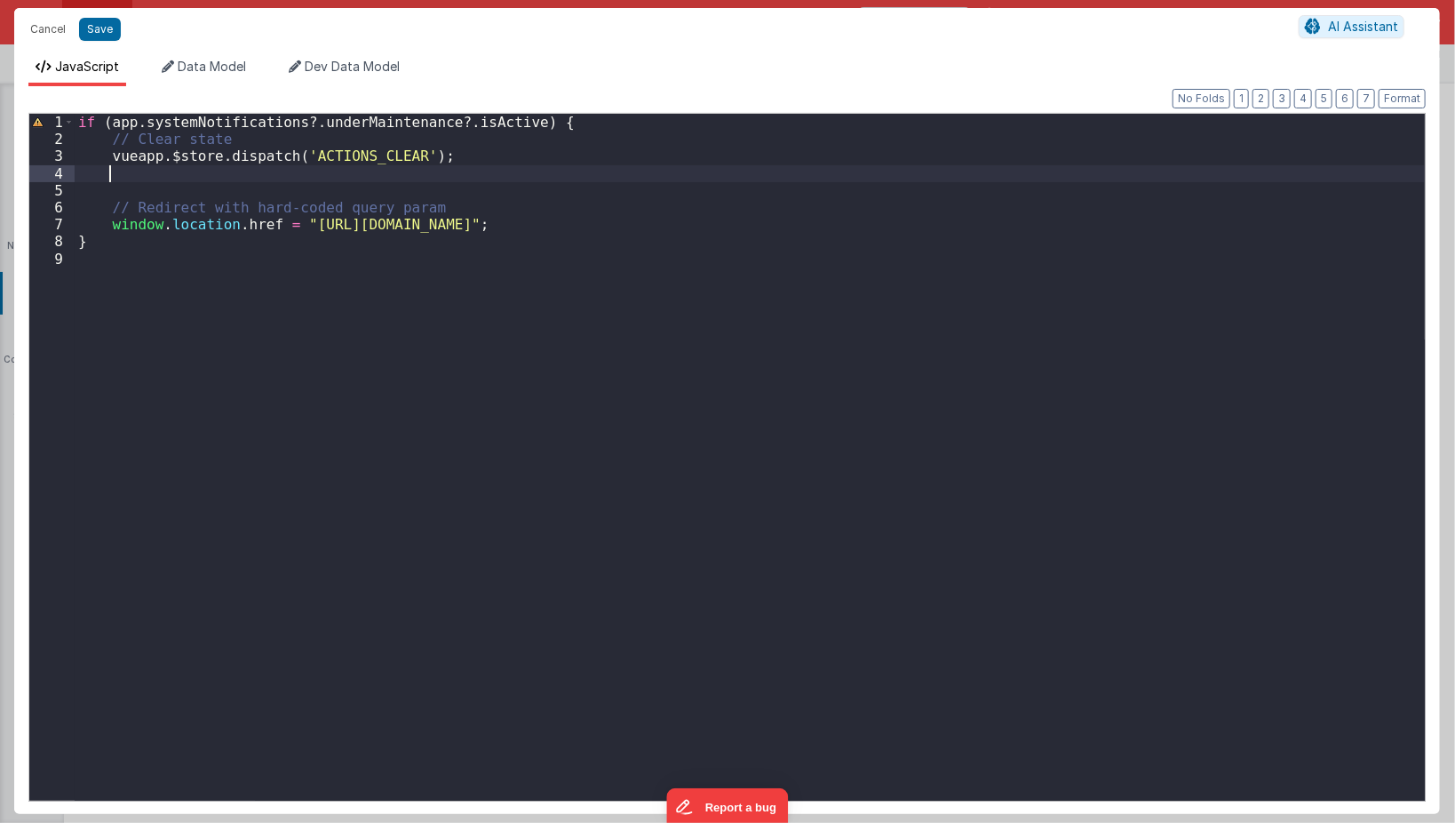
paste textarea
click at [92, 30] on button "Save" at bounding box center [100, 29] width 42 height 23
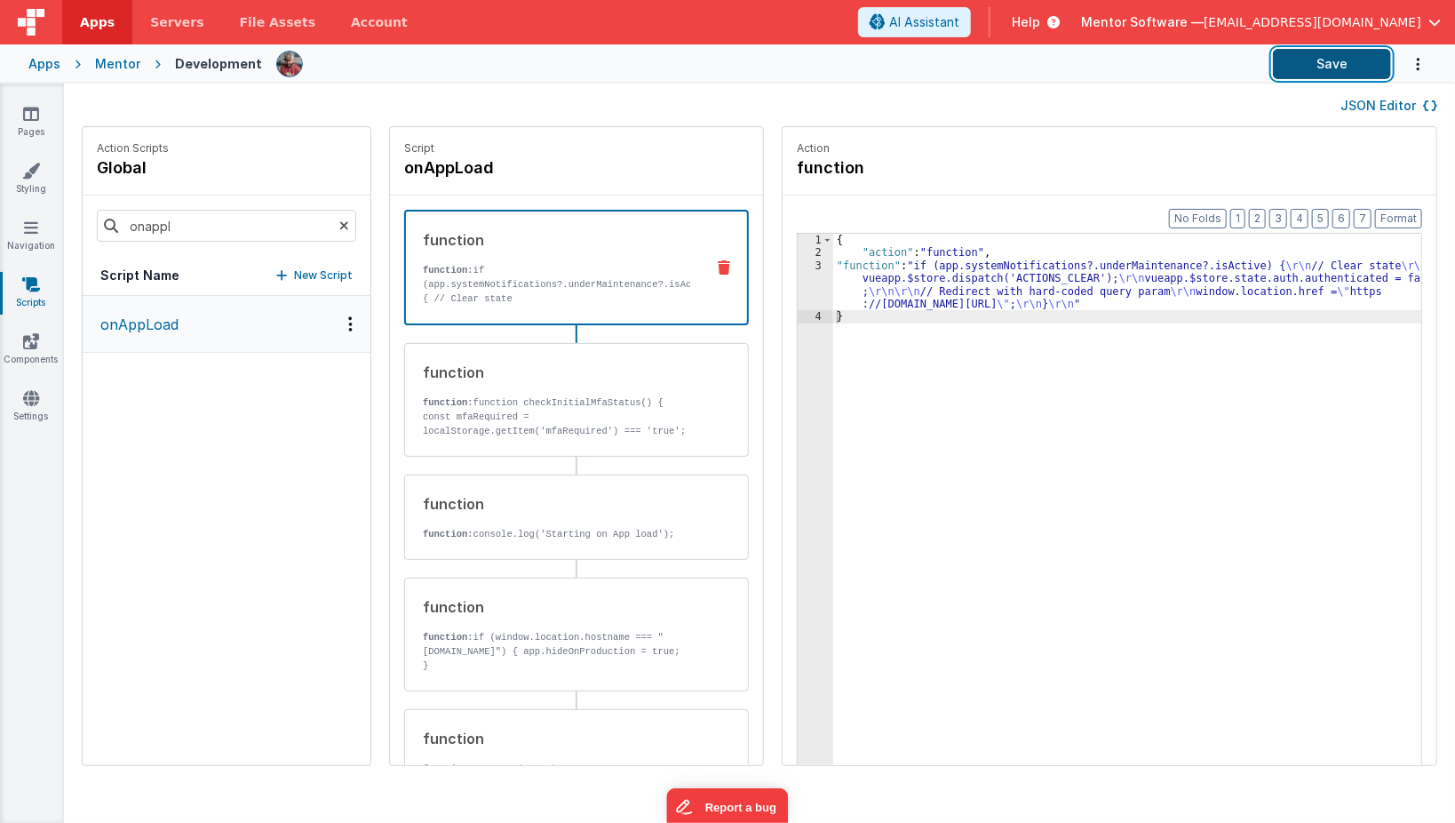
click at [1333, 63] on button "Save" at bounding box center [1332, 64] width 118 height 30
click at [833, 283] on div "{ "action" : "function" , "function" : "if (app.systemNotifications?.underMaint…" at bounding box center [1140, 541] width 615 height 614
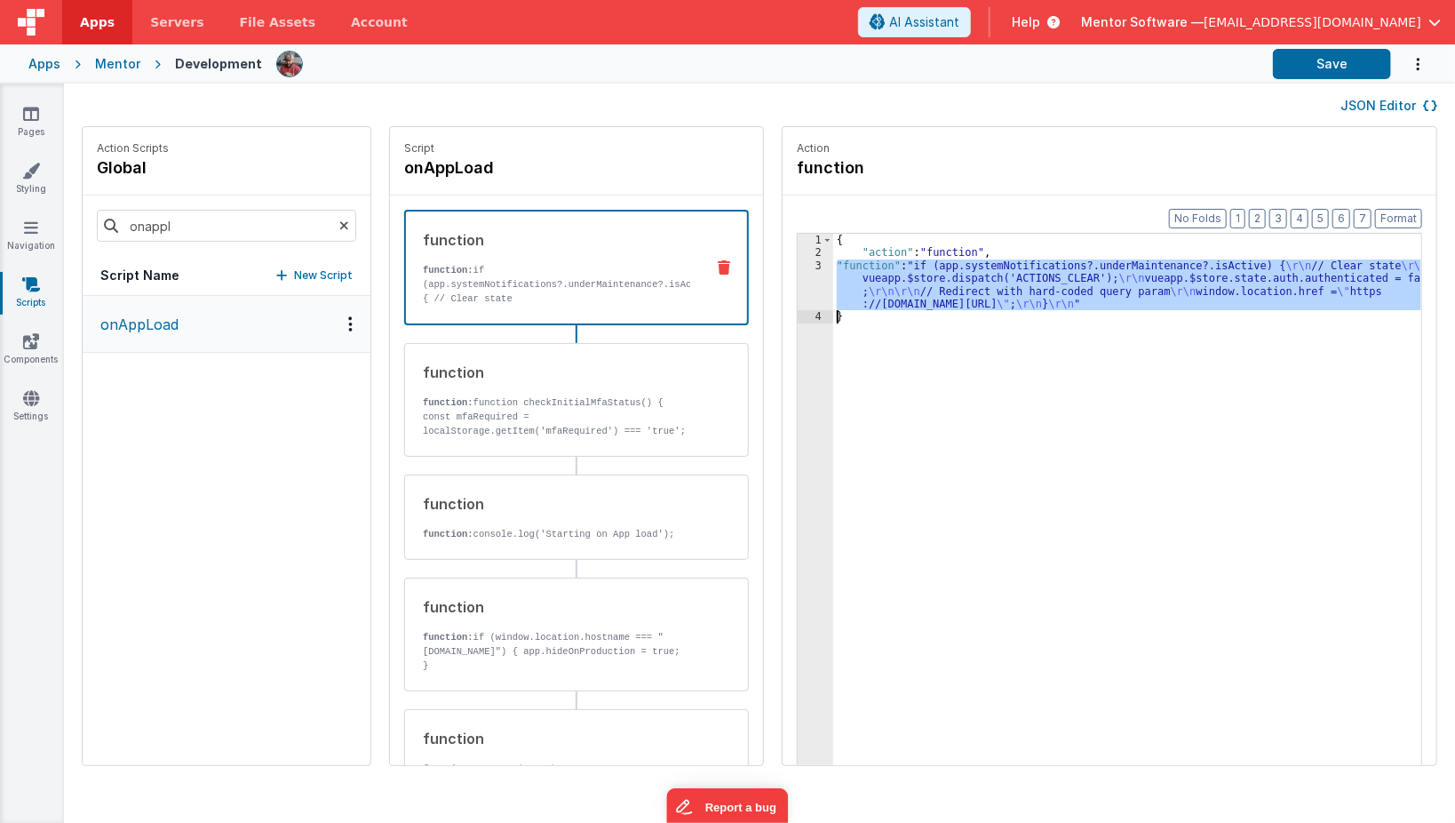
click at [798, 284] on div "3" at bounding box center [816, 285] width 36 height 52
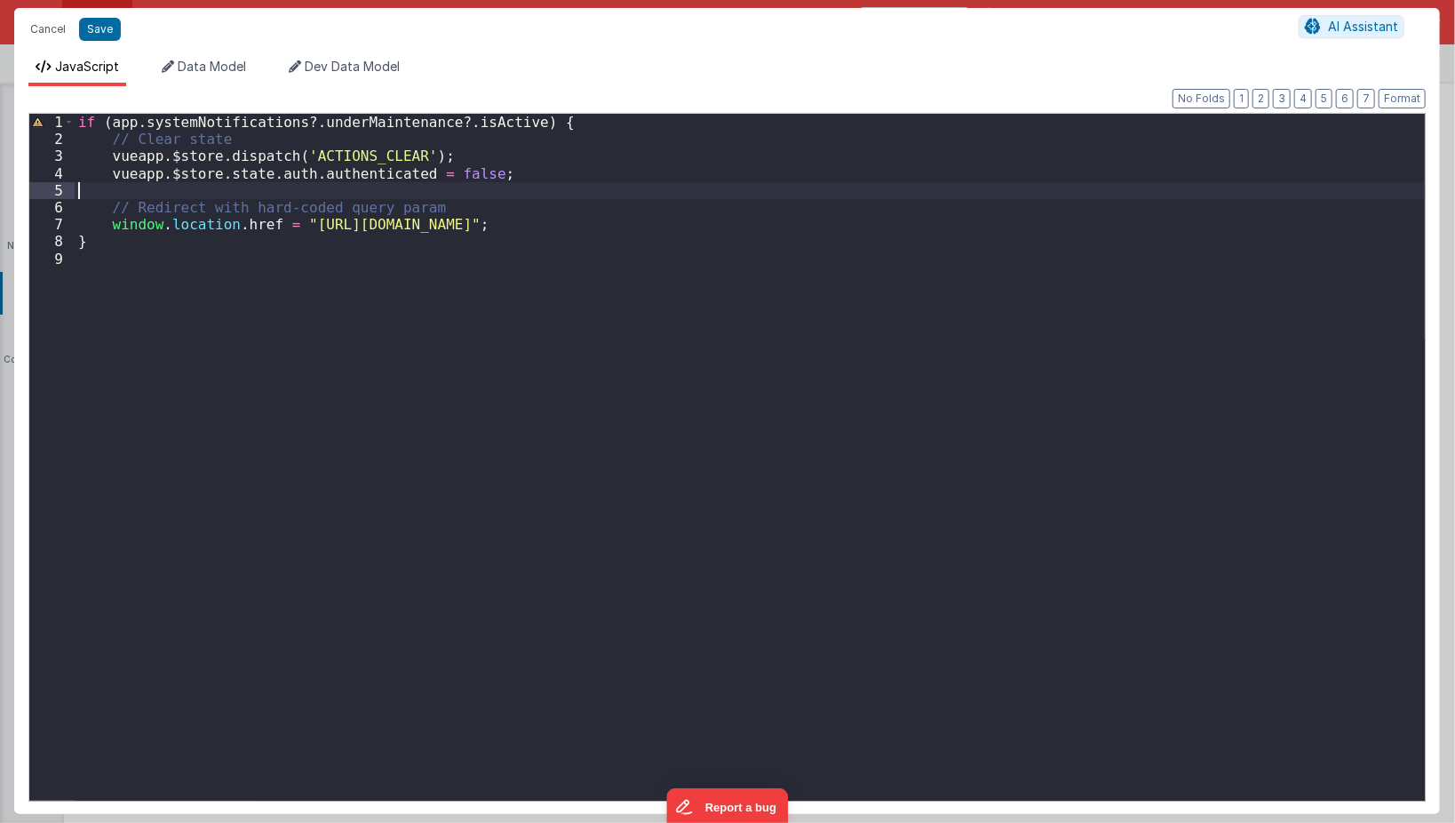
click at [539, 181] on div "if ( app . systemNotifications ?. underMaintenance ?. isActive ) { // Clear sta…" at bounding box center [750, 474] width 1351 height 721
click at [553, 171] on div "if ( app . systemNotifications ?. underMaintenance ?. isActive ) { // Clear sta…" at bounding box center [750, 474] width 1351 height 721
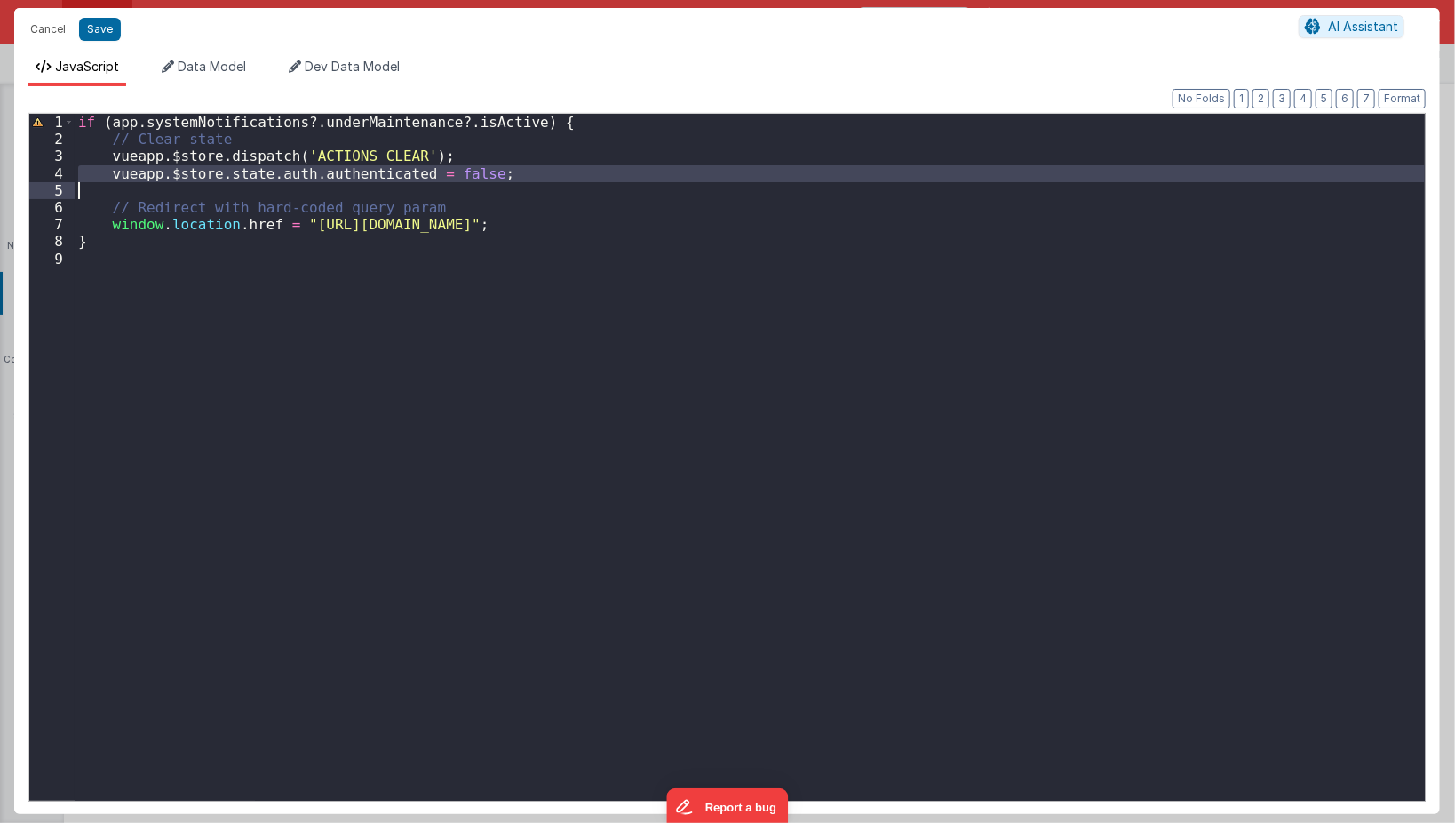
click at [553, 171] on div "if ( app . systemNotifications ?. underMaintenance ?. isActive ) { // Clear sta…" at bounding box center [750, 474] width 1351 height 721
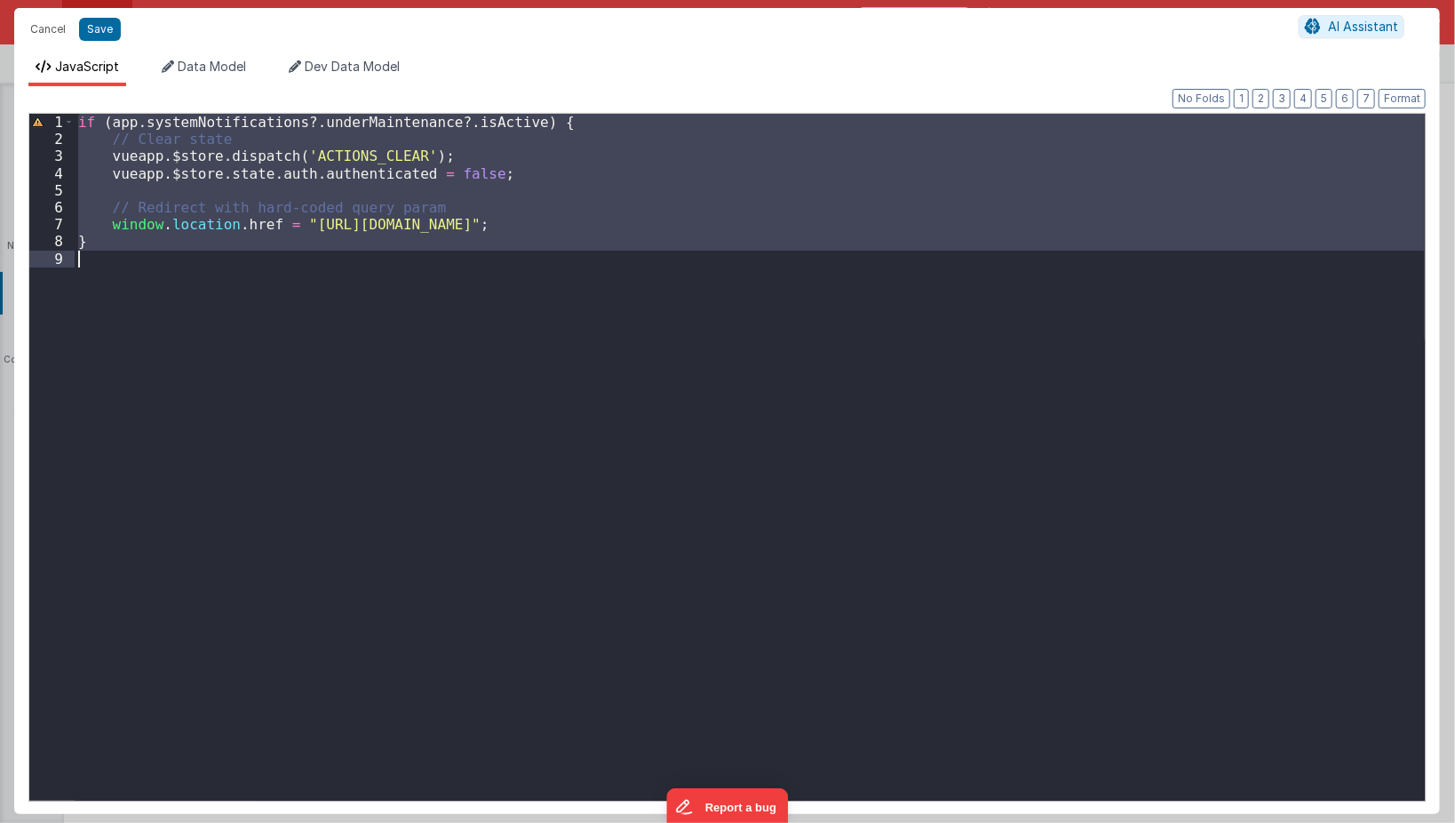
click at [553, 171] on div "if ( app . systemNotifications ?. underMaintenance ?. isActive ) { // Clear sta…" at bounding box center [750, 457] width 1350 height 687
drag, startPoint x: 101, startPoint y: 313, endPoint x: 50, endPoint y: 78, distance: 240.1
click at [50, 78] on div "JavaScript Data Model Dev Data Model Format 7 6 5 4 3 2 1 No Folds 1 2 3 4 5 6 …" at bounding box center [727, 436] width 1426 height 756
click at [350, 179] on div "if ( app . systemNotifications ?. underMaintenance ?. isActive ) { // Clear sta…" at bounding box center [750, 457] width 1350 height 687
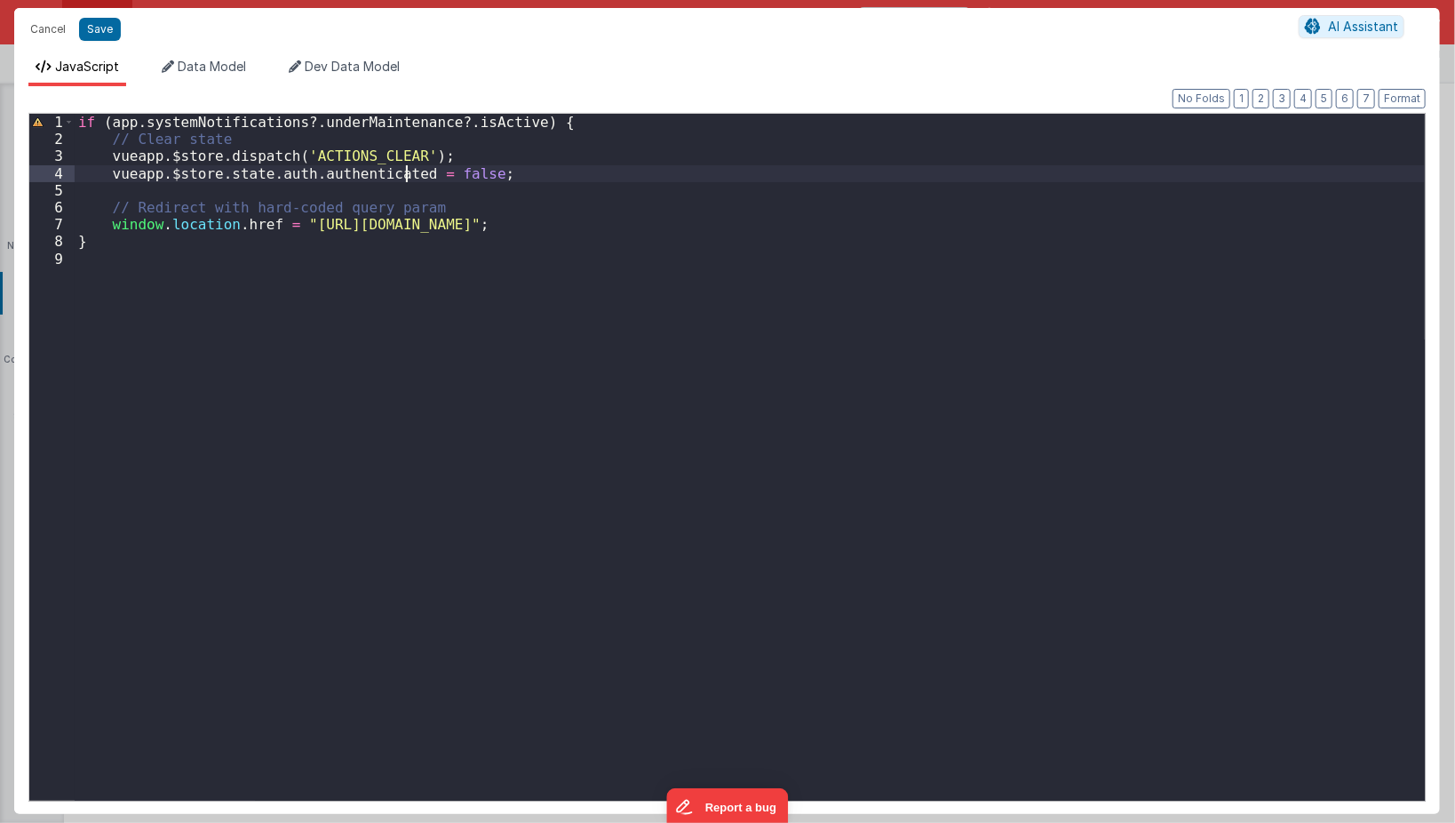
click at [406, 174] on div "if ( app . systemNotifications ?. underMaintenance ?. isActive ) { // Clear sta…" at bounding box center [750, 474] width 1351 height 721
click at [84, 34] on button "Save" at bounding box center [100, 29] width 42 height 23
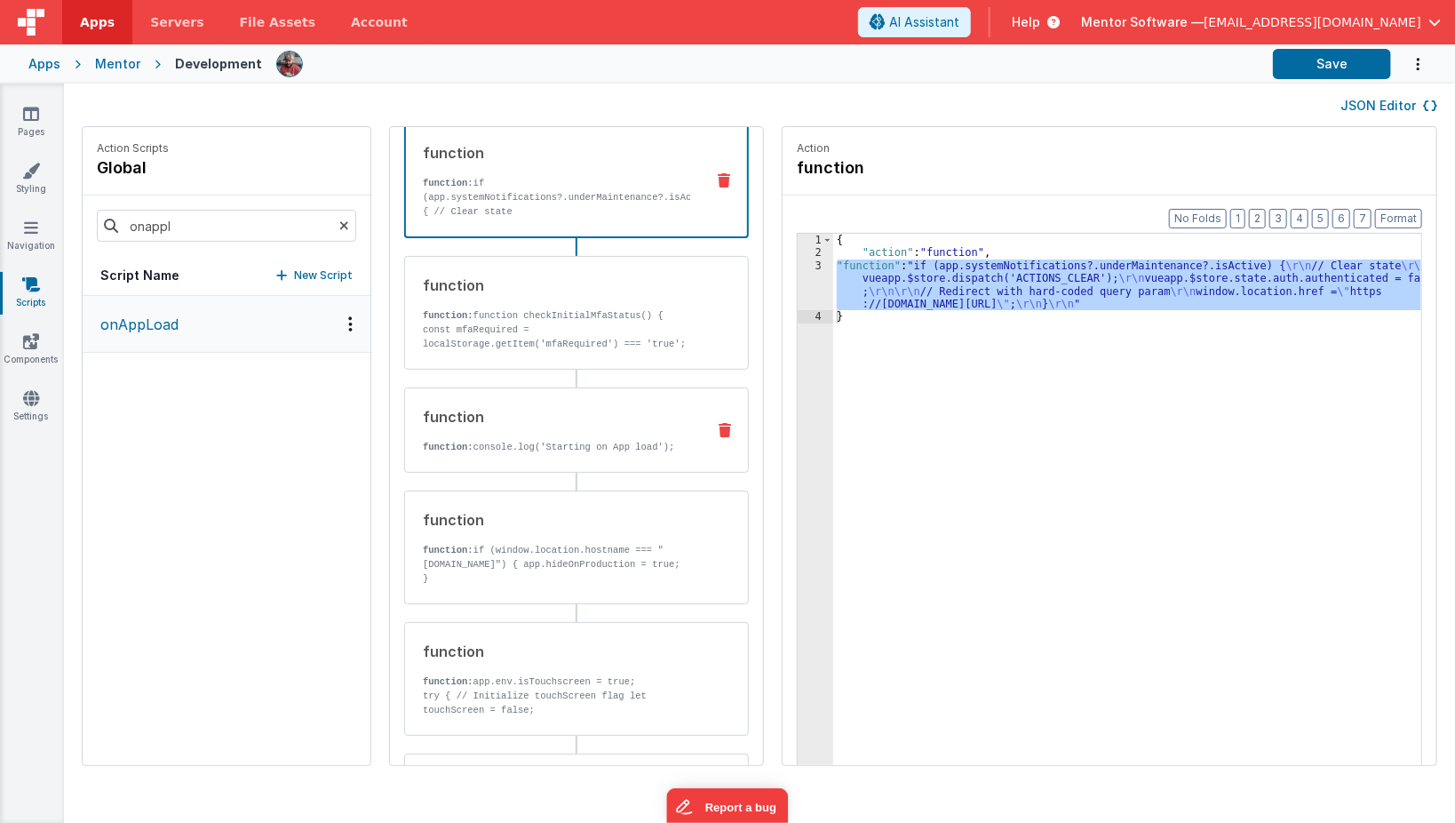
scroll to position [88, 0]
click at [1404, 112] on button "JSON Editor" at bounding box center [1389, 106] width 97 height 18
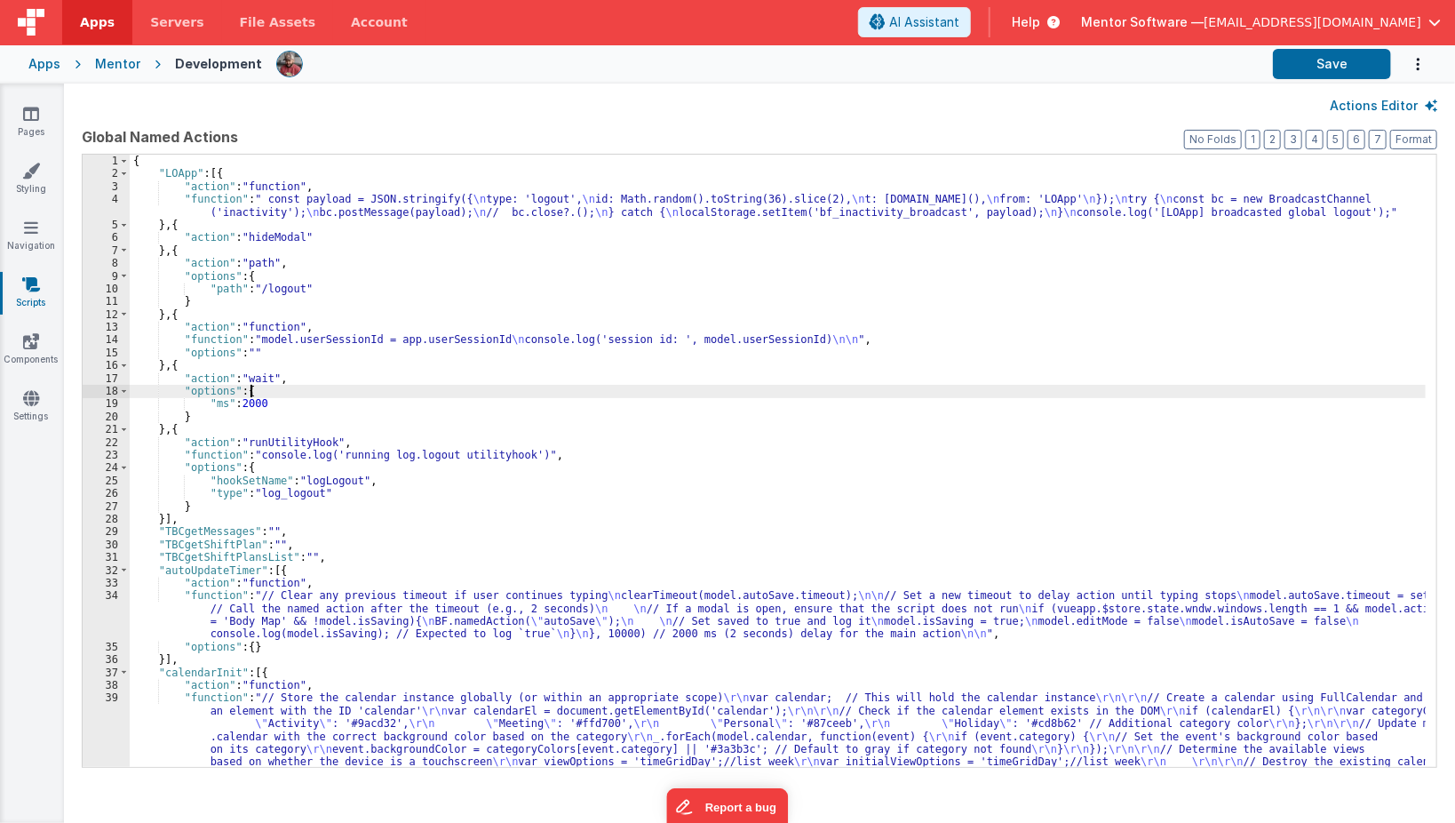
click at [981, 390] on div "{ "LOApp" : [{ "action" : "function" , "function" : " const payload = JSON.stri…" at bounding box center [778, 691] width 1297 height 1073
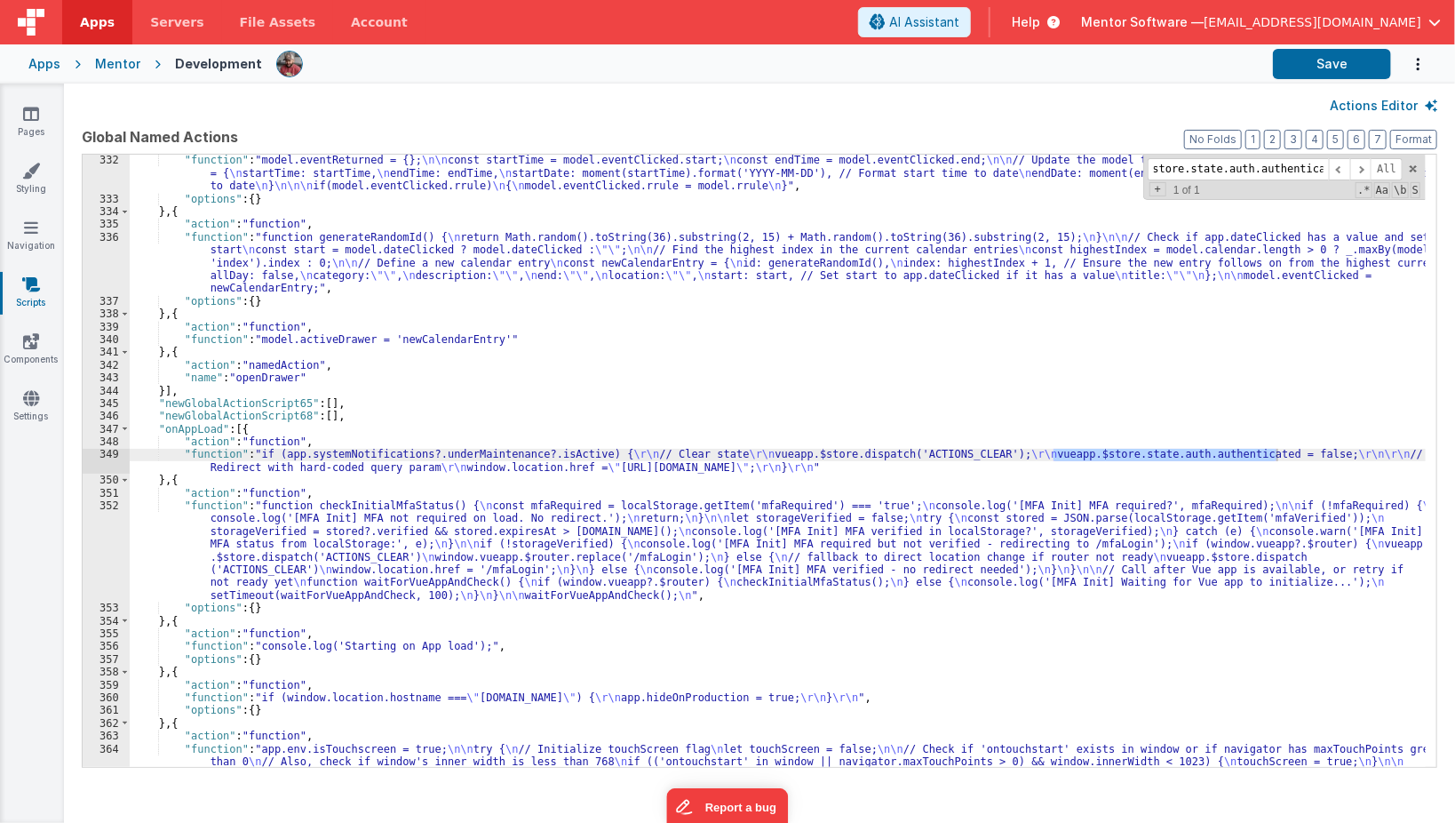
type input "vueapp.$store.state.auth.authenticated"
click at [110, 462] on div "349" at bounding box center [106, 461] width 47 height 26
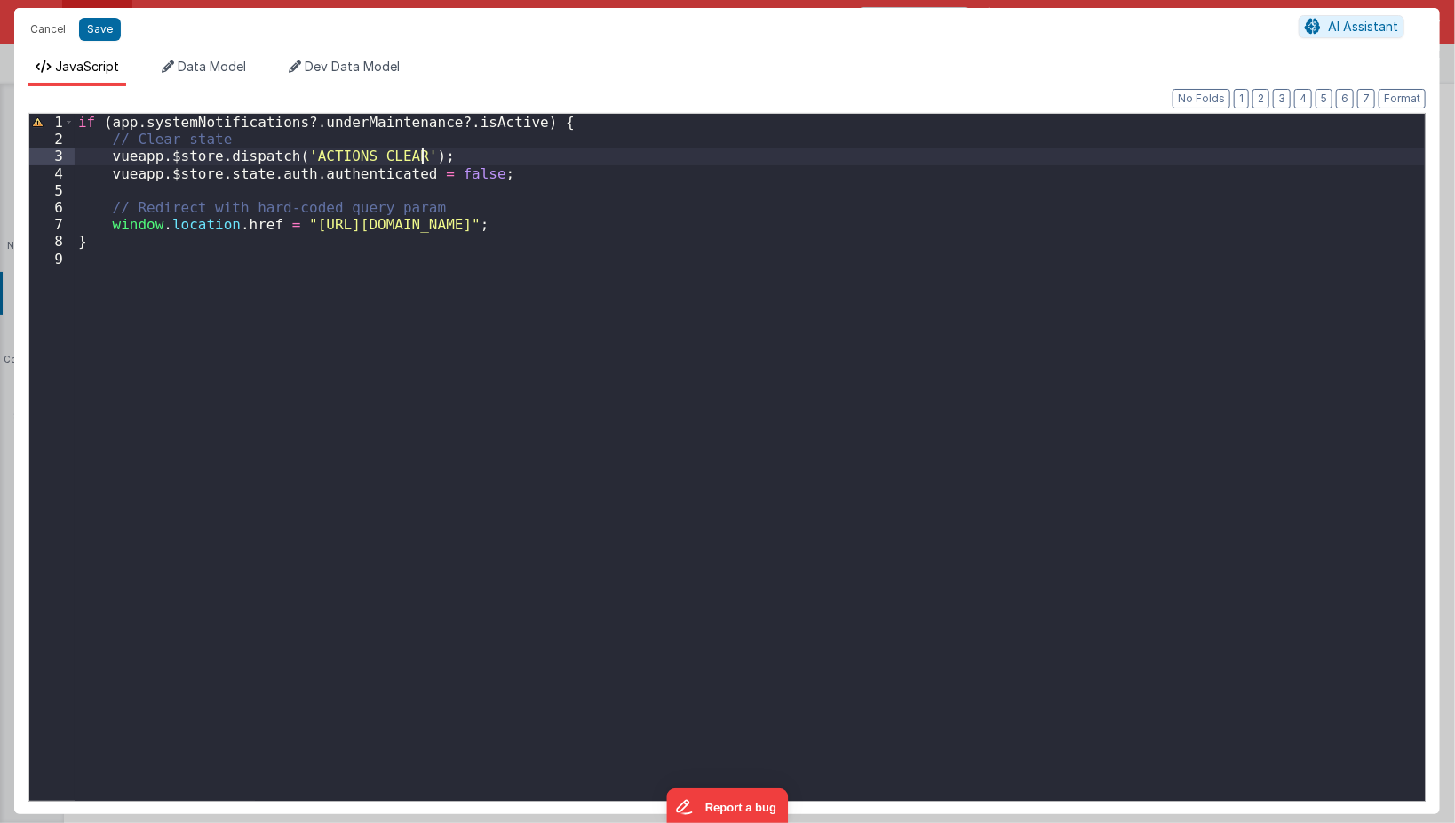
click at [538, 160] on div "if ( app . systemNotifications ?. underMaintenance ?. isActive ) { // Clear sta…" at bounding box center [750, 474] width 1351 height 721
click at [536, 173] on div "if ( app . systemNotifications ?. underMaintenance ?. isActive ) { // Clear sta…" at bounding box center [750, 474] width 1351 height 721
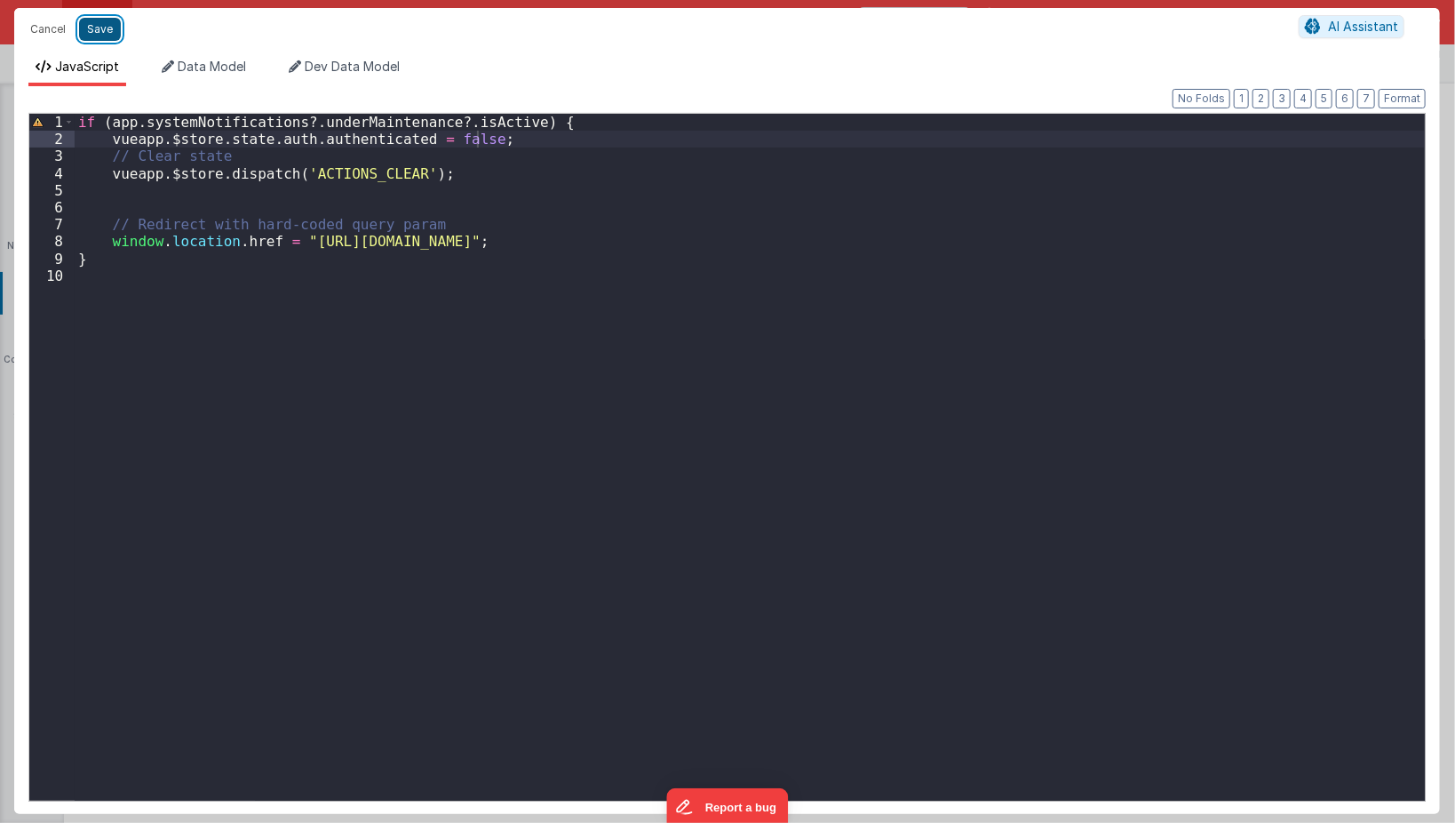
click at [97, 26] on button "Save" at bounding box center [100, 29] width 42 height 23
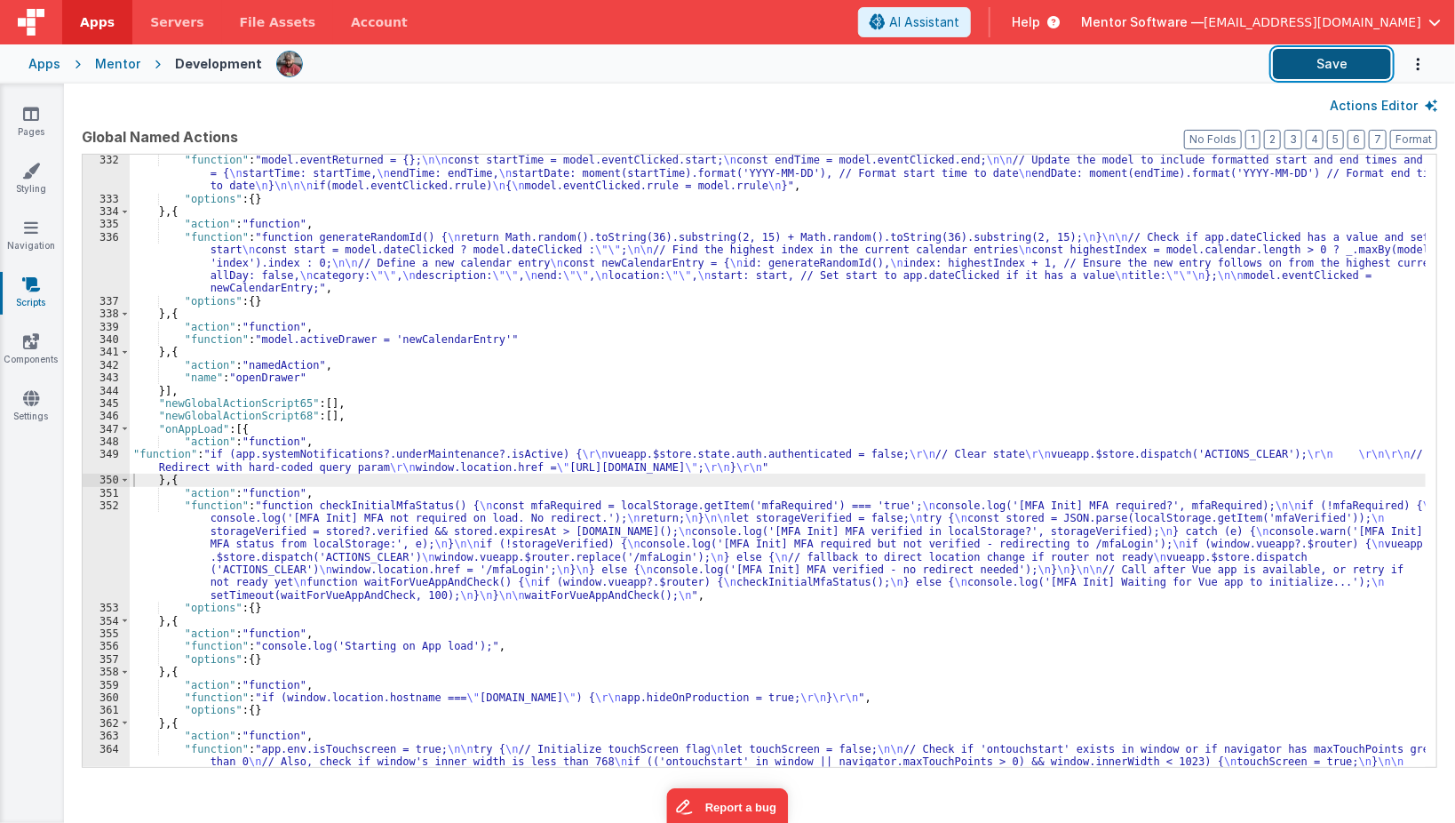
click at [1309, 58] on button "Save" at bounding box center [1332, 64] width 118 height 30
click at [33, 409] on link "Settings" at bounding box center [31, 407] width 64 height 36
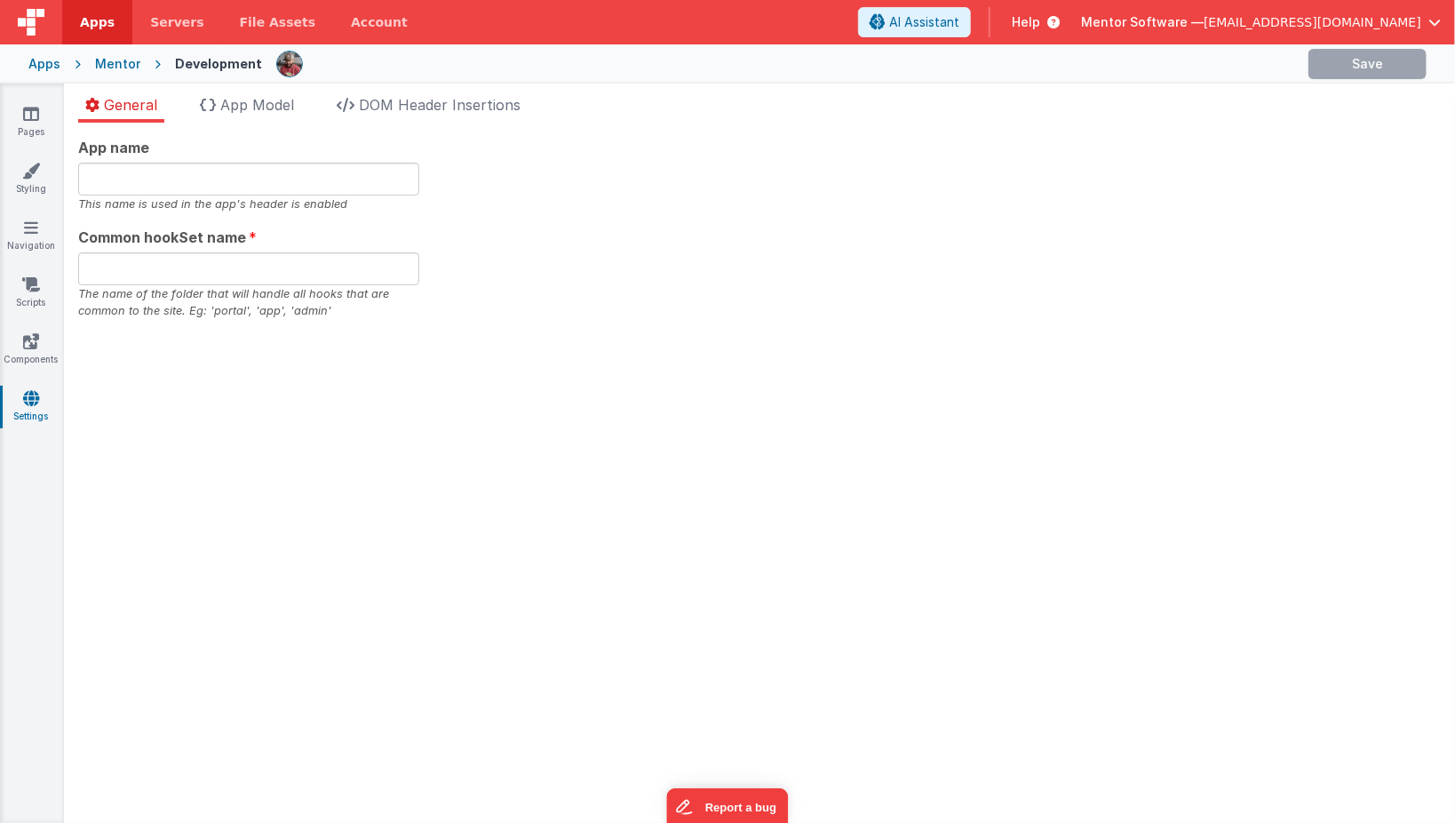
type input "Mentor Software"
type input "datafile"
click at [227, 111] on span "App Model" at bounding box center [257, 105] width 74 height 18
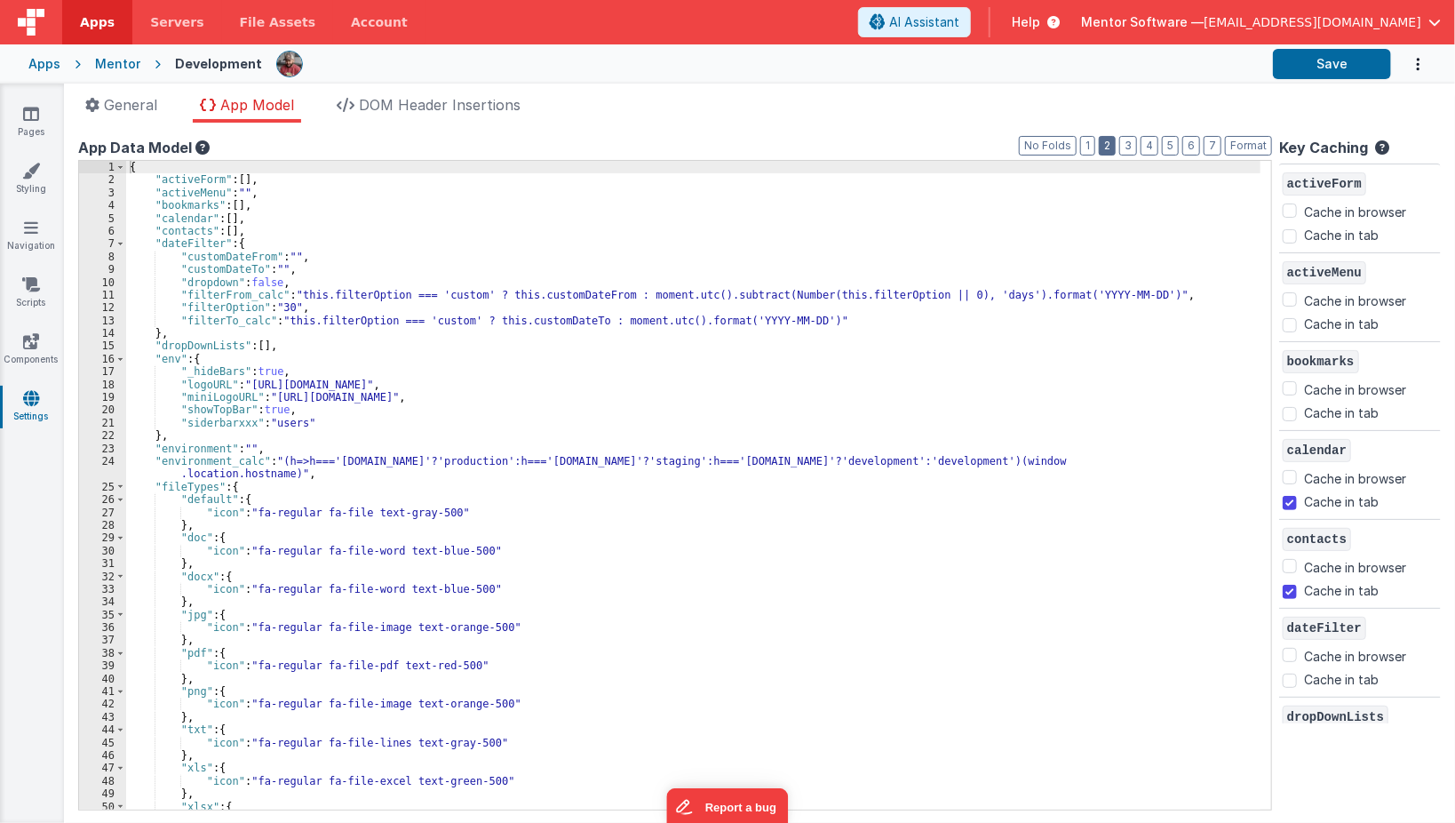
click at [1114, 145] on button "2" at bounding box center [1107, 146] width 17 height 20
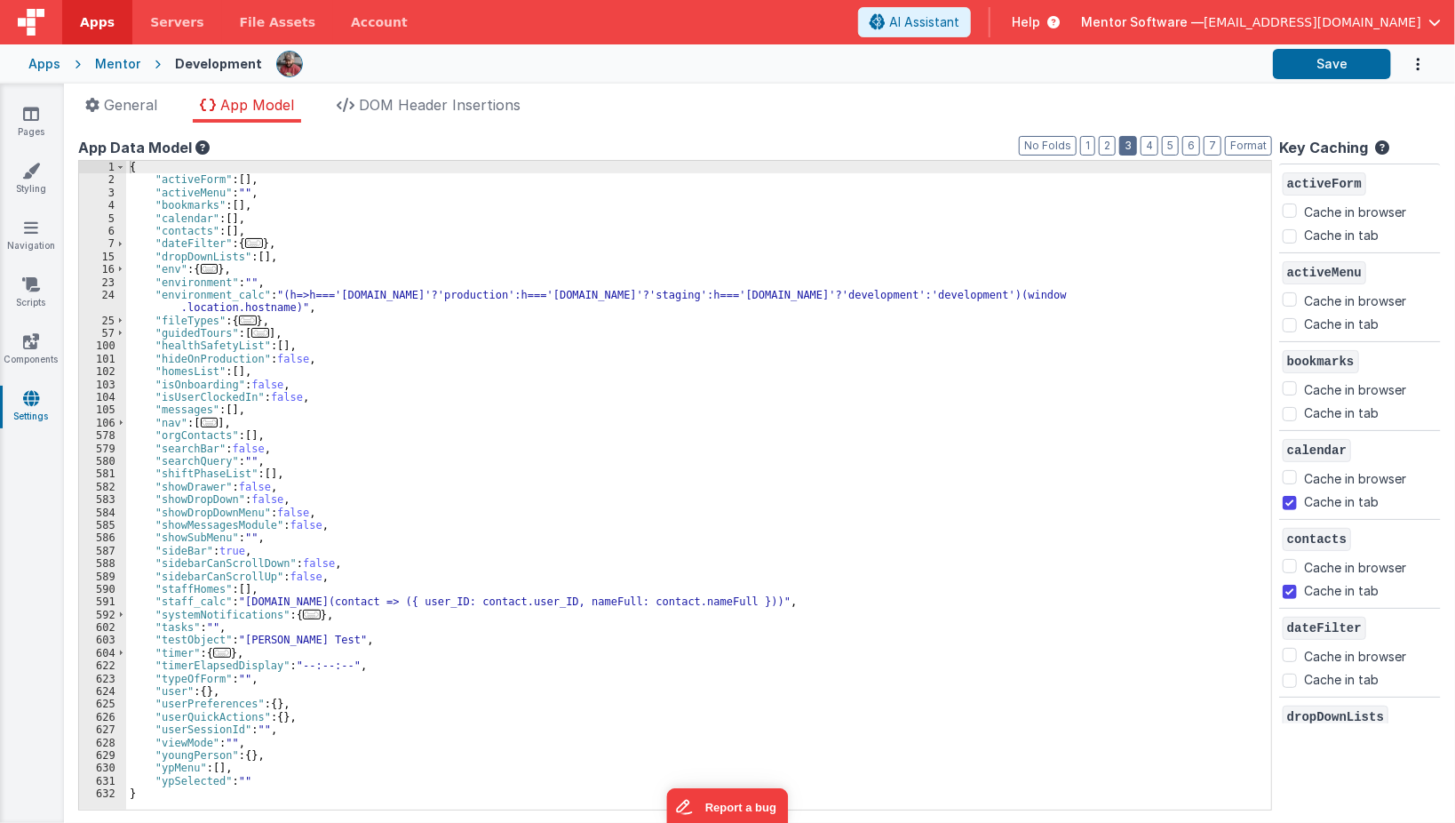
click at [1137, 148] on button "3" at bounding box center [1128, 146] width 18 height 20
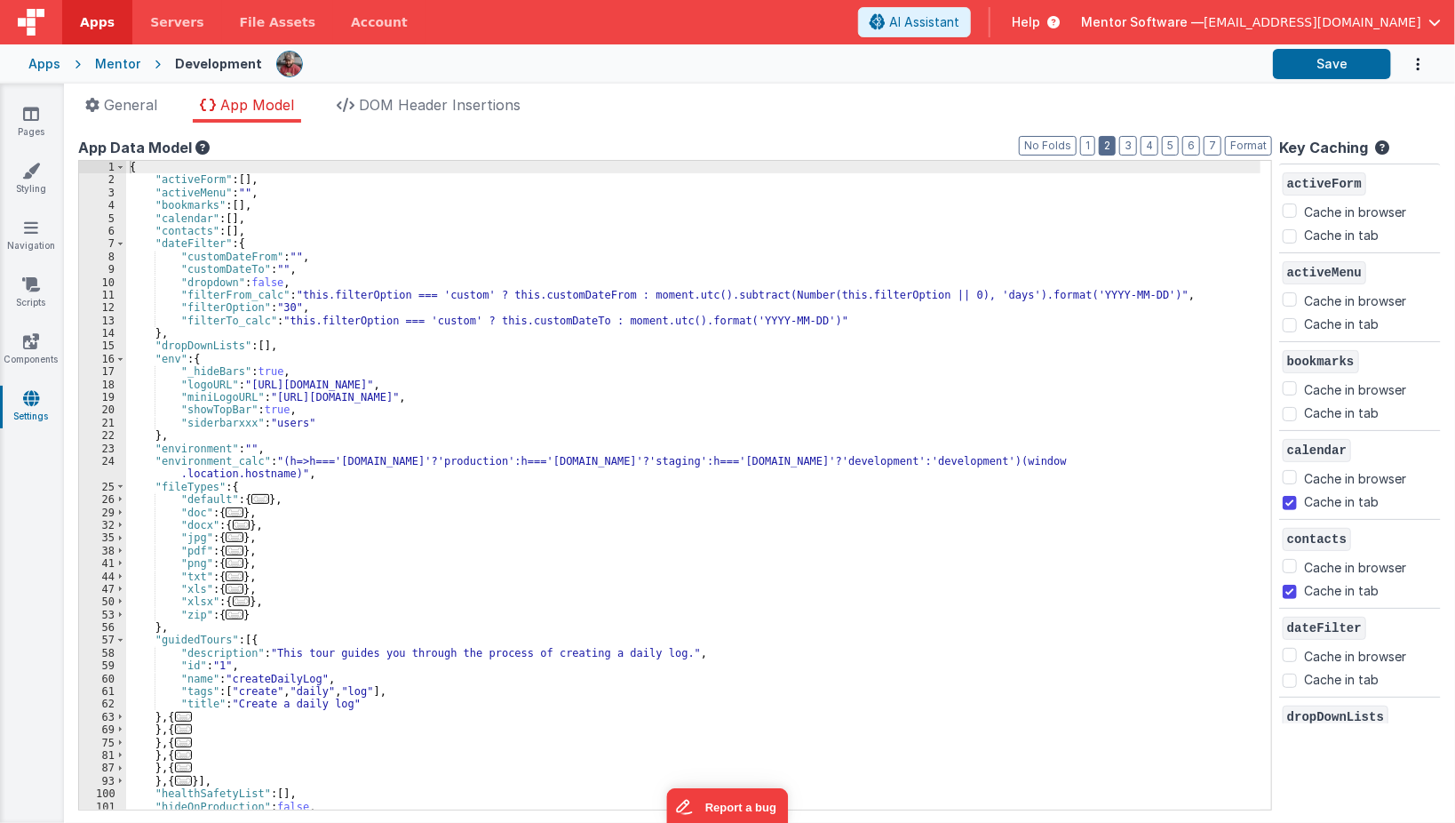
click at [1116, 149] on button "2" at bounding box center [1107, 146] width 17 height 20
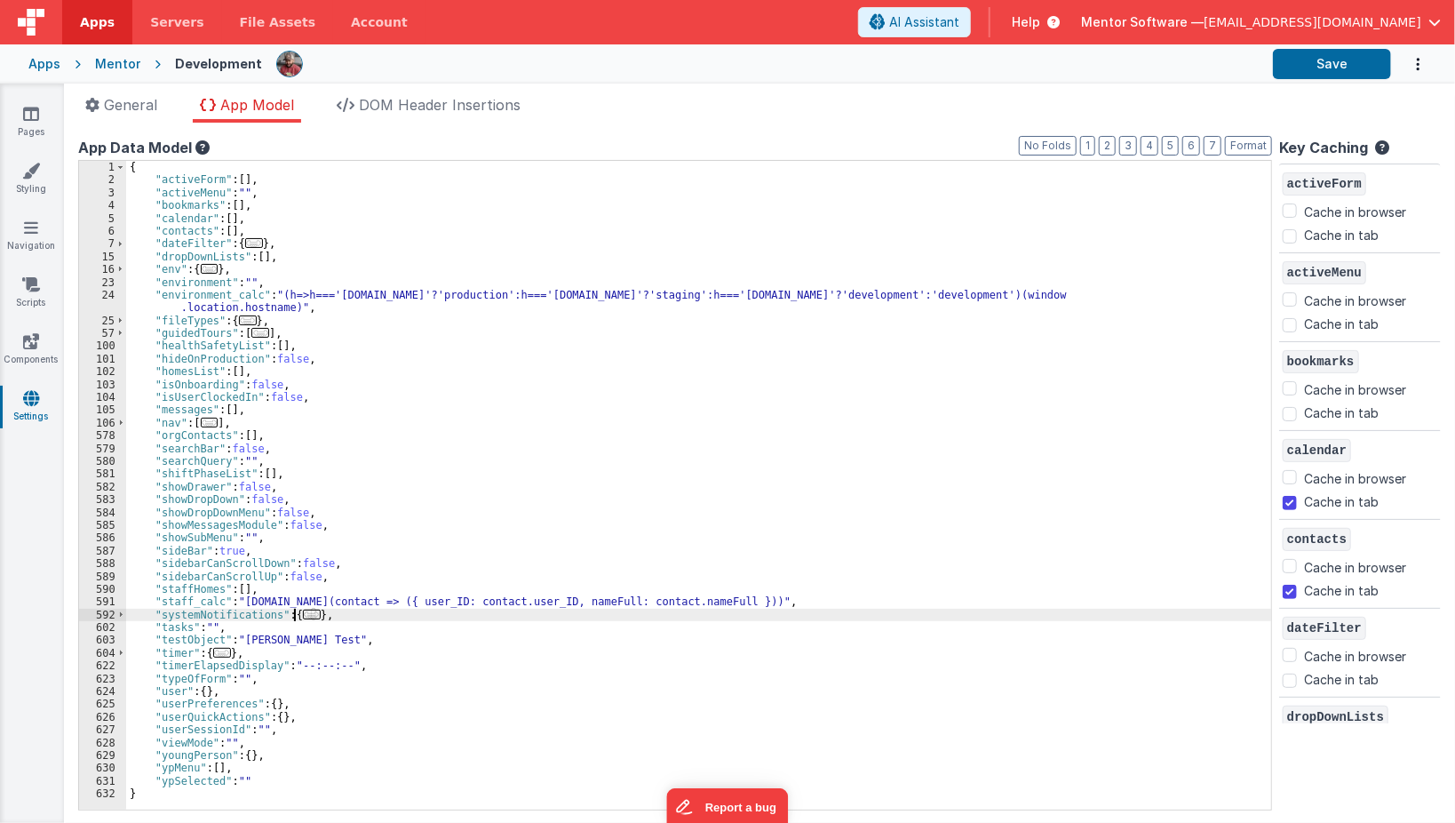
click at [303, 610] on span "..." at bounding box center [312, 614] width 18 height 10
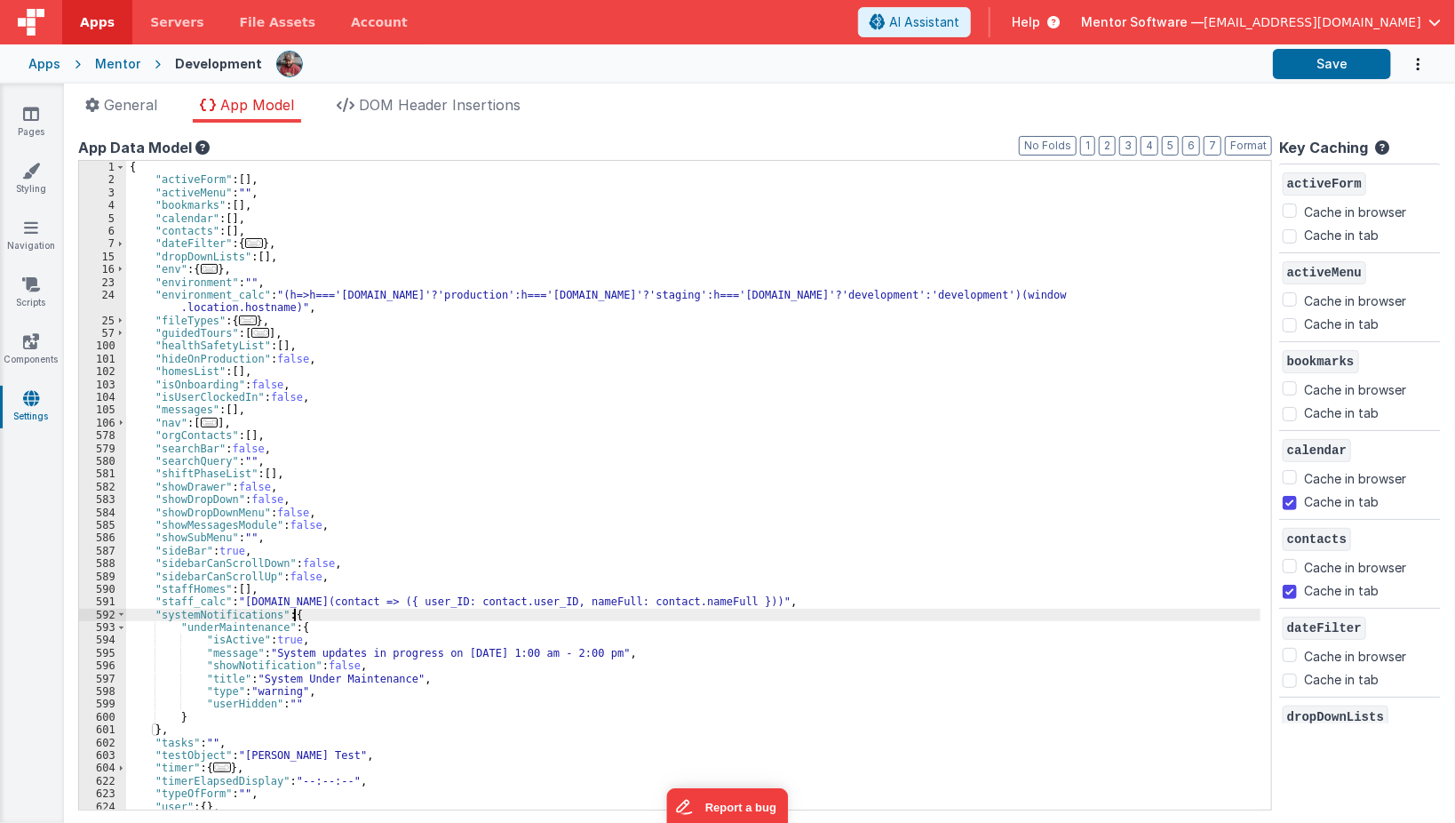
click at [279, 638] on div "{ "activeForm" : [ ] , "activeMenu" : "" , "bookmarks" : [ ] , "calendar" : [ ]…" at bounding box center [695, 498] width 1138 height 675
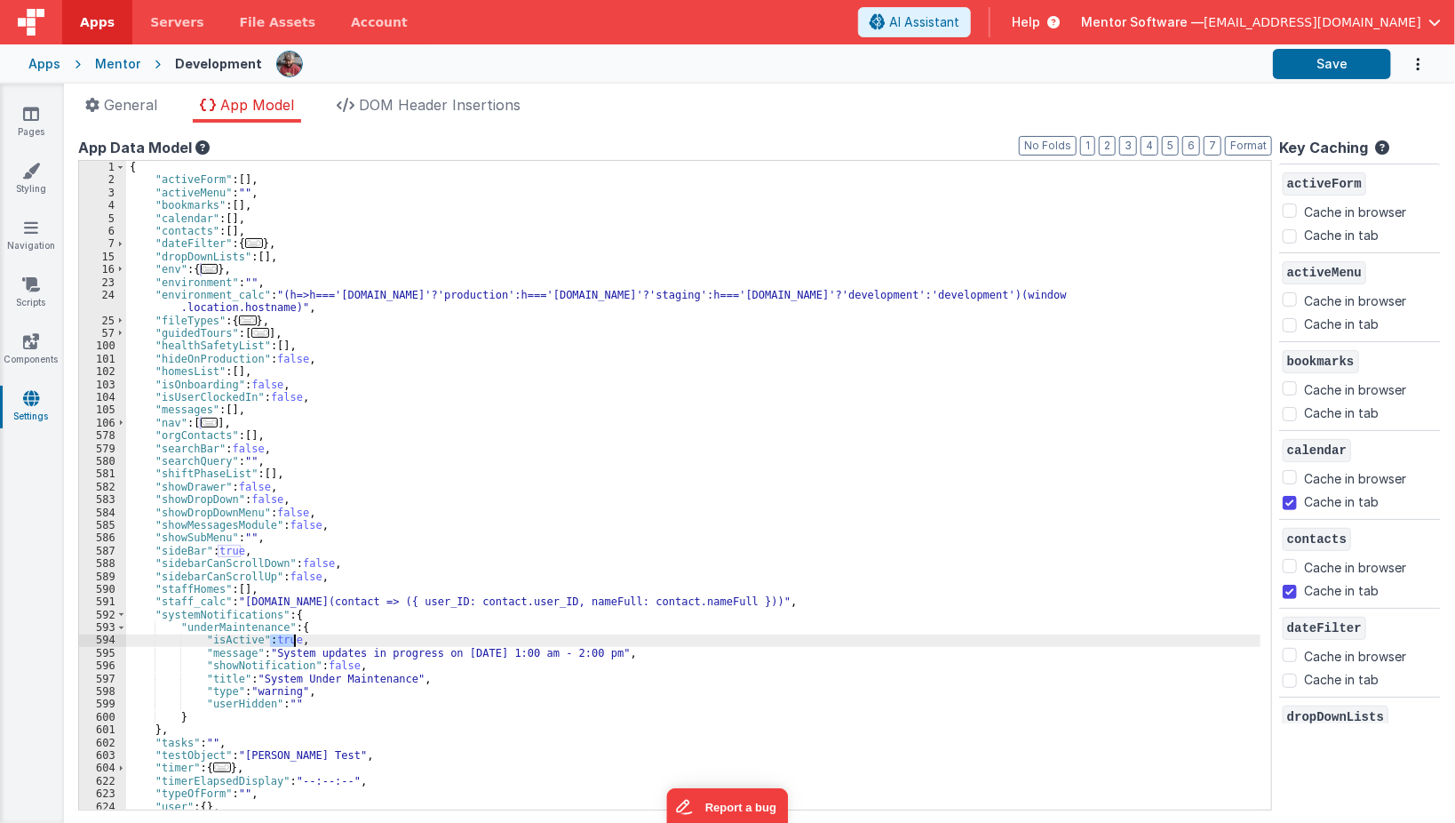
click at [279, 638] on div "{ "activeForm" : [ ] , "activeMenu" : "" , "bookmarks" : [ ] , "calendar" : [ ]…" at bounding box center [695, 498] width 1138 height 675
click at [1333, 61] on button "Save" at bounding box center [1332, 64] width 118 height 30
click at [1343, 73] on button "Save" at bounding box center [1332, 64] width 118 height 30
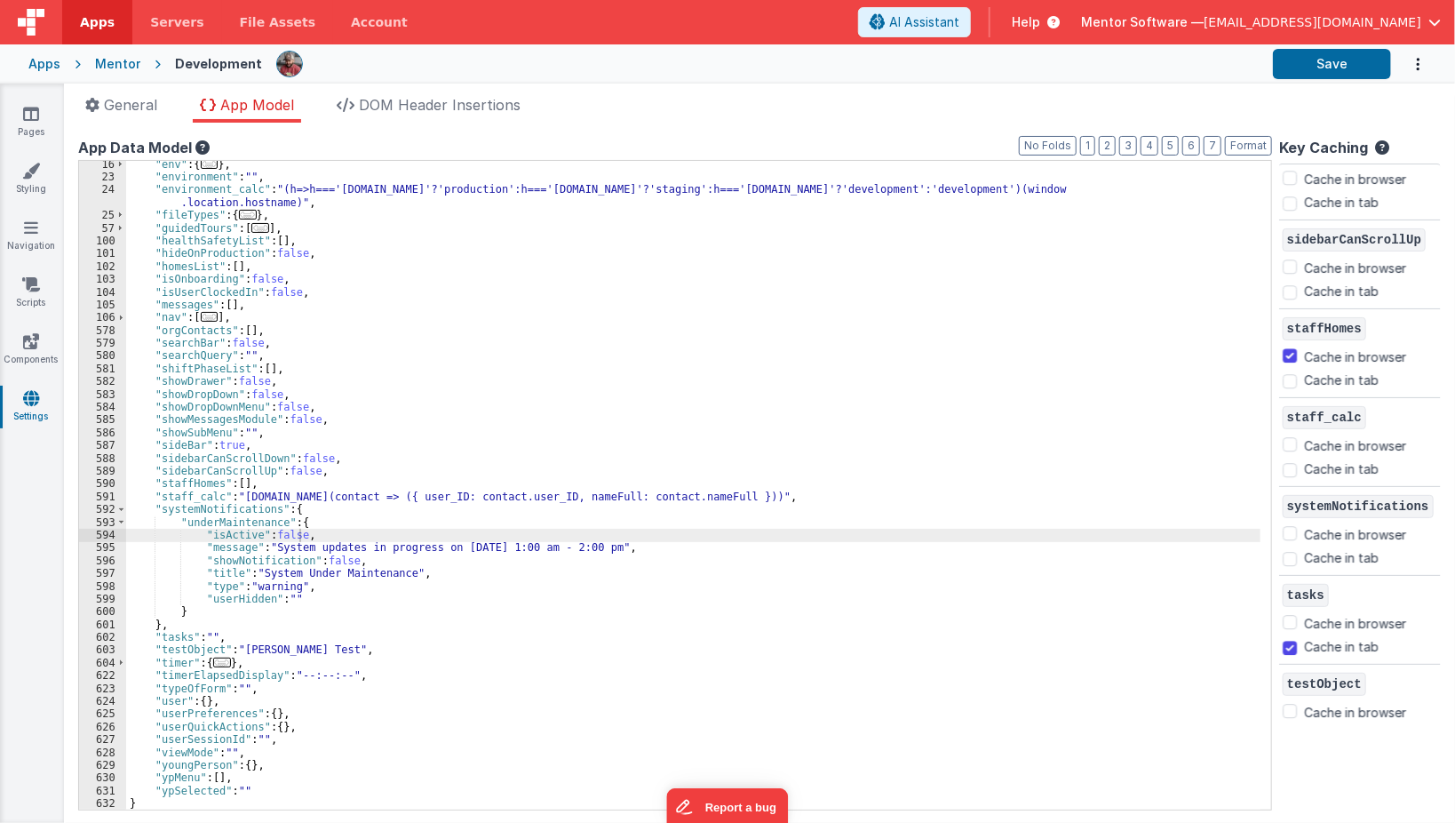
scroll to position [105, 0]
click at [327, 501] on div ""env" : { ... } , "environment" : "" , "environment_calc" : "(h=>h==='homes.men…" at bounding box center [695, 495] width 1138 height 675
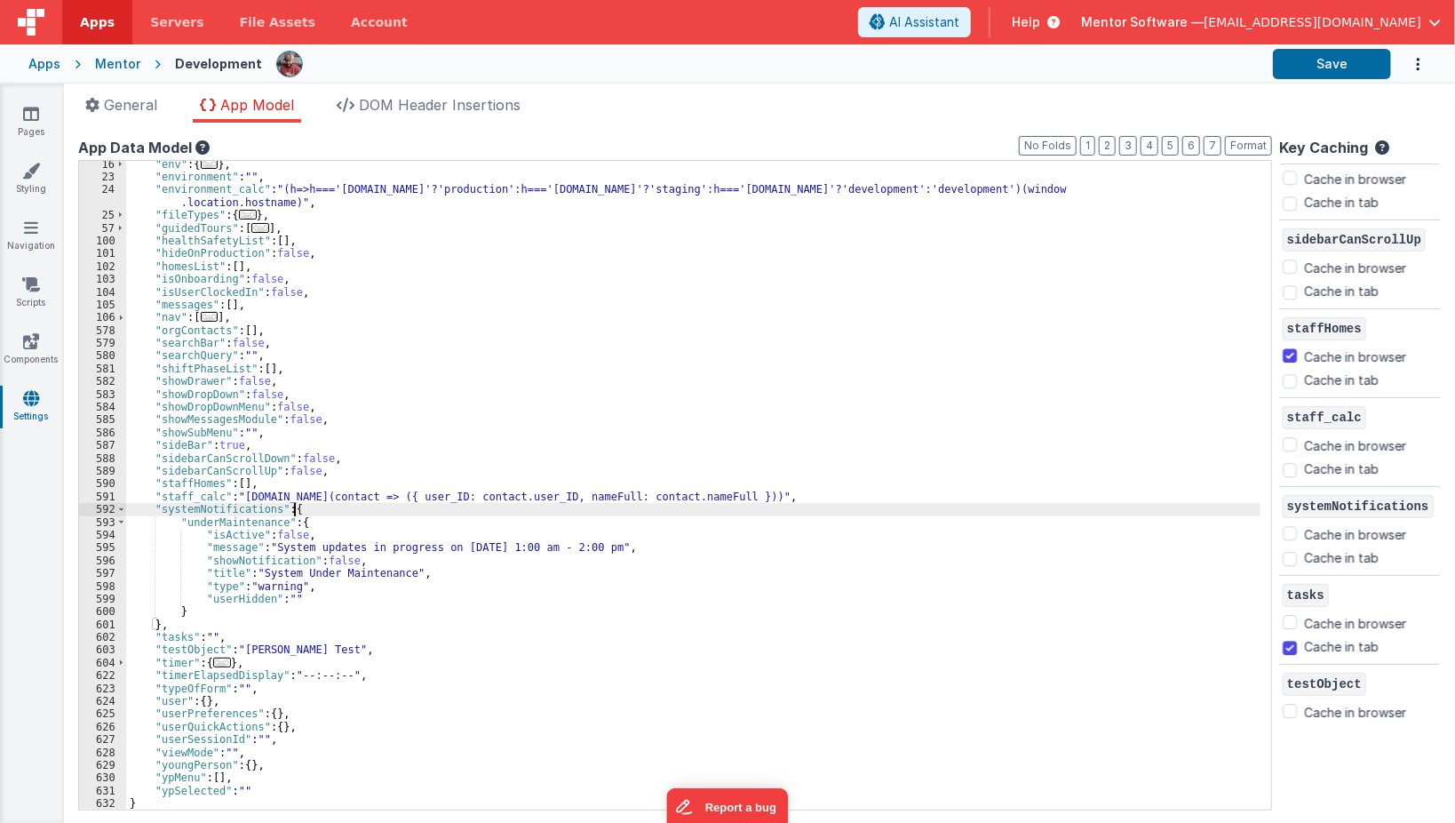
click at [326, 508] on div ""env" : { ... } , "environment" : "" , "environment_calc" : "(h=>h==='homes.men…" at bounding box center [695, 495] width 1138 height 675
click at [123, 521] on span at bounding box center [121, 522] width 10 height 12
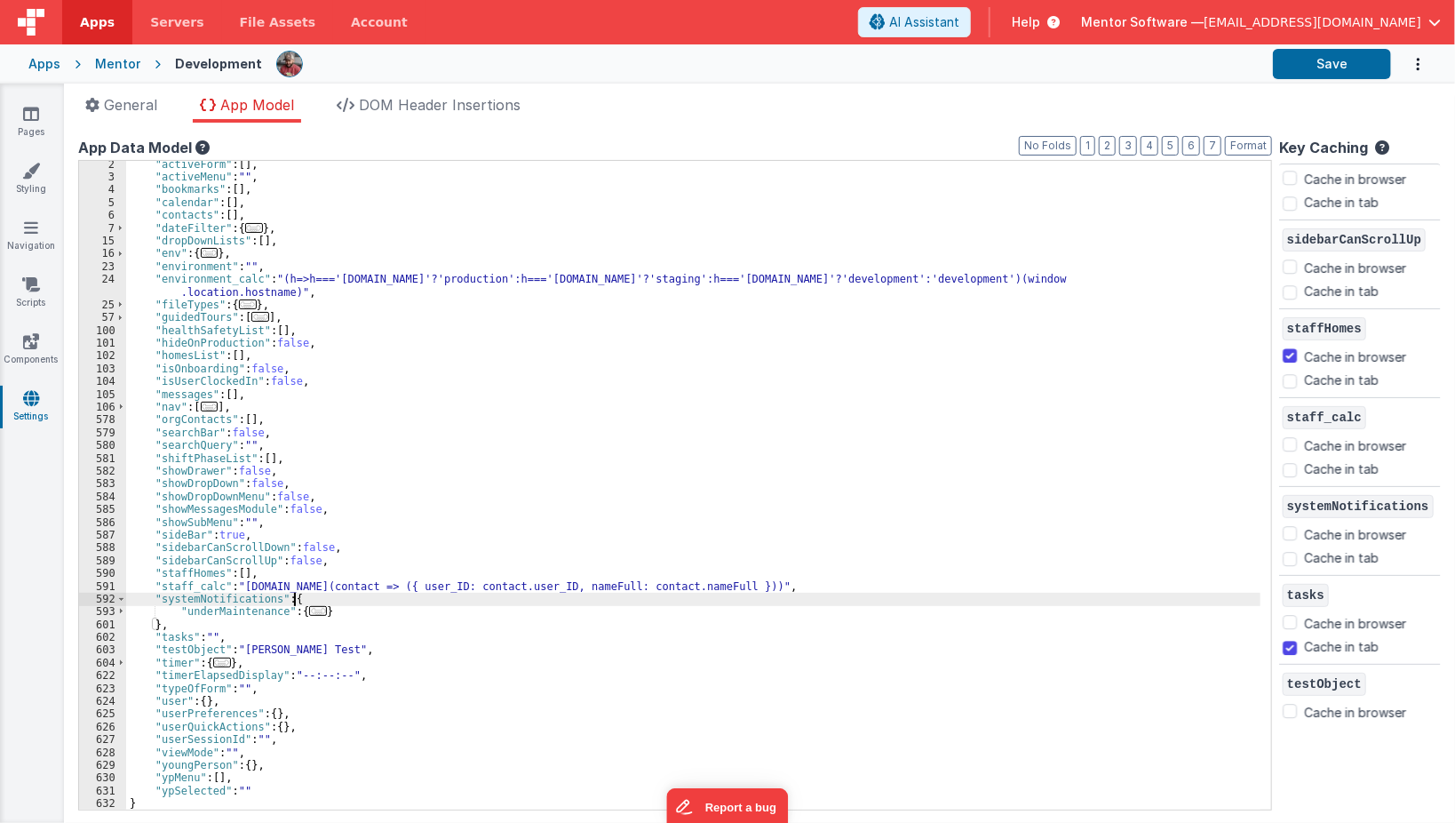
scroll to position [15, 0]
click at [383, 610] on div ""activeForm" : [ ] , "activeMenu" : "" , "bookmarks" : [ ] , "calendar" : [ ] ,…" at bounding box center [695, 495] width 1138 height 675
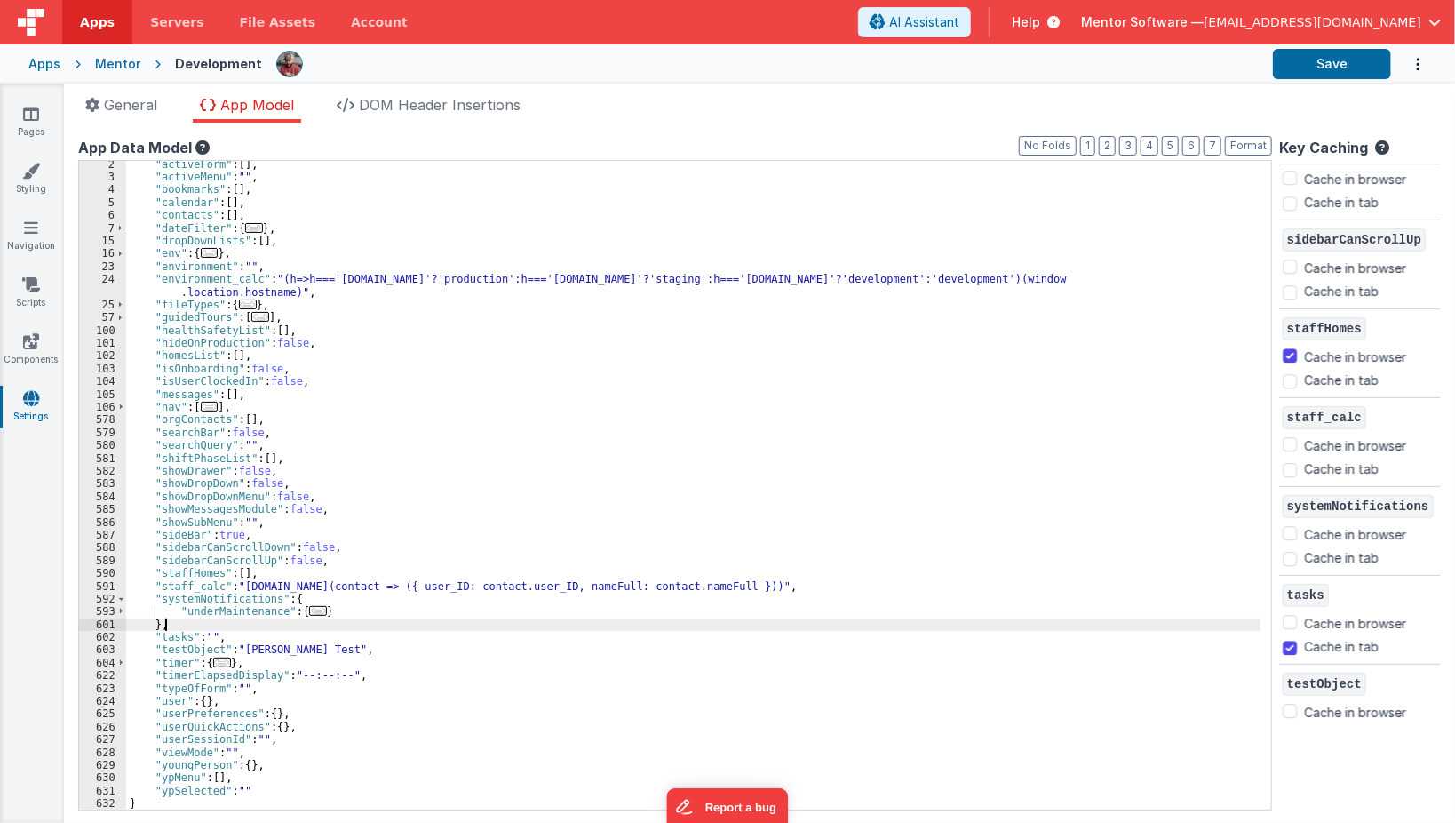
click at [168, 627] on div ""activeForm" : [ ] , "activeMenu" : "" , "bookmarks" : [ ] , "calendar" : [ ] ,…" at bounding box center [695, 495] width 1138 height 675
click at [192, 599] on div ""activeForm" : [ ] , "activeMenu" : "" , "bookmarks" : [ ] , "calendar" : [ ] ,…" at bounding box center [695, 495] width 1138 height 675
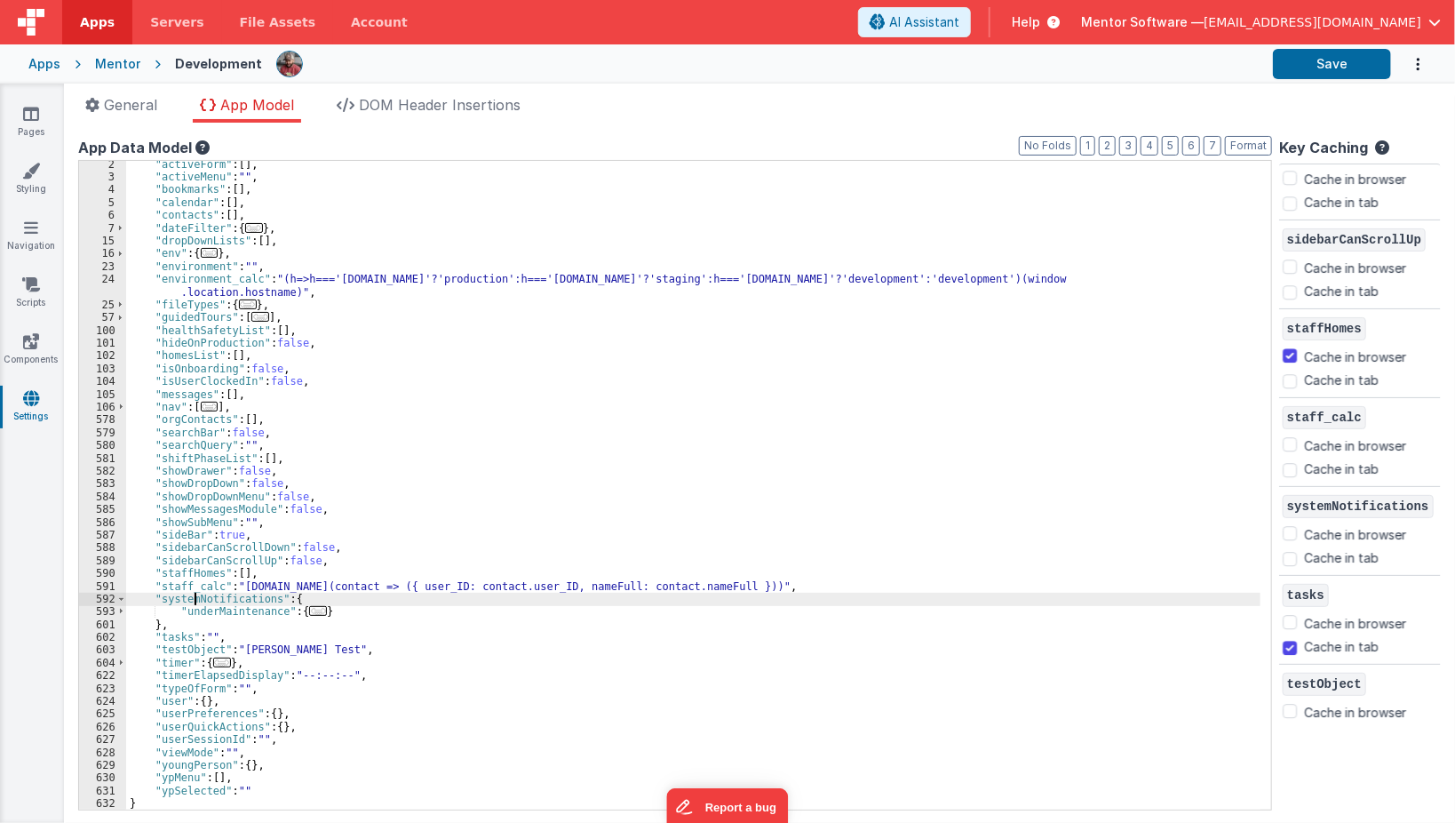
click at [192, 599] on div ""activeForm" : [ ] , "activeMenu" : "" , "bookmarks" : [ ] , "calendar" : [ ] ,…" at bounding box center [695, 495] width 1138 height 675
click at [175, 619] on div ""activeForm" : [ ] , "activeMenu" : "" , "bookmarks" : [ ] , "calendar" : [ ] ,…" at bounding box center [695, 495] width 1138 height 675
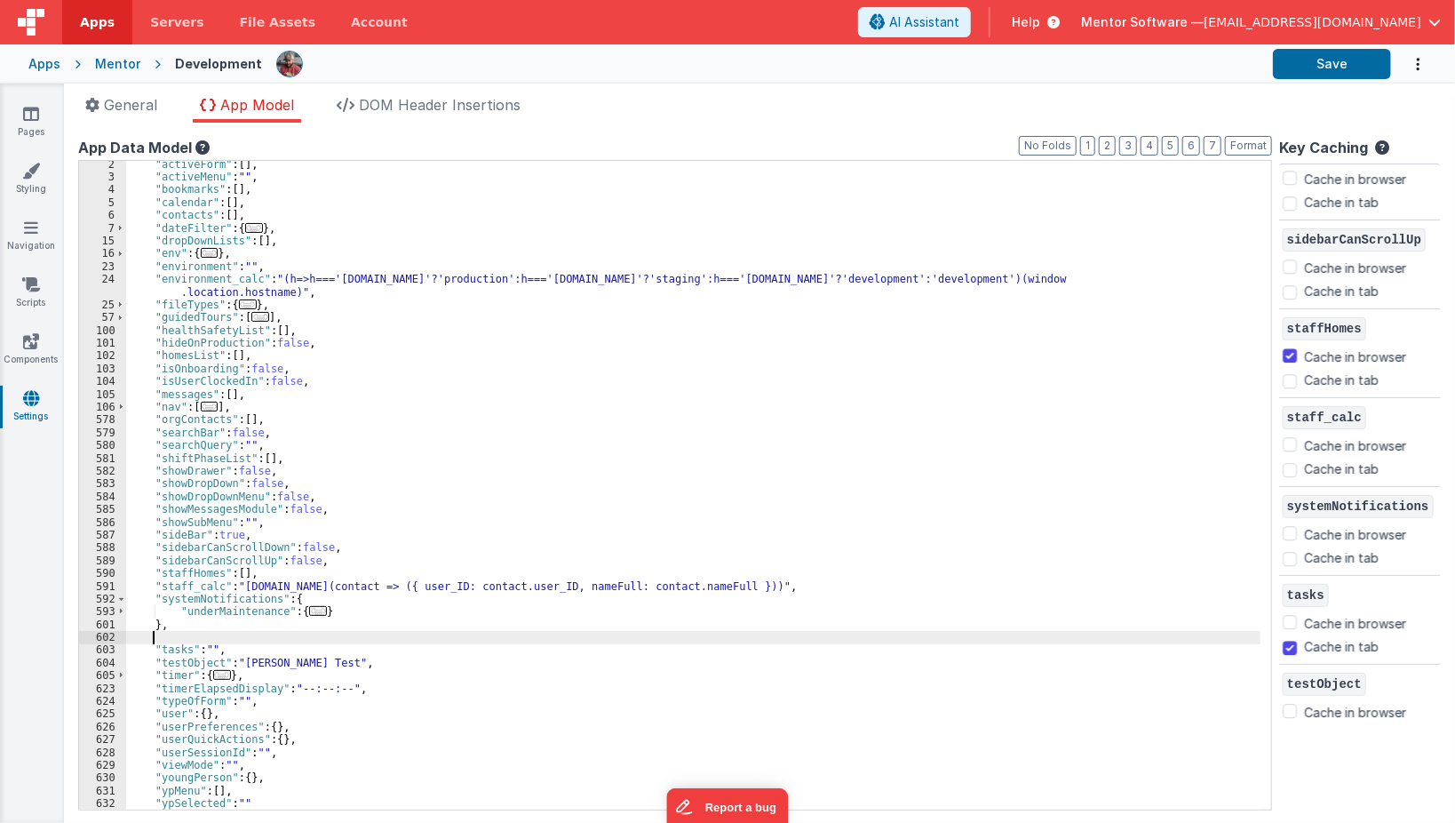
paste textarea
checkbox input "false"
checkbox input "true"
checkbox input "false"
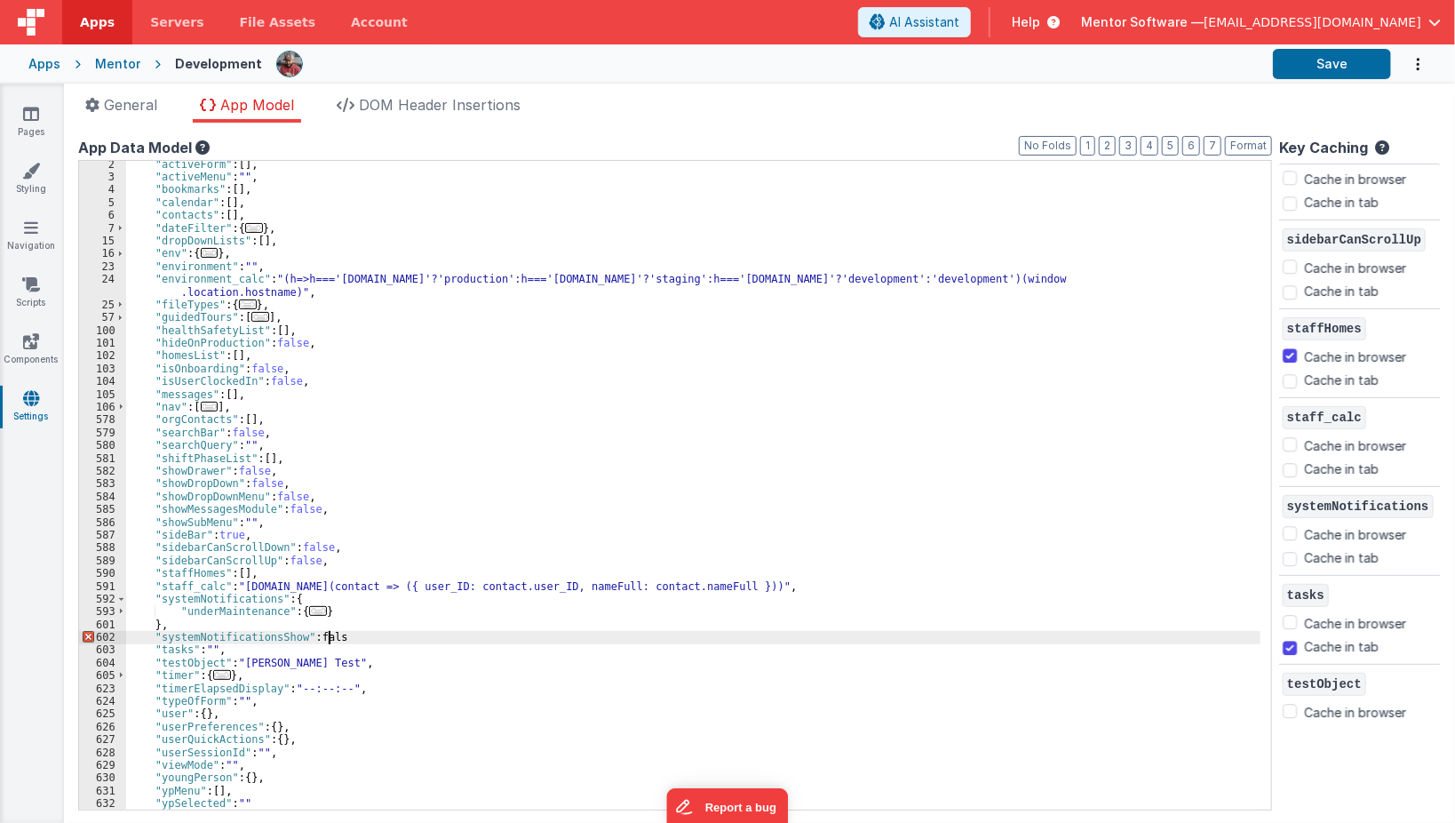
checkbox input "false"
checkbox input "true"
checkbox input "false"
checkbox input "true"
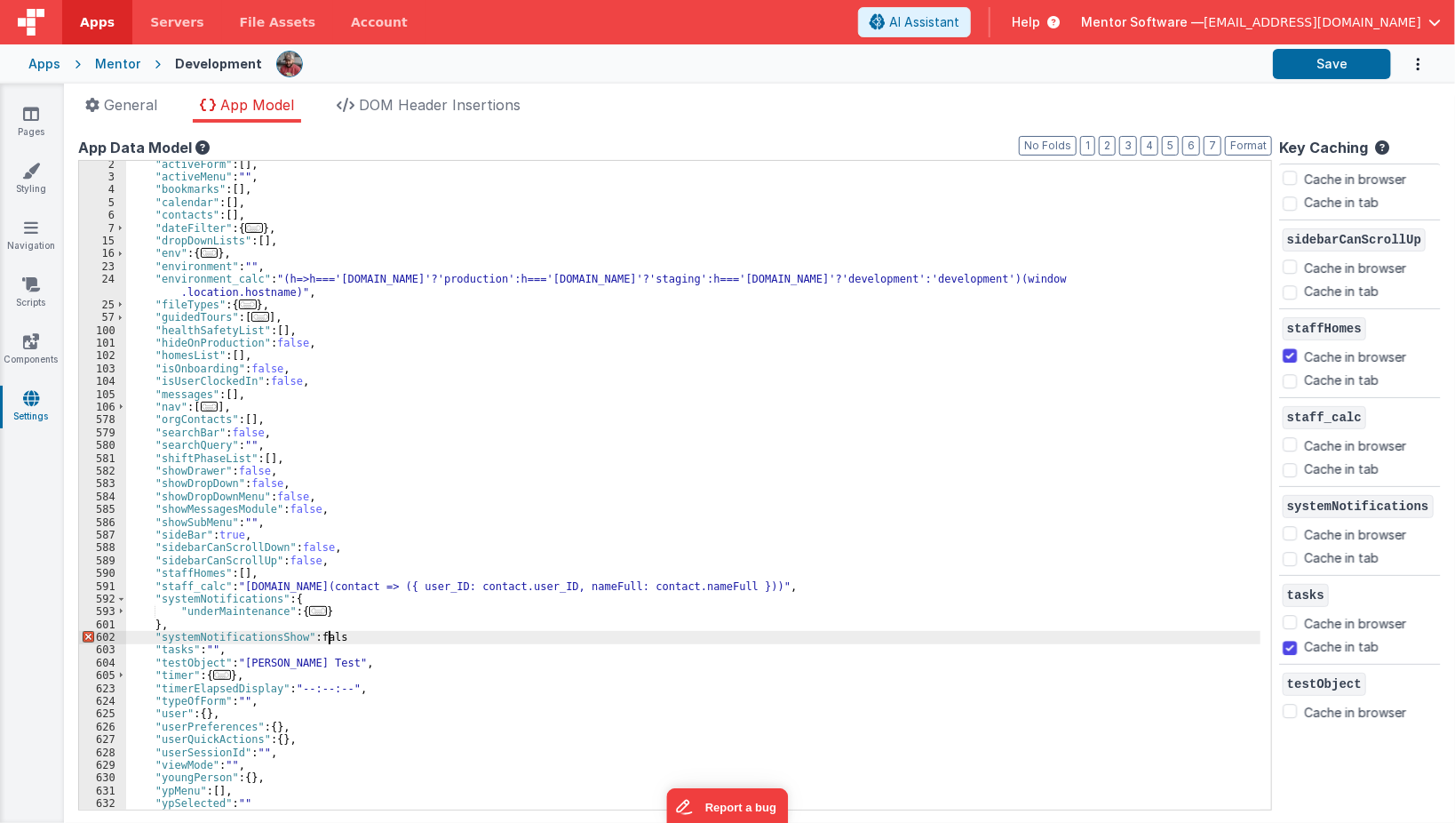
checkbox input "true"
checkbox input "false"
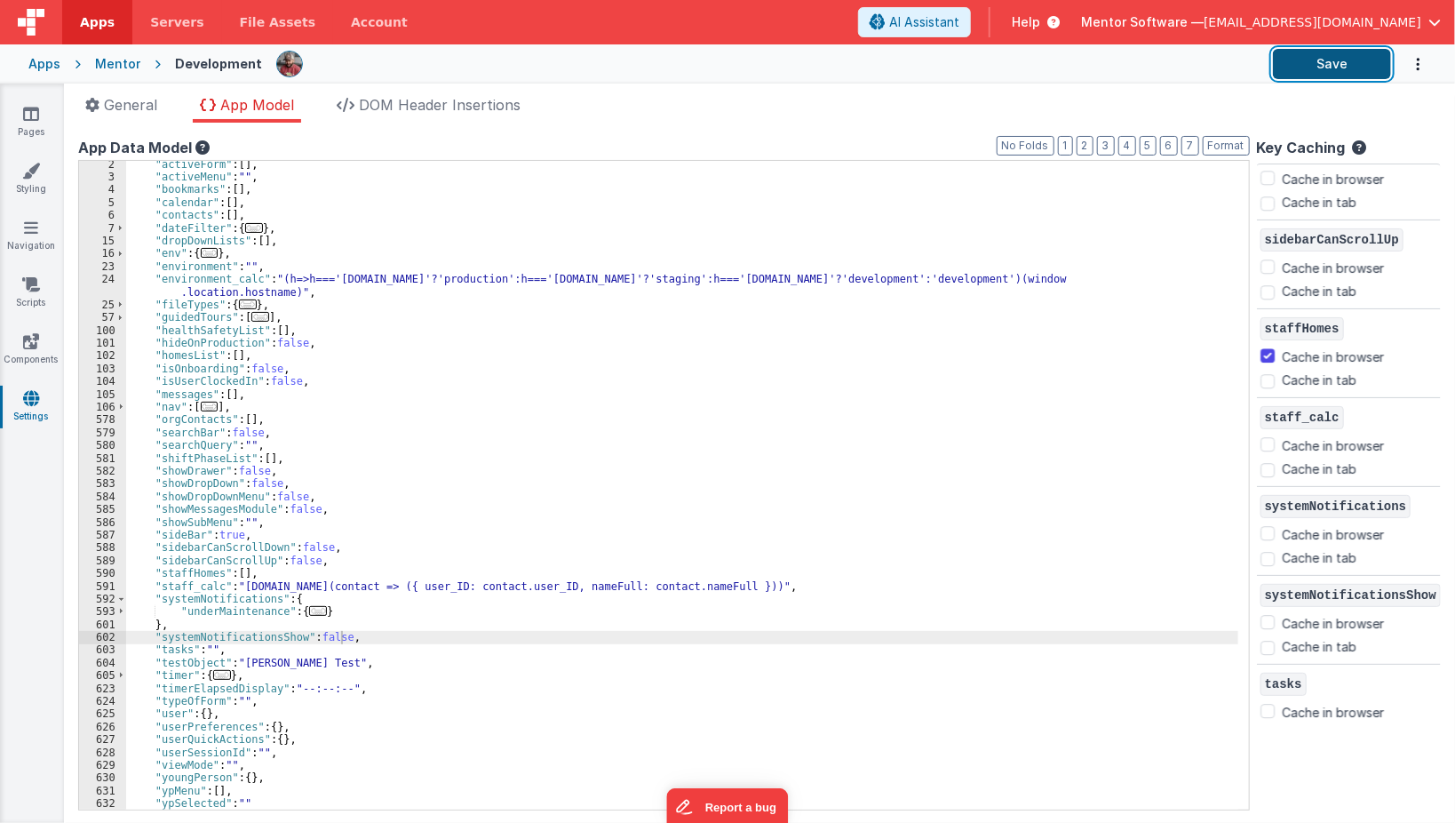
click at [1301, 54] on button "Save" at bounding box center [1332, 64] width 118 height 30
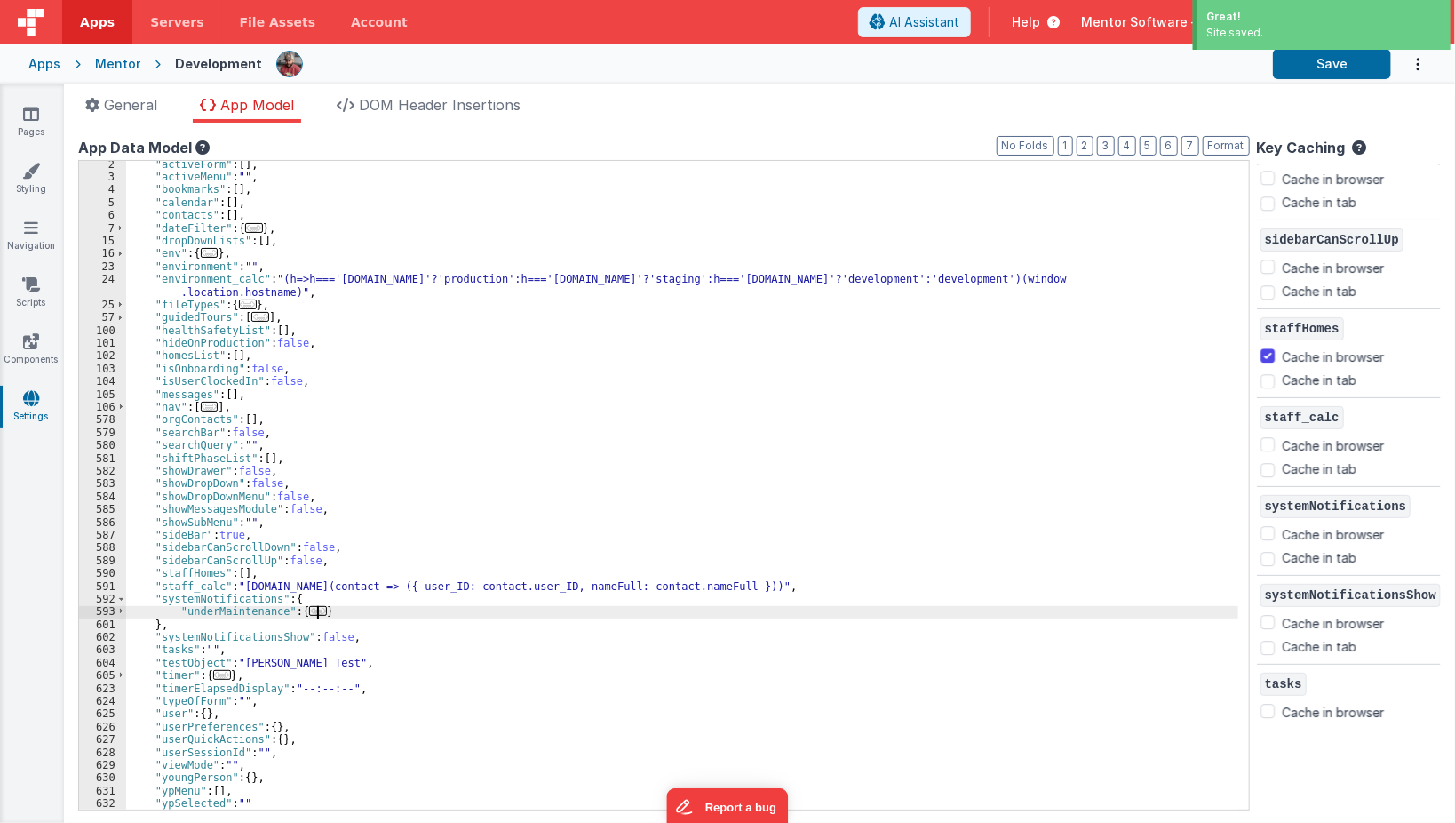
click at [315, 612] on span "..." at bounding box center [318, 611] width 18 height 10
click at [309, 612] on span "..." at bounding box center [318, 611] width 18 height 10
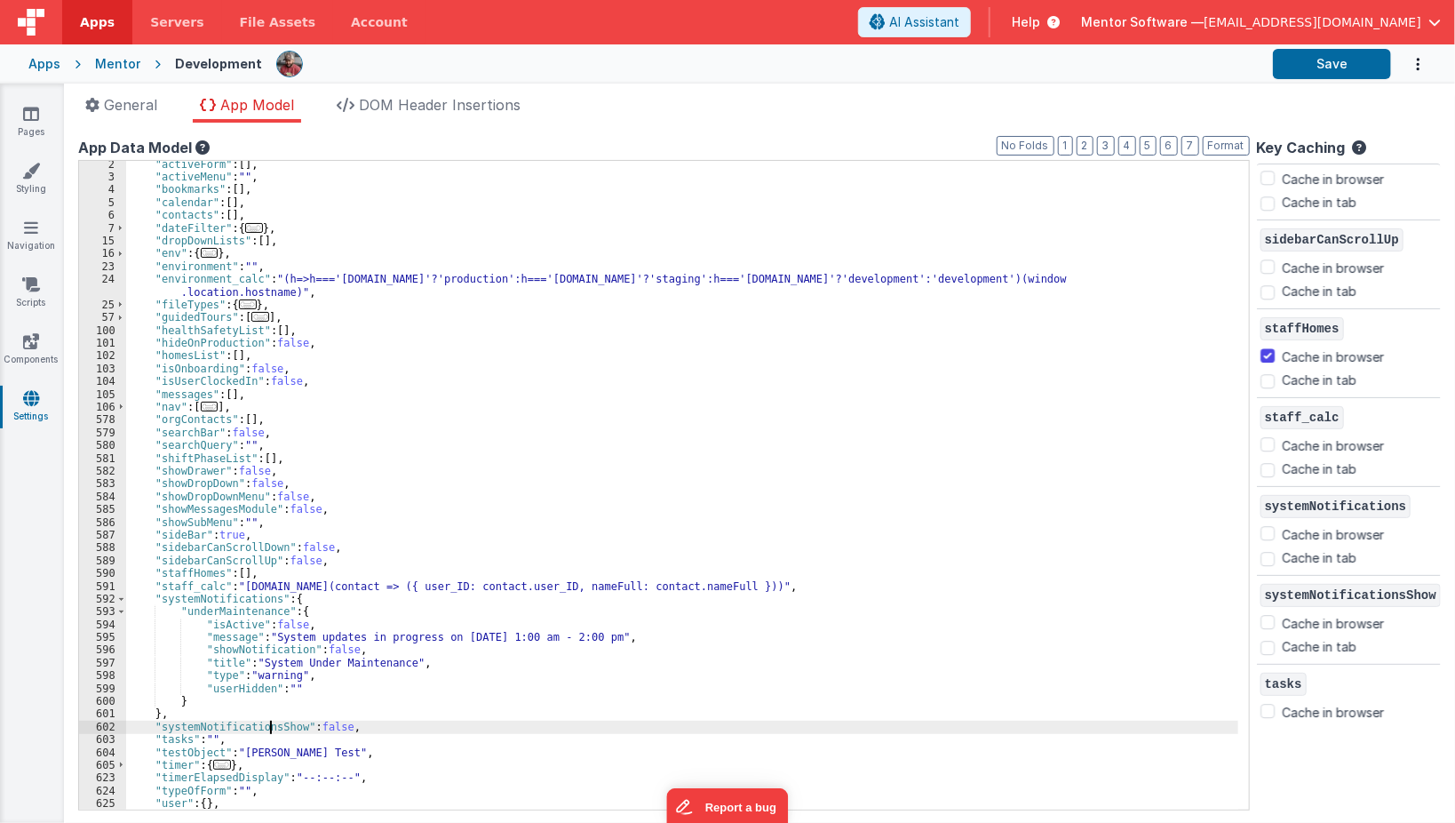
click at [270, 728] on div ""activeForm" : [ ] , "activeMenu" : "" , "bookmarks" : [ ] , "calendar" : [ ] ,…" at bounding box center [695, 495] width 1138 height 675
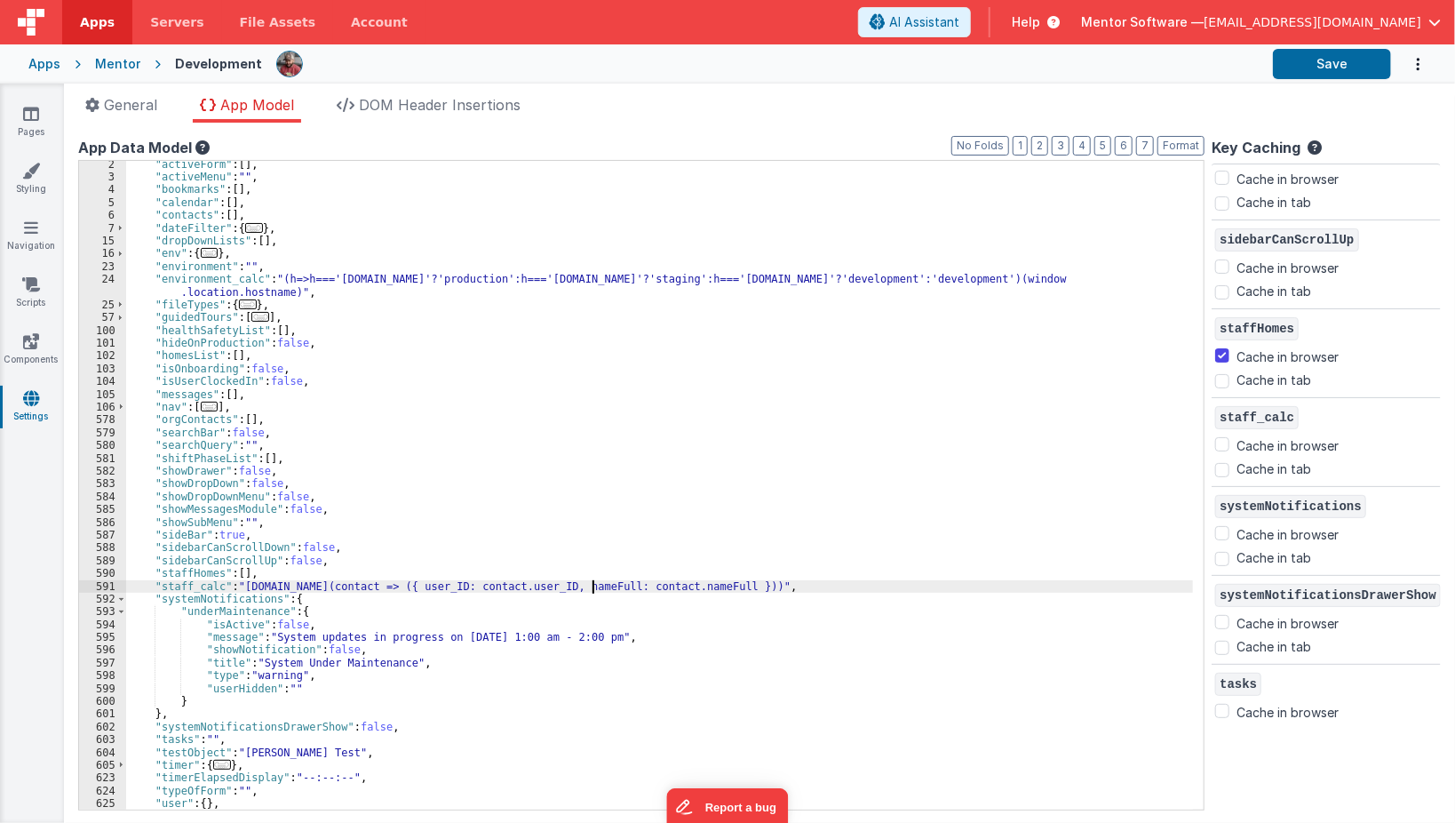
click at [592, 588] on div ""activeForm" : [ ] , "activeMenu" : "" , "bookmarks" : [ ] , "calendar" : [ ] ,…" at bounding box center [695, 495] width 1138 height 675
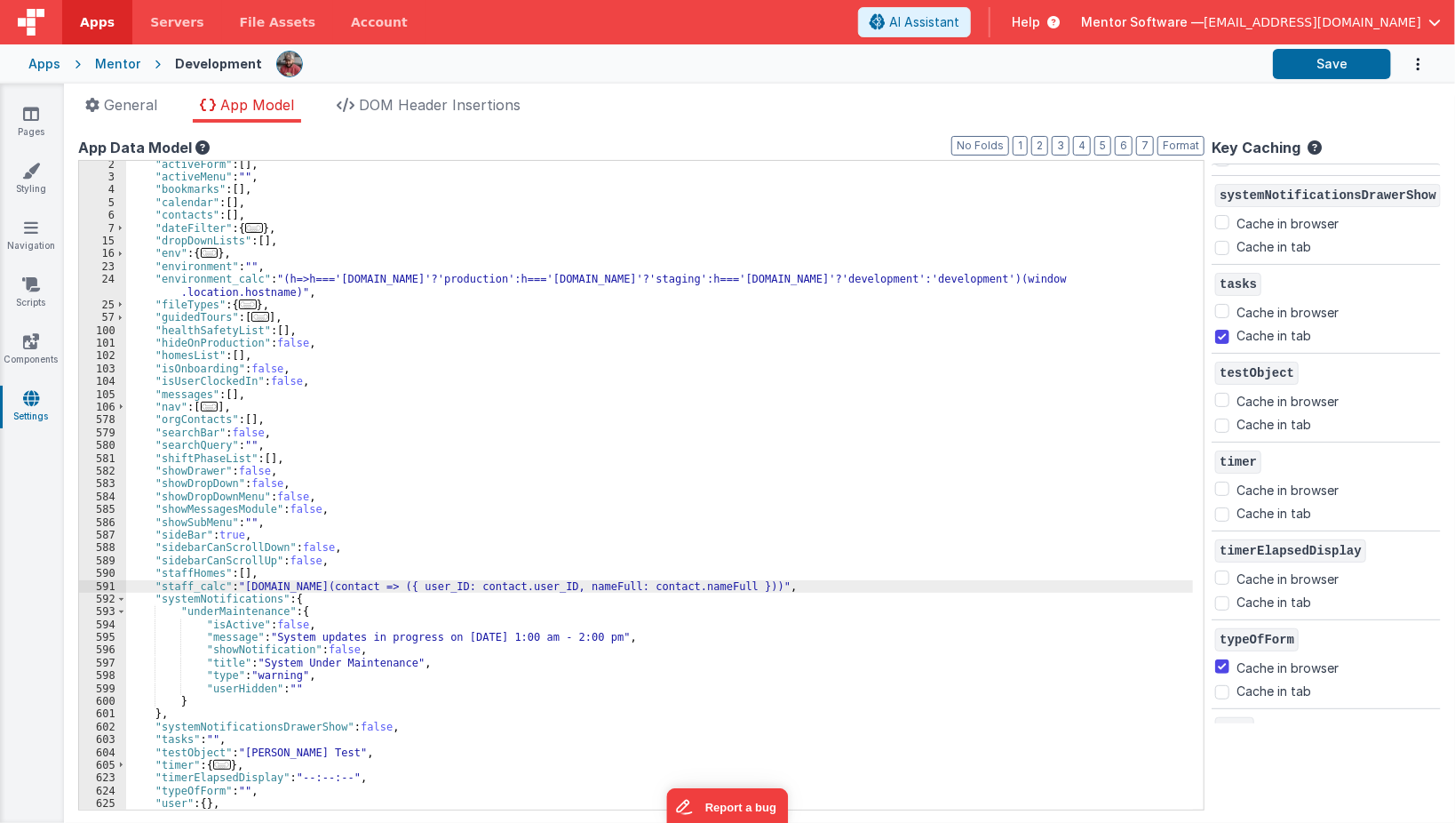
scroll to position [2973, 0]
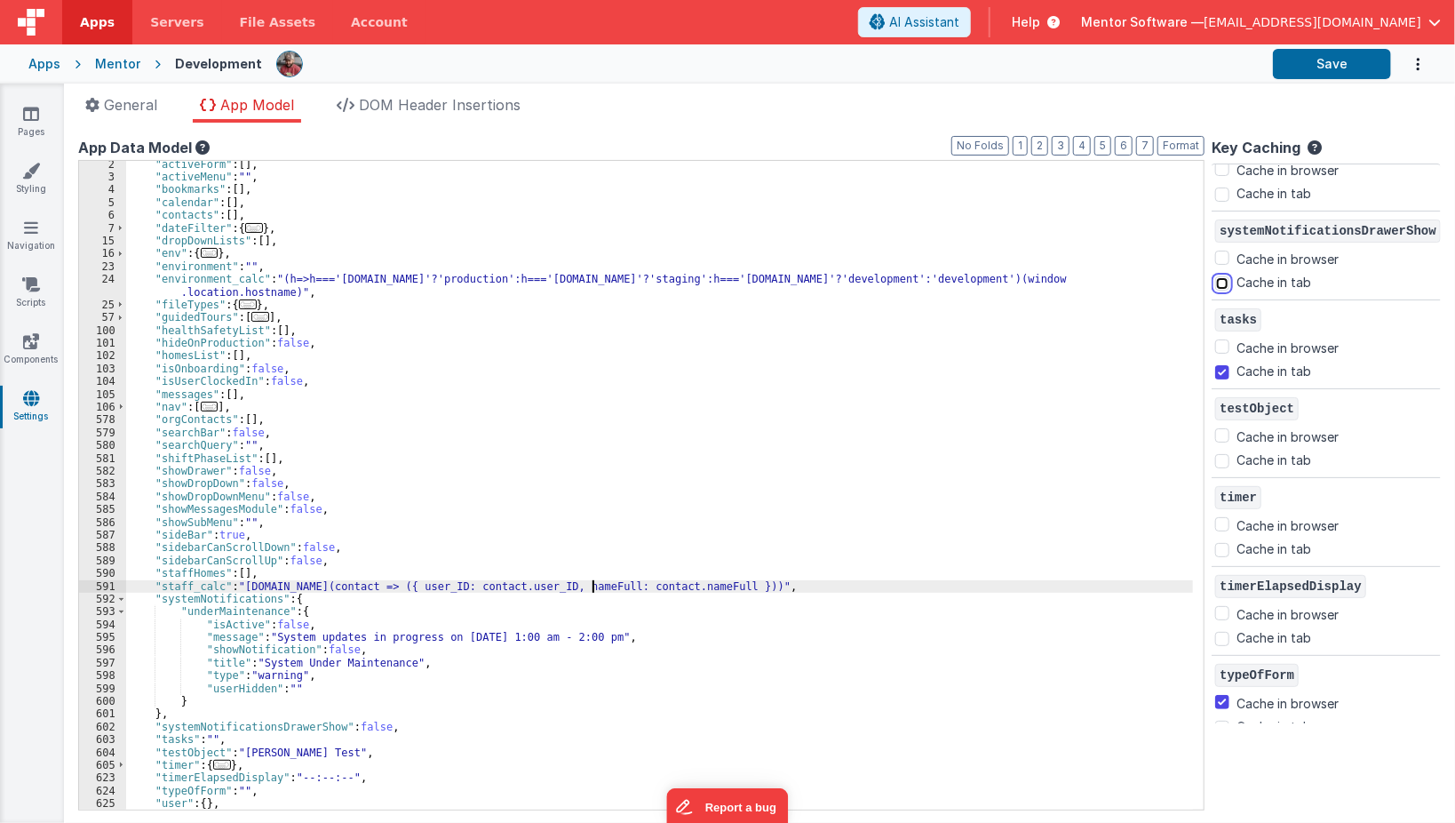
click at [1229, 276] on input "Cache in tab" at bounding box center [1222, 283] width 14 height 14
checkbox input "true"
click at [1317, 65] on button "Save" at bounding box center [1332, 64] width 118 height 30
click at [40, 186] on link "Styling" at bounding box center [31, 180] width 64 height 36
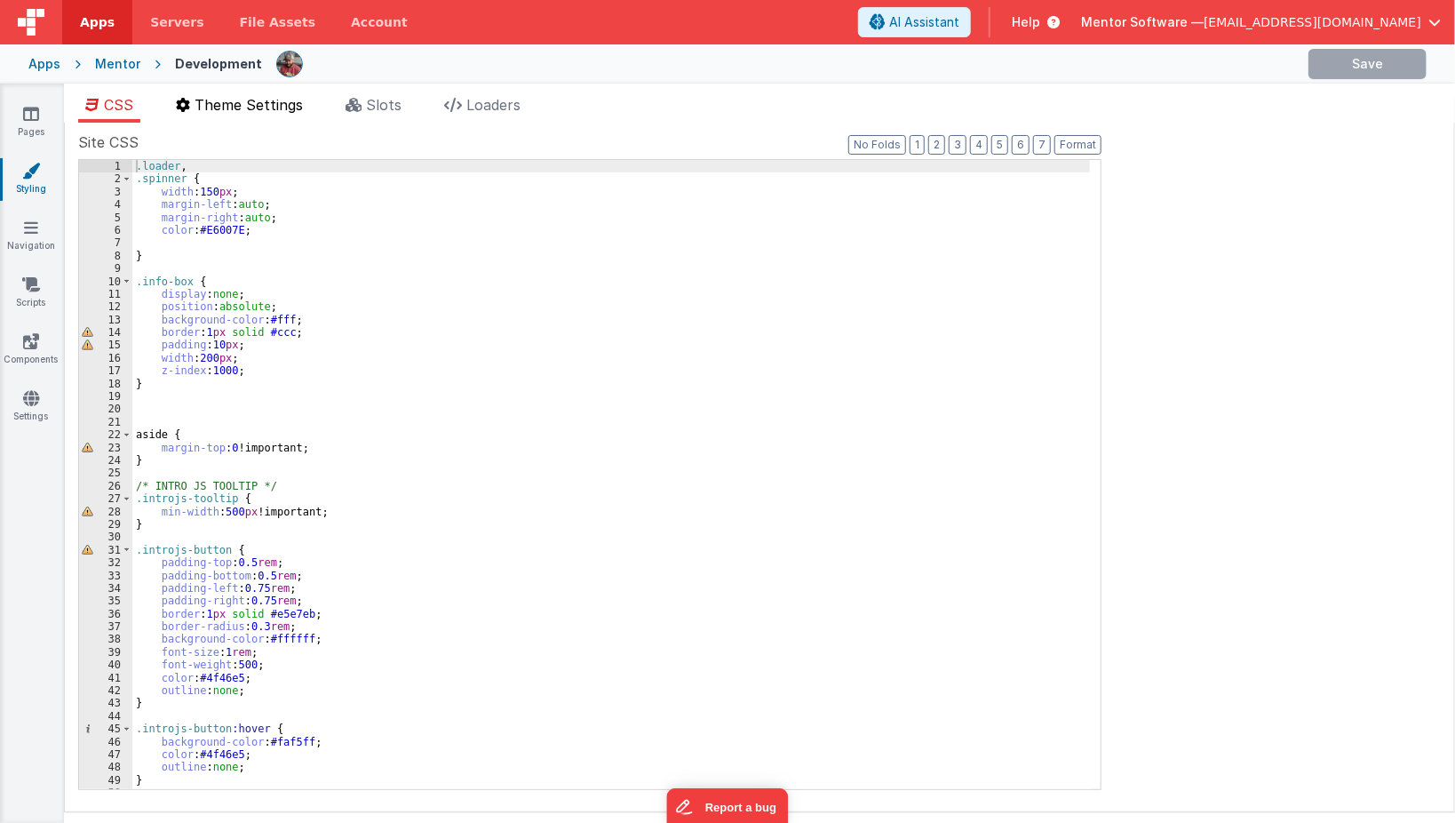
click at [297, 110] on span "Theme Settings" at bounding box center [249, 105] width 108 height 18
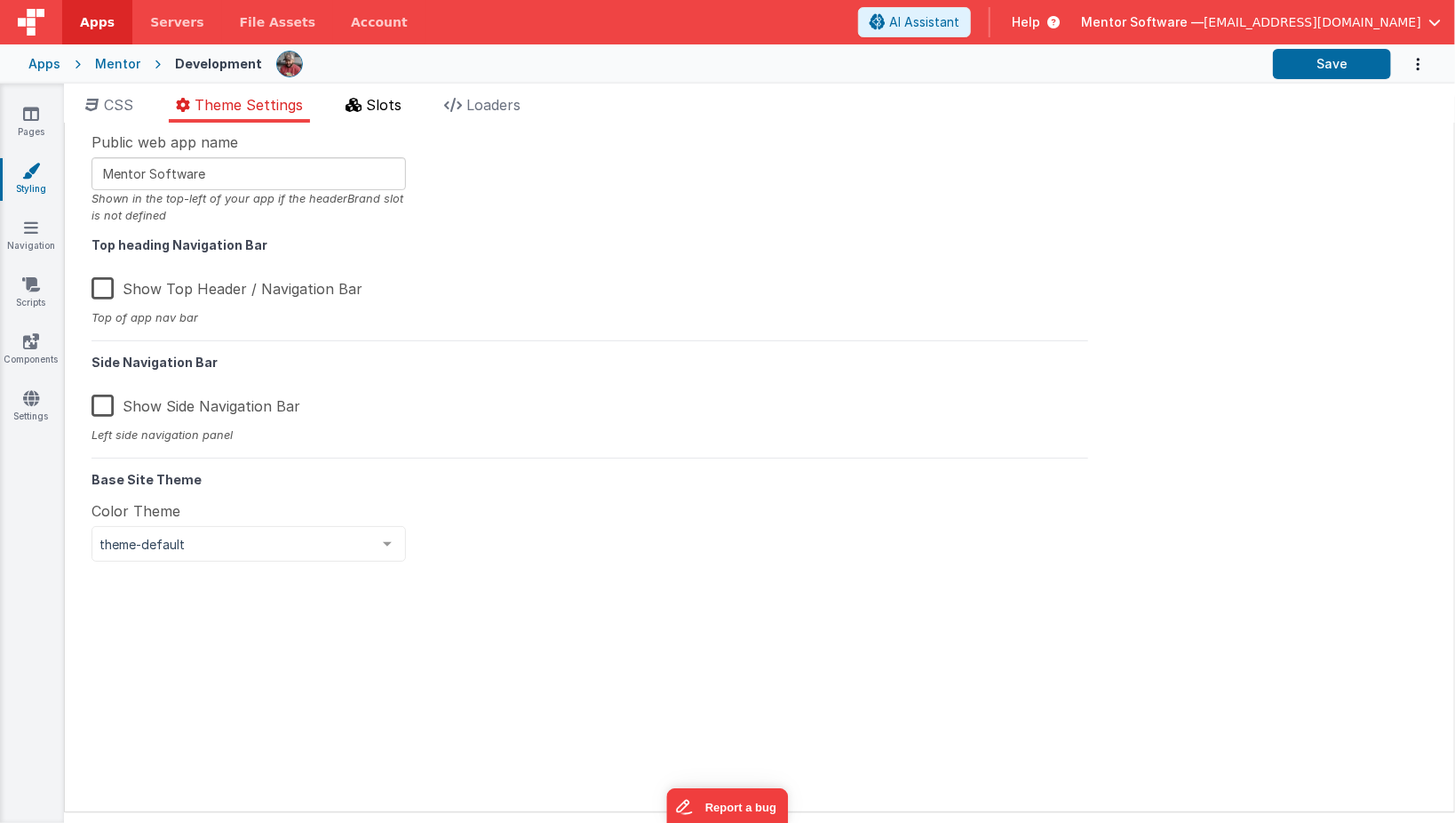
click at [398, 114] on li "Slots" at bounding box center [373, 108] width 70 height 28
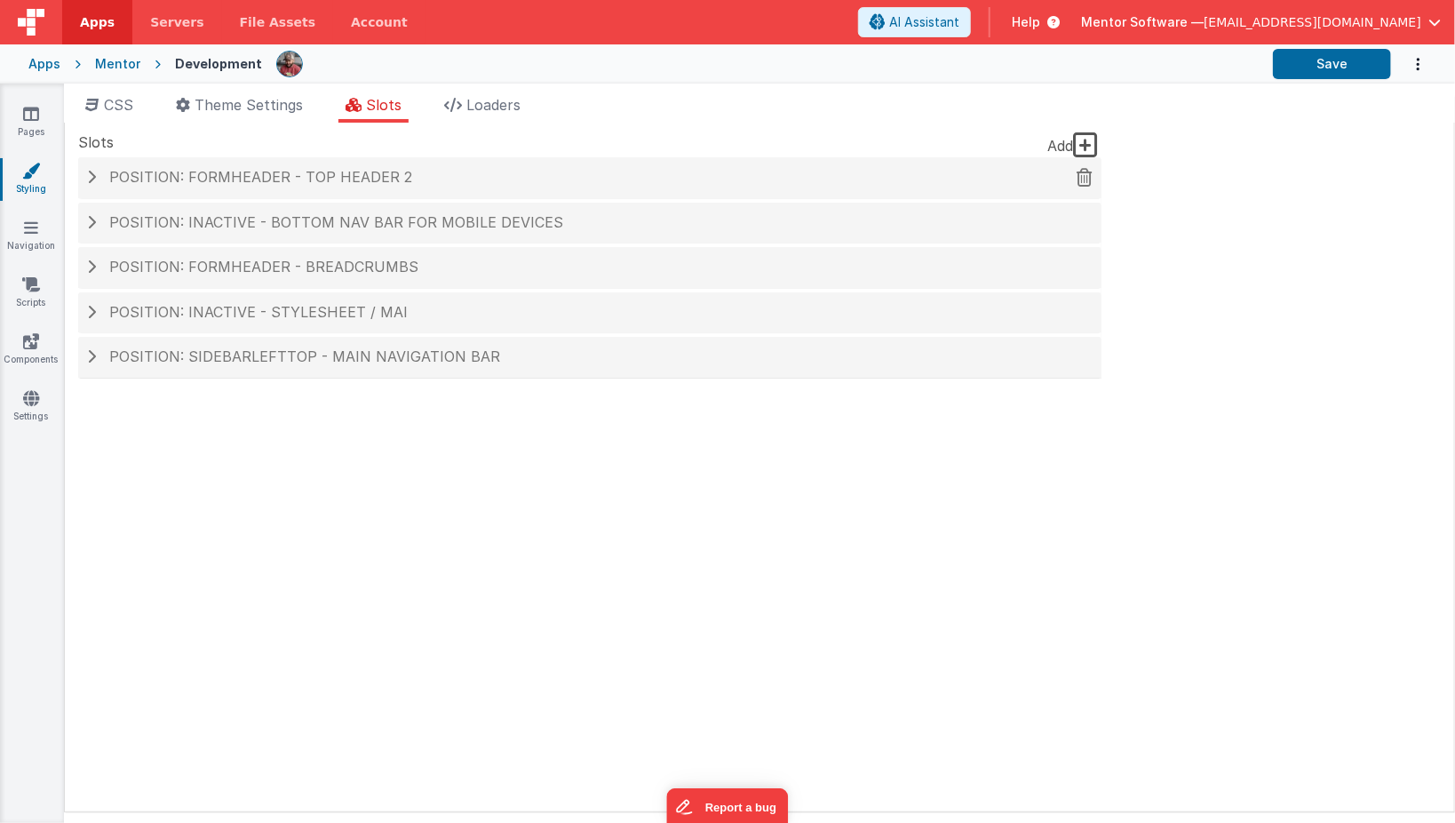
click at [371, 186] on div "Position: formHeader - top header 2" at bounding box center [589, 177] width 1023 height 41
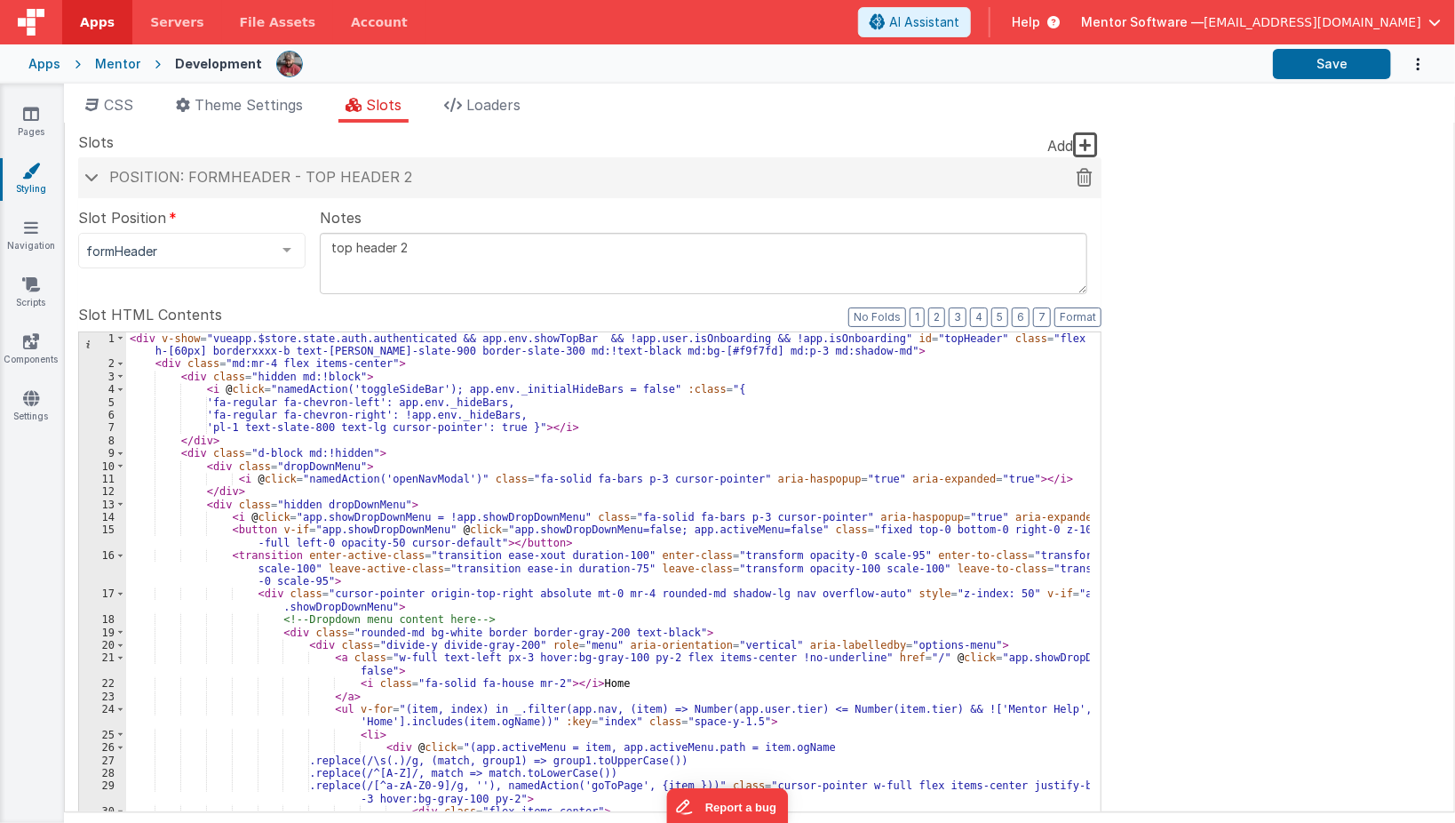
click at [195, 178] on span "Position: formHeader - top header 2" at bounding box center [260, 177] width 303 height 18
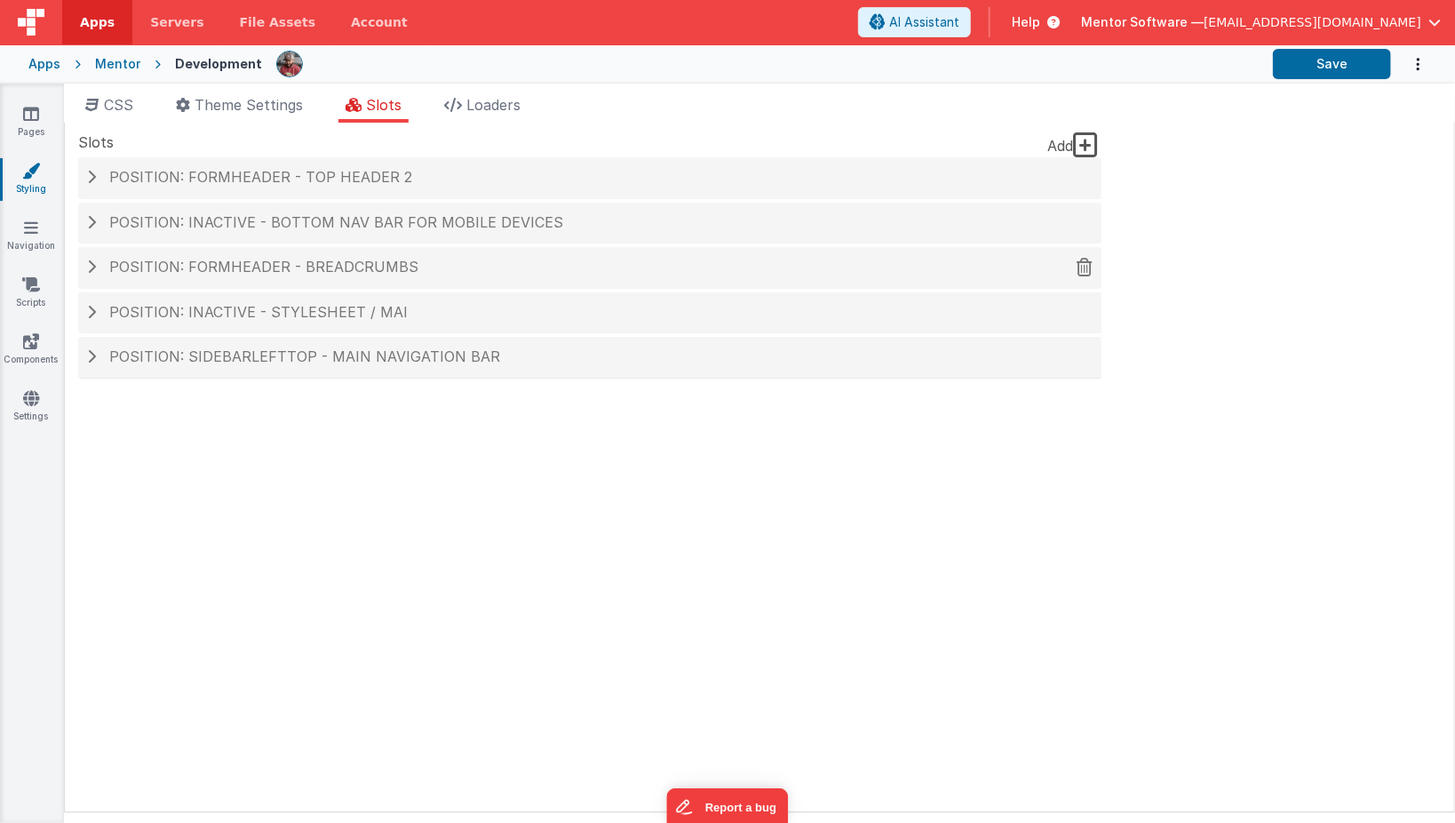
click at [197, 253] on div "Position: formHeader - Breadcrumbs" at bounding box center [589, 267] width 1023 height 41
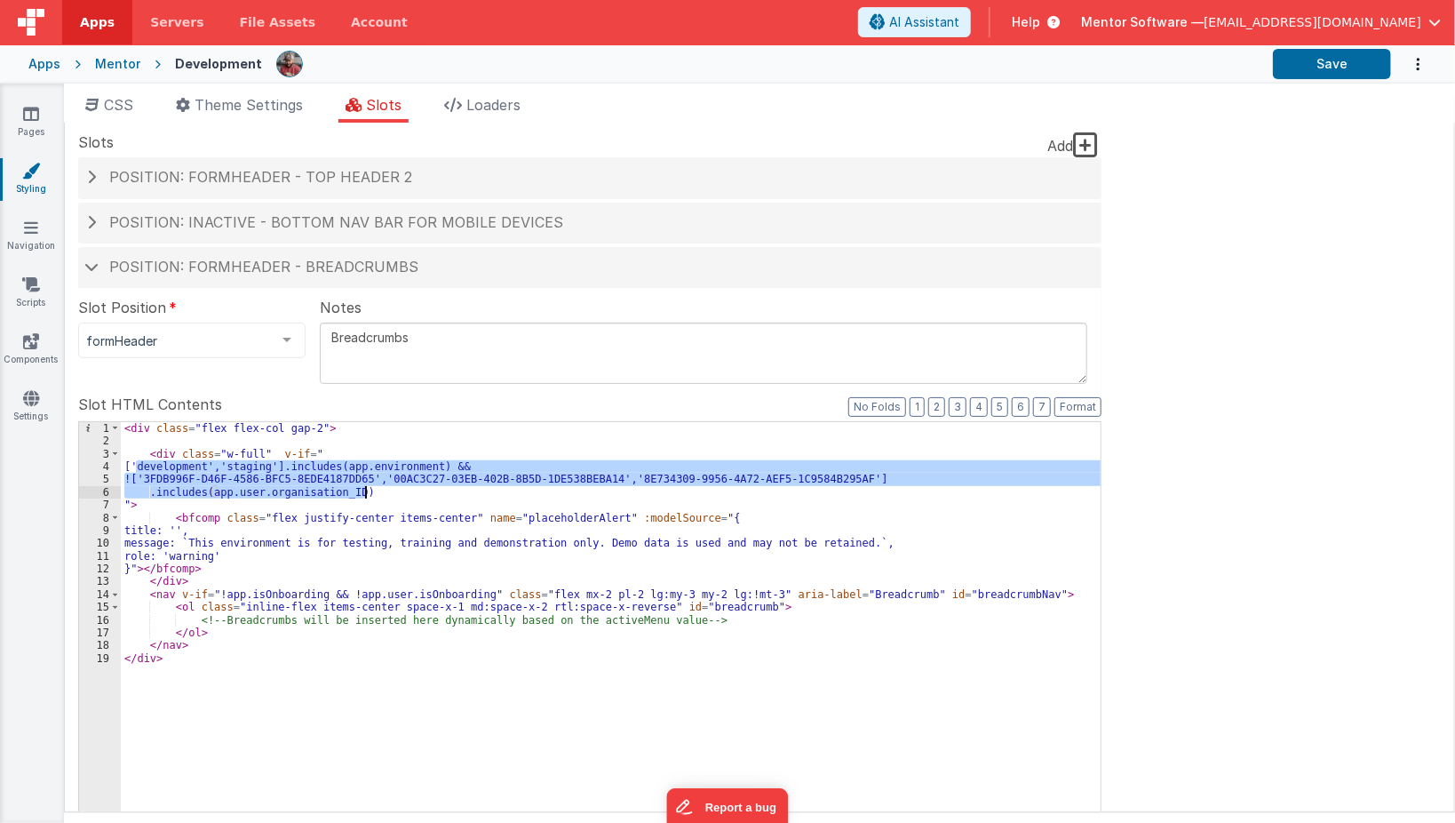
drag, startPoint x: 138, startPoint y: 465, endPoint x: 499, endPoint y: 487, distance: 362.2
click at [499, 487] on div "< div class = "flex flex-col gap-2" > < div class = "w-full" v-if = " ['develop…" at bounding box center [611, 723] width 981 height 602
click at [499, 487] on div "< div class = "flex flex-col gap-2" > < div class = "w-full" v-if = " ['develop…" at bounding box center [611, 710] width 980 height 576
drag, startPoint x: 147, startPoint y: 468, endPoint x: 441, endPoint y: 489, distance: 294.8
click at [441, 489] on div "< div class = "flex flex-col gap-2" > < div class = "w-full" v-if = " ['develop…" at bounding box center [611, 723] width 981 height 602
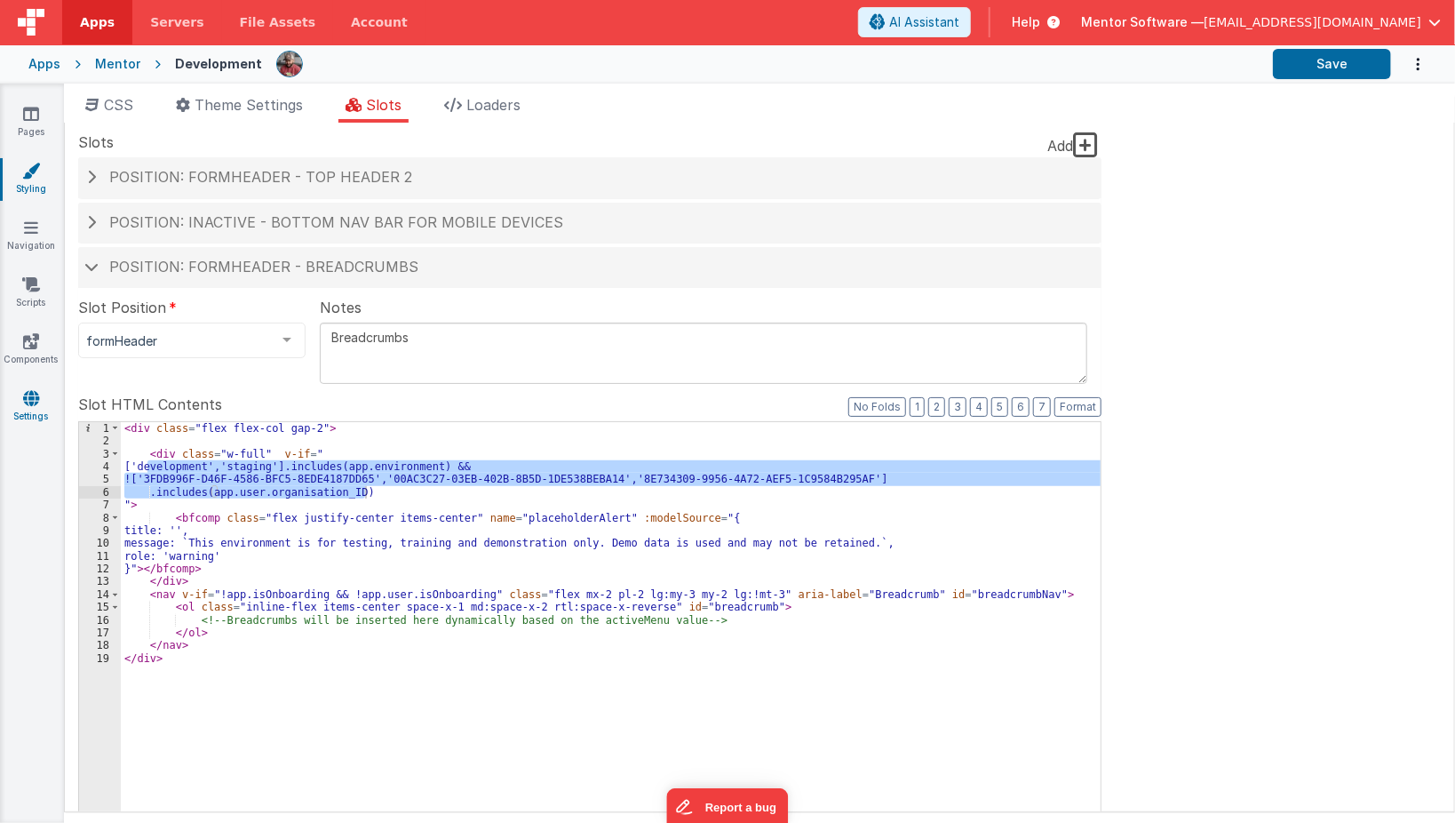
click at [36, 418] on link "Settings" at bounding box center [31, 407] width 64 height 36
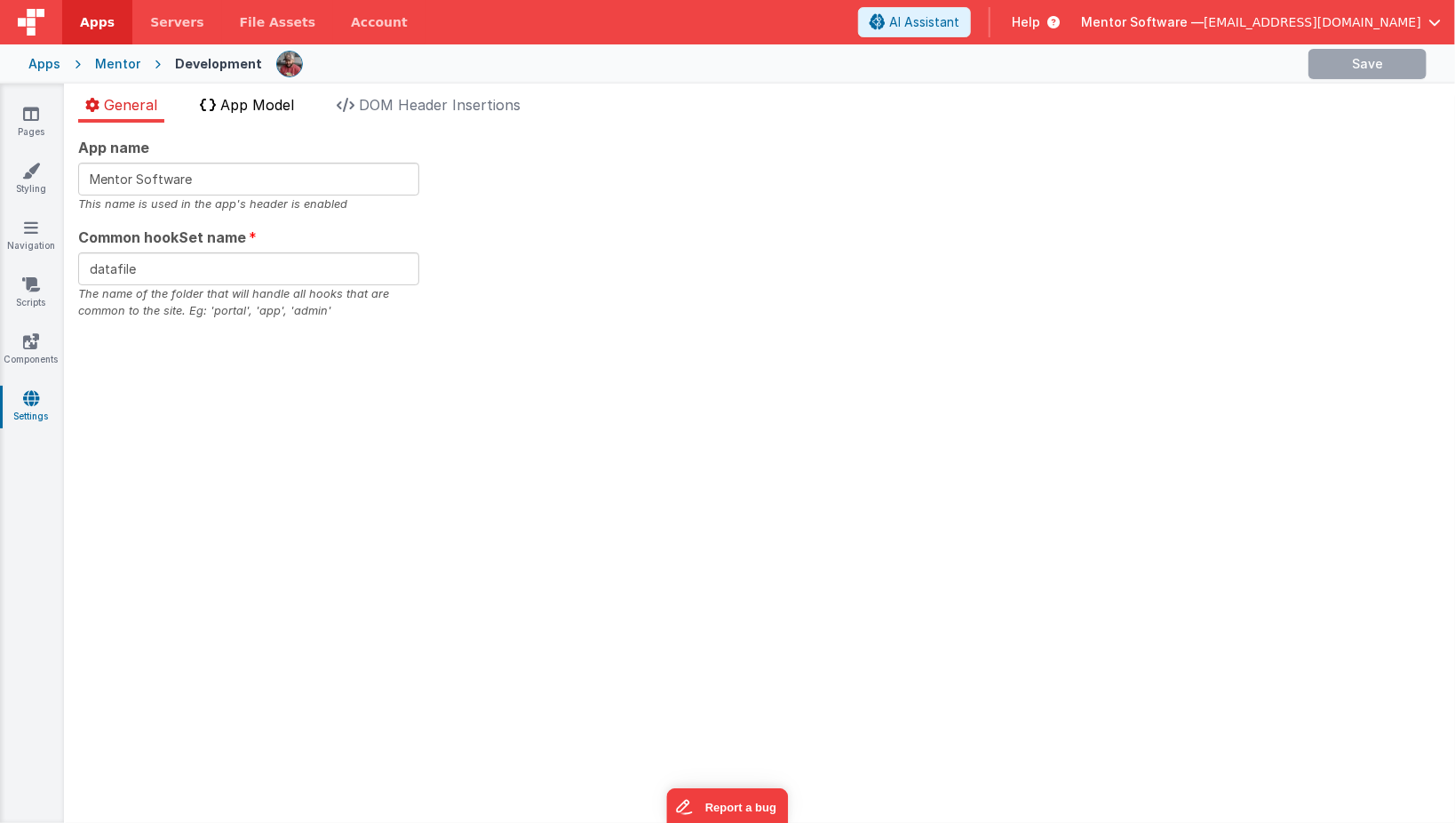
click at [270, 98] on span "App Model" at bounding box center [257, 105] width 74 height 18
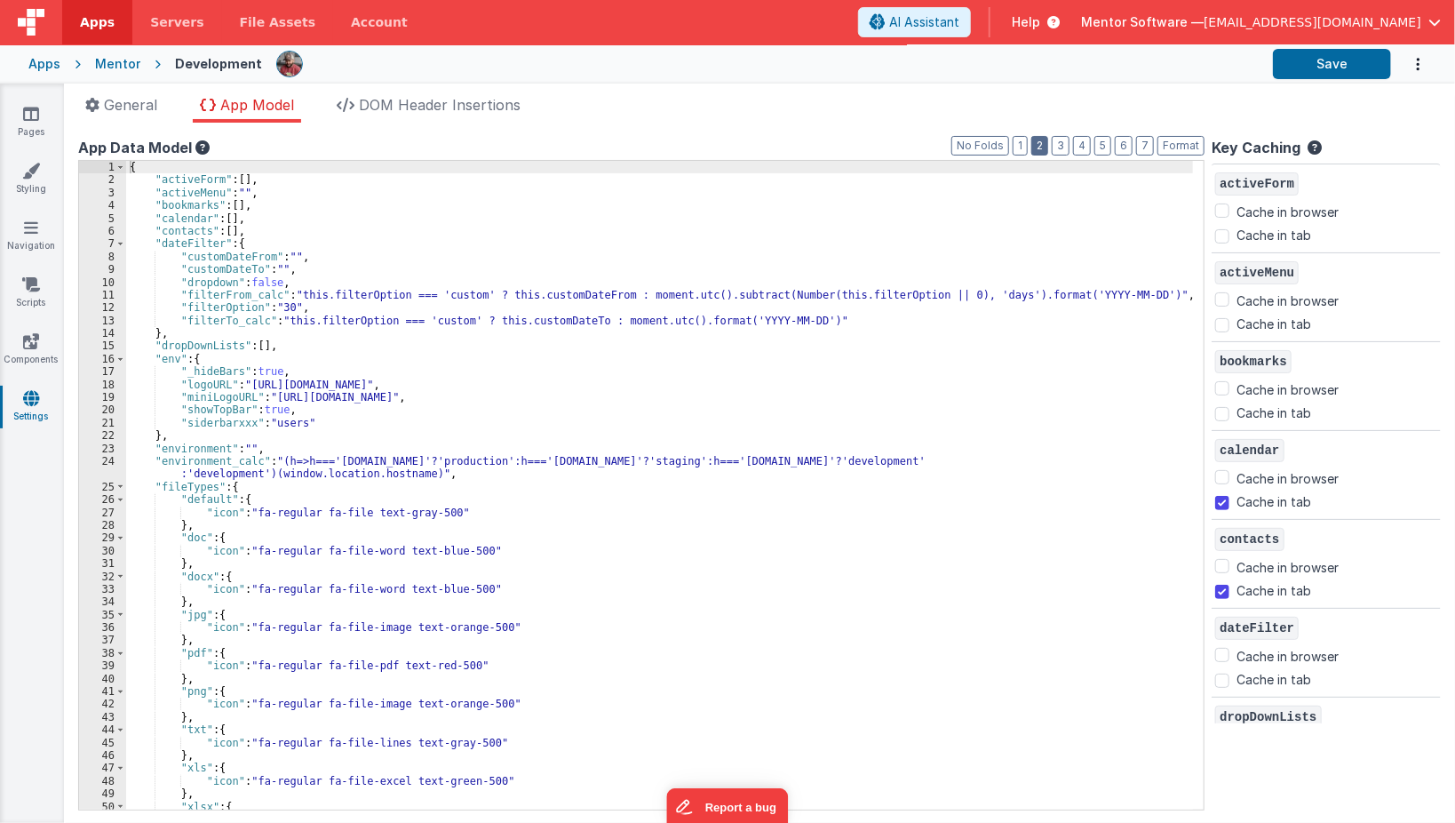
click at [1048, 147] on button "2" at bounding box center [1039, 146] width 17 height 20
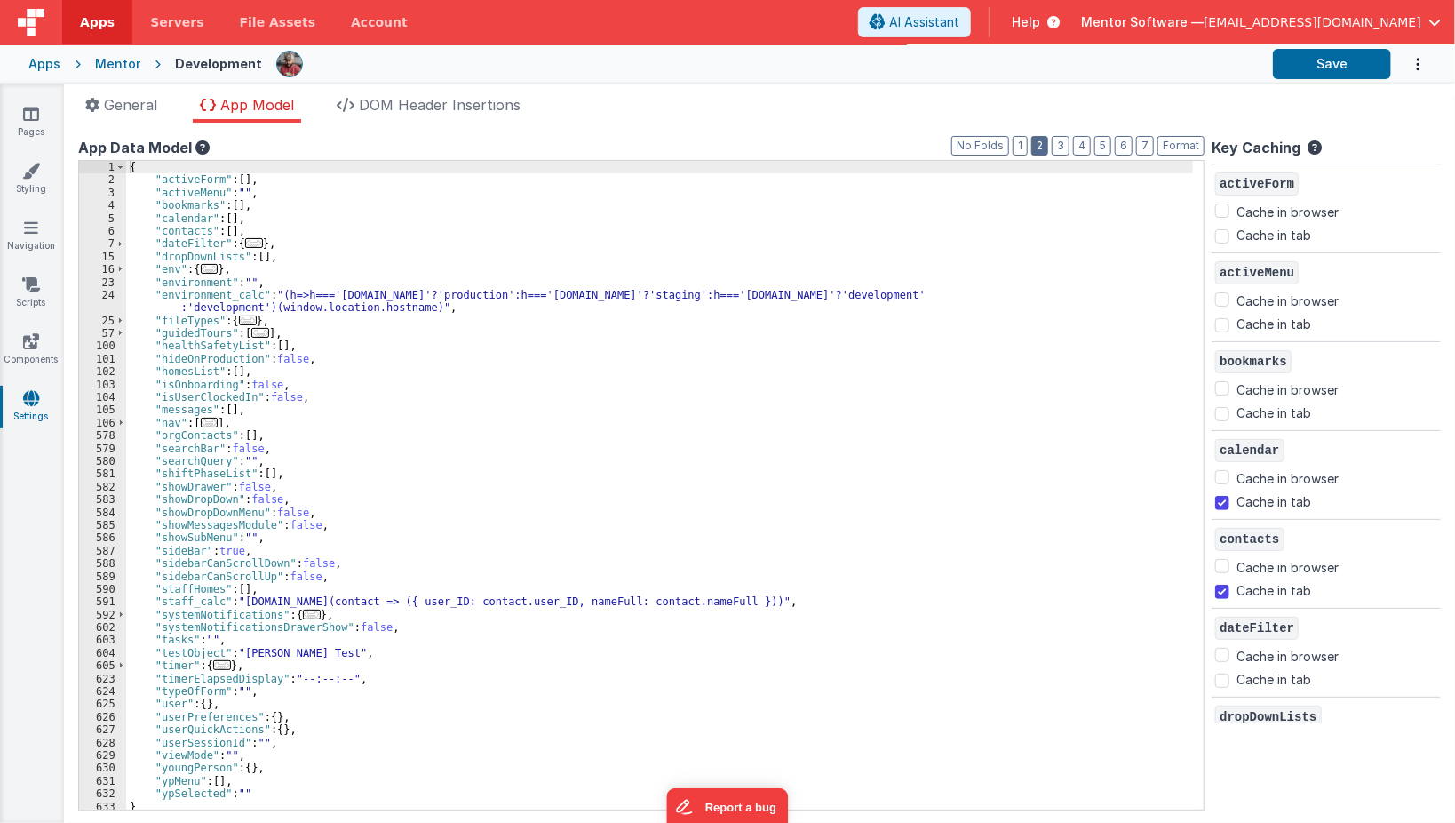
scroll to position [3, 0]
click at [306, 612] on span "..." at bounding box center [312, 611] width 18 height 10
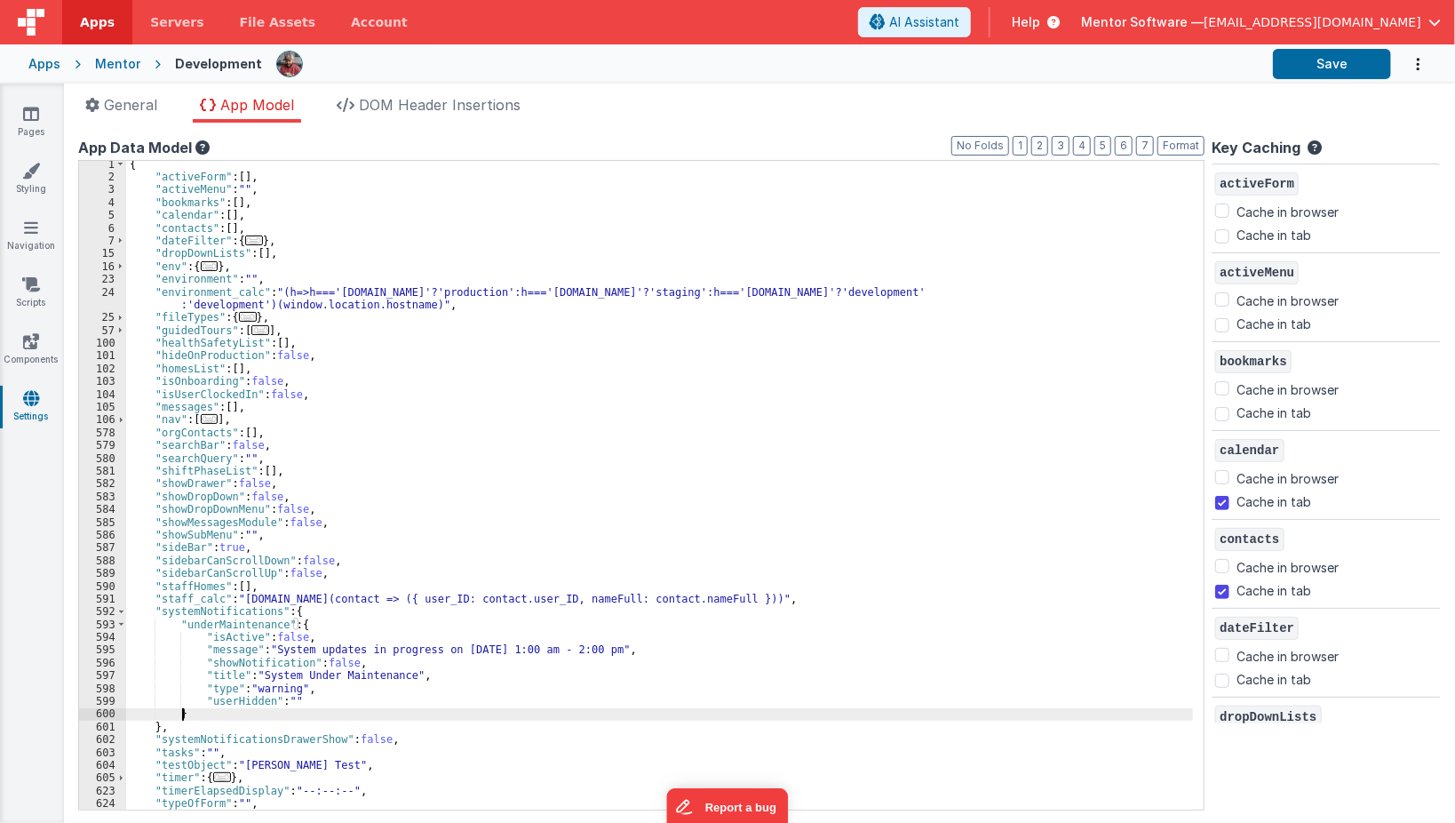
click at [202, 713] on div "{ "activeForm" : [ ] , "activeMenu" : "" , "bookmarks" : [ ] , "calendar" : [ ]…" at bounding box center [664, 495] width 1077 height 675
click at [334, 695] on div "{ "activeForm" : [ ] , "activeMenu" : "" , "bookmarks" : [ ] , "calendar" : [ ]…" at bounding box center [664, 495] width 1077 height 675
click at [1325, 51] on button "Save" at bounding box center [1332, 64] width 118 height 30
click at [212, 728] on div "{ "activeForm" : [ ] , "activeMenu" : "" , "bookmarks" : [ ] , "calendar" : [ ]…" at bounding box center [664, 495] width 1077 height 675
click at [216, 716] on div "{ "activeForm" : [ ] , "activeMenu" : "" , "bookmarks" : [ ] , "calendar" : [ ]…" at bounding box center [664, 495] width 1077 height 675
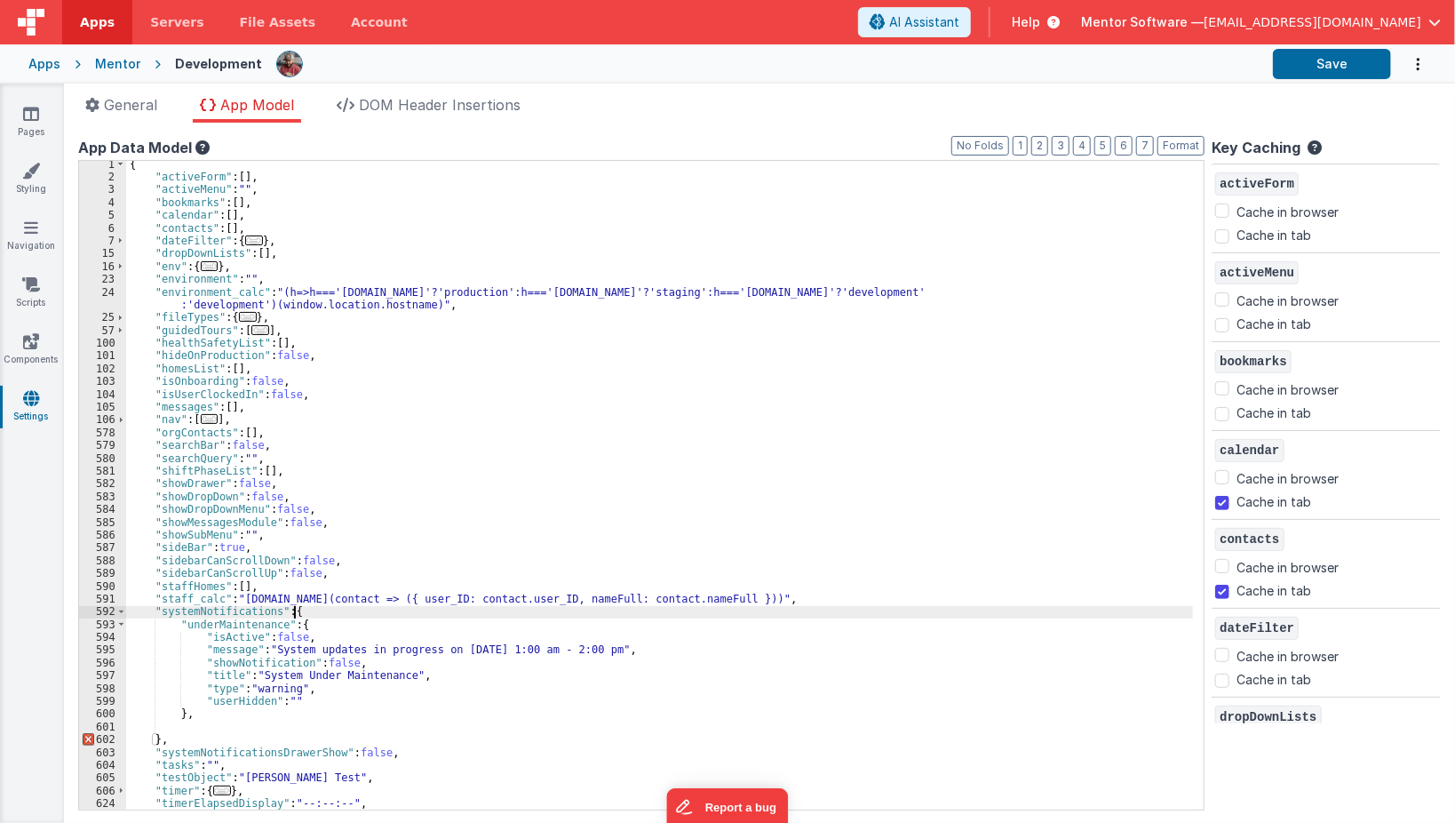
click at [290, 611] on div "{ "activeForm" : [ ] , "activeMenu" : "" , "bookmarks" : [ ] , "calendar" : [ ]…" at bounding box center [664, 495] width 1077 height 675
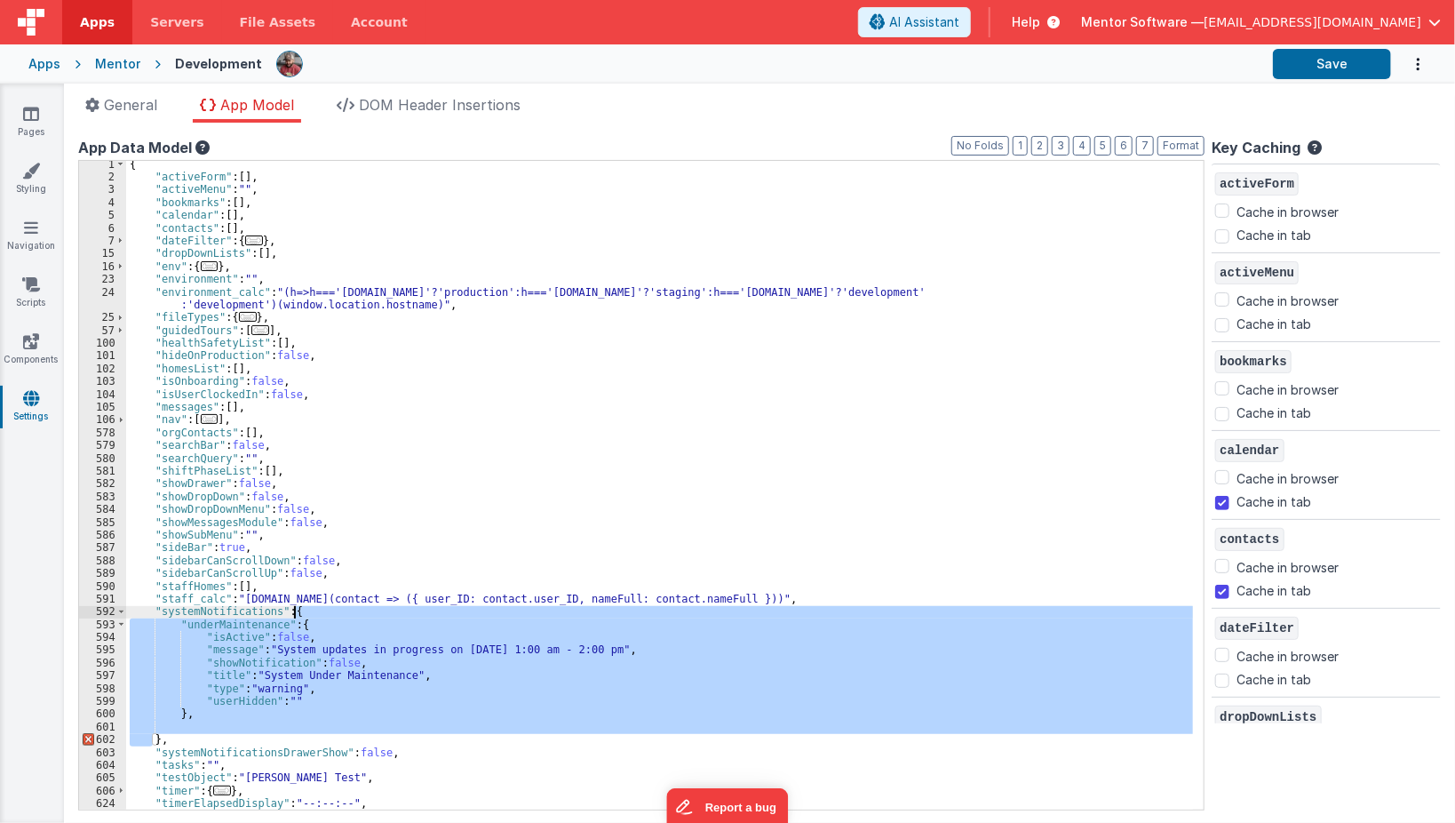
click at [186, 636] on div "{ "activeForm" : [ ] , "activeMenu" : "" , "bookmarks" : [ ] , "calendar" : [ ]…" at bounding box center [659, 485] width 1067 height 648
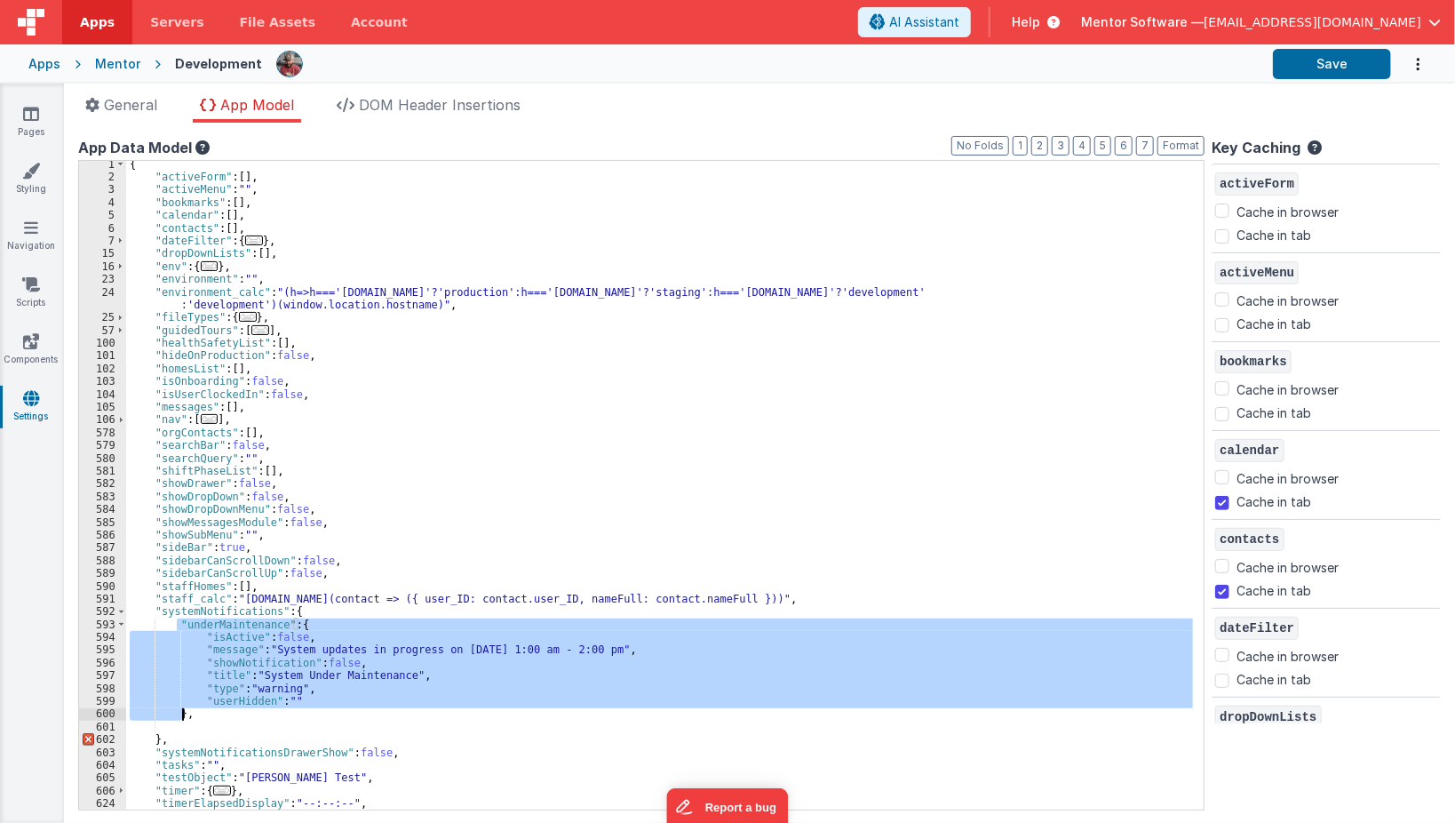
drag, startPoint x: 179, startPoint y: 625, endPoint x: 180, endPoint y: 716, distance: 90.6
click at [180, 716] on div "{ "activeForm" : [ ] , "activeMenu" : "" , "bookmarks" : [ ] , "calendar" : [ ]…" at bounding box center [664, 495] width 1077 height 675
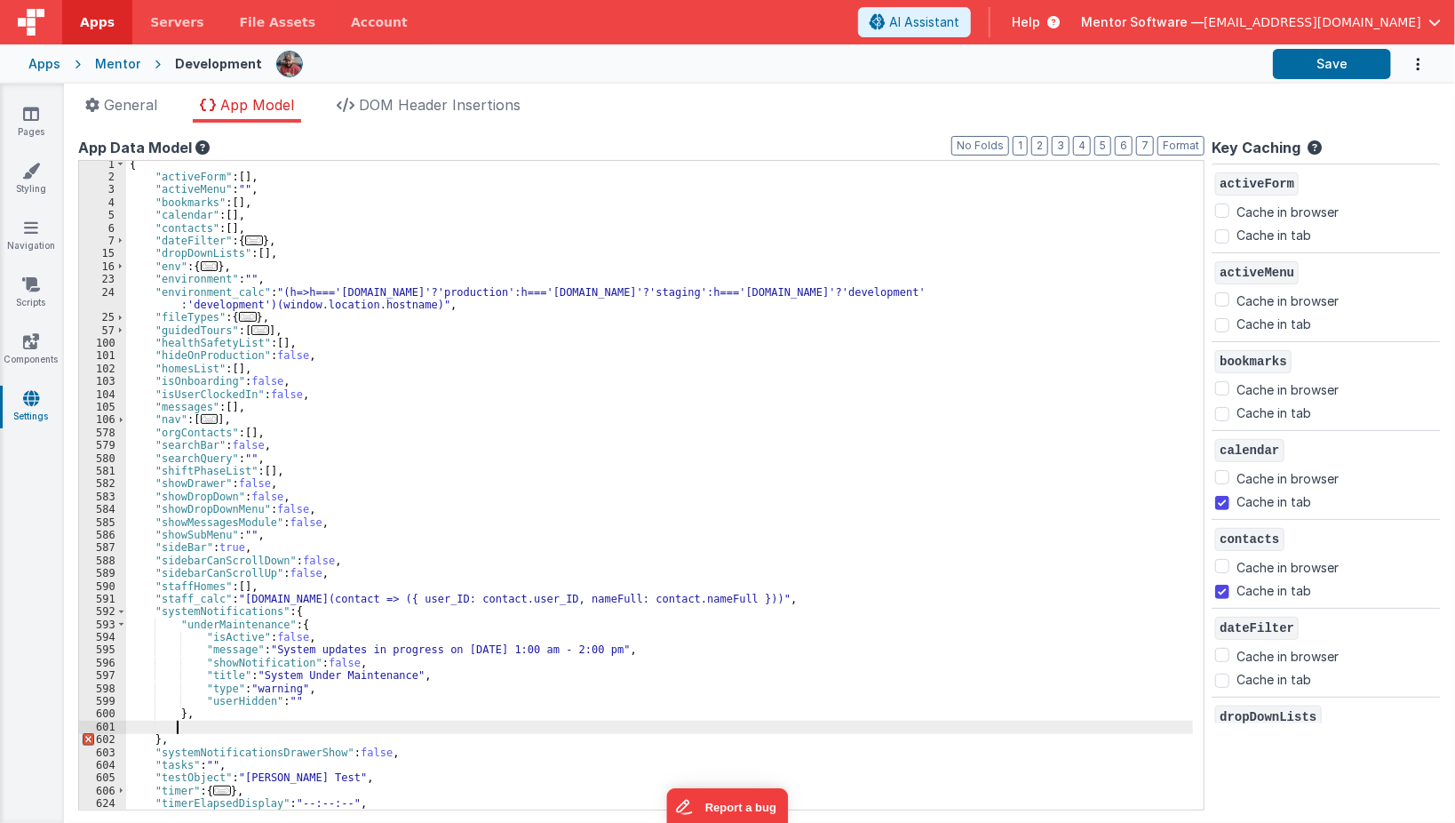
click at [195, 722] on div "{ "activeForm" : [ ] , "activeMenu" : "" , "bookmarks" : [ ] , "calendar" : [ ]…" at bounding box center [664, 495] width 1077 height 675
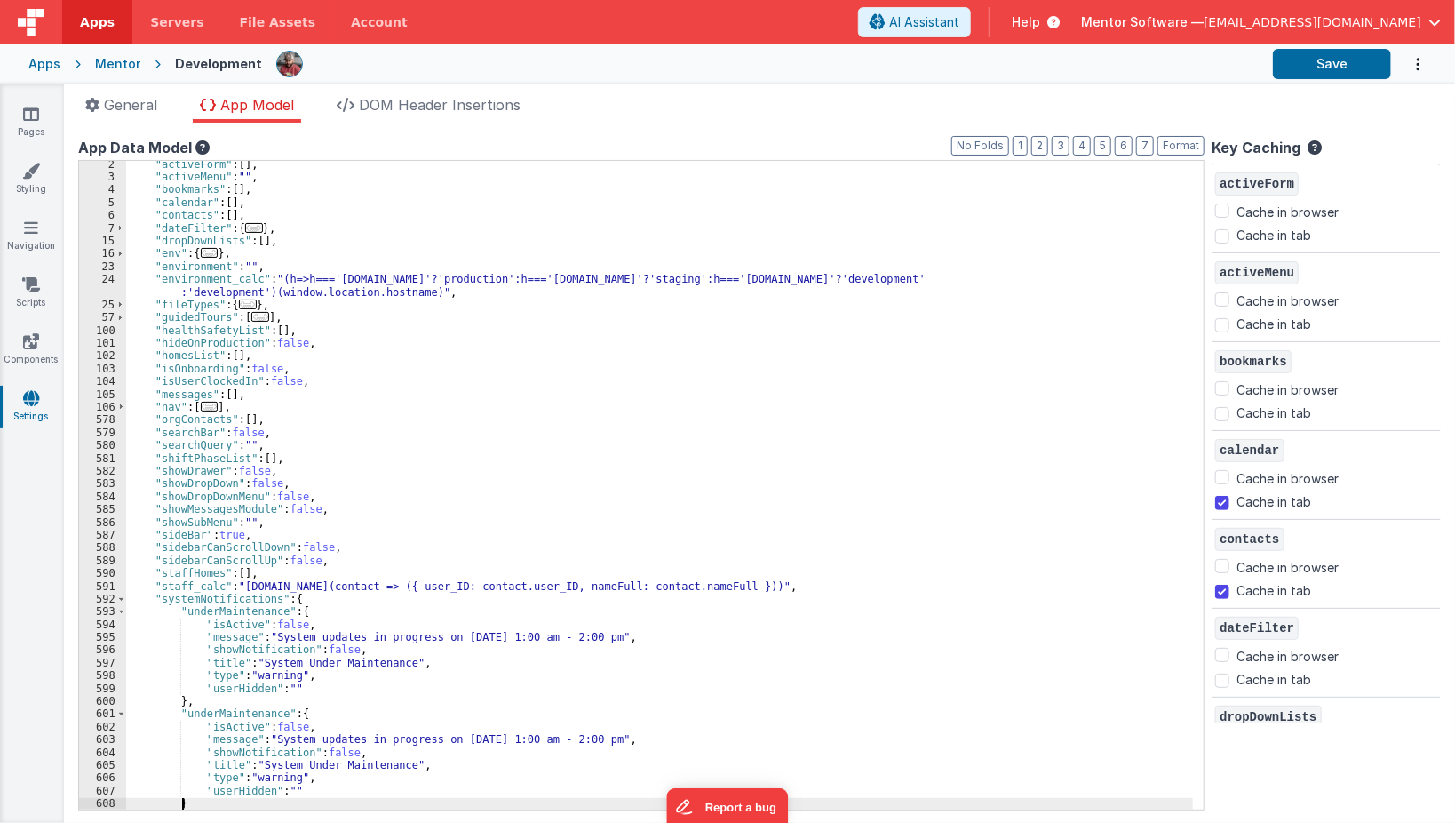
scroll to position [15, 0]
click at [220, 709] on div ""activeForm" : [ ] , "activeMenu" : "" , "bookmarks" : [ ] , "calendar" : [ ] ,…" at bounding box center [664, 495] width 1077 height 675
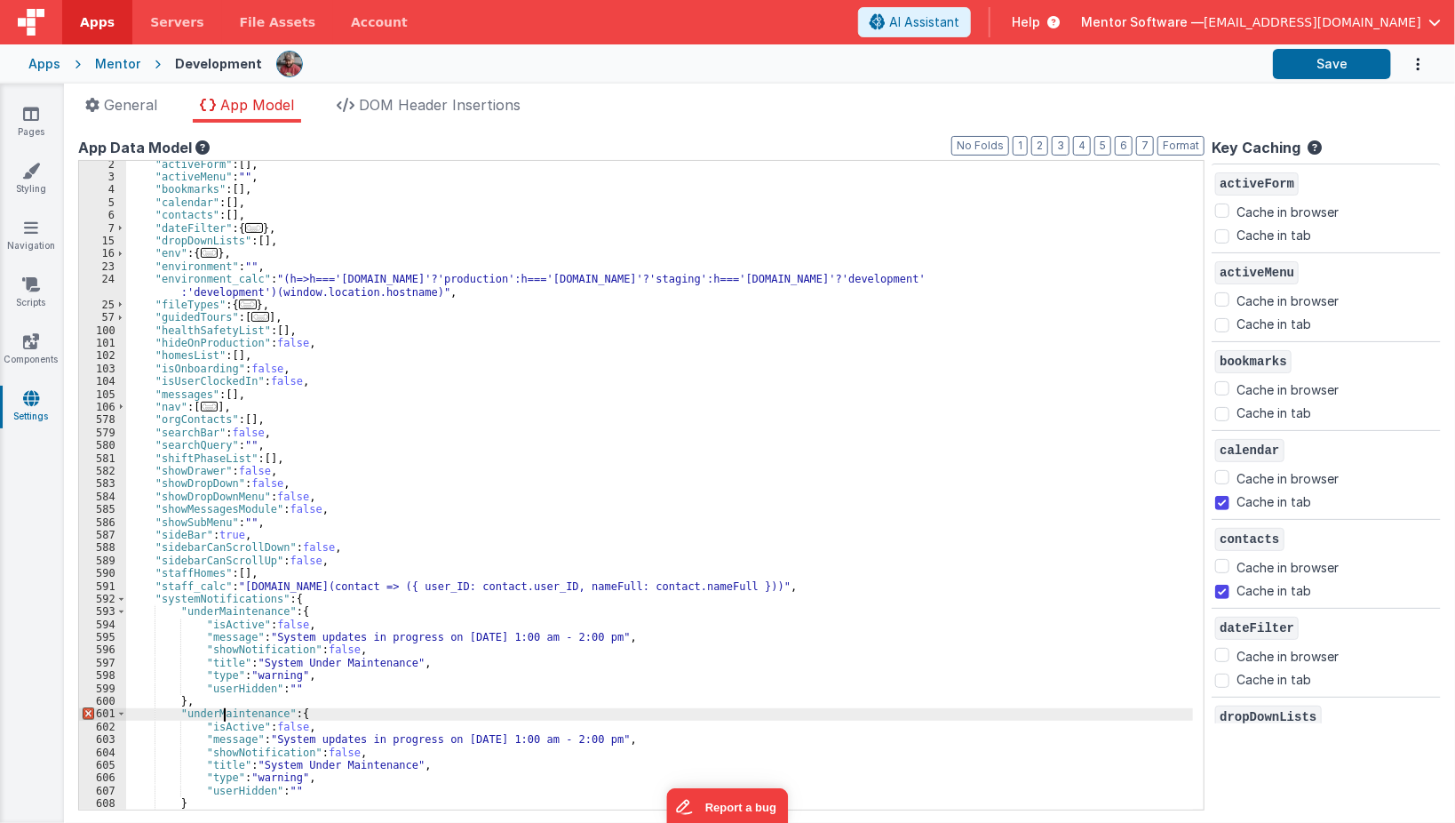
click at [220, 709] on div ""activeForm" : [ ] , "activeMenu" : "" , "bookmarks" : [ ] , "calendar" : [ ] ,…" at bounding box center [664, 495] width 1077 height 675
click at [254, 712] on div ""activeForm" : [ ] , "activeMenu" : "" , "bookmarks" : [ ] , "calendar" : [ ] ,…" at bounding box center [659, 485] width 1067 height 648
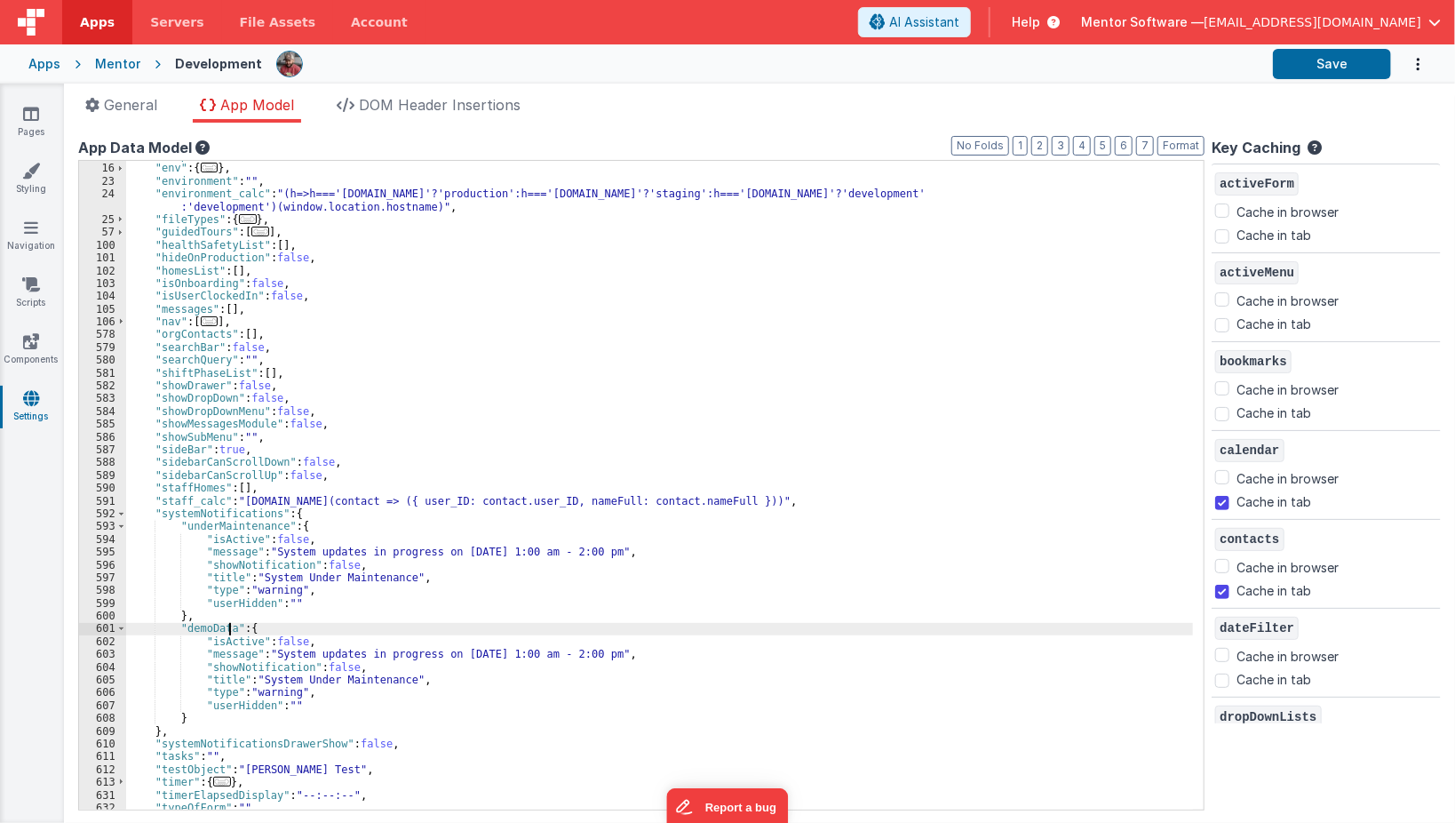
scroll to position [100, 0]
click at [316, 696] on div ""dropDownLists" : [ ] , "env" : { ... } , "environment" : "" , "environment_cal…" at bounding box center [664, 486] width 1077 height 675
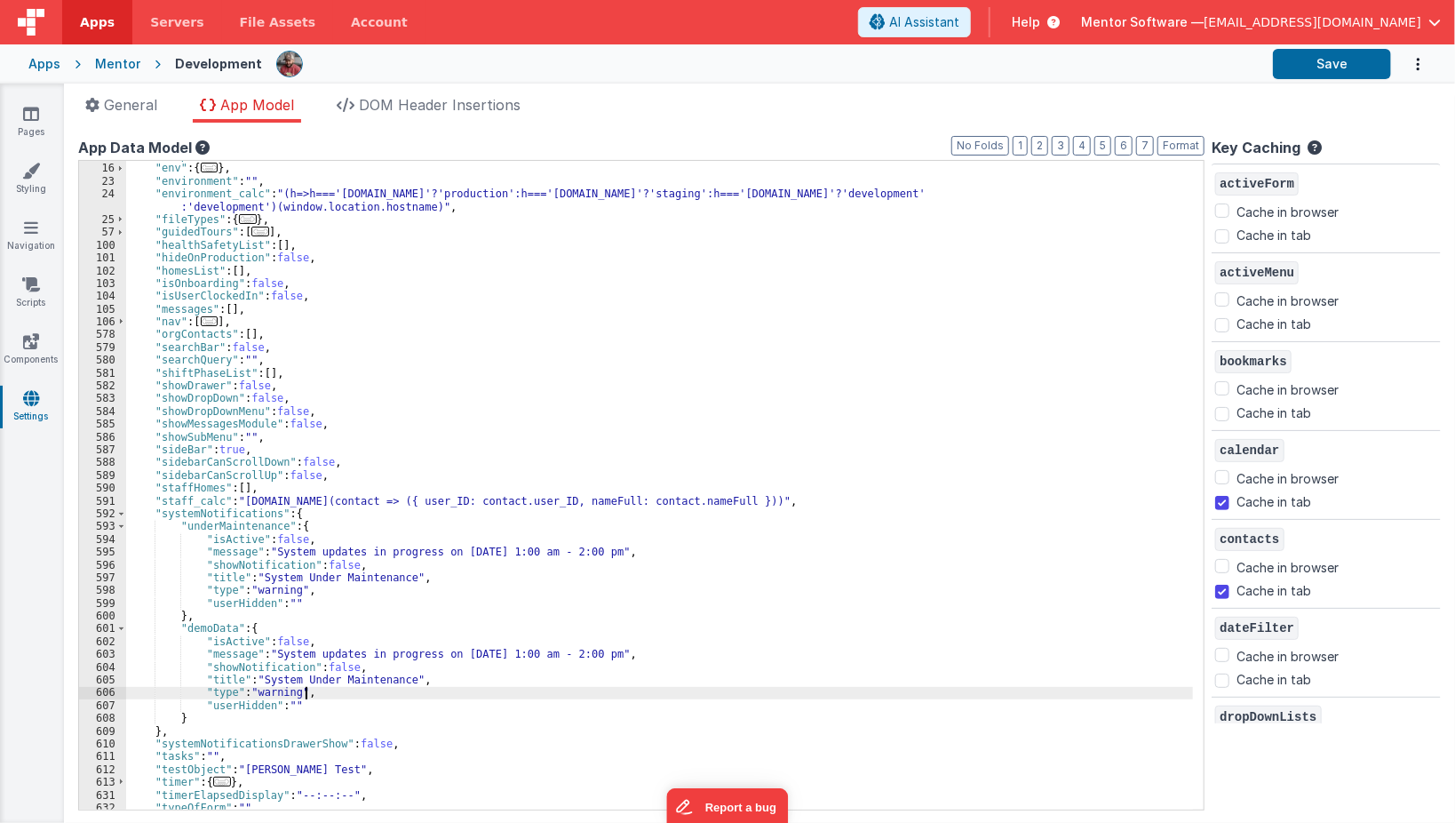
click at [350, 652] on div ""dropDownLists" : [ ] , "env" : { ... } , "environment" : "" , "environment_cal…" at bounding box center [664, 486] width 1077 height 675
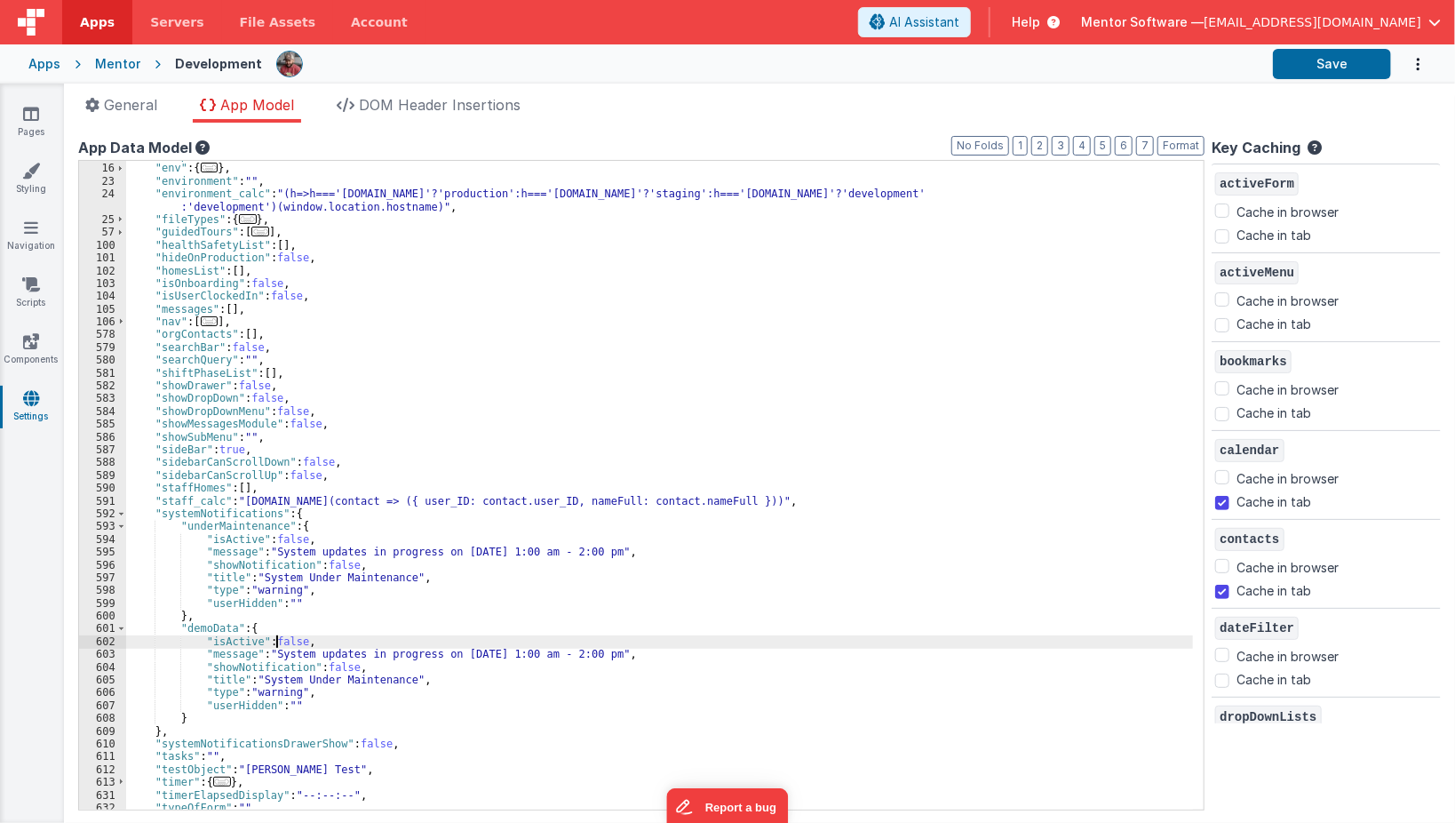
click at [276, 641] on div ""dropDownLists" : [ ] , "env" : { ... } , "environment" : "" , "environment_cal…" at bounding box center [664, 486] width 1077 height 675
click at [336, 640] on div ""dropDownLists" : [ ] , "env" : { ... } , "environment" : "" , "environment_cal…" at bounding box center [664, 486] width 1077 height 675
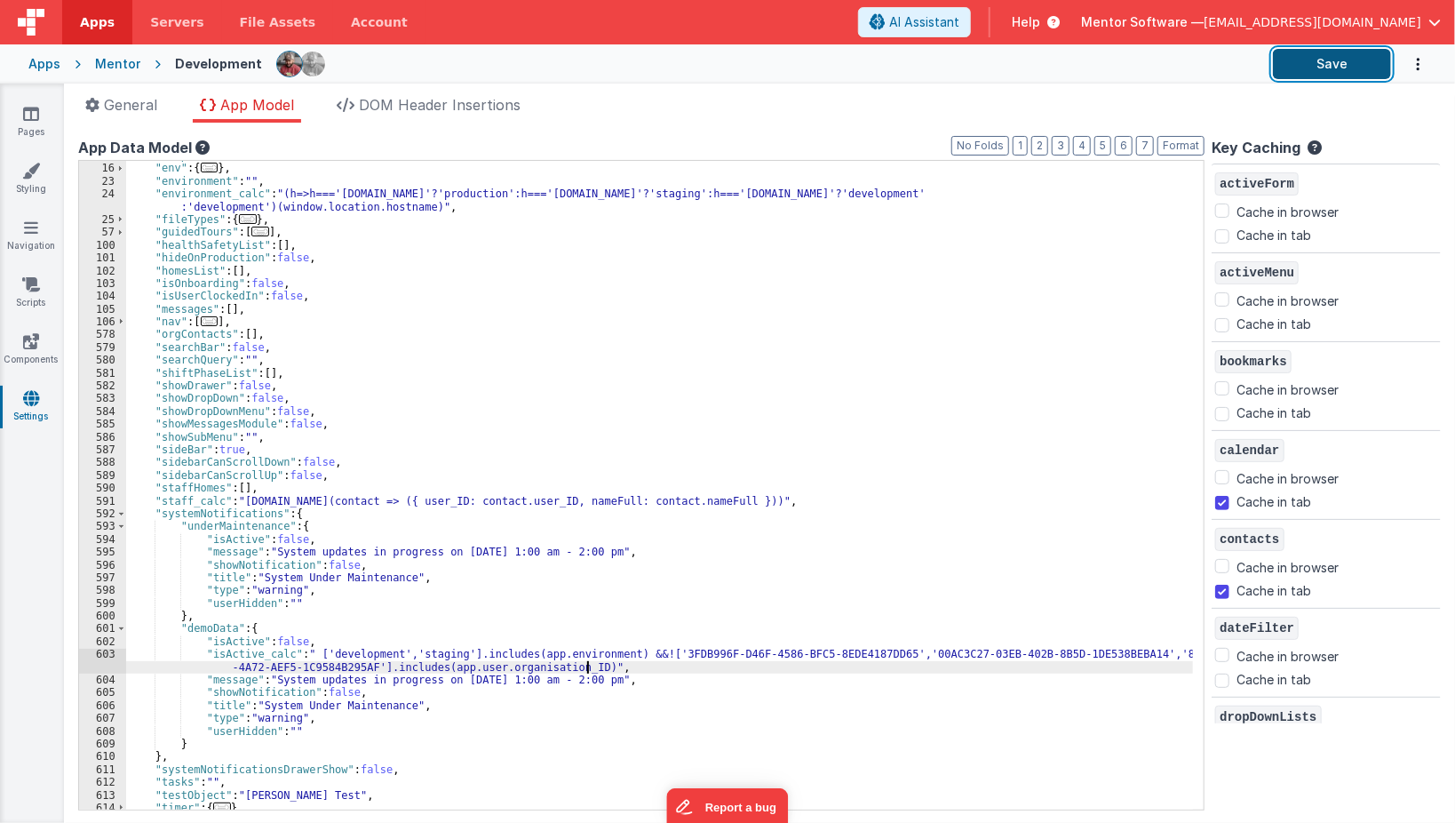
click at [1301, 66] on button "Save" at bounding box center [1332, 64] width 118 height 30
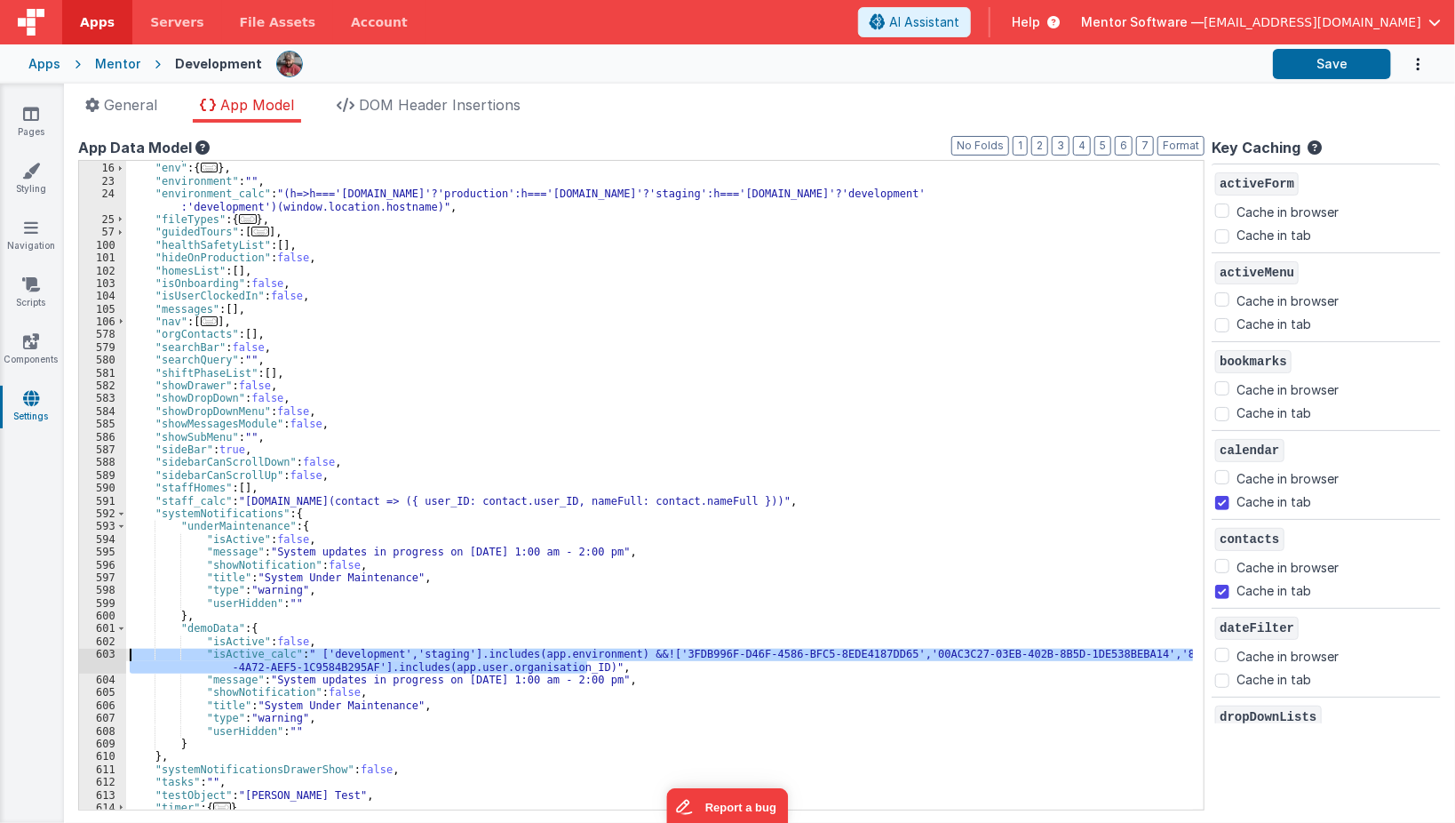
drag, startPoint x: 605, startPoint y: 669, endPoint x: 123, endPoint y: 648, distance: 482.8
click at [123, 648] on div "15 16 23 24 25 57 100 101 102 103 104 105 106 578 579 580 581 582 583 584 585 5…" at bounding box center [641, 485] width 1126 height 650
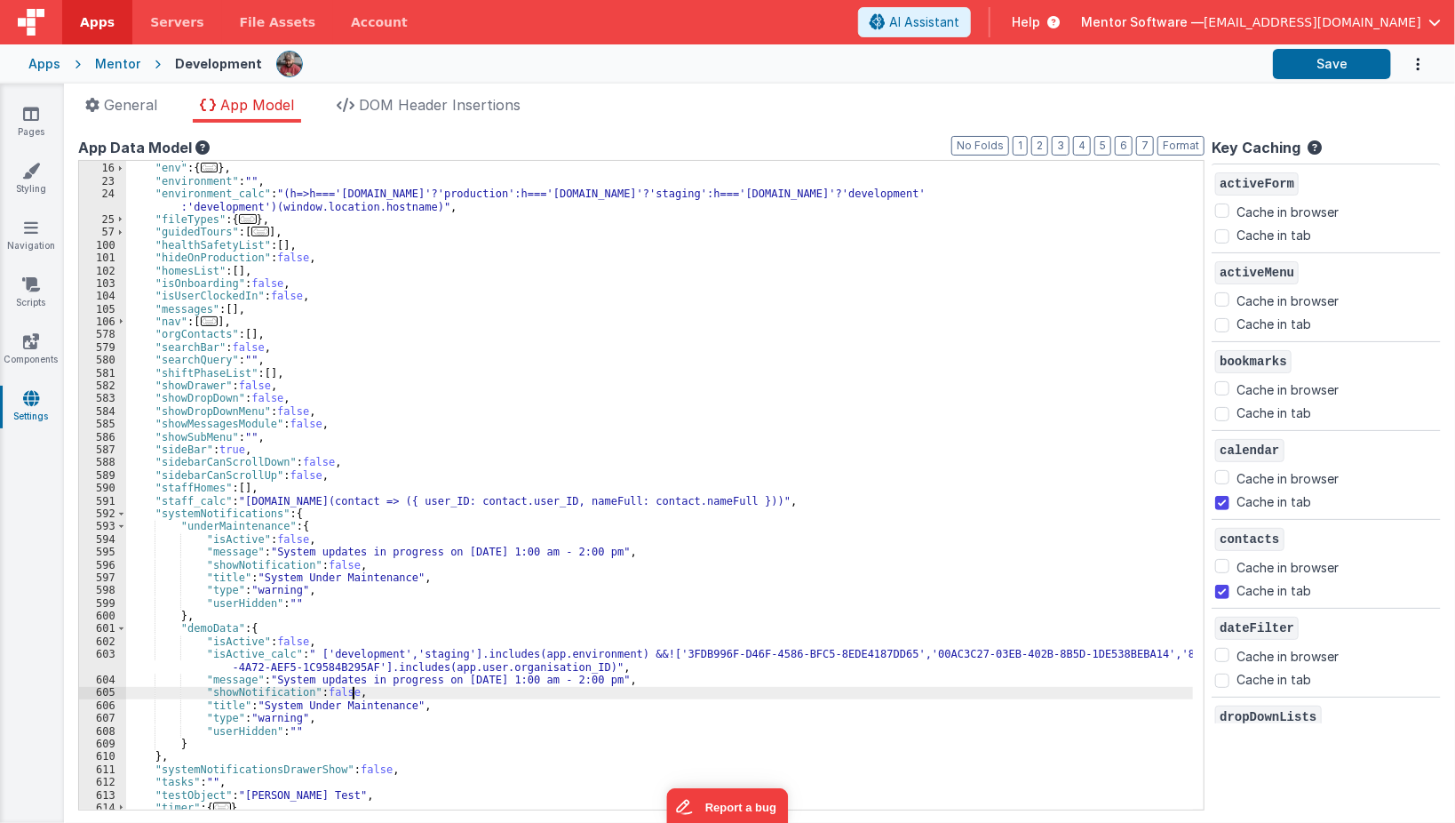
click at [350, 696] on div ""dropDownLists" : [ ] , "env" : { ... } , "environment" : "" , "environment_cal…" at bounding box center [664, 486] width 1077 height 675
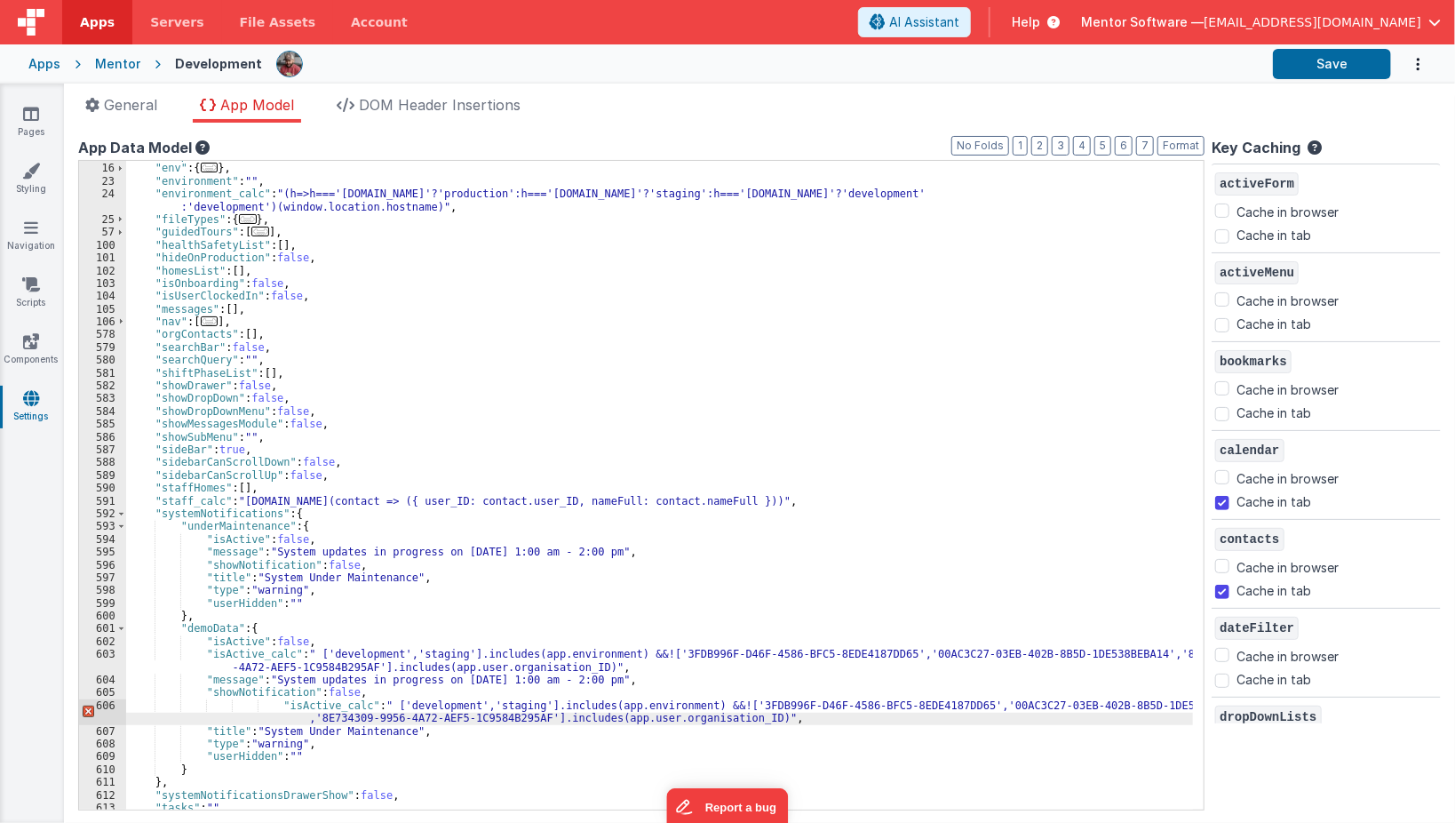
click at [296, 705] on div ""dropDownLists" : [ ] , "env" : { ... } , "environment" : "" , "environment_cal…" at bounding box center [664, 486] width 1077 height 675
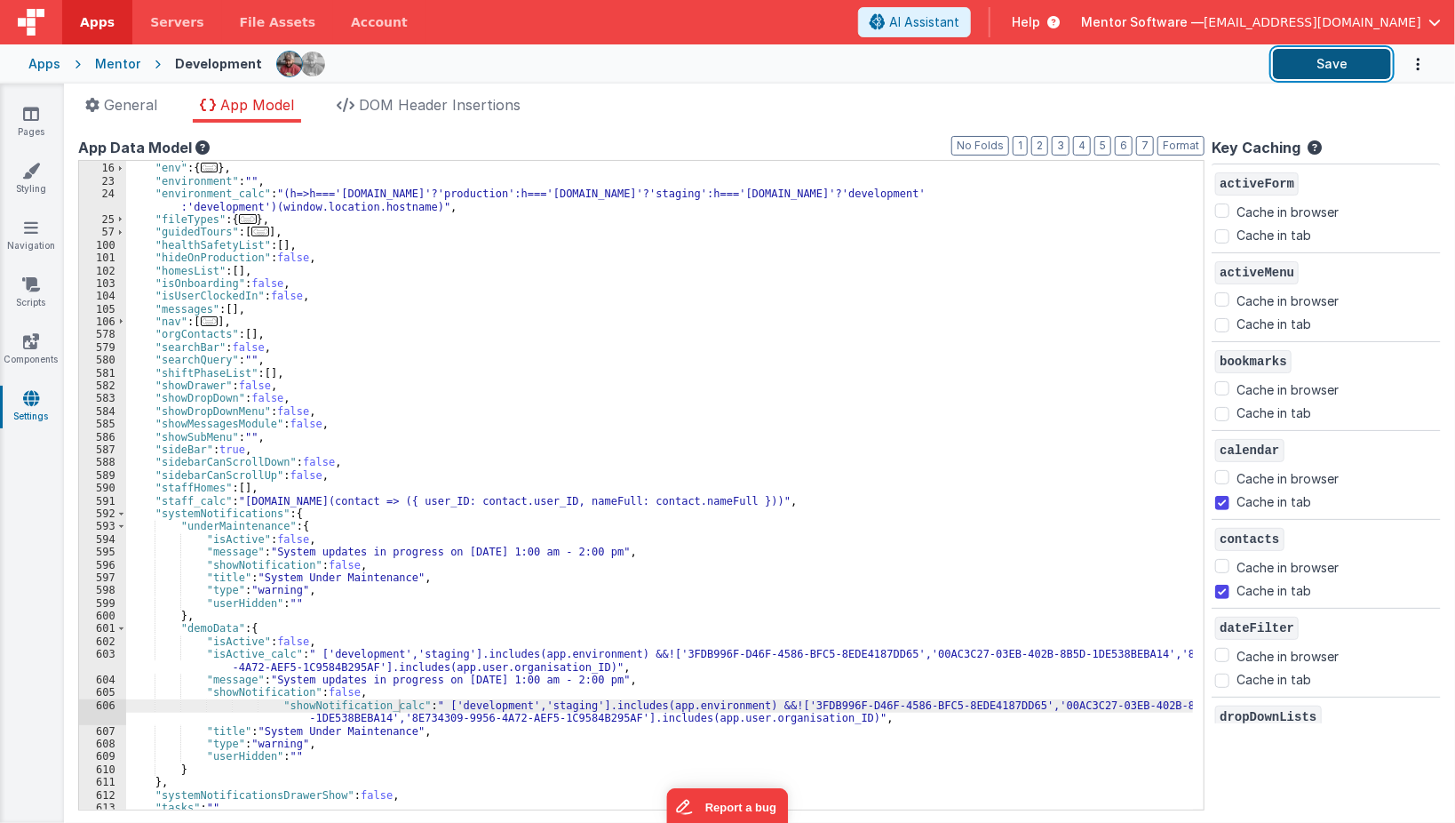
click at [1356, 58] on button "Save" at bounding box center [1332, 64] width 118 height 30
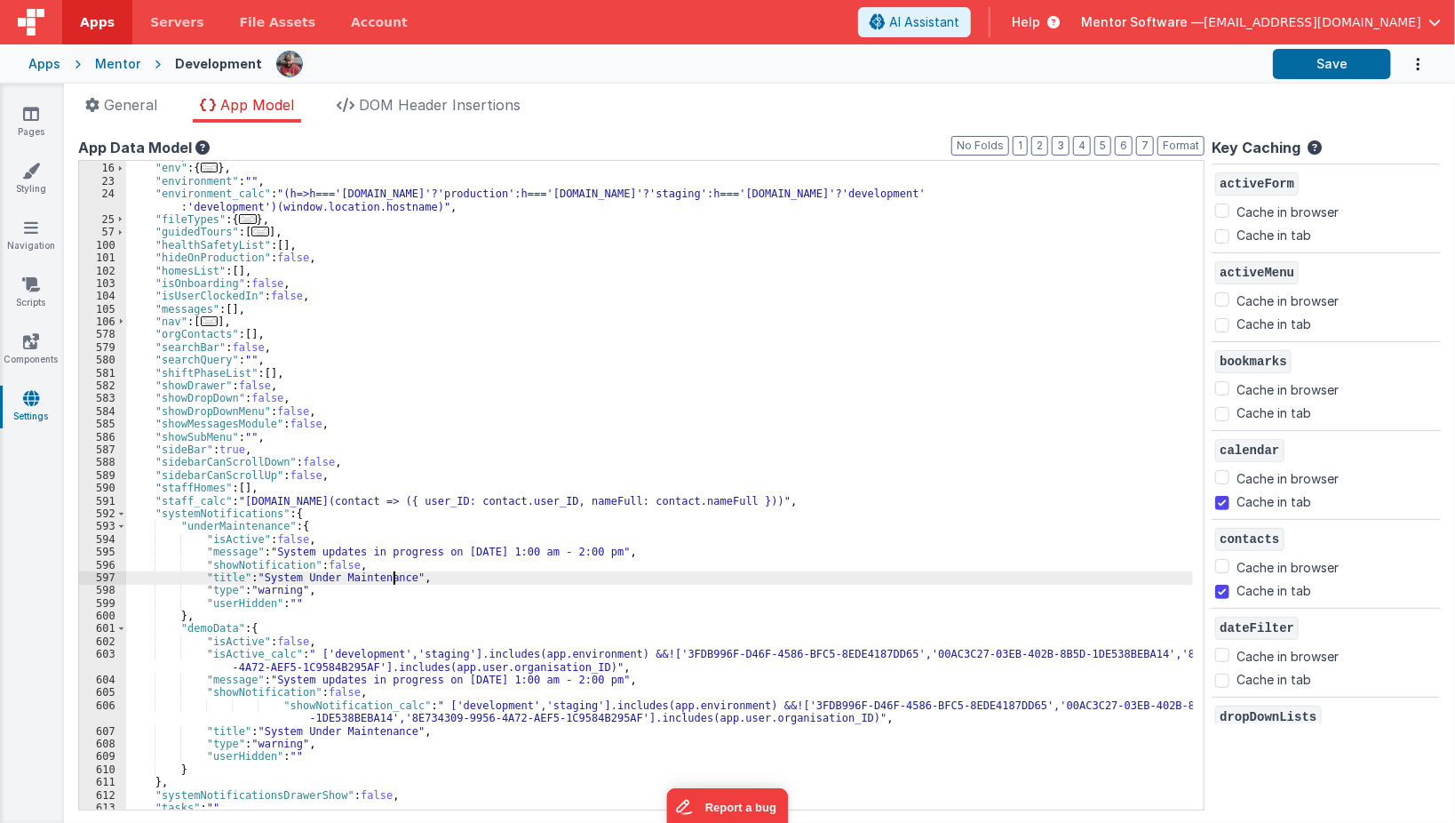
click at [393, 576] on div ""dropDownLists" : [ ] , "env" : { ... } , "environment" : "" , "environment_cal…" at bounding box center [664, 486] width 1077 height 675
click at [1320, 71] on button "Save" at bounding box center [1332, 64] width 118 height 30
click at [36, 164] on icon at bounding box center [31, 171] width 18 height 18
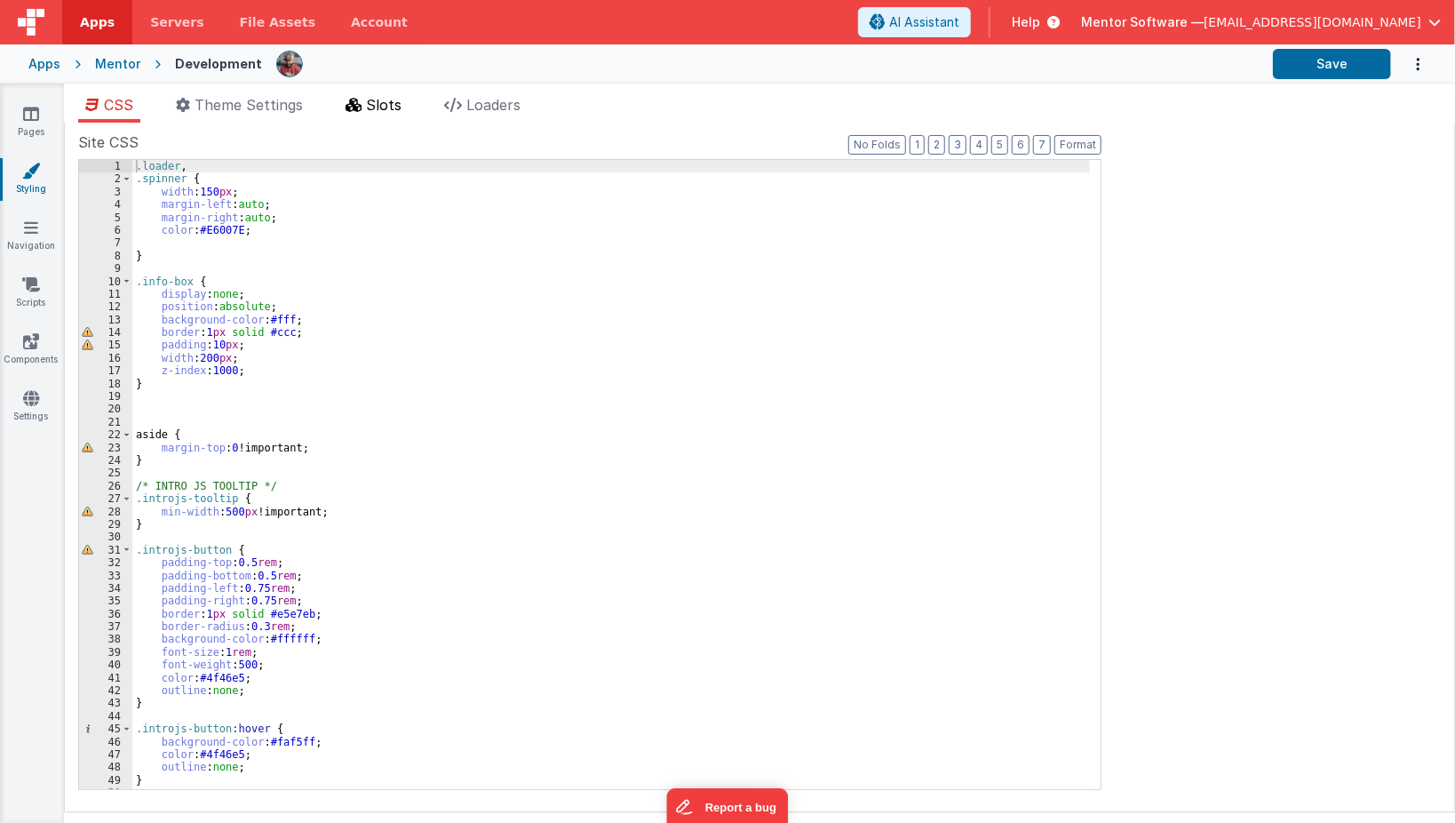
click at [398, 103] on span "Slots" at bounding box center [384, 105] width 36 height 18
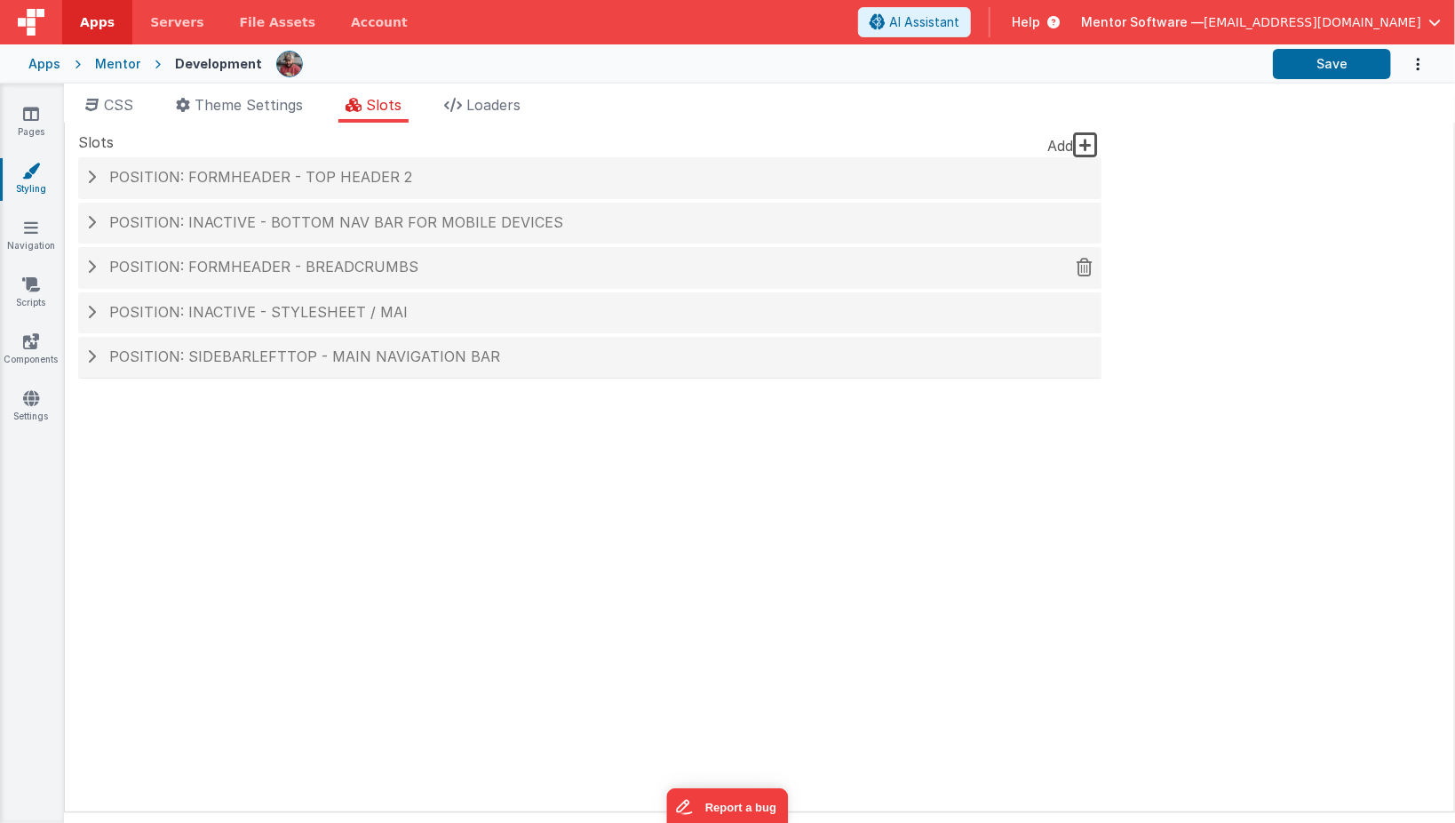
click at [359, 262] on span "Position: formHeader - Breadcrumbs" at bounding box center [263, 267] width 309 height 18
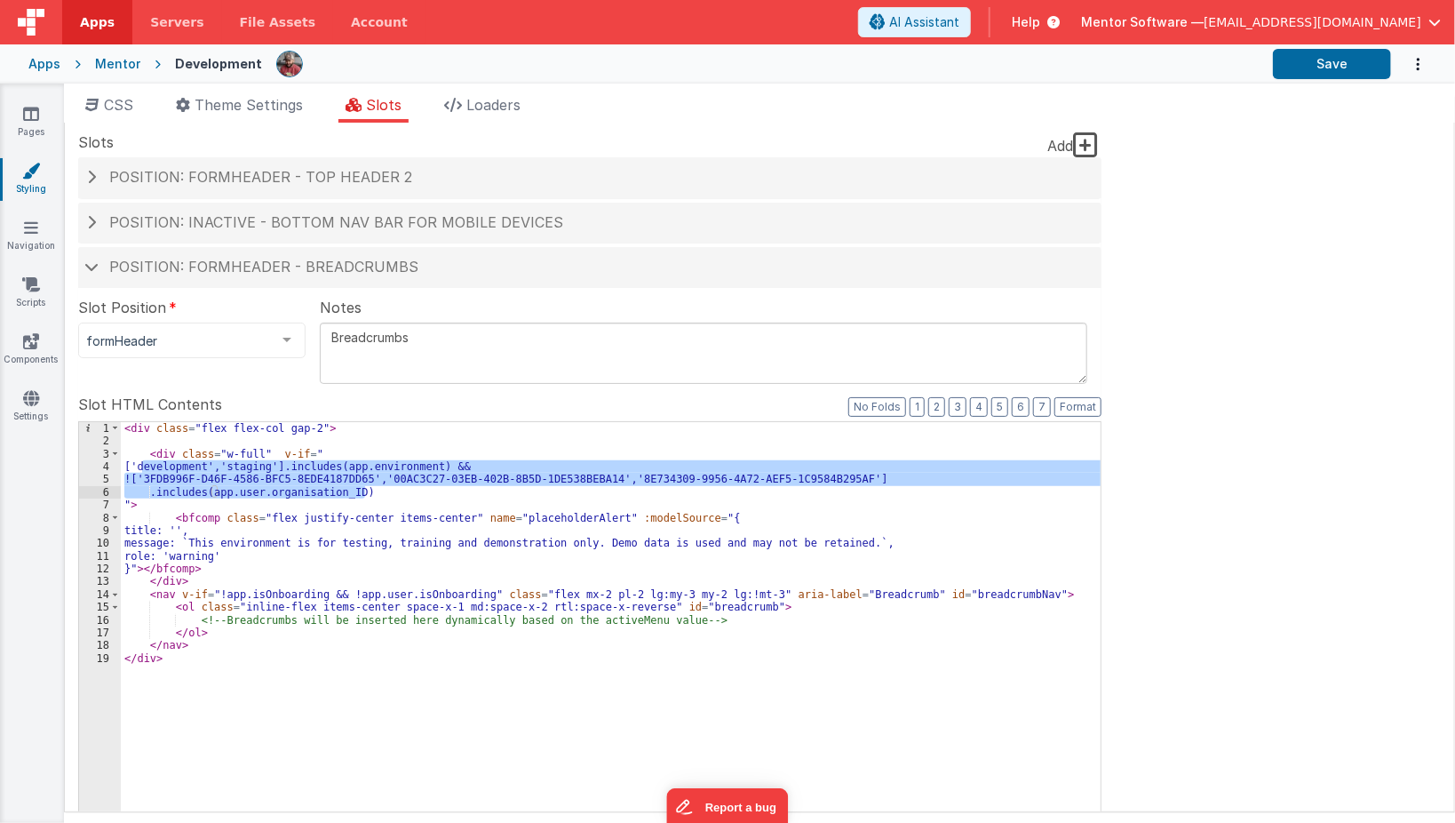
drag, startPoint x: 142, startPoint y: 465, endPoint x: 408, endPoint y: 492, distance: 266.9
click at [408, 492] on div "< div class = "flex flex-col gap-2" > < div class = "w-full" v-if = " ['develop…" at bounding box center [611, 723] width 981 height 602
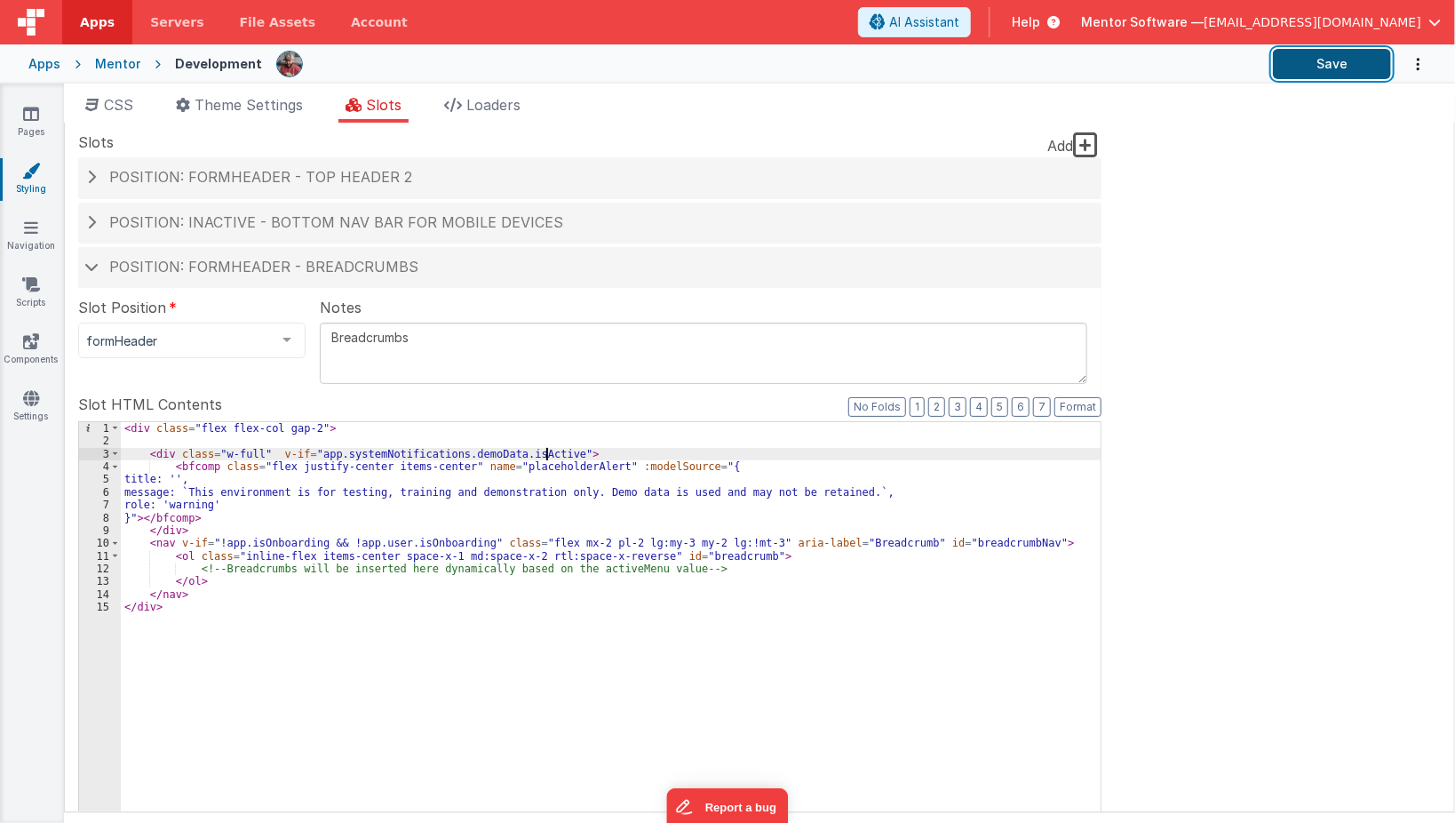
click at [1336, 71] on button "Save" at bounding box center [1332, 64] width 118 height 30
click at [27, 127] on link "Pages" at bounding box center [31, 123] width 64 height 36
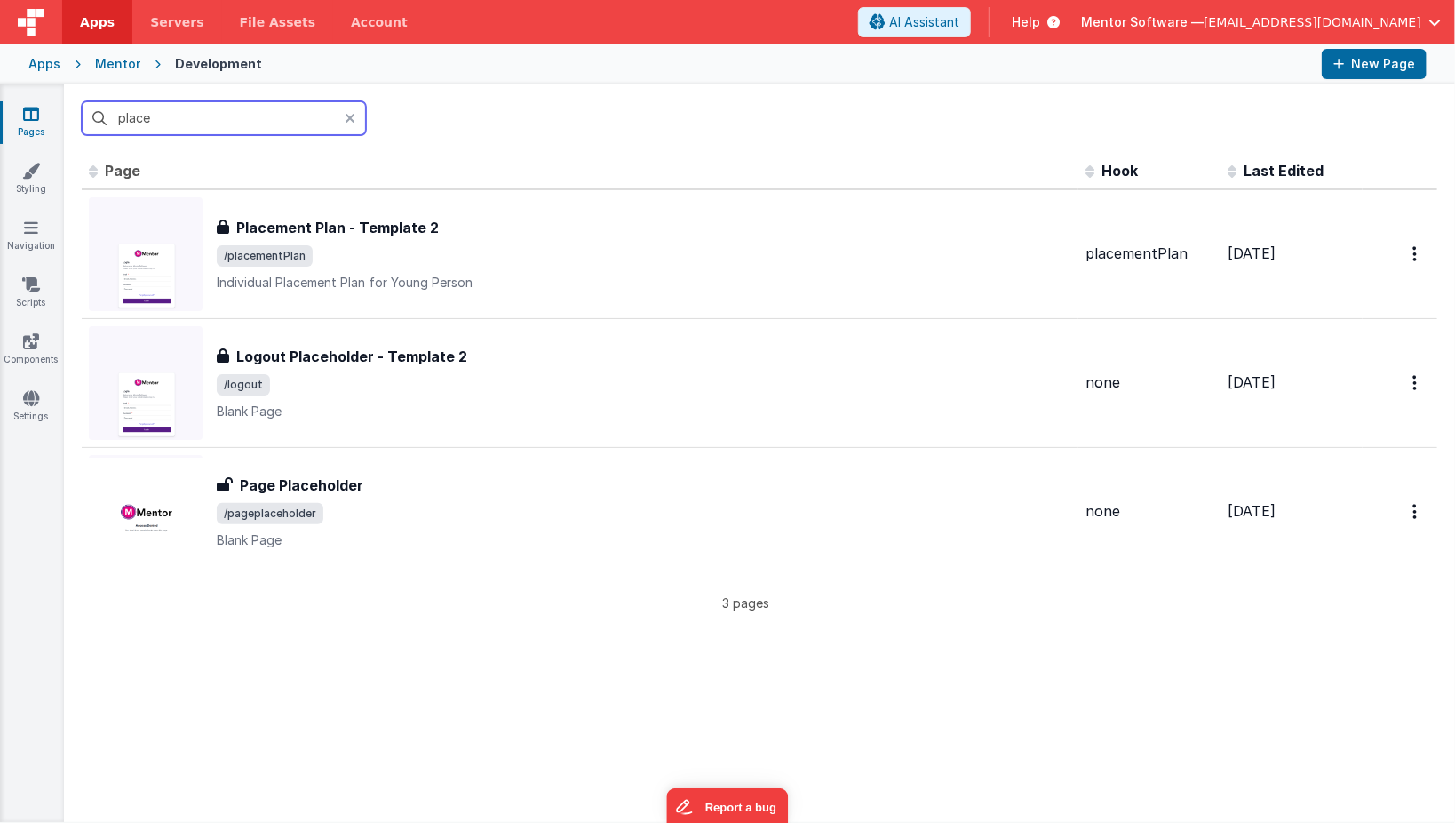
click at [242, 108] on input "place" at bounding box center [224, 118] width 284 height 34
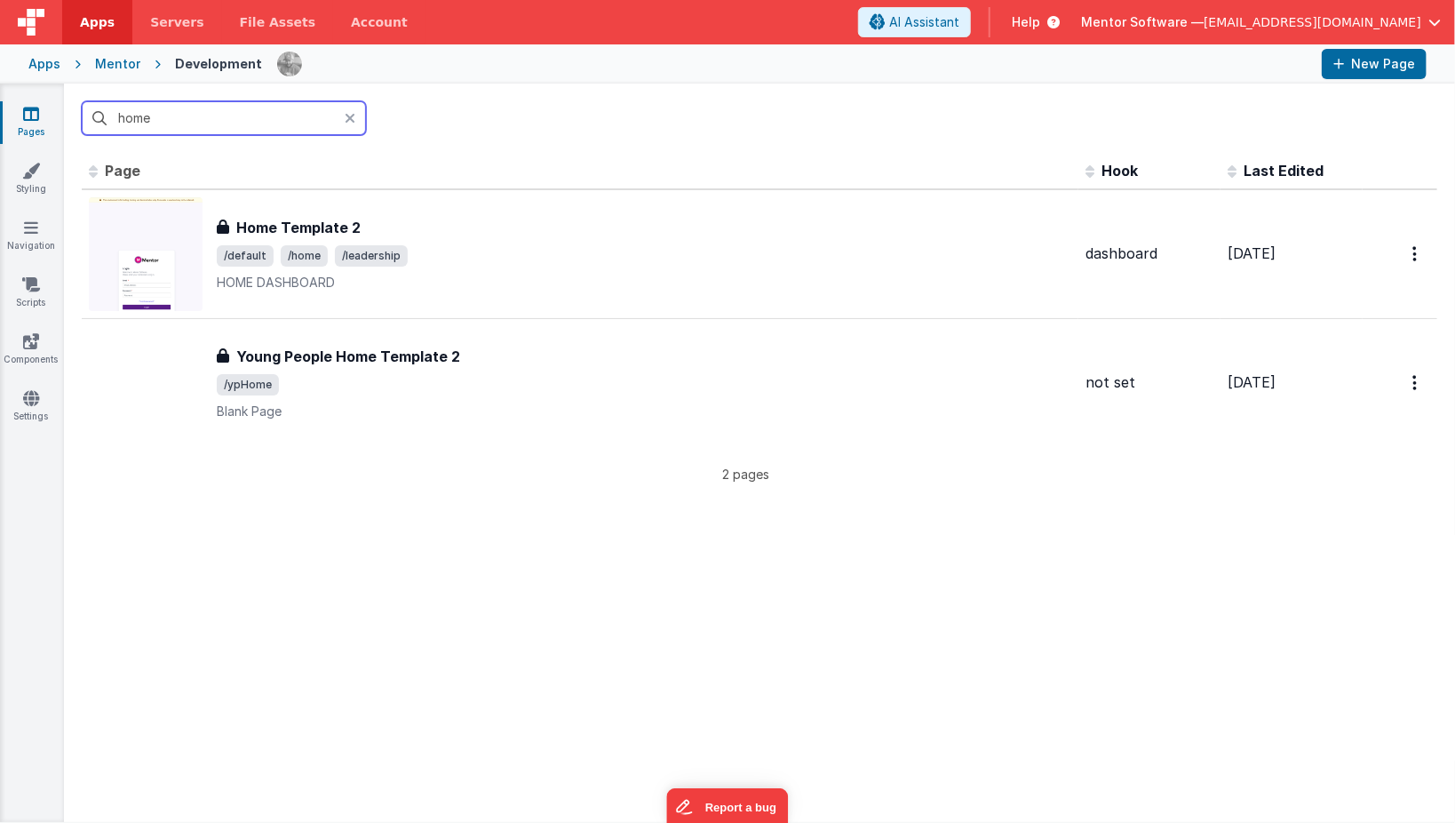
type input "home"
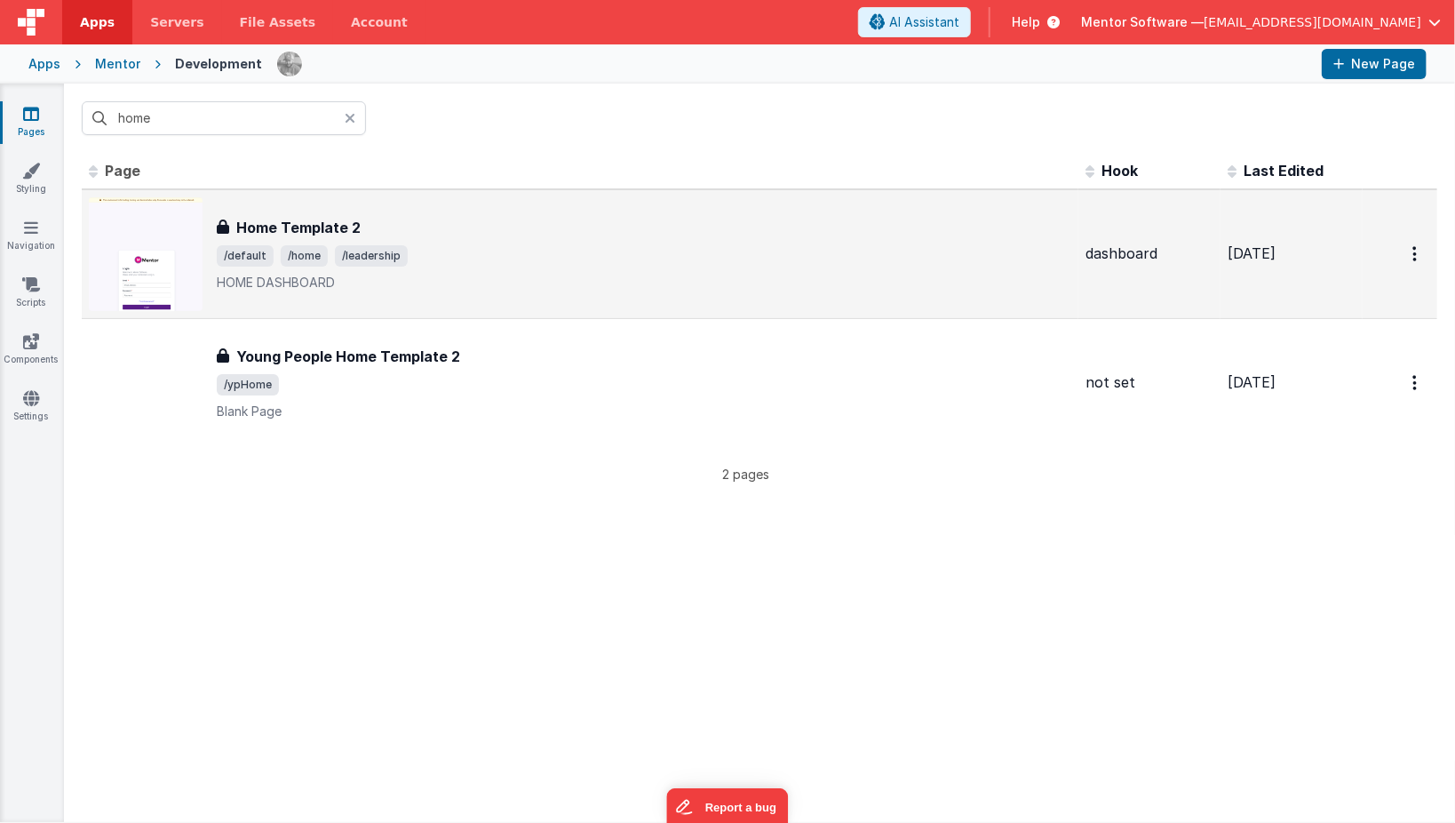
click at [552, 263] on span "/default /home /leadership" at bounding box center [644, 255] width 855 height 21
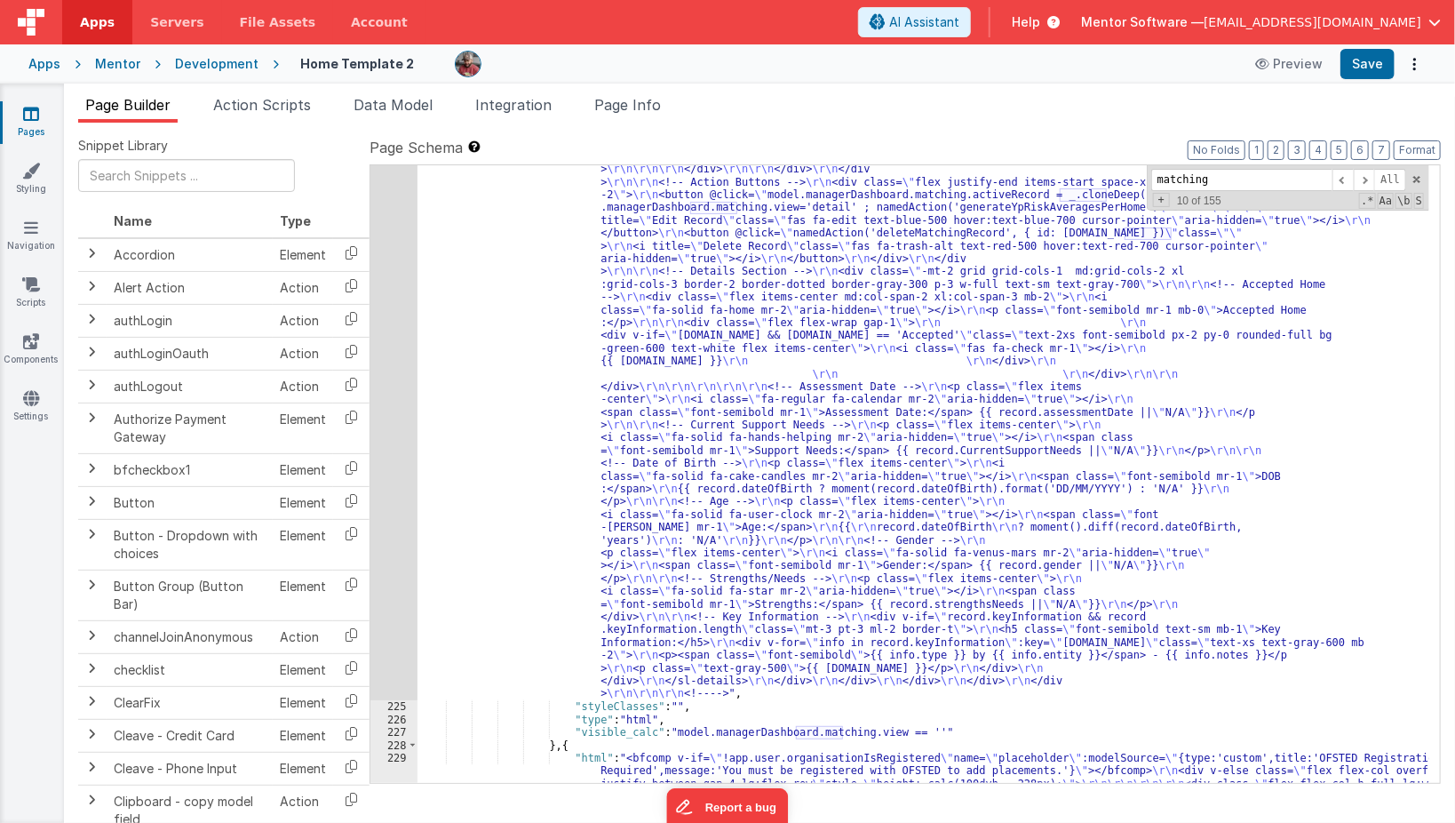
scroll to position [14506, 0]
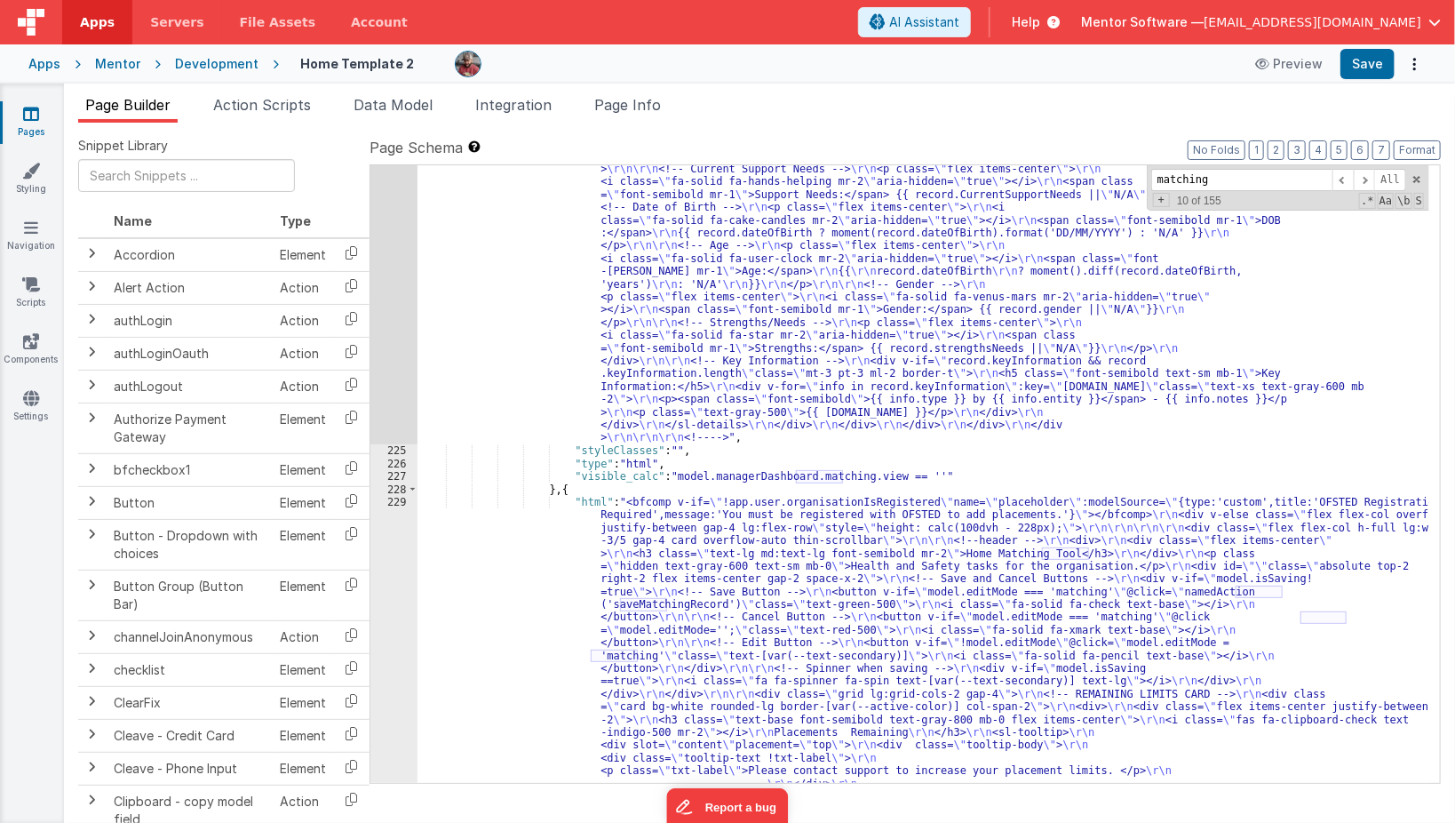
type input "matching"
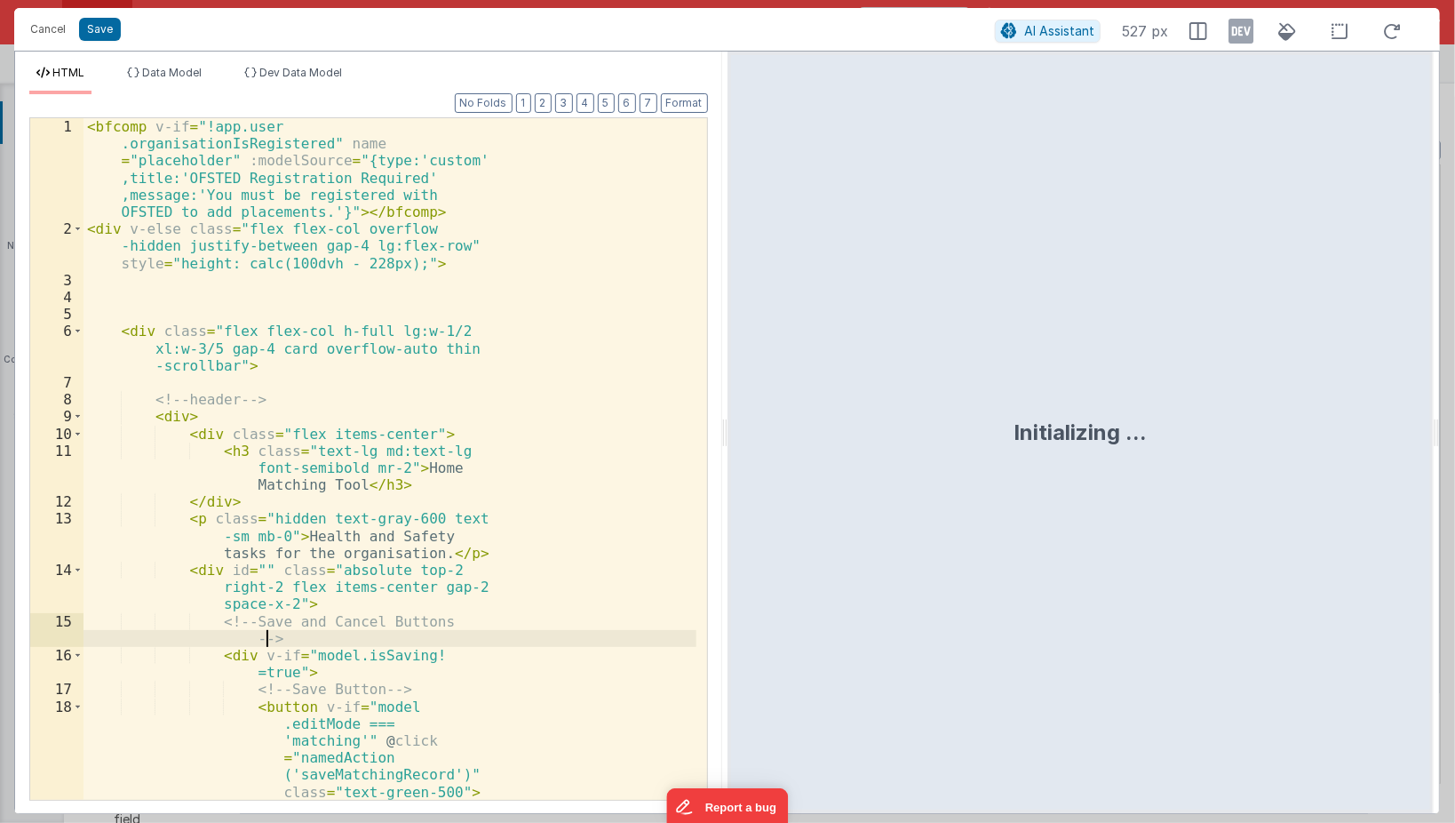
click at [387, 614] on div "< bfcomp v-if = "!app.user .organisationIsRegistered" name = "placeholder" :mod…" at bounding box center [390, 528] width 613 height 820
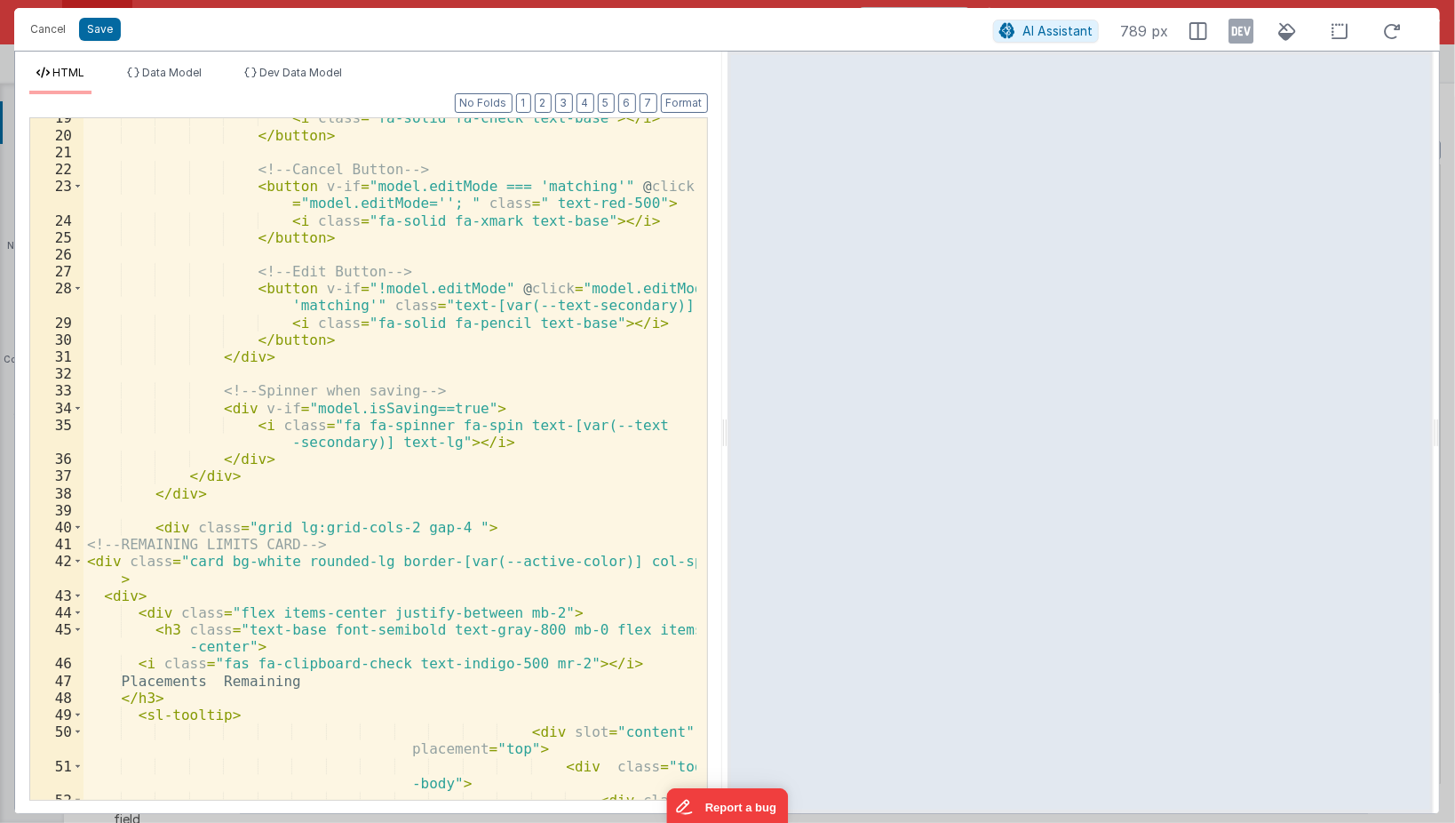
scroll to position [469, 0]
click at [230, 666] on div "< i class = "fa-solid fa-check text-base" > </ i > </ button > <!-- Cancel Butt…" at bounding box center [391, 476] width 614 height 735
click at [240, 661] on div "< i class = "fa-solid fa-check text-base" > </ i > </ button > <!-- Cancel Butt…" at bounding box center [391, 476] width 614 height 735
click at [577, 666] on div "< i class = "fa-solid fa-check text-base" > </ i > </ button > <!-- Cancel Butt…" at bounding box center [391, 476] width 614 height 735
click at [94, 32] on button "Save" at bounding box center [100, 29] width 42 height 23
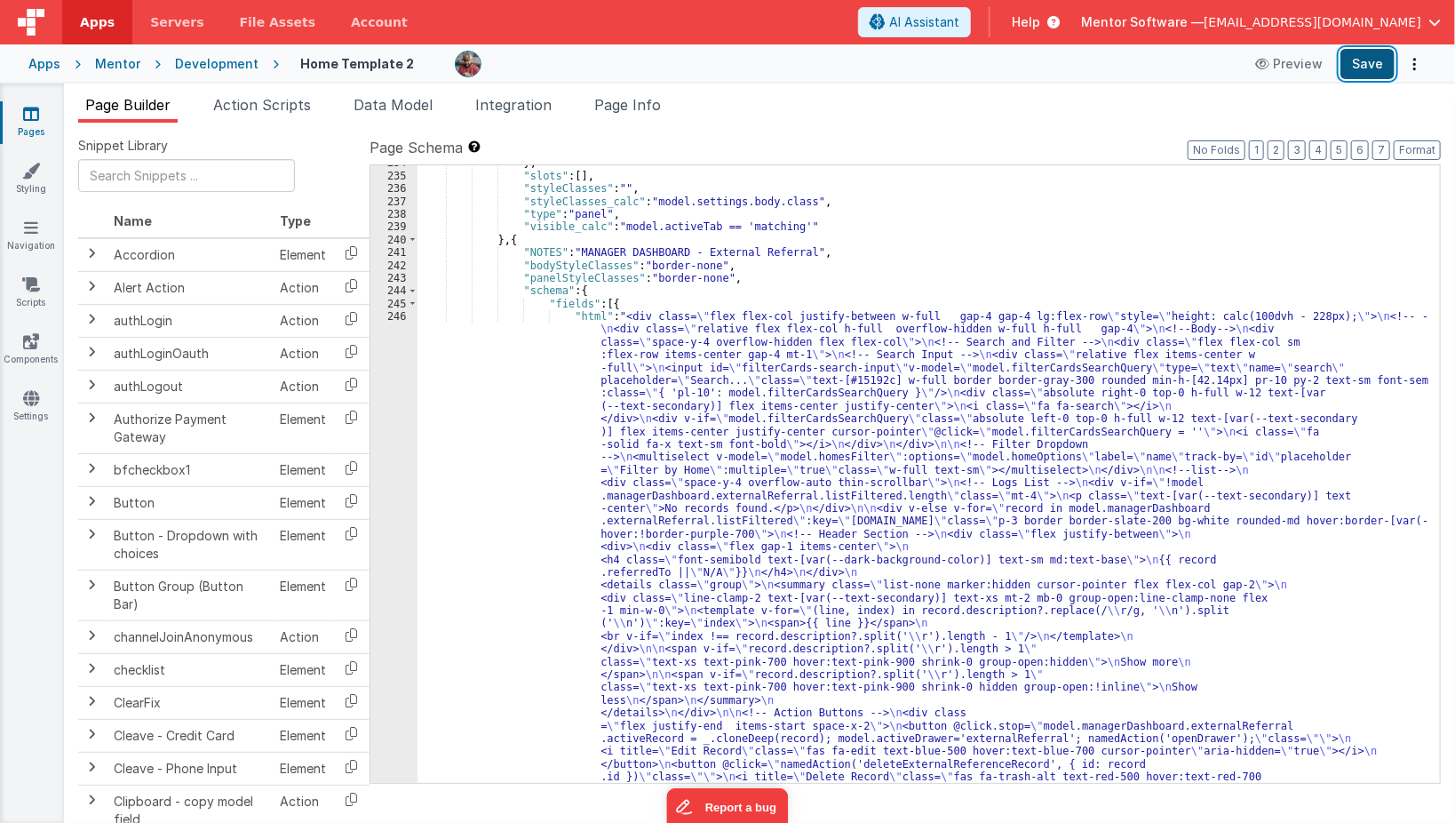
click at [1367, 69] on button "Save" at bounding box center [1368, 64] width 54 height 30
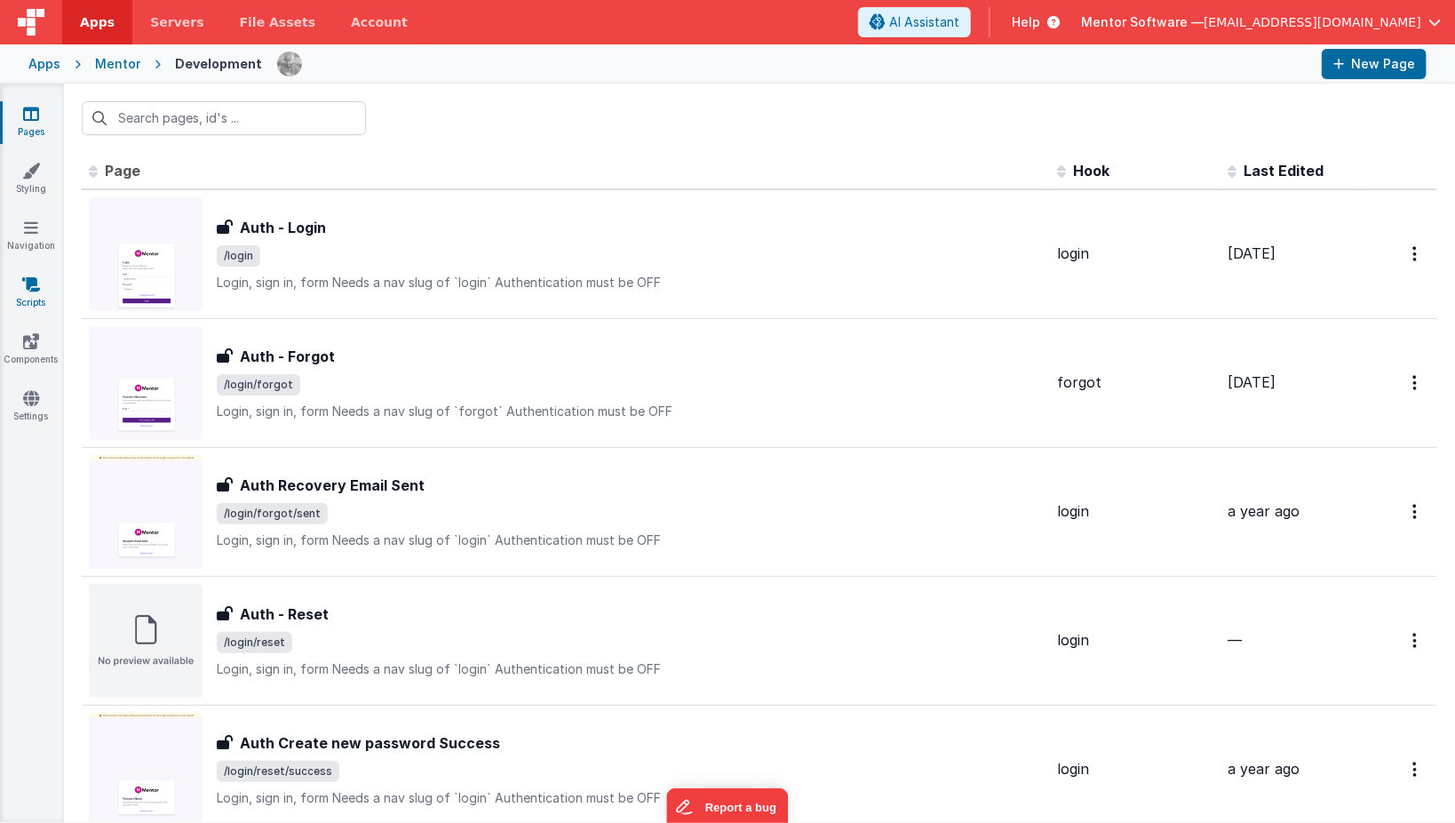
click at [36, 281] on icon at bounding box center [31, 284] width 18 height 18
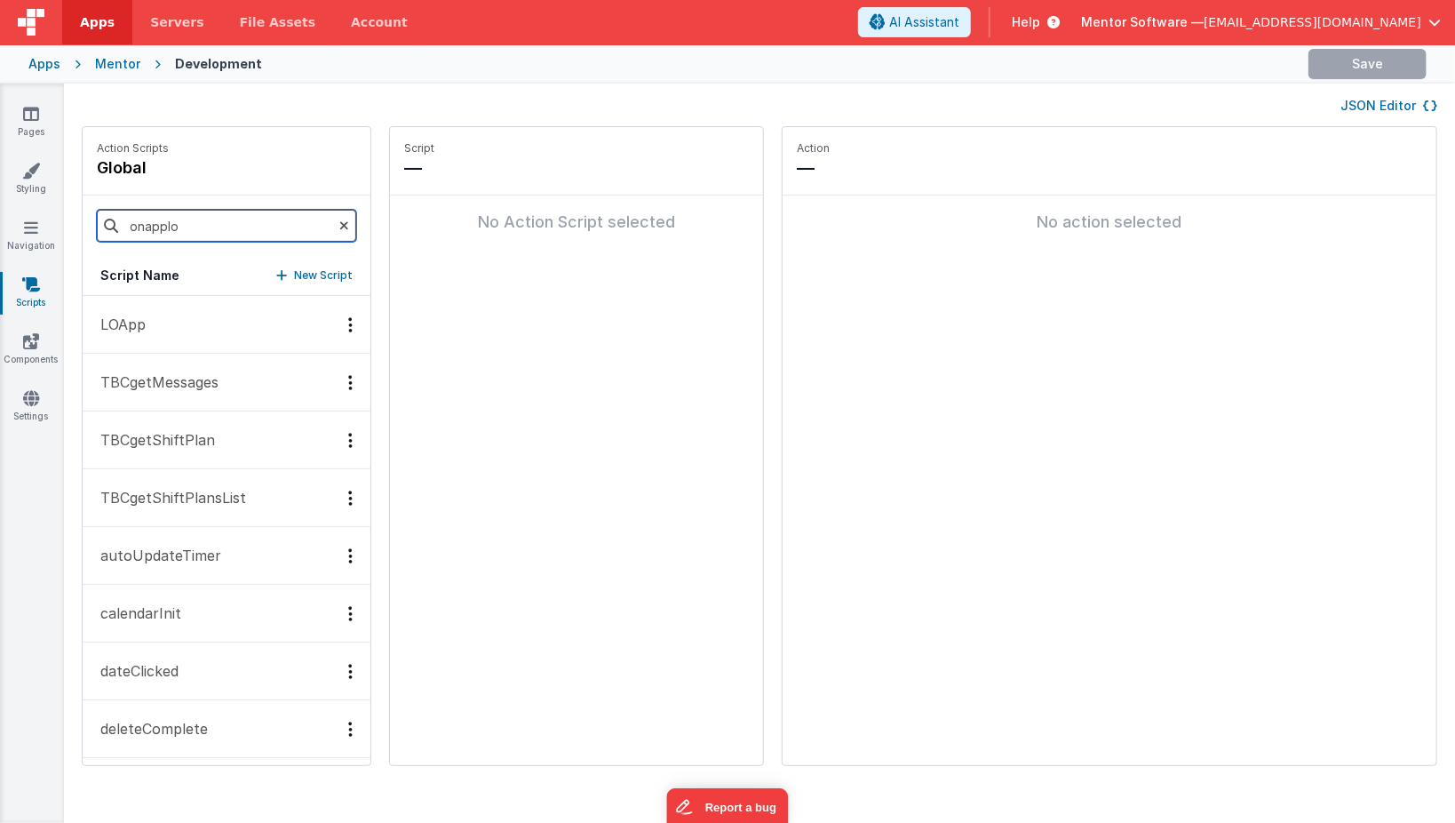
click at [203, 230] on input "onapplo" at bounding box center [226, 226] width 259 height 32
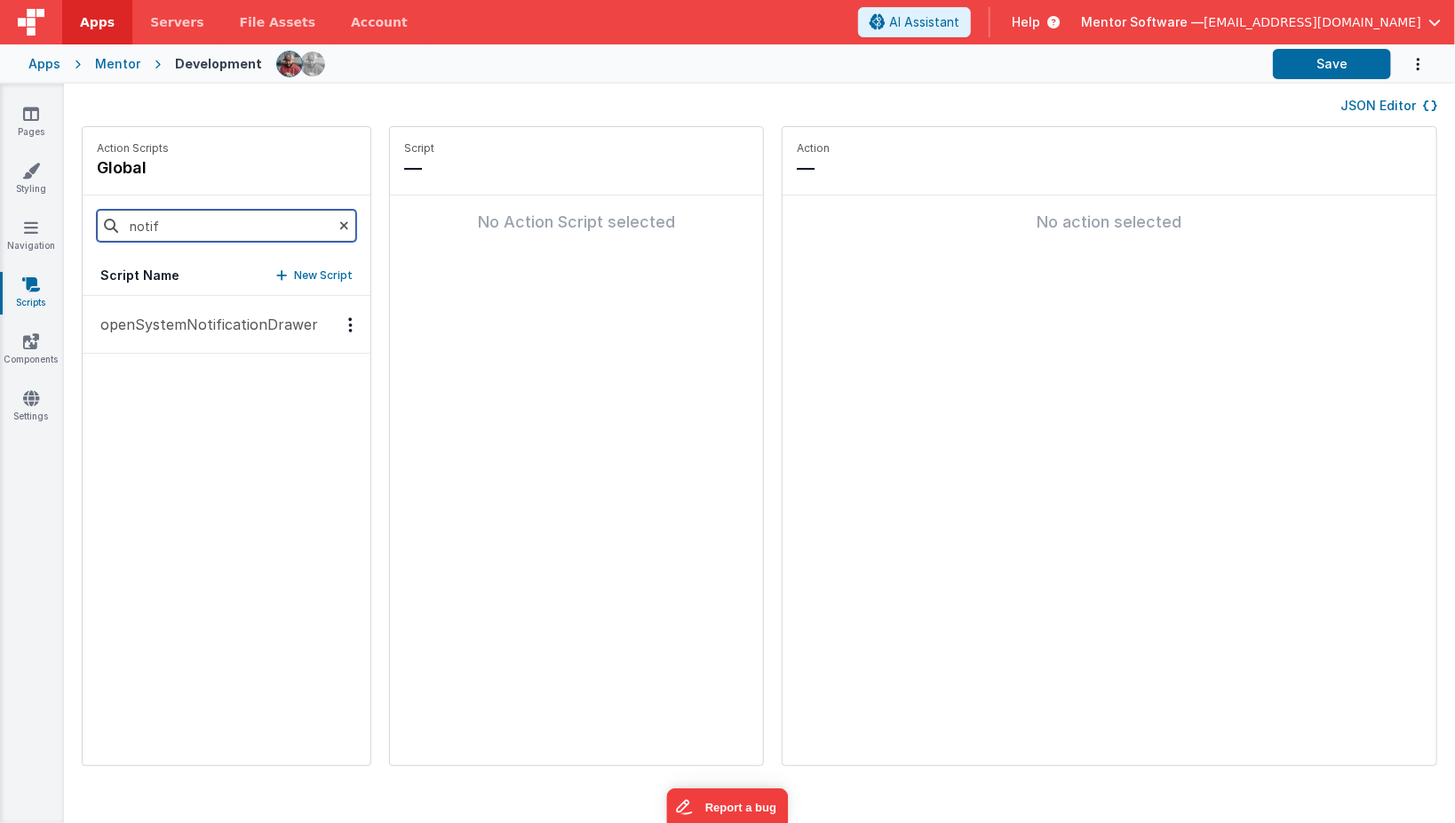
type input "notif"
click at [201, 328] on p "openSystemNotificationDrawer" at bounding box center [204, 324] width 228 height 21
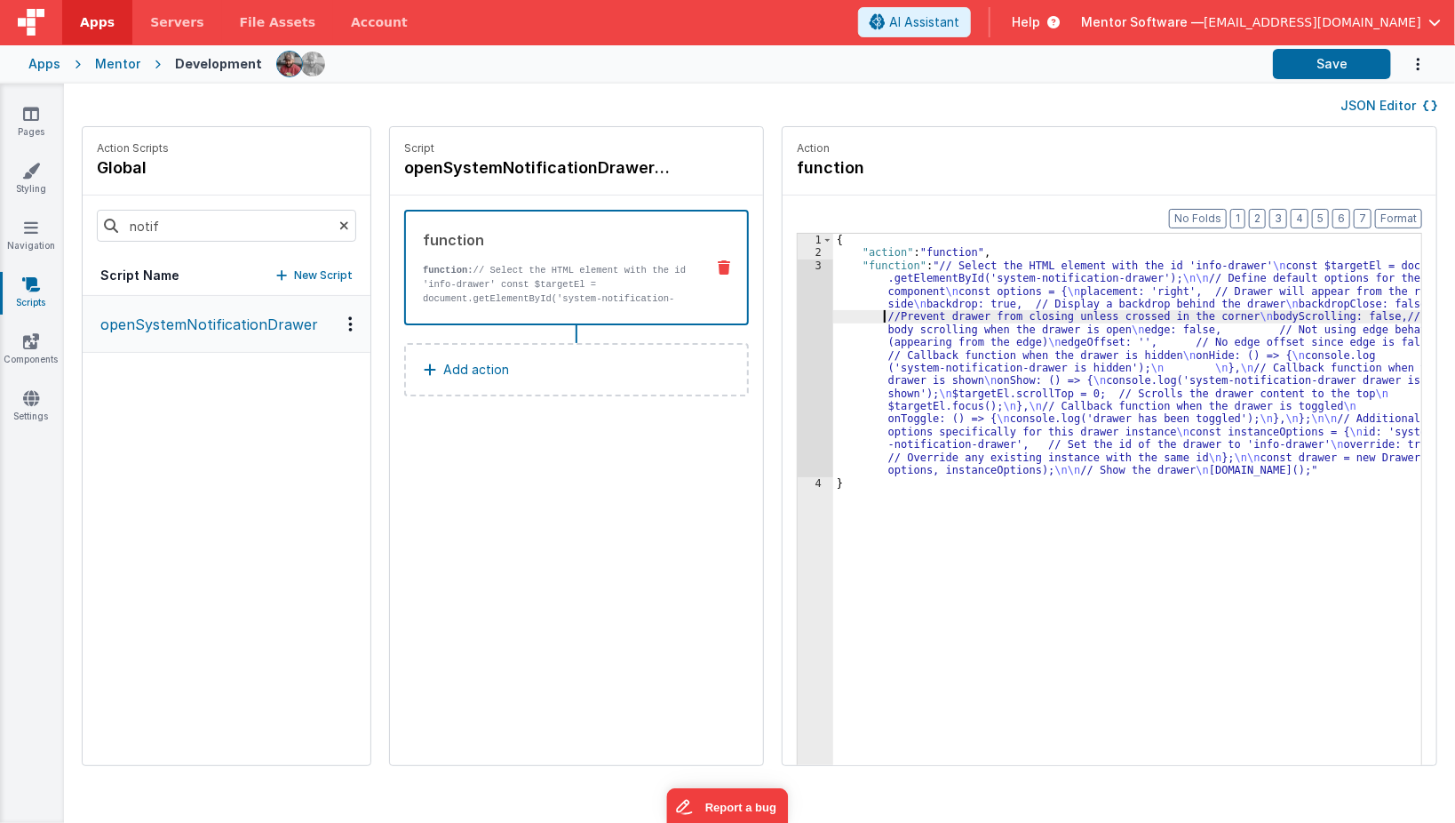
click at [846, 321] on div "{ "action" : "function" , "function" : "// Select the HTML element with the id …" at bounding box center [1140, 541] width 615 height 614
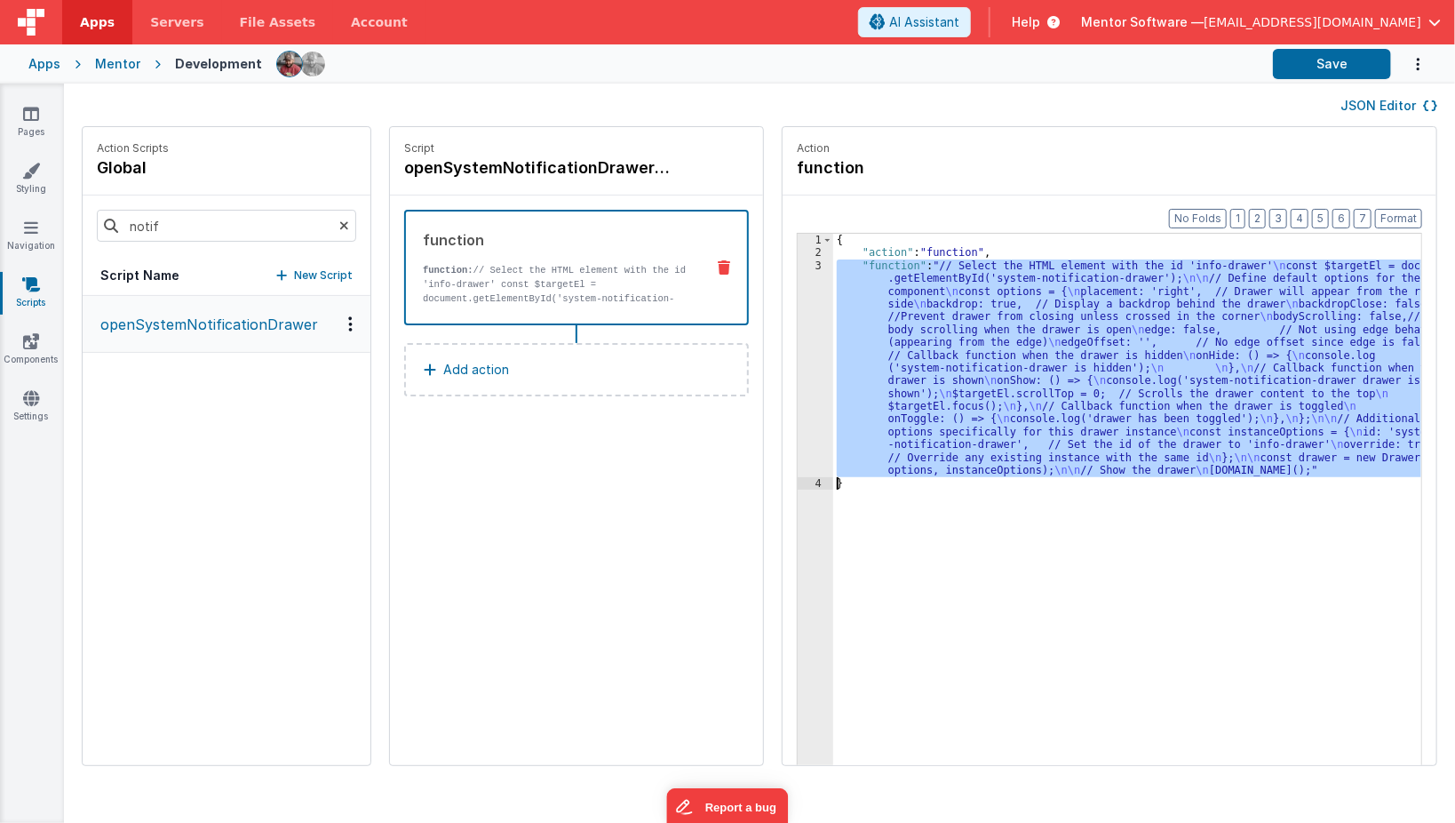
click at [798, 339] on div "3" at bounding box center [816, 368] width 36 height 218
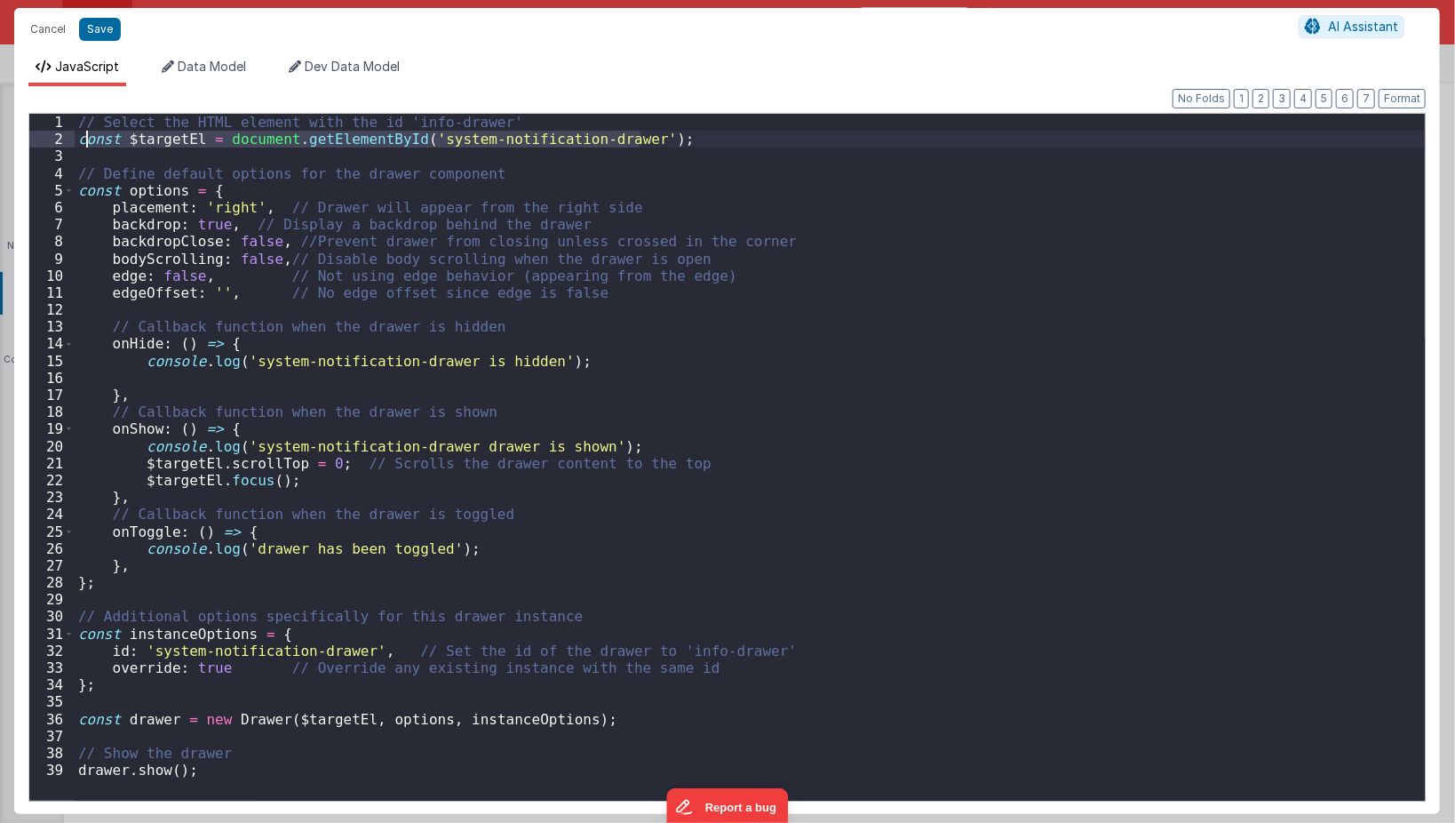
drag, startPoint x: 736, startPoint y: 141, endPoint x: 84, endPoint y: 146, distance: 652.1
click at [84, 146] on div "// Select the HTML element with the id 'info-drawer' const $targetEl = document…" at bounding box center [750, 474] width 1351 height 721
click at [763, 218] on div "// Select the HTML element with the id 'info-drawer' const $targetEl = document…" at bounding box center [750, 474] width 1351 height 721
drag, startPoint x: 415, startPoint y: 137, endPoint x: 618, endPoint y: 147, distance: 203.7
click at [618, 147] on div "// Select the HTML element with the id 'info-drawer' const $targetEl = document…" at bounding box center [750, 474] width 1351 height 721
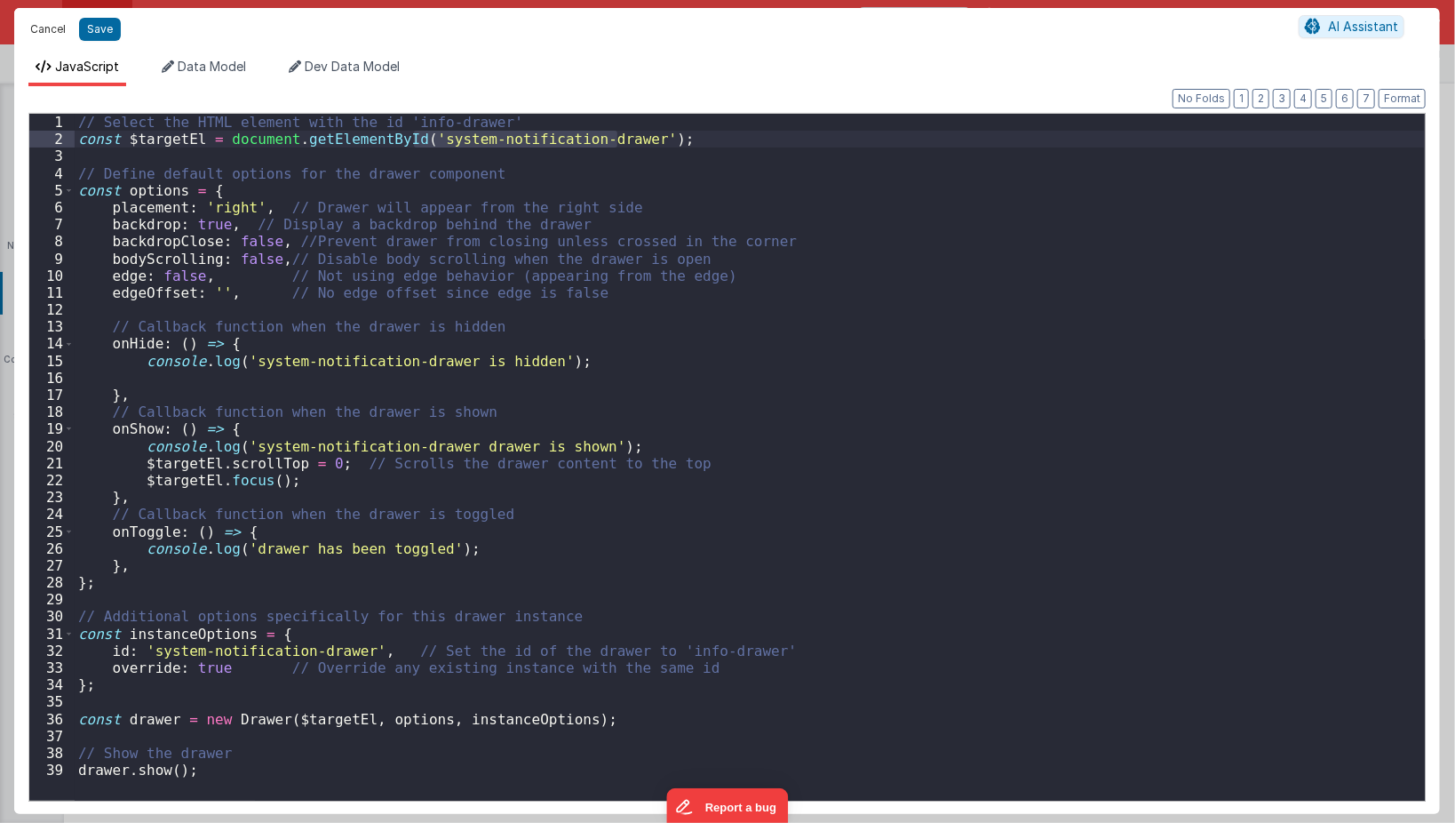
click at [54, 39] on button "Cancel" at bounding box center [47, 29] width 53 height 25
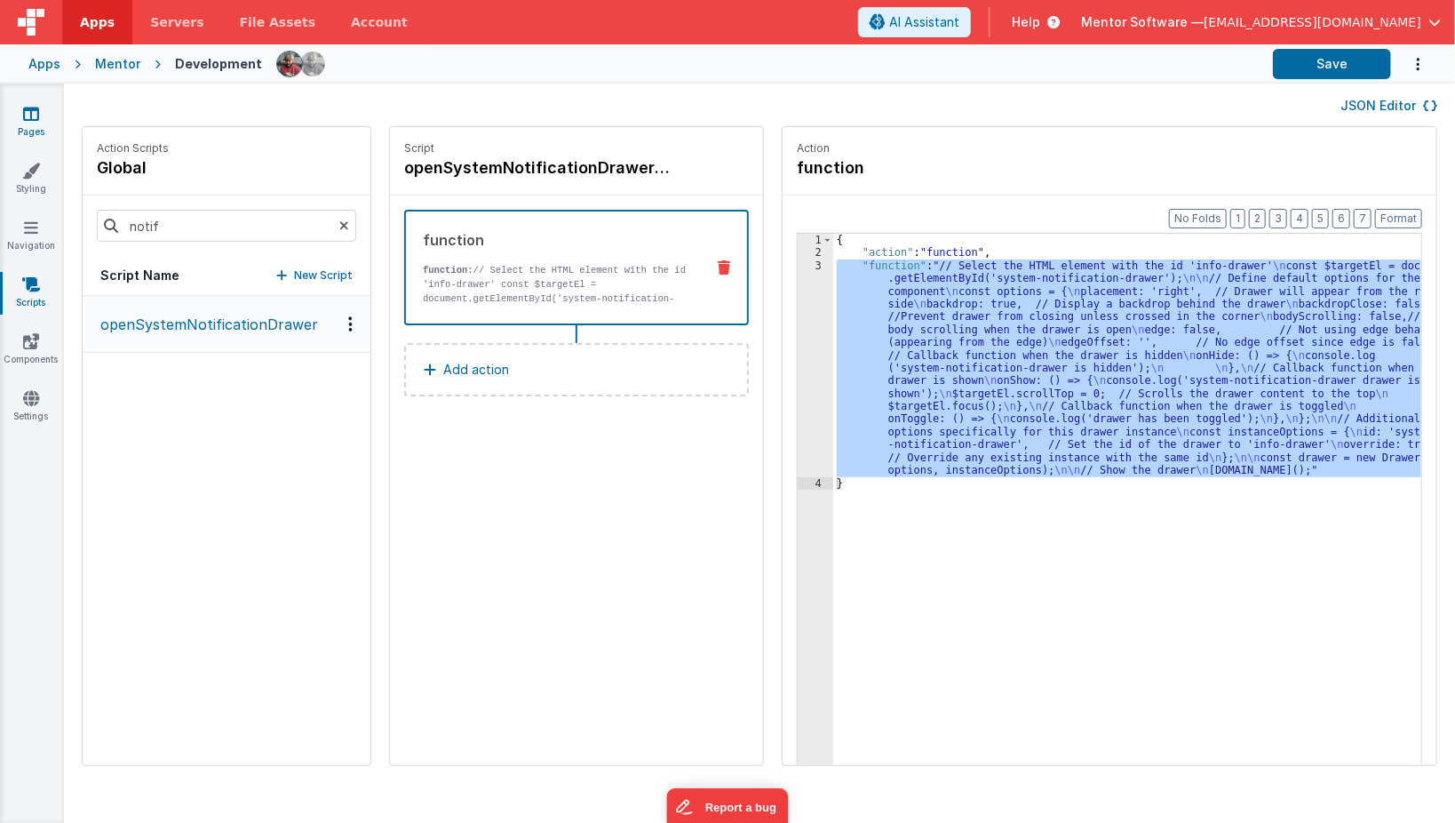
click at [29, 127] on link "Pages" at bounding box center [31, 123] width 64 height 36
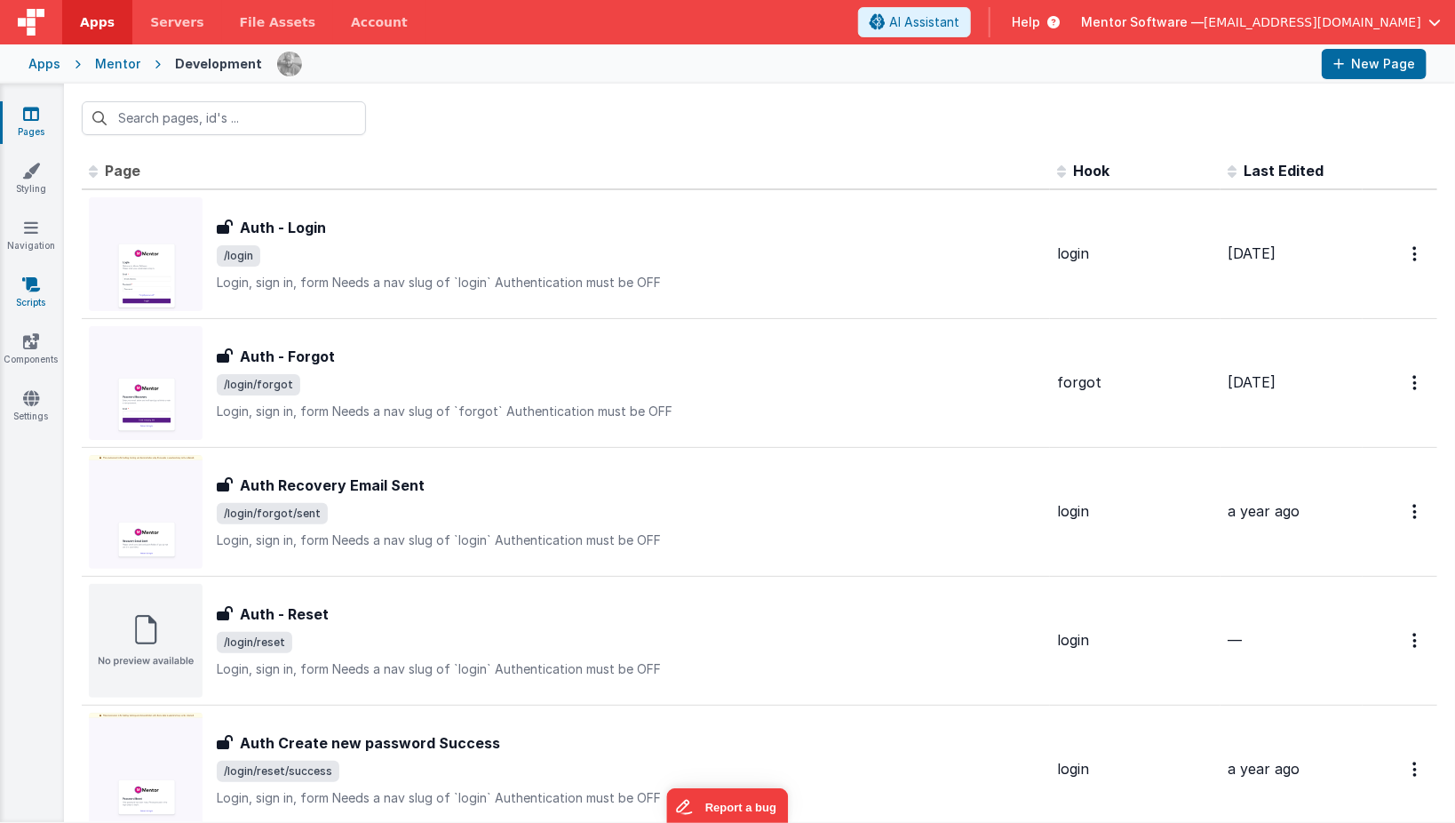
click at [28, 290] on icon at bounding box center [31, 284] width 18 height 18
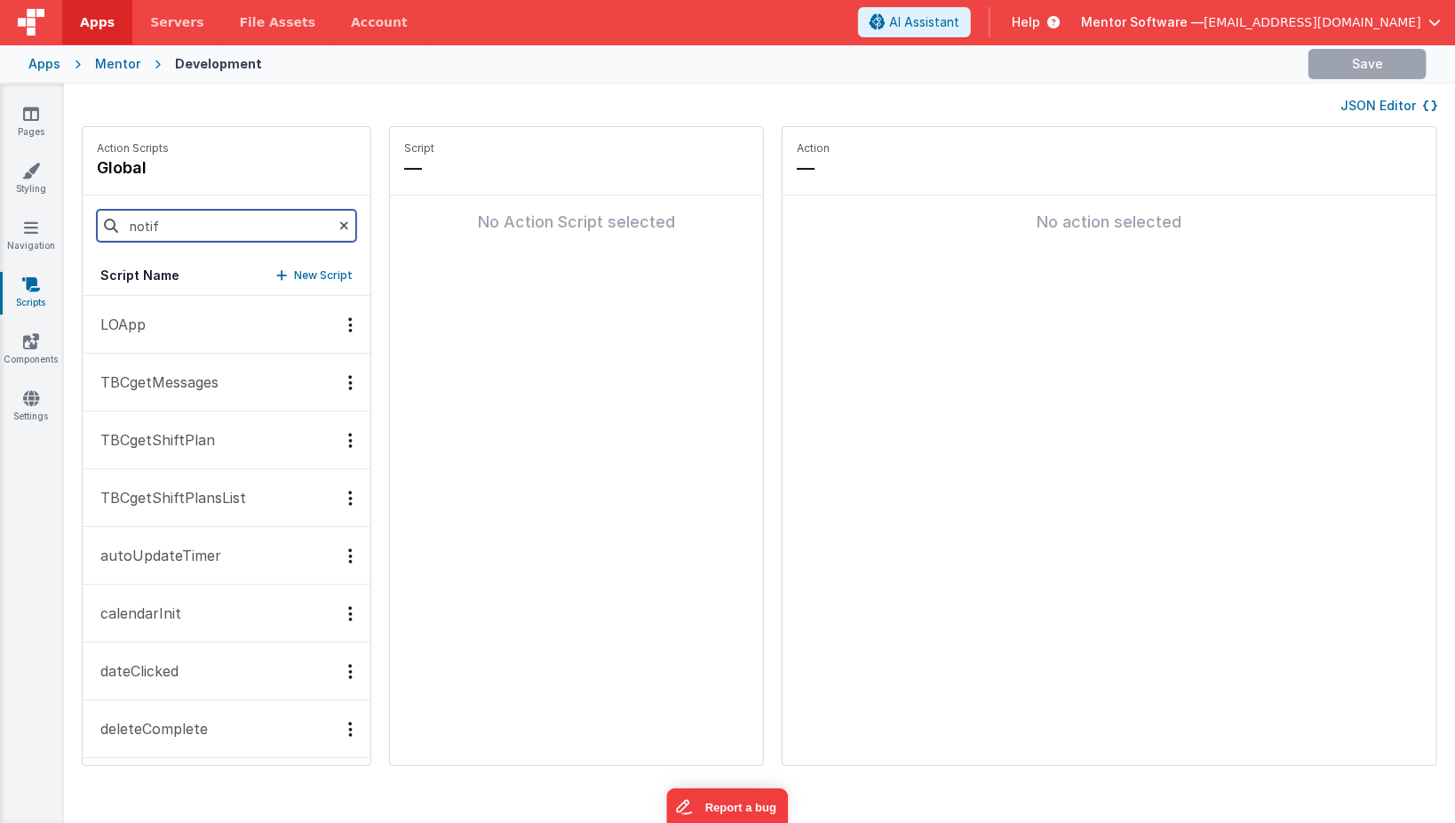
click at [219, 213] on input "notif" at bounding box center [226, 226] width 259 height 32
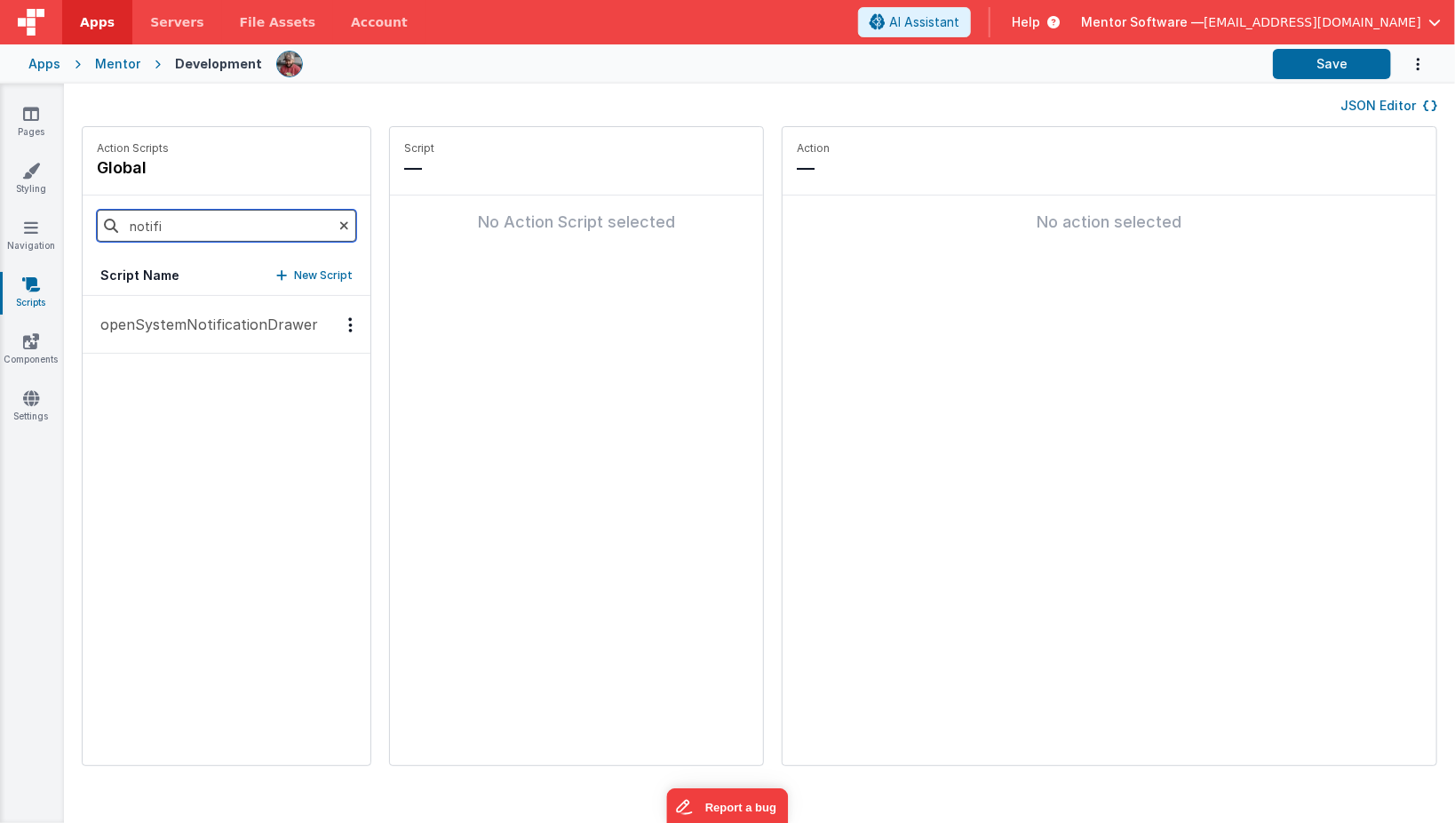
type input "notifi"
click at [183, 334] on button "openSystemNotificationDrawer" at bounding box center [227, 325] width 288 height 58
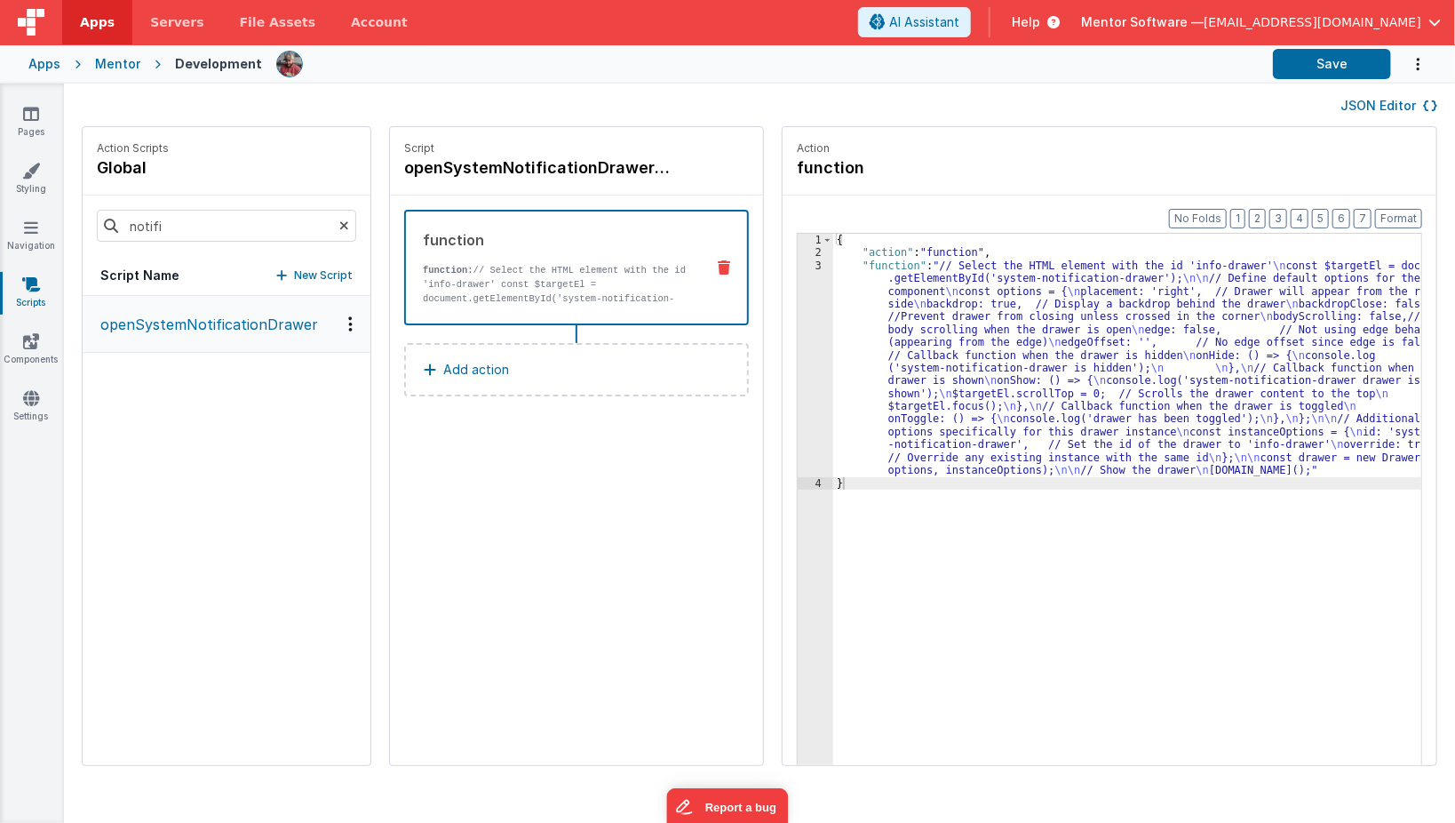
click at [485, 172] on h4 "openSystemNotificationDrawer" at bounding box center [537, 167] width 267 height 25
click at [485, 172] on input "openSystemNotificationDrawer" at bounding box center [493, 167] width 178 height 25
click at [24, 124] on link "Pages" at bounding box center [31, 123] width 64 height 36
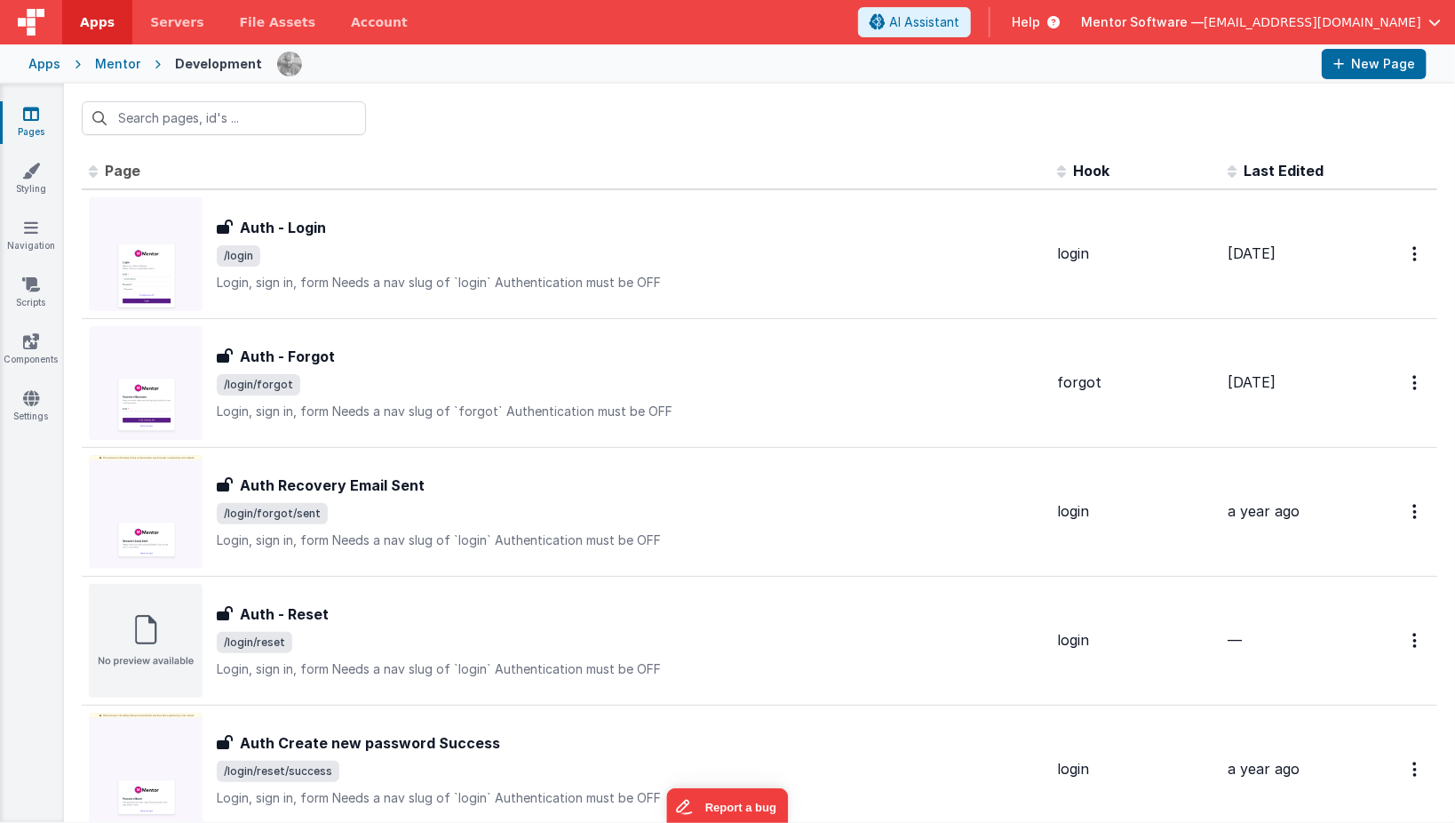
click at [20, 126] on link "Pages" at bounding box center [31, 123] width 64 height 36
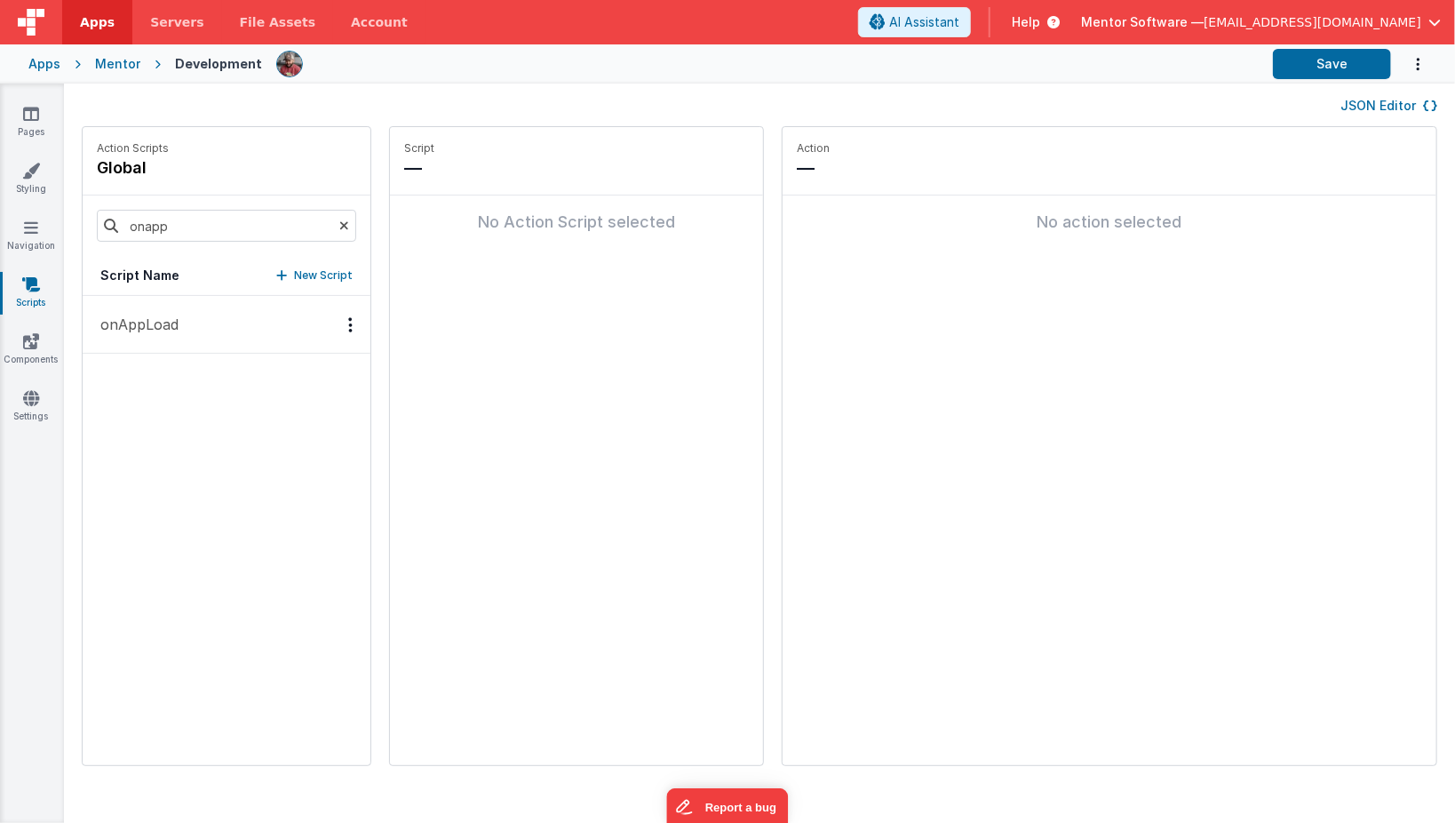
click at [190, 319] on button "onAppLoad" at bounding box center [227, 325] width 288 height 58
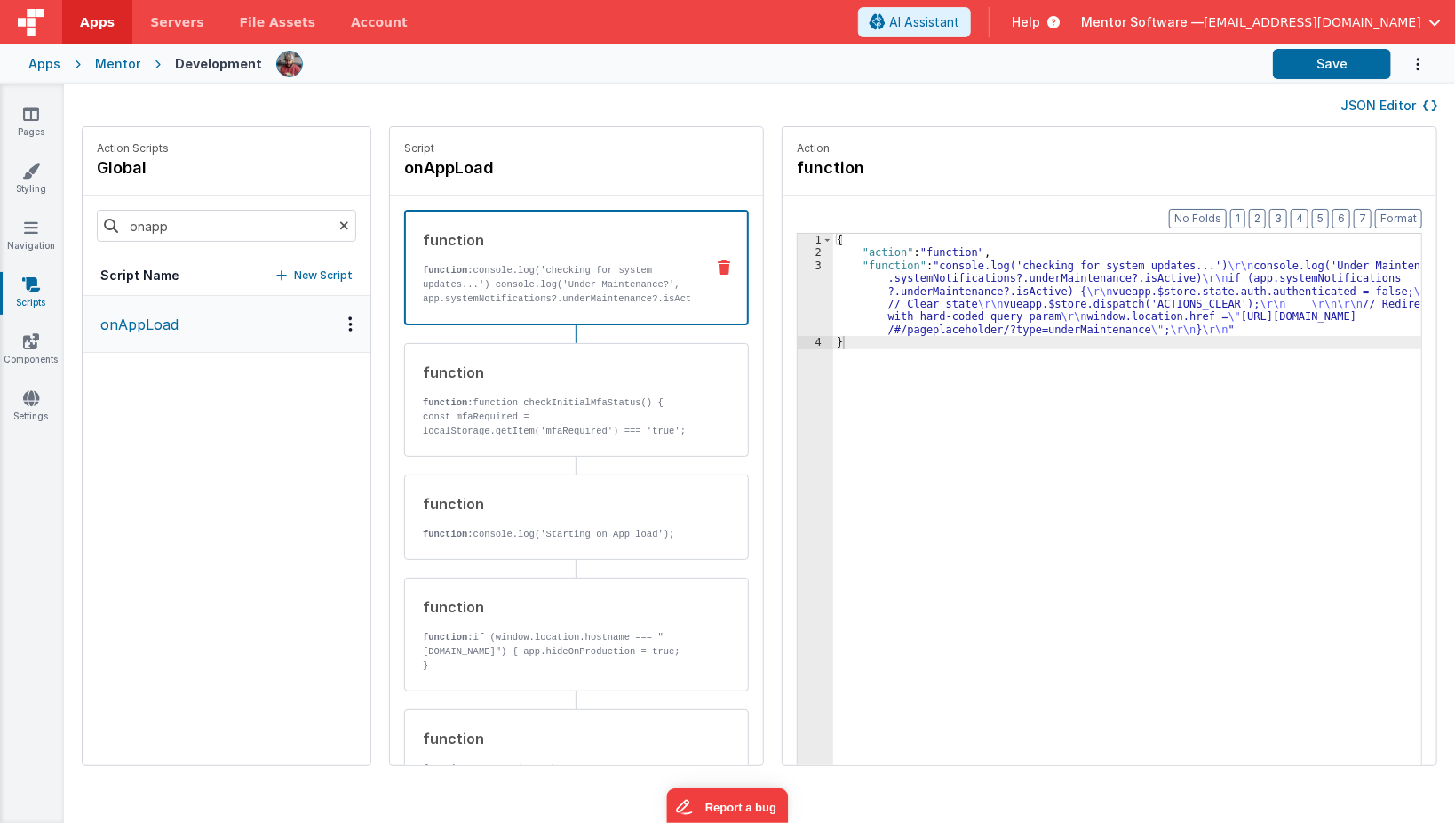
click at [882, 287] on div "{ "action" : "function" , "function" : "console.log('checking for system update…" at bounding box center [1140, 541] width 615 height 614
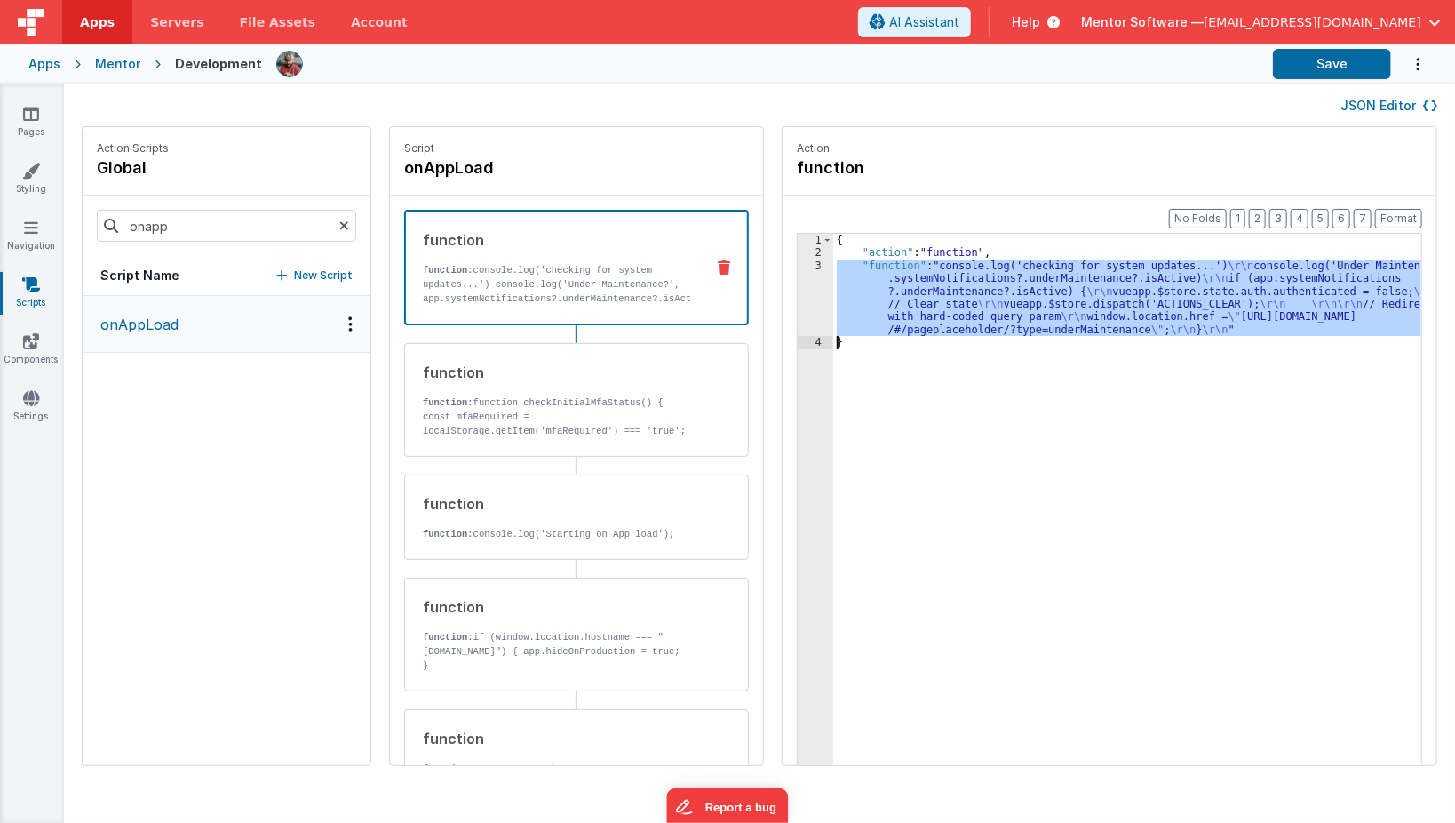
click at [798, 291] on div "3" at bounding box center [816, 297] width 36 height 76
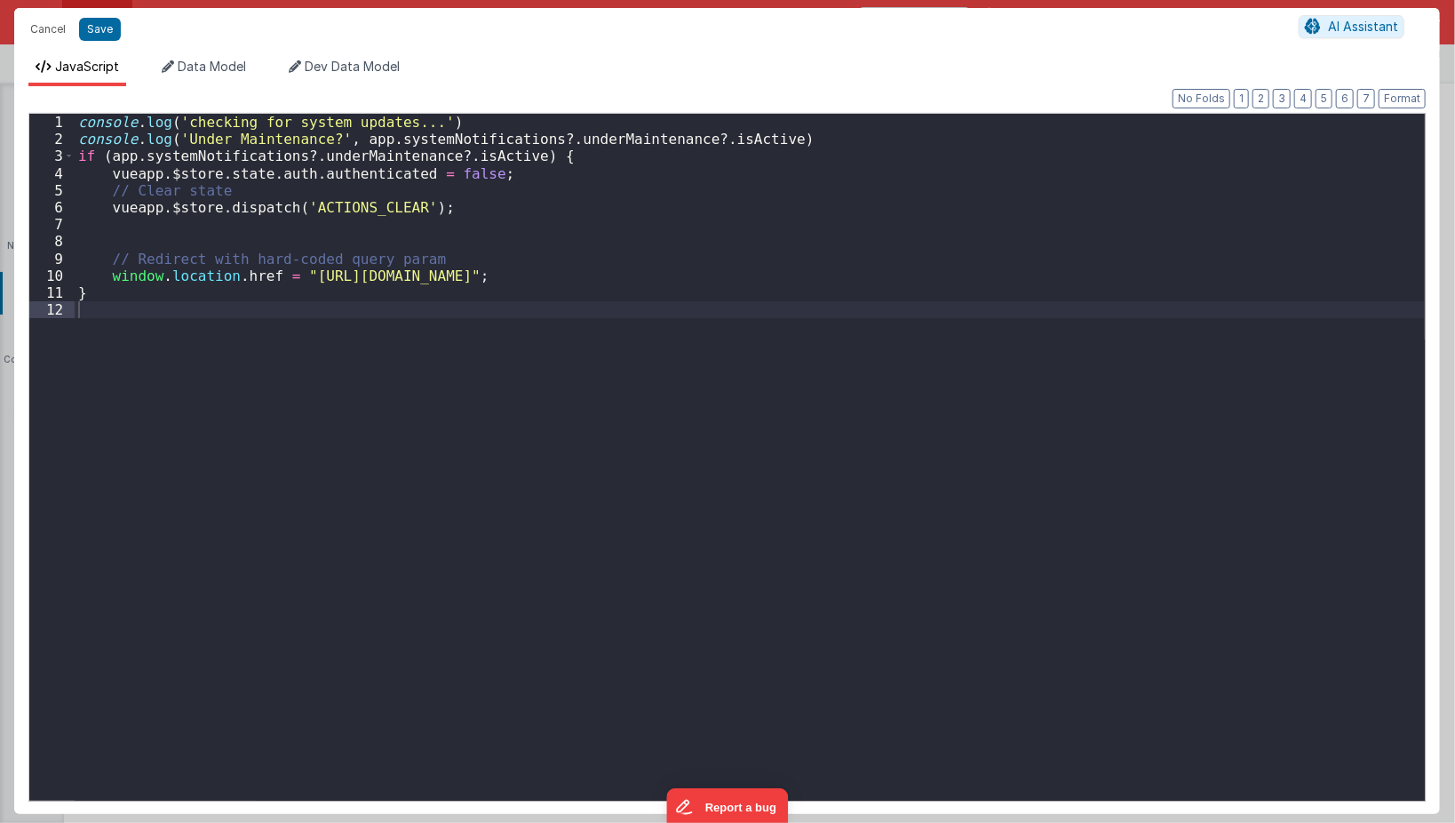
click at [257, 441] on div "console . log ( 'checking for system updates...' ) console . log ( 'Under Maint…" at bounding box center [750, 480] width 1351 height 732
paste textarea
click at [247, 154] on div "console . log ( 'checking for system updates...' ) console . log ( 'Under Maint…" at bounding box center [750, 480] width 1351 height 732
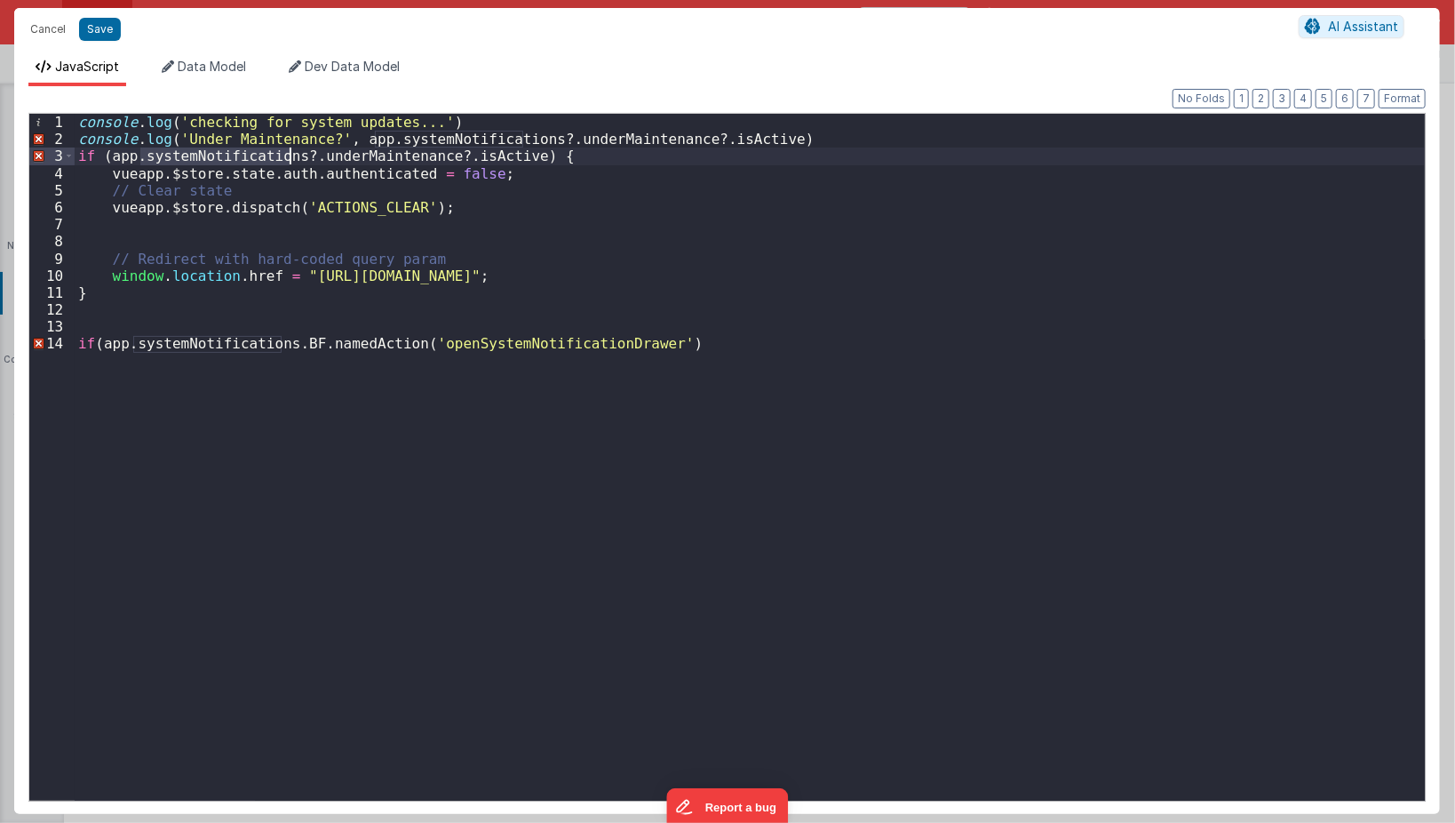
click at [247, 154] on div "console . log ( 'checking for system updates...' ) console . log ( 'Under Maint…" at bounding box center [750, 480] width 1351 height 732
click at [211, 346] on div "console . log ( 'checking for system updates...' ) console . log ( 'Under Maint…" at bounding box center [750, 480] width 1351 height 732
click at [294, 351] on div "console . log ( 'checking for system updates...' ) console . log ( 'Under Maint…" at bounding box center [750, 480] width 1351 height 732
paste textarea
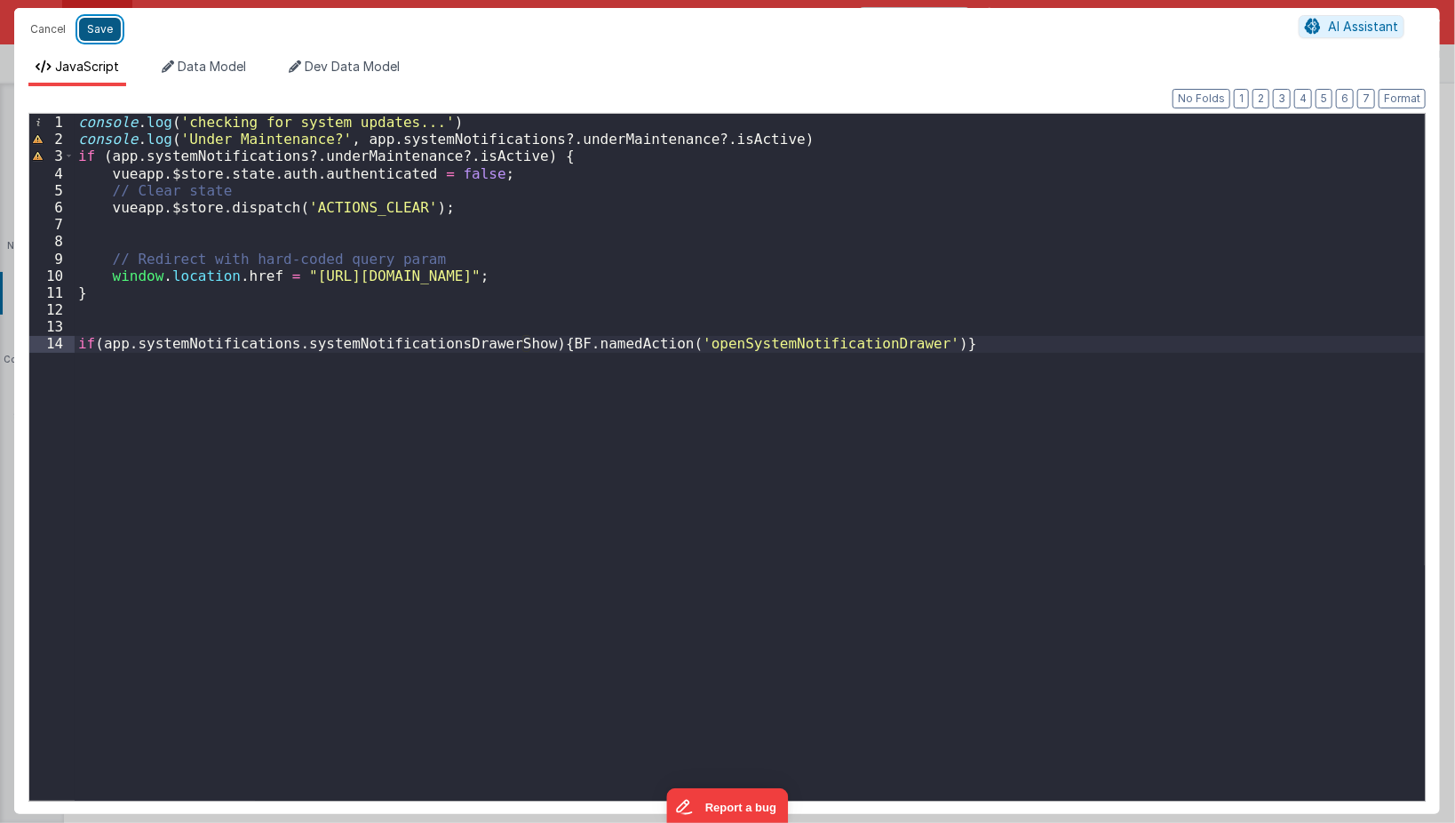
click at [91, 32] on button "Save" at bounding box center [100, 29] width 42 height 23
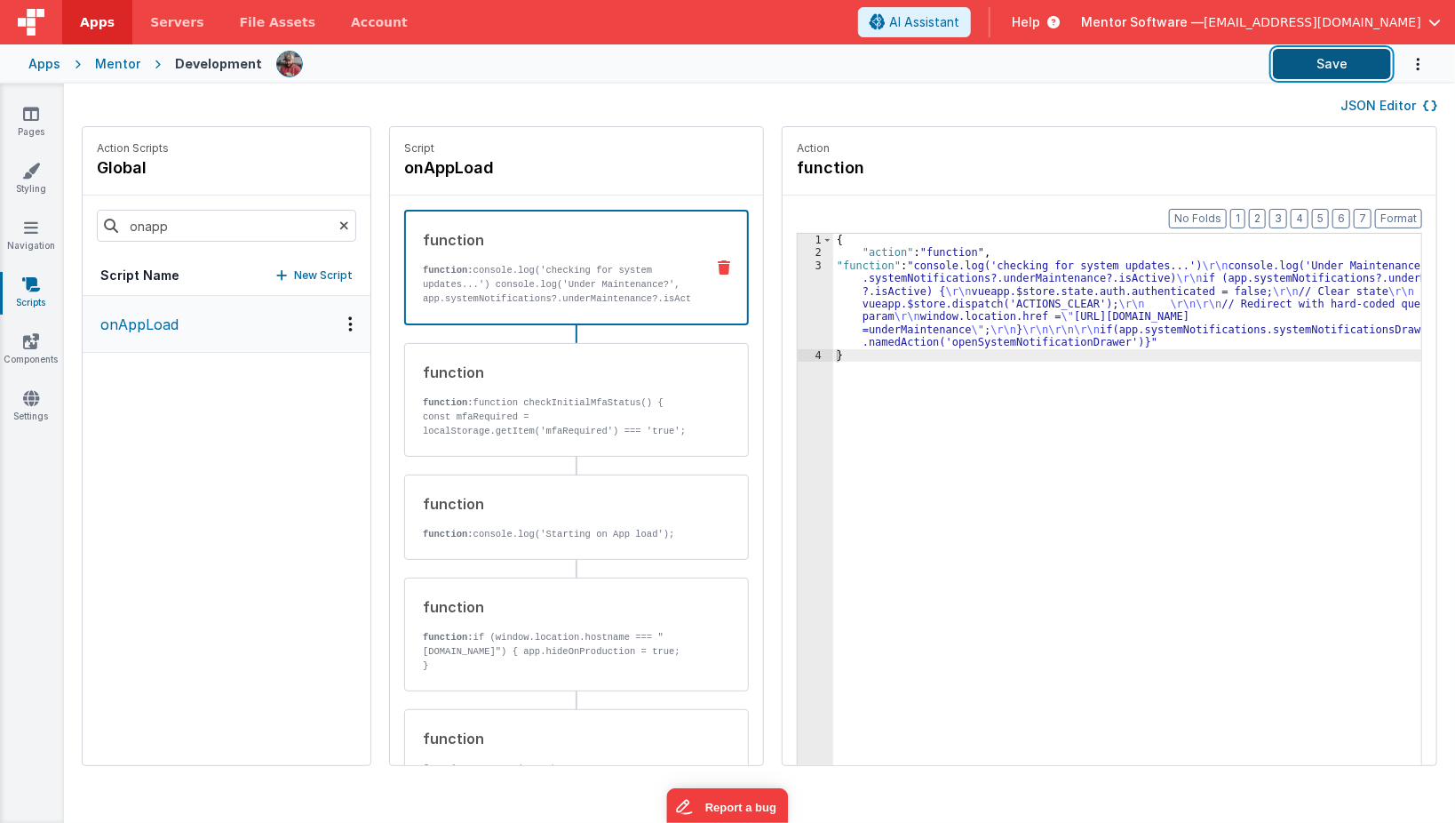
click at [1306, 71] on button "Save" at bounding box center [1332, 64] width 118 height 30
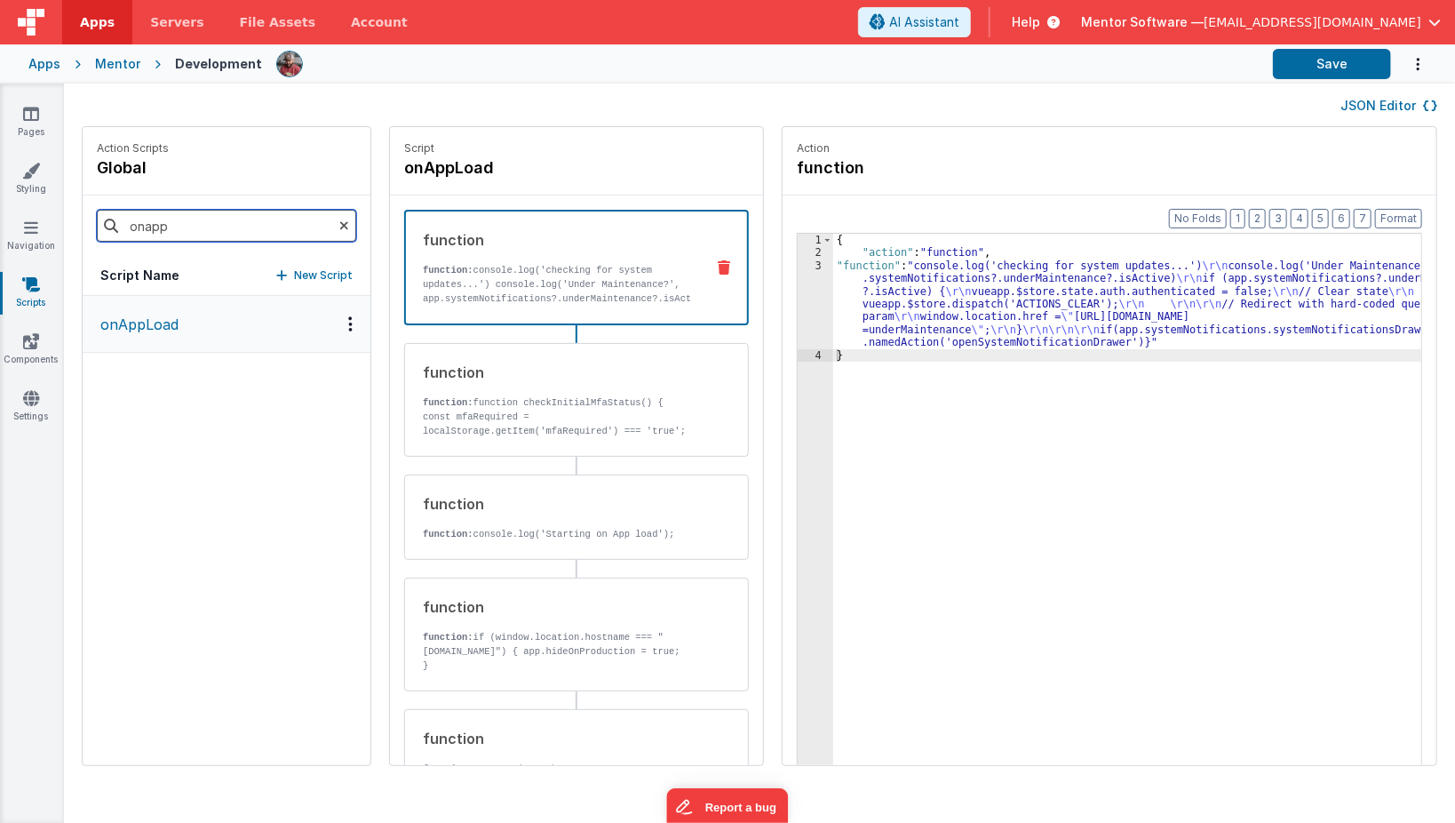
click at [199, 223] on input "onapp" at bounding box center [226, 226] width 259 height 32
type input "system"
click at [179, 329] on p "openSystemNotificationDrawer" at bounding box center [204, 324] width 228 height 21
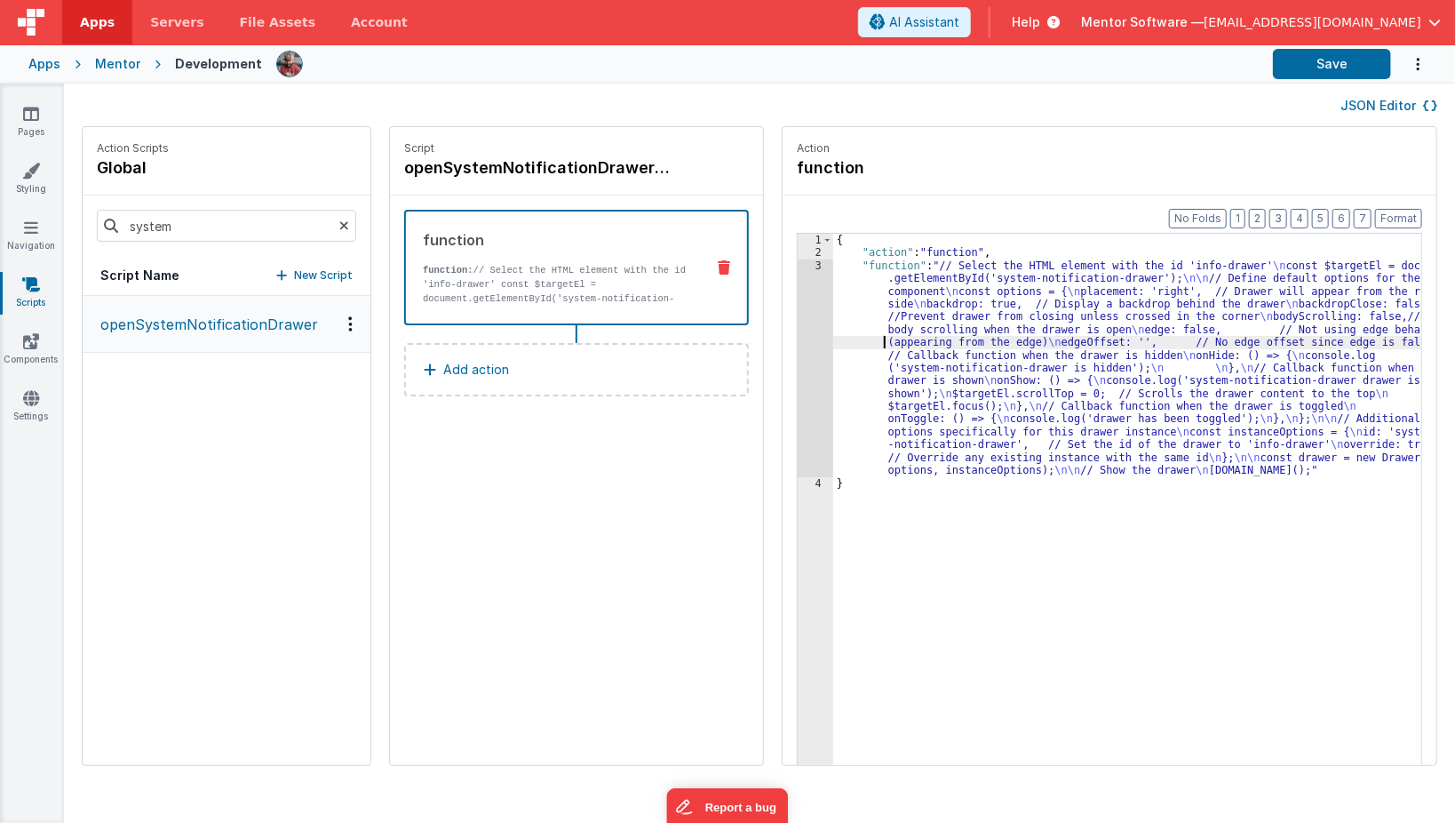
click at [833, 346] on div "{ "action" : "function" , "function" : "// Select the HTML element with the id …" at bounding box center [1140, 541] width 615 height 614
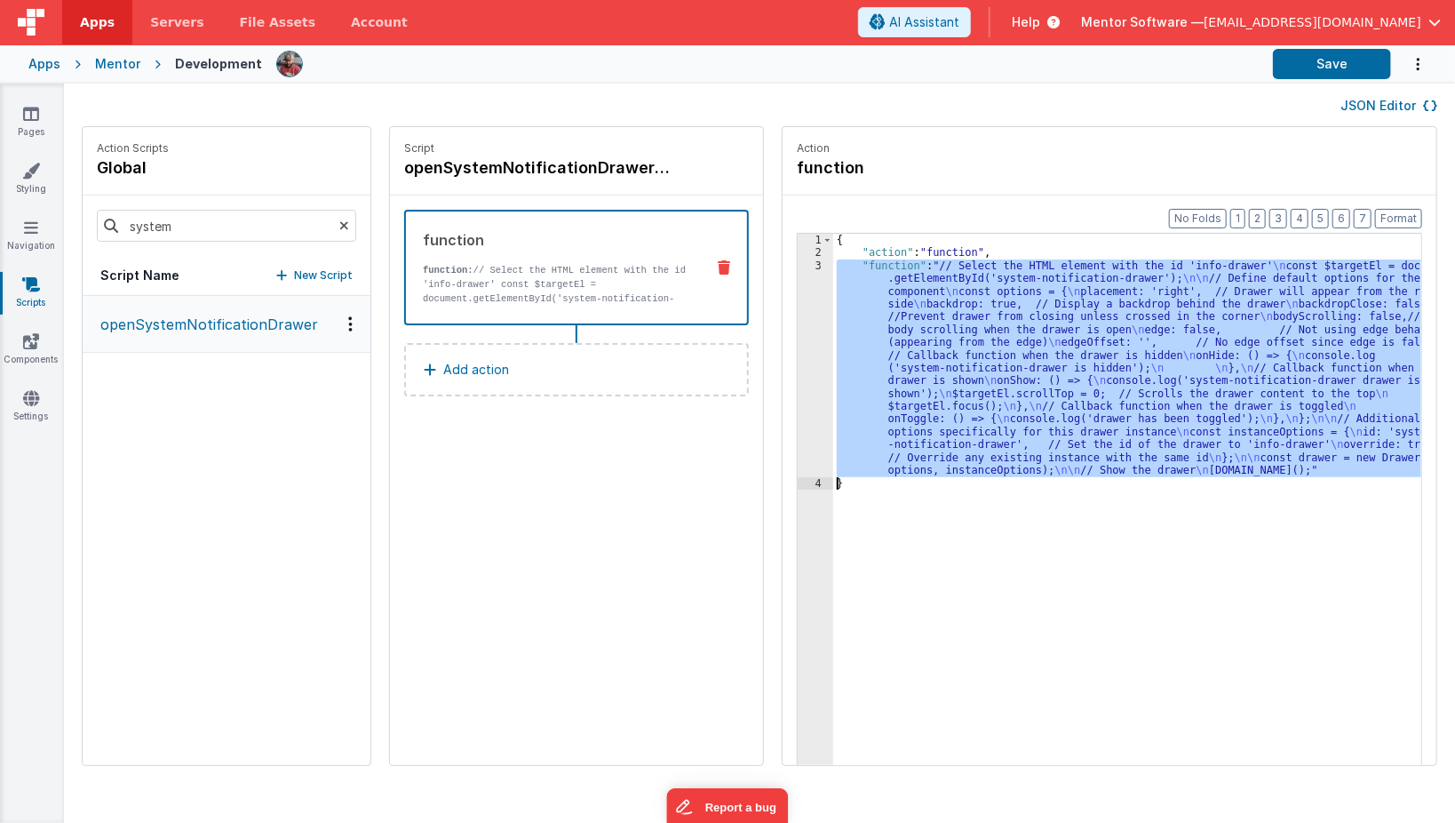
click at [798, 368] on div "3" at bounding box center [816, 368] width 36 height 218
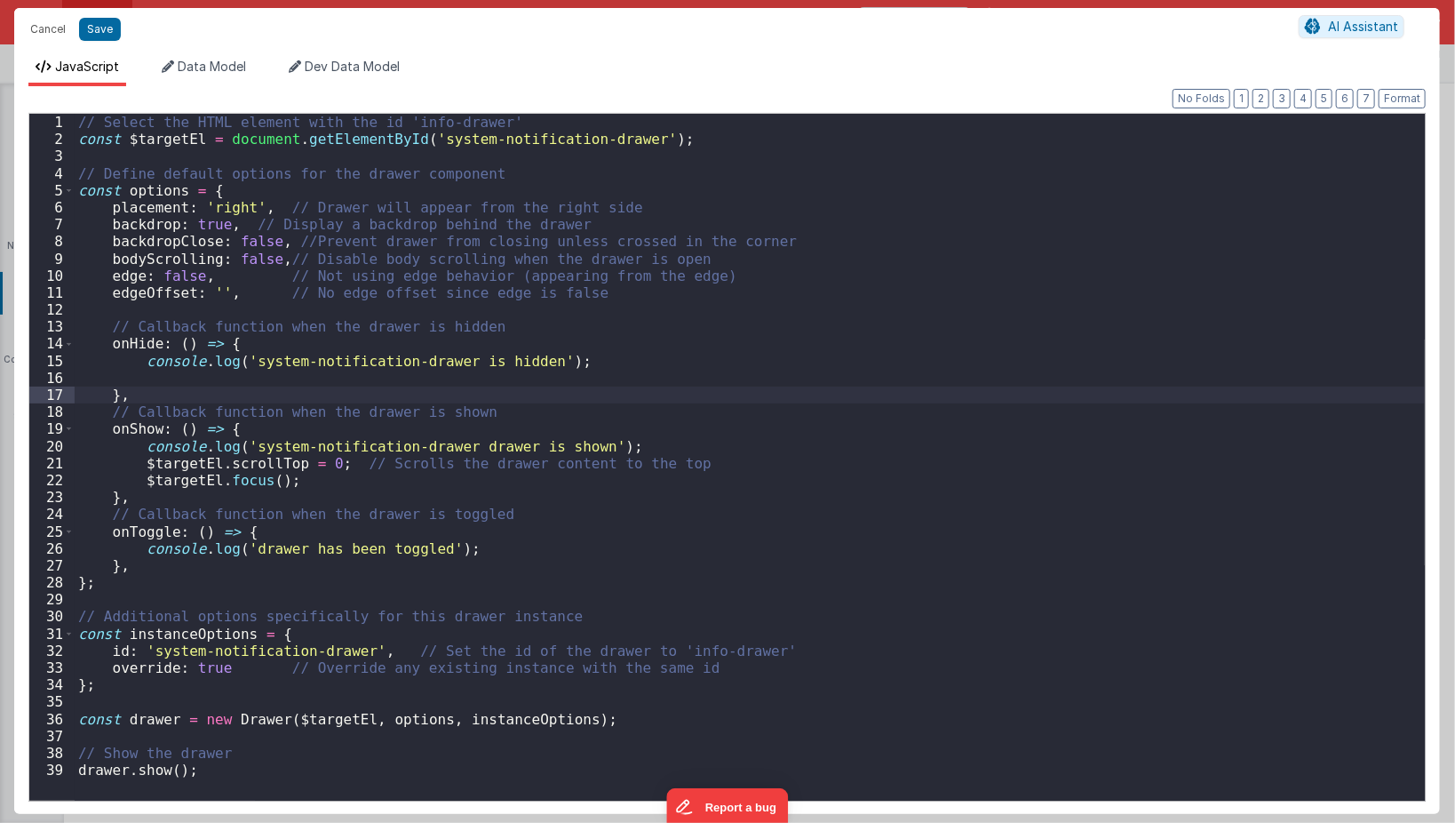
click at [91, 119] on div "// Select the HTML element with the id 'info-drawer' const $targetEl = document…" at bounding box center [750, 474] width 1351 height 721
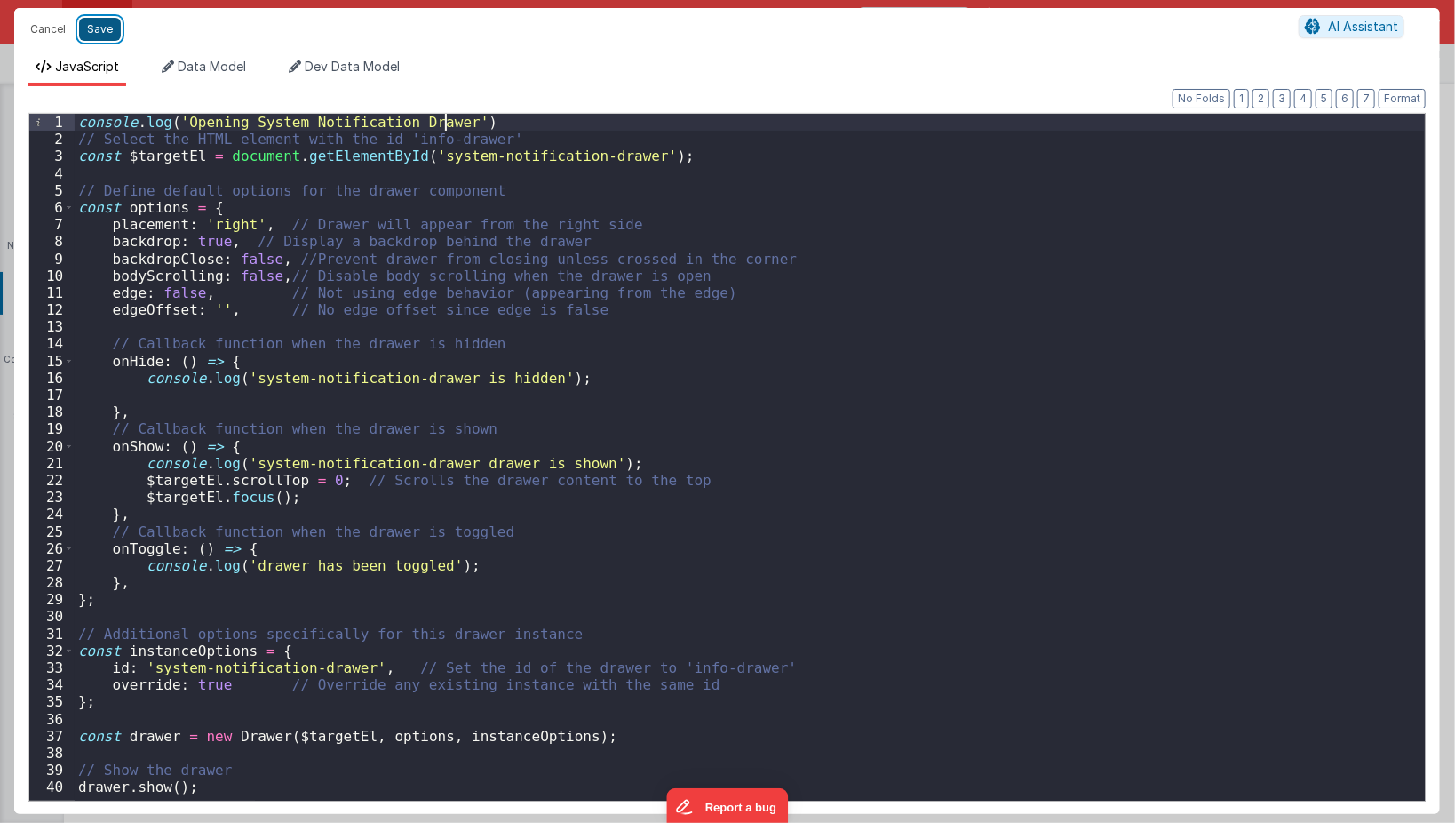
click at [107, 25] on button "Save" at bounding box center [100, 29] width 42 height 23
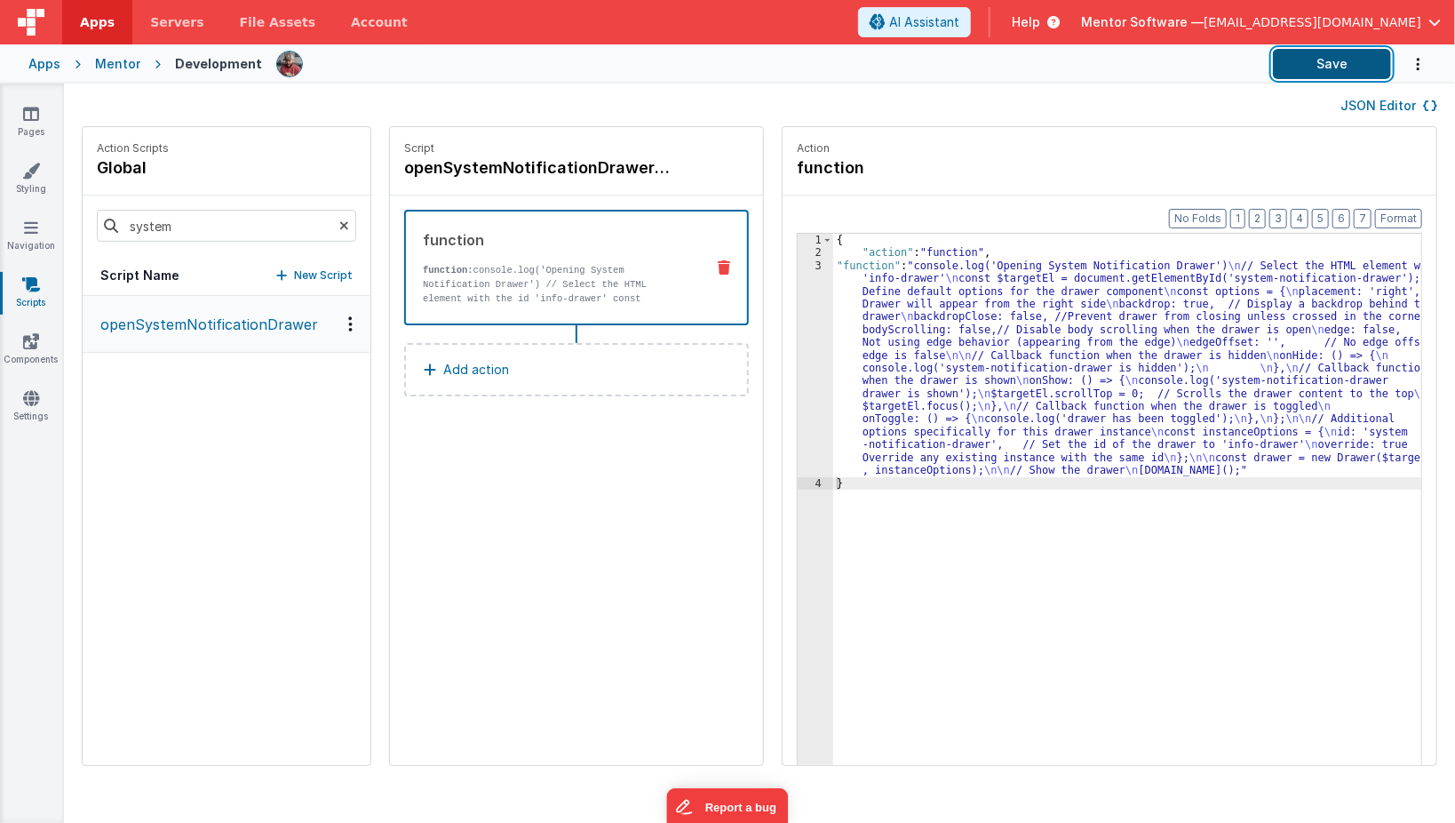
click at [1338, 50] on button "Save" at bounding box center [1332, 64] width 118 height 30
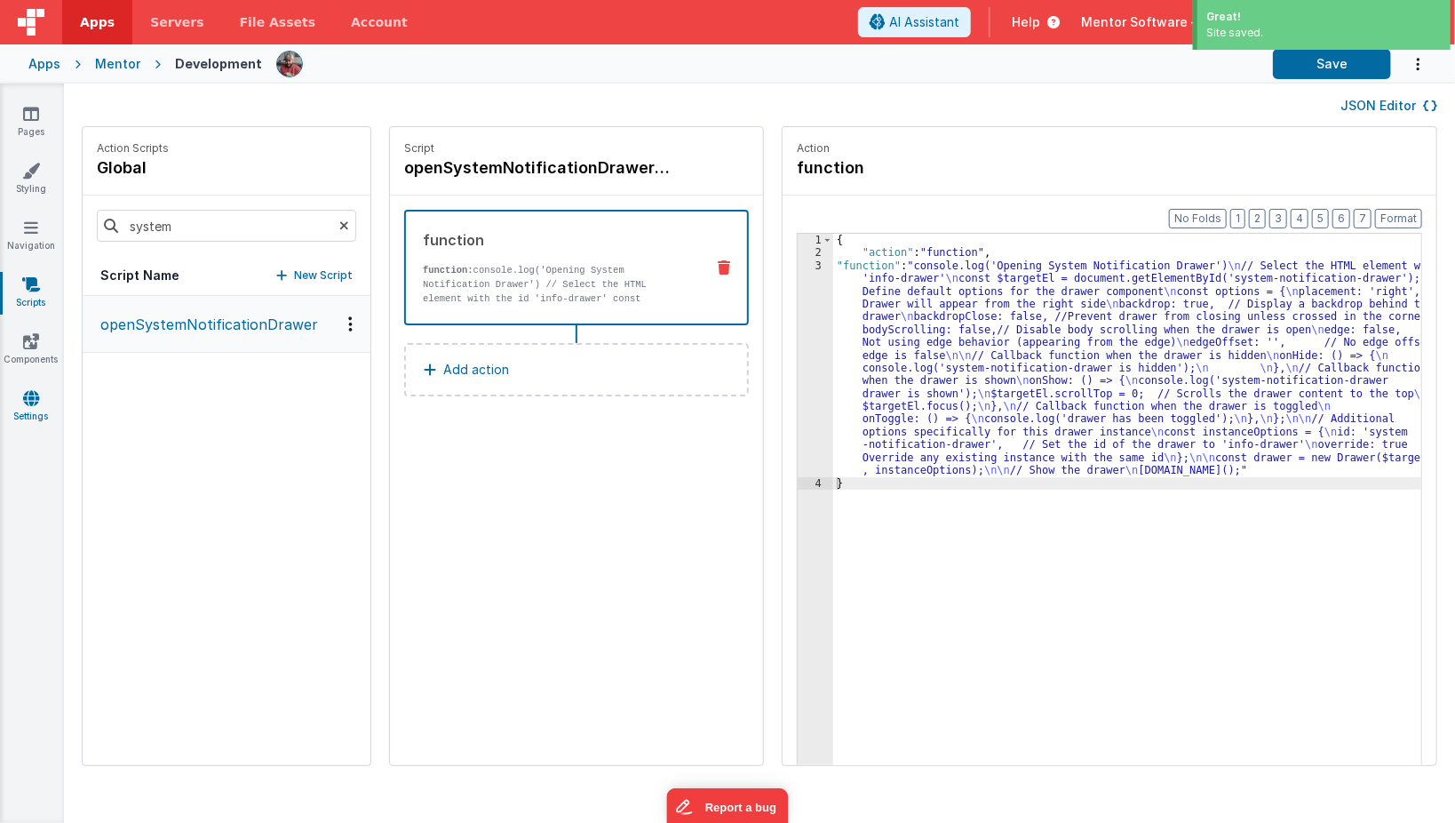
click at [36, 405] on icon at bounding box center [31, 398] width 16 height 18
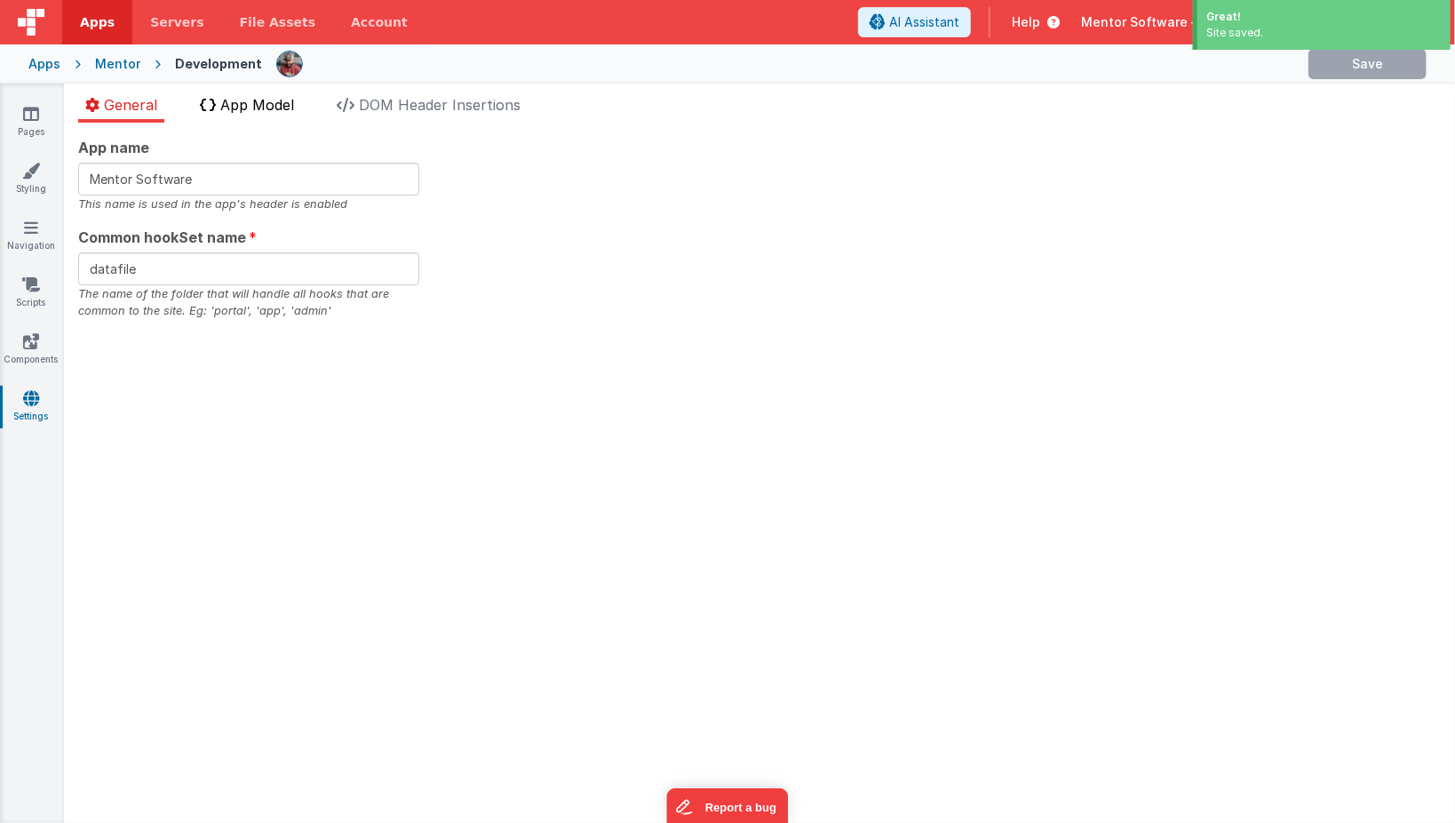
click at [259, 114] on li "App Model" at bounding box center [247, 108] width 108 height 28
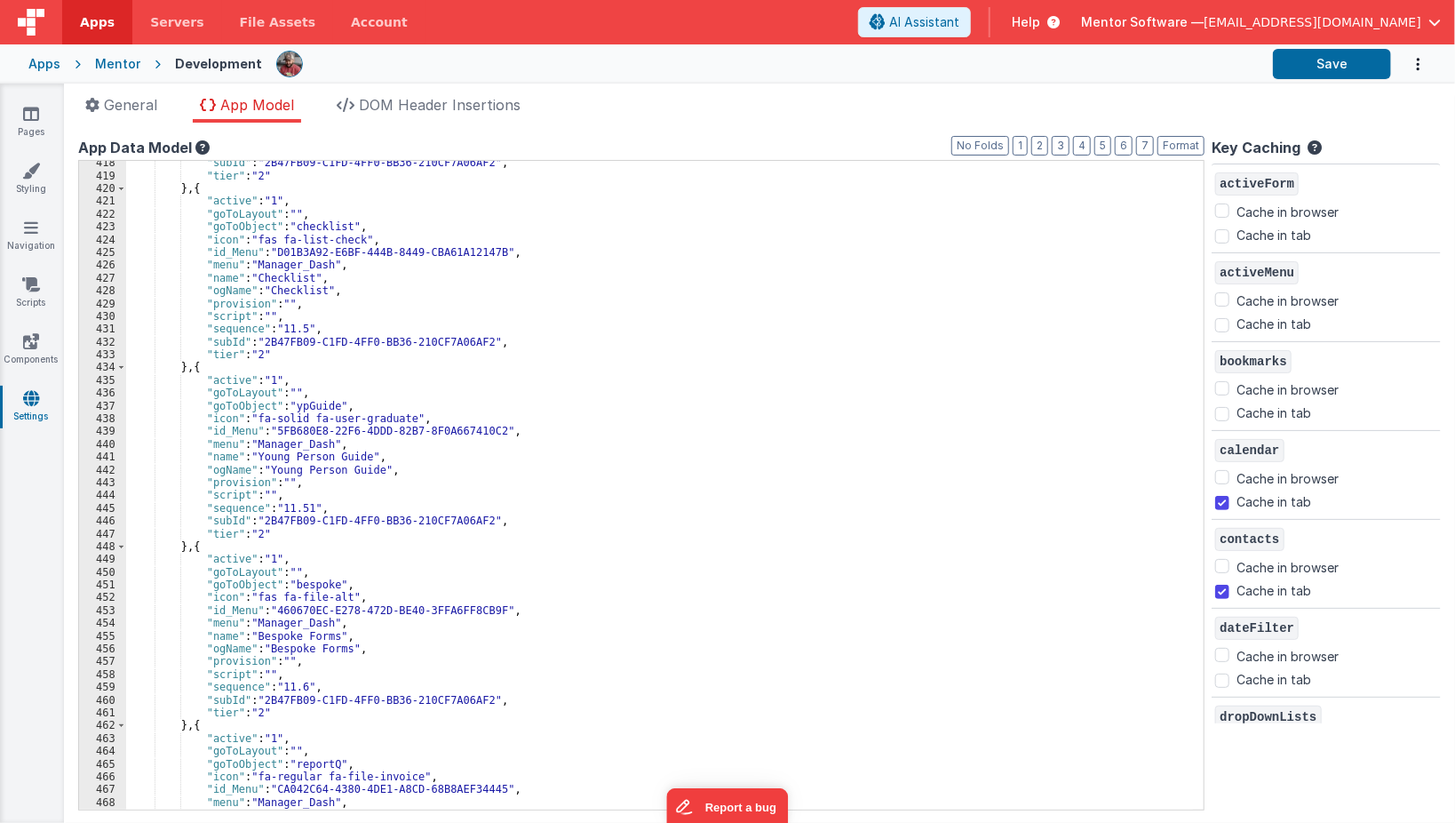
scroll to position [7614, 0]
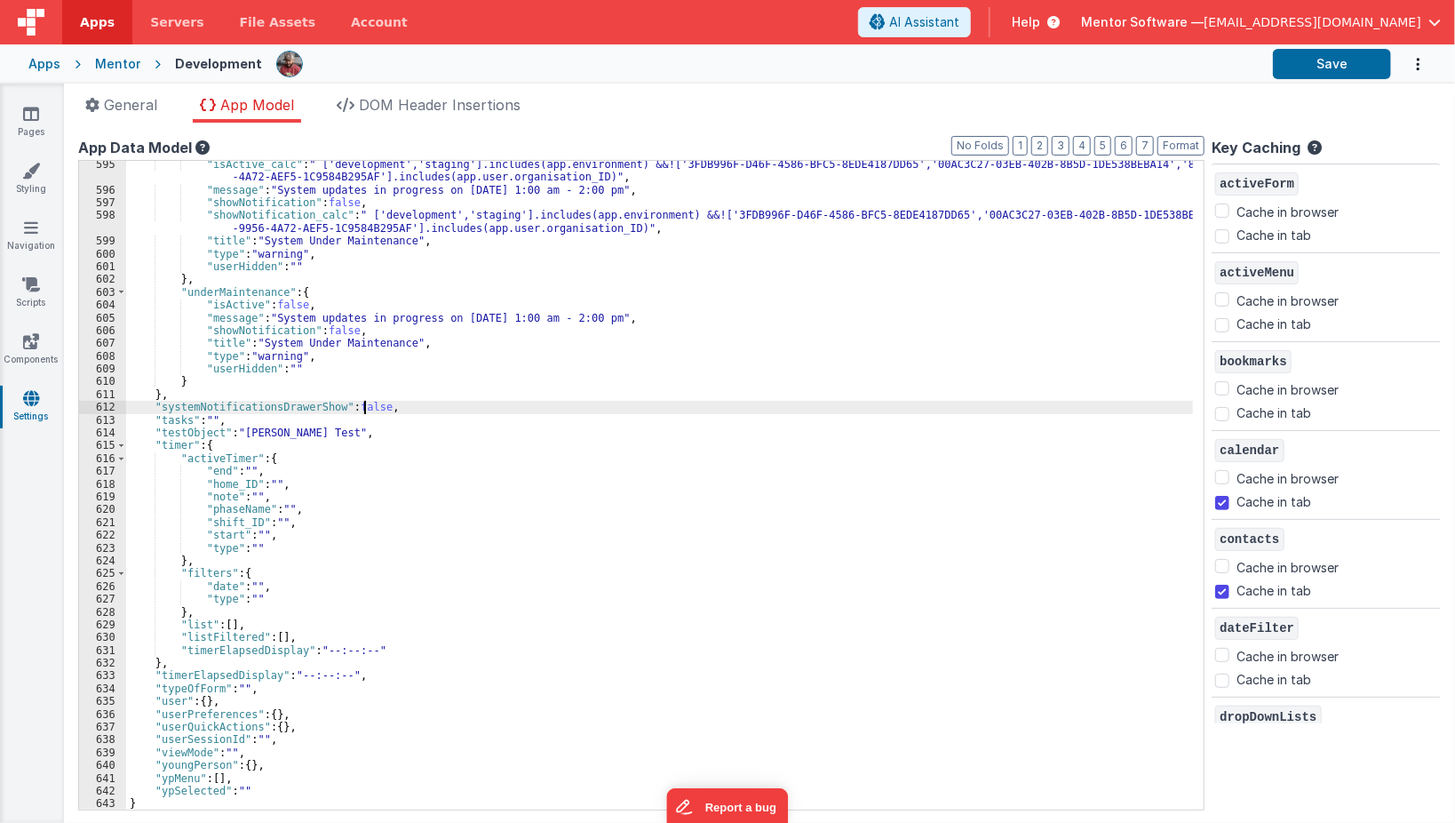
click at [362, 407] on div ""isActive_calc" : " ['development','staging'].includes(app.environment) &&!['3F…" at bounding box center [664, 502] width 1077 height 688
click at [1343, 63] on button "Save" at bounding box center [1332, 64] width 118 height 30
click at [356, 403] on div ""isActive_calc" : " ['development','staging'].includes(app.environment) &&!['3F…" at bounding box center [664, 502] width 1077 height 688
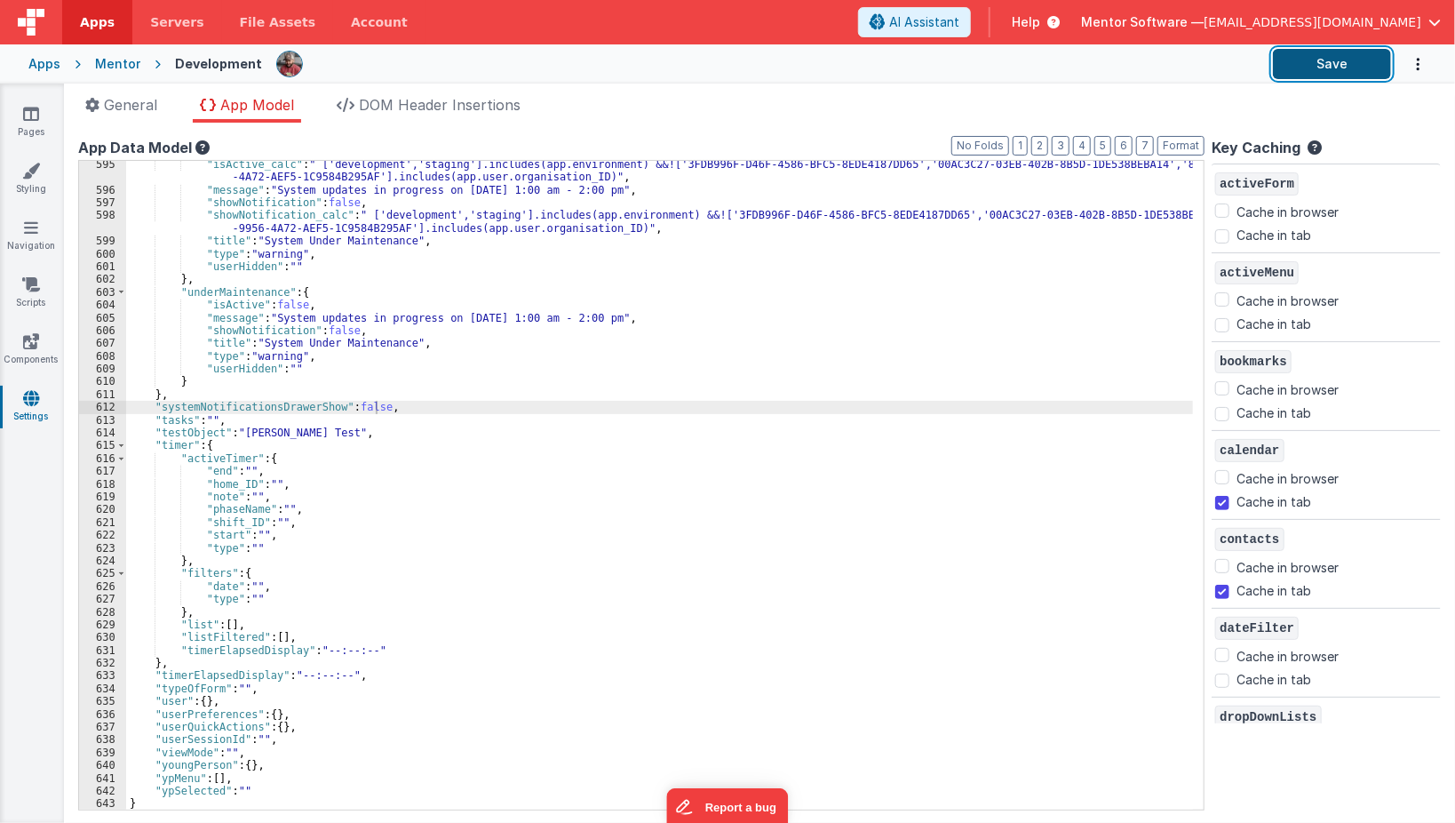
click at [1295, 66] on button "Save" at bounding box center [1332, 64] width 118 height 30
click at [27, 107] on icon at bounding box center [31, 114] width 16 height 18
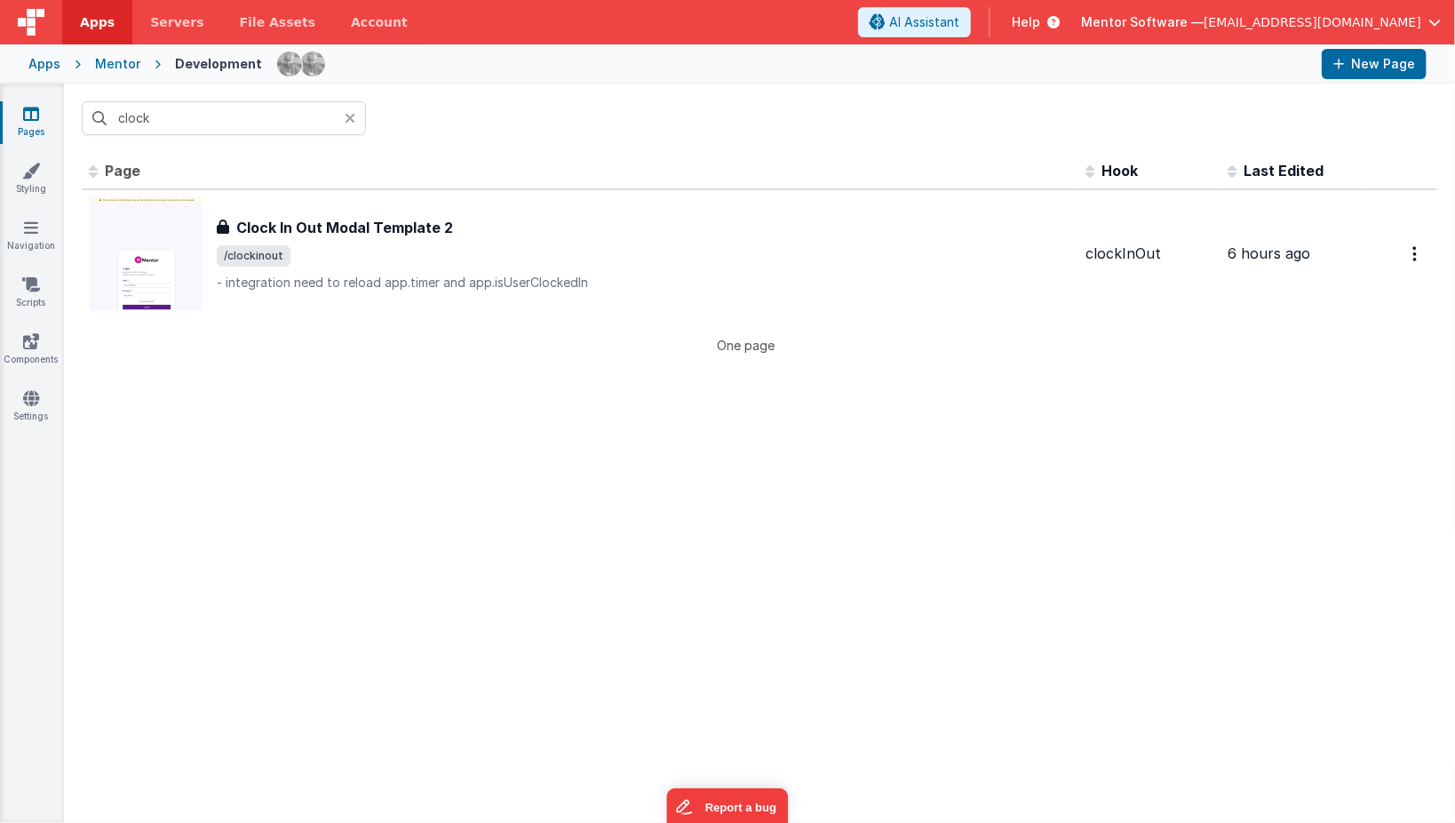
click at [46, 118] on link "Pages" at bounding box center [31, 123] width 64 height 36
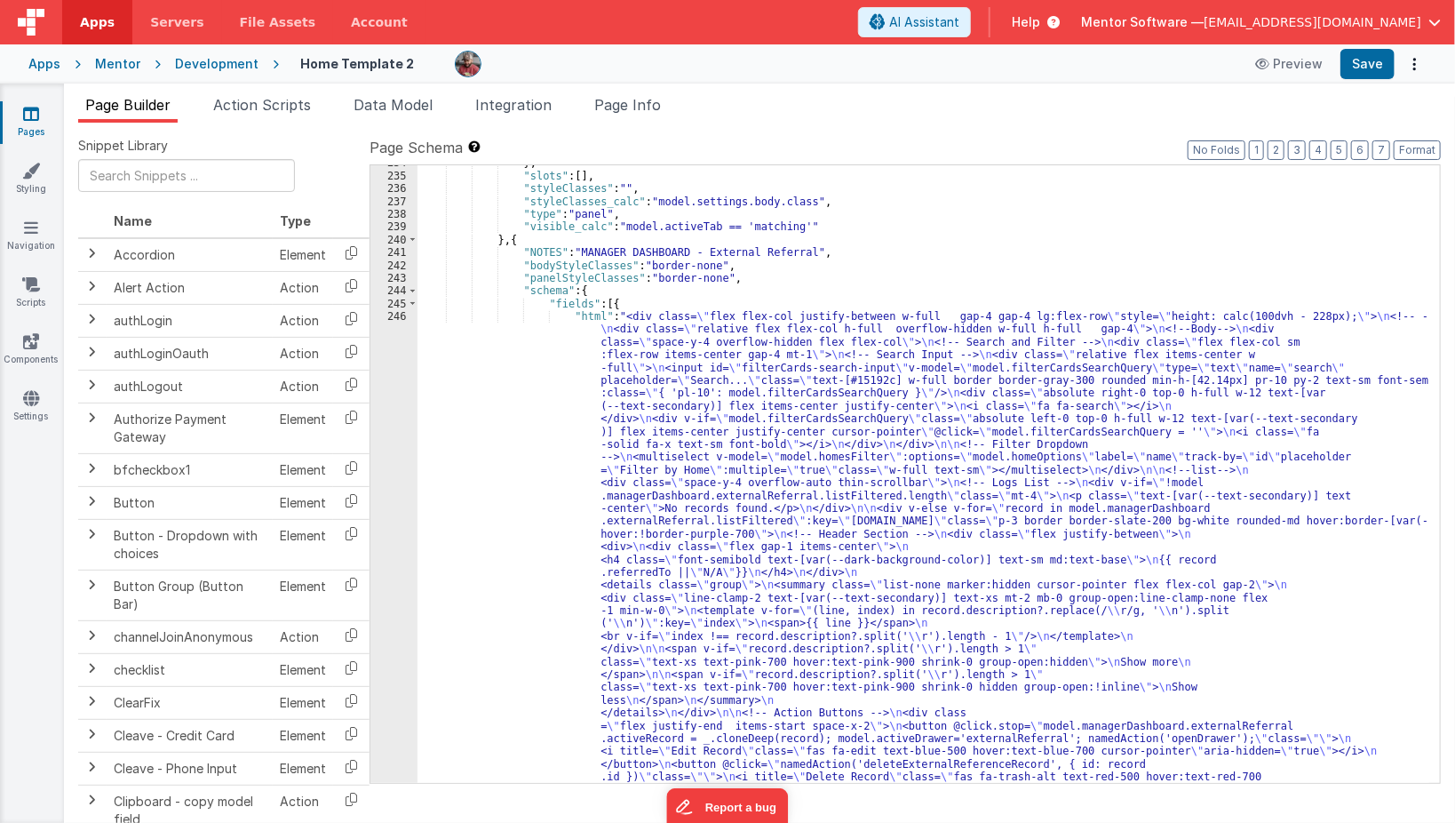
scroll to position [17804, 0]
click at [10, 119] on link "Pages" at bounding box center [31, 123] width 64 height 36
